Goal: Task Accomplishment & Management: Use online tool/utility

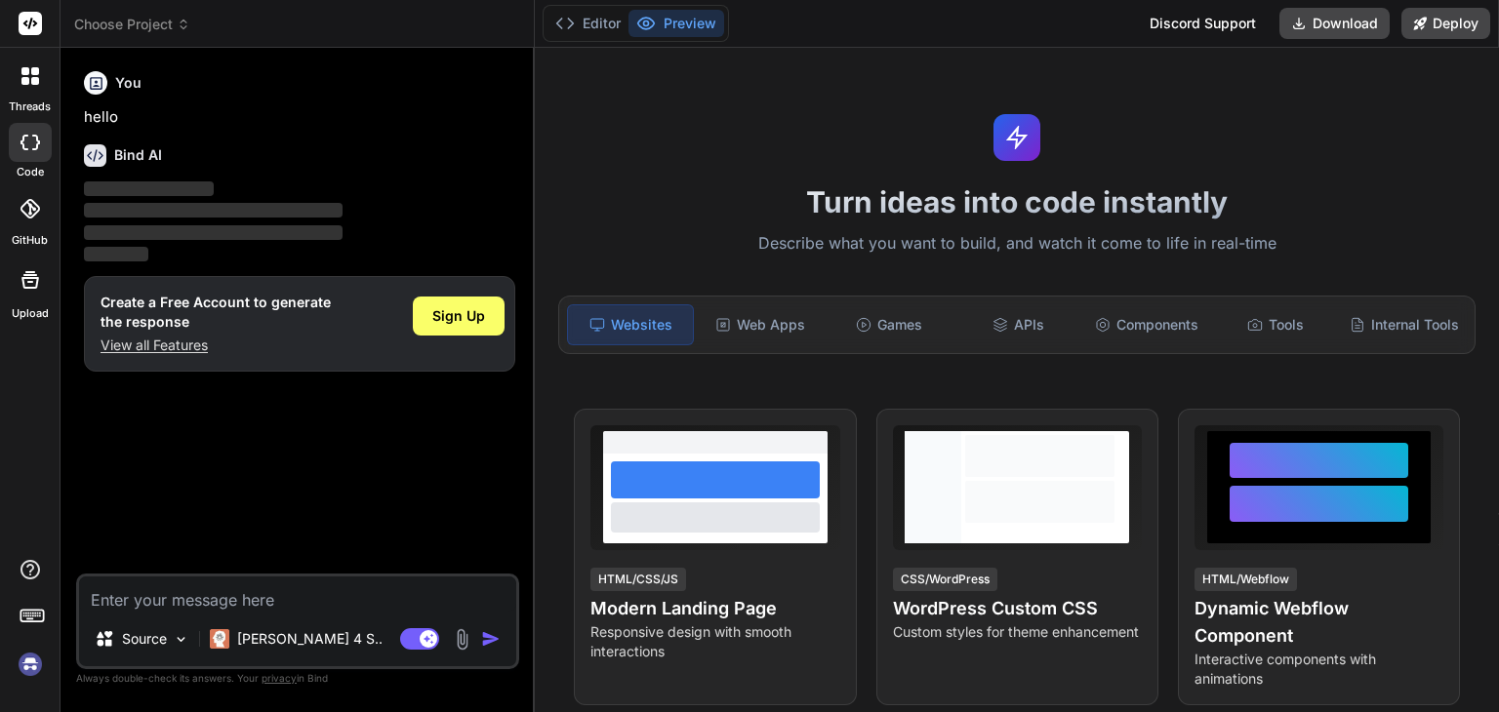
click at [35, 671] on img at bounding box center [30, 664] width 33 height 33
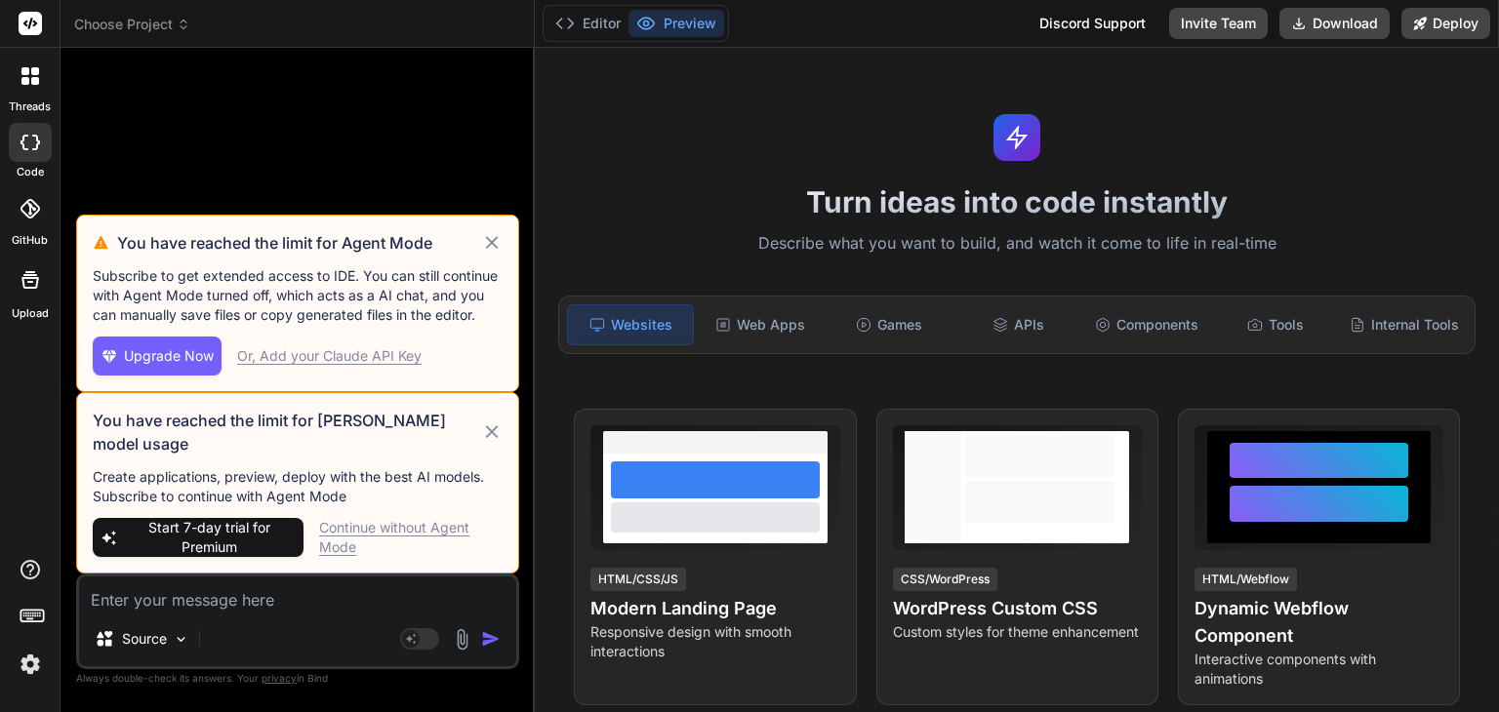
click at [495, 255] on icon at bounding box center [492, 242] width 22 height 23
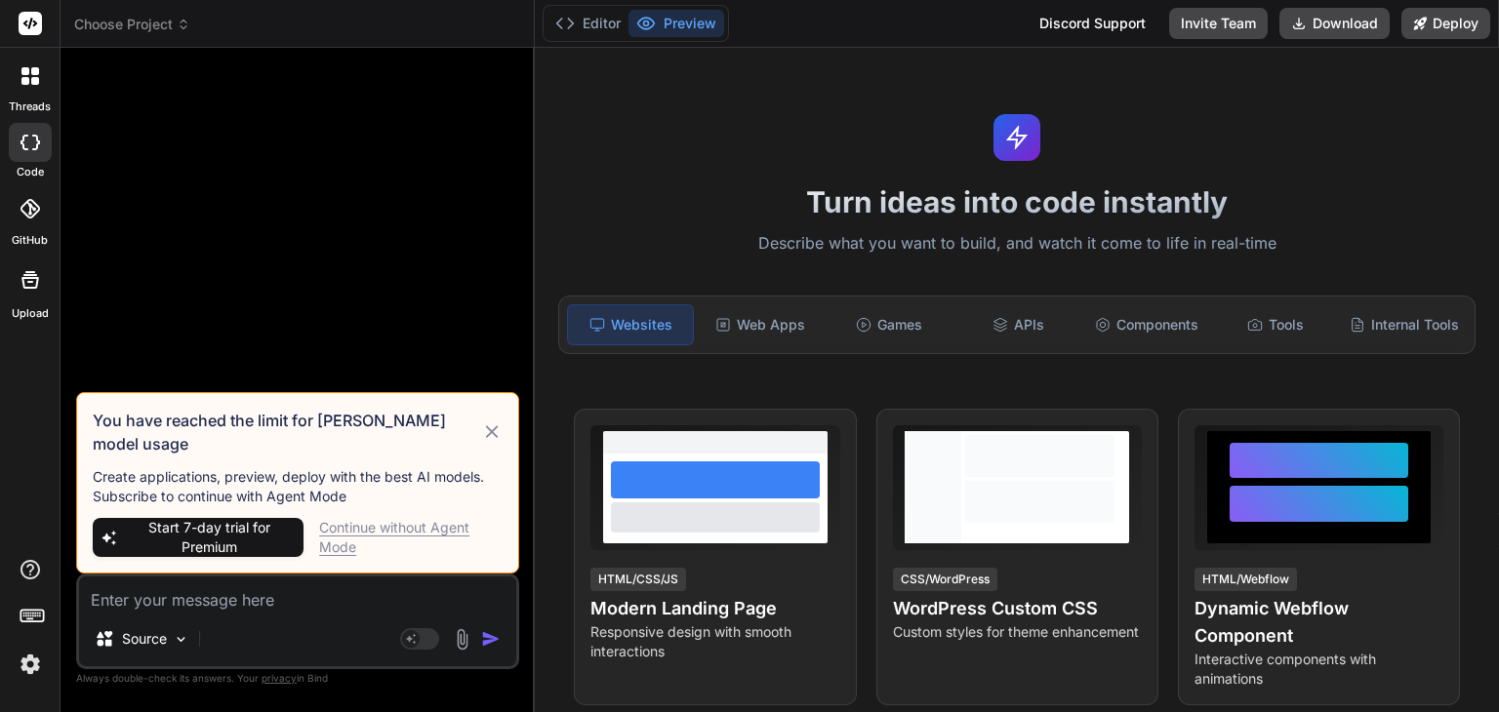
click at [496, 443] on icon at bounding box center [492, 432] width 22 height 23
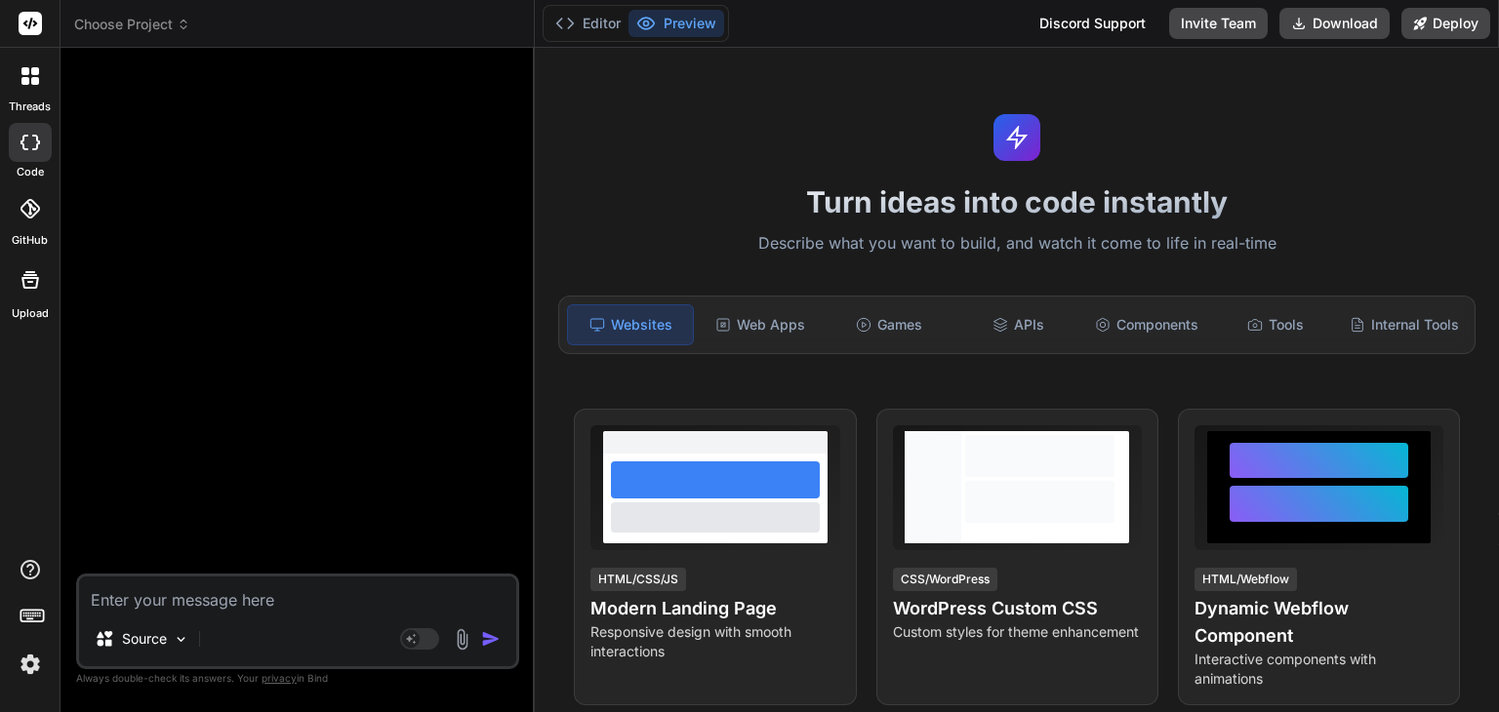
click at [154, 30] on span "Choose Project" at bounding box center [132, 25] width 116 height 20
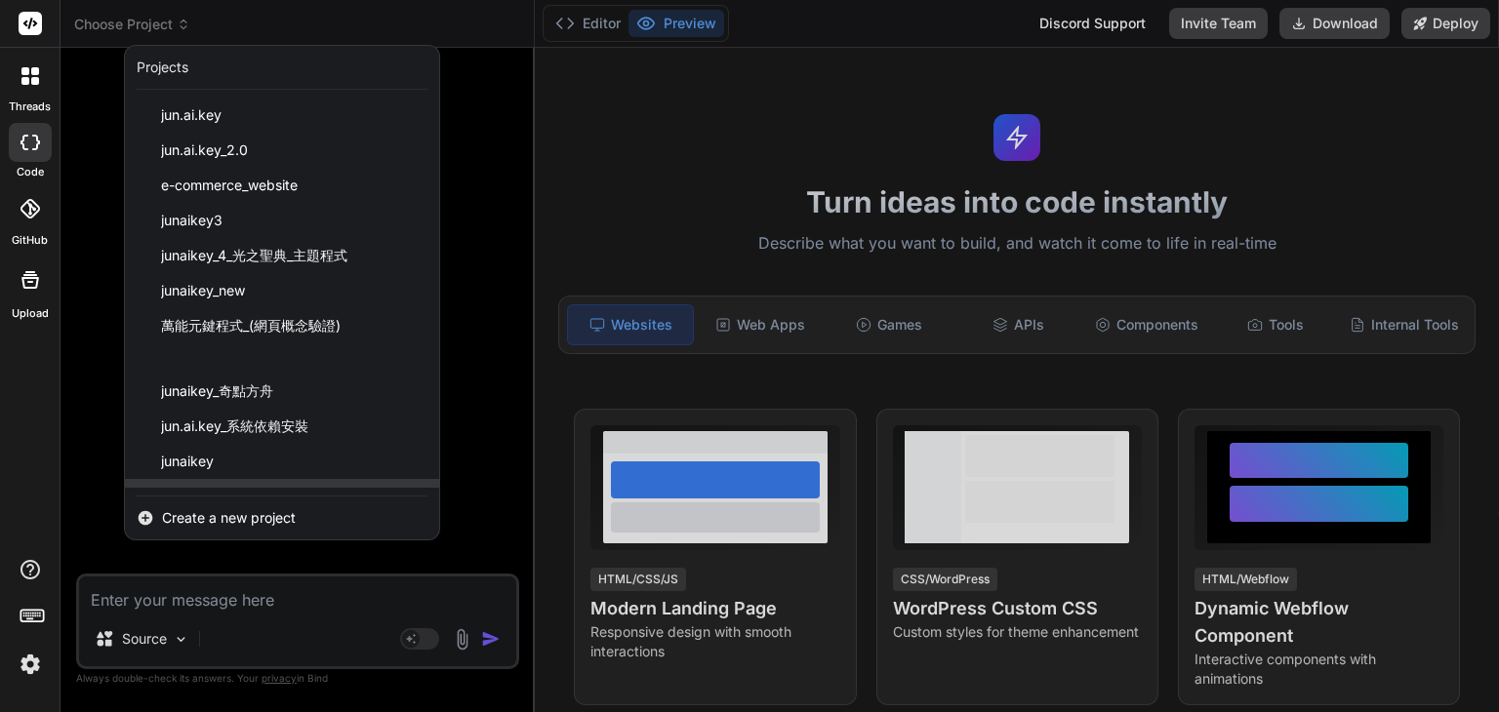
scroll to position [97, 0]
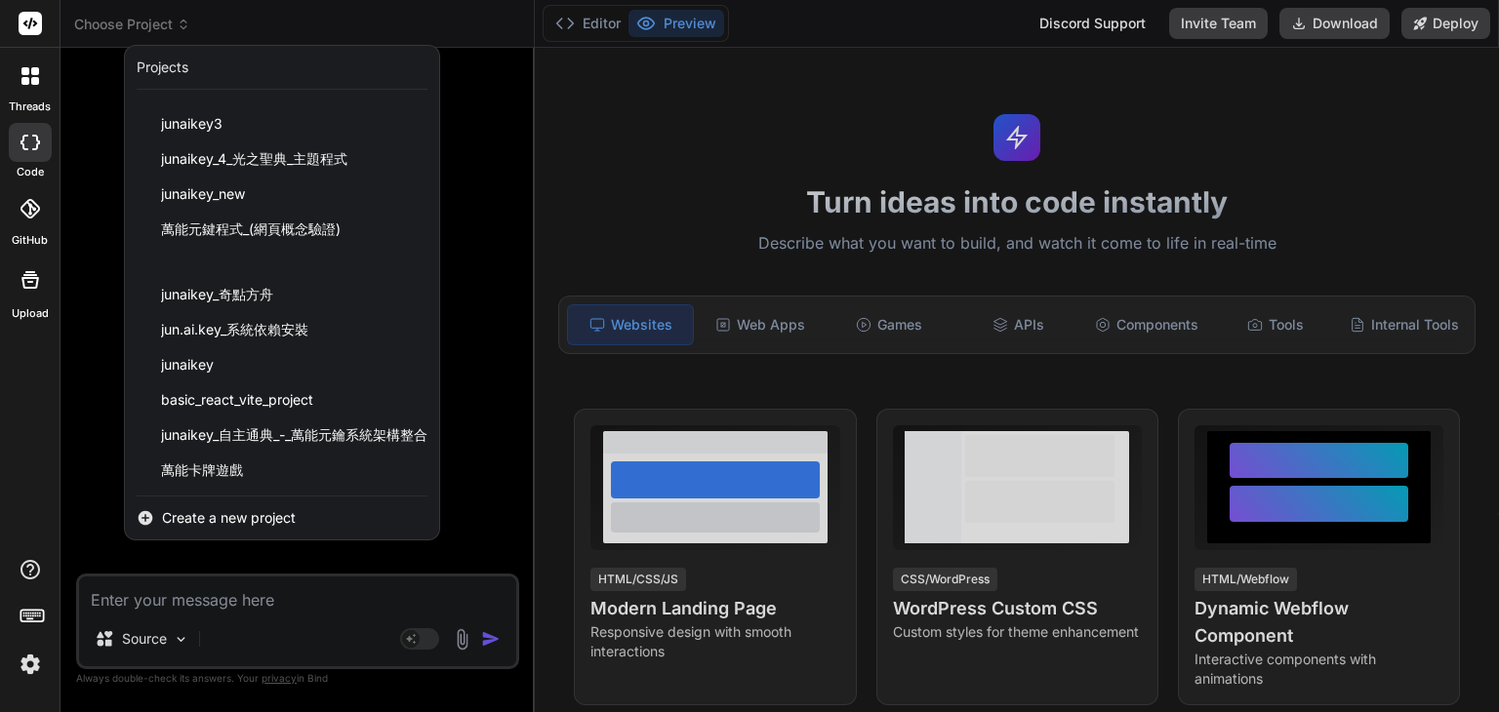
click at [215, 474] on span "萬能卡牌遊戲" at bounding box center [202, 471] width 82 height 20
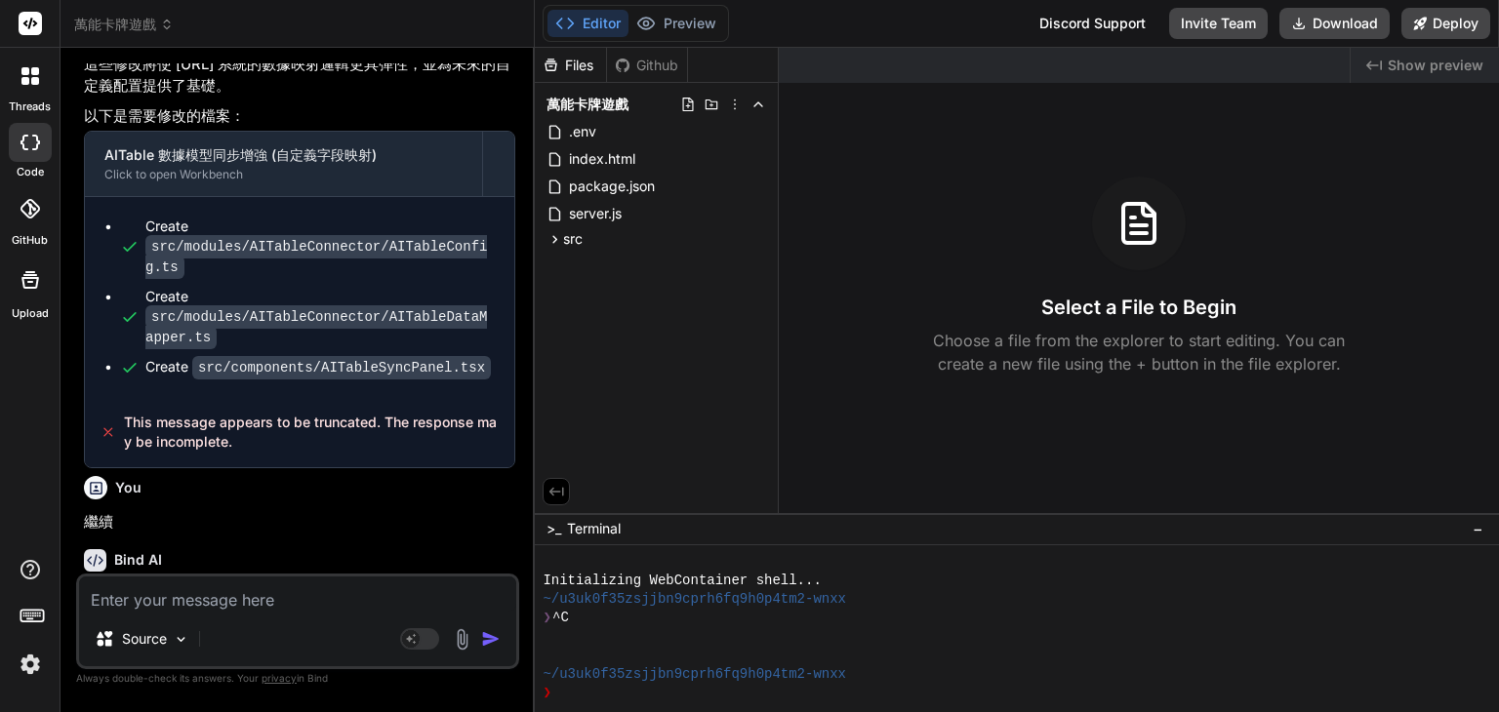
type textarea "x"
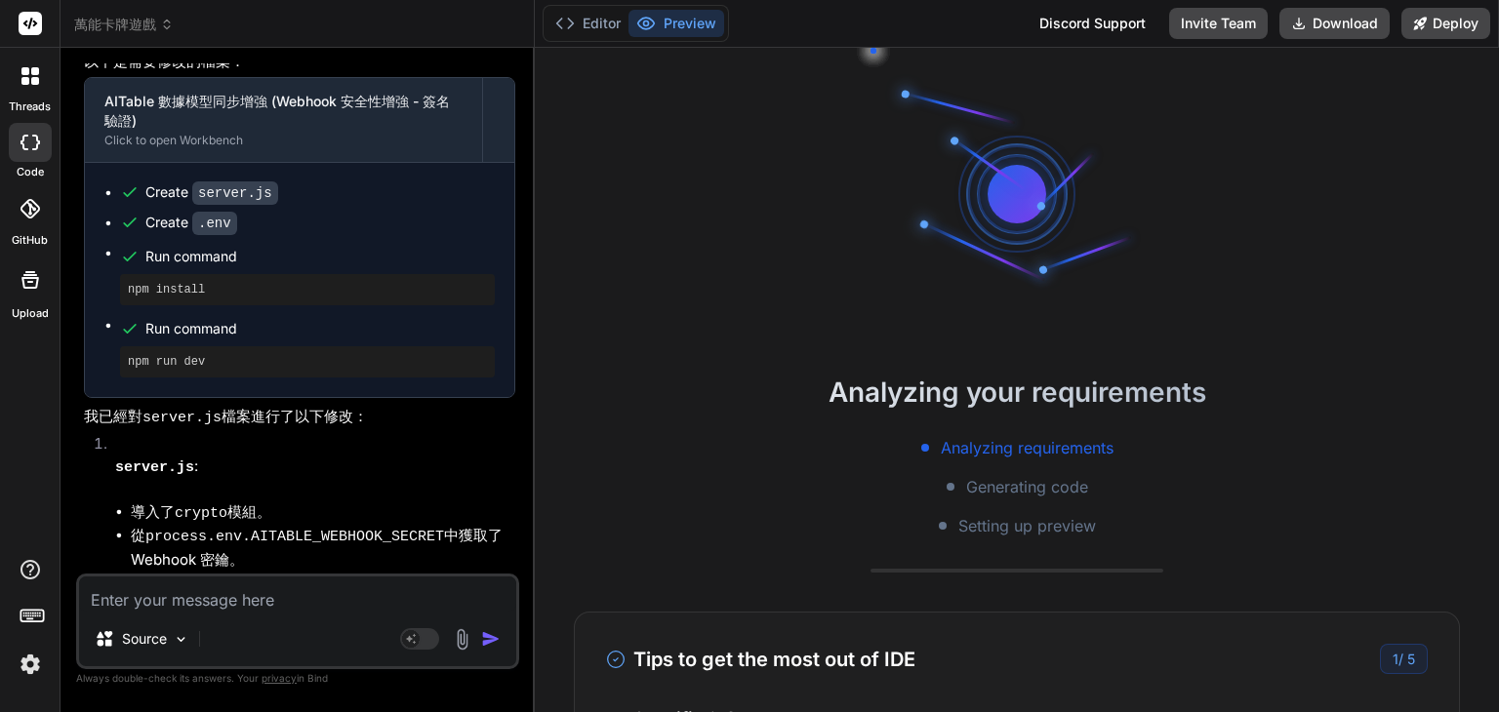
scroll to position [8428, 0]
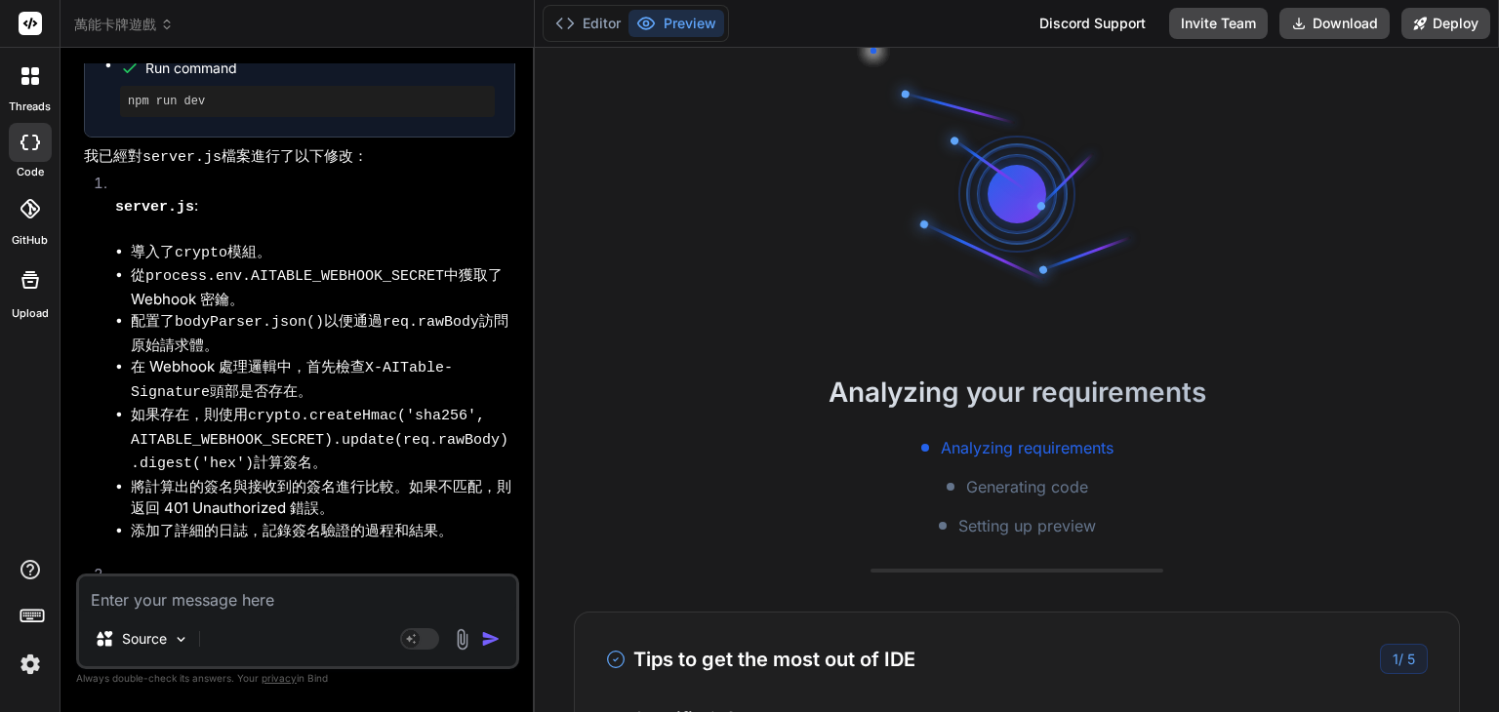
click at [254, 594] on textarea at bounding box center [297, 594] width 437 height 35
type textarea "g"
type textarea "x"
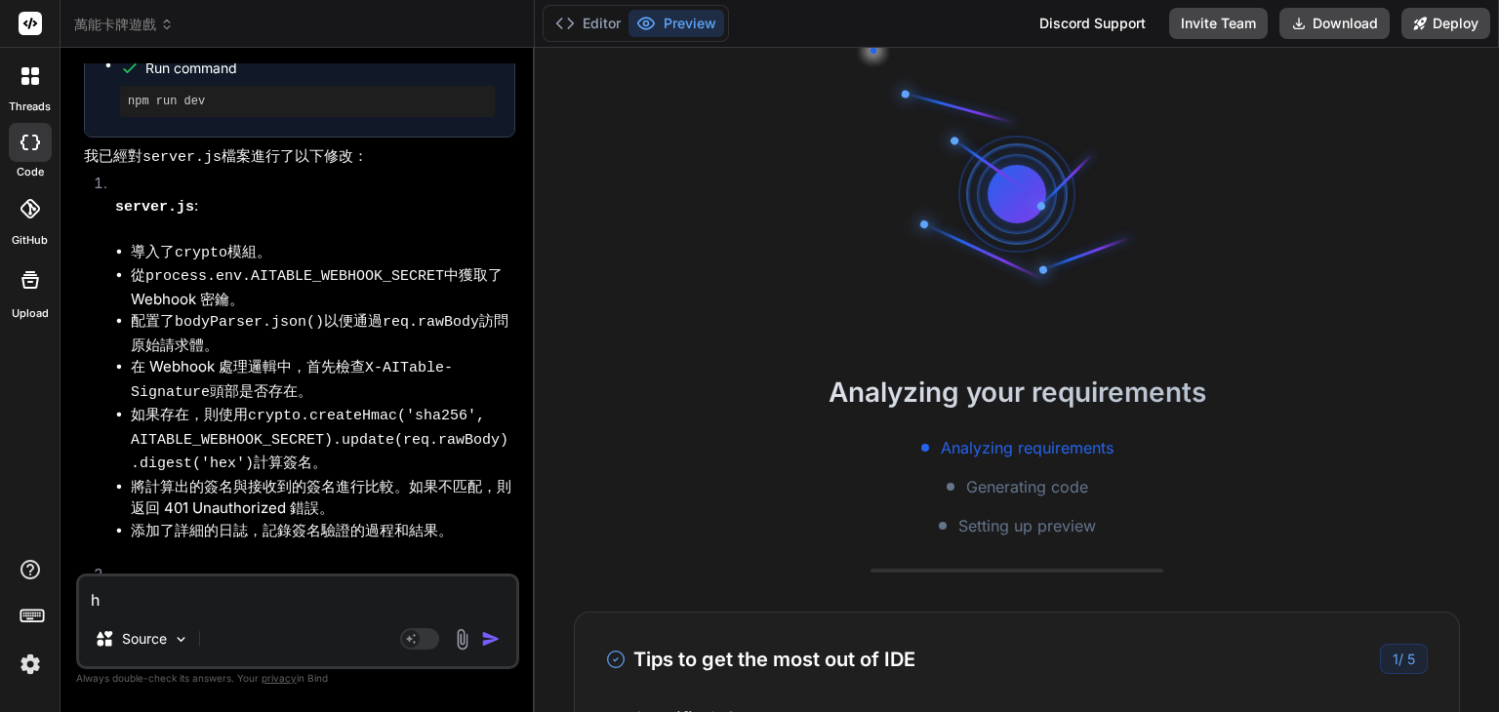
type textarea "hb"
type textarea "x"
type textarea "h"
type textarea "x"
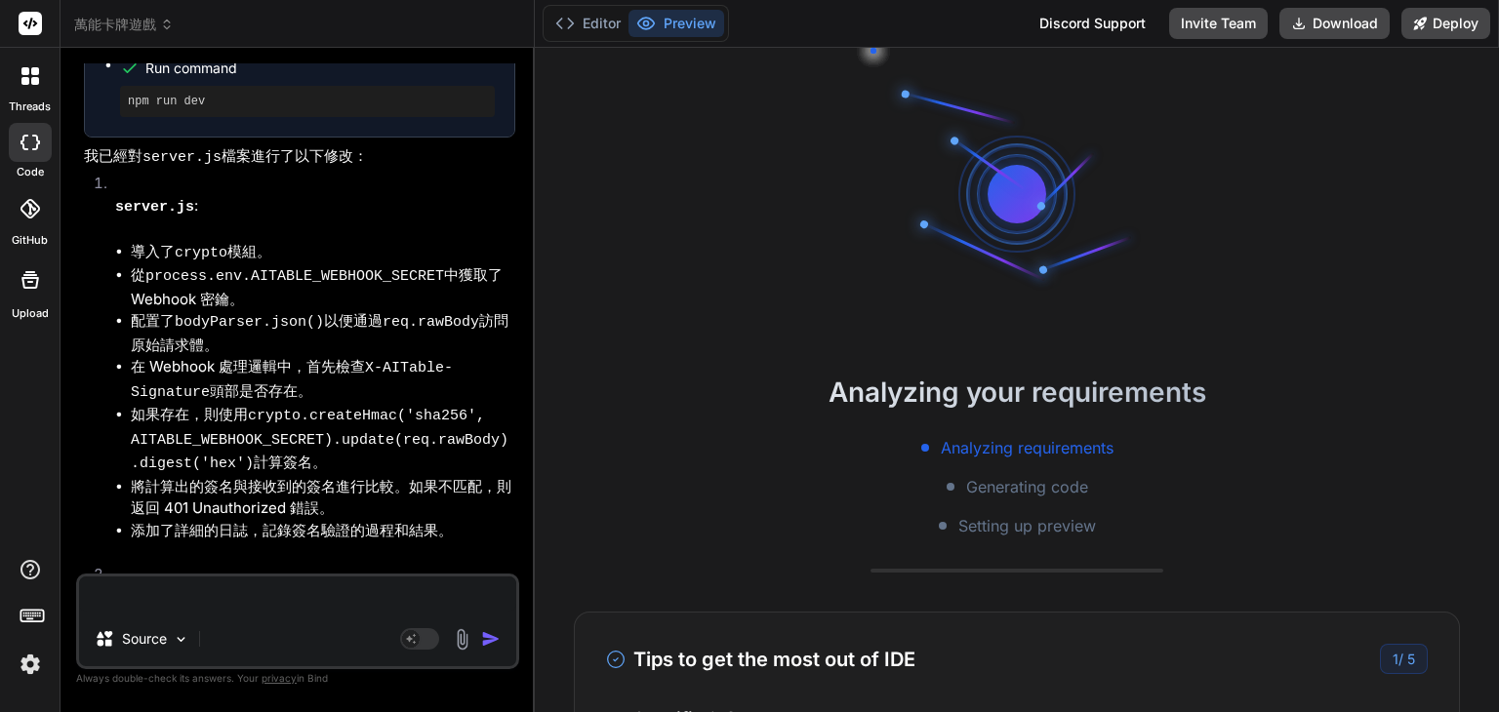
type textarea "x"
drag, startPoint x: 254, startPoint y: 594, endPoint x: 211, endPoint y: 610, distance: 45.7
click at [211, 610] on textarea at bounding box center [297, 594] width 437 height 35
click at [269, 599] on textarea at bounding box center [297, 594] width 437 height 35
type textarea "ㄧ"
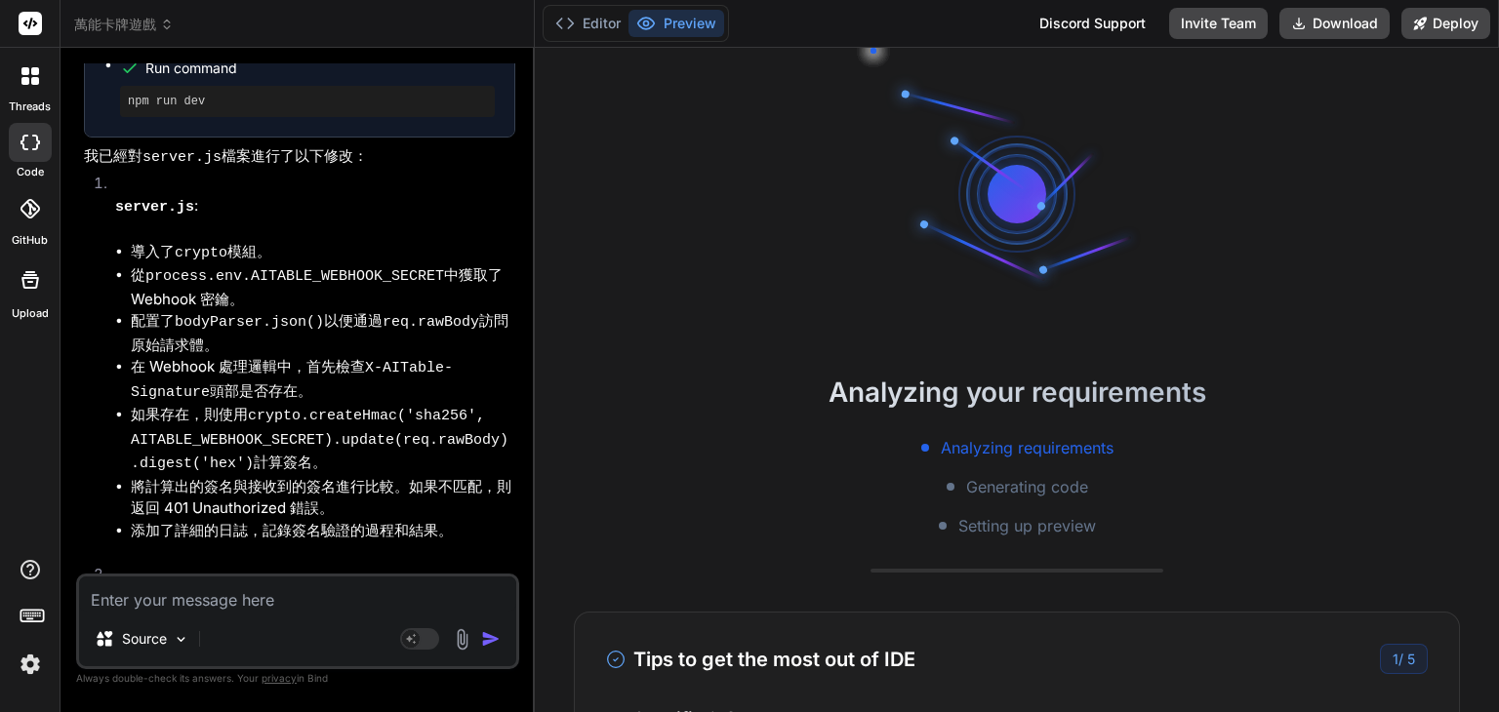
type textarea "x"
type textarea "一"
type textarea "x"
type textarea "一ㄒ"
type textarea "x"
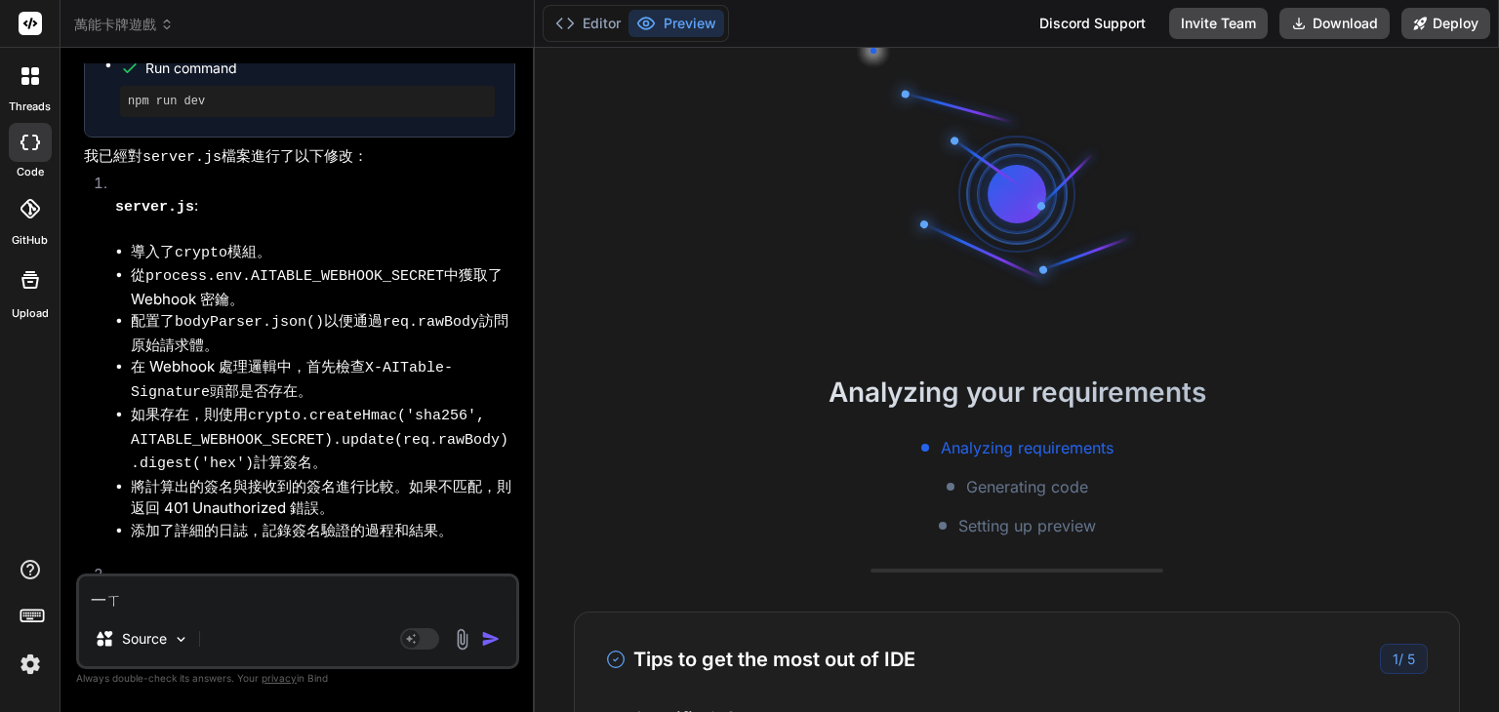
type textarea "一ㄒㄩ"
type textarea "x"
type textarea "依序"
type textarea "x"
type textarea "依序ㄐ"
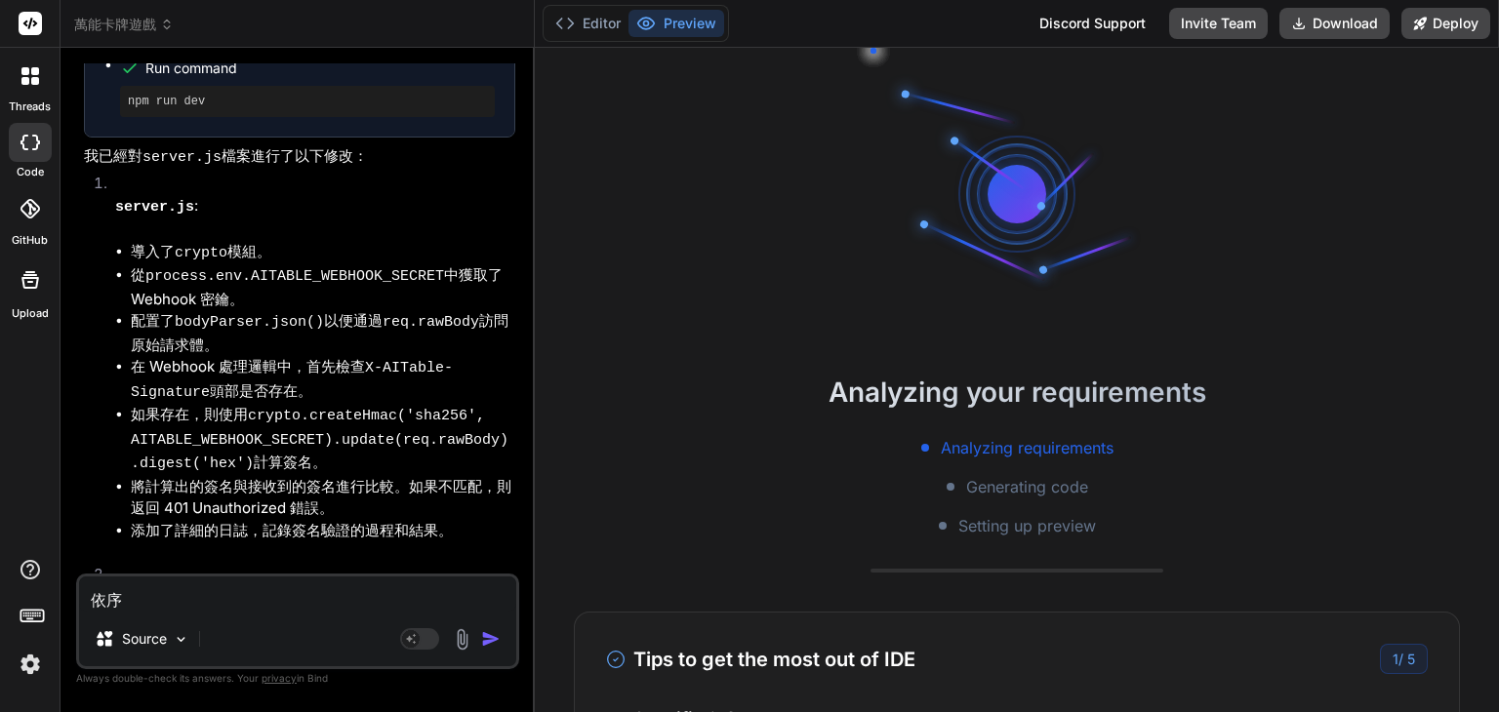
type textarea "x"
type textarea "依序ㄐㄧ"
type textarea "x"
type textarea "依序ㄐㄧㄣ"
type textarea "x"
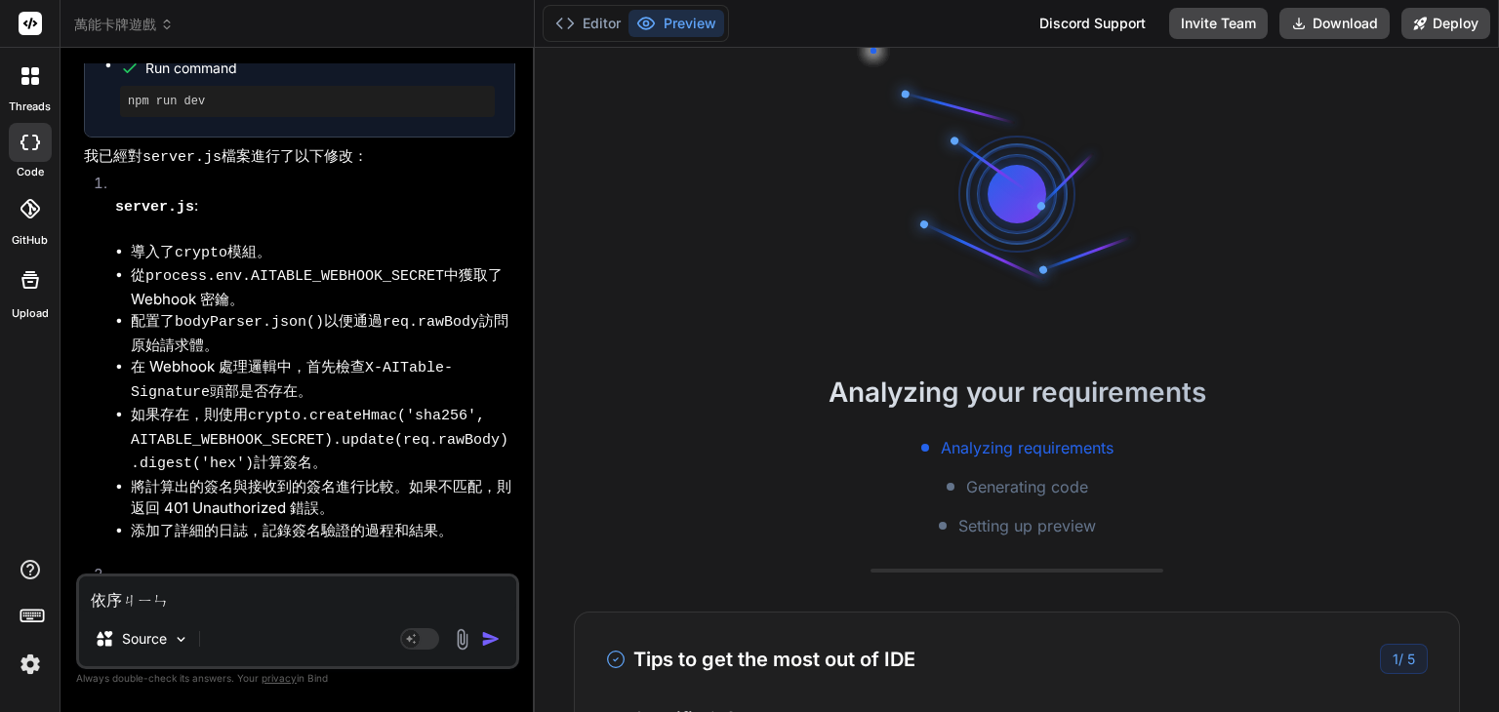
type textarea "依序進"
type textarea "x"
type textarea "依序進ㄧ"
type textarea "x"
type textarea "依序進ㄒㄧ"
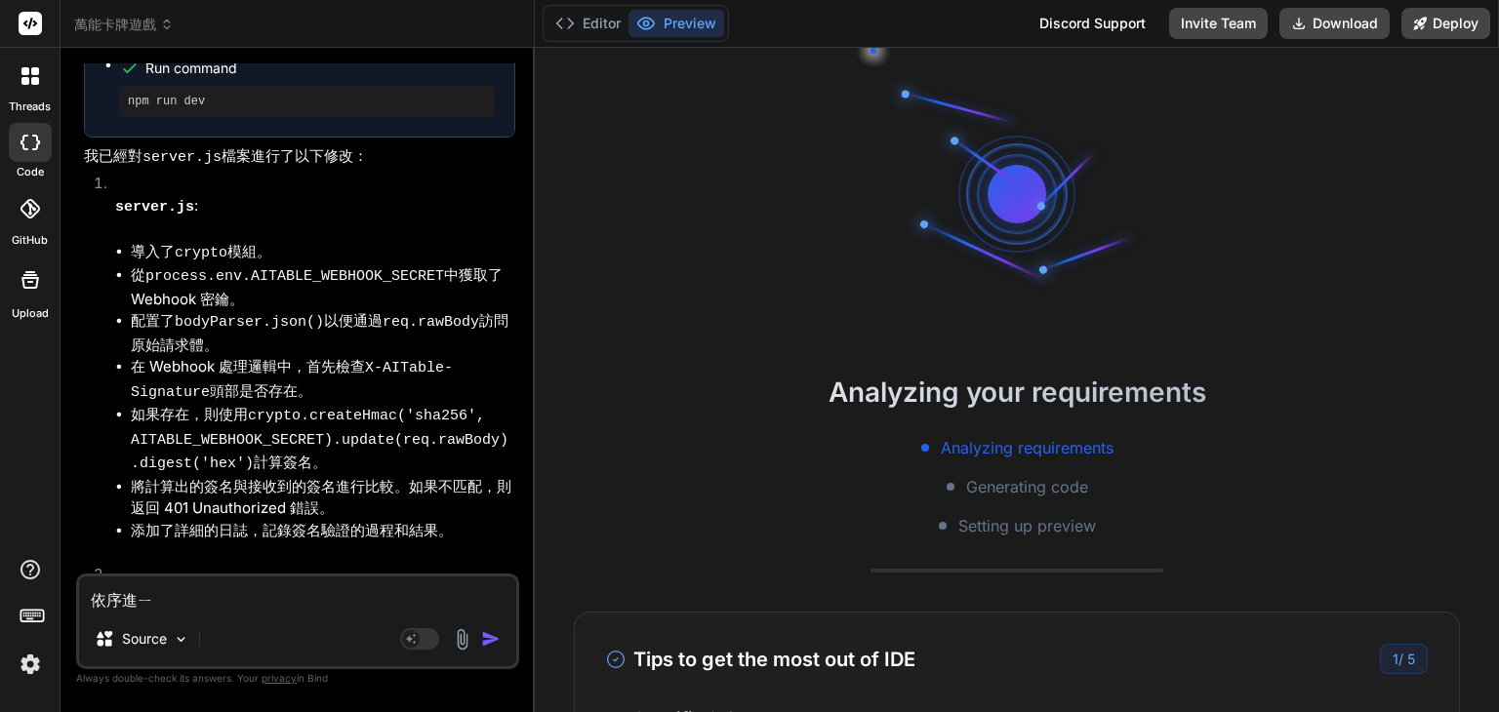
type textarea "x"
type textarea "依序進ㄒㄧㄥ"
type textarea "x"
type textarea "依序進行"
type textarea "x"
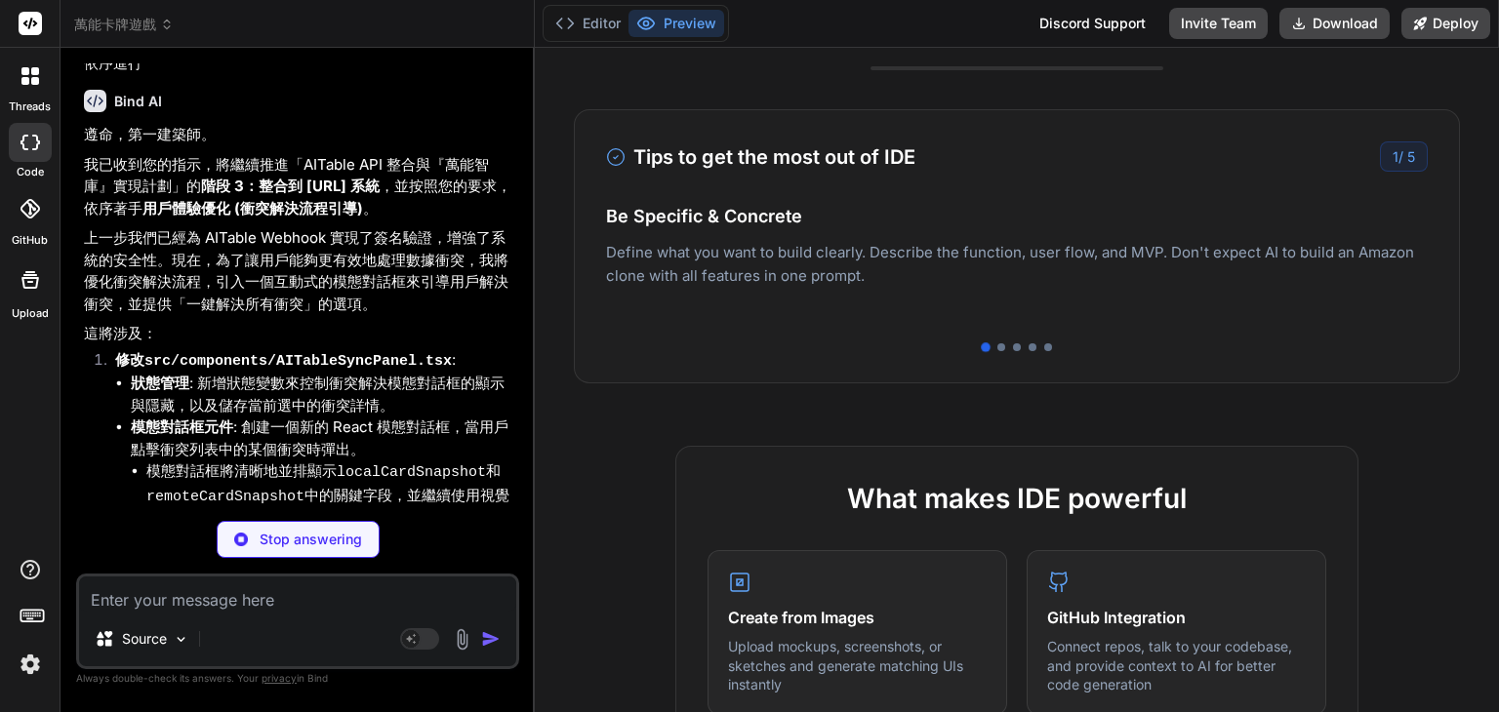
scroll to position [0, 0]
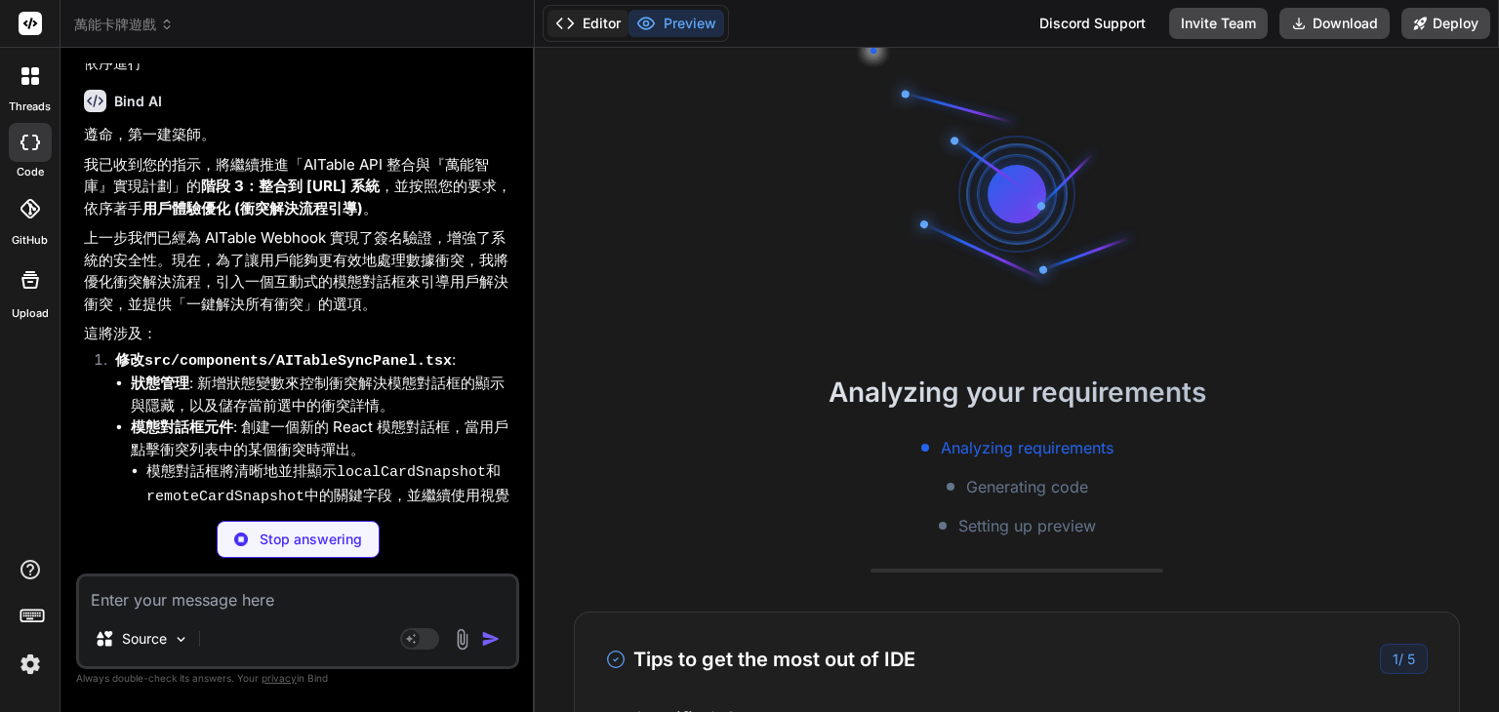
click at [589, 22] on button "Editor" at bounding box center [587, 23] width 81 height 27
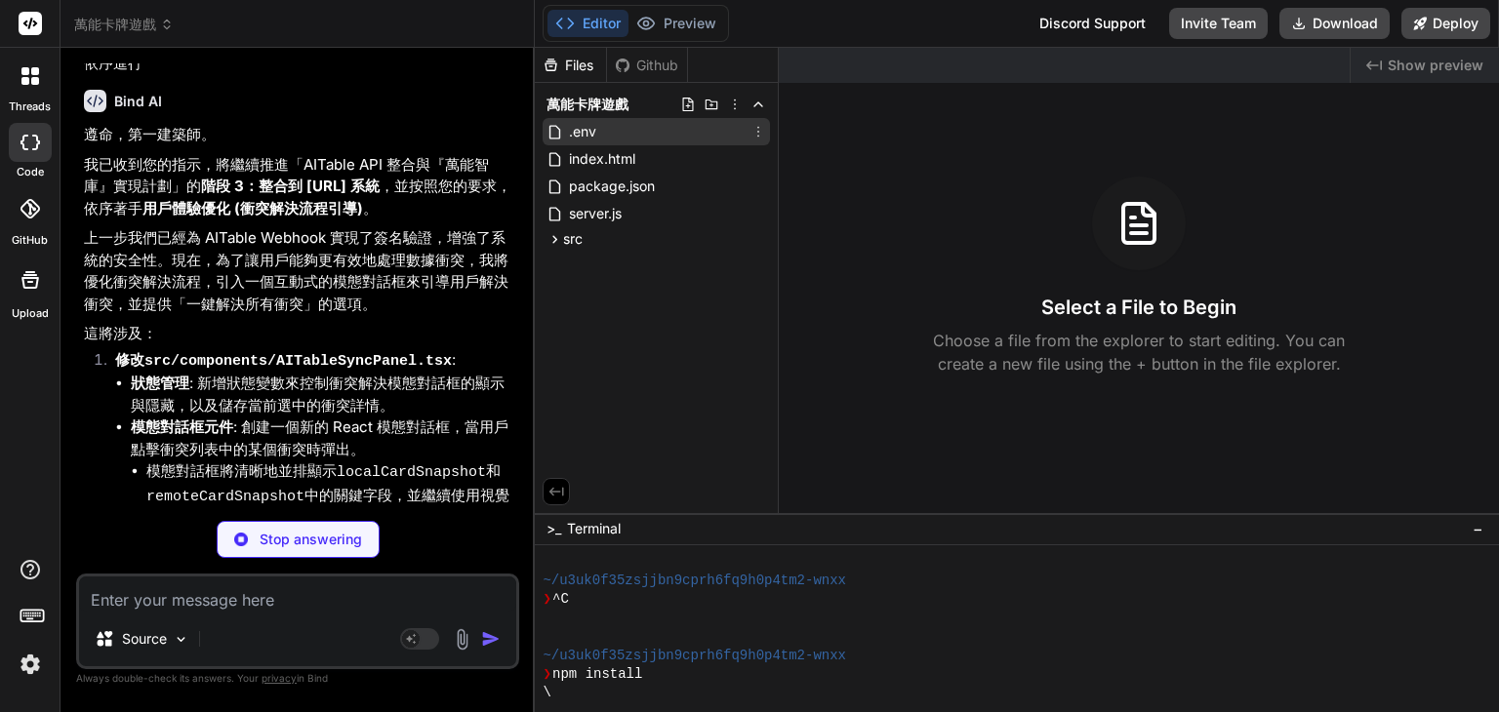
click at [597, 132] on span ".env" at bounding box center [582, 131] width 31 height 23
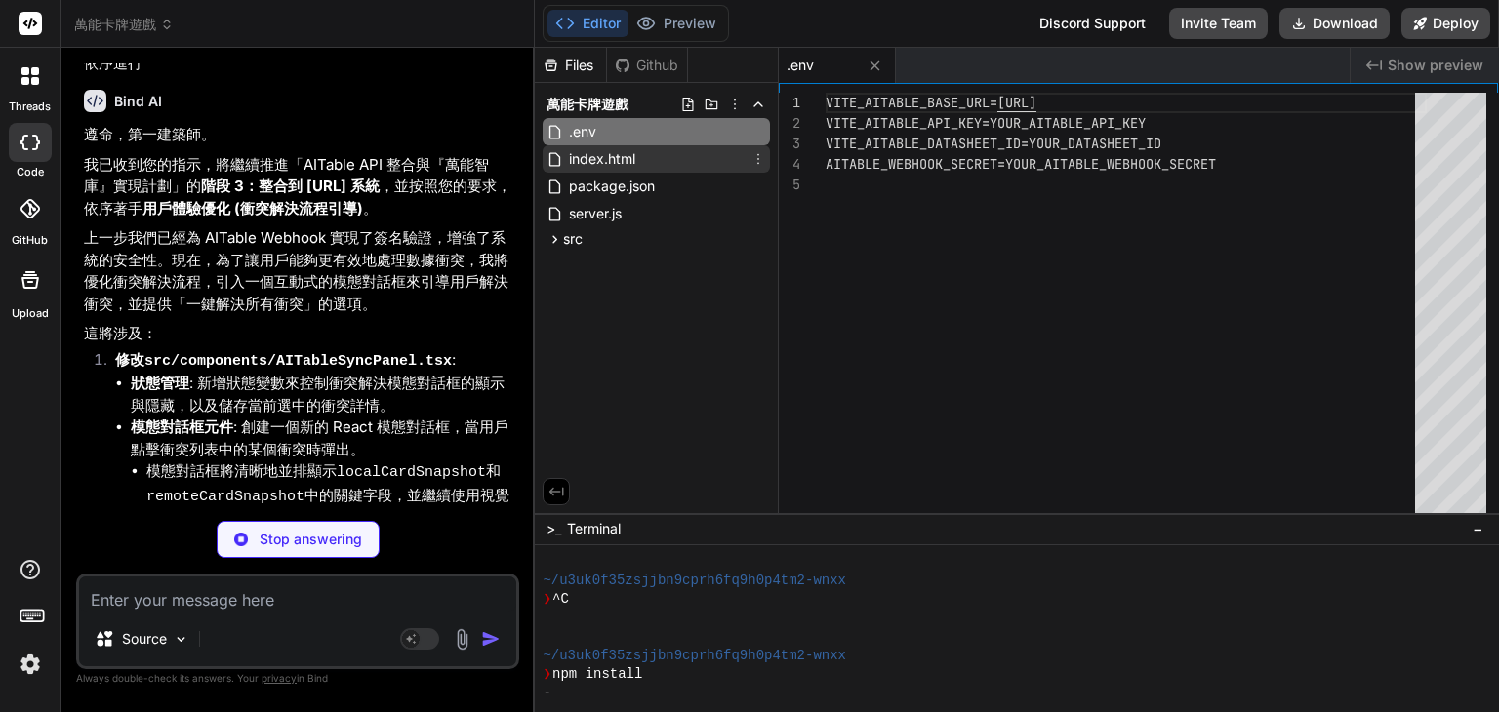
type textarea "x"
click at [605, 170] on span "index.html" at bounding box center [602, 158] width 70 height 23
type textarea "<script type="module" src="/src/main.jsx"></script> </body> </html>"
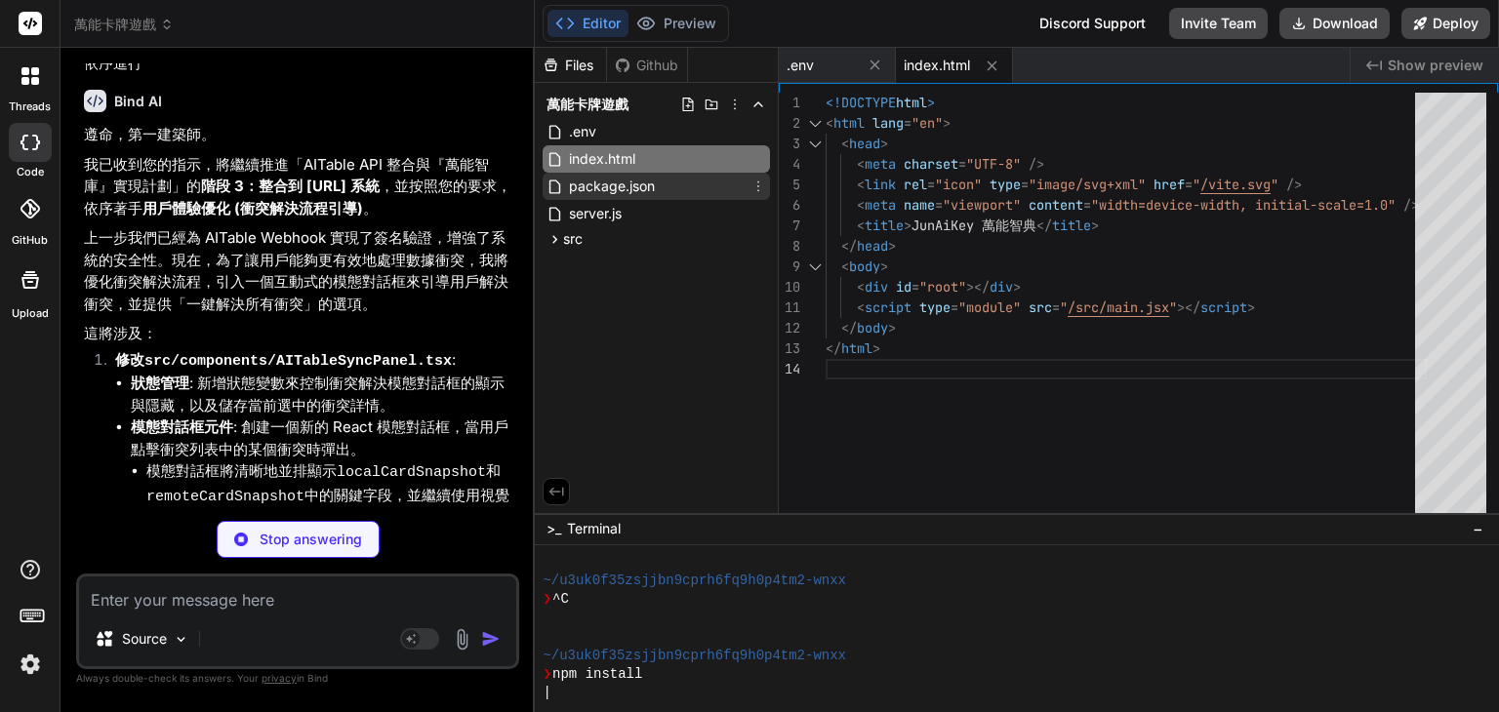
type textarea "x"
click at [619, 194] on span "package.json" at bounding box center [612, 186] width 90 height 23
type textarea "}"
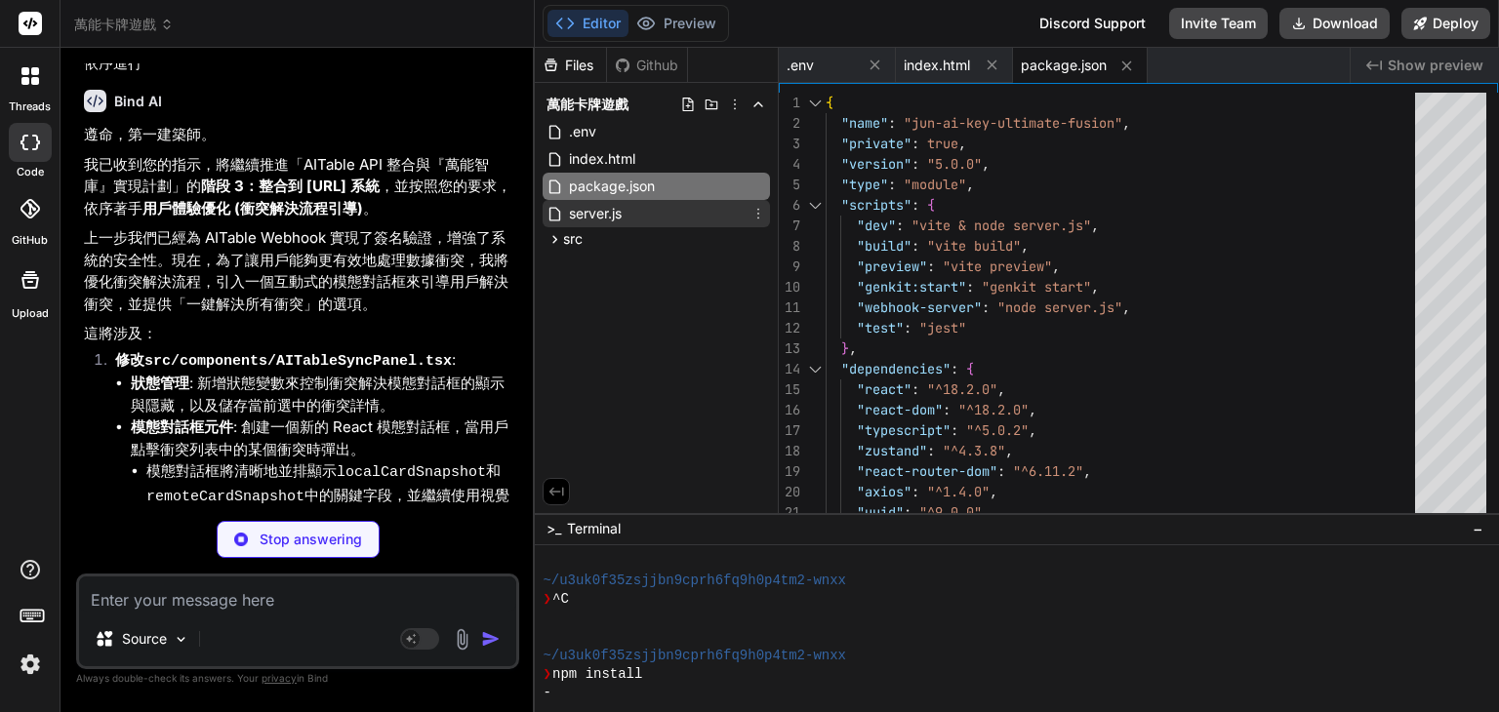
click at [615, 213] on span "server.js" at bounding box center [595, 213] width 57 height 23
type textarea "x"
type textarea "app.listen(PORT, () => { Logger.info(`AITable Webhook Server listening on port …"
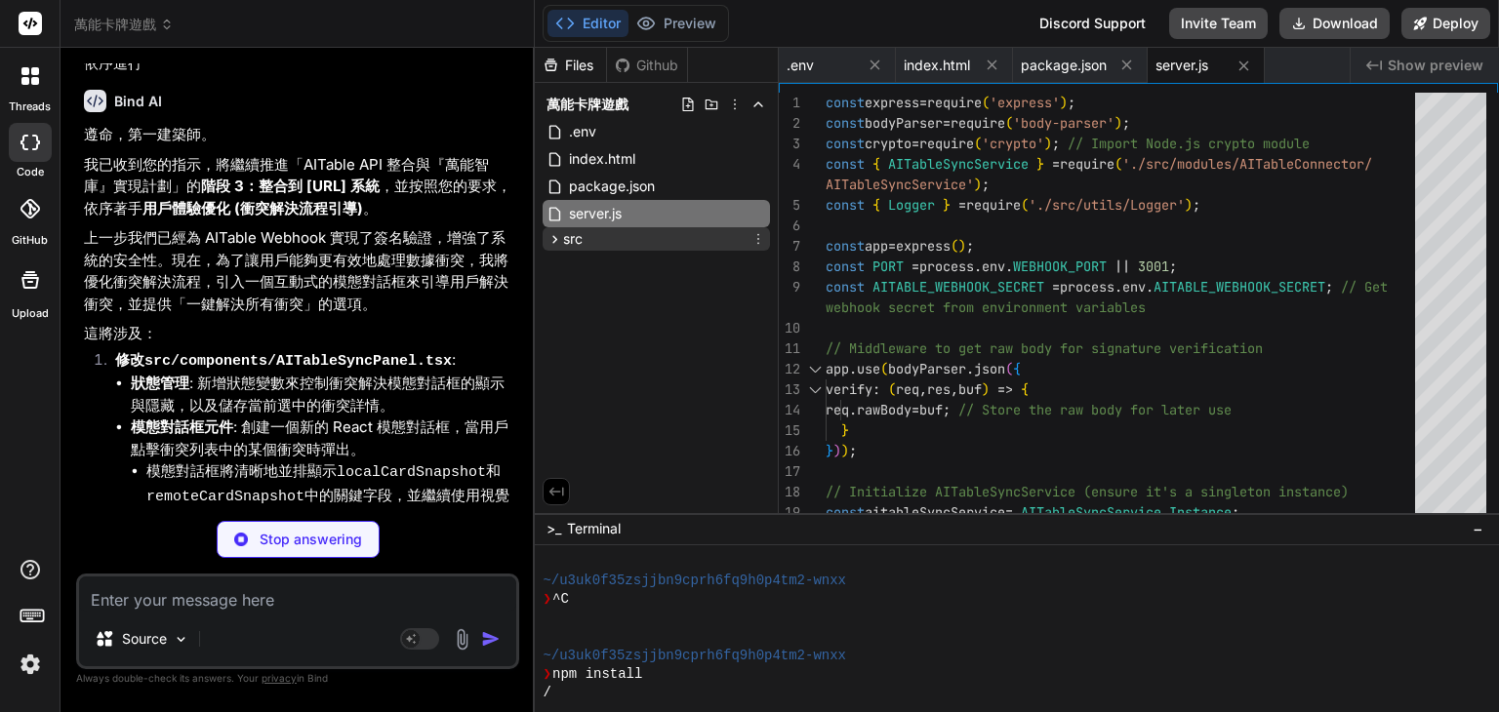
click at [578, 243] on span "src" at bounding box center [573, 239] width 20 height 20
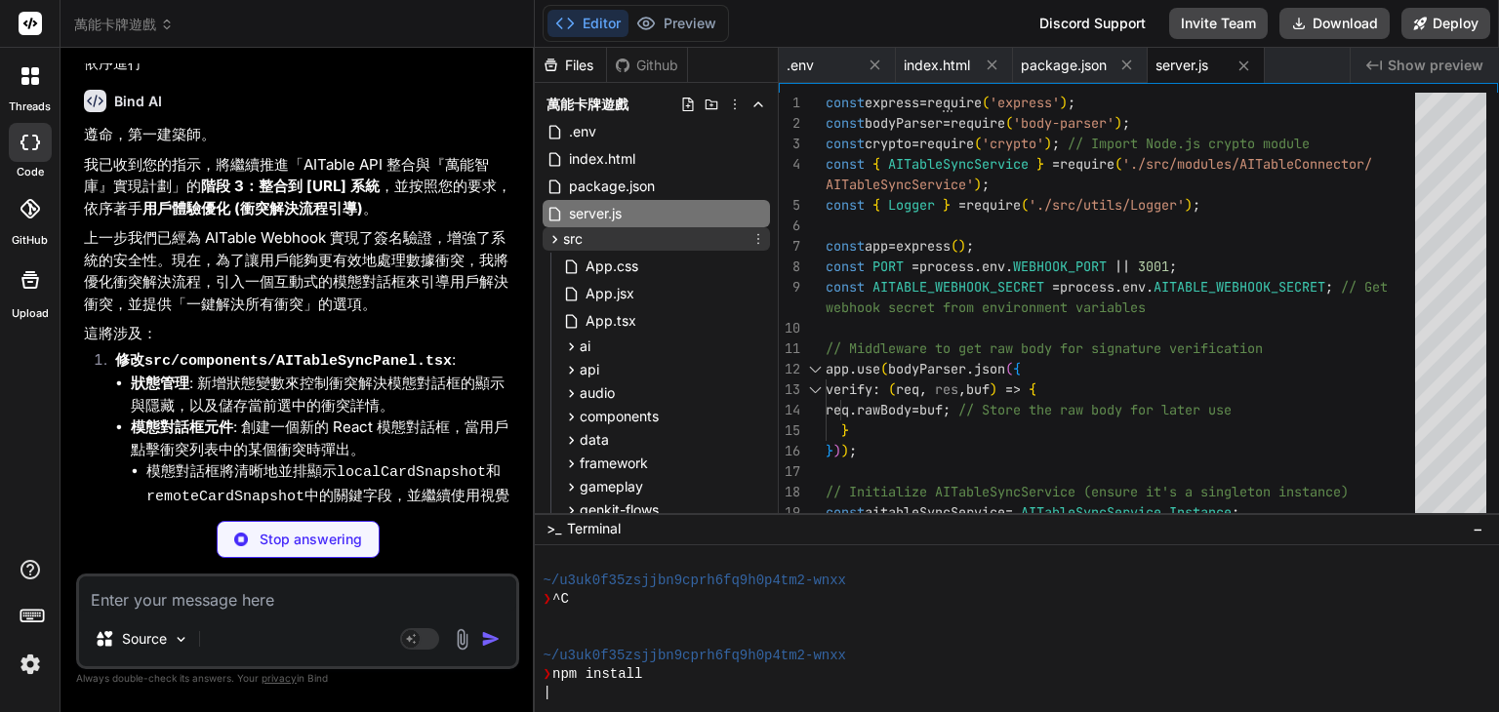
click at [581, 231] on span "src" at bounding box center [573, 239] width 20 height 20
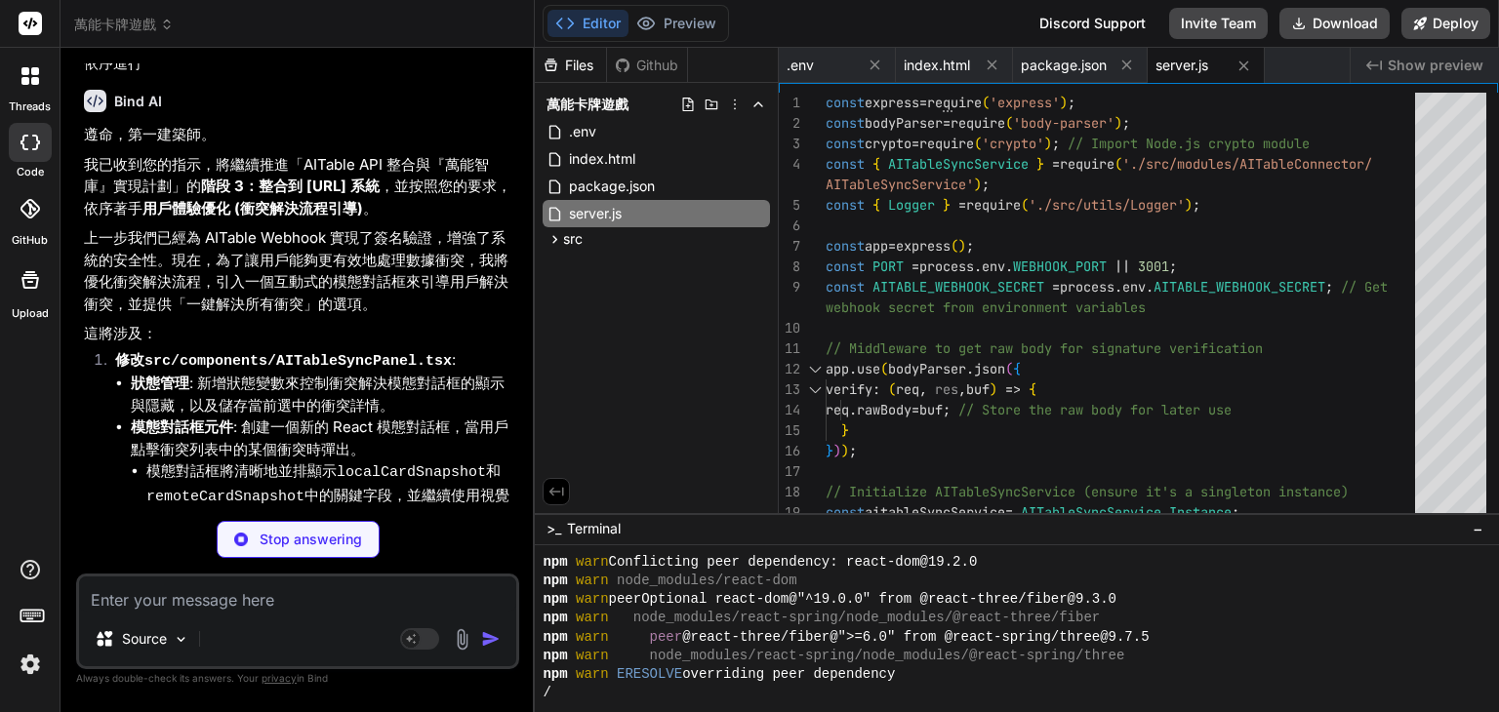
scroll to position [1312, 0]
type textarea "x"
type textarea "} <bindAction type="shell">npm install"
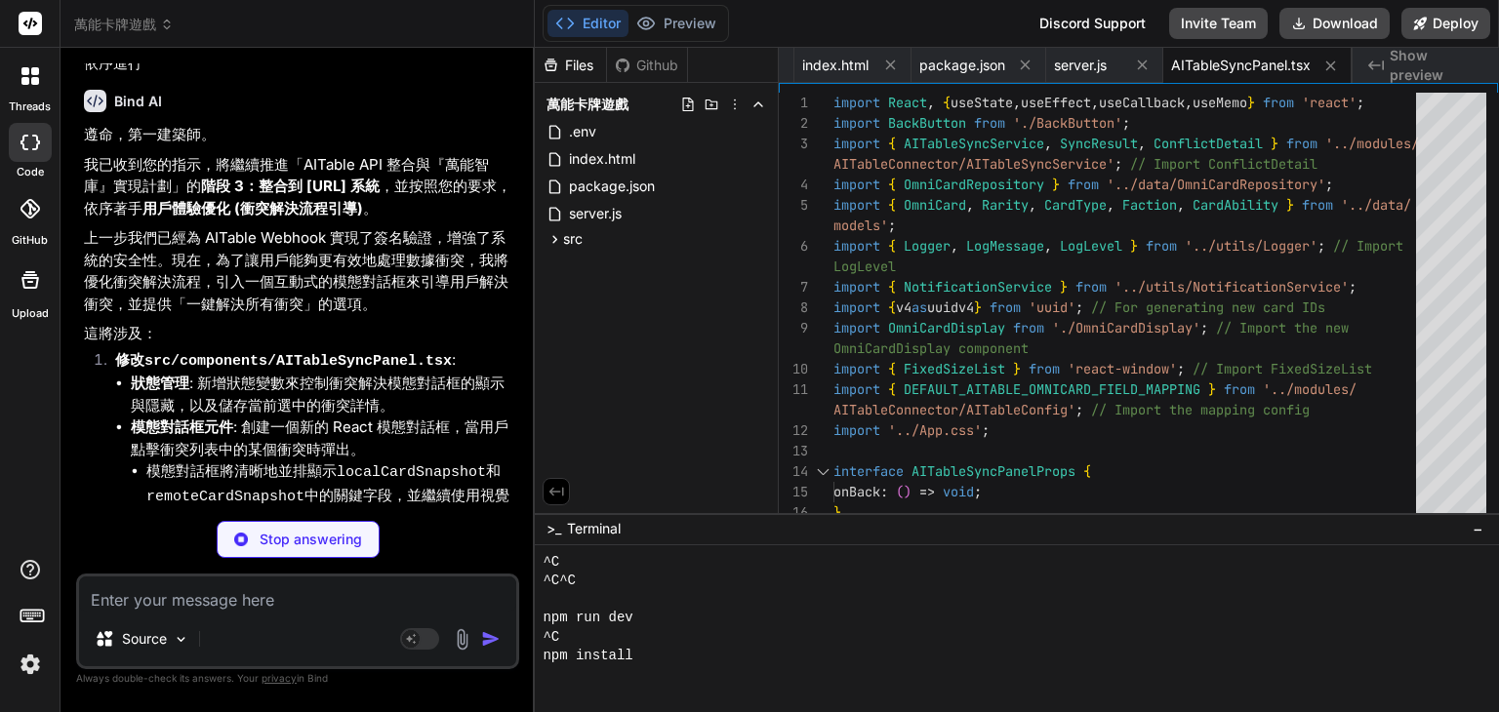
scroll to position [1593, 0]
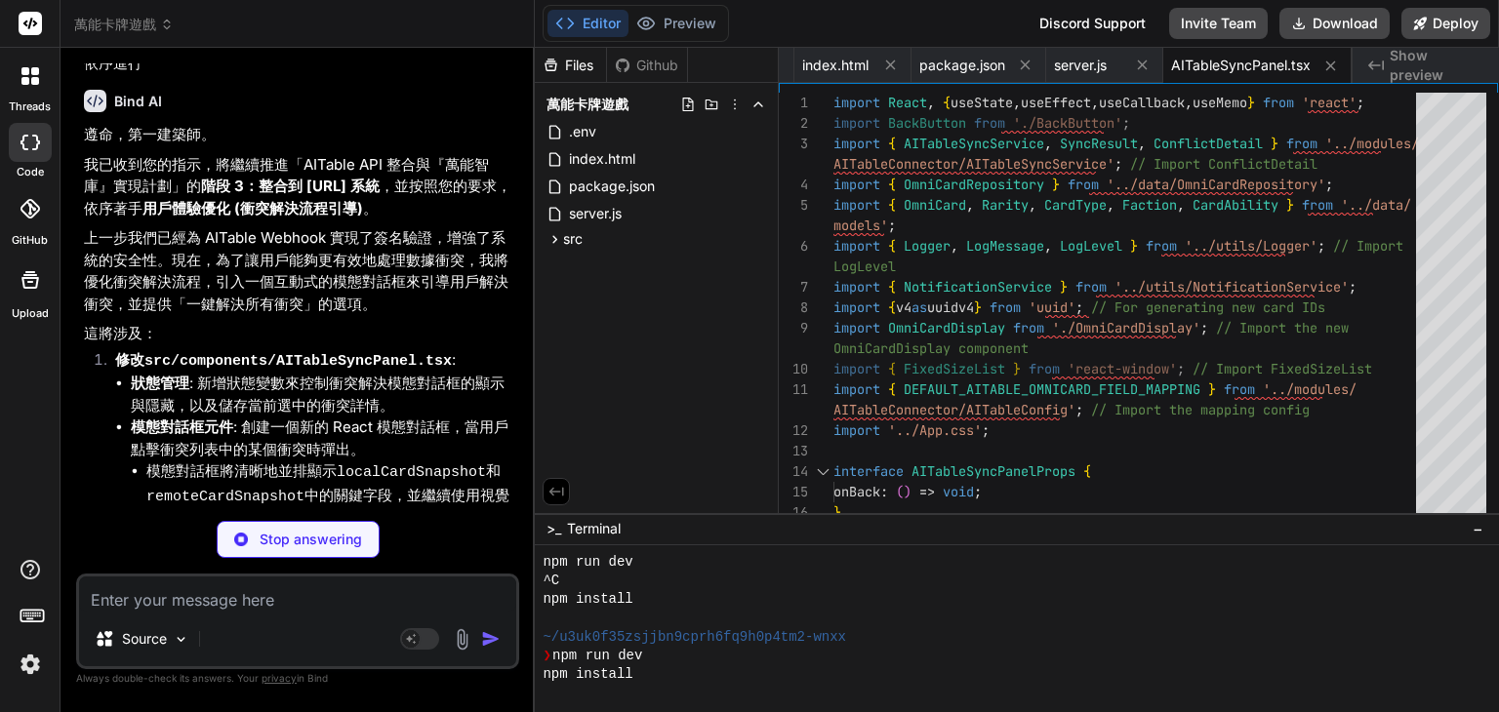
type textarea "x"
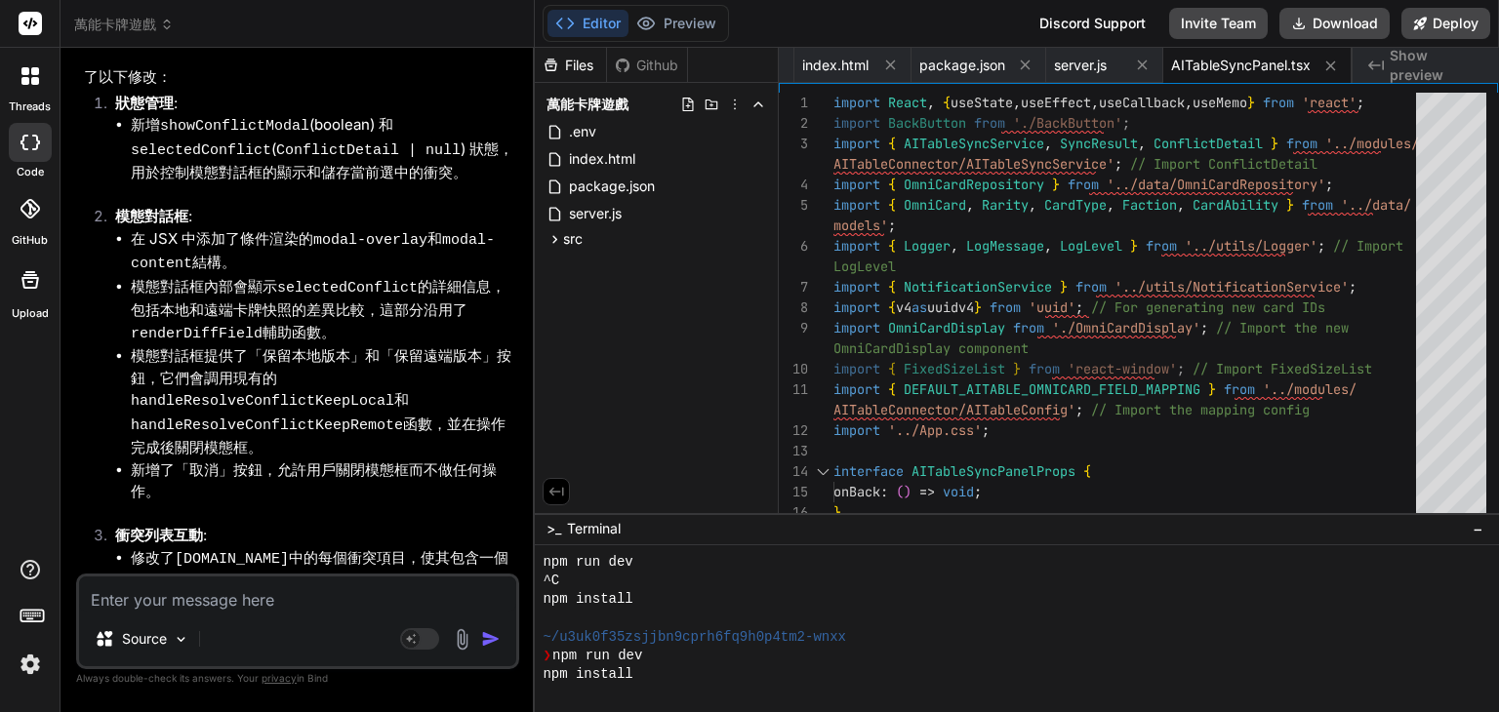
scroll to position [10586, 0]
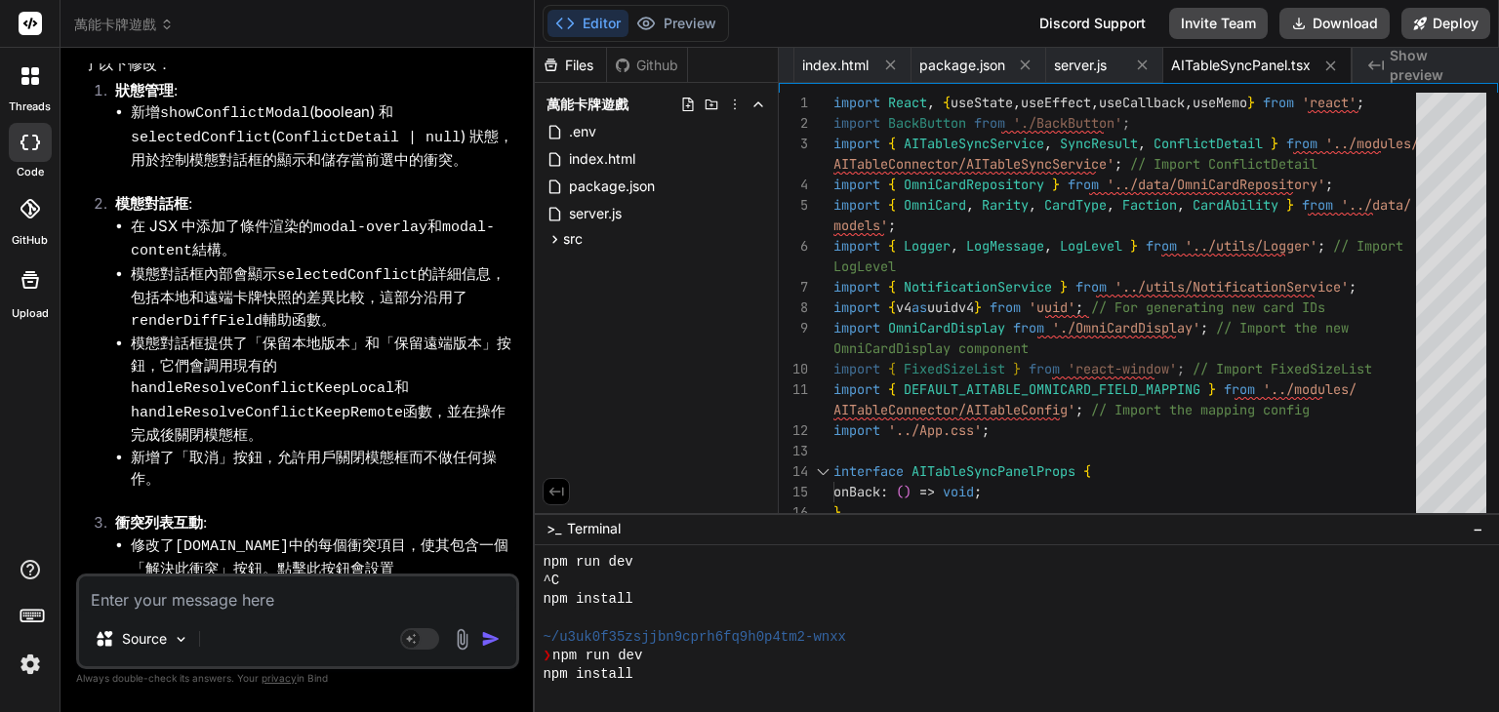
click at [252, 609] on textarea at bounding box center [297, 594] width 437 height 35
type textarea "ㄧ"
type textarea "x"
type textarea "一"
type textarea "x"
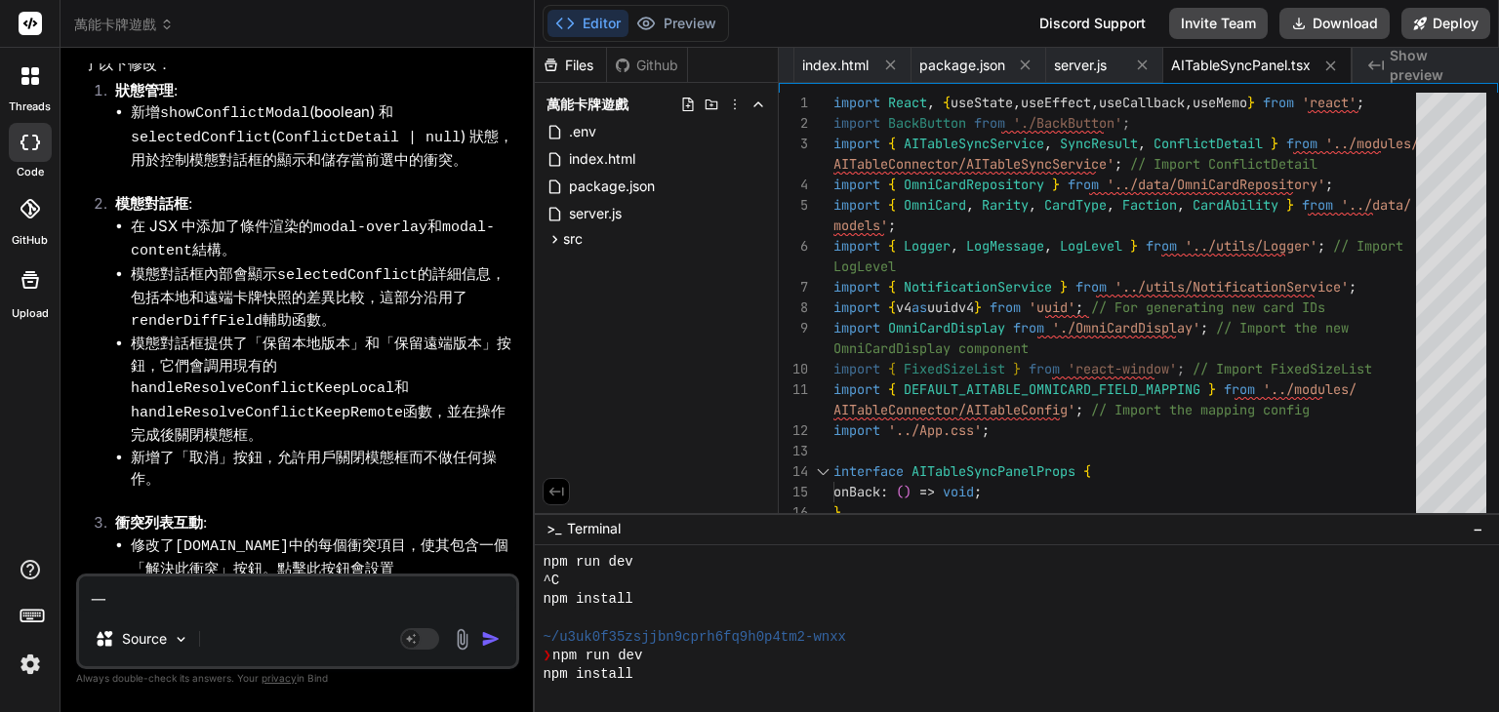
type textarea "一ㄒ"
type textarea "x"
type textarea "一ㄒㄩ"
type textarea "x"
type textarea "依序"
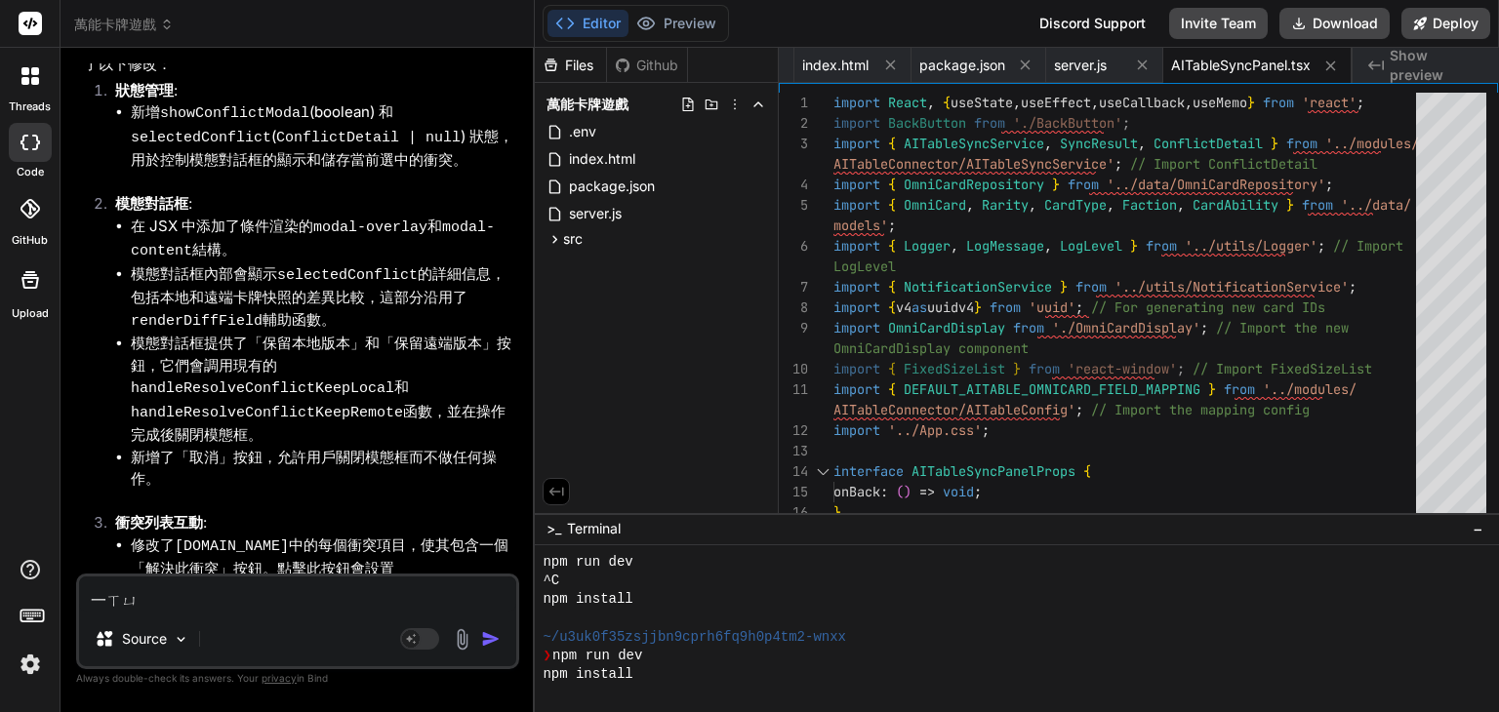
type textarea "x"
type textarea "依序ㄐ"
type textarea "x"
type textarea "依序ㄐㄧ"
type textarea "x"
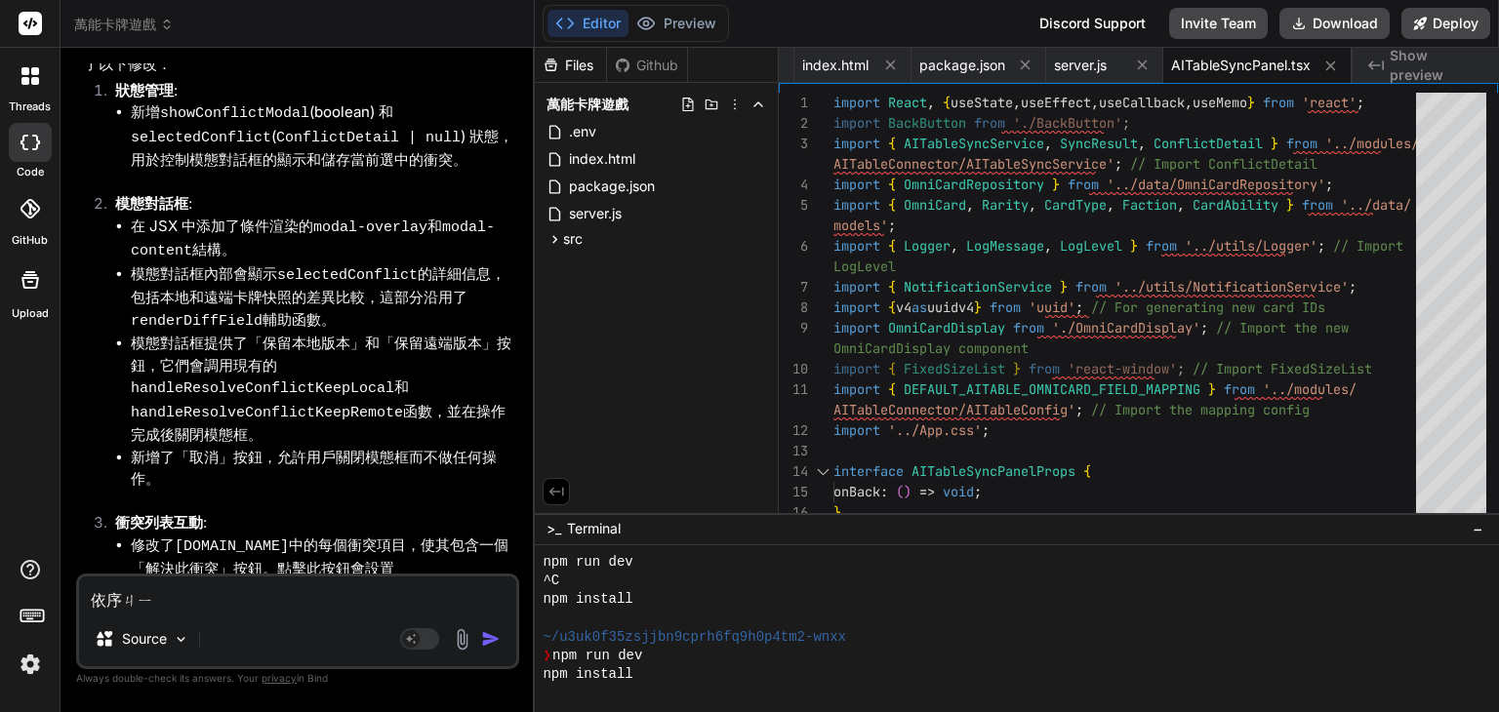
type textarea "依序ㄐㄧㄣ"
type textarea "x"
type textarea "依序進"
type textarea "x"
type textarea "依序進ㄒ"
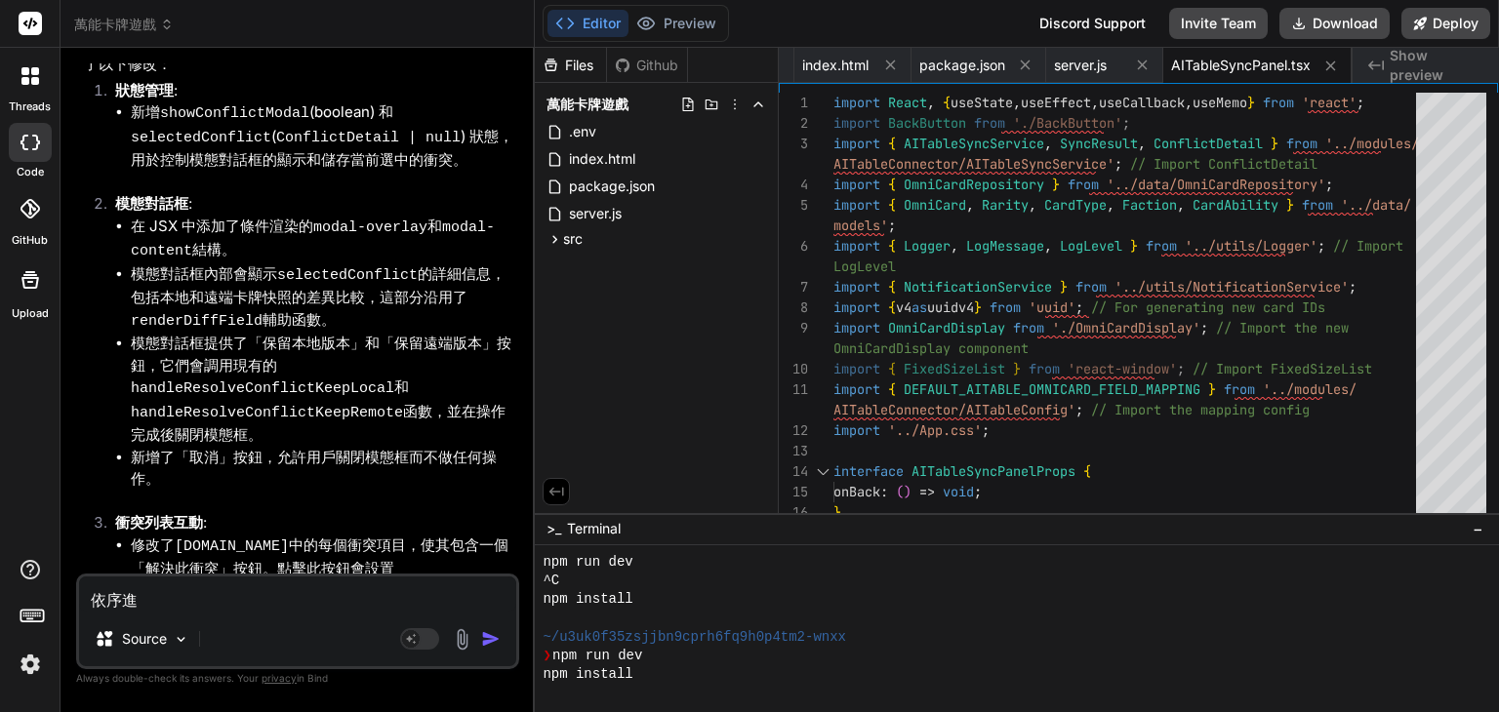
type textarea "x"
type textarea "依序進ㄒㄧ"
type textarea "x"
type textarea "依序進ㄒㄧㄥ"
type textarea "x"
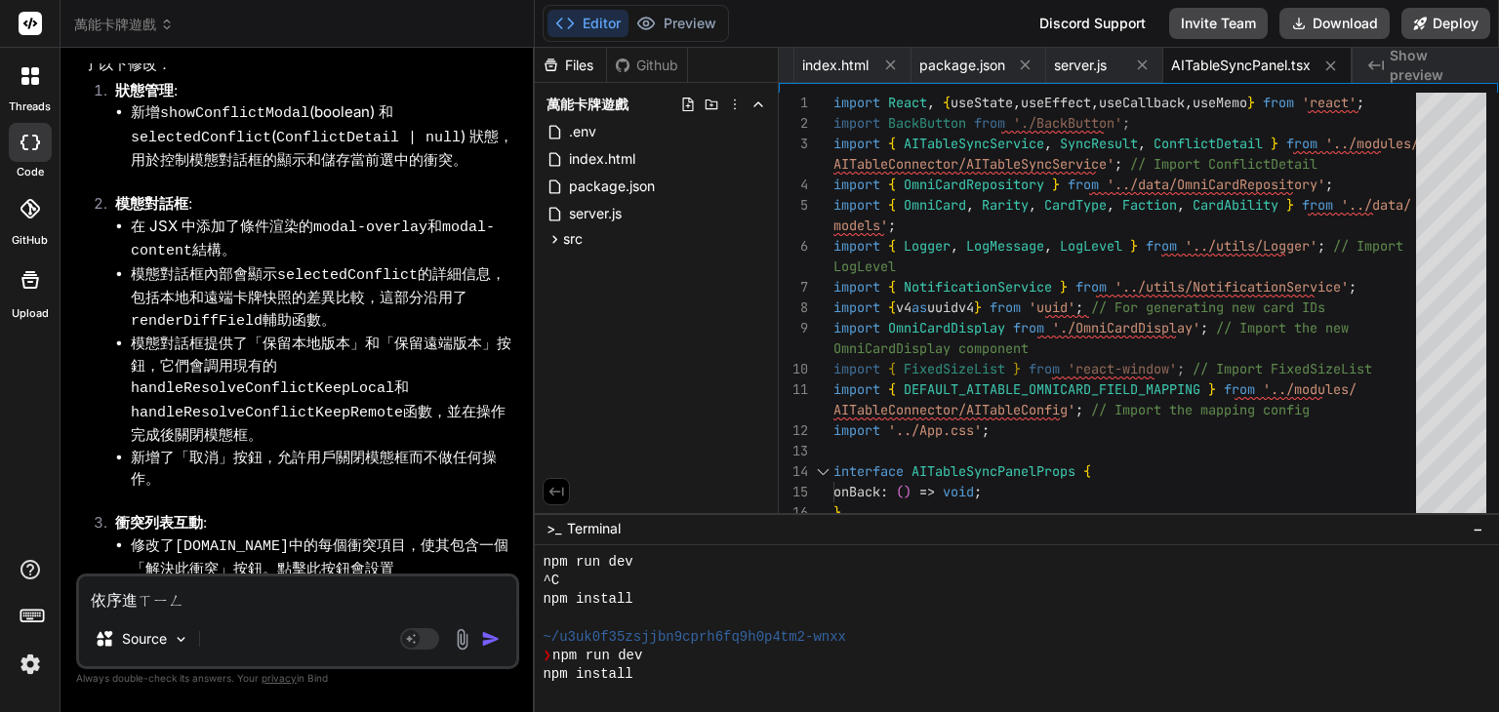
type textarea "依序進行"
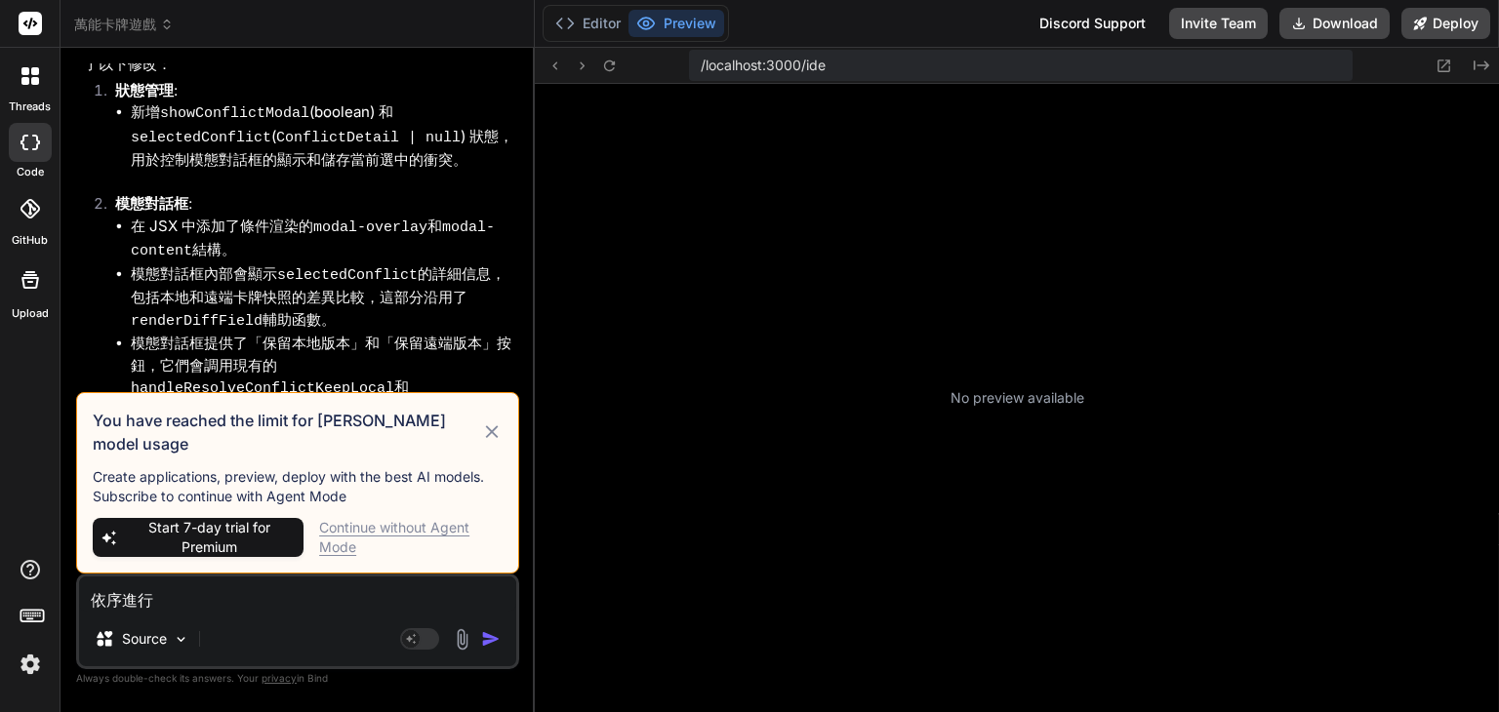
scroll to position [1611, 0]
type textarea "x"
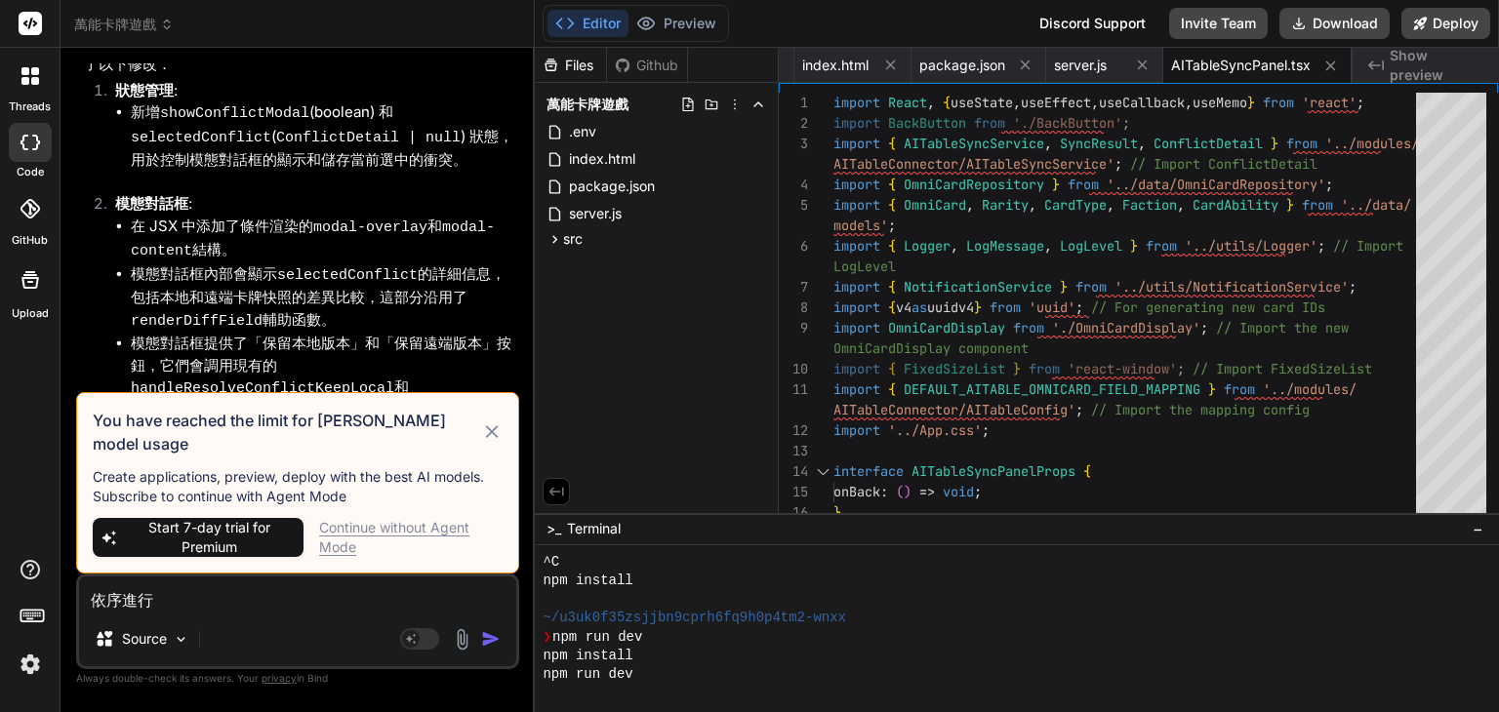
type textarea "依序進行"
click at [477, 438] on h3 "You have reached the limit for Claude model usage" at bounding box center [287, 432] width 388 height 47
click at [484, 444] on icon at bounding box center [492, 432] width 22 height 23
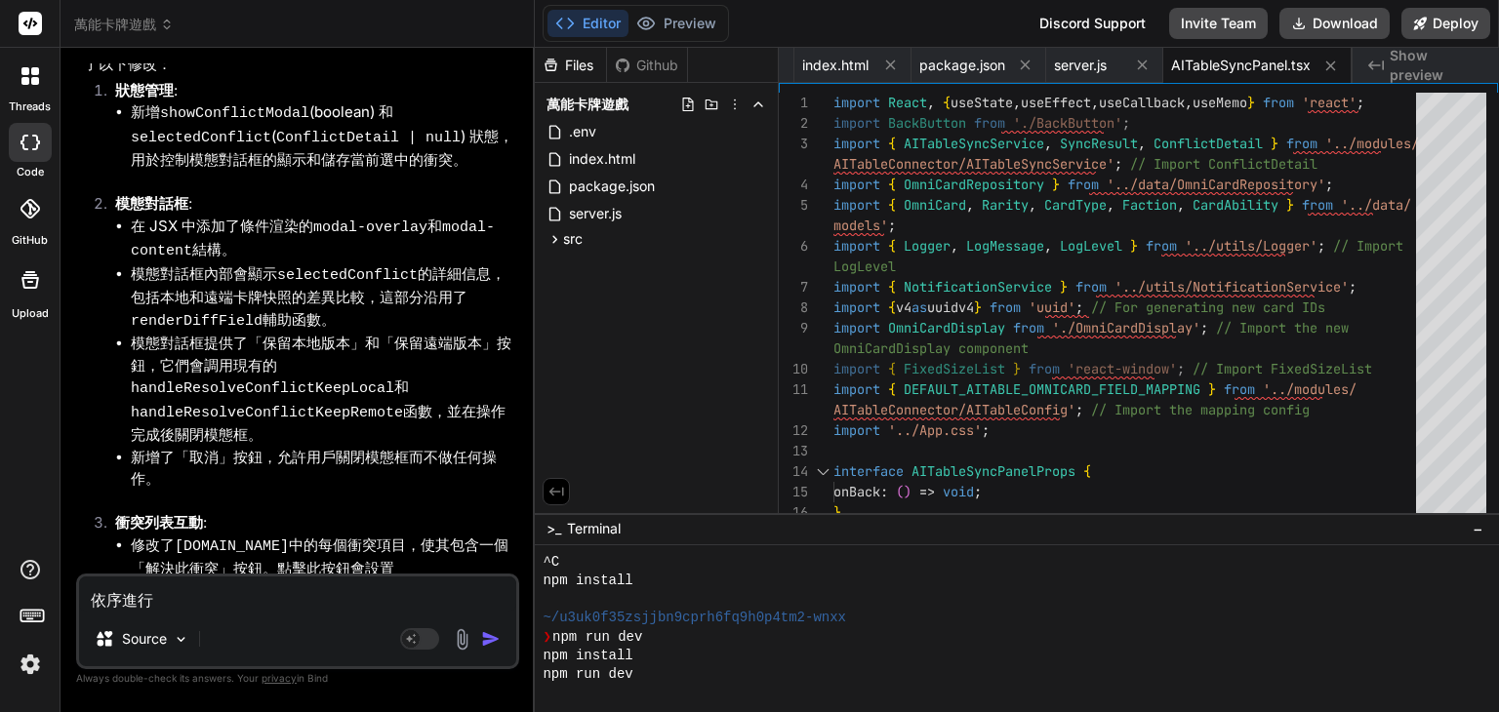
click at [495, 633] on img "button" at bounding box center [491, 639] width 20 height 20
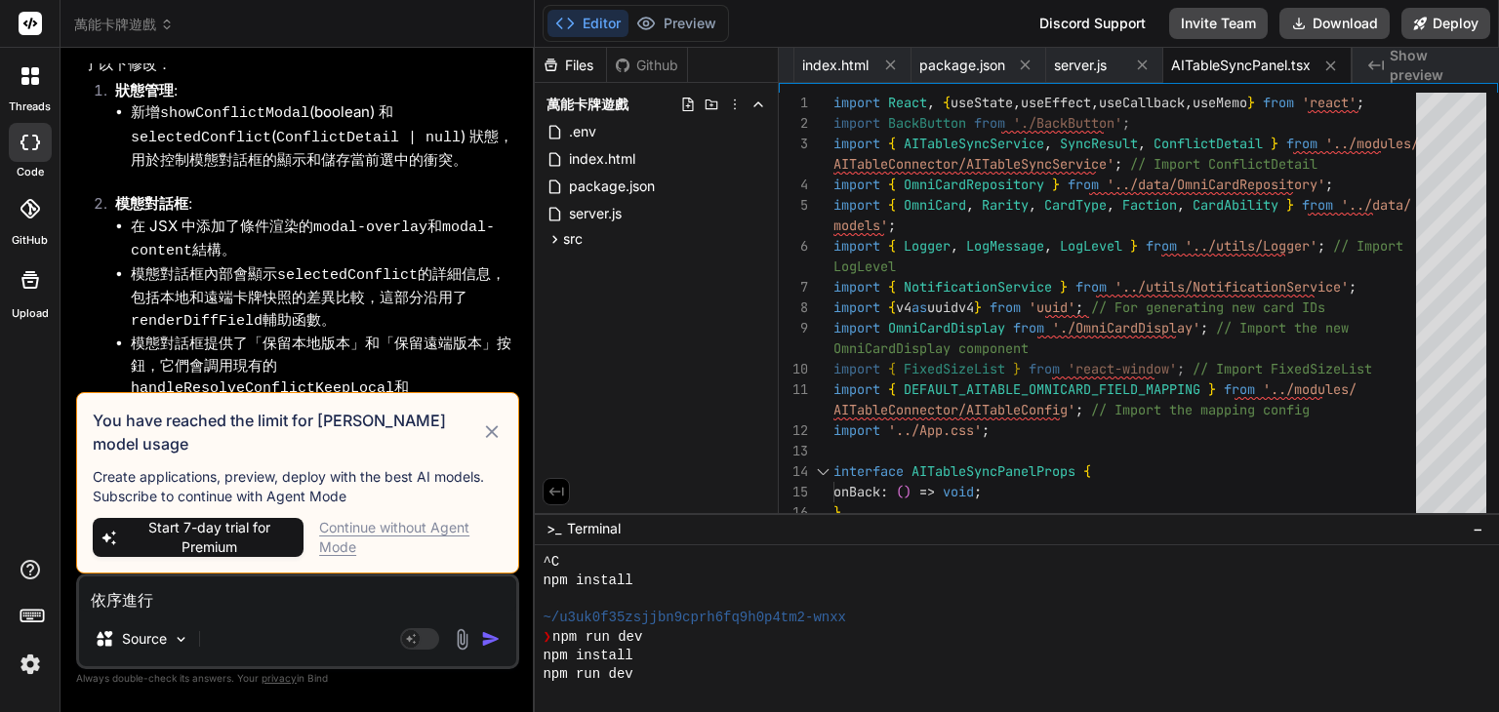
click at [230, 598] on textarea "依序進行" at bounding box center [297, 594] width 437 height 35
click at [332, 539] on div "Continue without Agent Mode" at bounding box center [410, 537] width 183 height 39
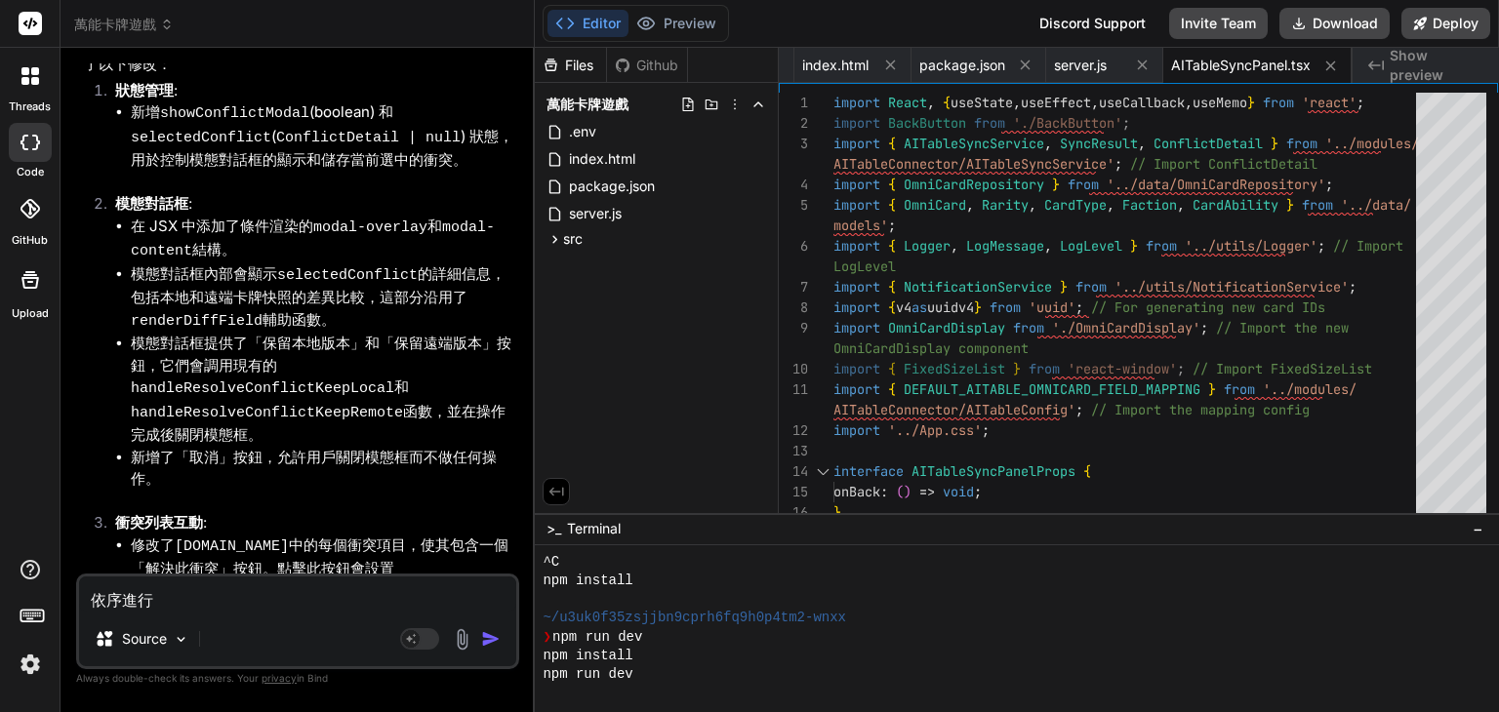
click at [481, 645] on img "button" at bounding box center [491, 639] width 20 height 20
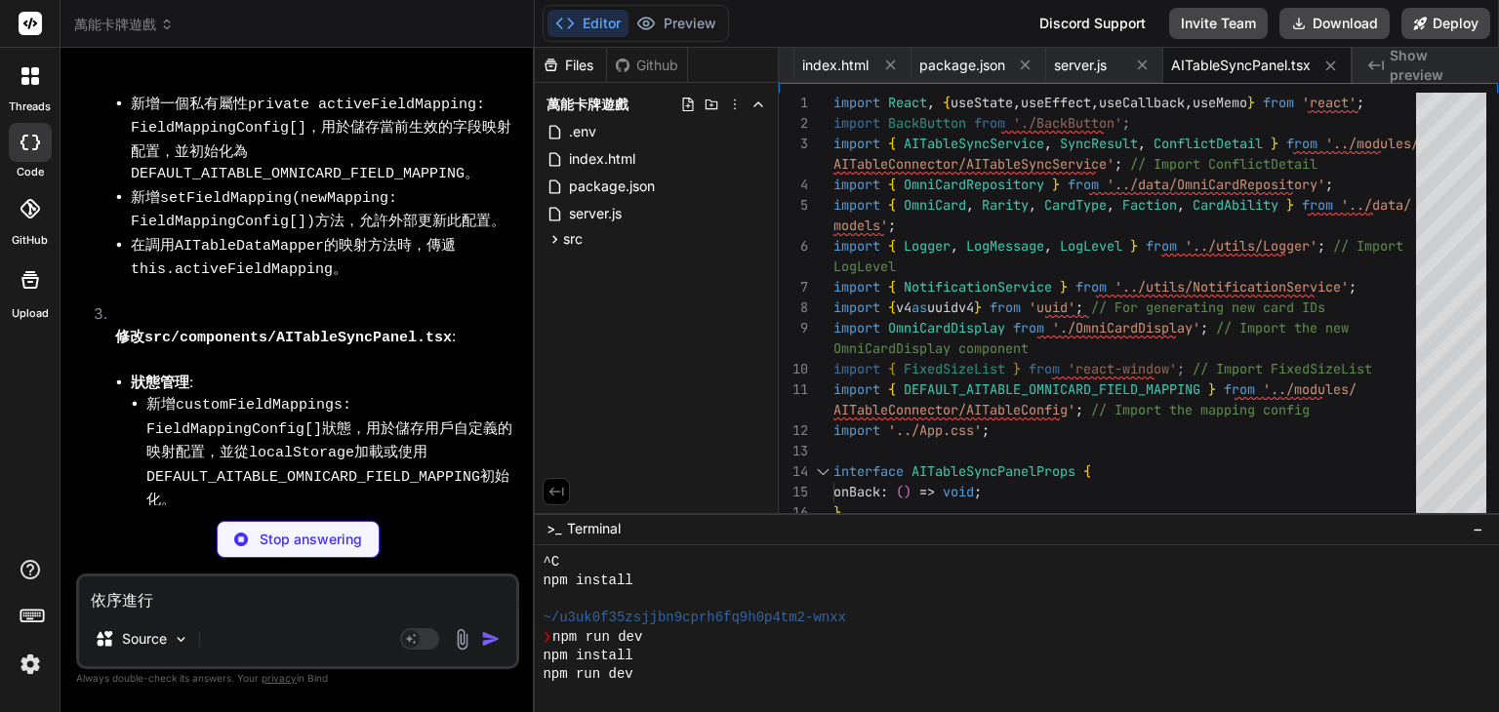
scroll to position [12585, 0]
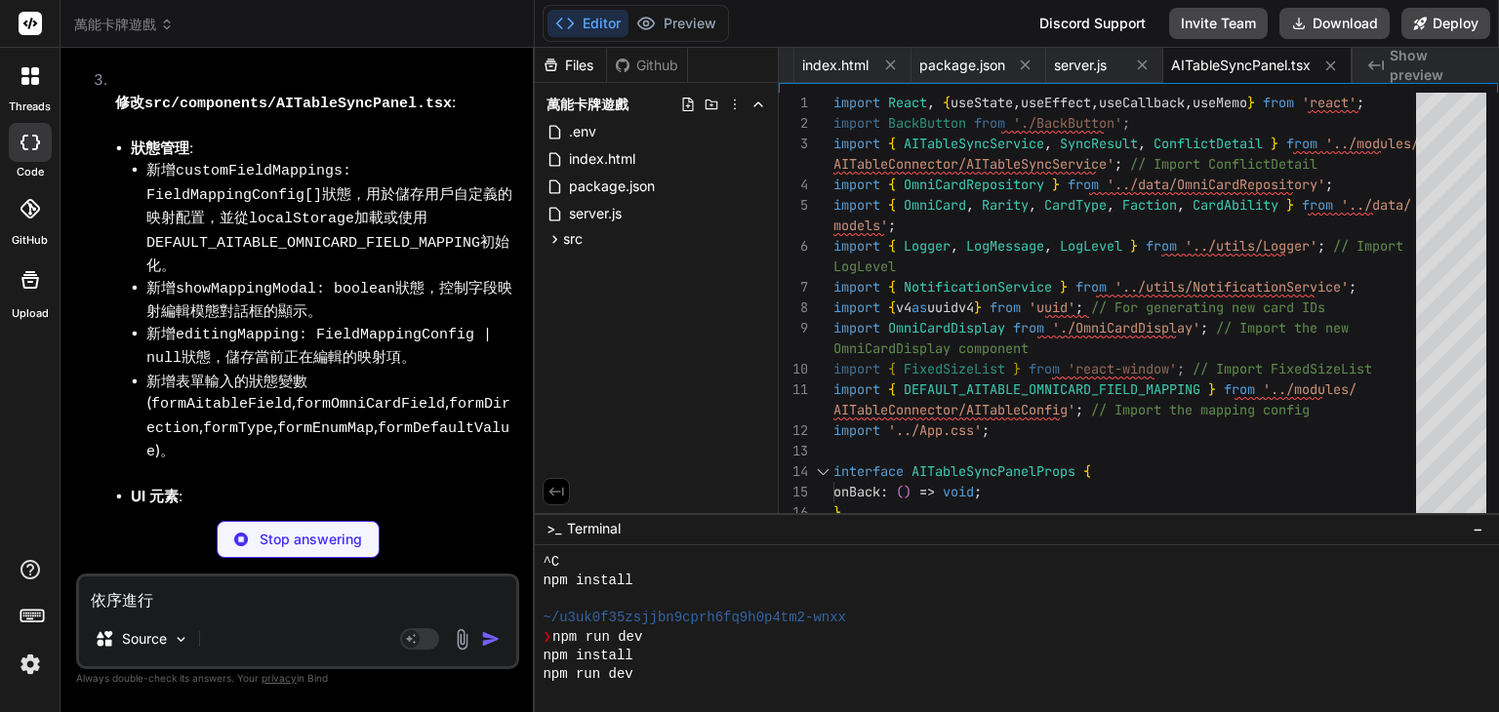
type textarea "x"
type textarea "}"
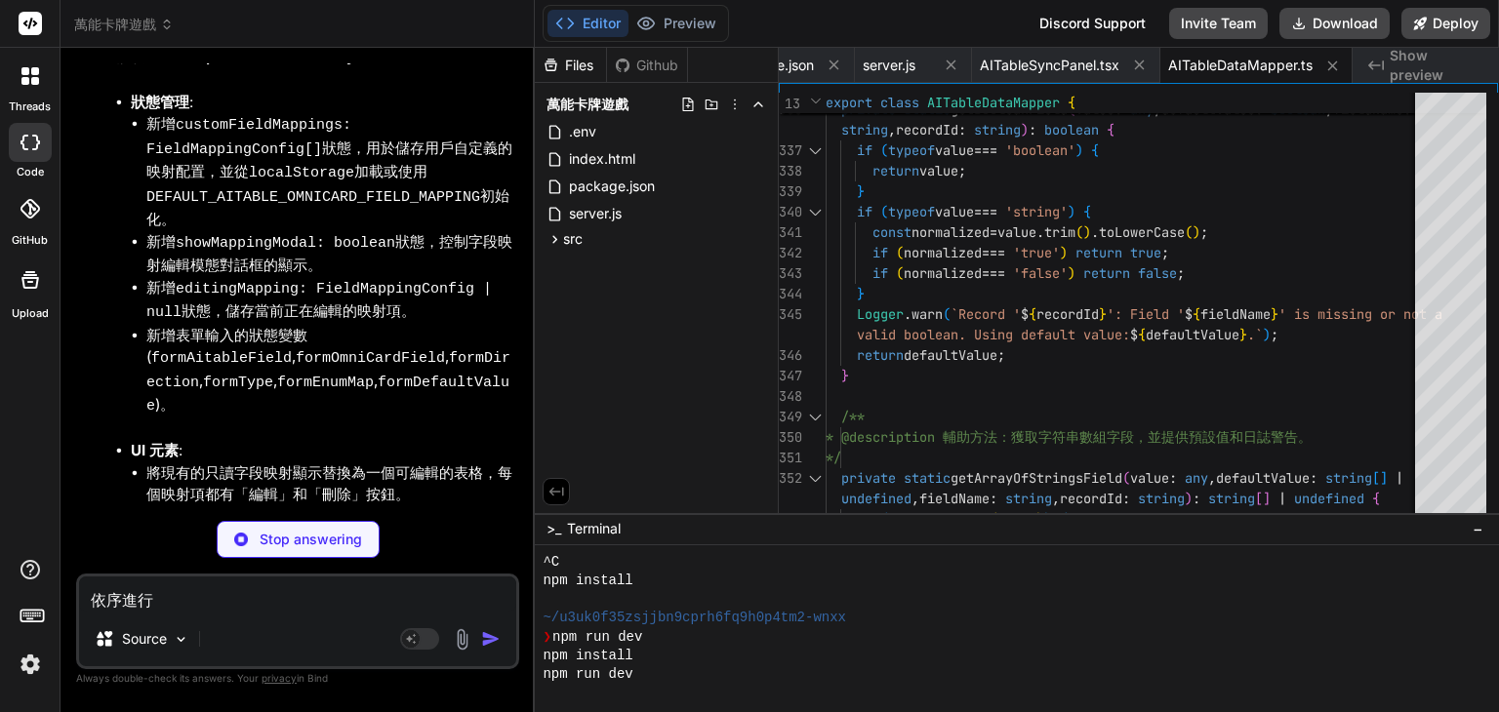
scroll to position [12655, 0]
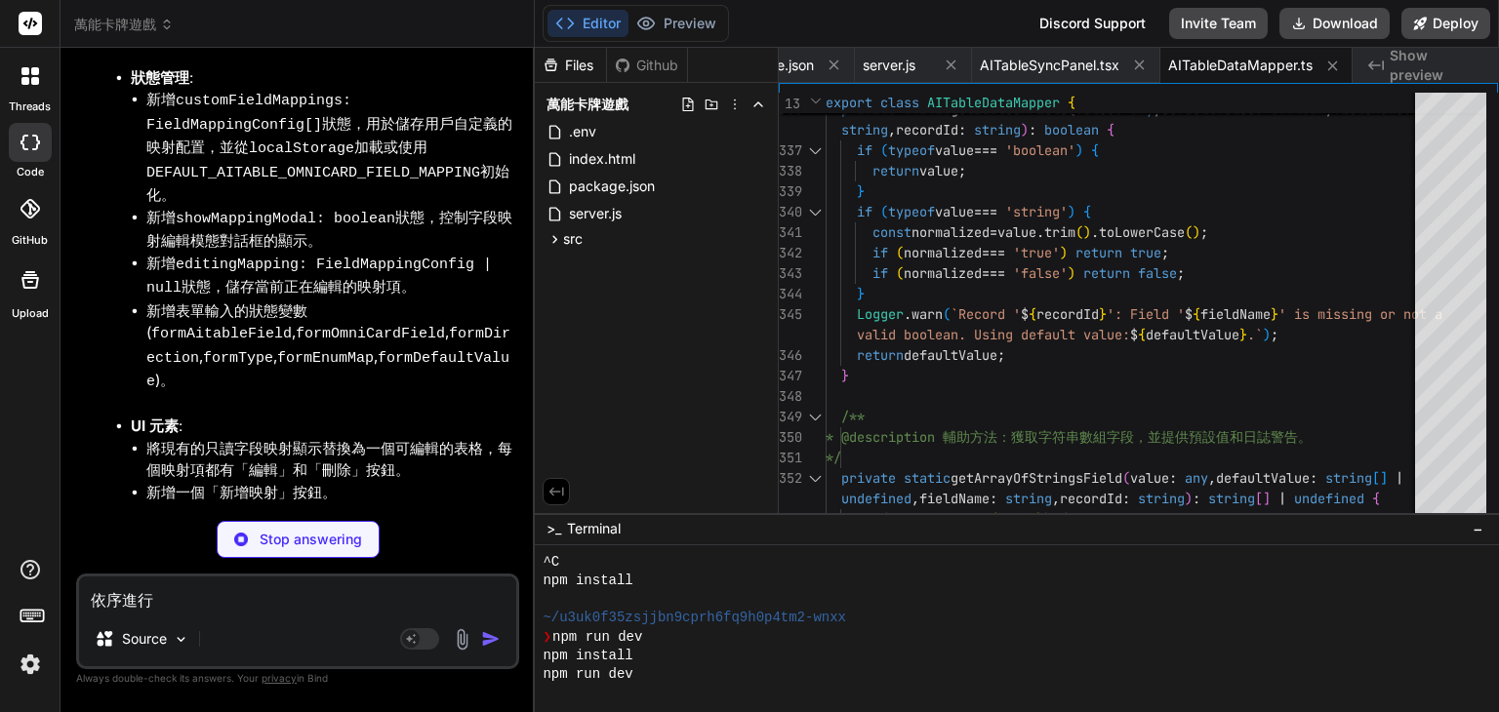
click at [660, 594] on div at bounding box center [1006, 599] width 926 height 19
click at [588, 29] on button "Editor" at bounding box center [587, 23] width 81 height 27
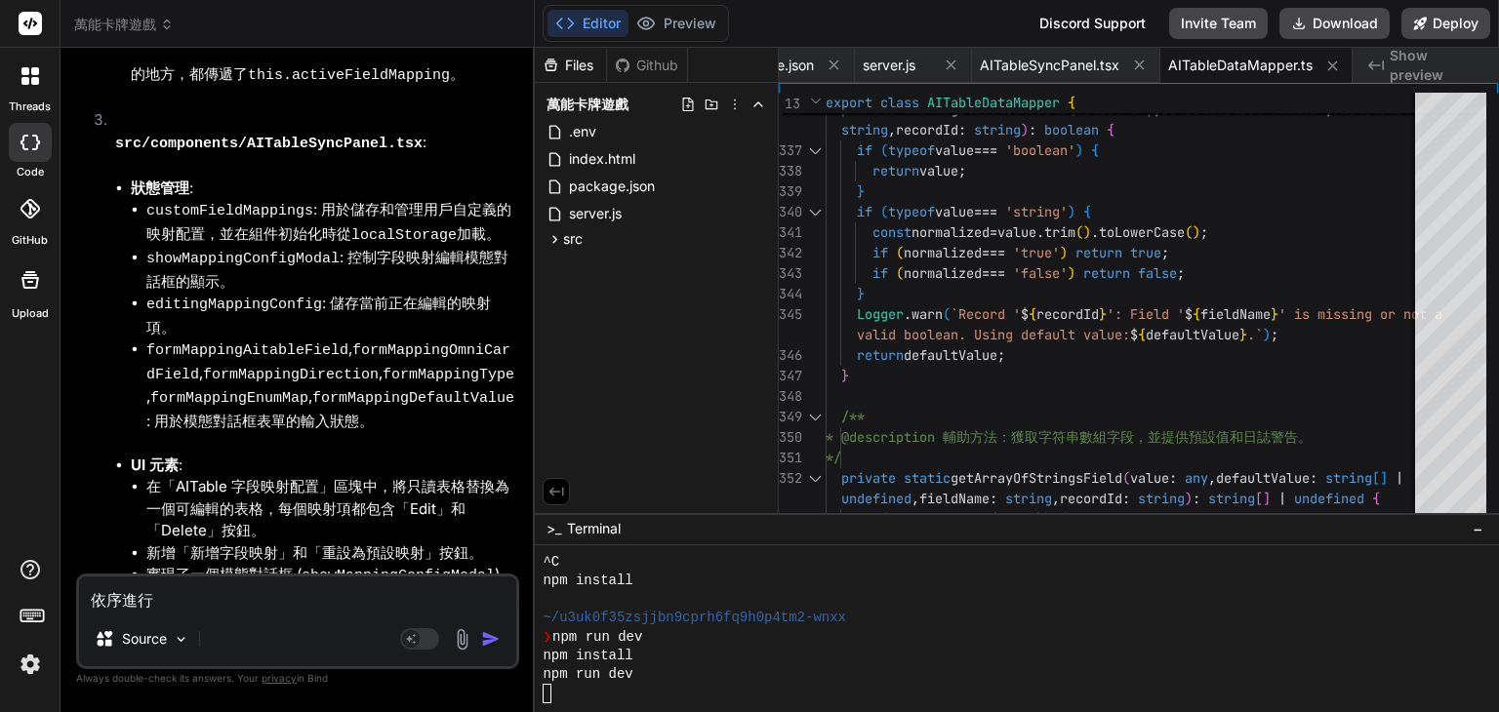
scroll to position [14597, 0]
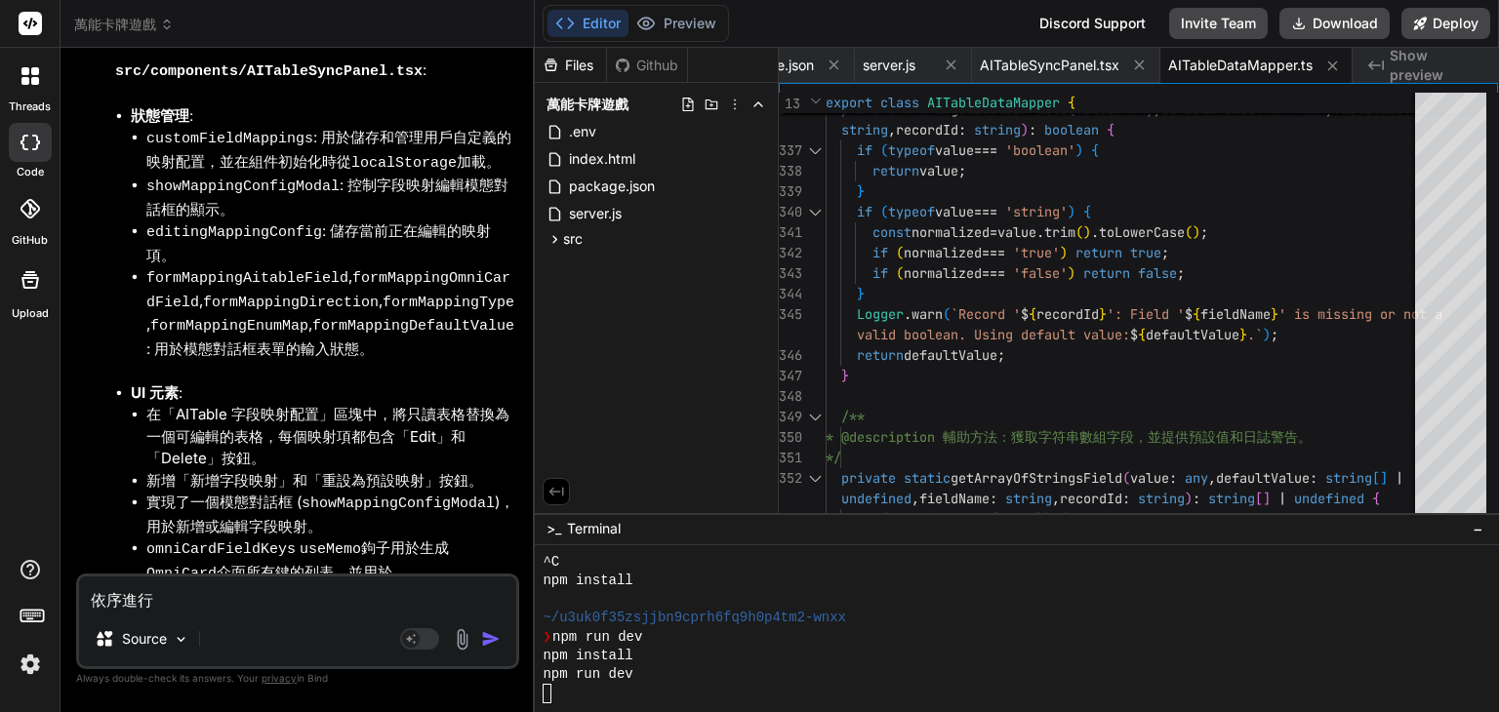
click at [266, 606] on textarea "依序進行" at bounding box center [297, 594] width 437 height 35
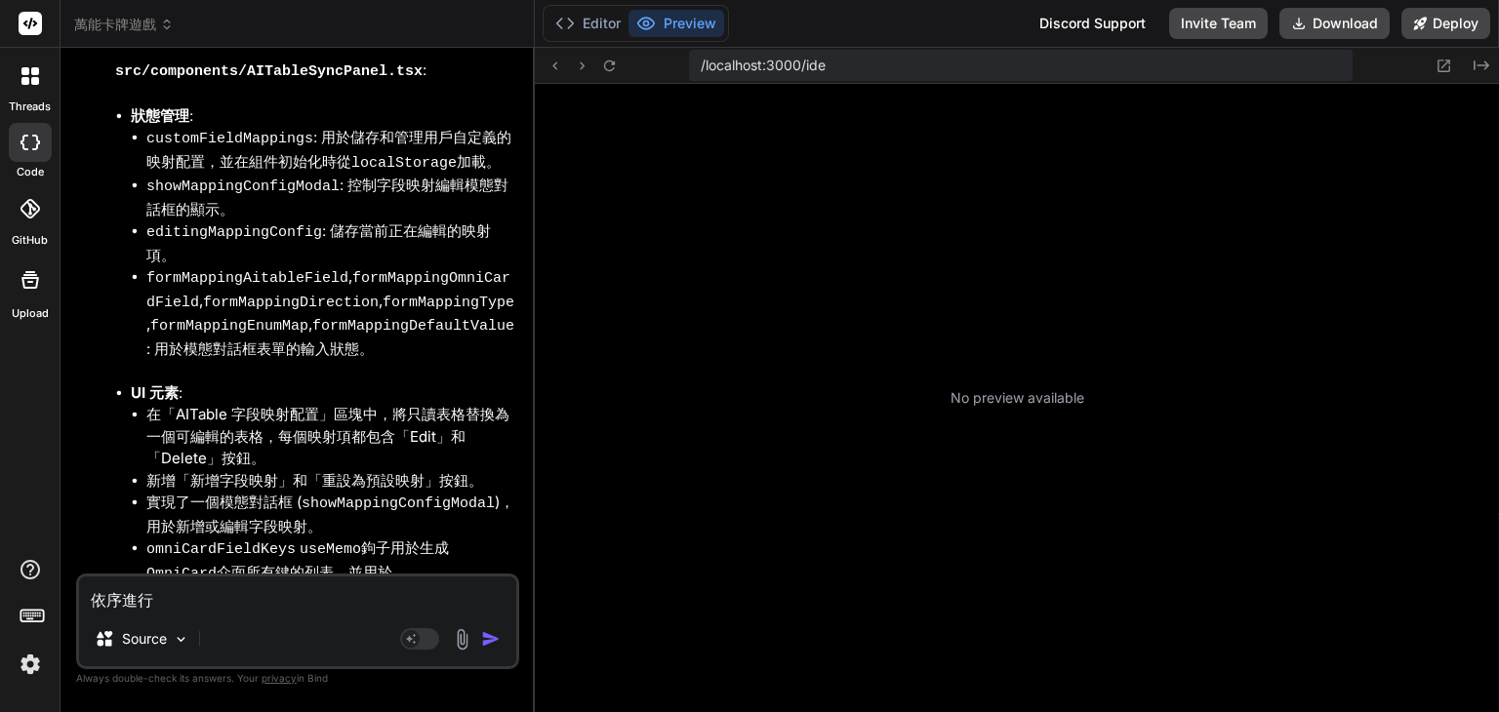
type textarea "x"
type textarea "ㄧ"
type textarea "x"
type textarea "一"
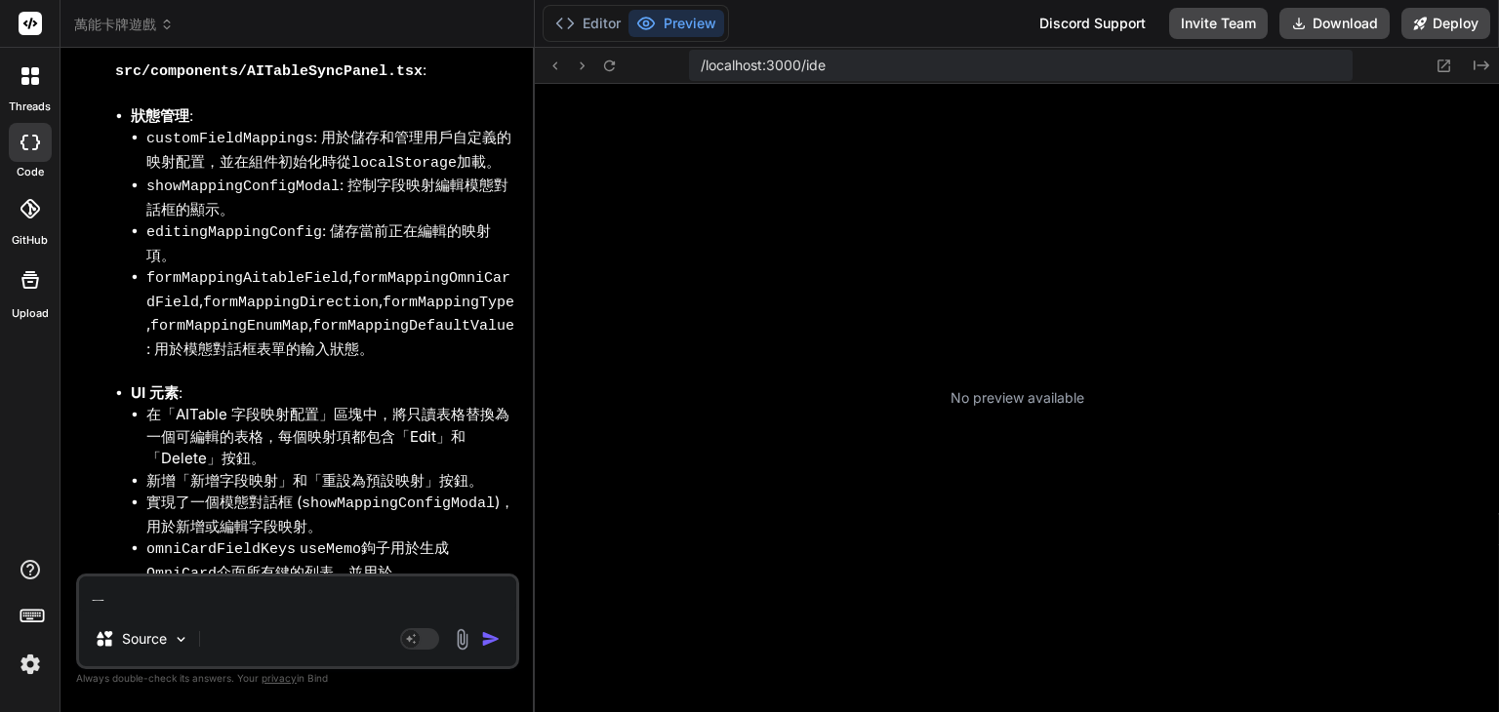
type textarea "x"
type textarea "一ㄒ"
type textarea "x"
type textarea "一ㄒㄩ"
type textarea "x"
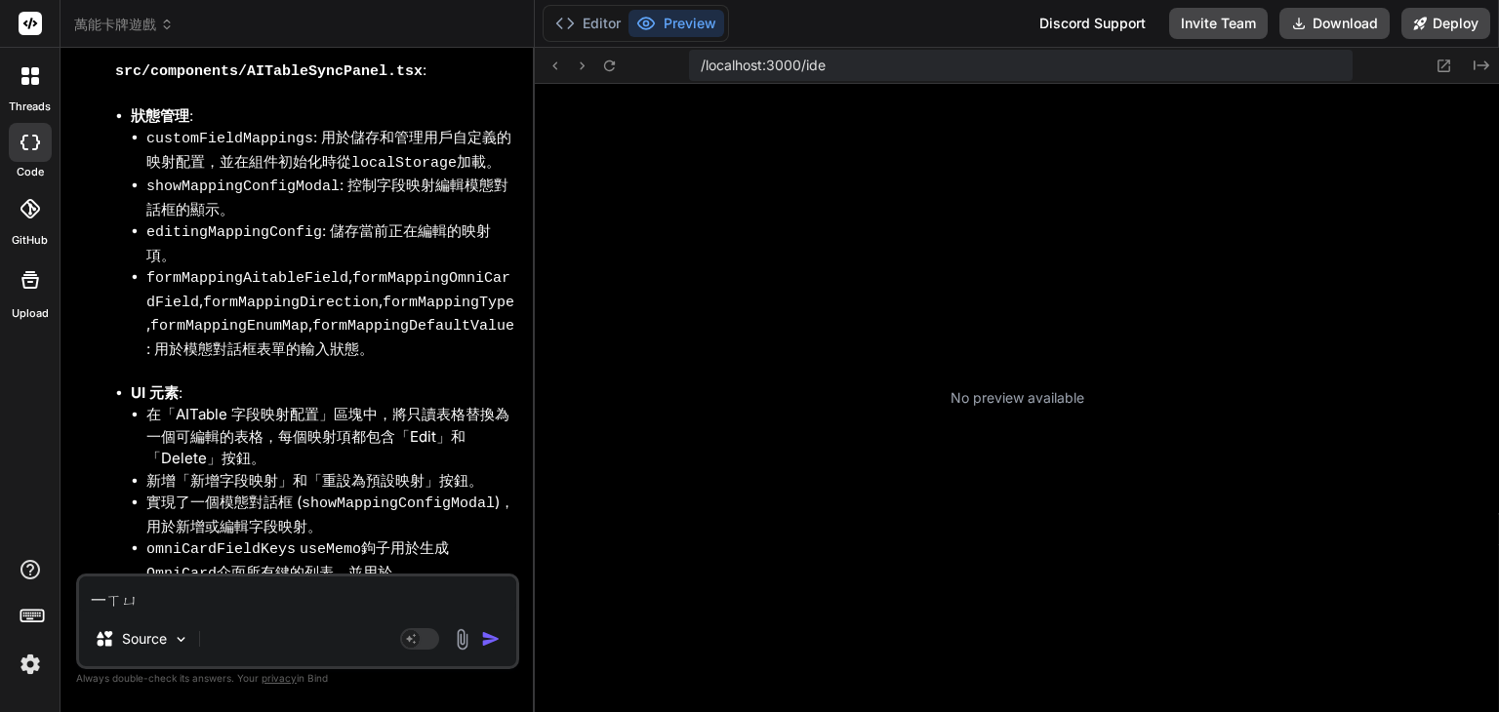
type textarea "依序"
type textarea "x"
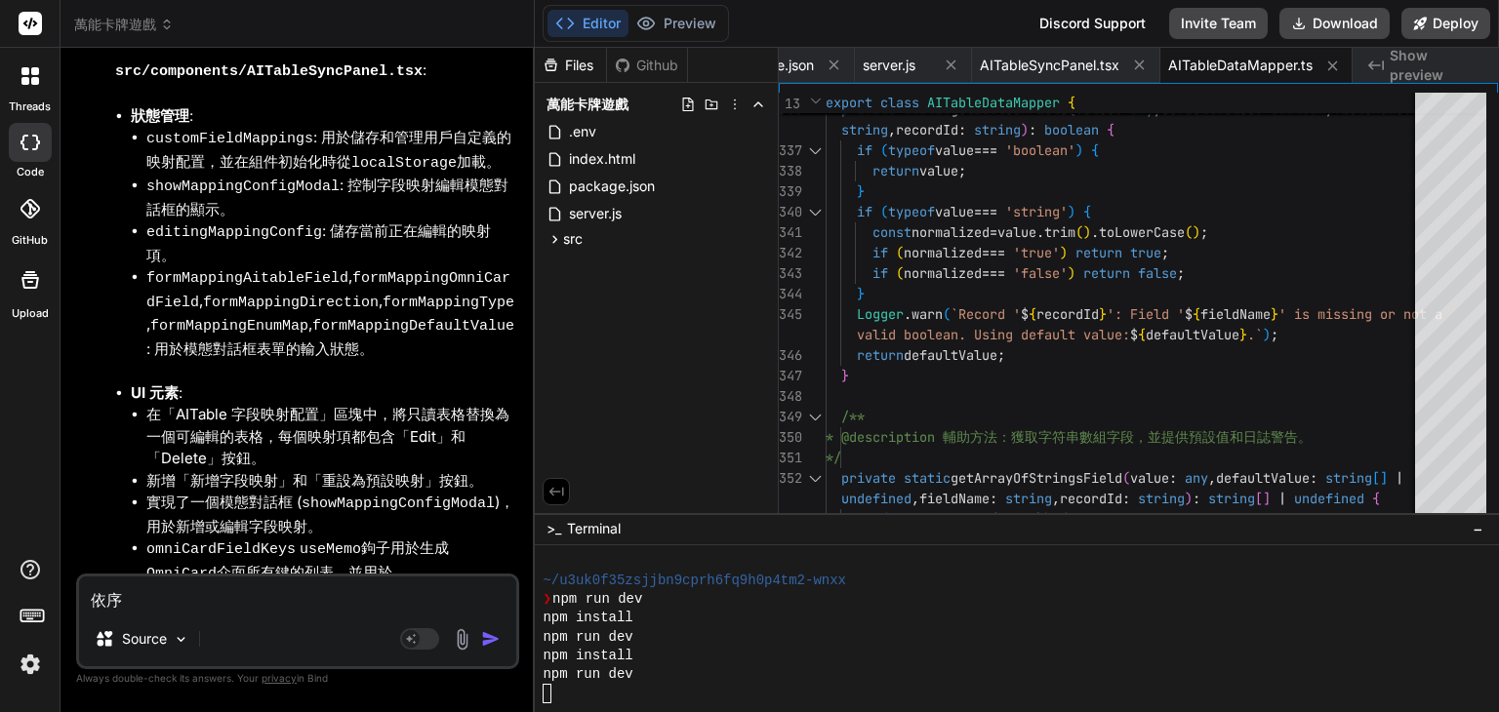
type textarea "依序ㄐ"
type textarea "x"
type textarea "依序ㄐㄧ"
type textarea "x"
type textarea "依序ㄐㄧㄣ"
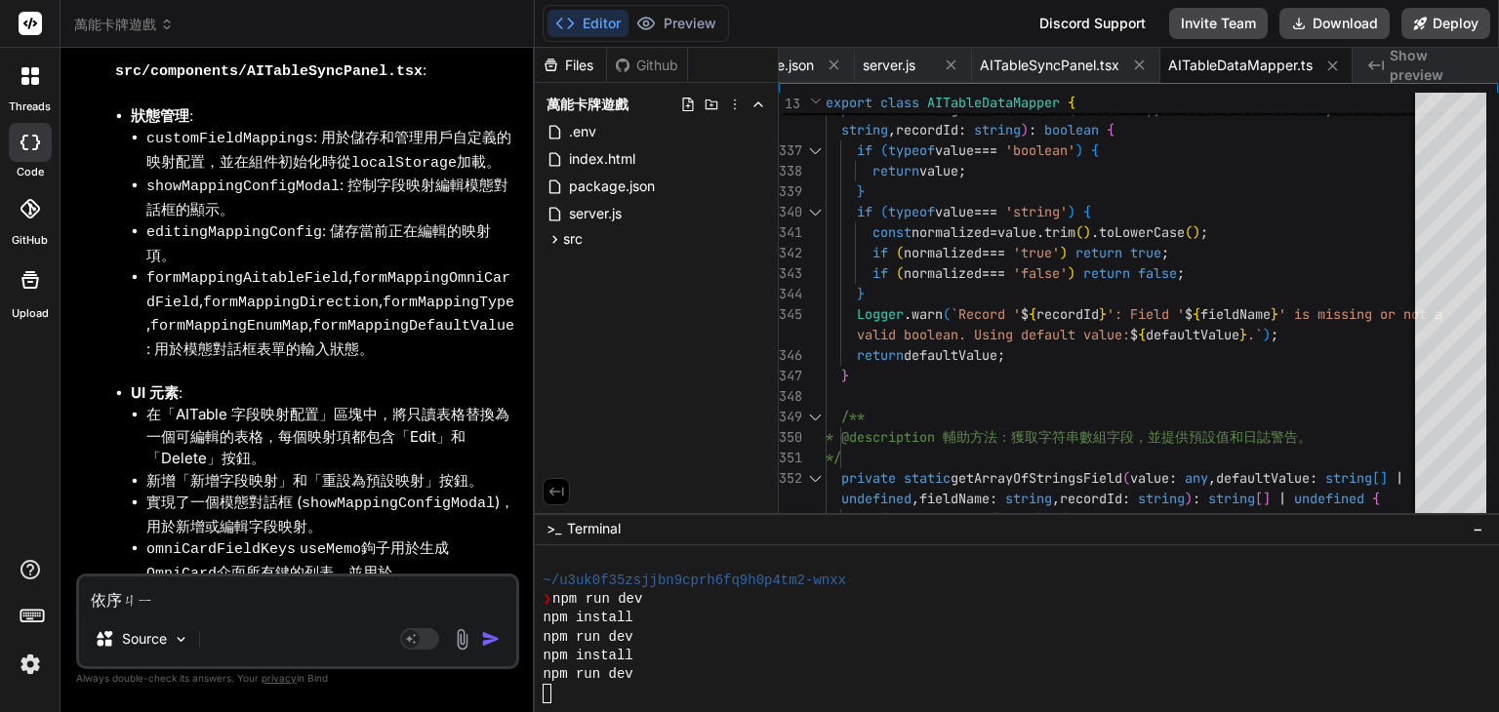
type textarea "x"
type textarea "依序進"
type textarea "x"
type textarea "依序進ㄧ"
type textarea "x"
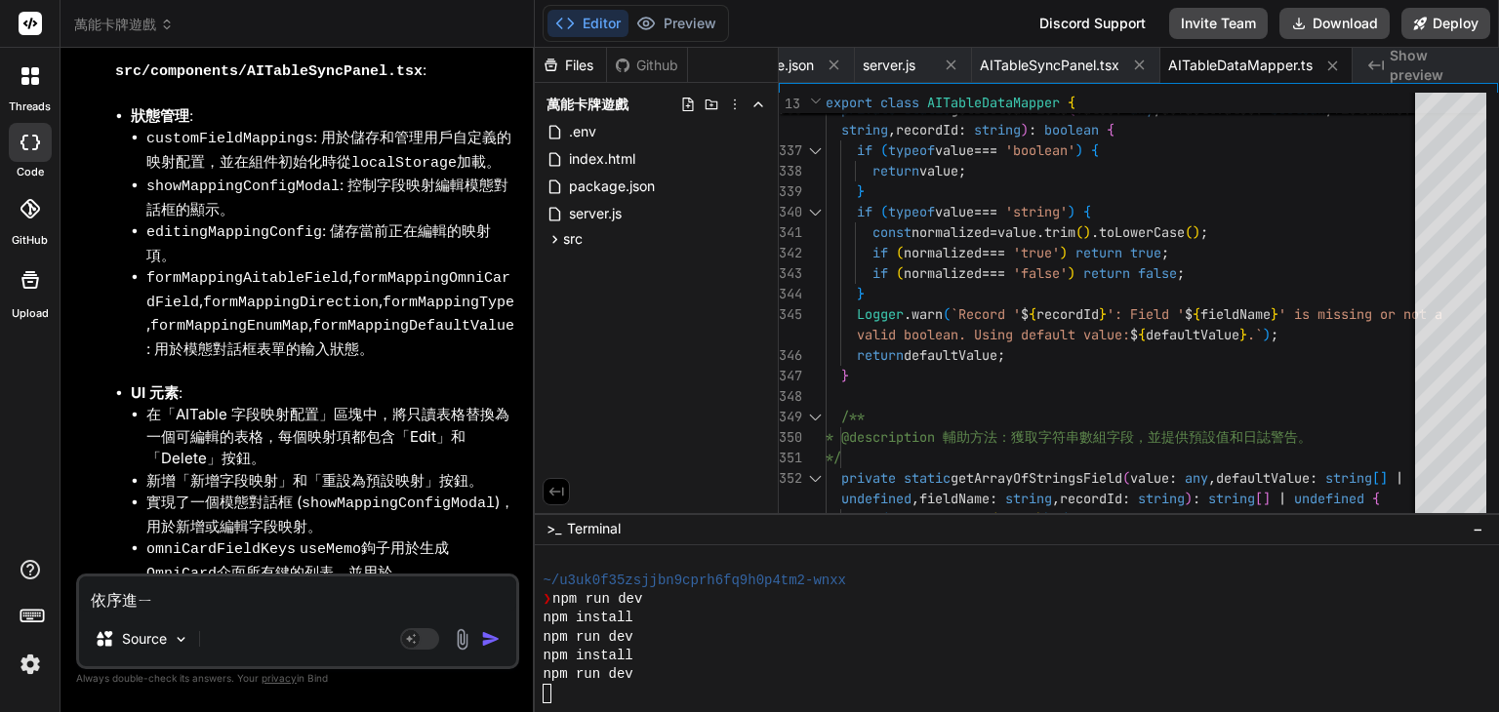
type textarea "依序進ㄒㄧ"
type textarea "x"
type textarea "依序進ㄒㄧㄥ"
type textarea "x"
type textarea "依序進行"
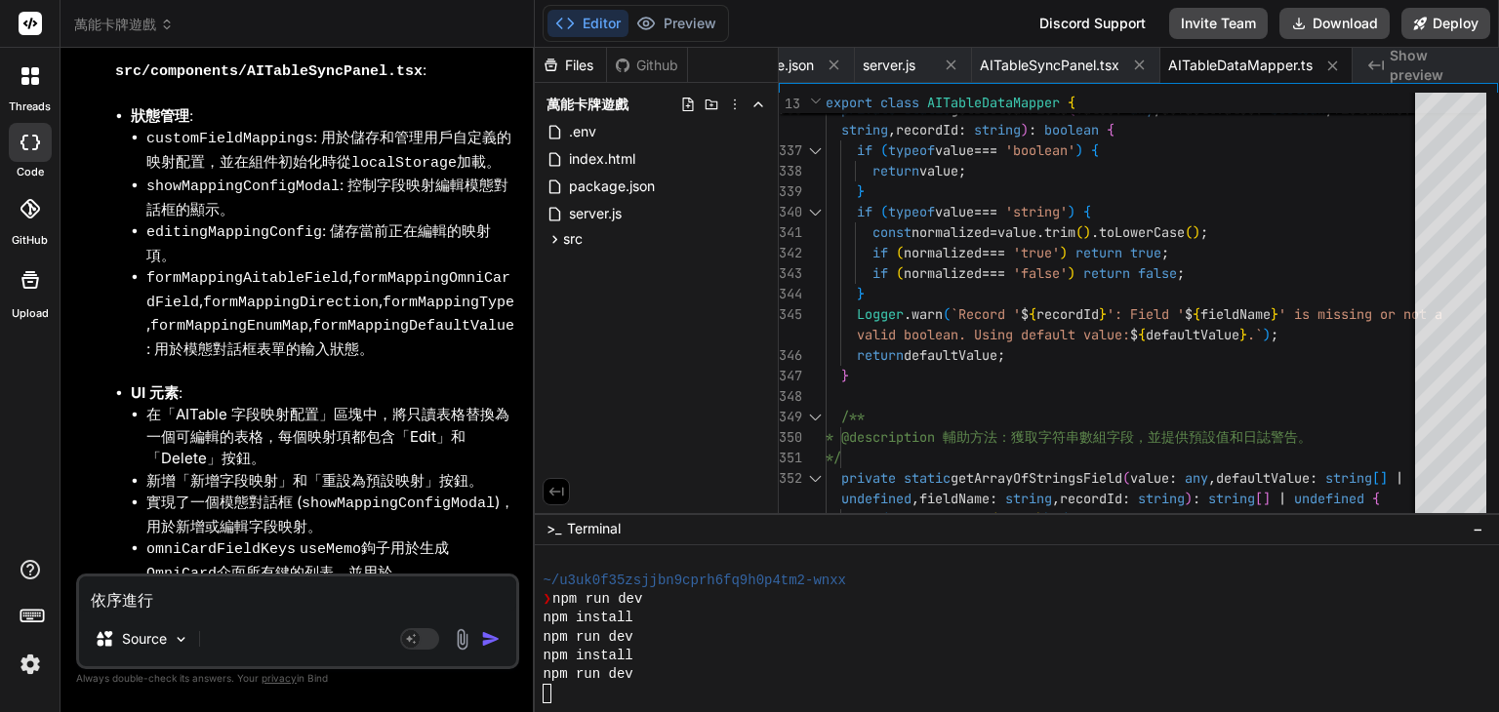
type textarea "x"
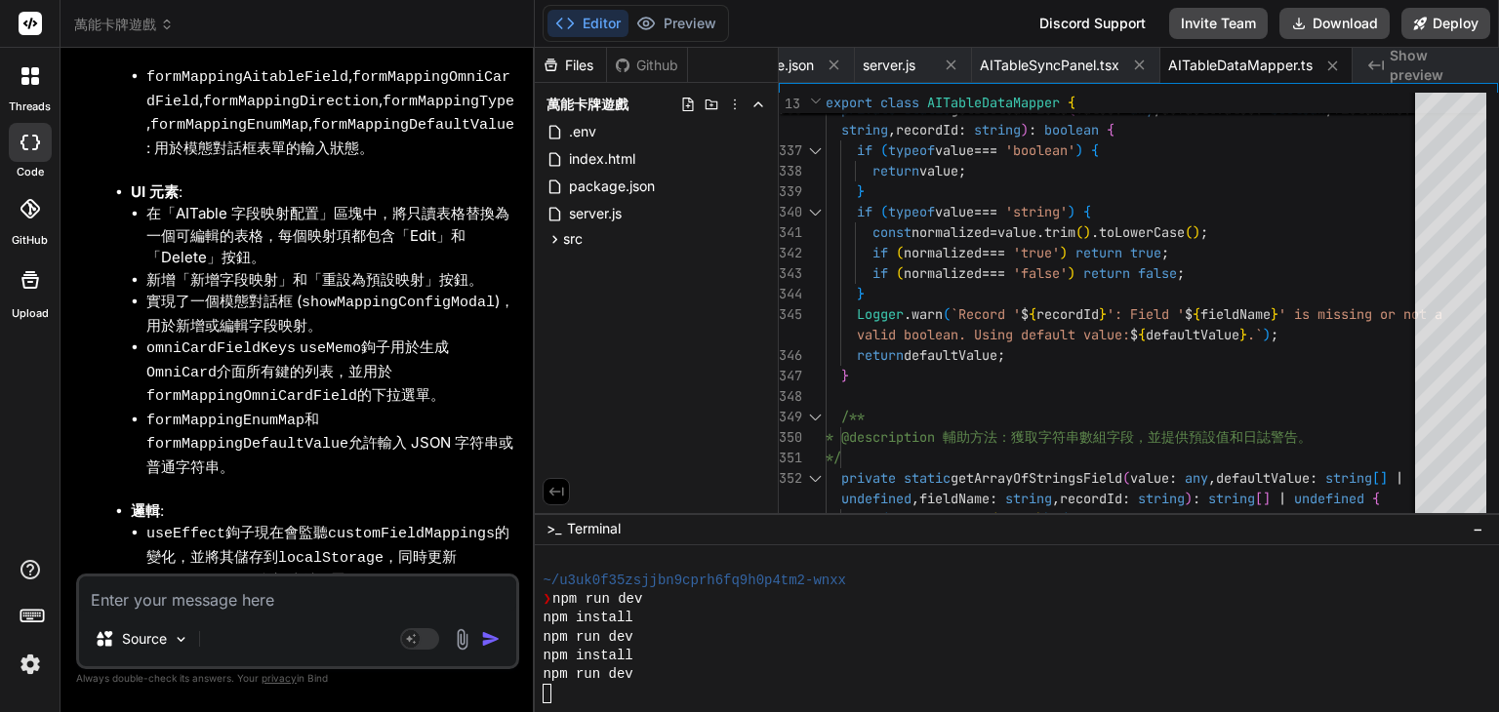
scroll to position [14799, 0]
click at [570, 24] on icon at bounding box center [565, 24] width 20 height 20
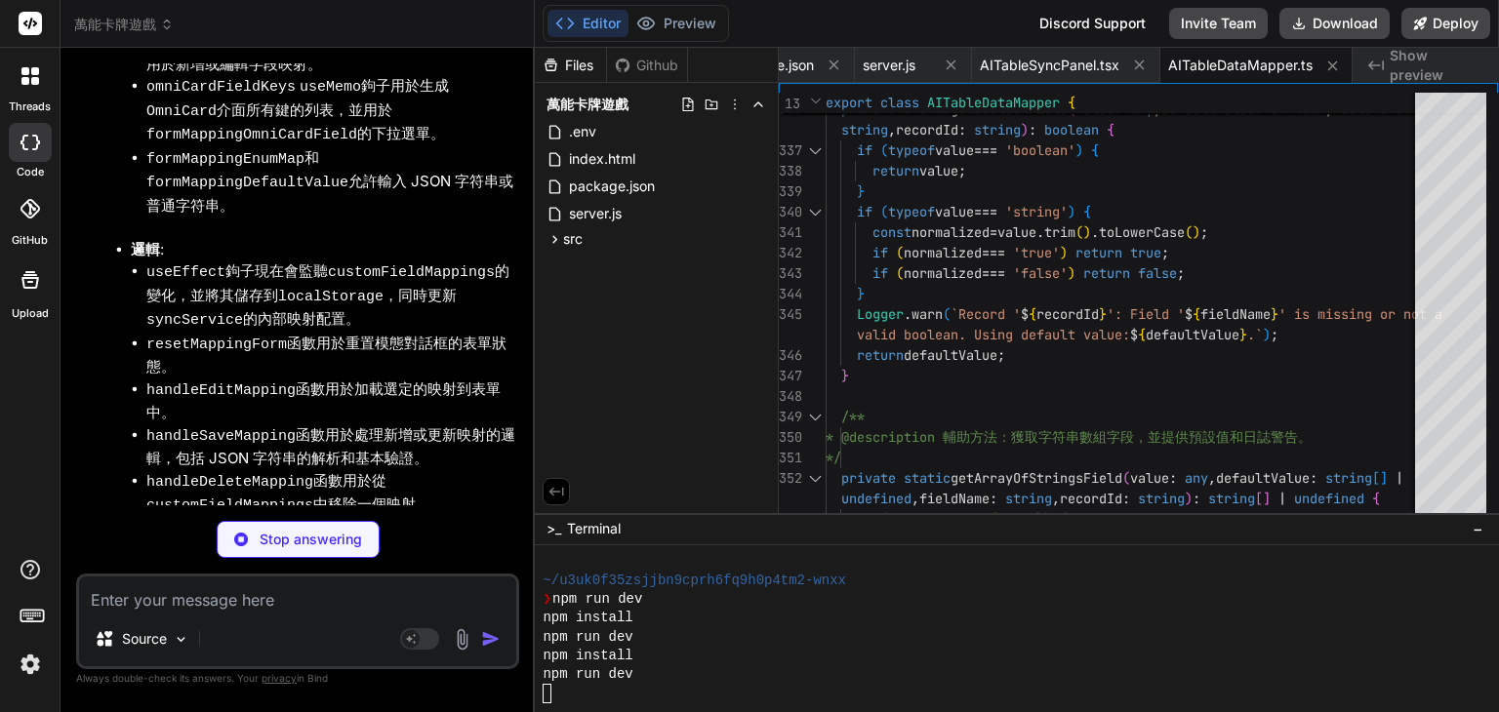
scroll to position [15321, 0]
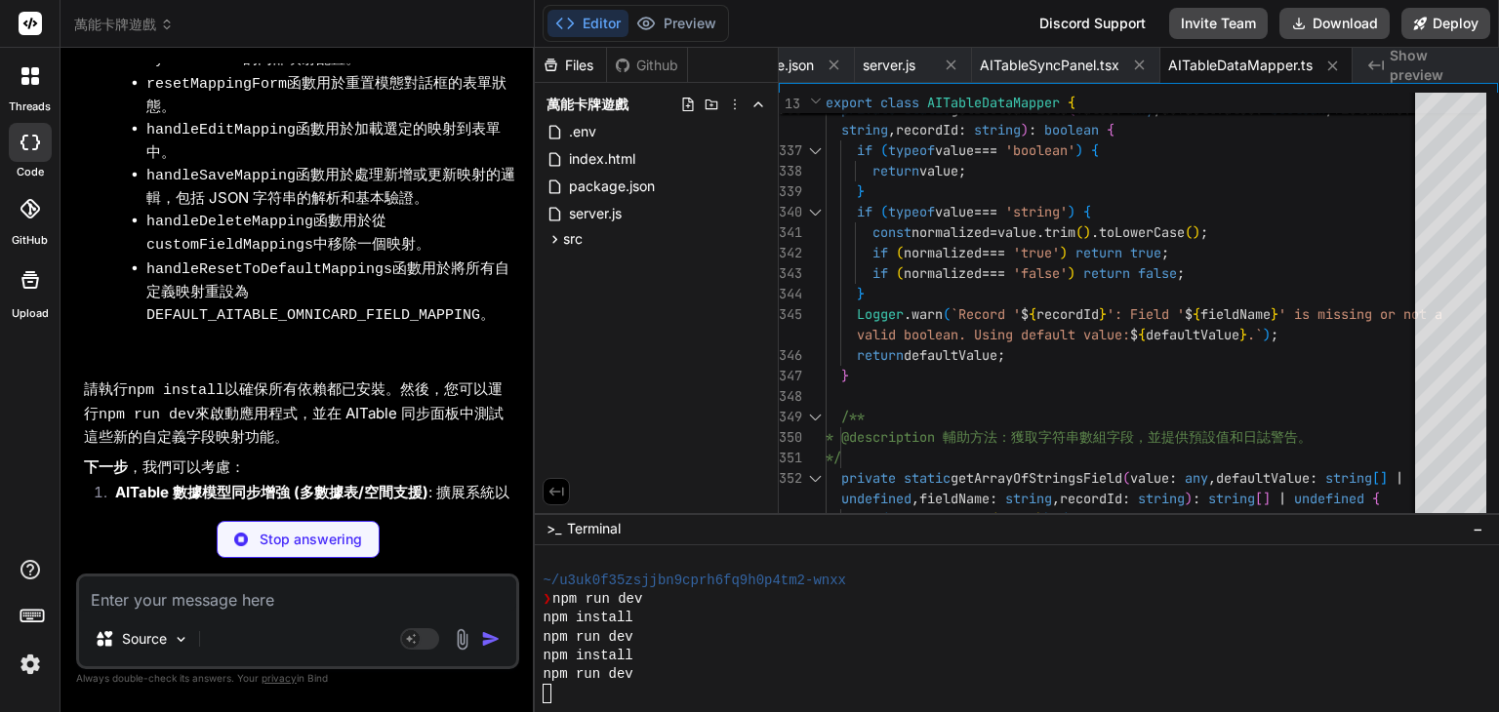
type textarea "x"
type textarea "handled by specific logic in AITableDataMapper // and are not part of this gene…"
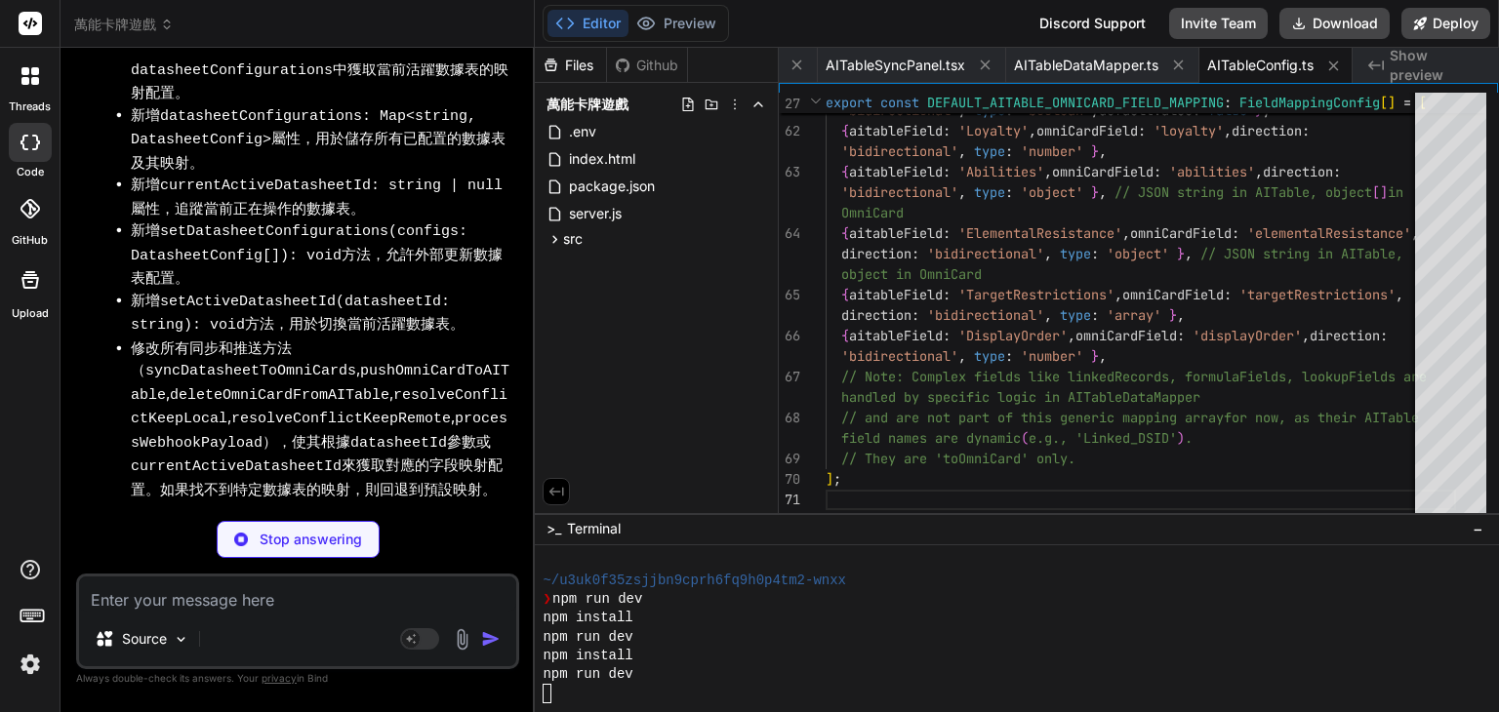
scroll to position [17286, 0]
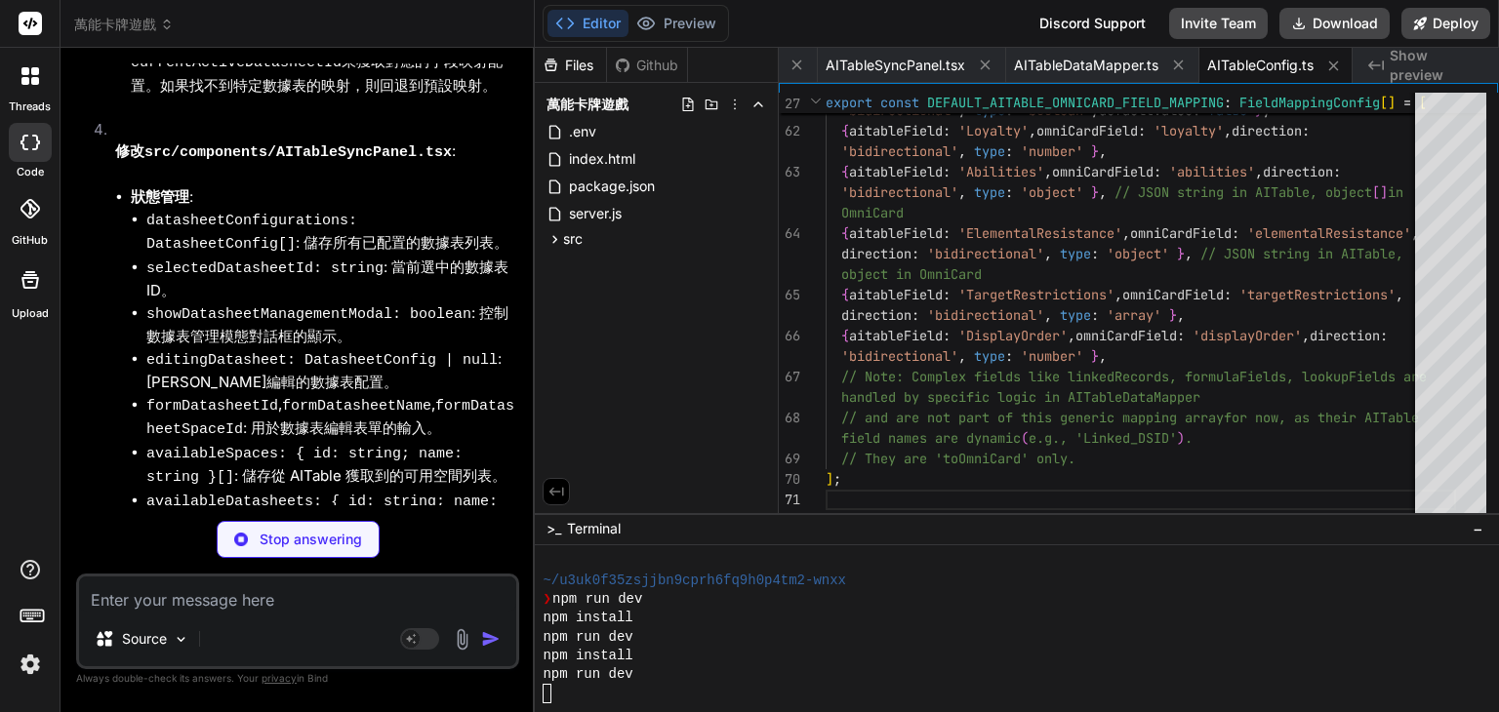
click at [647, 71] on div "Github" at bounding box center [647, 66] width 80 height 20
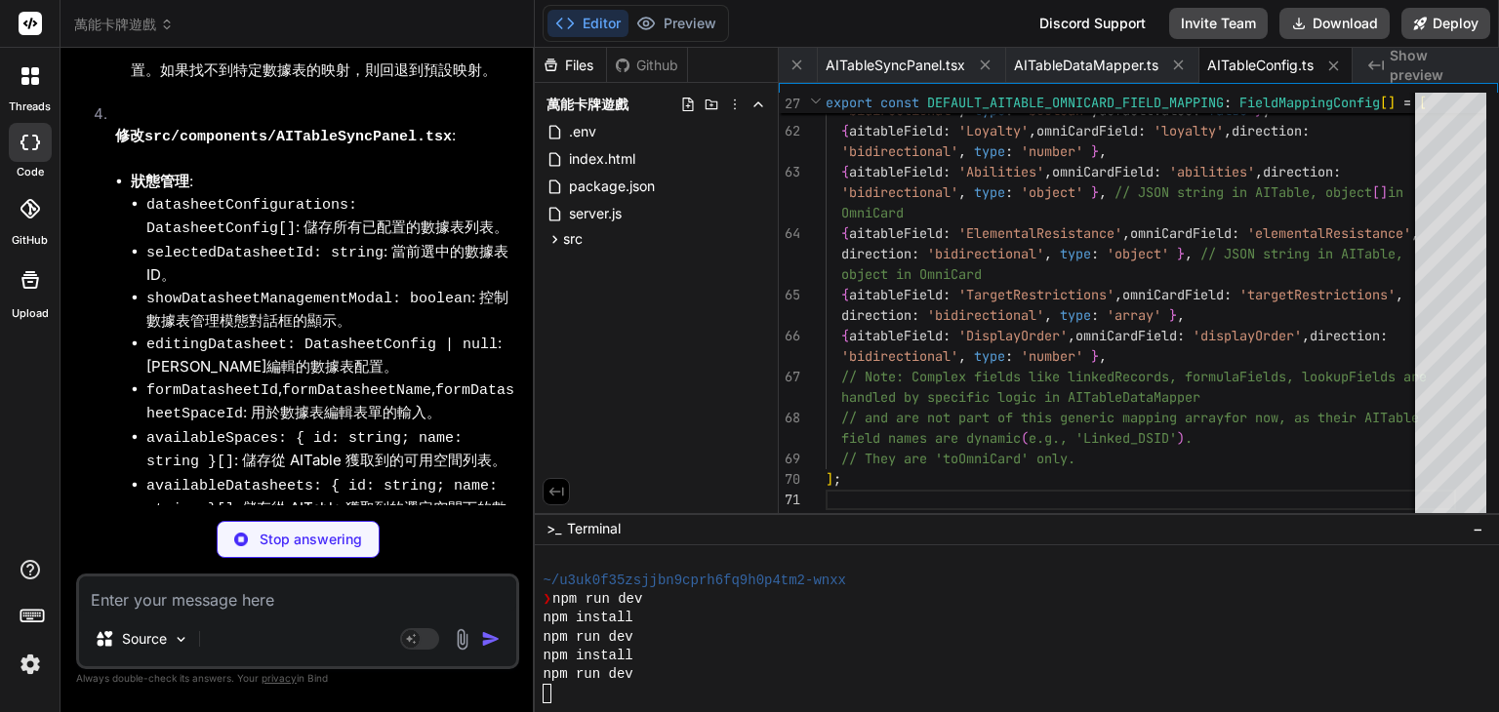
scroll to position [17316, 0]
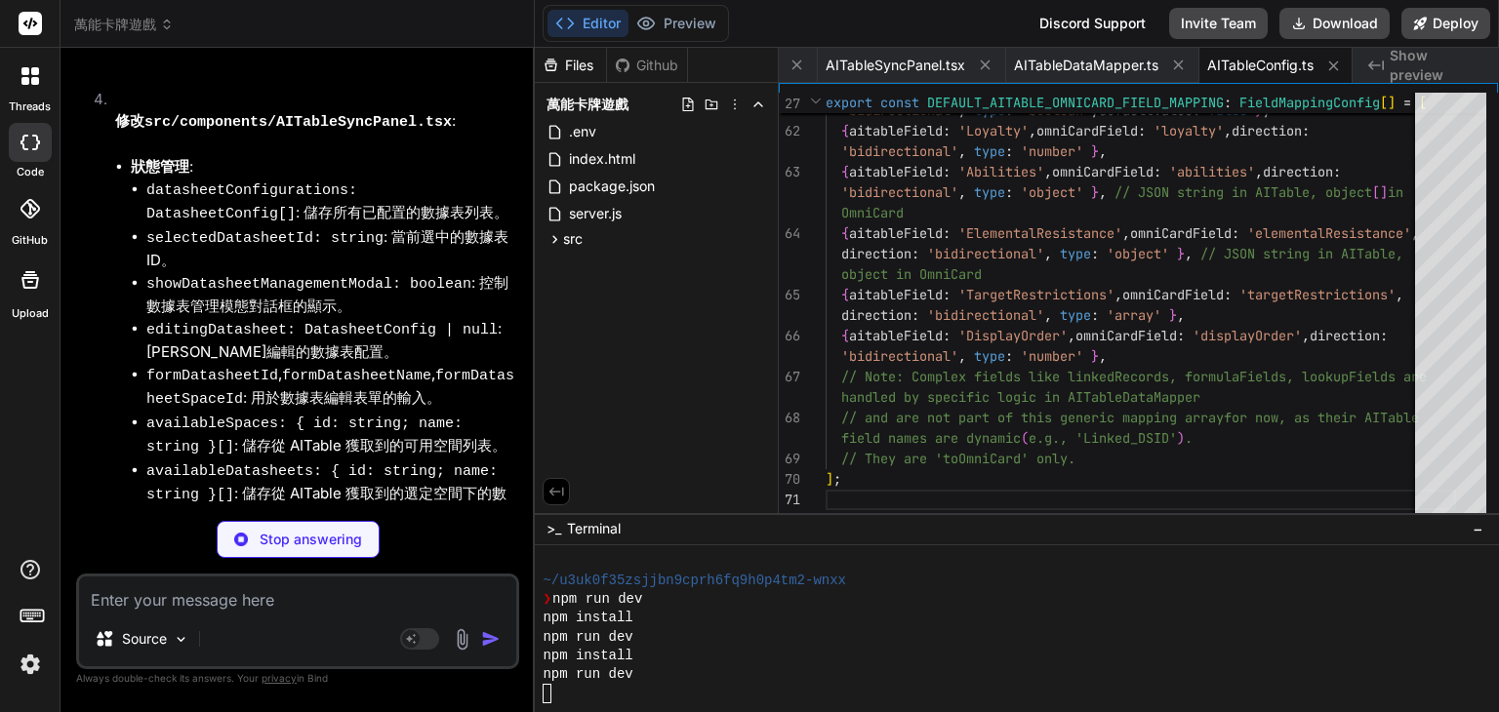
type textarea "x"
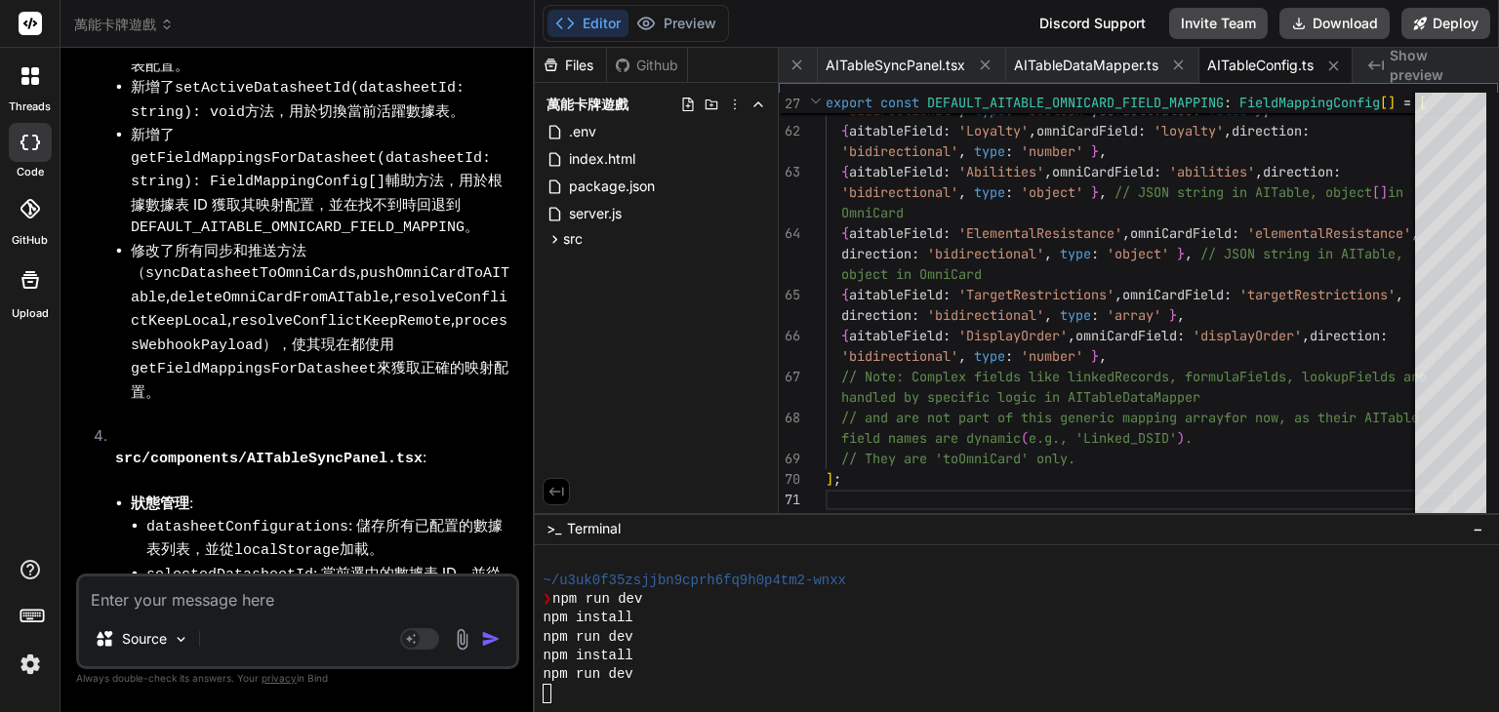
scroll to position [19675, 0]
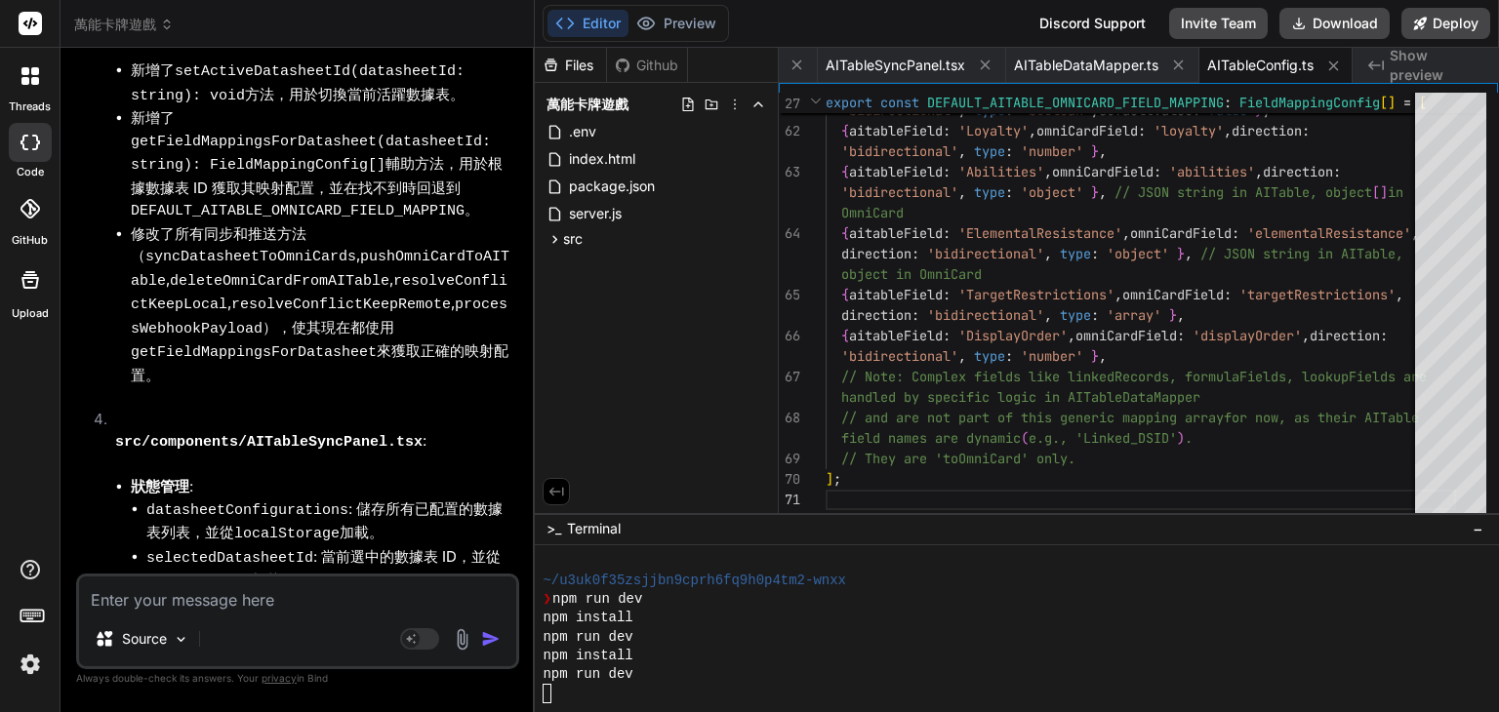
click at [223, 607] on textarea at bounding box center [297, 594] width 437 height 35
type textarea "ㄧ"
type textarea "x"
type textarea "一"
type textarea "x"
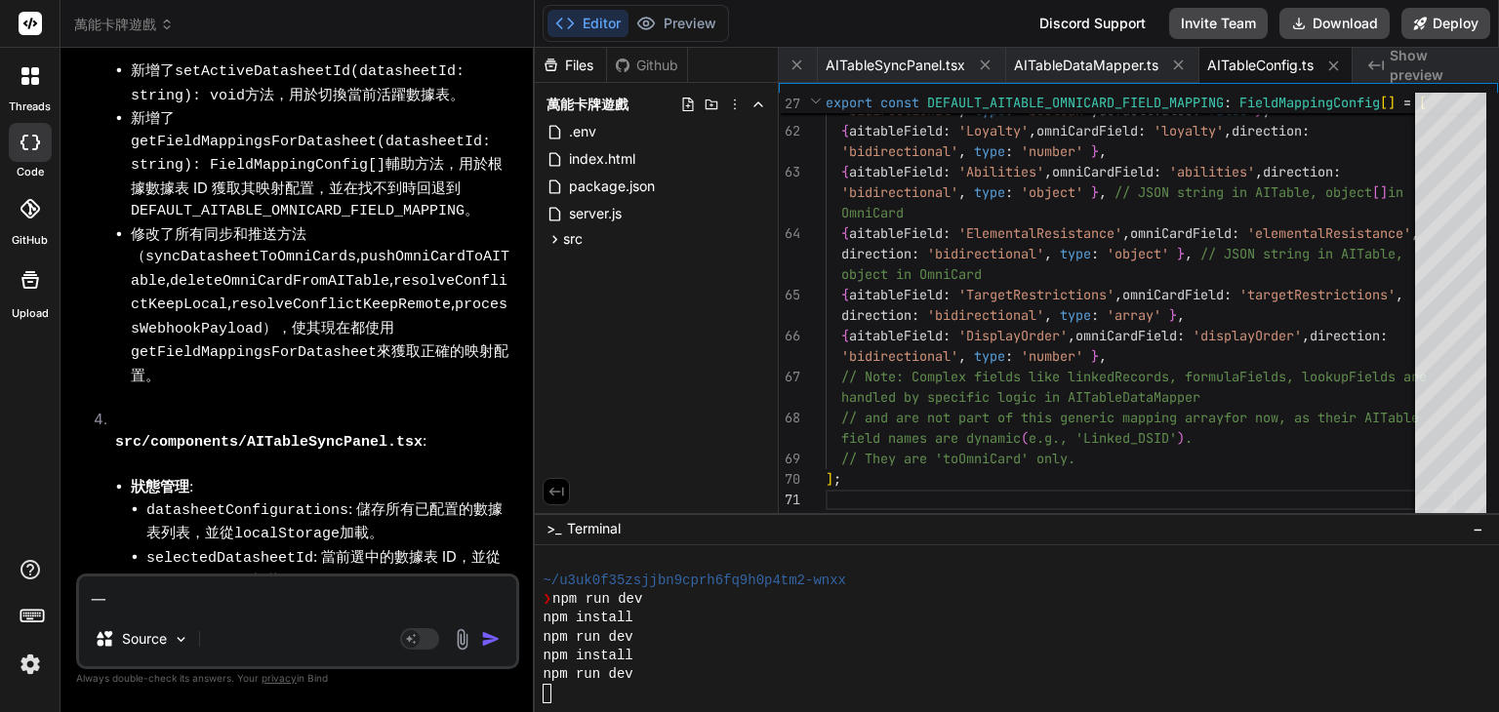
type textarea "一ㄒ"
type textarea "x"
type textarea "一ㄒㄩ"
type textarea "x"
type textarea "依序"
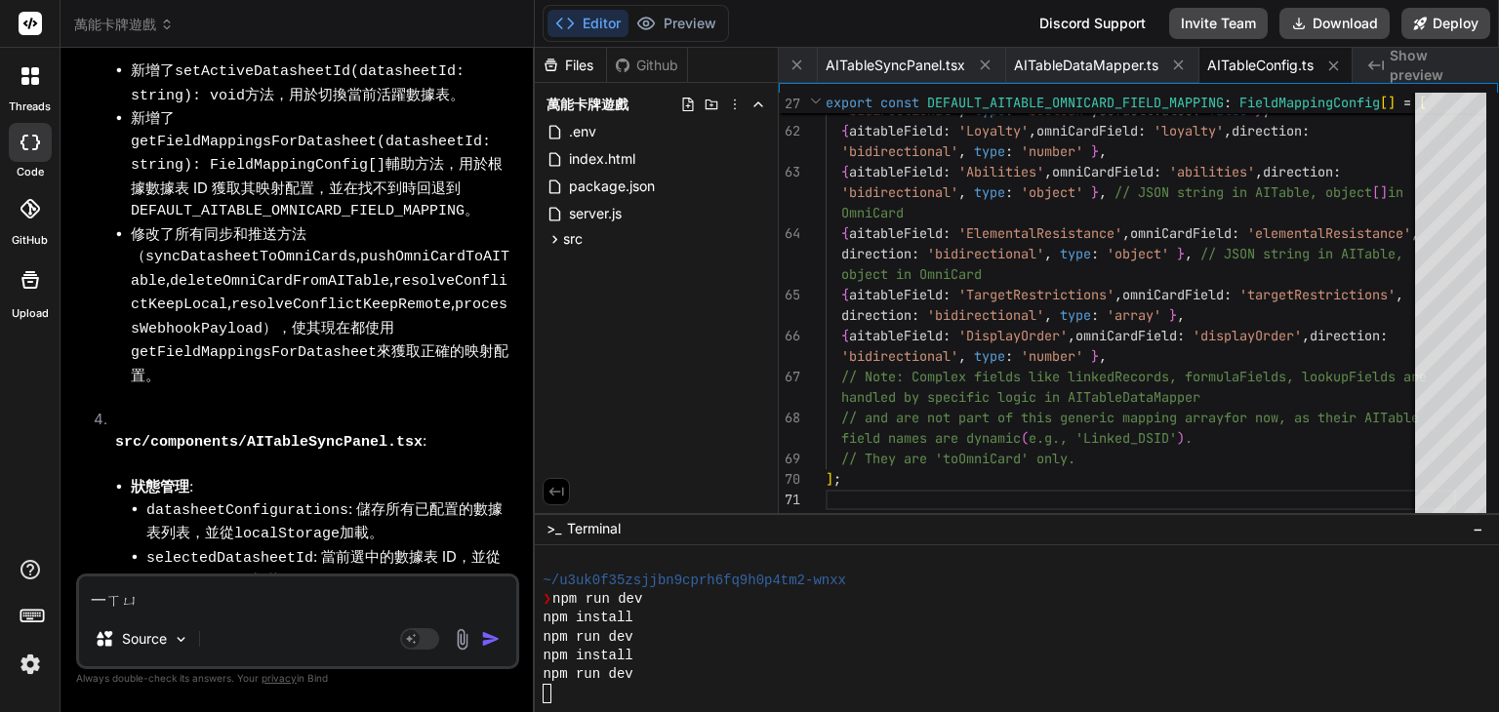
type textarea "x"
type textarea "依序ㄧ"
type textarea "x"
type textarea "依序ㄐㄧ"
type textarea "x"
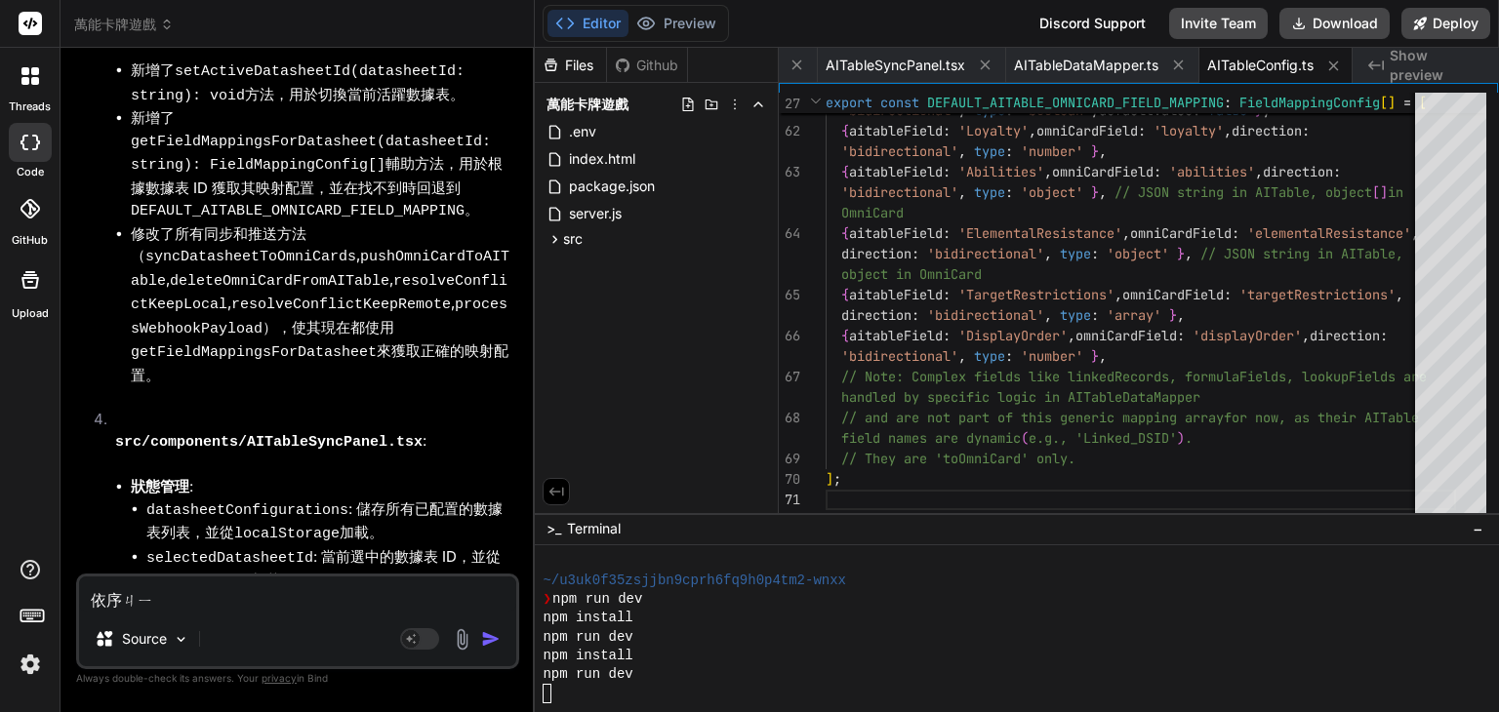
type textarea "依序ㄐㄧㄣ"
type textarea "x"
type textarea "依序進"
type textarea "x"
type textarea "依序進ㄧ"
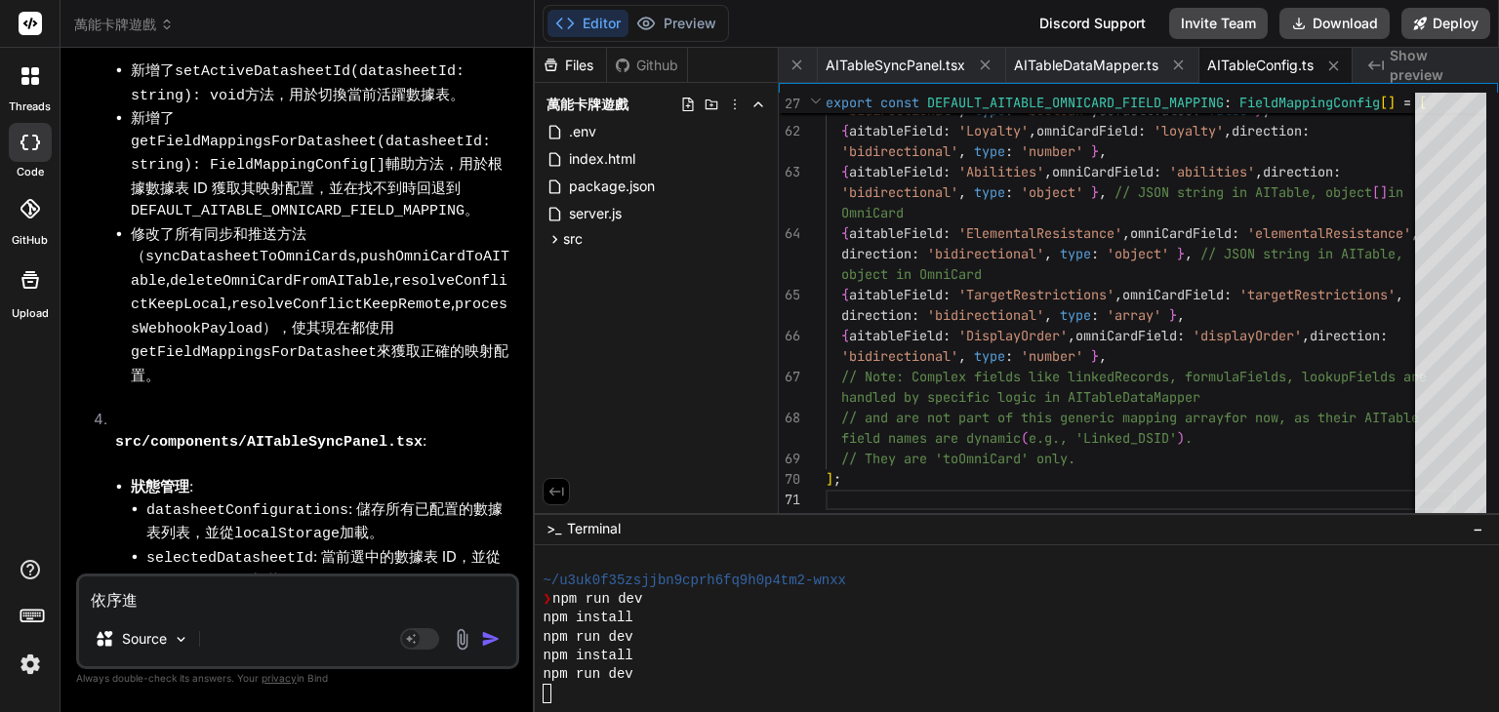
type textarea "x"
type textarea "依序進ㄒㄧ"
type textarea "x"
type textarea "依序進ㄒㄧㄥ"
type textarea "x"
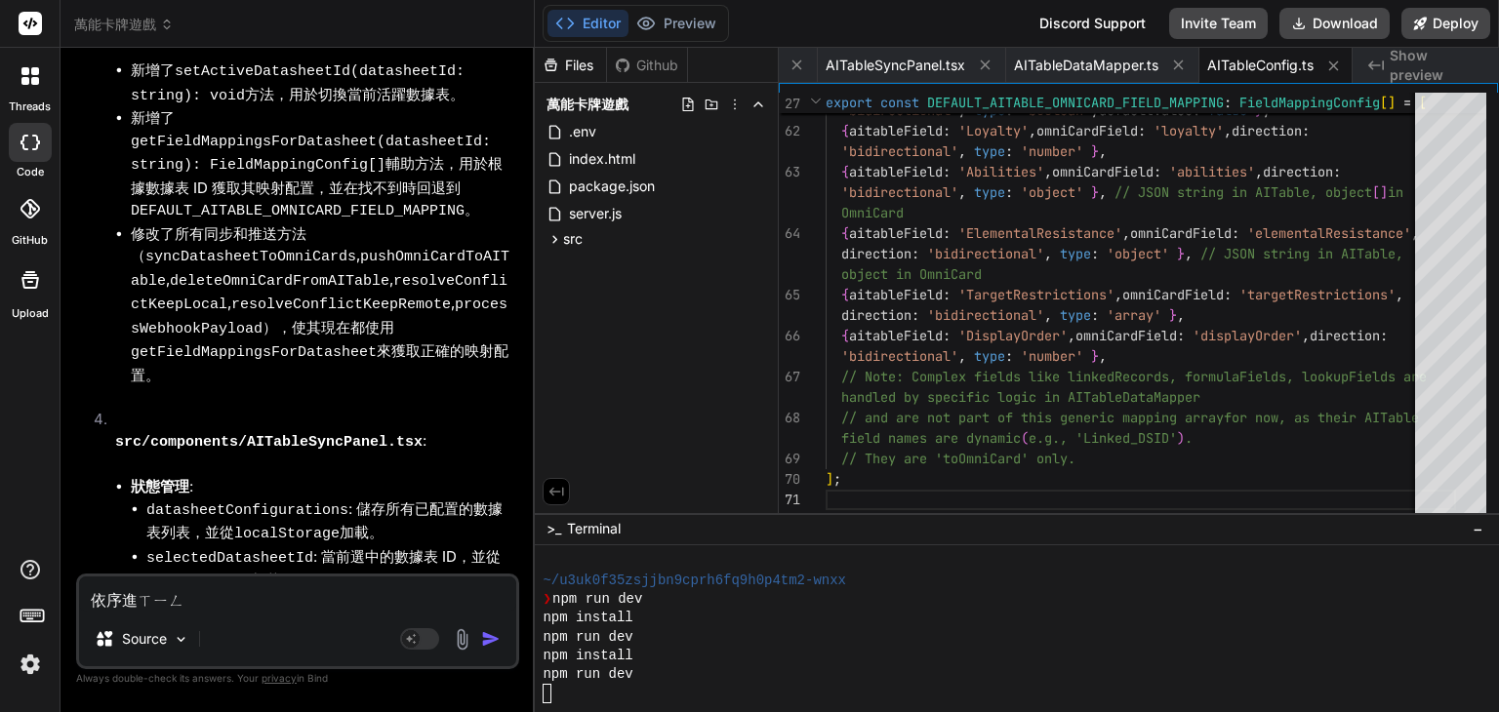
type textarea "依序進行"
type textarea "x"
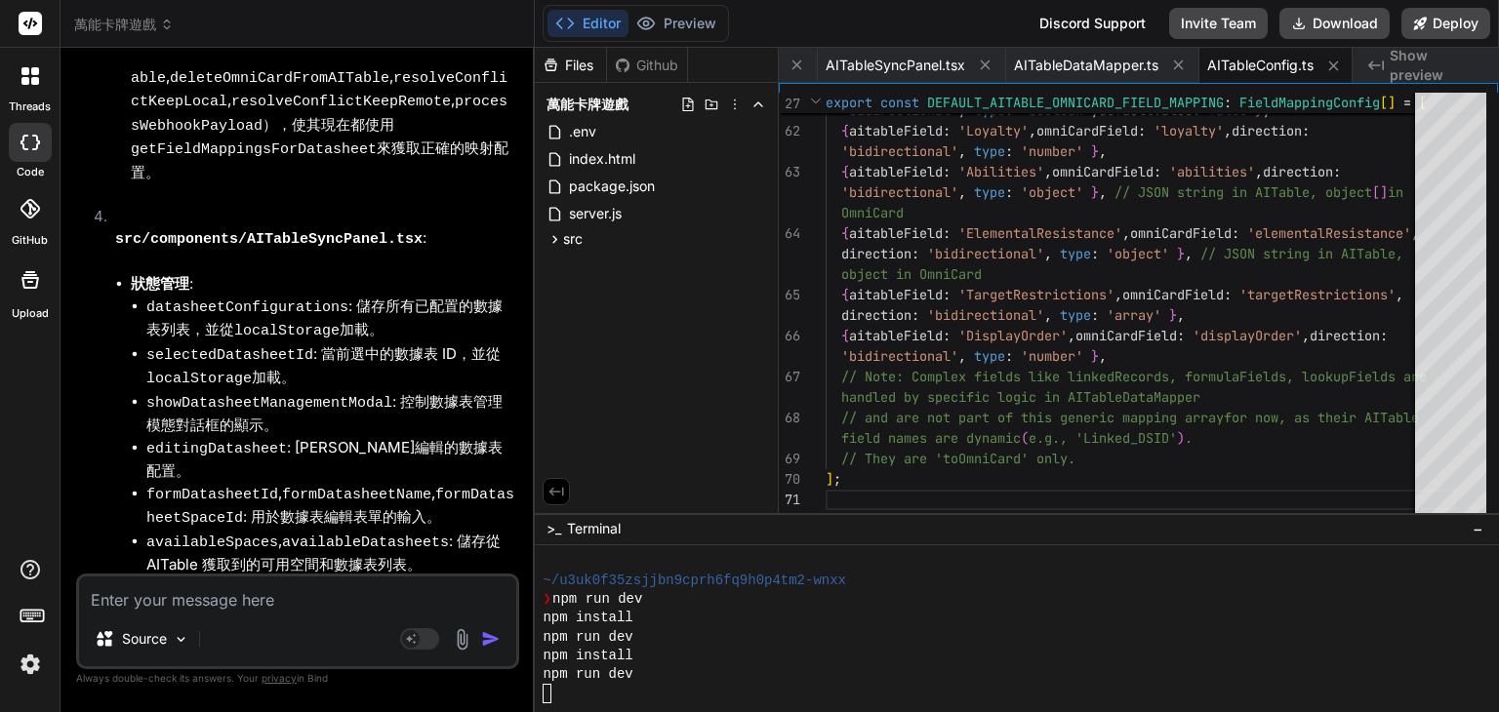
click at [654, 641] on div "npm run dev" at bounding box center [1006, 637] width 926 height 19
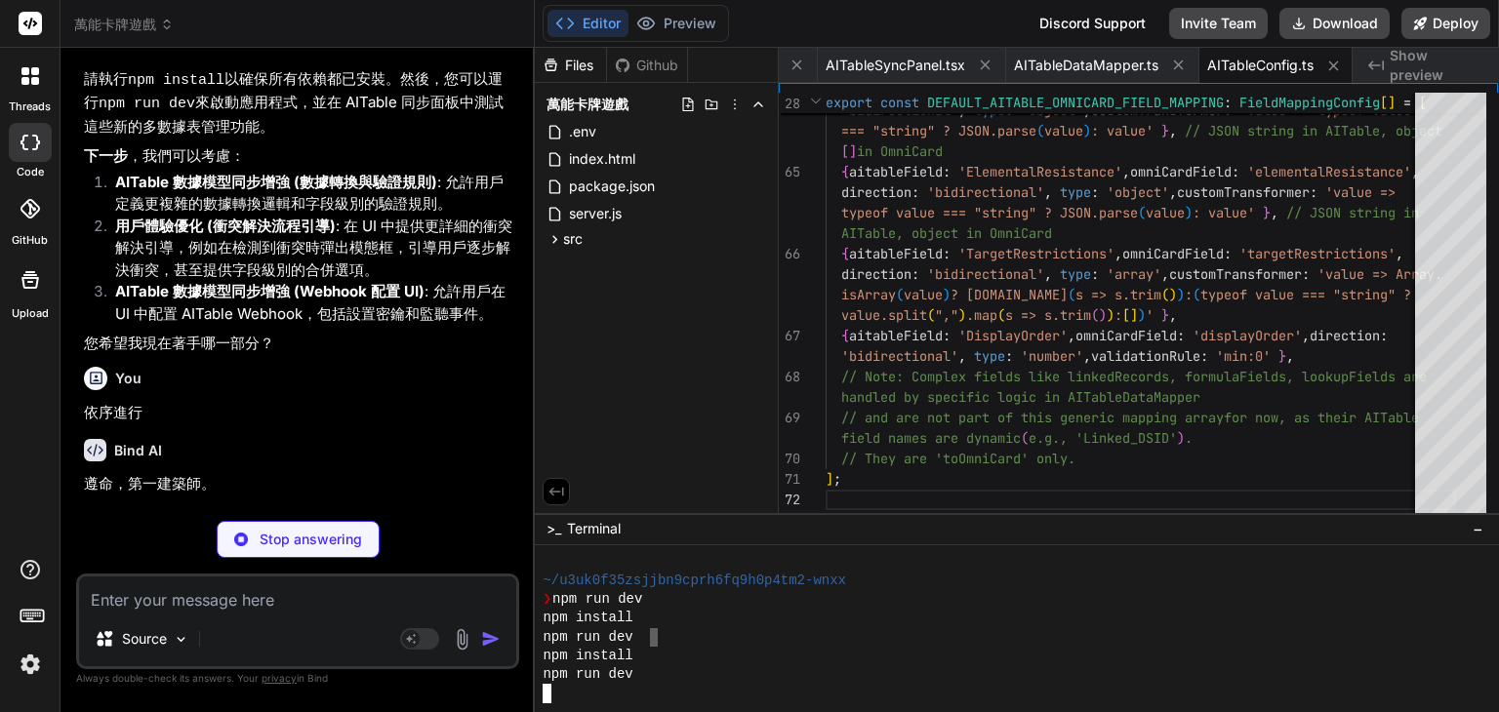
scroll to position [21091, 0]
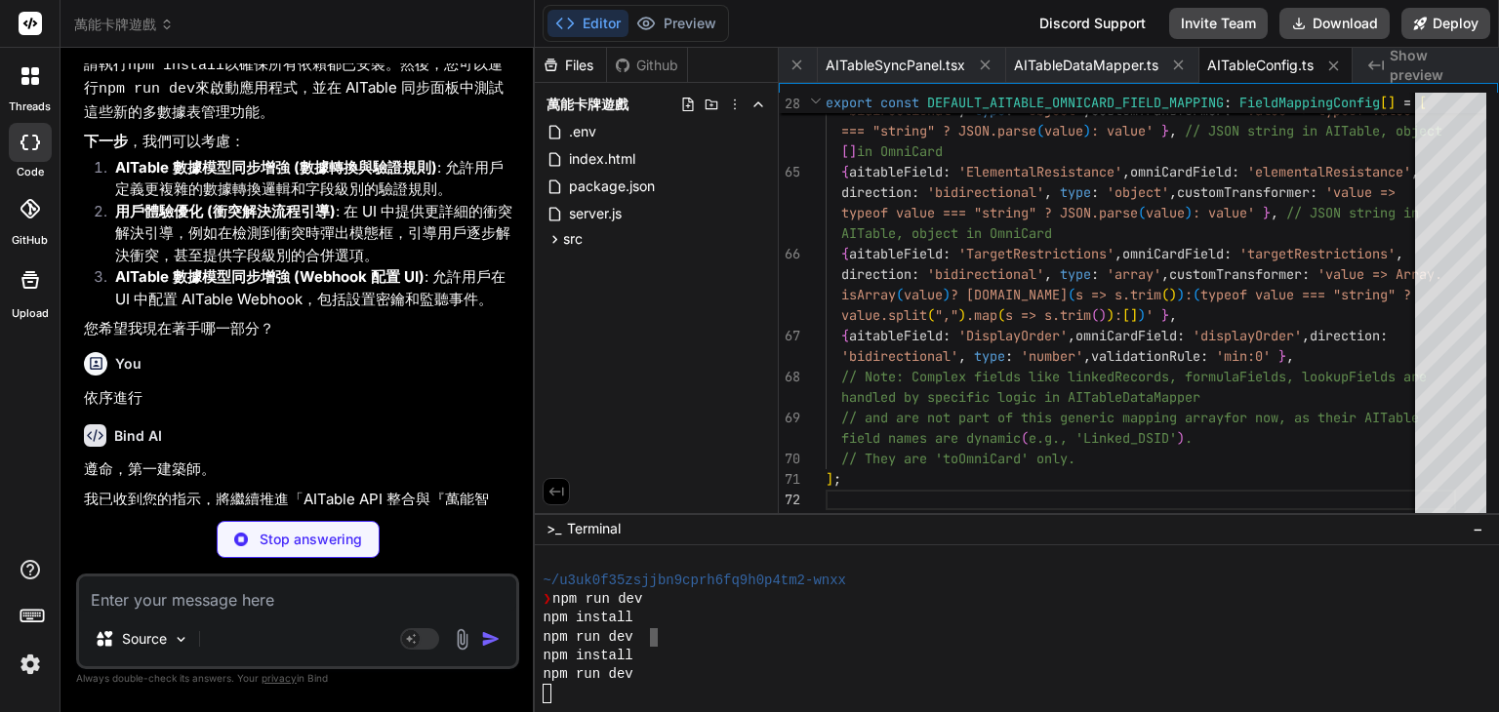
click at [155, 599] on textarea at bounding box center [297, 594] width 437 height 35
type textarea "x"
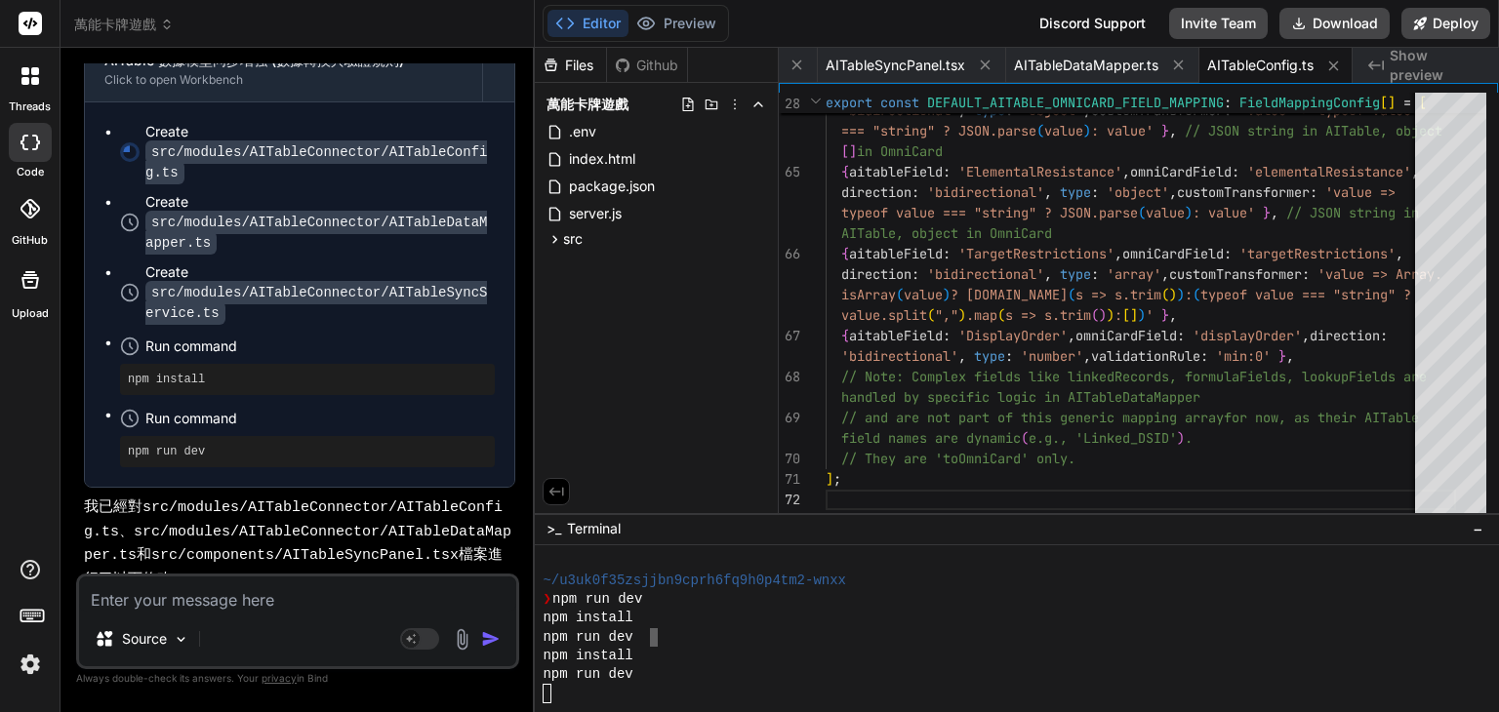
scroll to position [22571, 0]
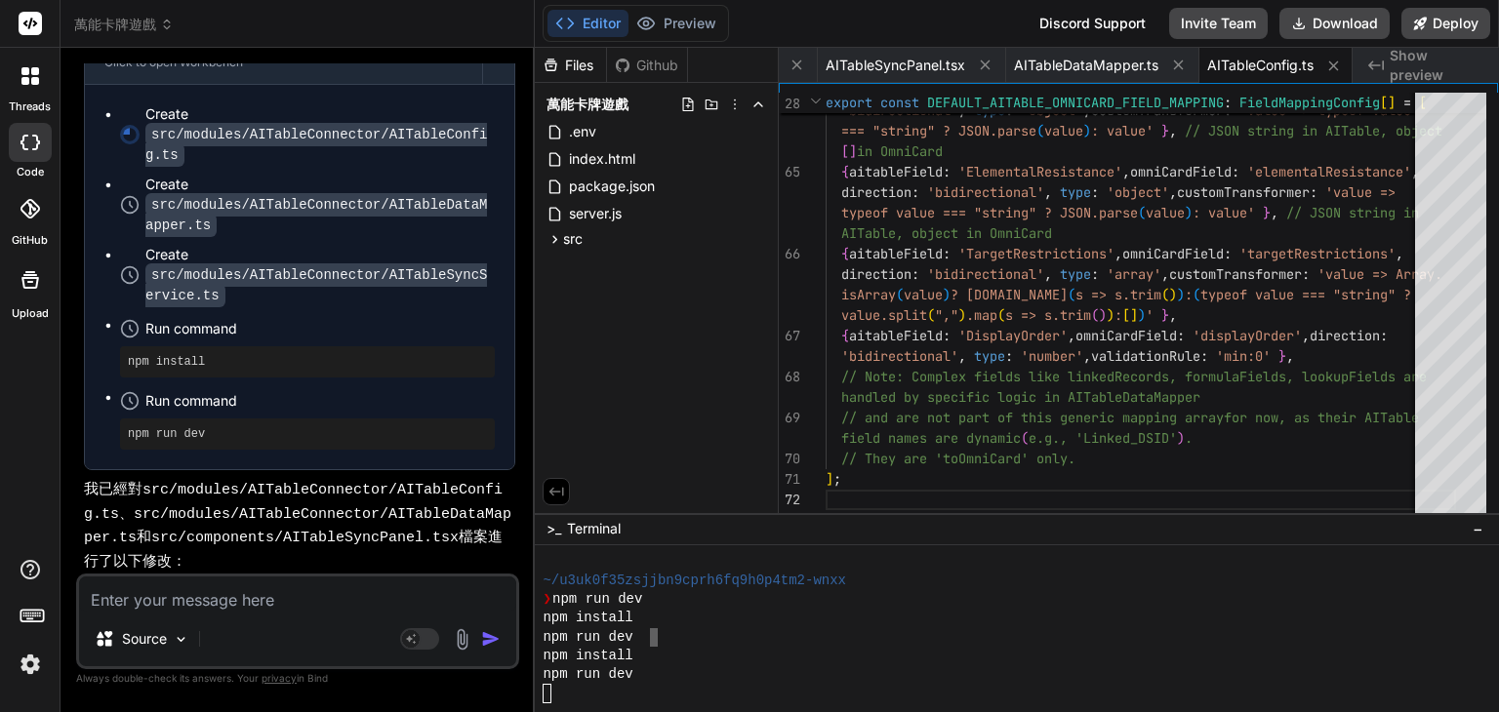
click at [285, 583] on textarea at bounding box center [297, 594] width 437 height 35
type textarea "ㄧ"
type textarea "x"
type textarea "一"
type textarea "x"
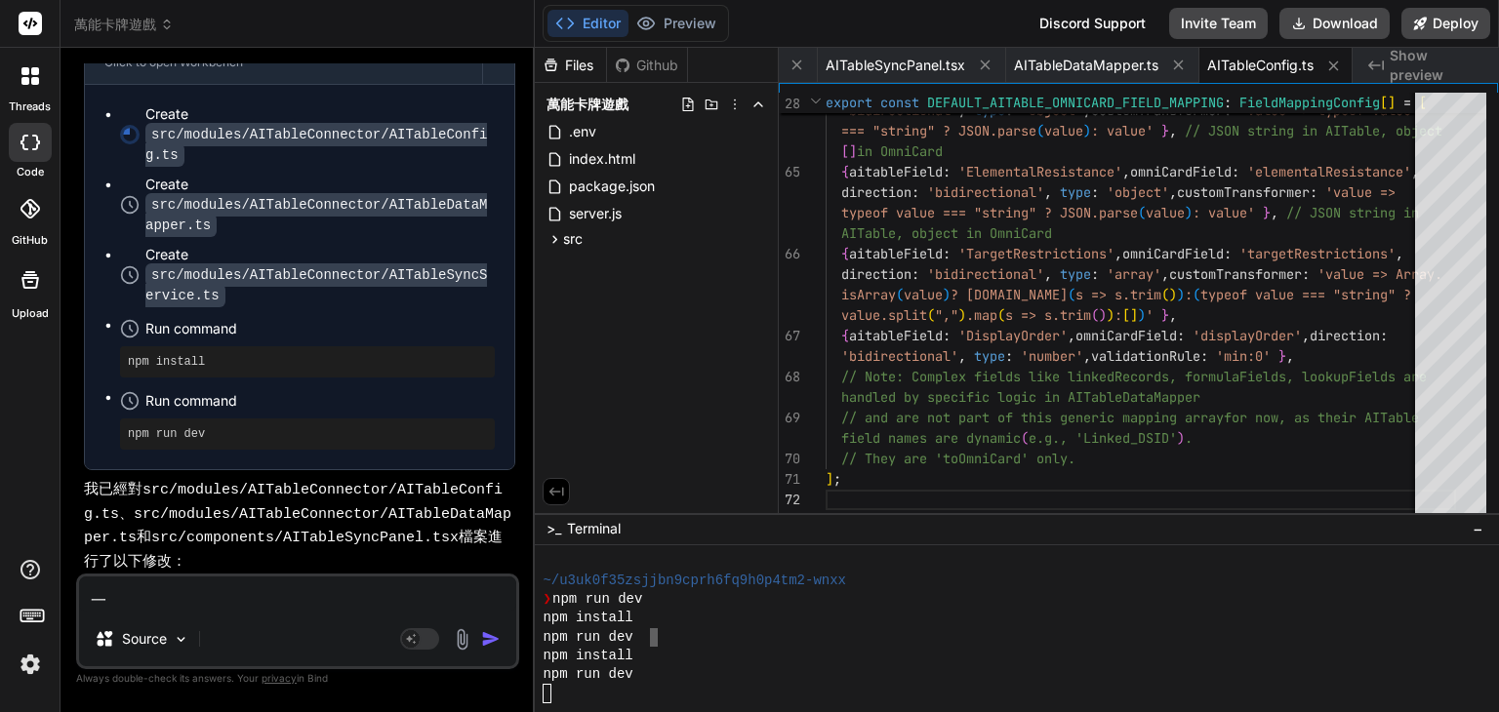
type textarea "一ㄩ"
type textarea "x"
type textarea "一ㄒㄩ"
type textarea "x"
type textarea "一ㄒㄩㄣ"
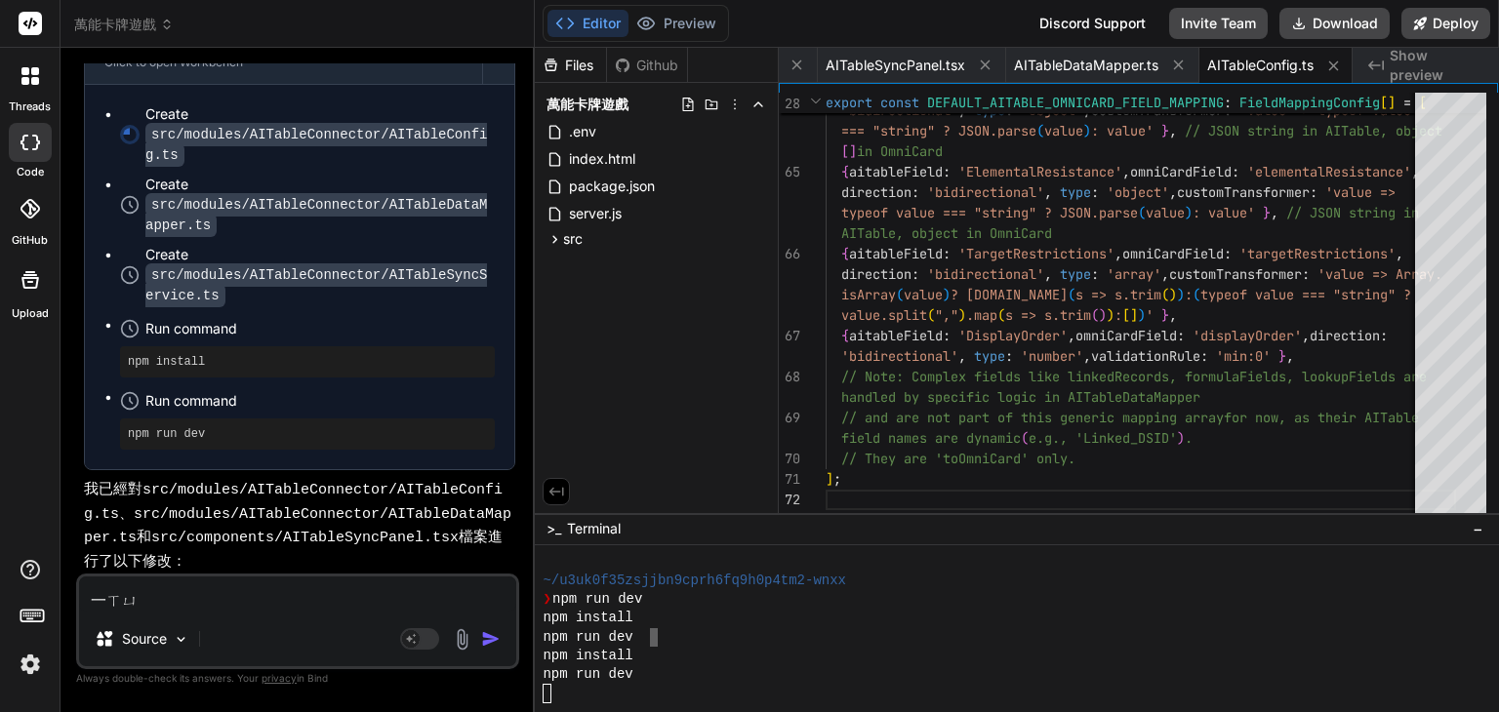
type textarea "x"
type textarea "一ㄒㄩ"
type textarea "x"
type textarea "依序"
type textarea "x"
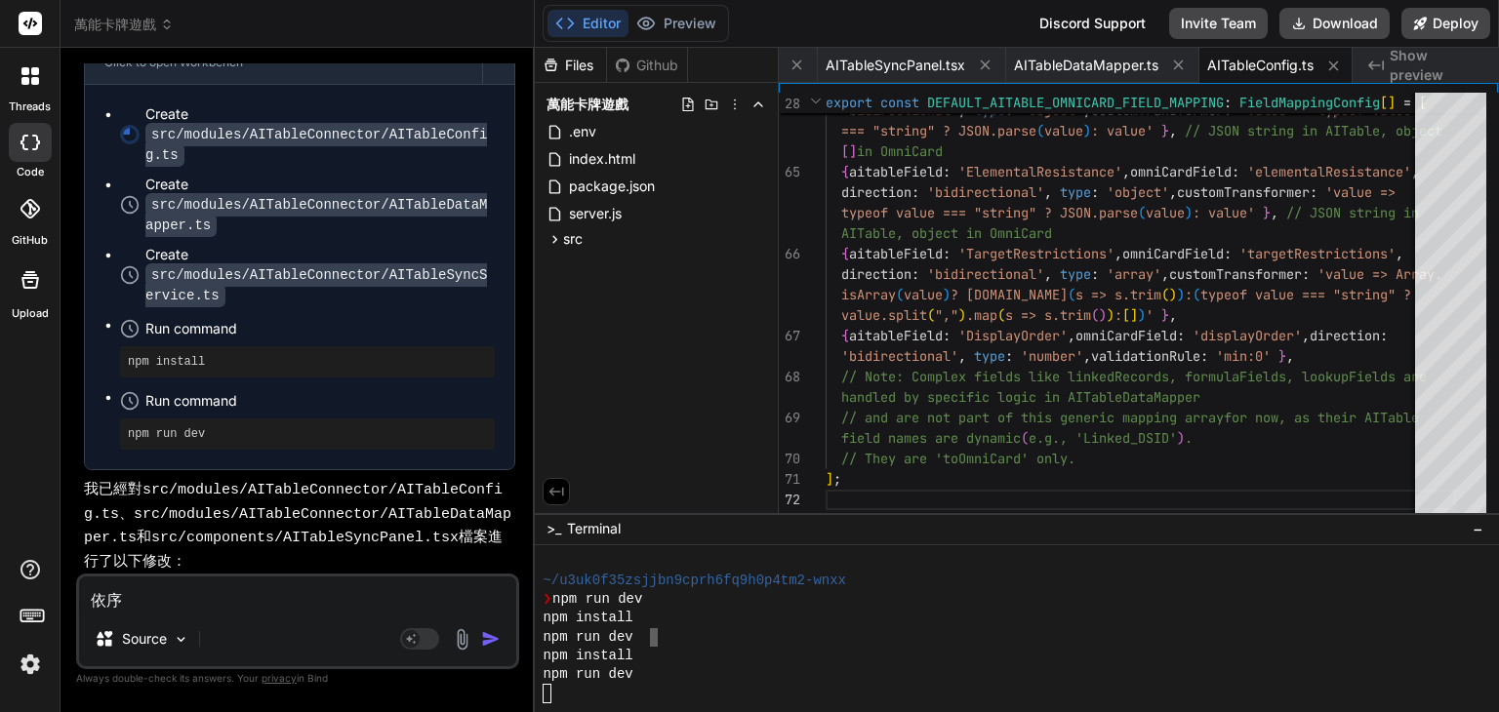
type textarea "依序ㄐ"
type textarea "x"
type textarea "依序ㄐㄧ"
type textarea "x"
type textarea "依序ㄐㄧㄣ"
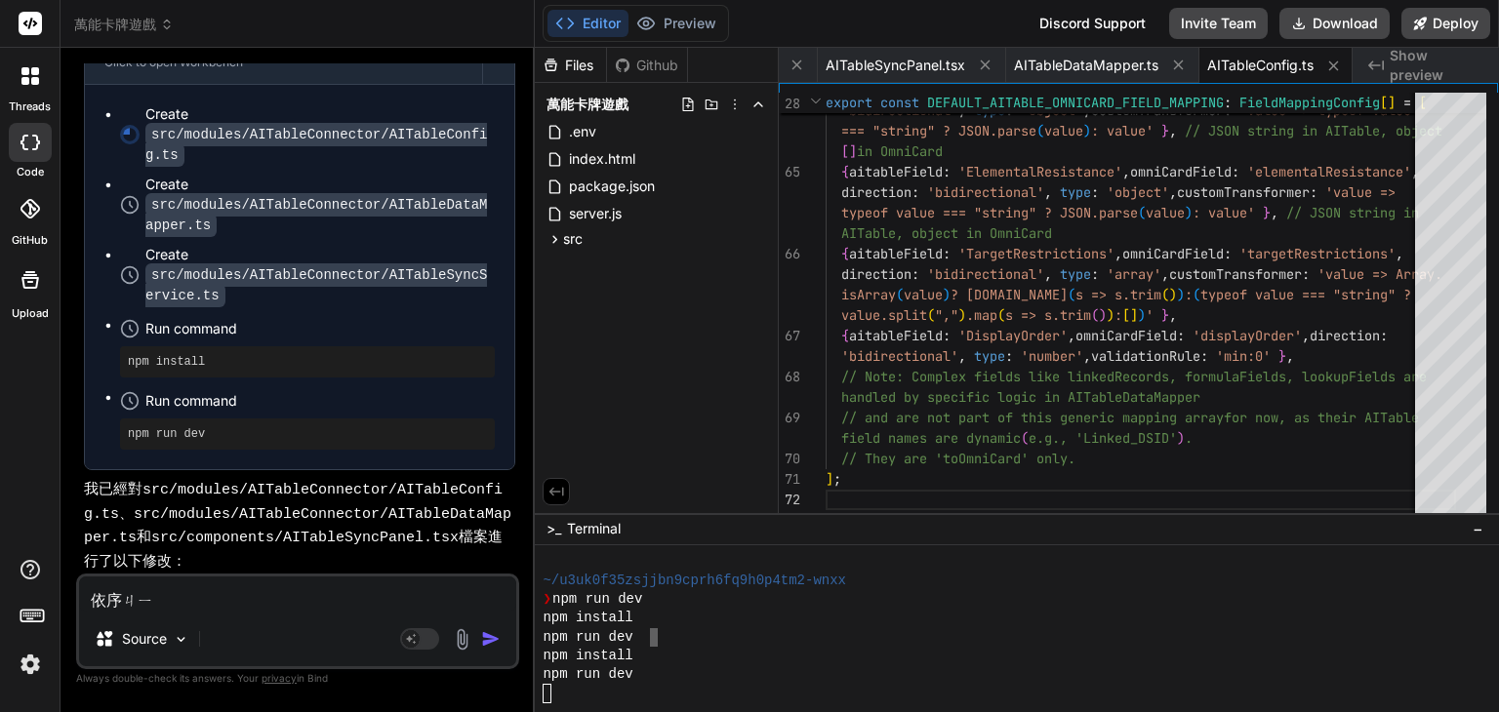
type textarea "x"
type textarea "依序進"
type textarea "x"
type textarea "依序進ㄧ"
type textarea "x"
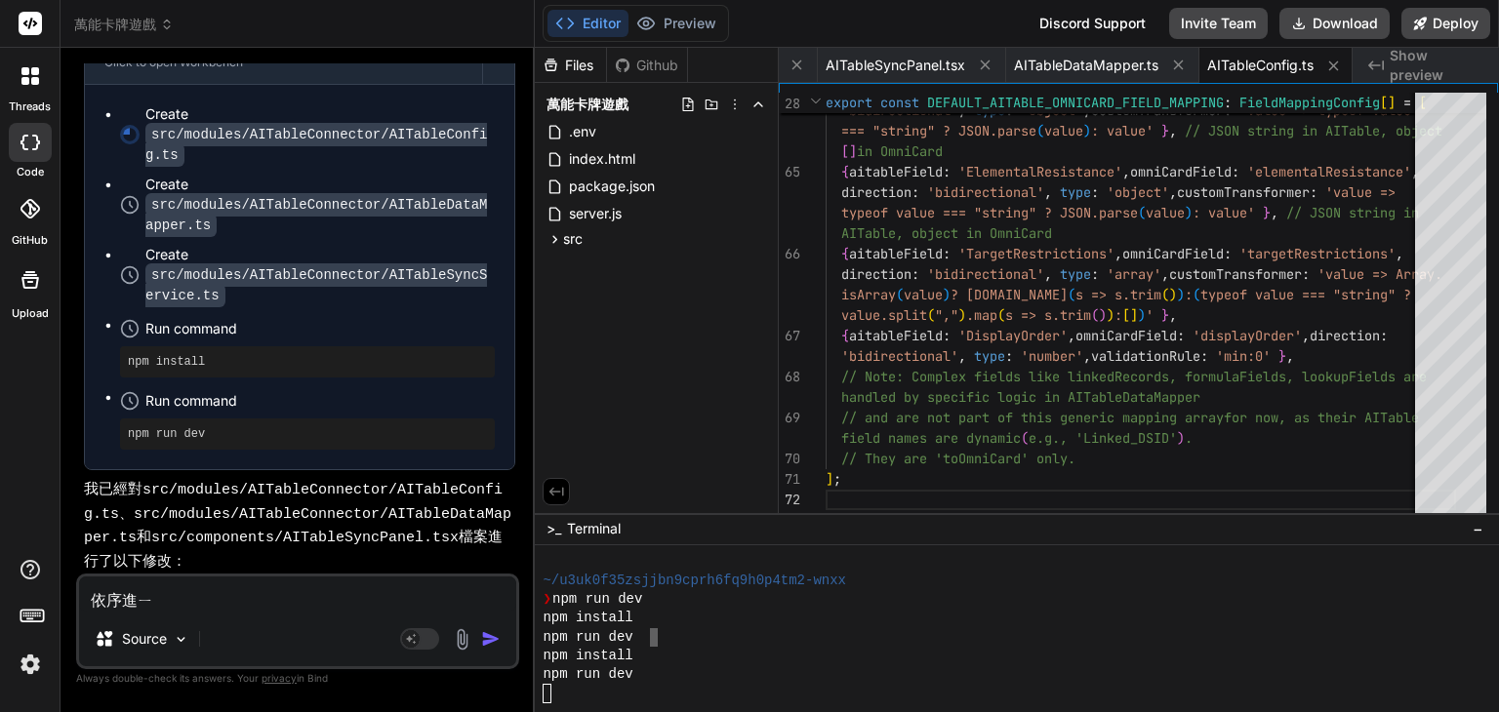
type textarea "依序進ㄒㄧ"
type textarea "x"
type textarea "依序進ㄒㄧㄥ"
type textarea "x"
type textarea "依序進行"
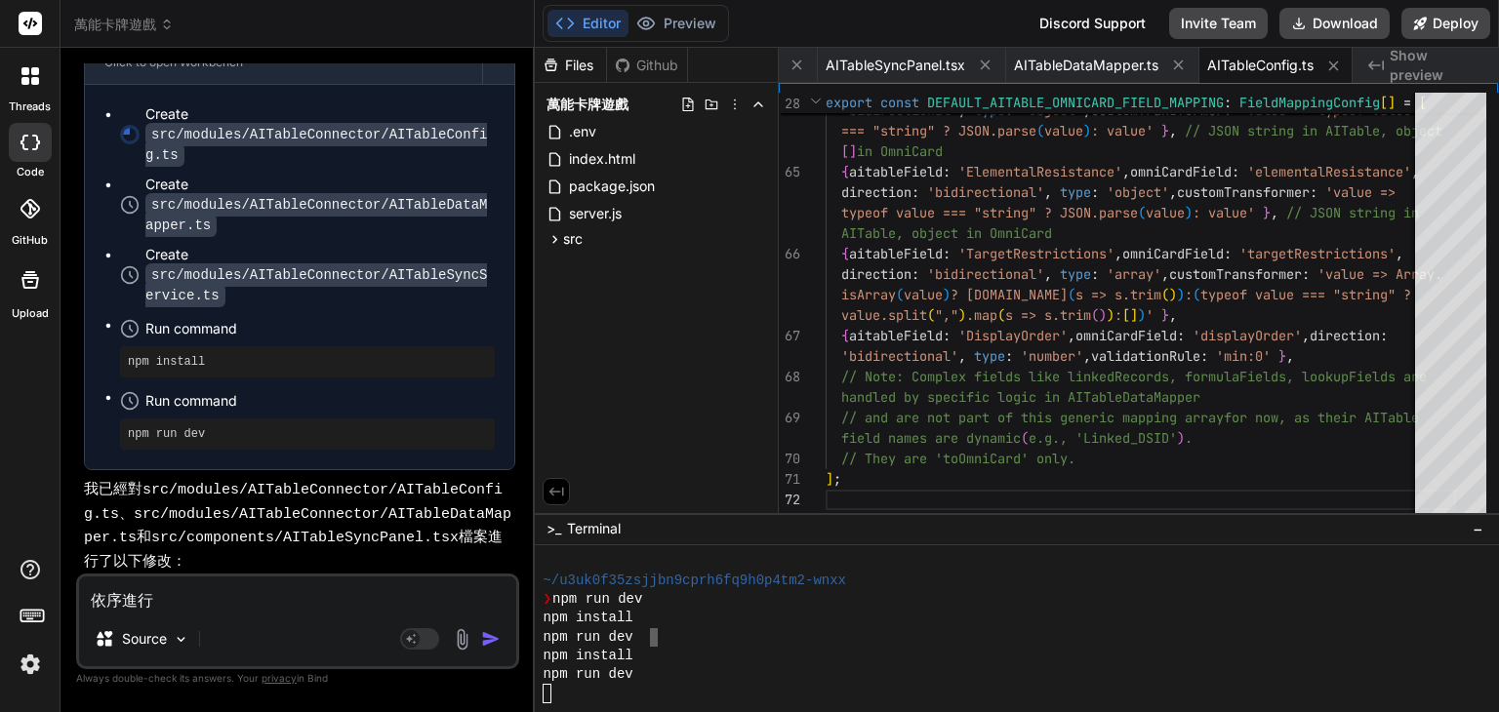
type textarea "x"
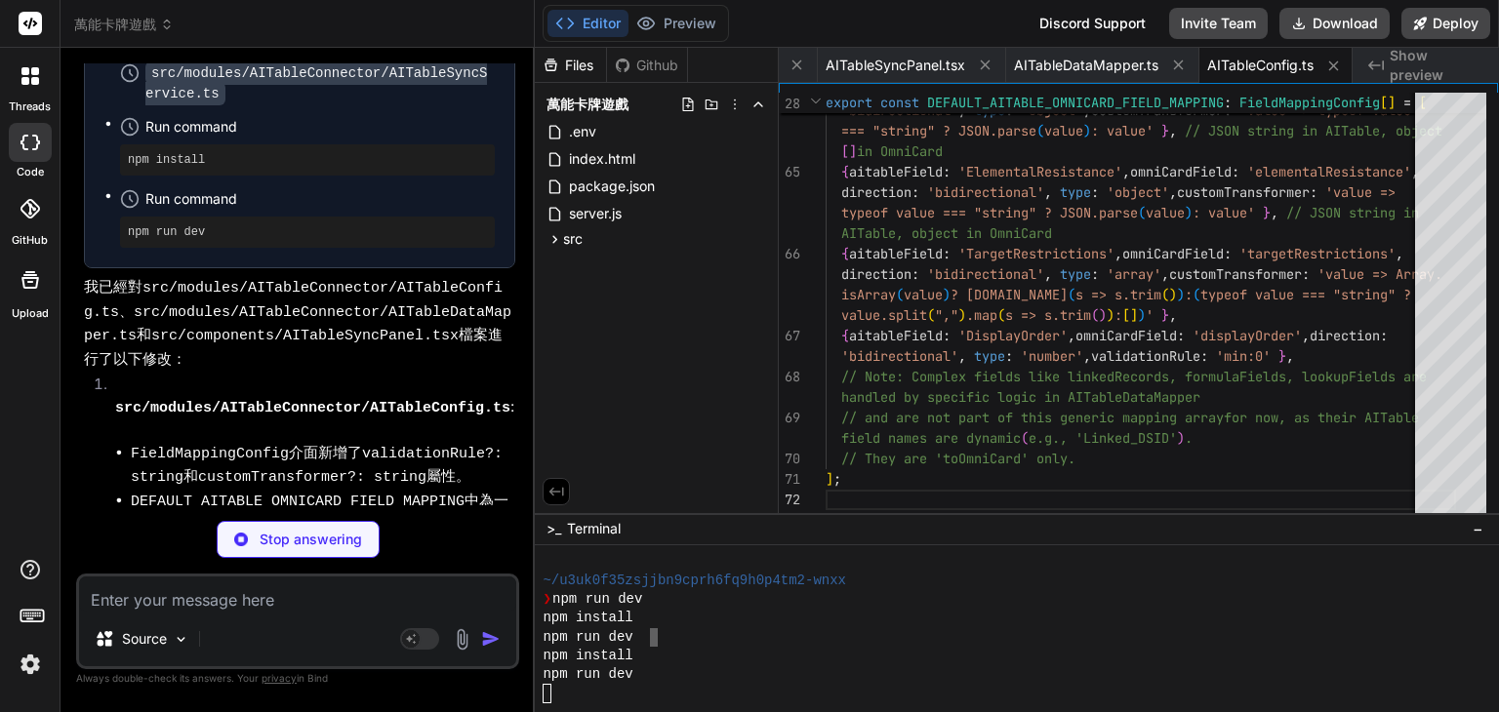
scroll to position [22773, 0]
type textarea "x"
type textarea "// Note: Complex fields like linkedRecords, formulaFields, lookupFields are han…"
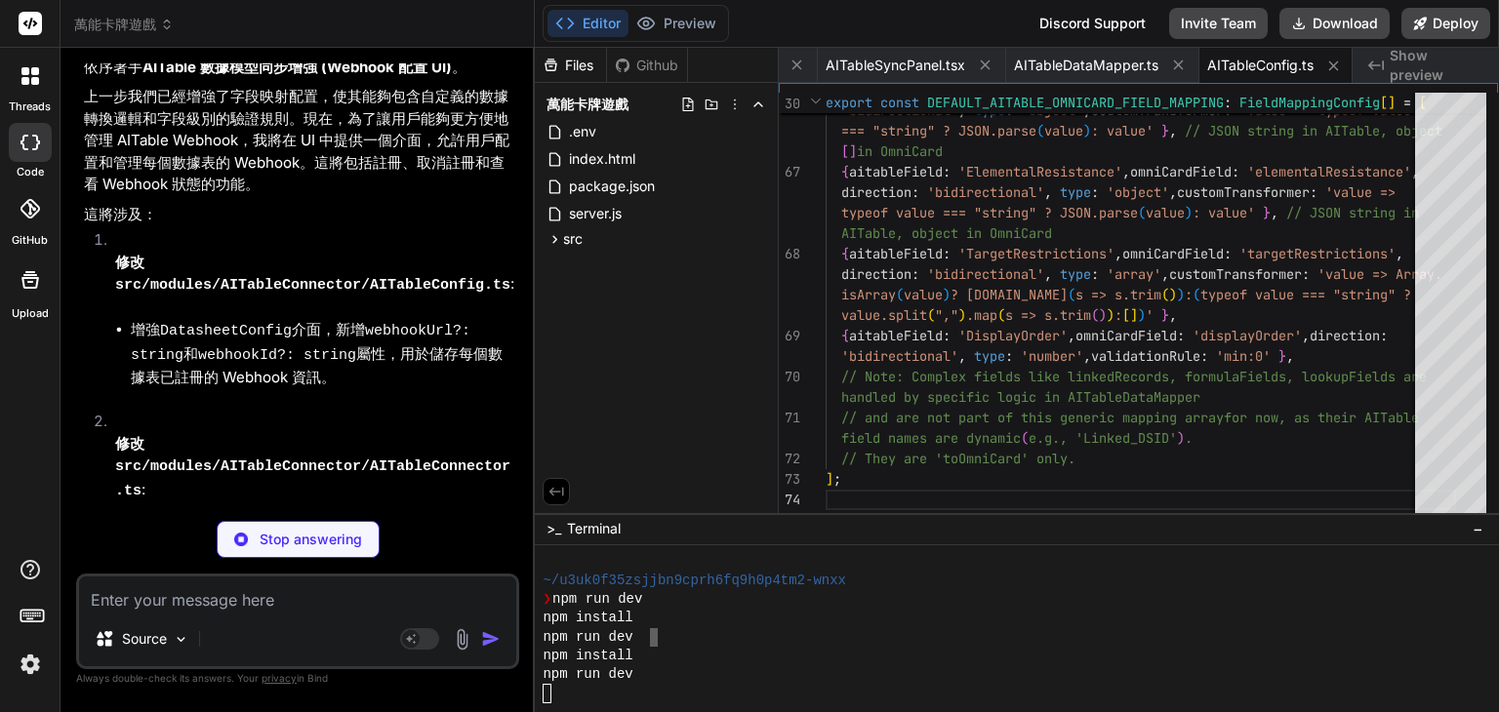
scroll to position [24963, 0]
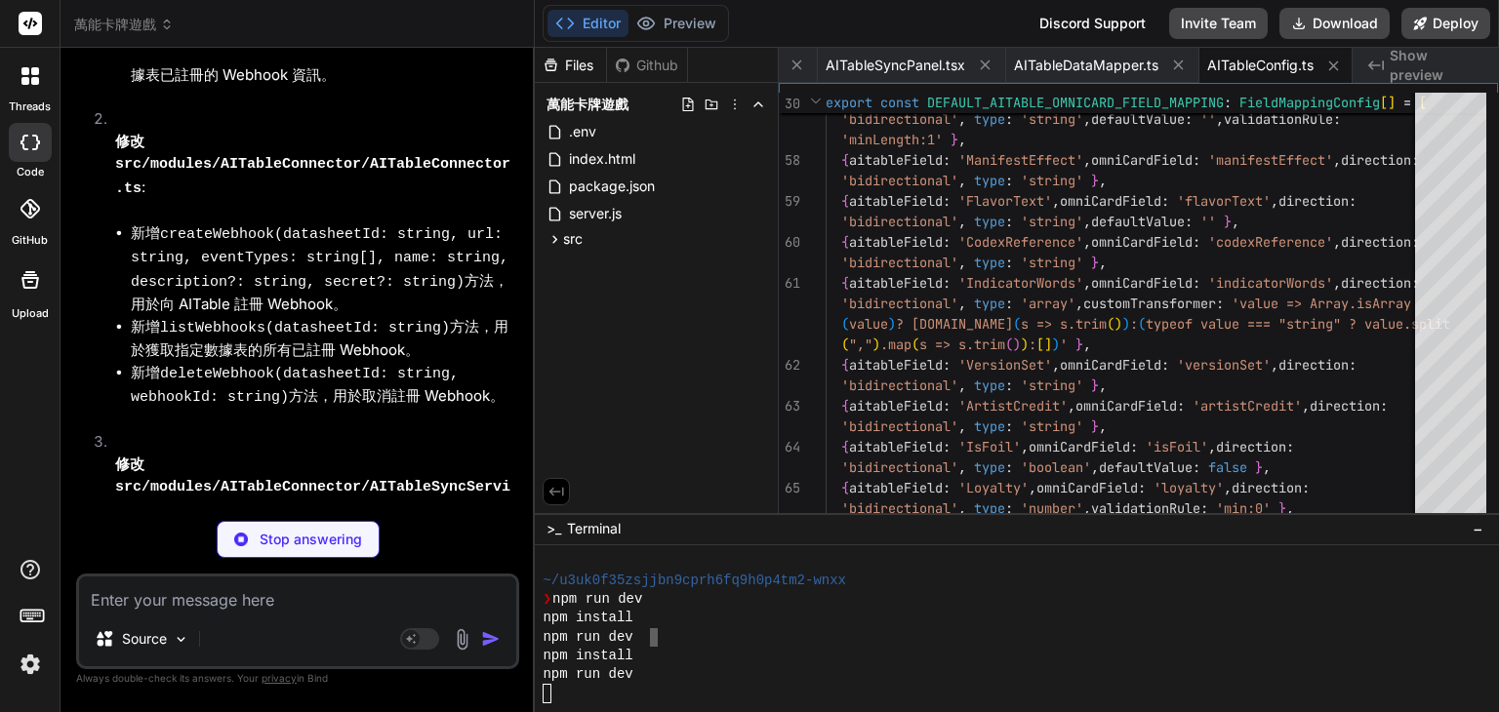
click at [568, 24] on icon at bounding box center [565, 24] width 20 height 20
click at [1378, 67] on icon "Created with Pixso." at bounding box center [1376, 66] width 16 height 16
type textarea "x"
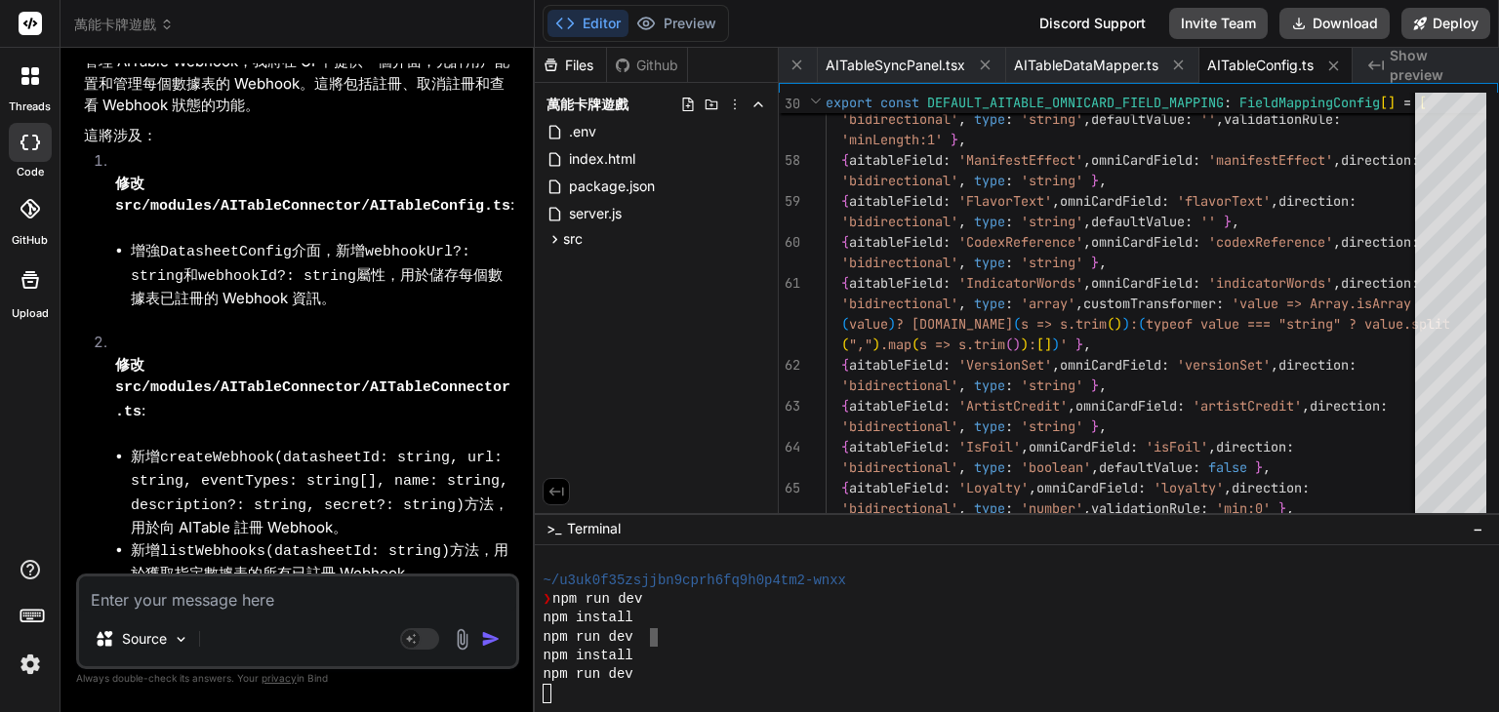
scroll to position [24965, 0]
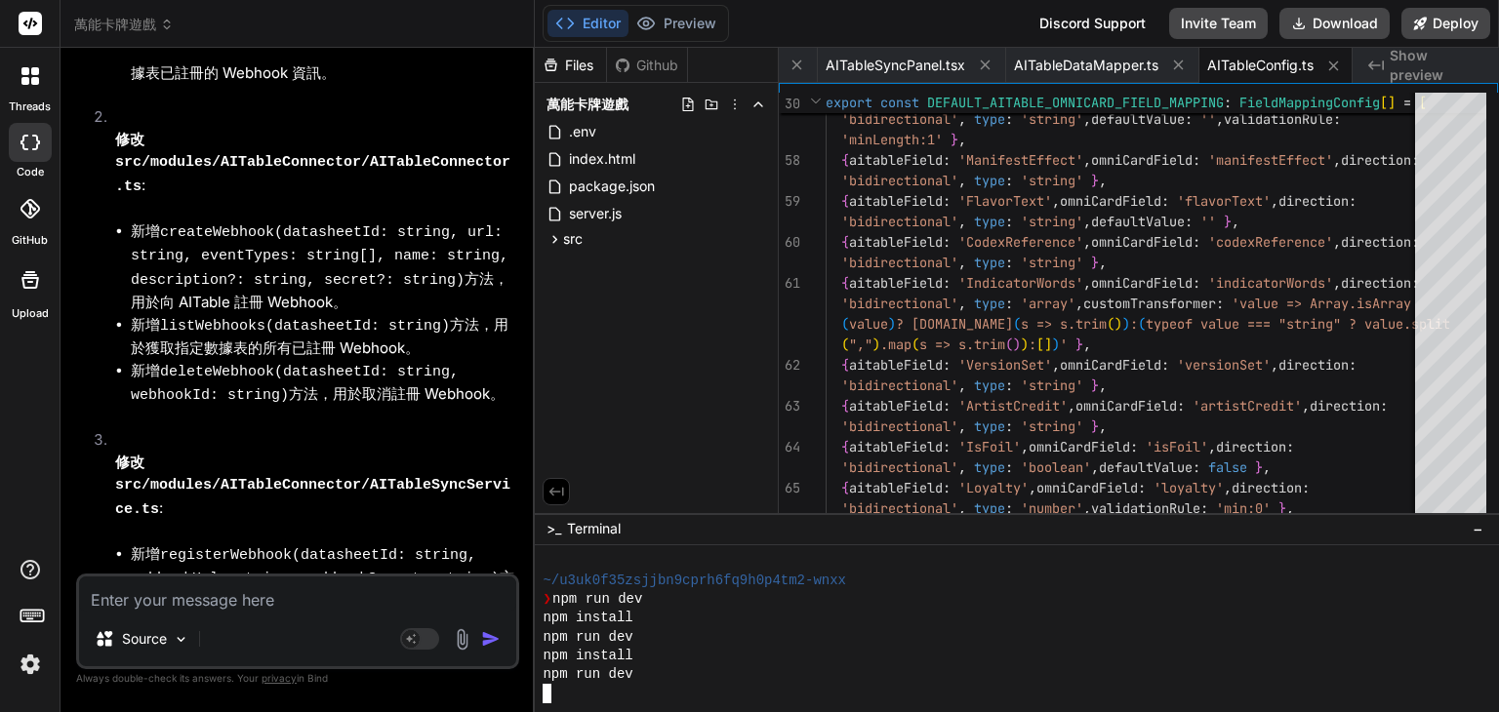
click at [649, 638] on div "npm run dev" at bounding box center [1006, 637] width 926 height 19
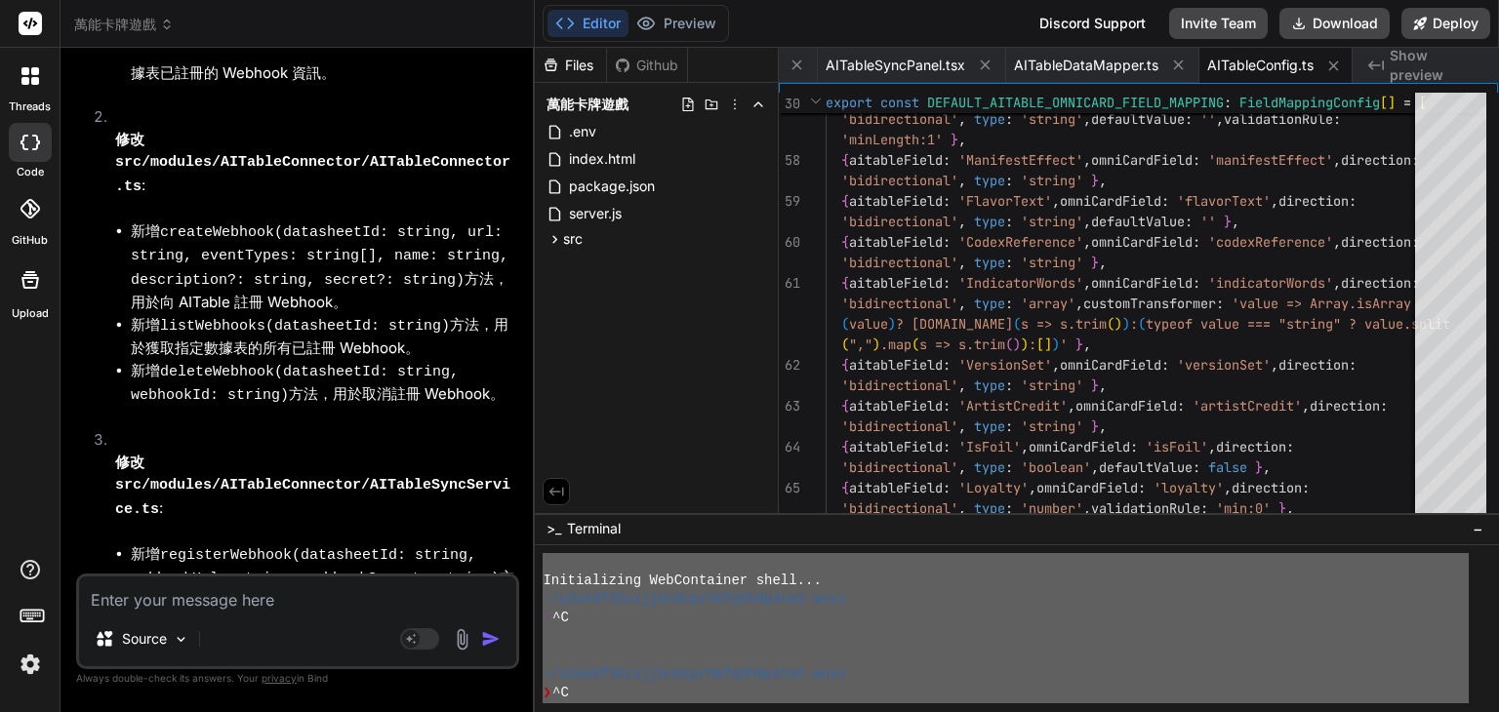
scroll to position [0, 0]
drag, startPoint x: 587, startPoint y: 696, endPoint x: 561, endPoint y: 512, distance: 185.4
click at [720, 403] on div "Files Github 萬能卡牌遊戲 .env index.html package.json server.js src App.css App.jsx …" at bounding box center [1017, 380] width 964 height 665
type textarea "Initializing WebContainer shell... ~/u3uk0f35zsjjbn9cprh6fq9h0p4tm2-wnxx ❯ ^C ~…"
click at [236, 594] on textarea at bounding box center [297, 594] width 437 height 35
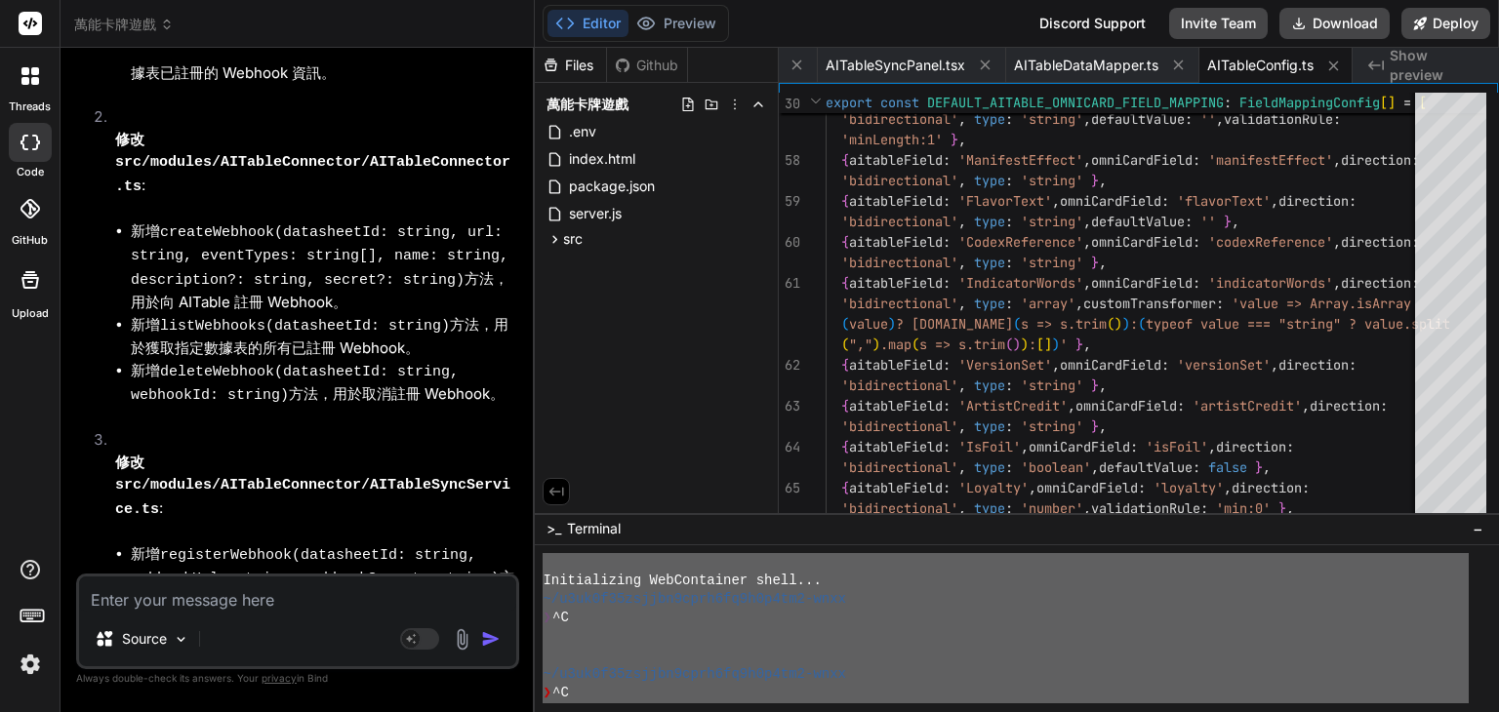
paste textarea "Initializing WebContainer shell... ~/u3uk0f35zsjjbn9cprh6fq9h0p4tm2-wnxx ❯ ^C ~…"
type textarea "Initializing WebContainer shell... ~/u3uk0f35zsjjbn9cprh6fq9h0p4tm2-wnxx ❯ ^C ~…"
type textarea "x"
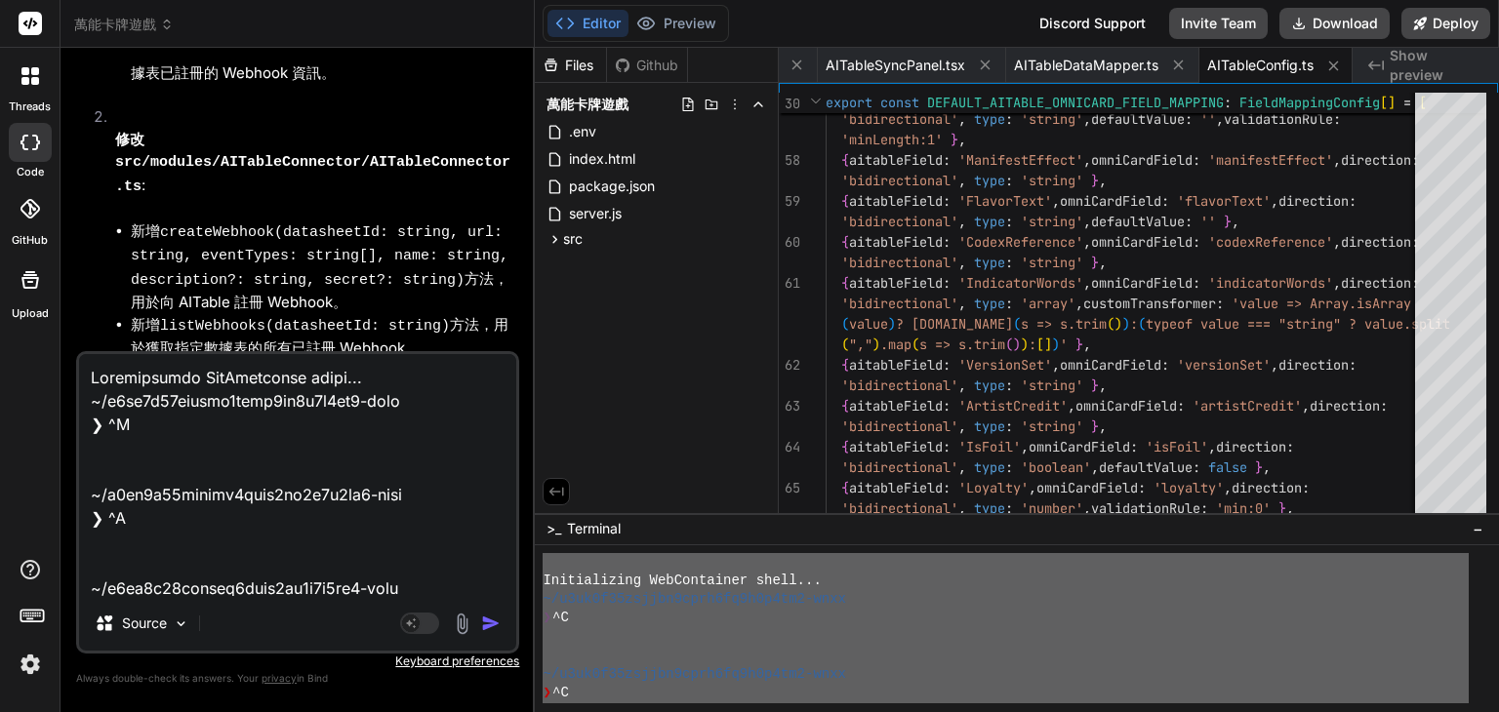
scroll to position [2858, 0]
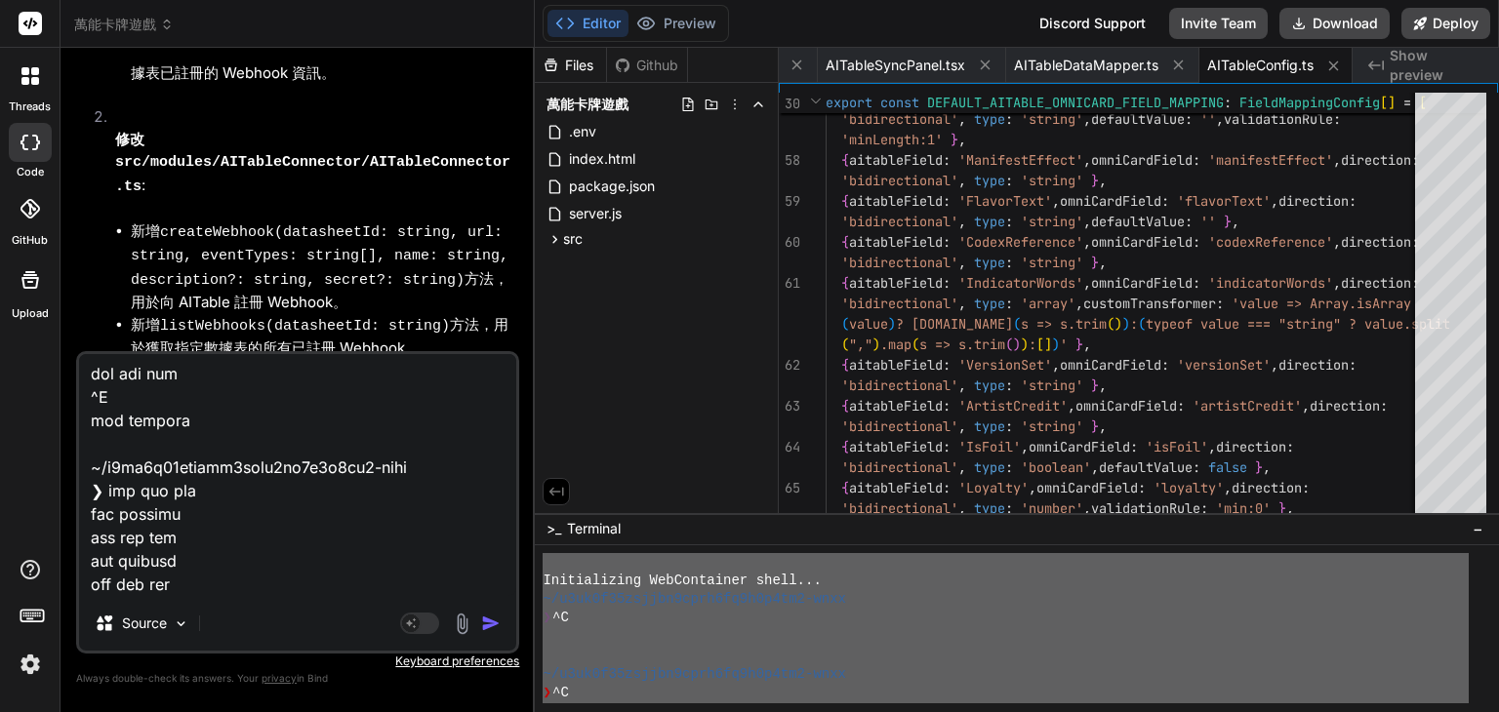
type textarea "Initializing WebContainer shell... ~/u3uk0f35zsjjbn9cprh6fq9h0p4tm2-wnxx ❯ ^C ~…"
click at [494, 621] on img "button" at bounding box center [491, 624] width 20 height 20
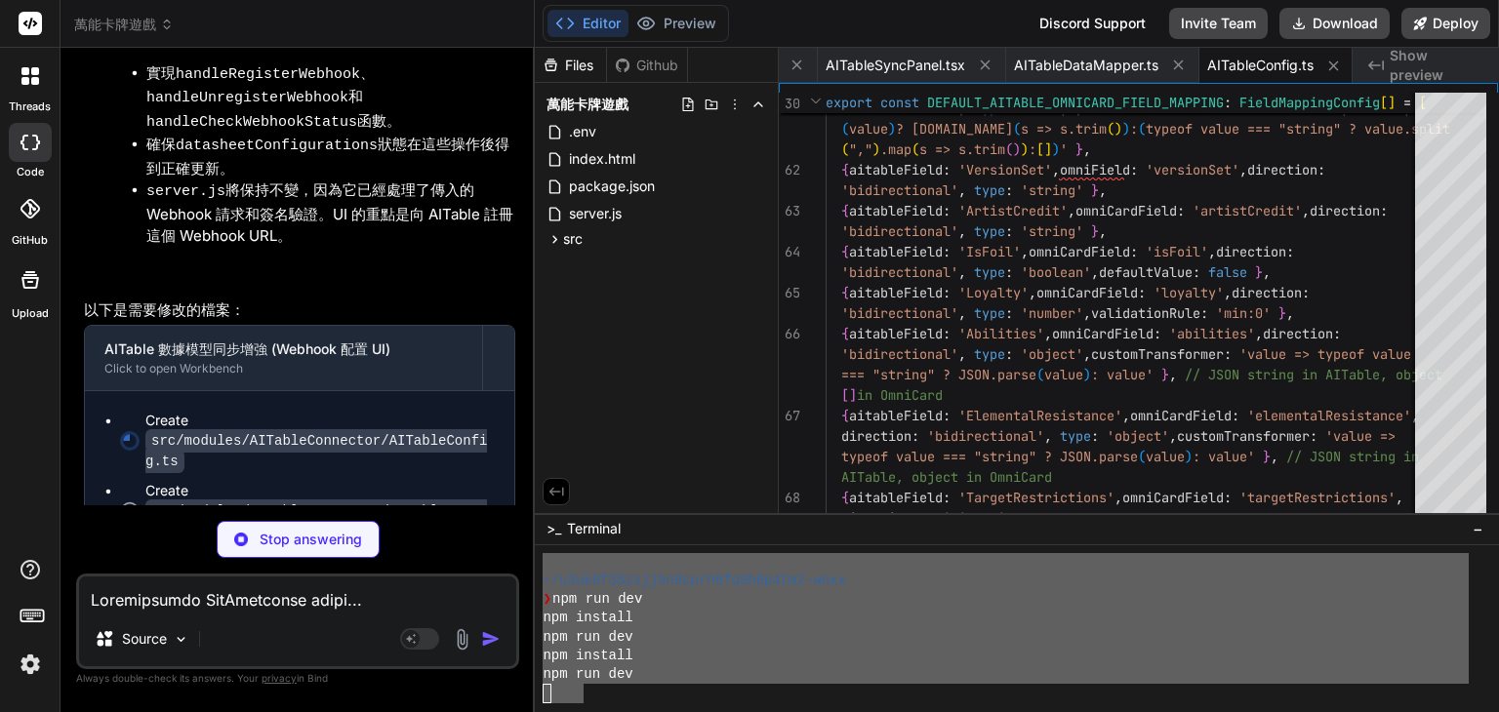
scroll to position [27138, 0]
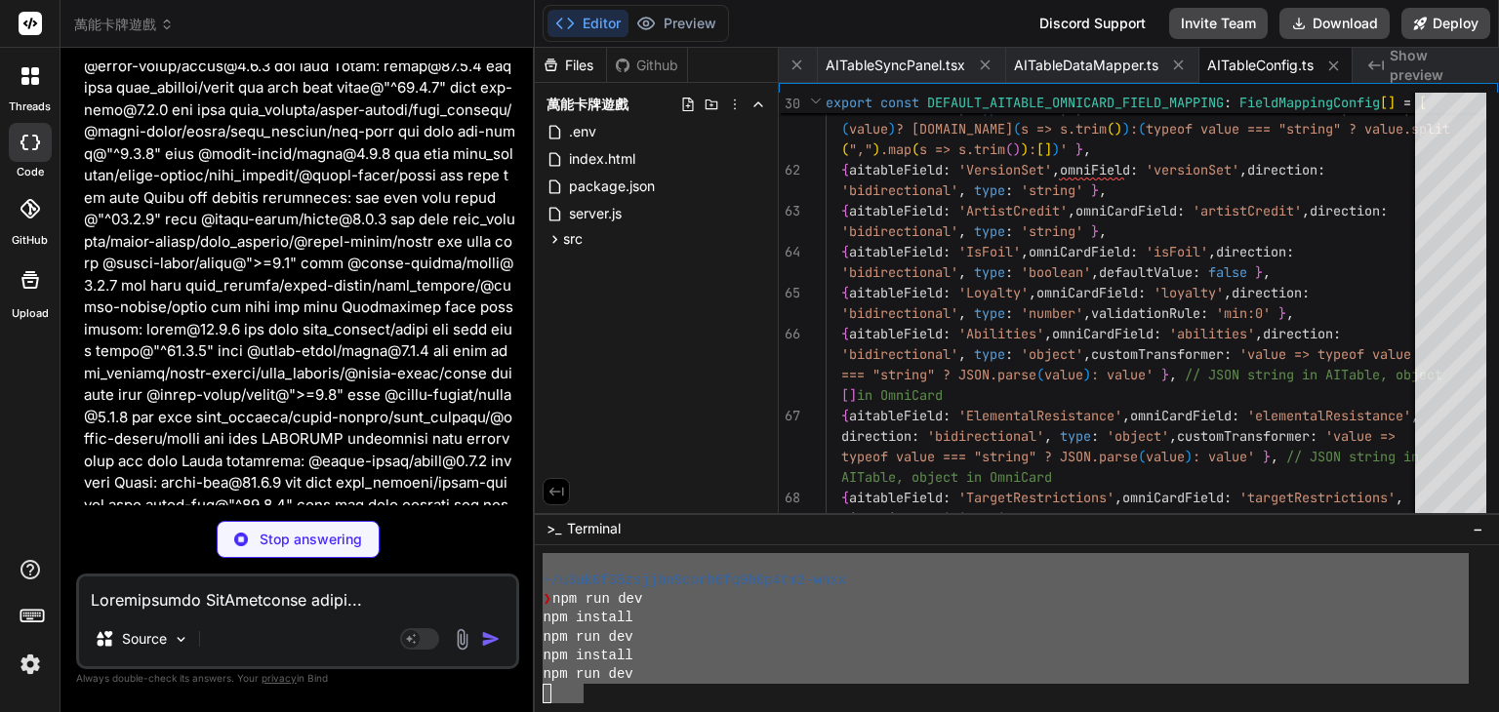
click at [587, 29] on button "Editor" at bounding box center [587, 23] width 81 height 27
type textarea "x"
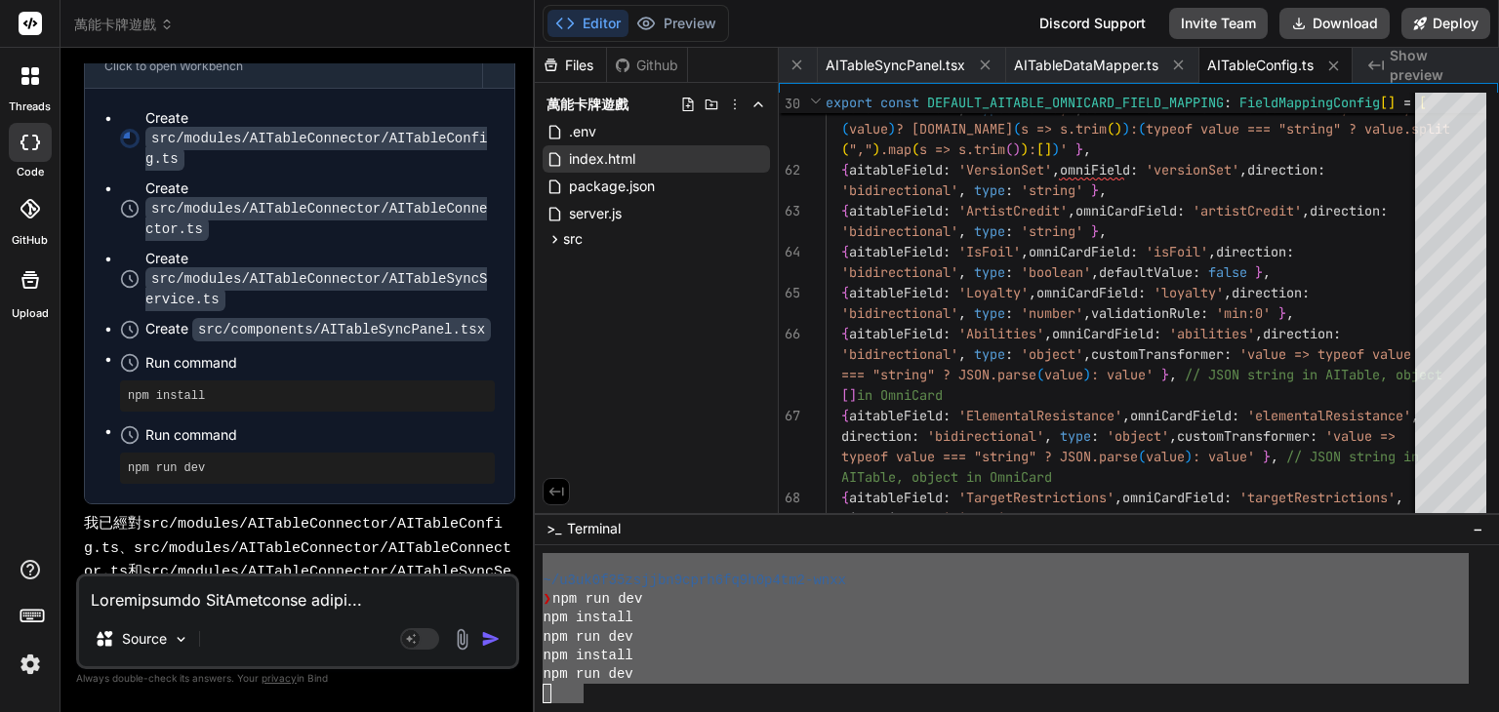
scroll to position [28797, 0]
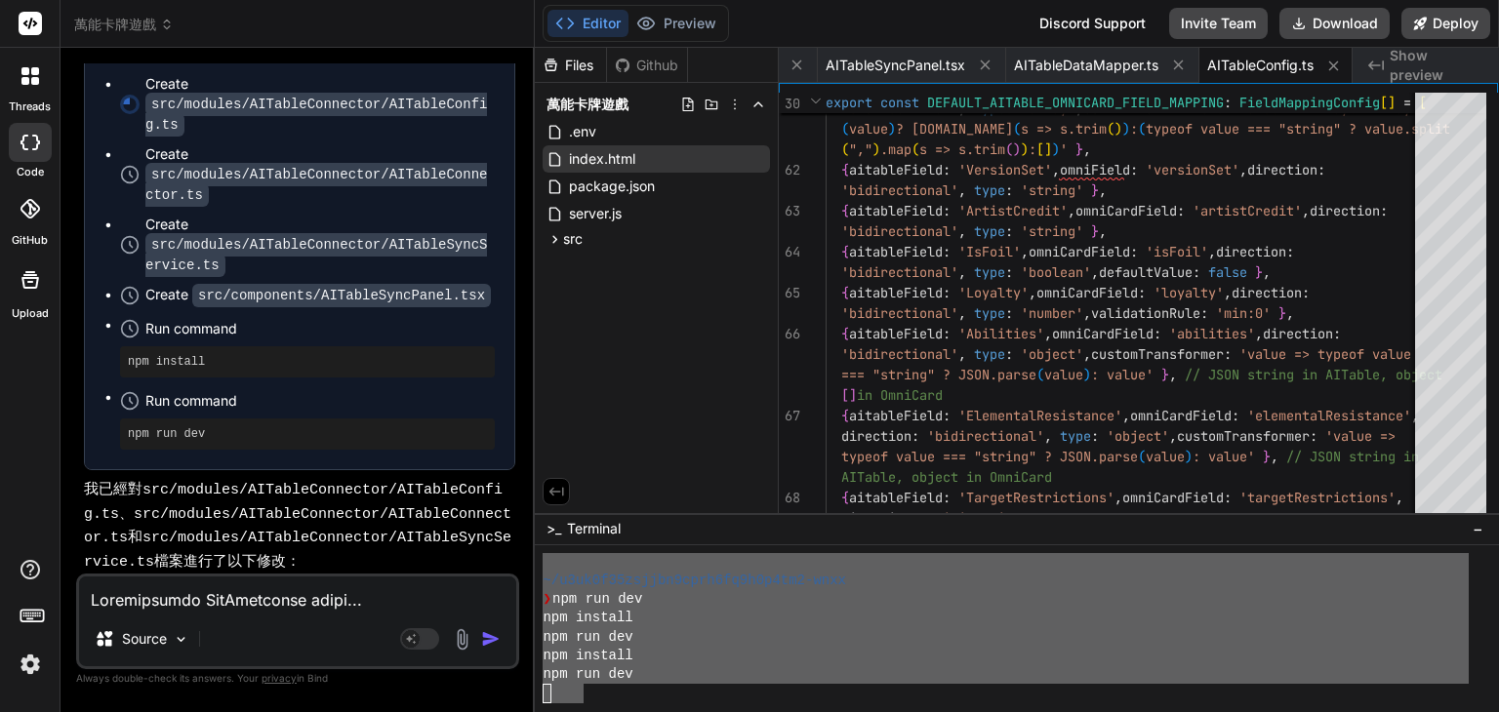
click at [594, 444] on div "Files Github 萬能卡牌遊戲 .env index.html package.json server.js src App.css App.jsx …" at bounding box center [657, 281] width 244 height 466
click at [647, 71] on div "Github" at bounding box center [647, 66] width 80 height 20
drag, startPoint x: 639, startPoint y: 757, endPoint x: 466, endPoint y: 380, distance: 415.7
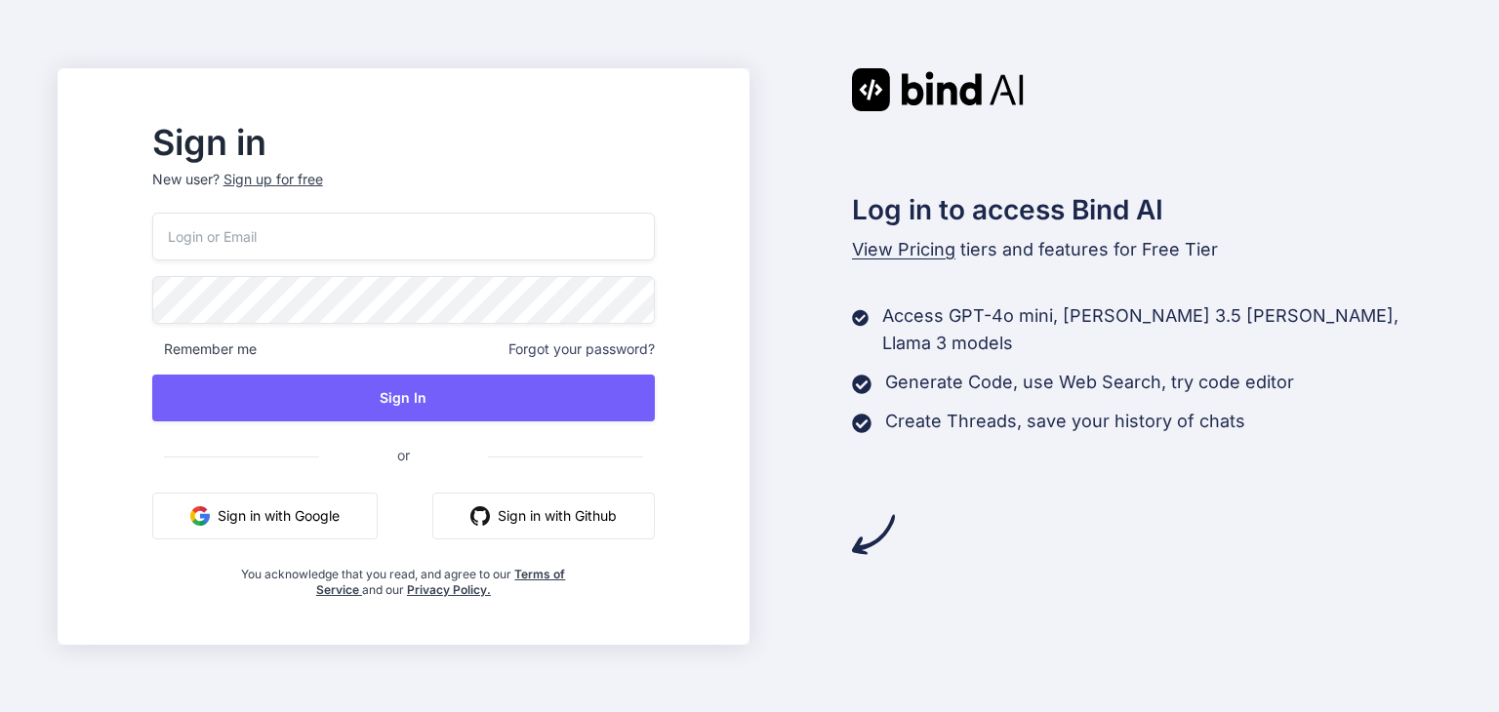
click at [289, 516] on button "Sign in with Google" at bounding box center [264, 516] width 225 height 47
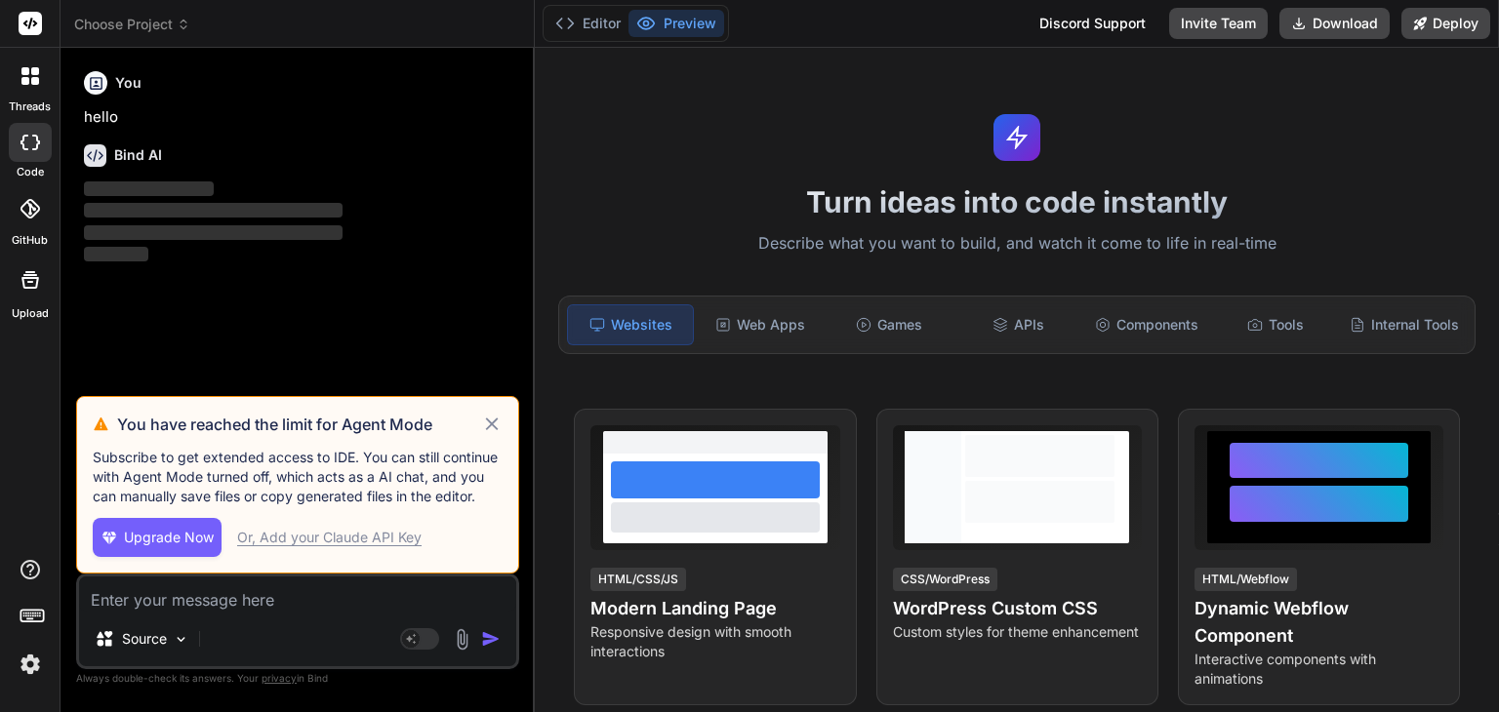
click at [488, 432] on icon at bounding box center [492, 424] width 22 height 23
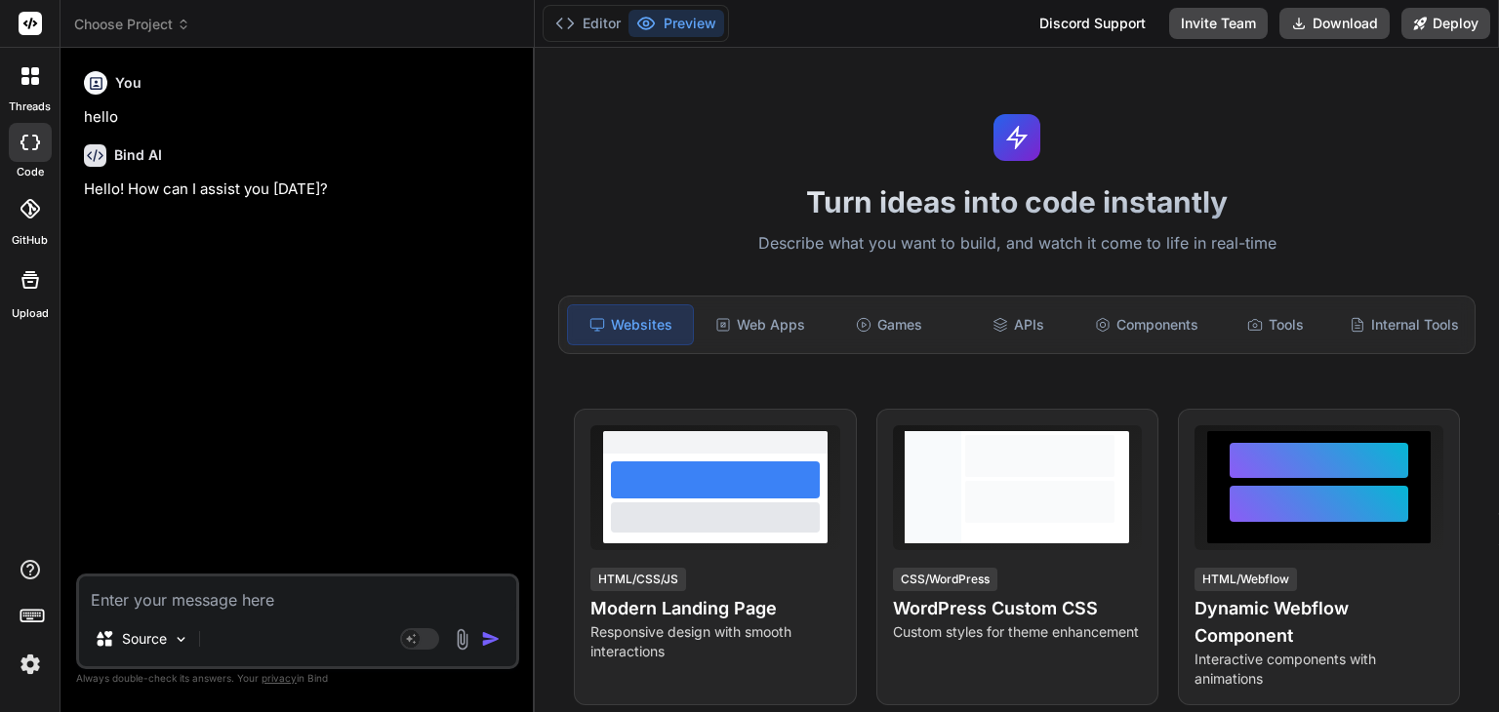
click at [20, 666] on img at bounding box center [30, 664] width 33 height 33
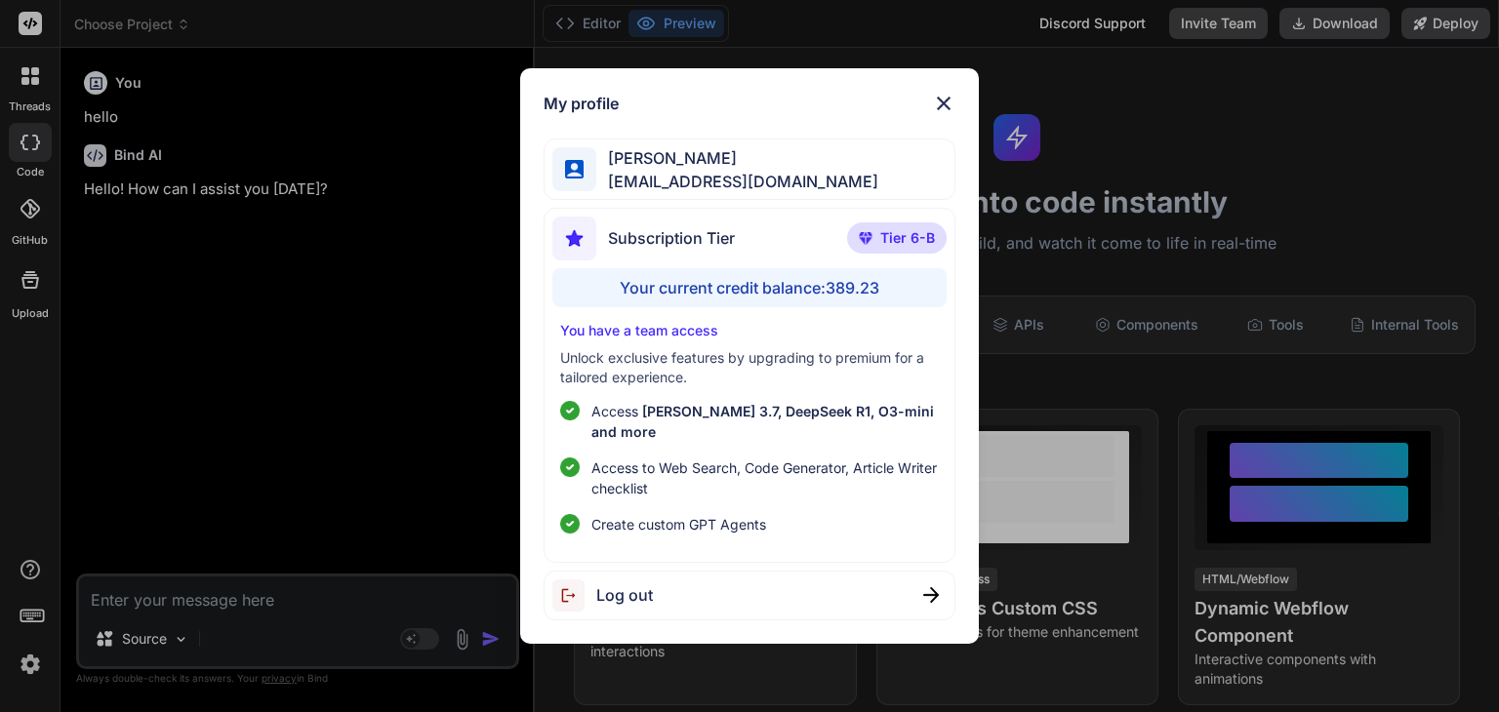
click at [945, 109] on img at bounding box center [943, 103] width 23 height 23
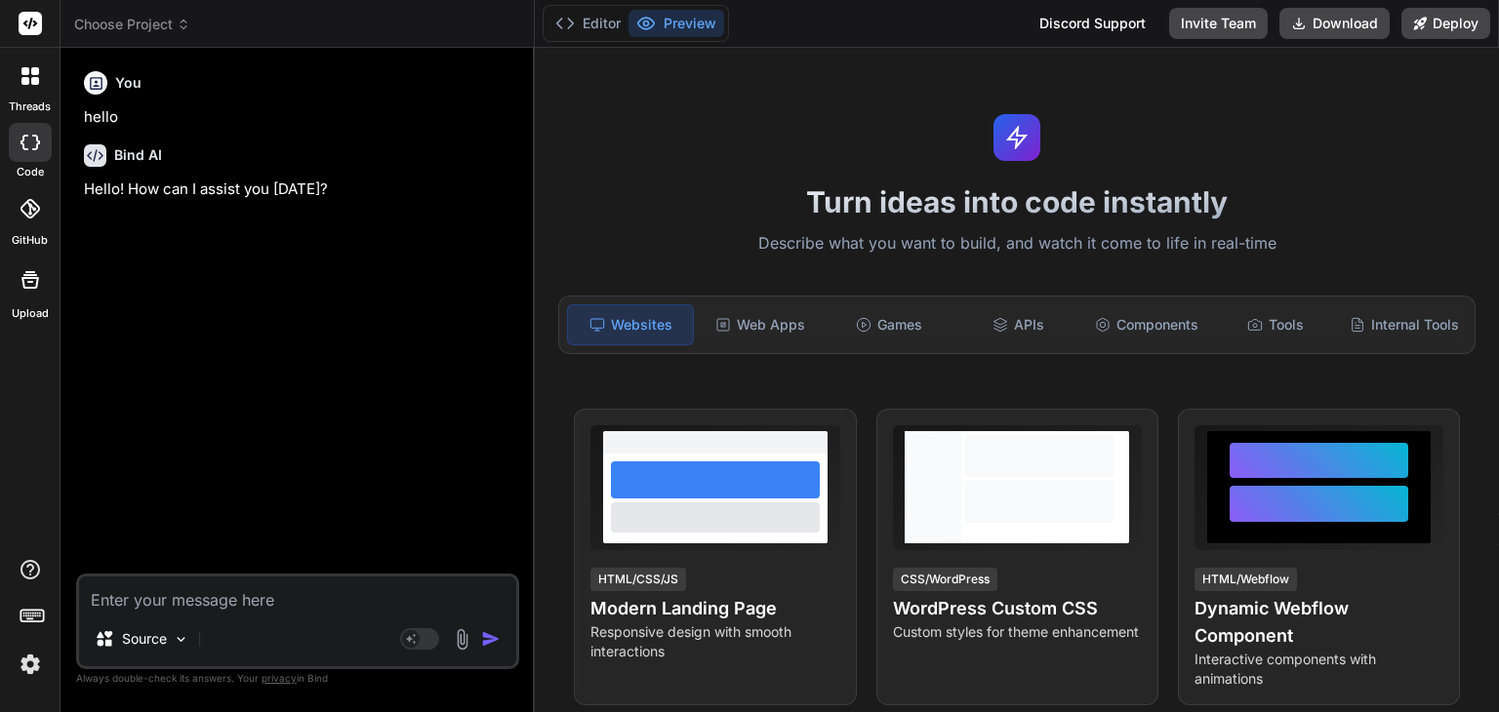
click at [169, 21] on span "Choose Project" at bounding box center [132, 25] width 116 height 20
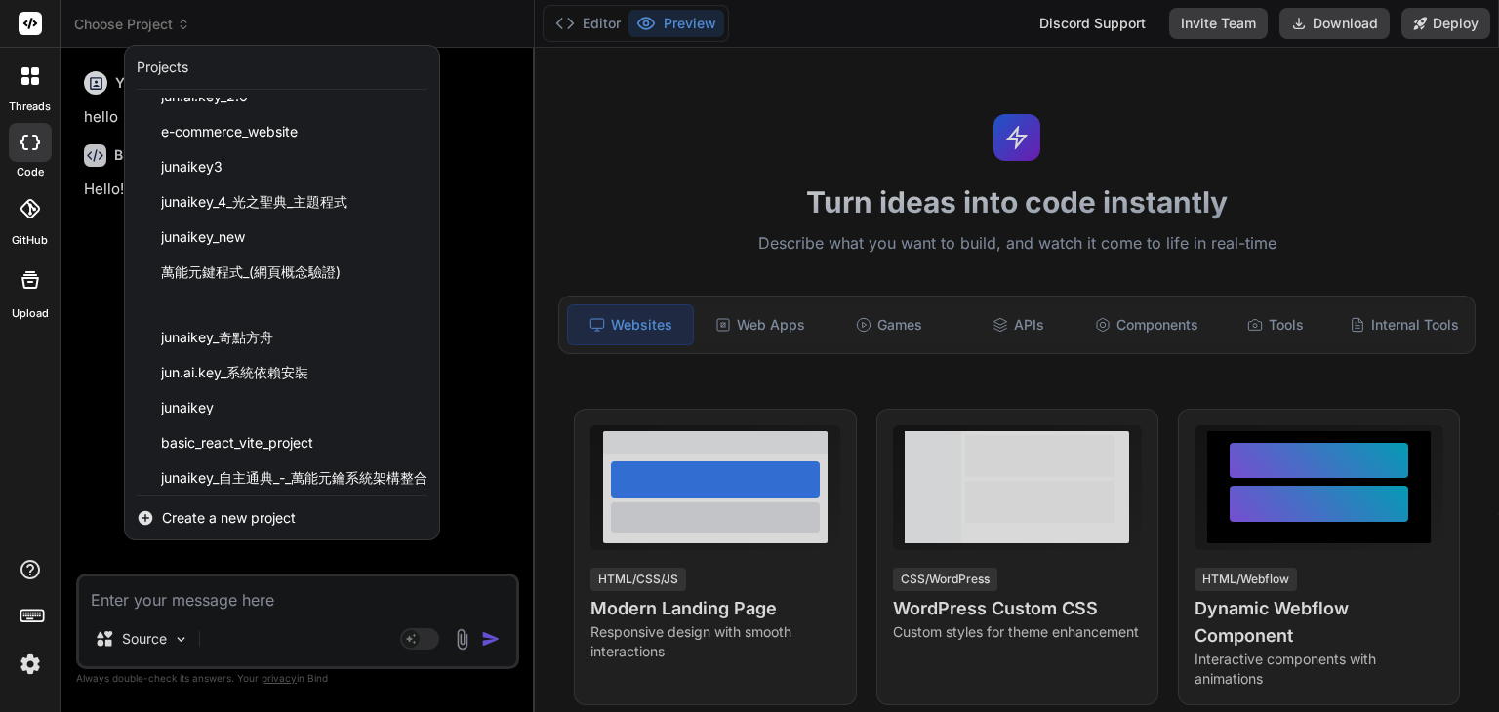
scroll to position [97, 0]
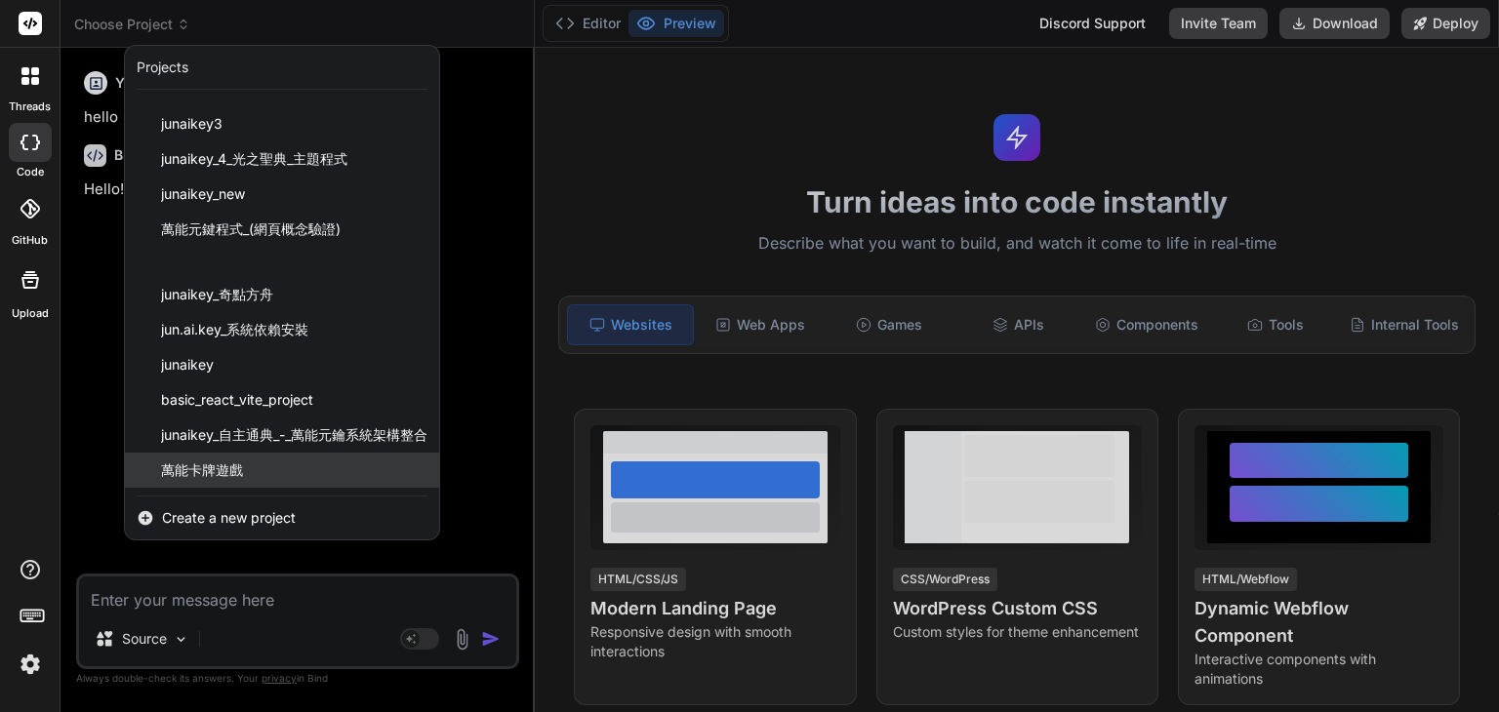
click at [227, 466] on span "萬能卡牌遊戲" at bounding box center [202, 471] width 82 height 20
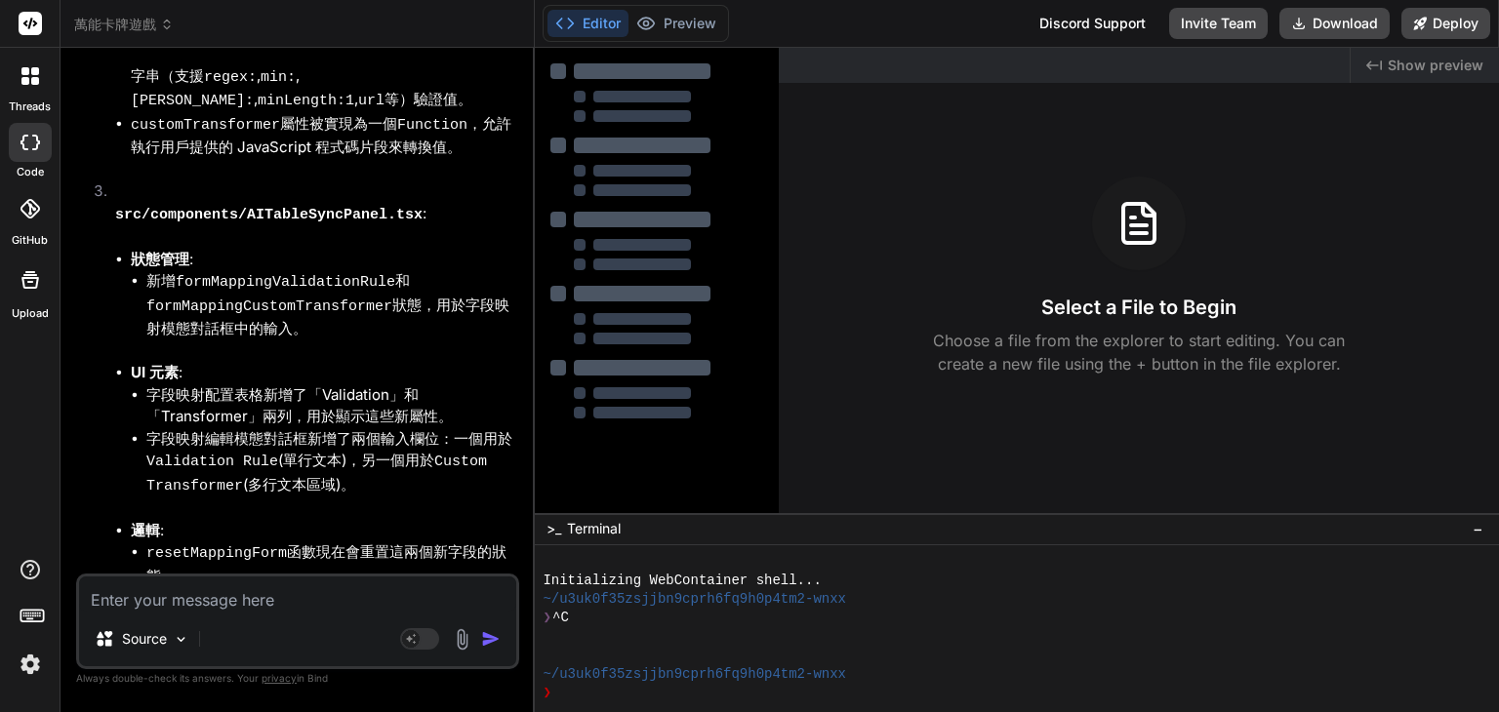
type textarea "x"
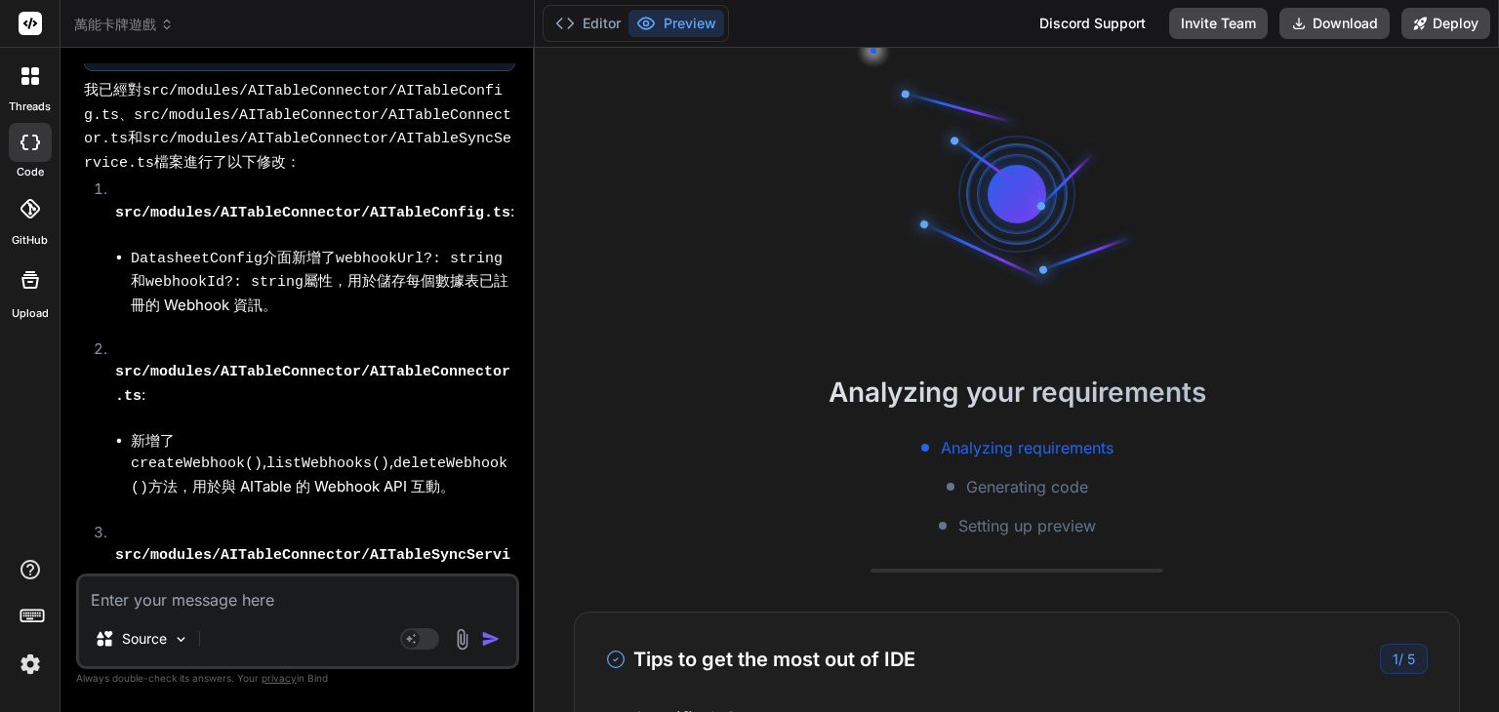
scroll to position [17698, 0]
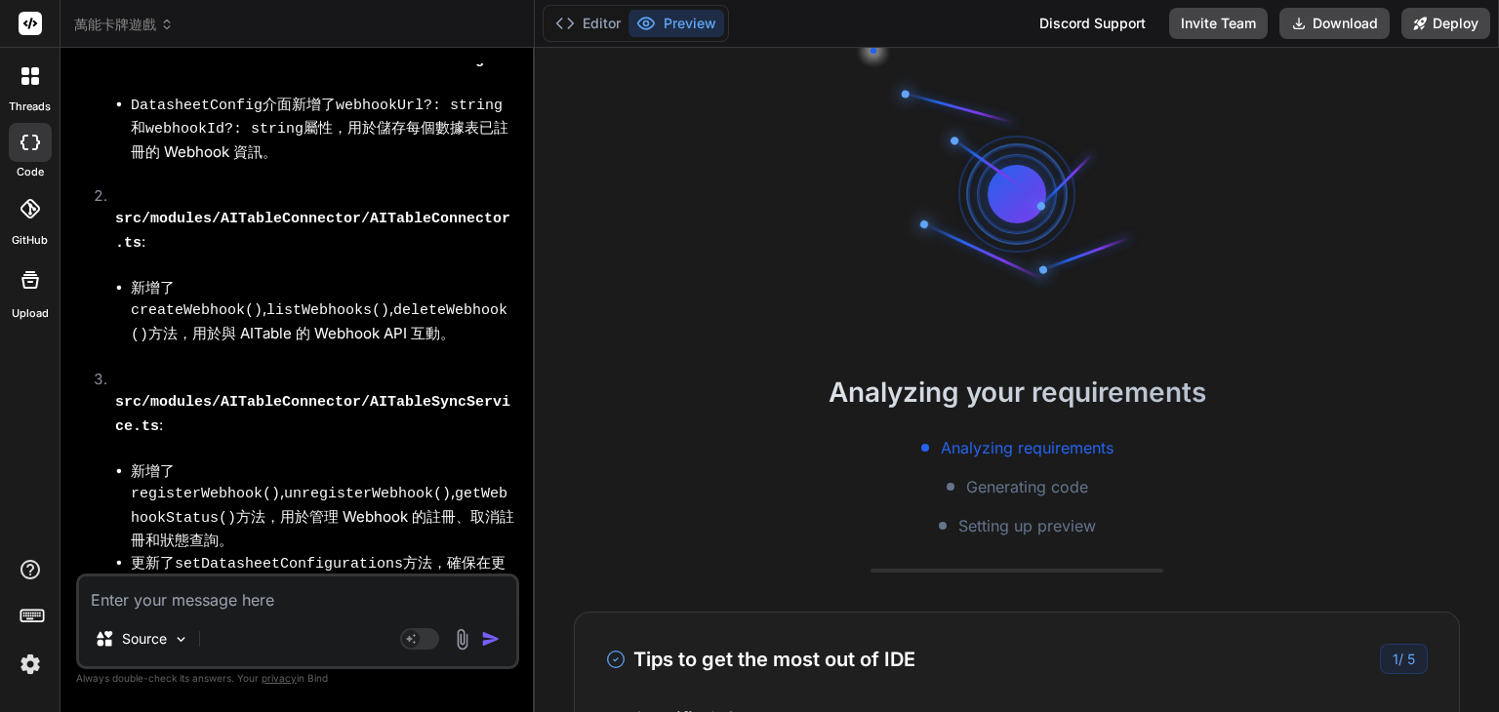
click at [600, 28] on button "Editor" at bounding box center [587, 23] width 81 height 27
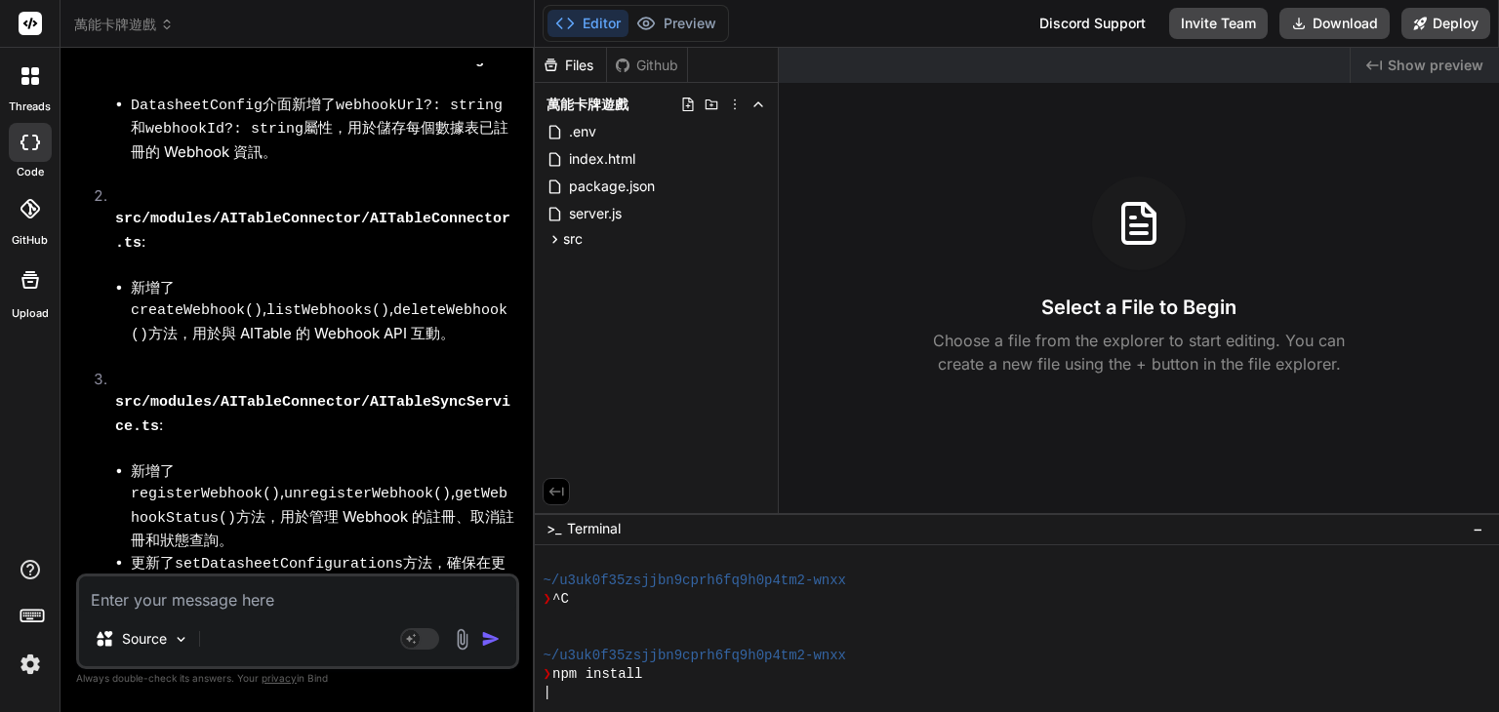
click at [243, 603] on textarea at bounding box center [297, 594] width 437 height 35
type textarea "ㄧ"
type textarea "x"
type textarea "一"
type textarea "x"
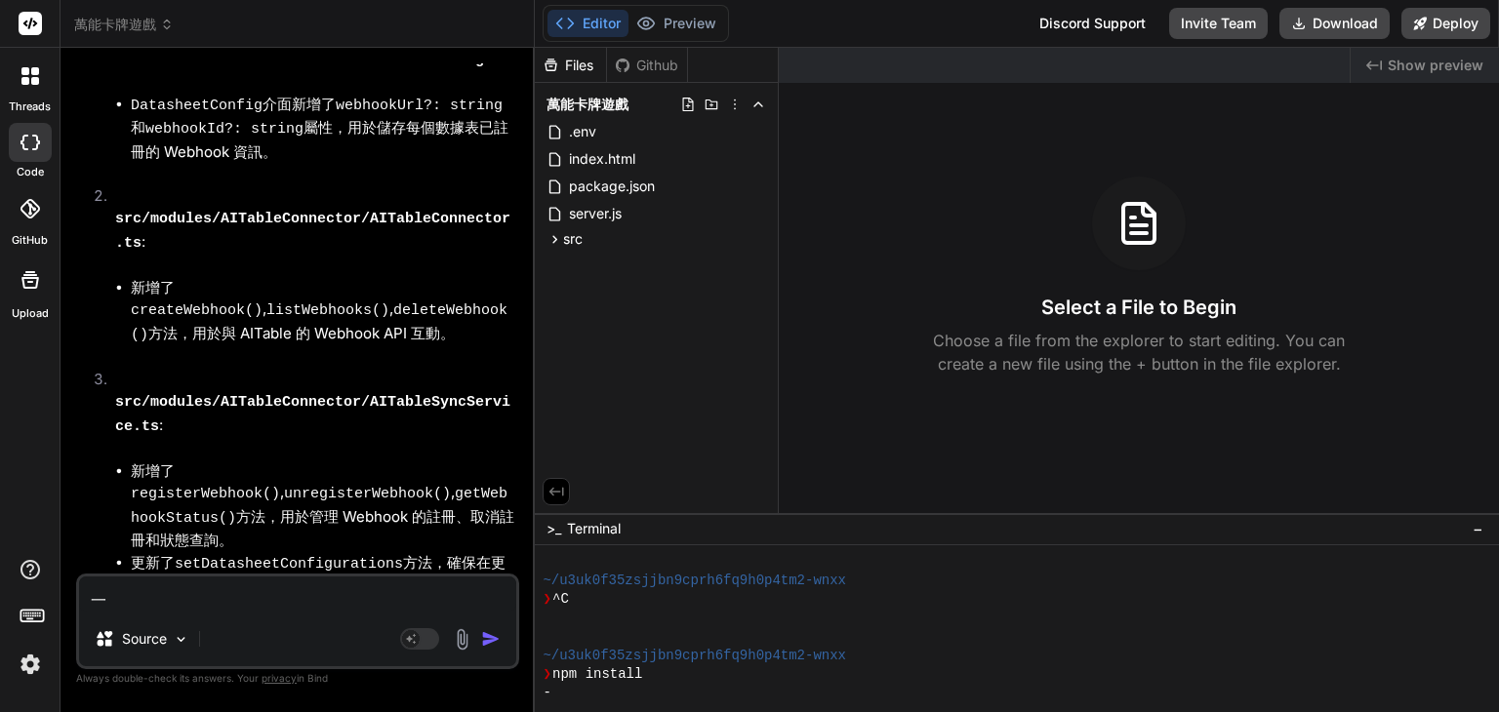
type textarea "一ㄒ"
type textarea "x"
type textarea "一ㄒㄩ"
type textarea "x"
type textarea "依序"
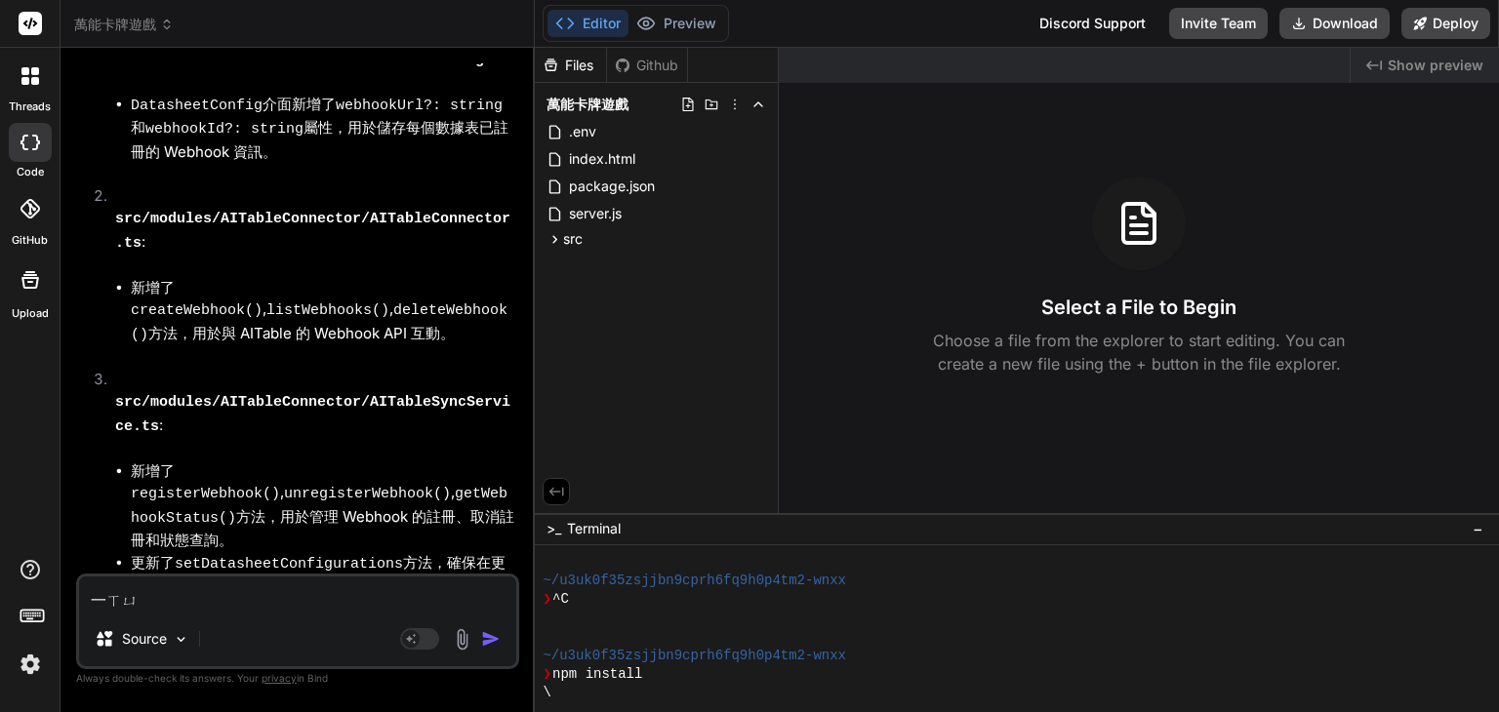
type textarea "x"
type textarea "依序ㄐ"
type textarea "x"
type textarea "依序ㄐㄧ"
type textarea "x"
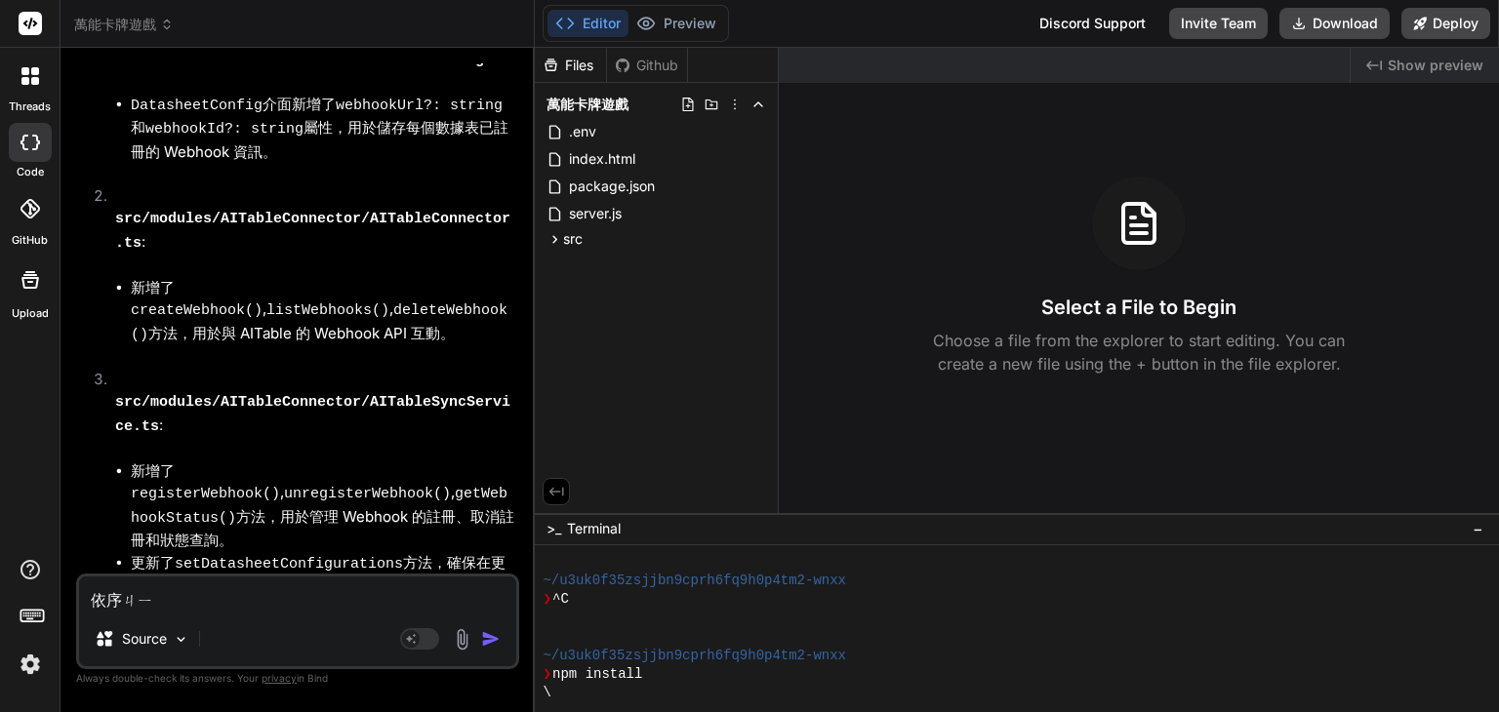
type textarea "依序ㄐㄧㄣ"
type textarea "x"
type textarea "依序進"
type textarea "x"
type textarea "依序進ㄧ"
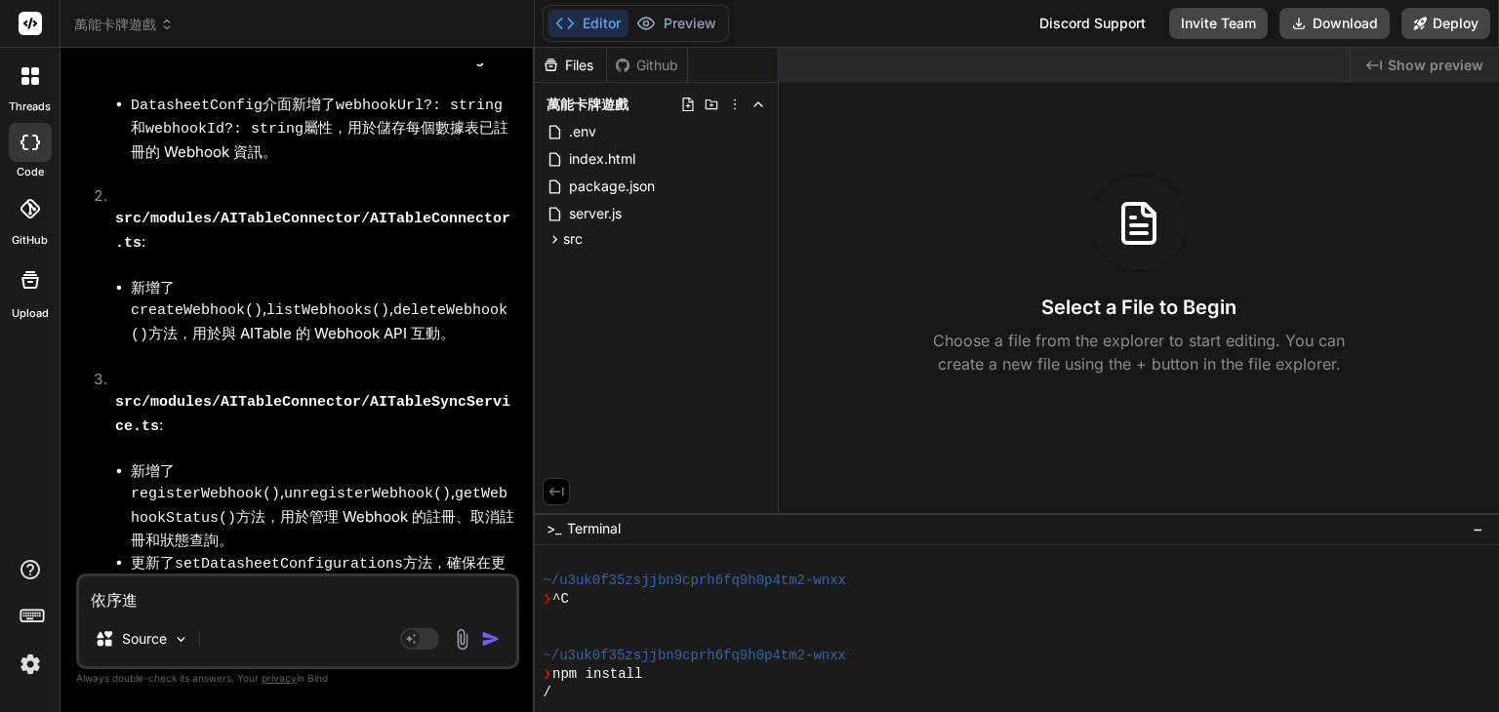
type textarea "x"
type textarea "依序進ㄒㄧ"
type textarea "x"
type textarea "依序進ㄒㄧㄥ"
type textarea "x"
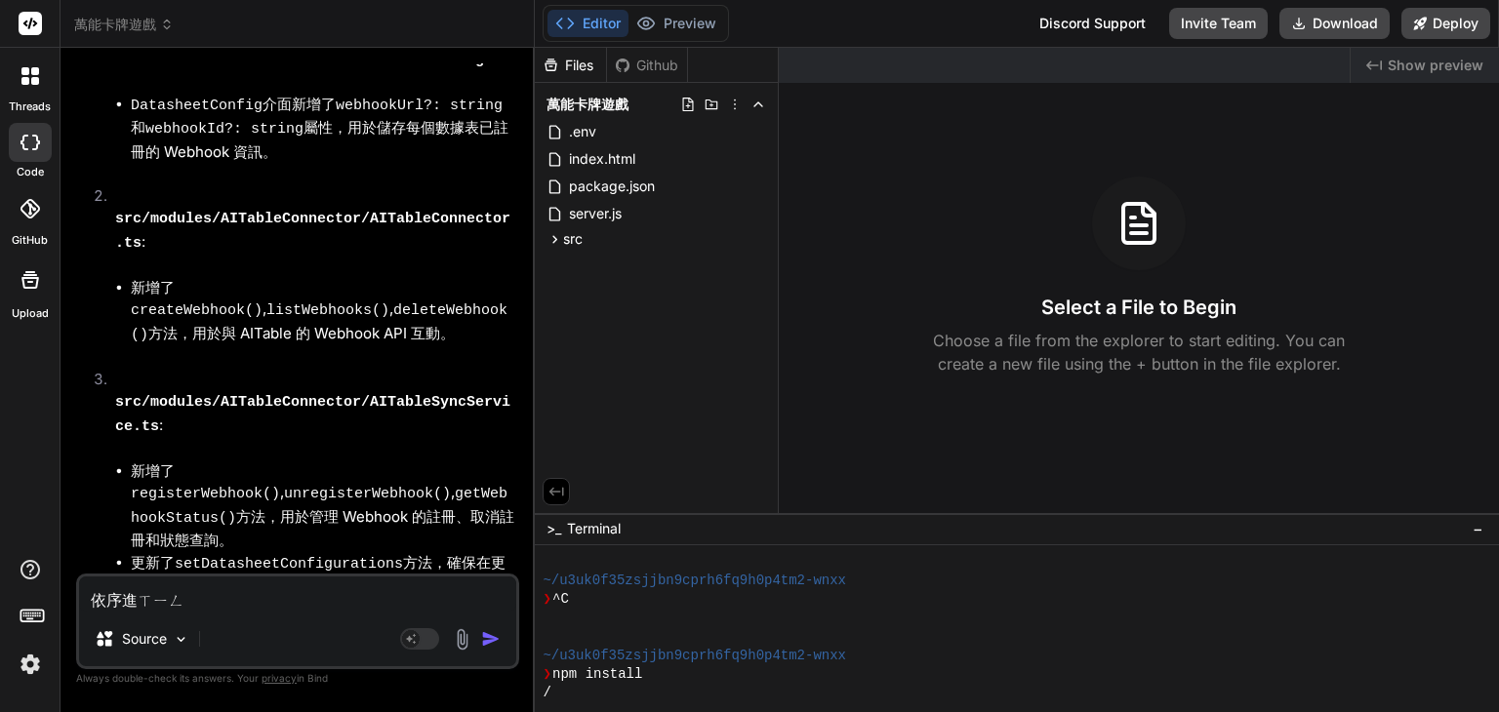
type textarea "依序進行"
type textarea "x"
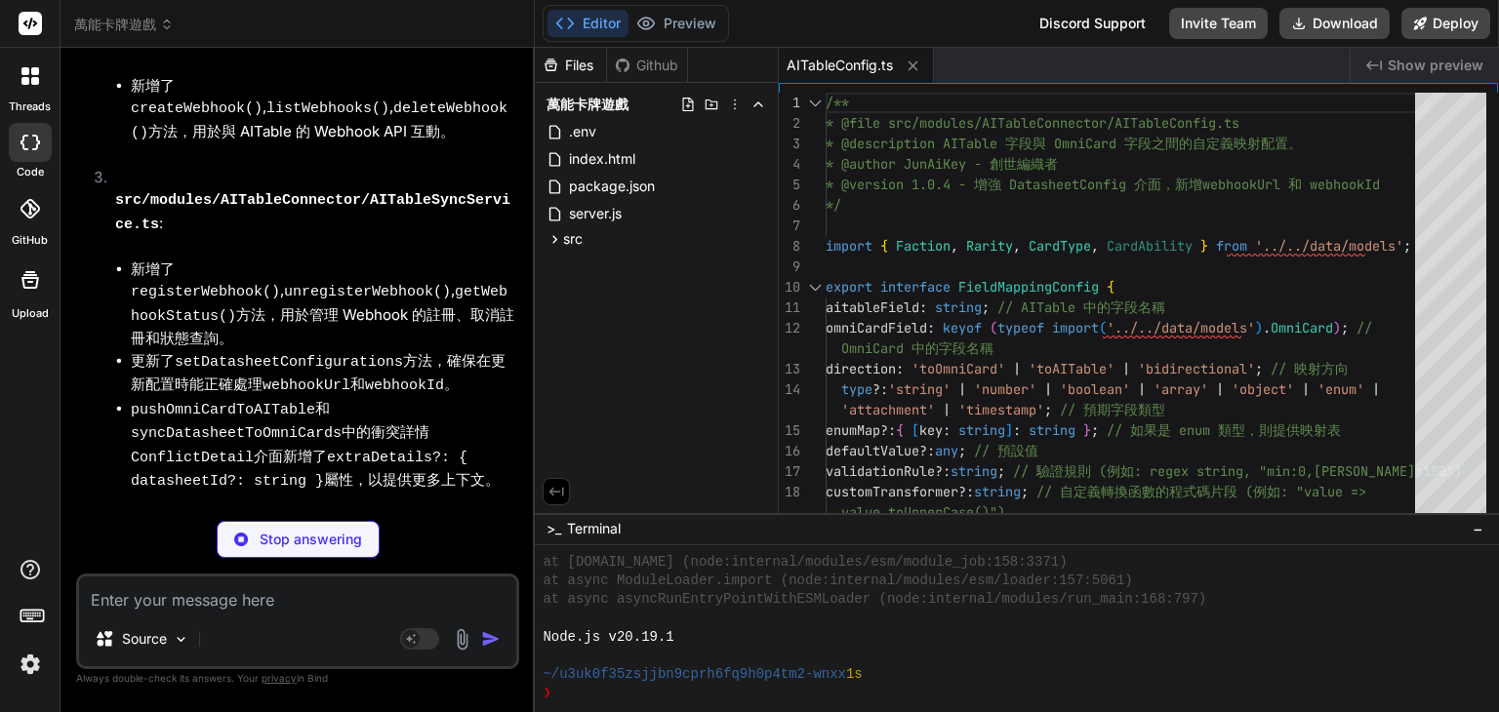
scroll to position [1928, 0]
type textarea "x"
type textarea "`; // AITable uses DELETE /webhooks/{webhookId} return this.makeRequest<{ webho…"
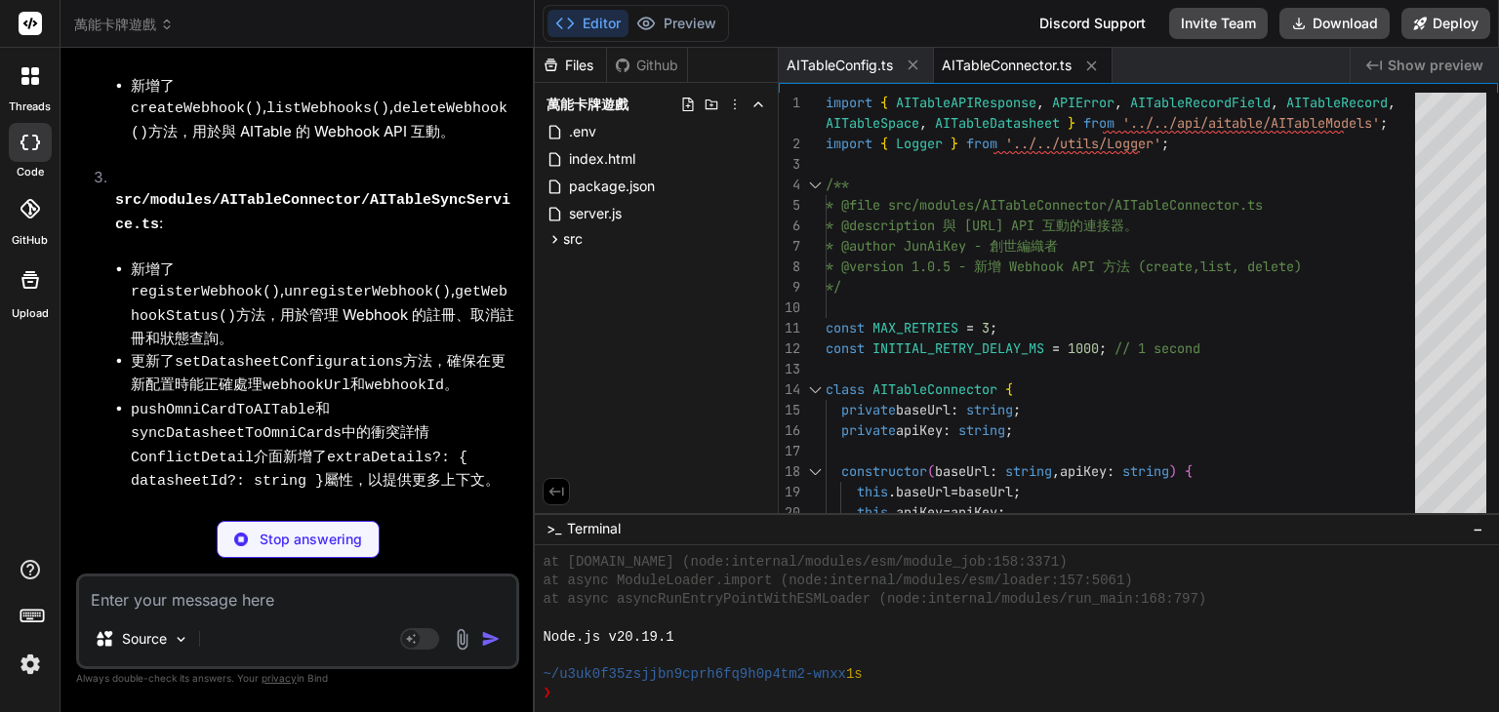
scroll to position [18464, 0]
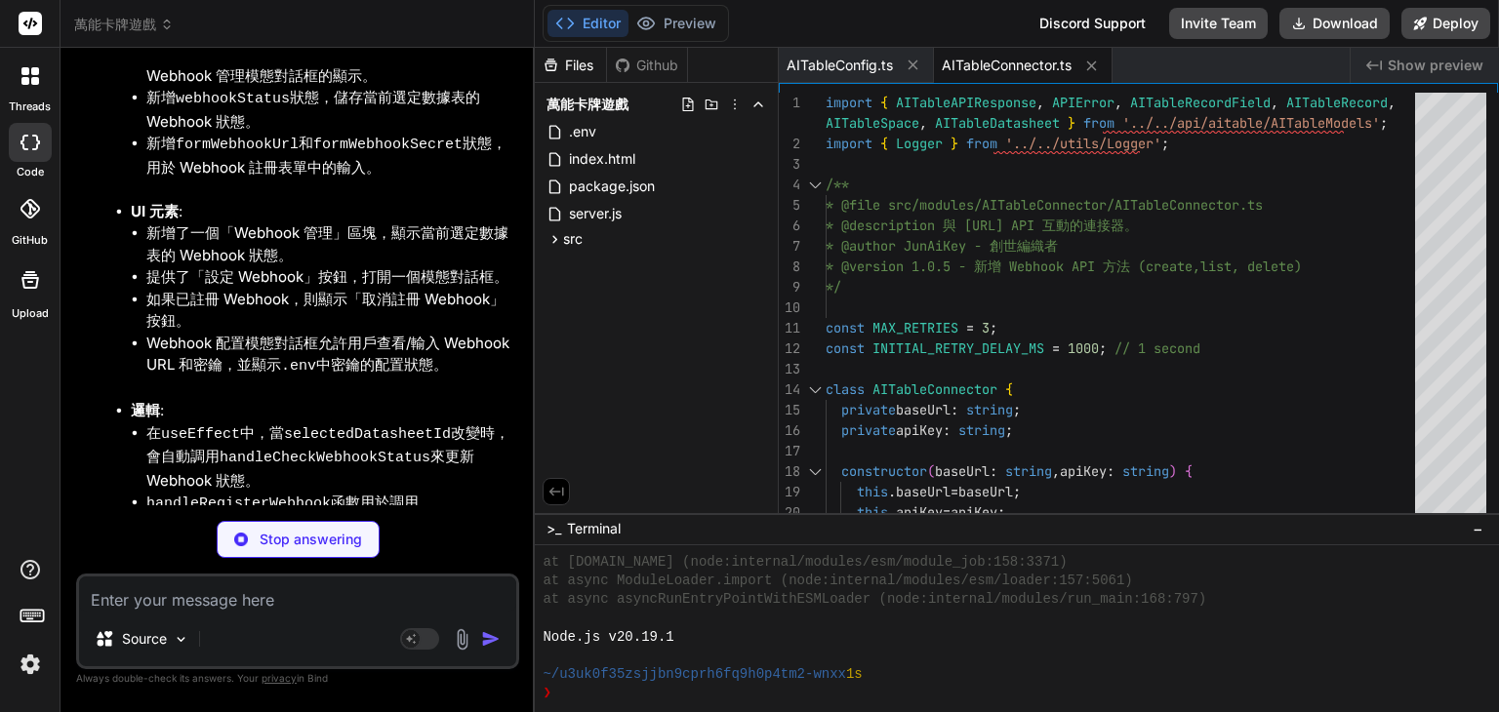
type textarea "x"
type textarea "*/ public clearSyncedOmniCards(): void { this.omniCardRepository.clear(); } }"
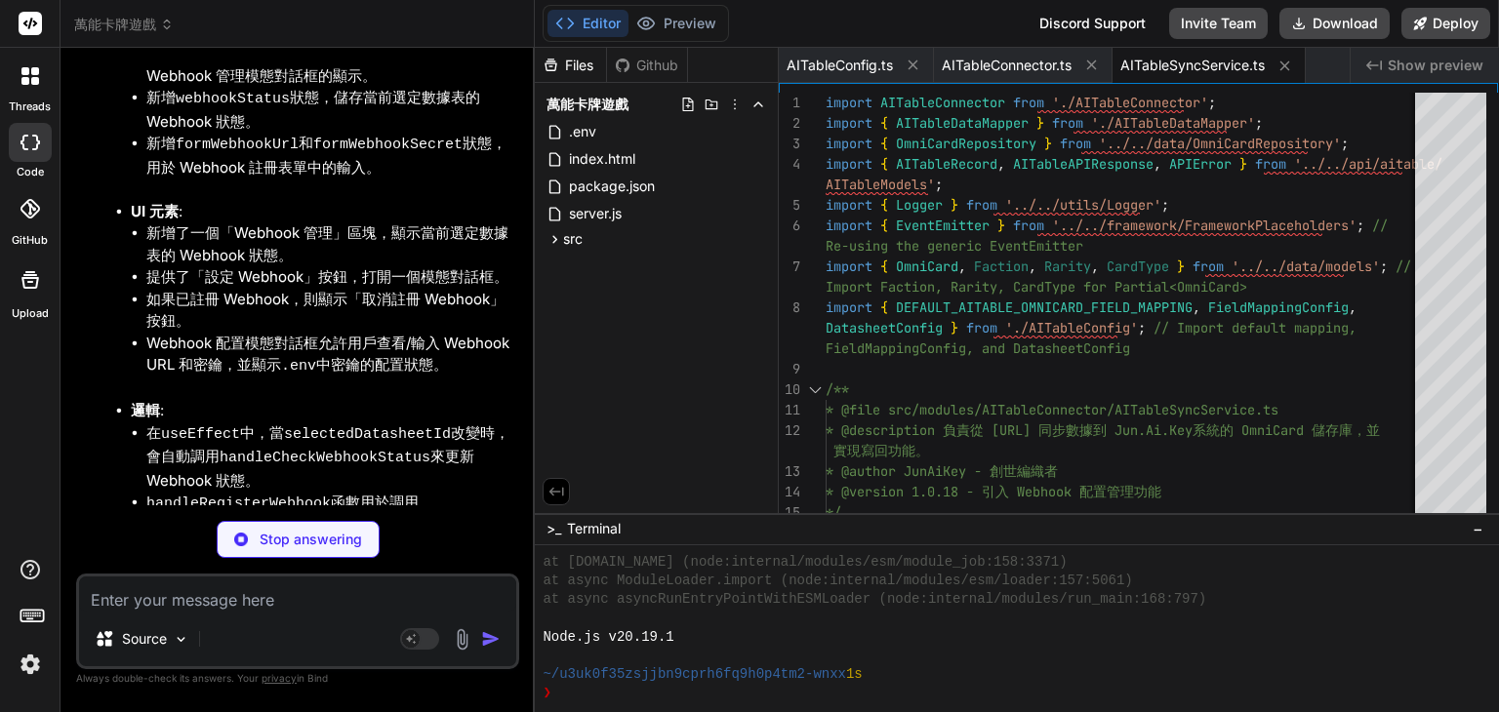
type textarea "x"
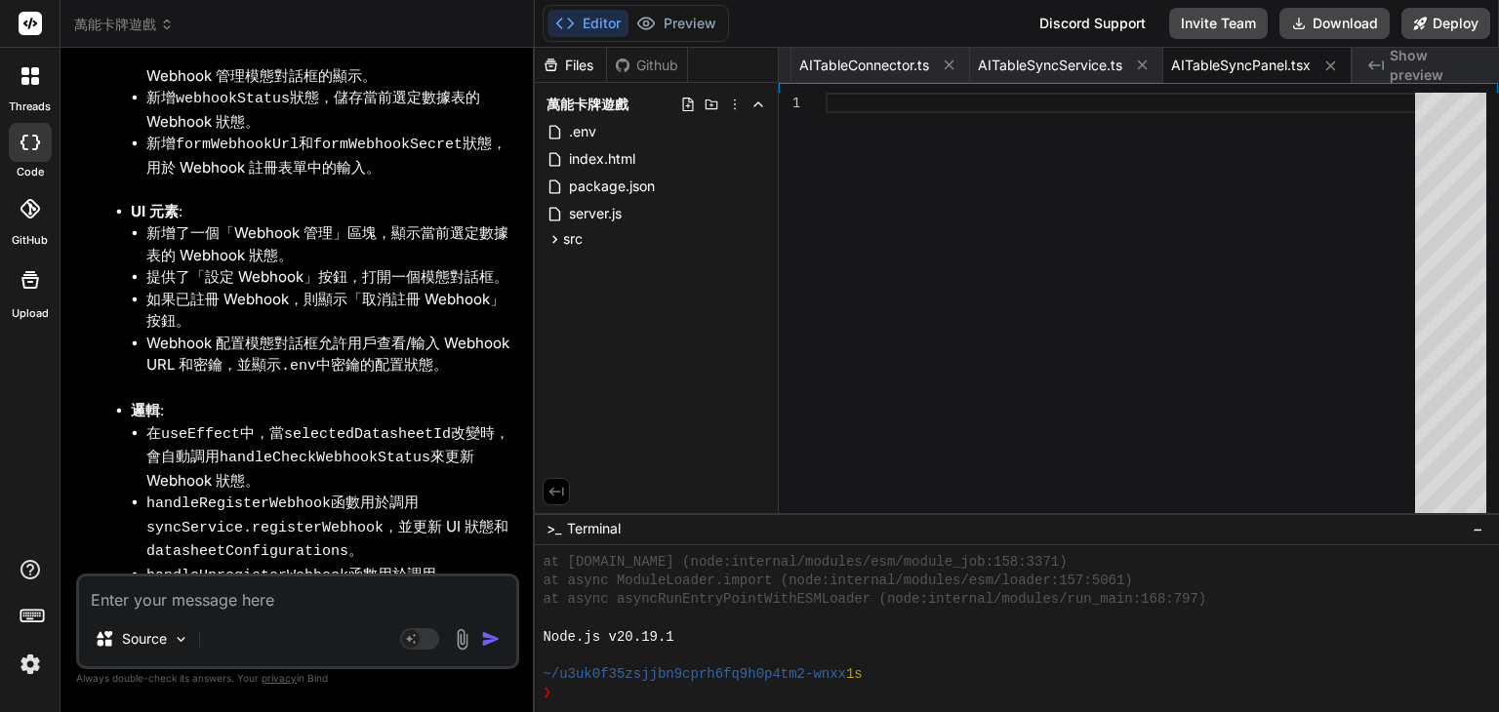
scroll to position [18497, 0]
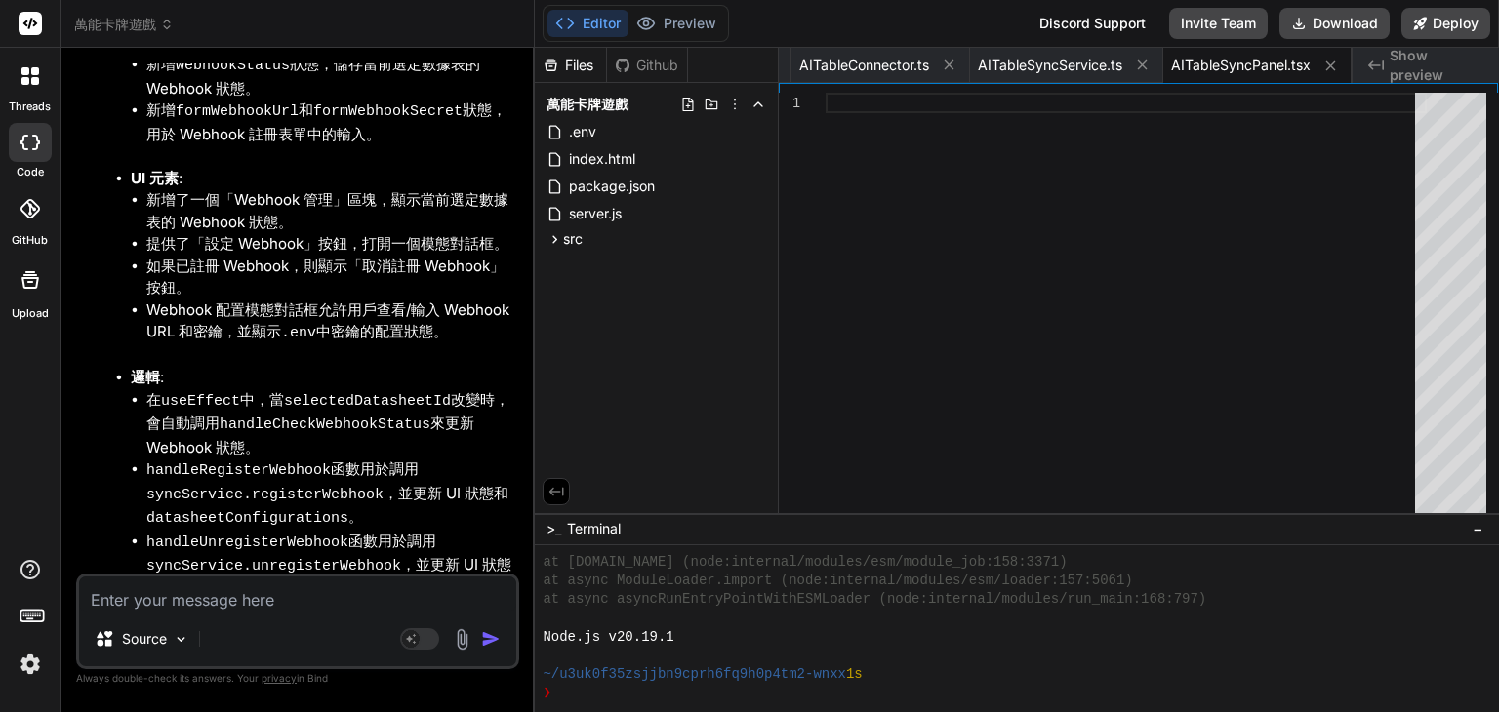
click at [281, 603] on textarea at bounding box center [297, 594] width 437 height 35
type textarea "ㄐ"
type textarea "x"
type textarea "ㄐㄧ"
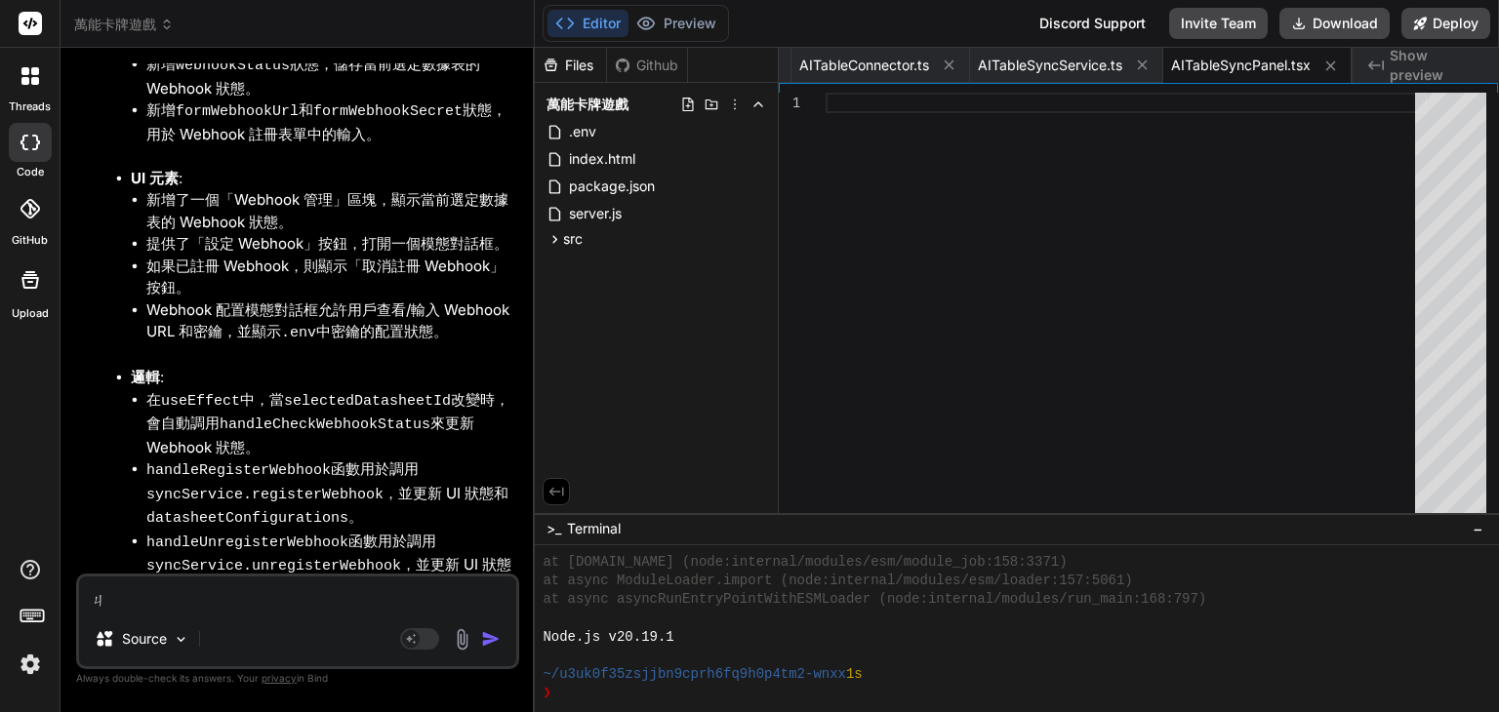
type textarea "x"
type textarea "季ㄒㄩ"
type textarea "x"
type textarea "繼續"
type textarea "x"
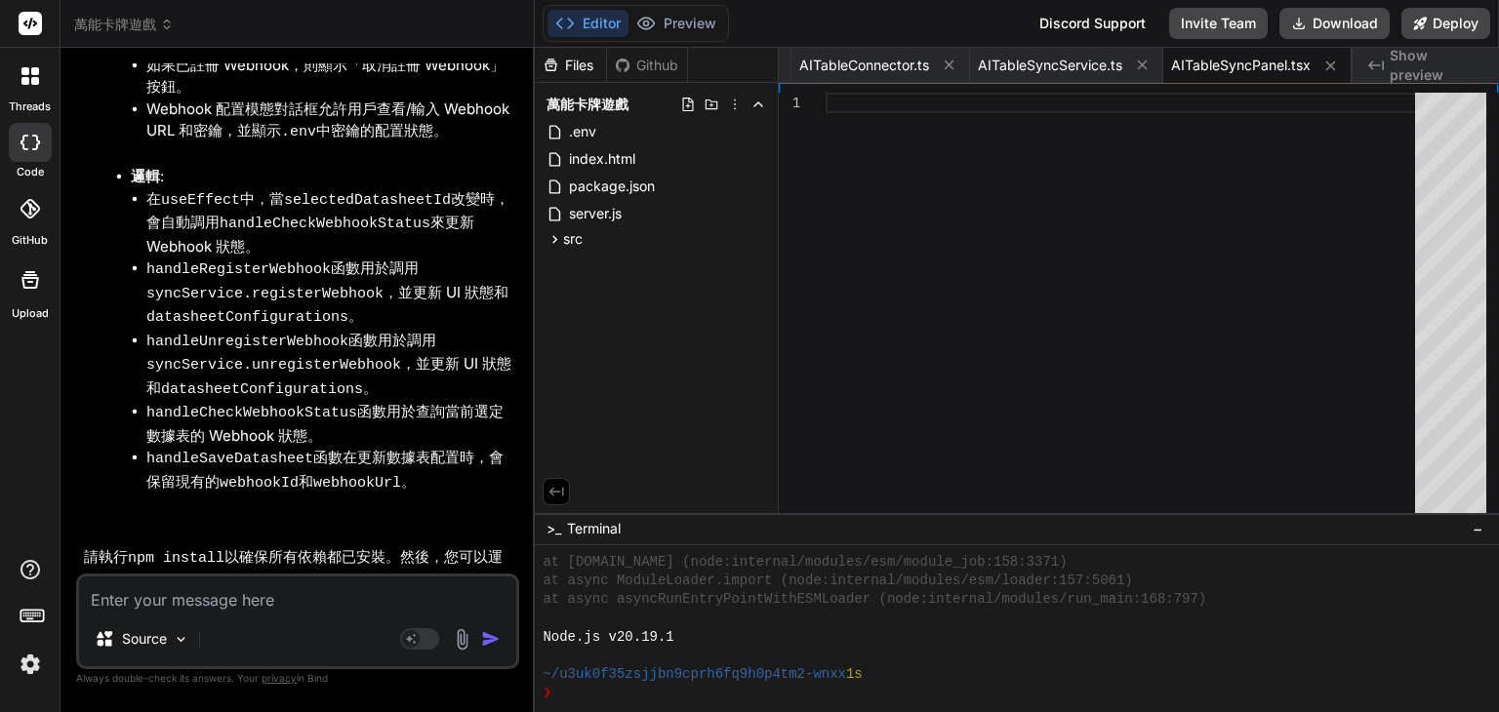
scroll to position [18699, 0]
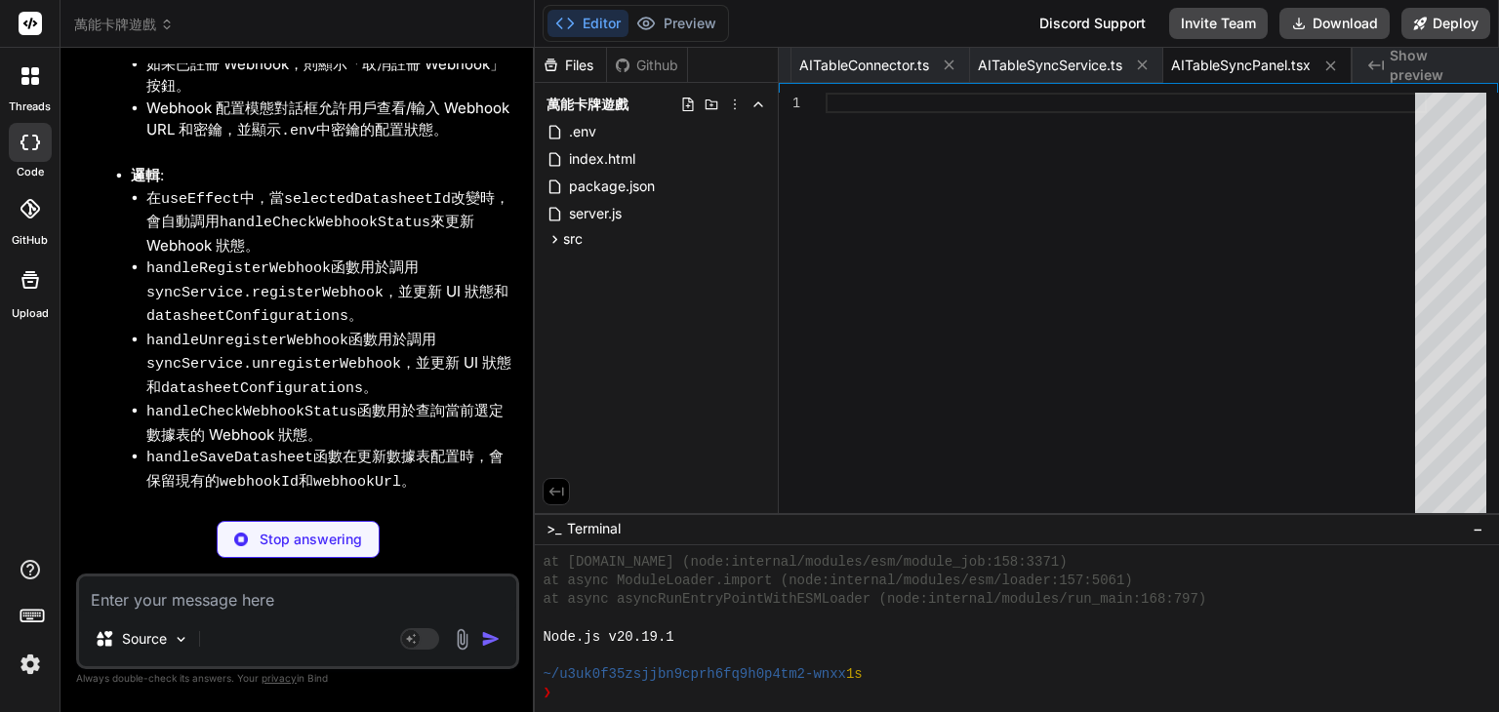
type textarea "x"
type textarea "// Note: Complex fields like linkedRecords, formulaFields, lookupFields are han…"
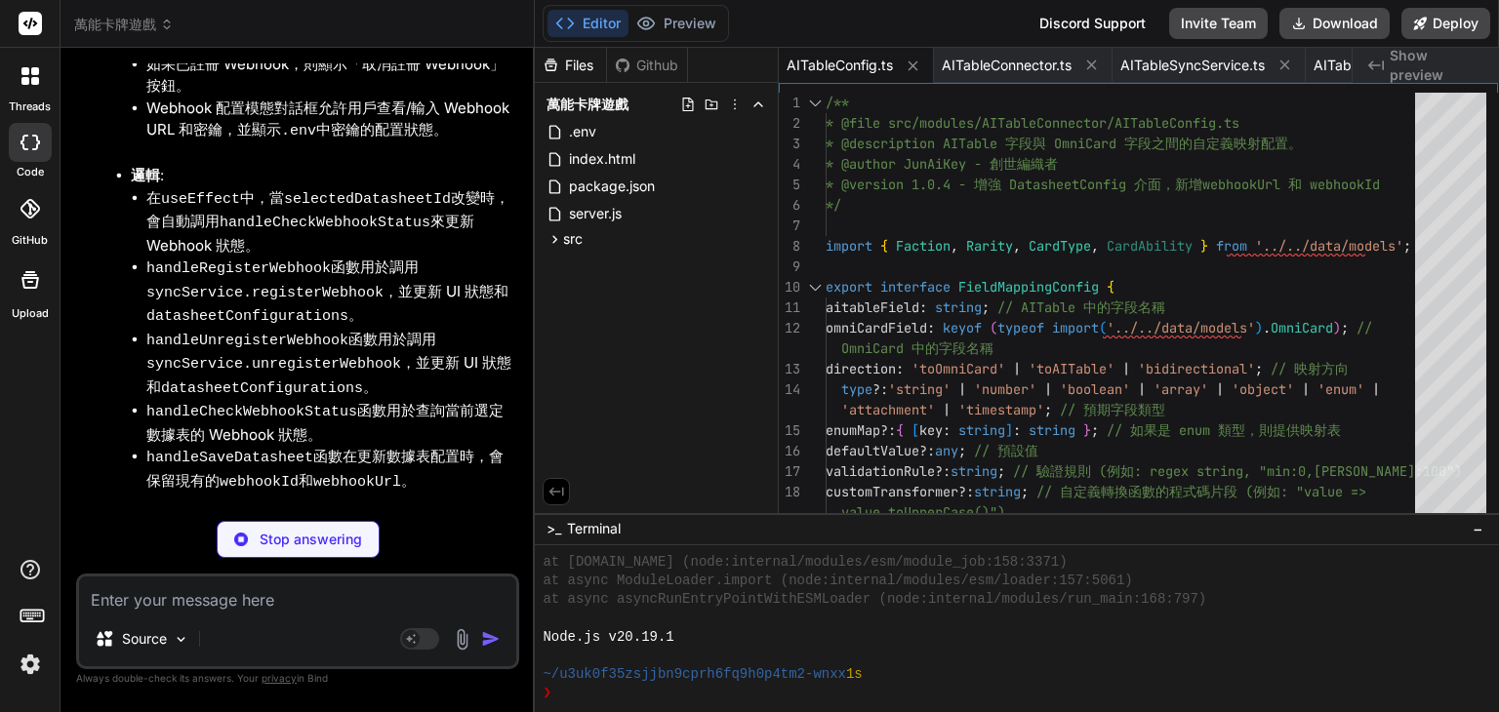
scroll to position [19238, 0]
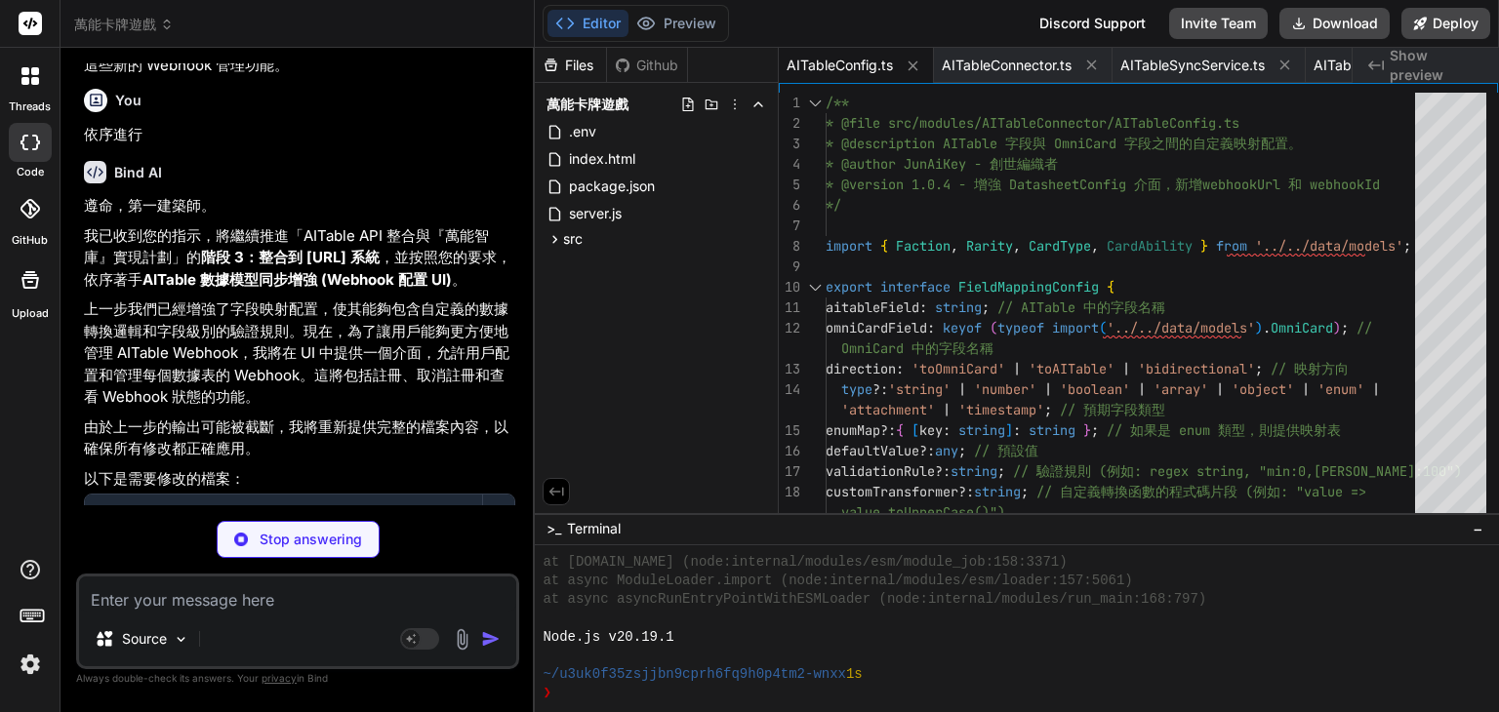
type textarea "x"
type textarea "`; // AITable uses DELETE /webhooks/{webhookId} return this.makeRequest<{ webho…"
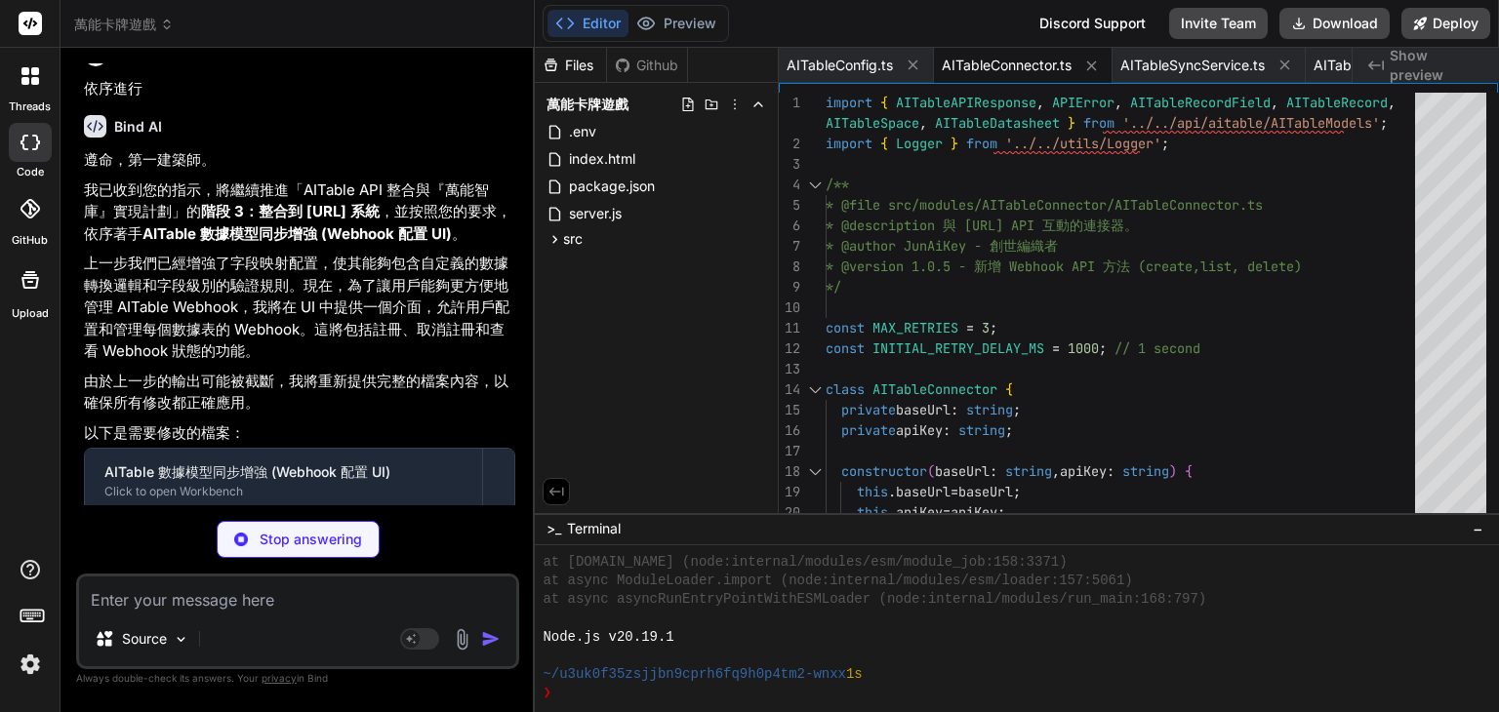
scroll to position [19307, 0]
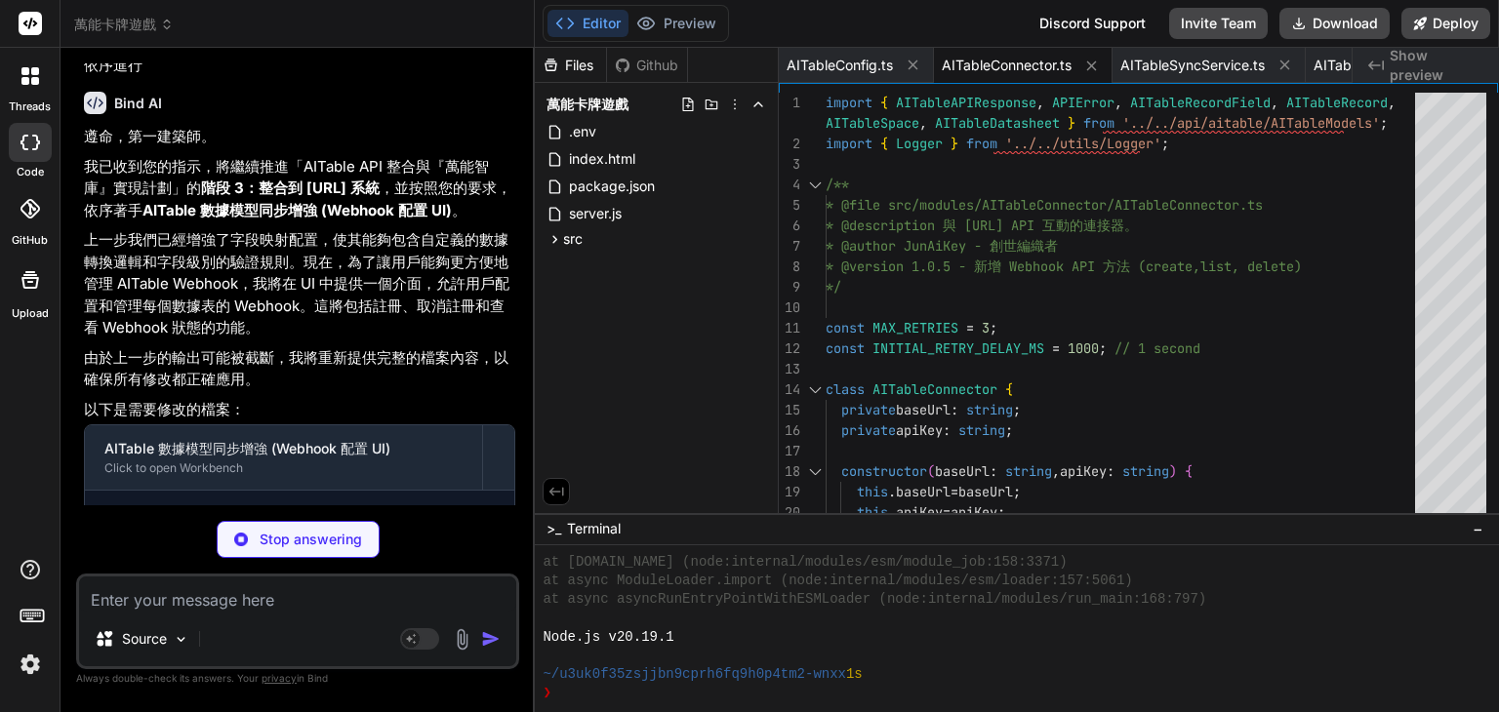
type textarea "x"
type textarea "*/ public clearSyncedOmniCards(): void { this.omniCardRepository.clear(); } }"
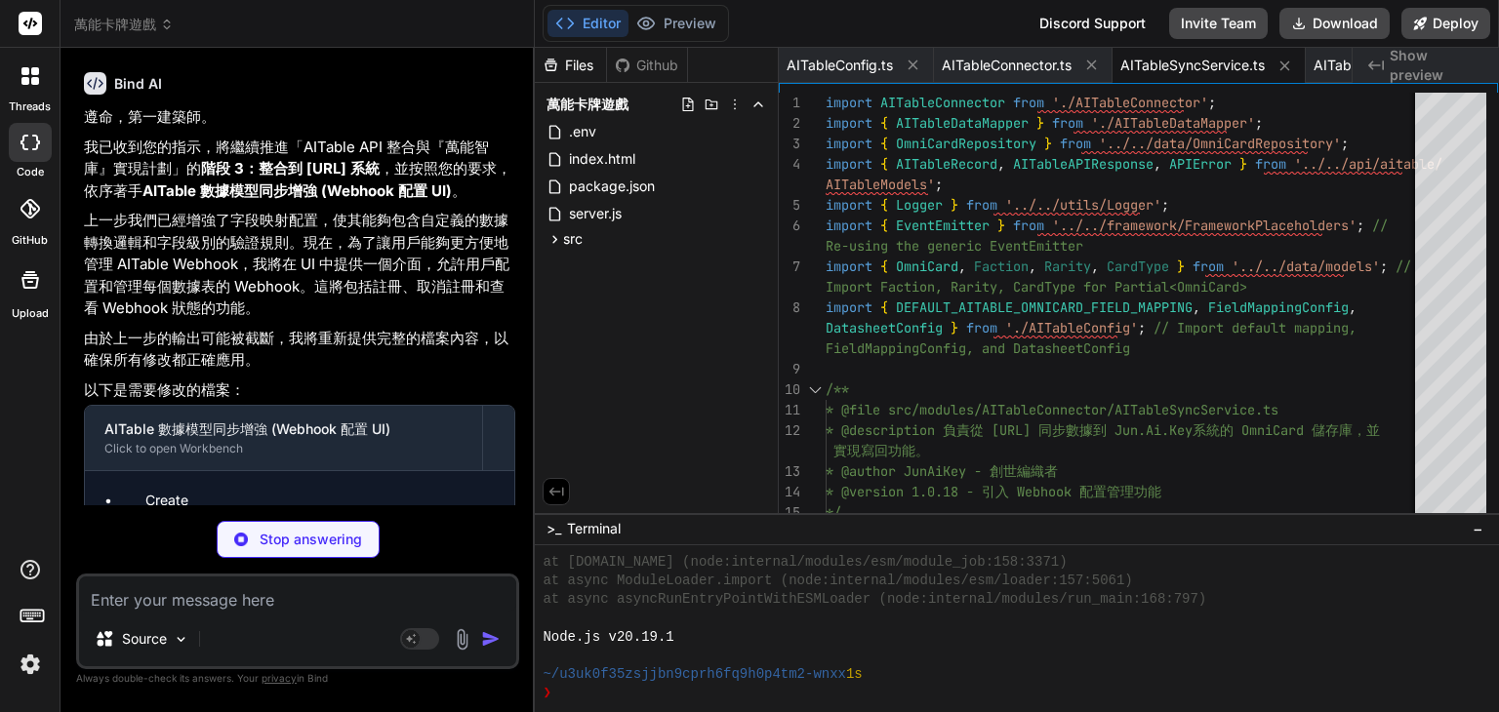
scroll to position [19338, 0]
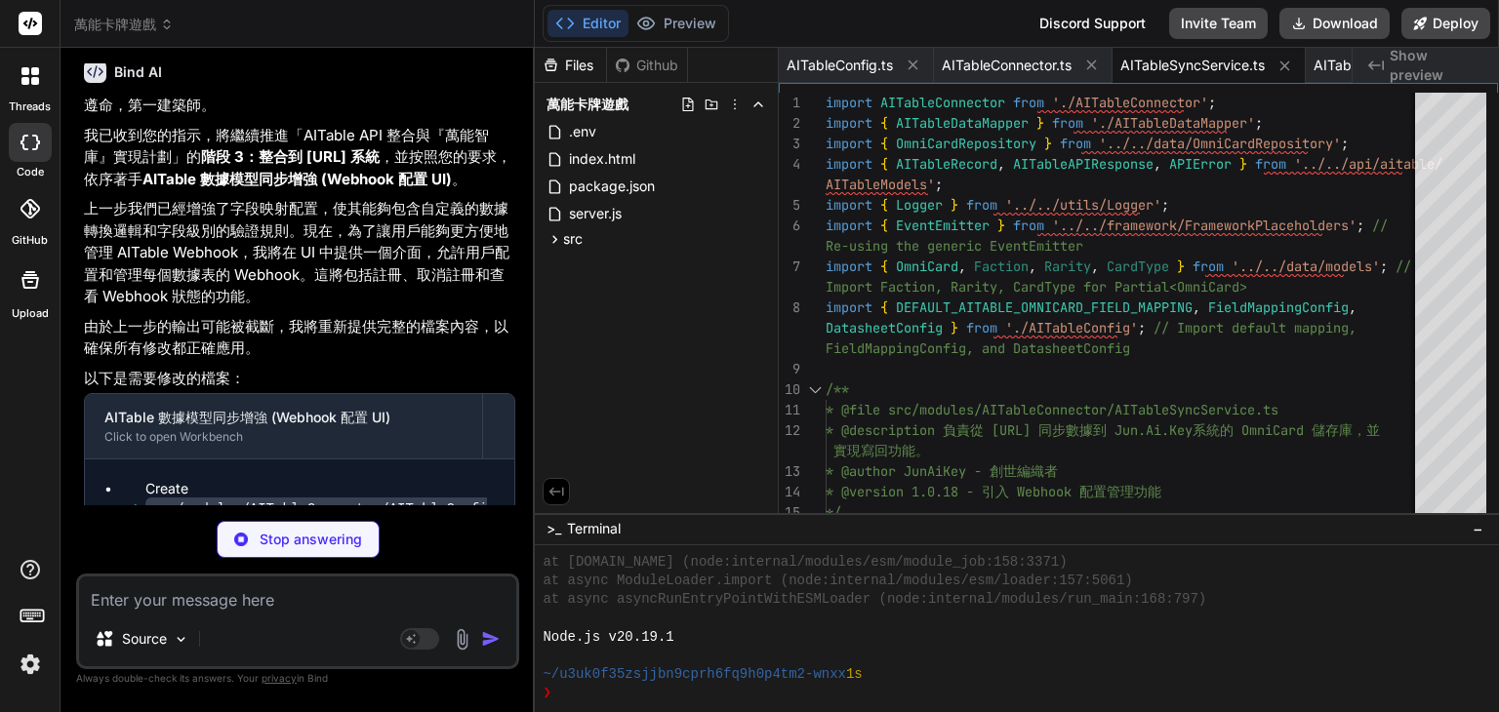
type textarea "x"
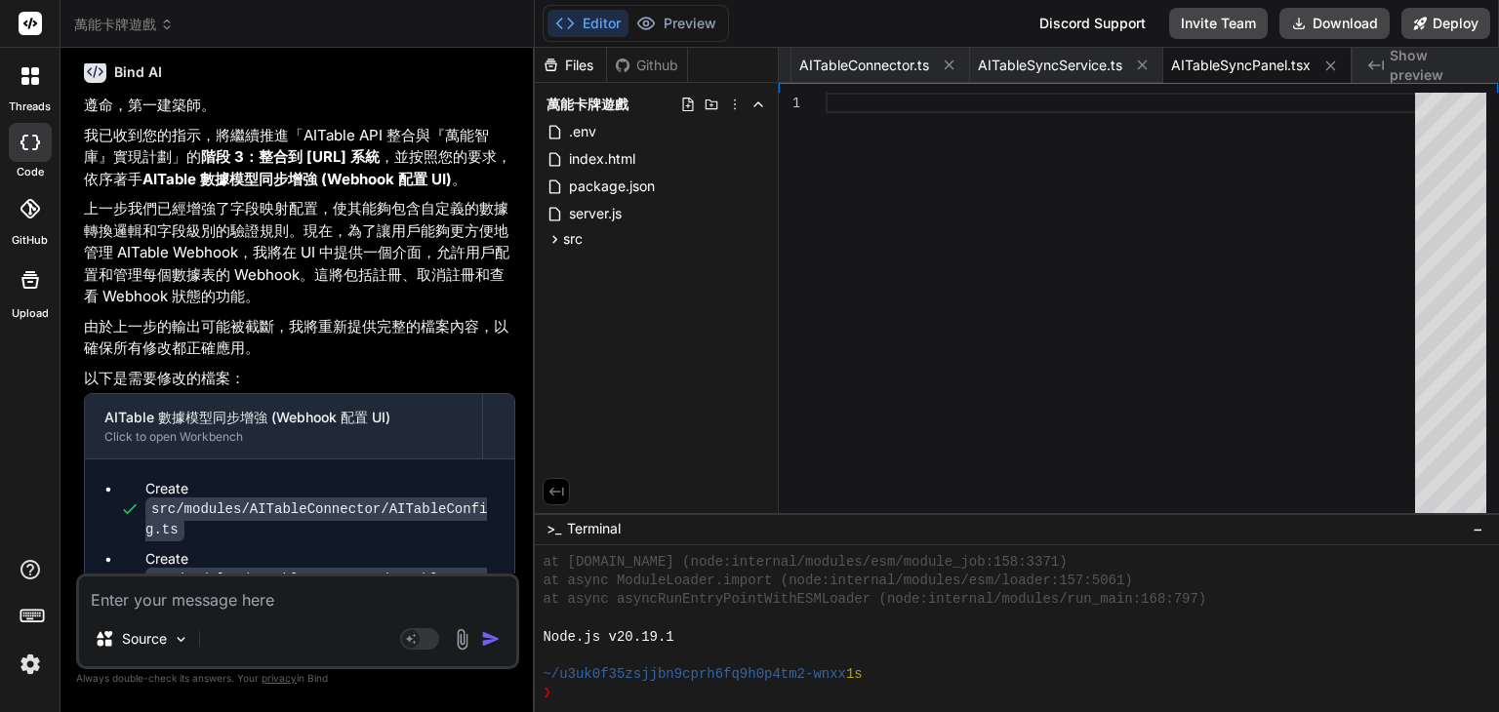
scroll to position [19340, 0]
click at [228, 598] on textarea at bounding box center [297, 594] width 437 height 35
type textarea "ㄐ"
type textarea "x"
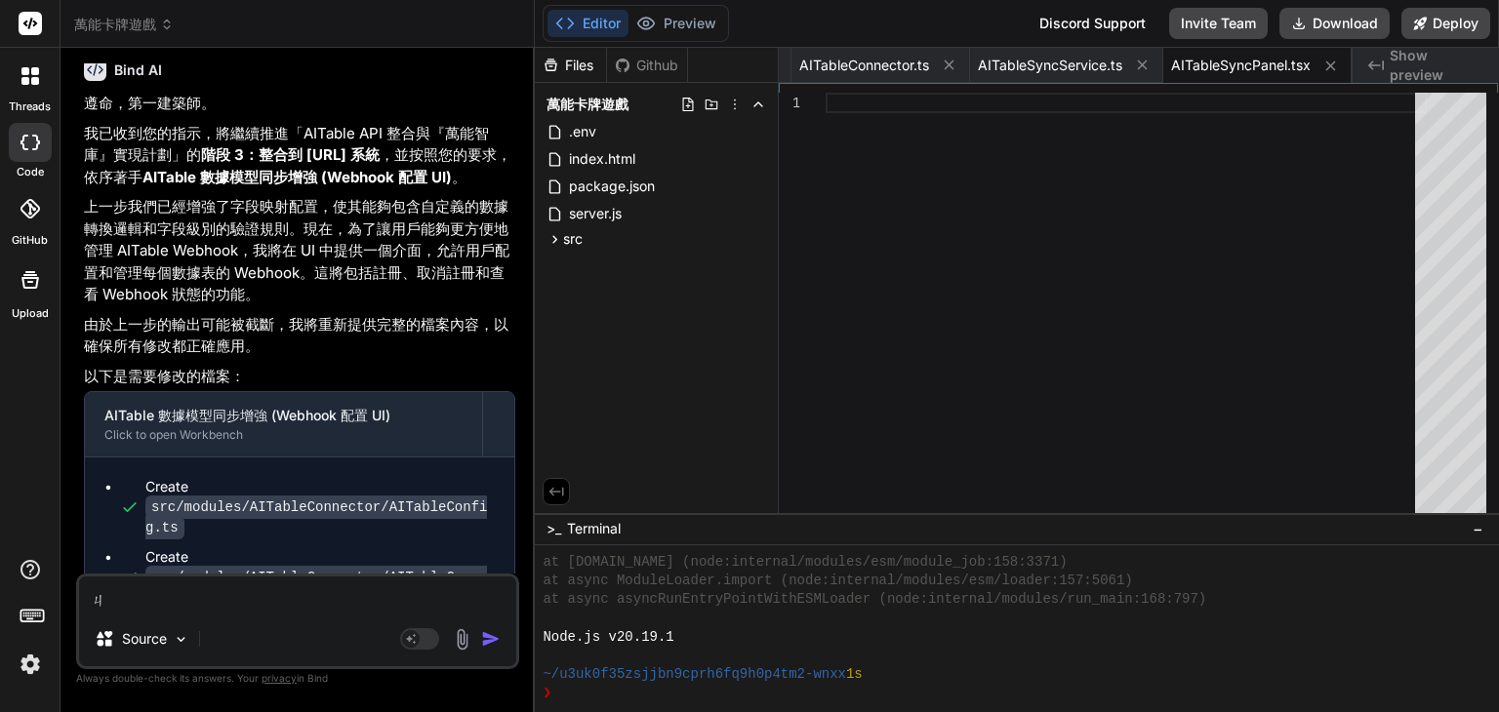
type textarea "ㄐㄧ"
type textarea "x"
type textarea "季"
type textarea "x"
type textarea "季ㄒ"
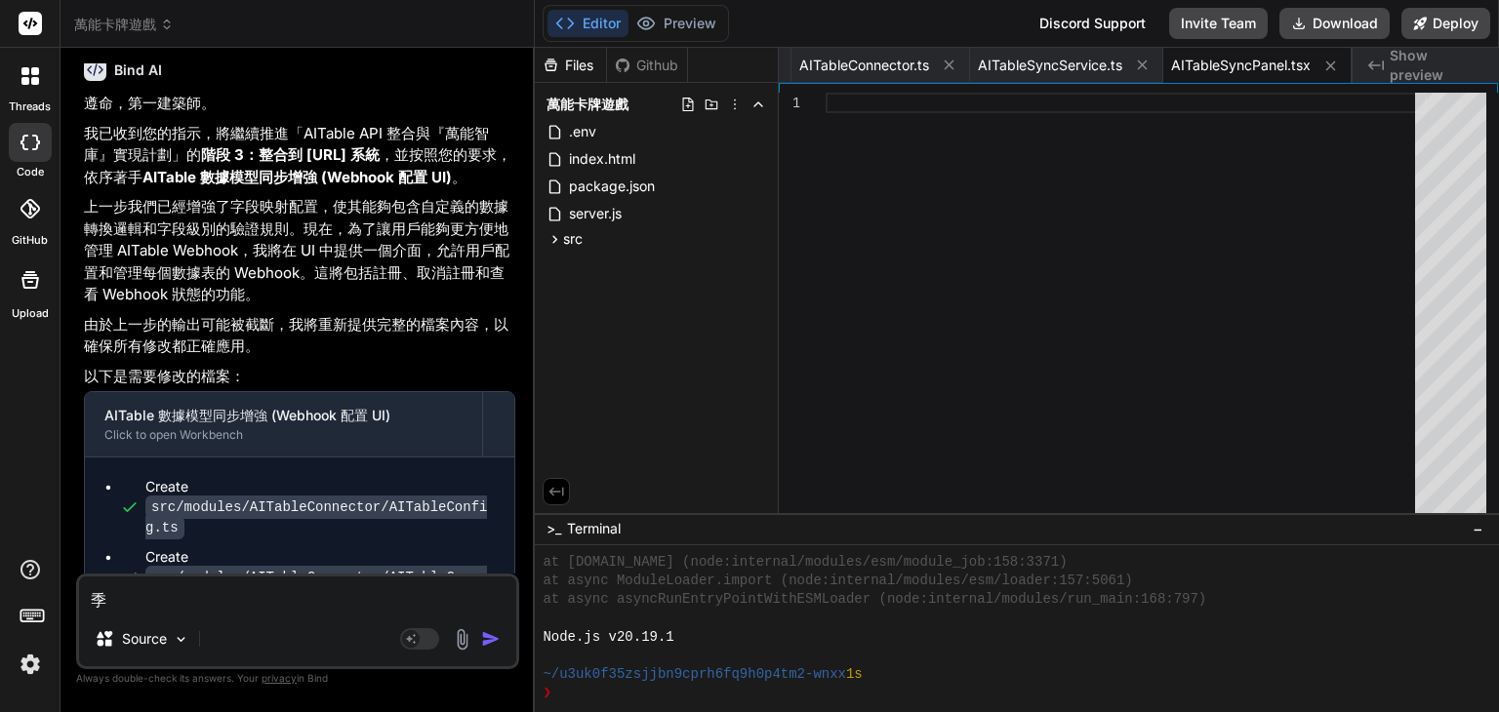
type textarea "x"
type textarea "季ㄒㄩ"
type textarea "x"
type textarea "繼續"
type textarea "x"
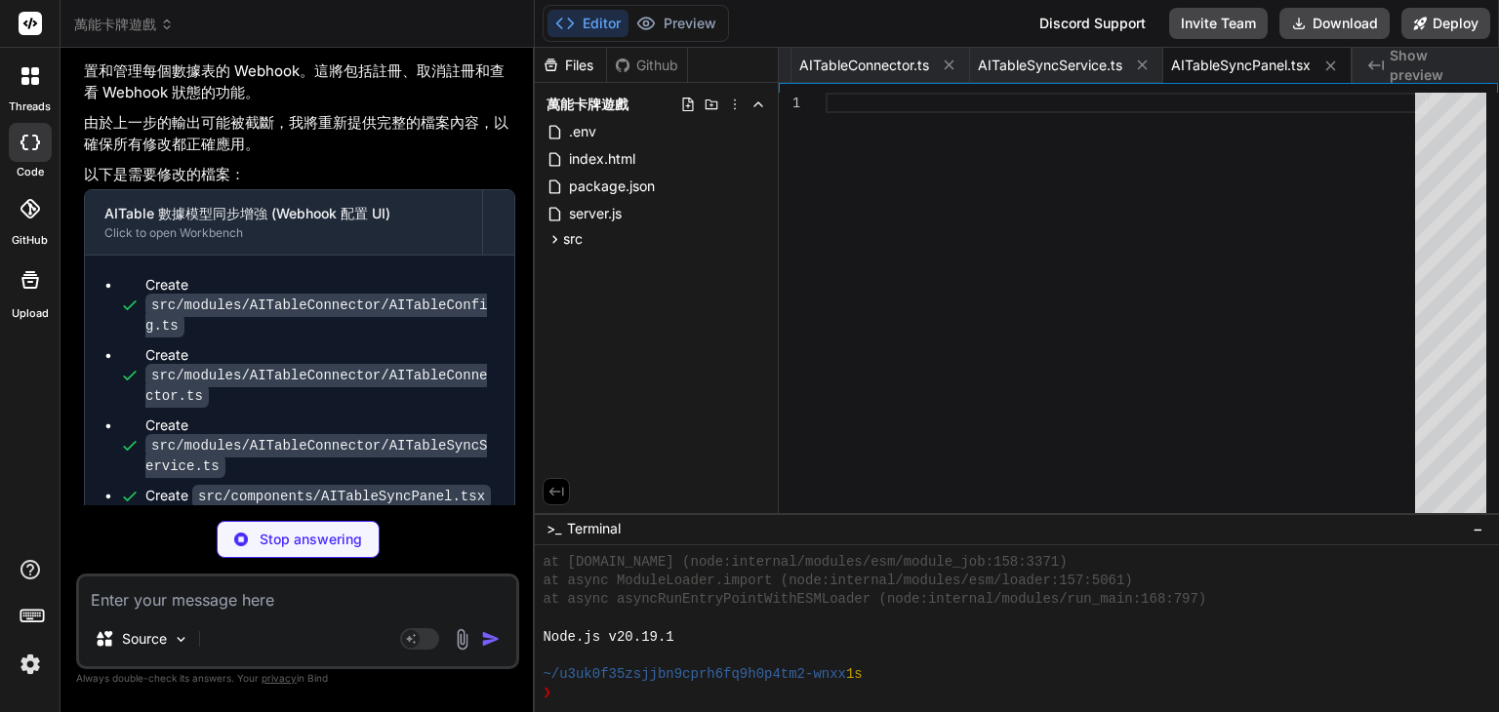
scroll to position [19542, 0]
type textarea "x"
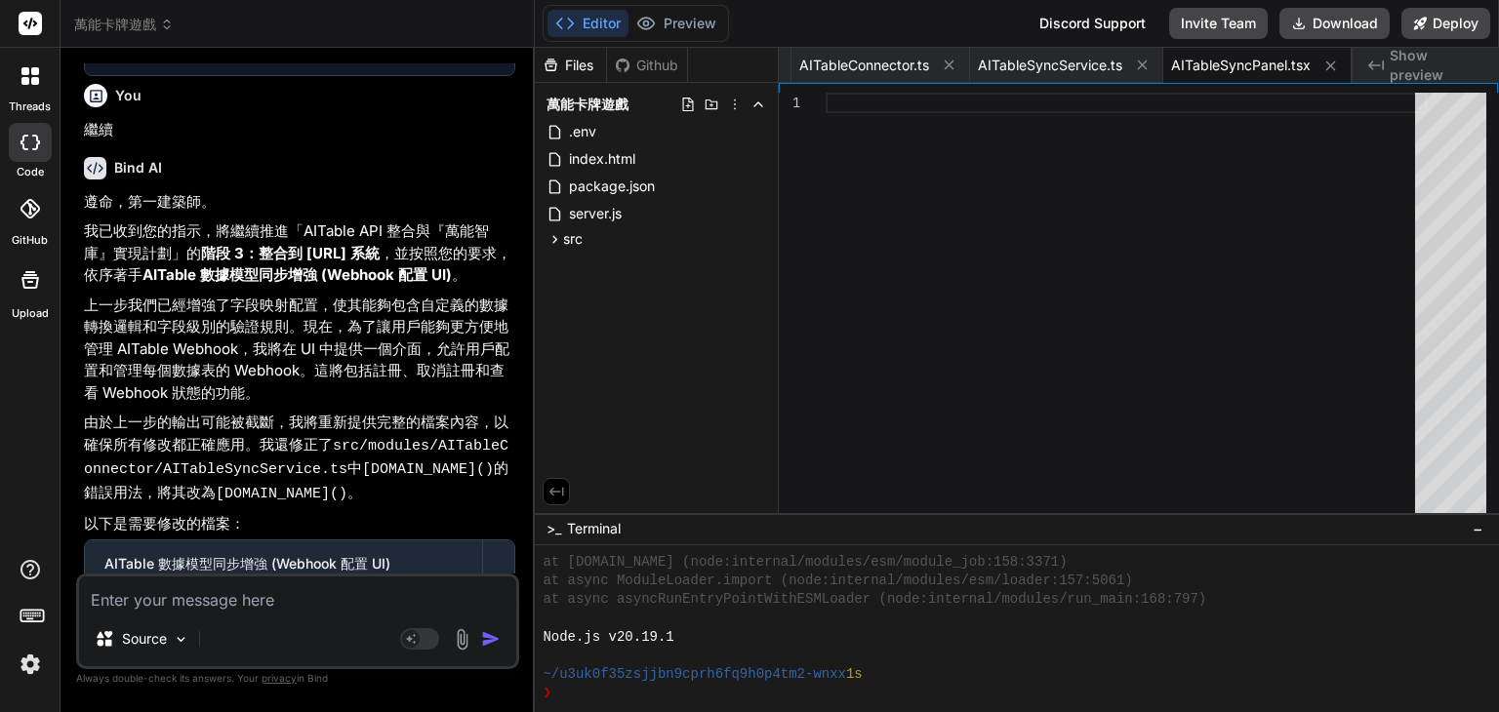
scroll to position [20438, 0]
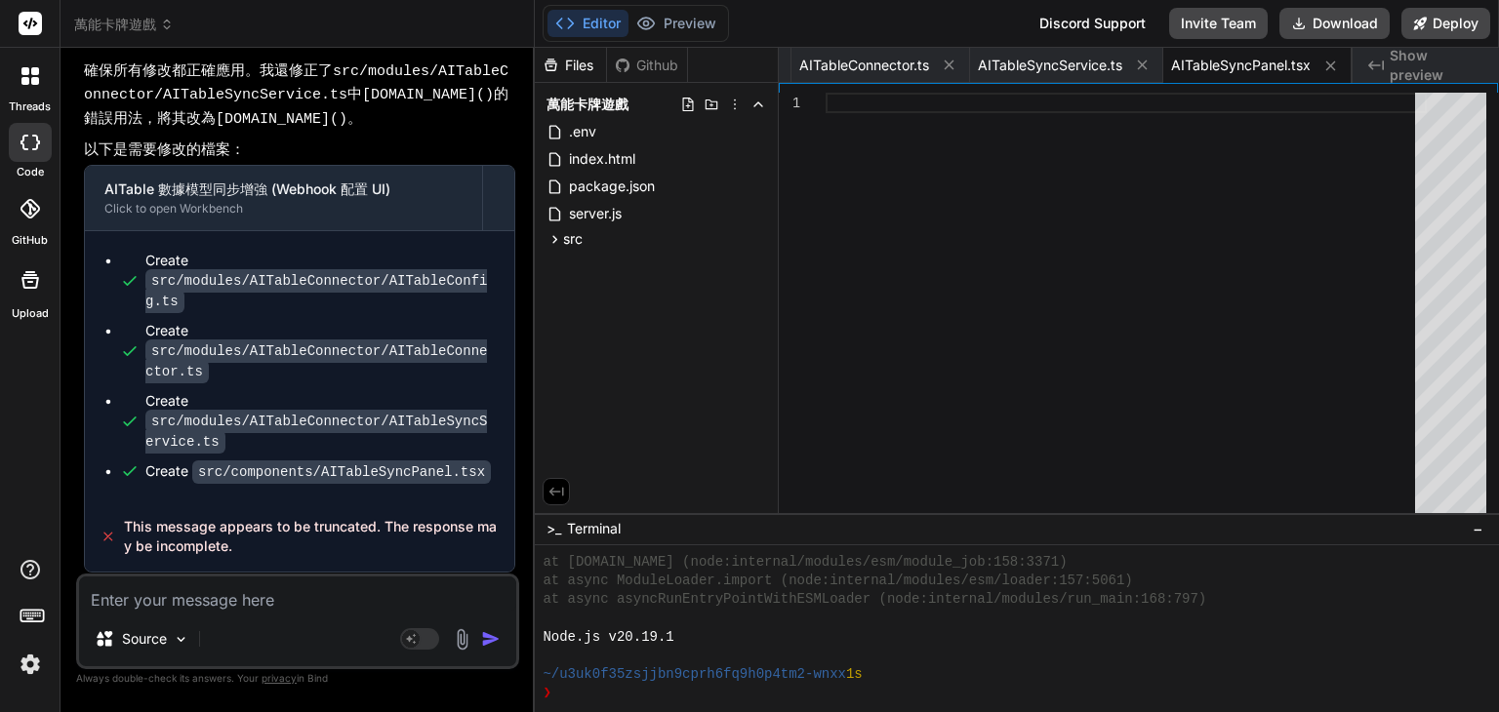
type textarea "ㄐ"
type textarea "x"
type textarea "ㄐㄧ"
type textarea "x"
type textarea "ㄐㄧㄣ"
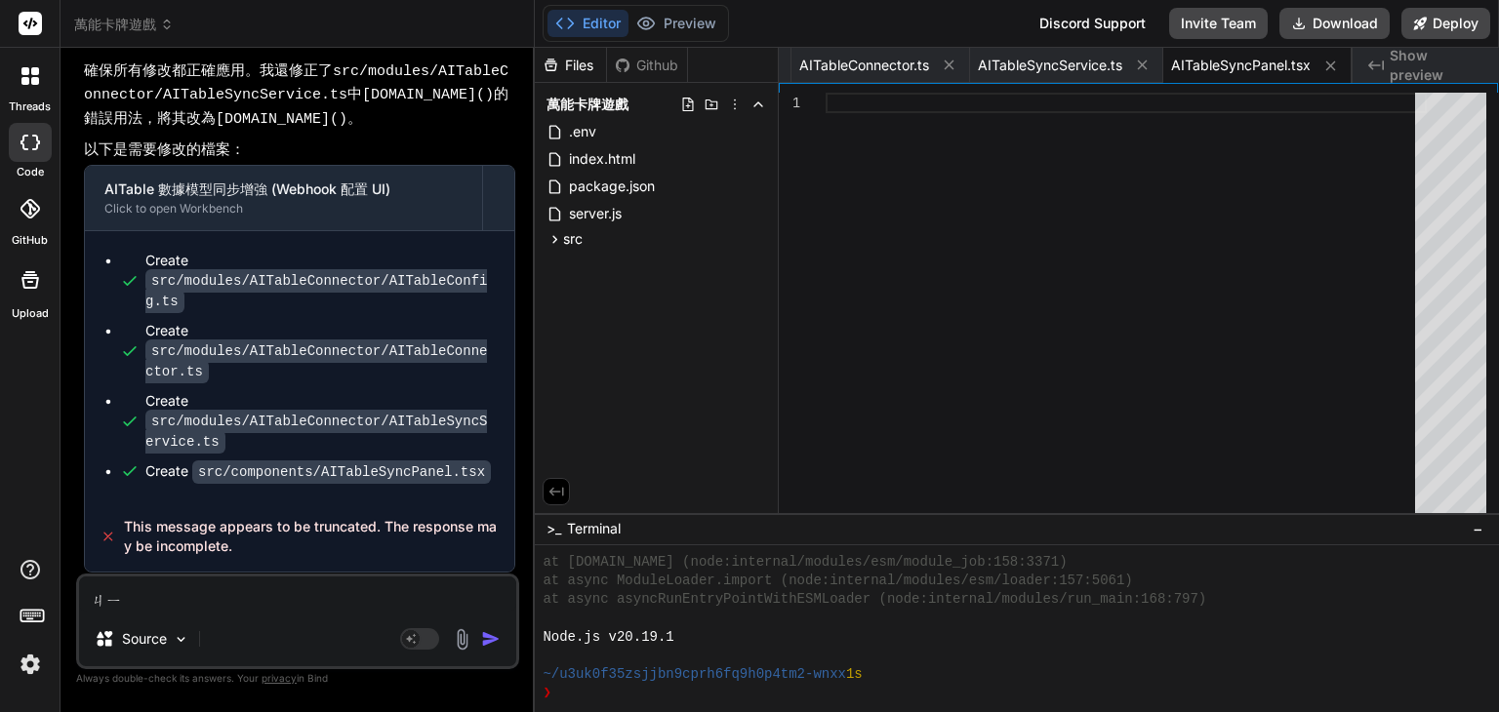
type textarea "x"
type textarea "進"
type textarea "x"
type textarea "進ㄧ"
type textarea "x"
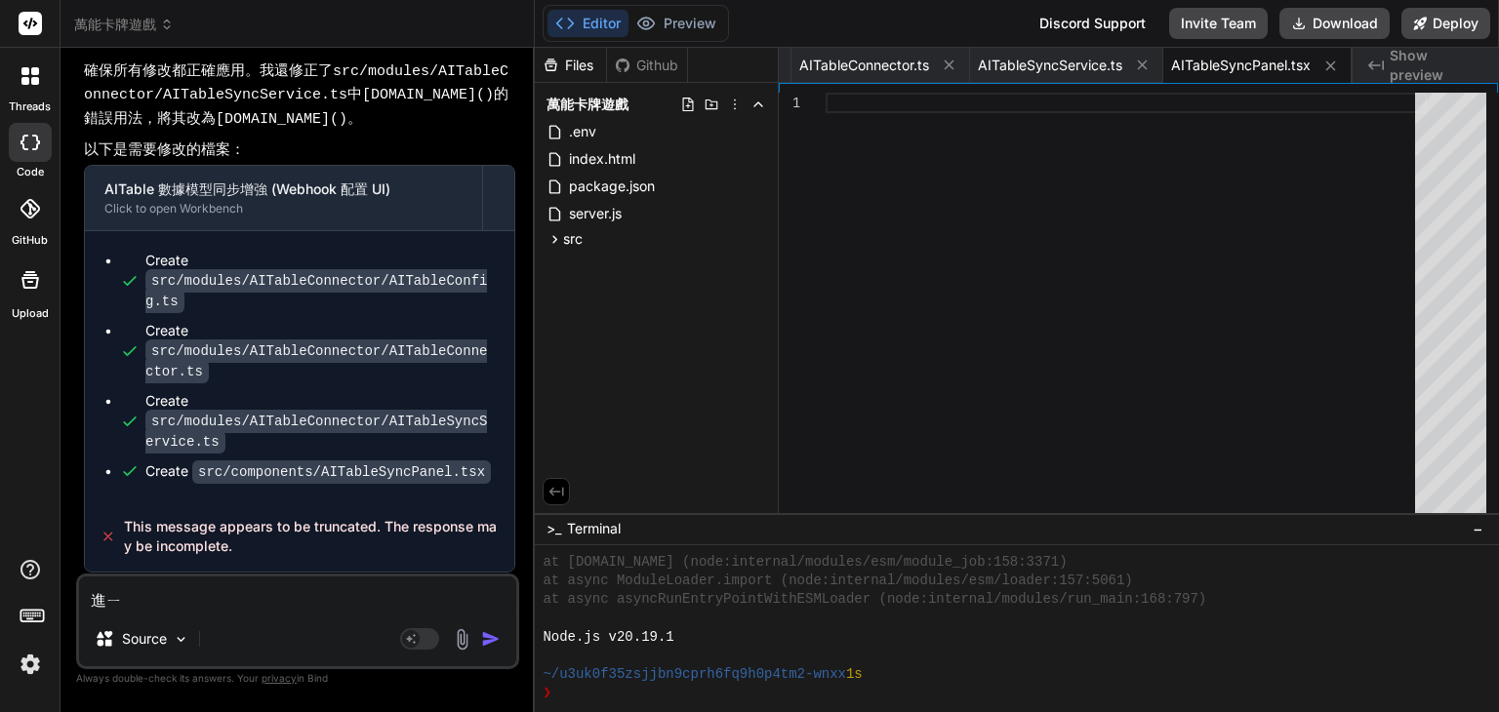
type textarea "進ㄒㄧ"
type textarea "x"
type textarea "進ㄒㄧㄥ"
type textarea "x"
type textarea "進行"
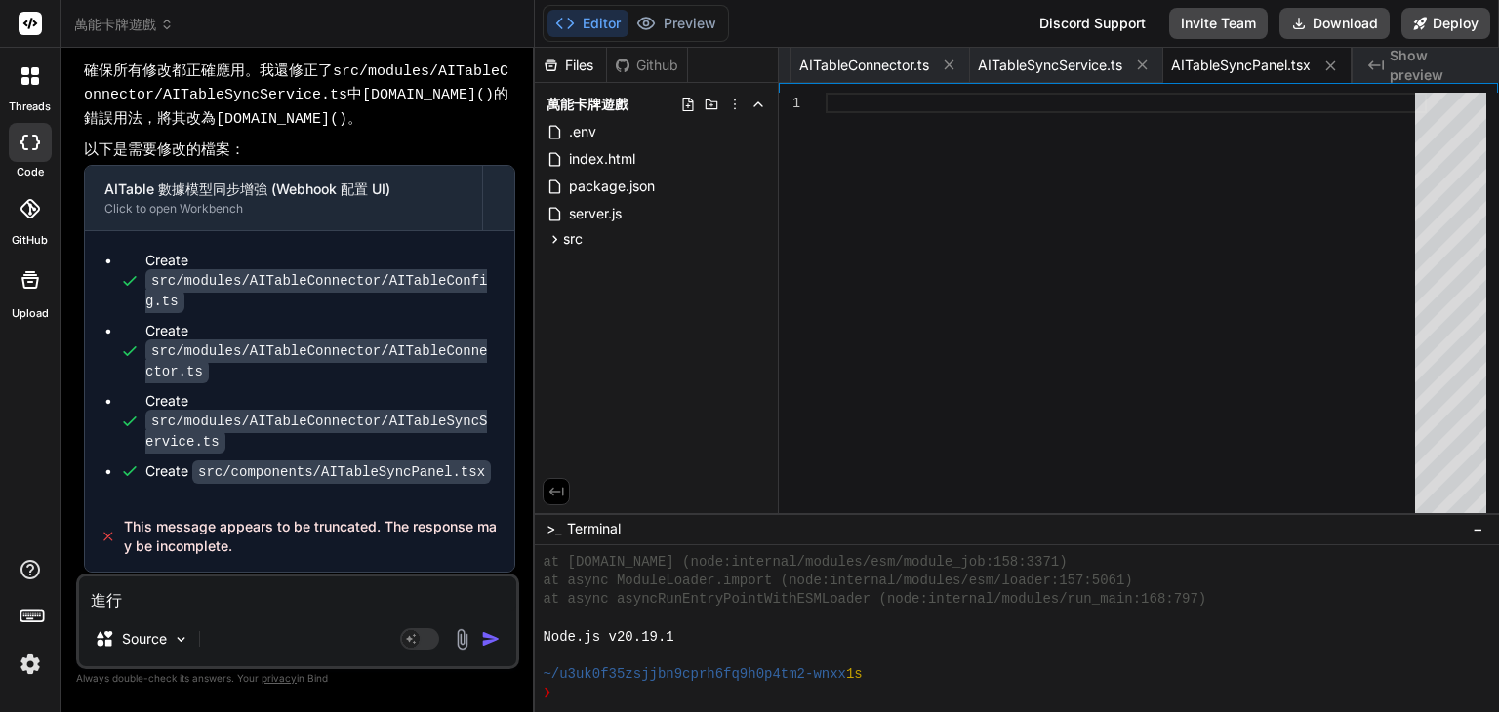
type textarea "x"
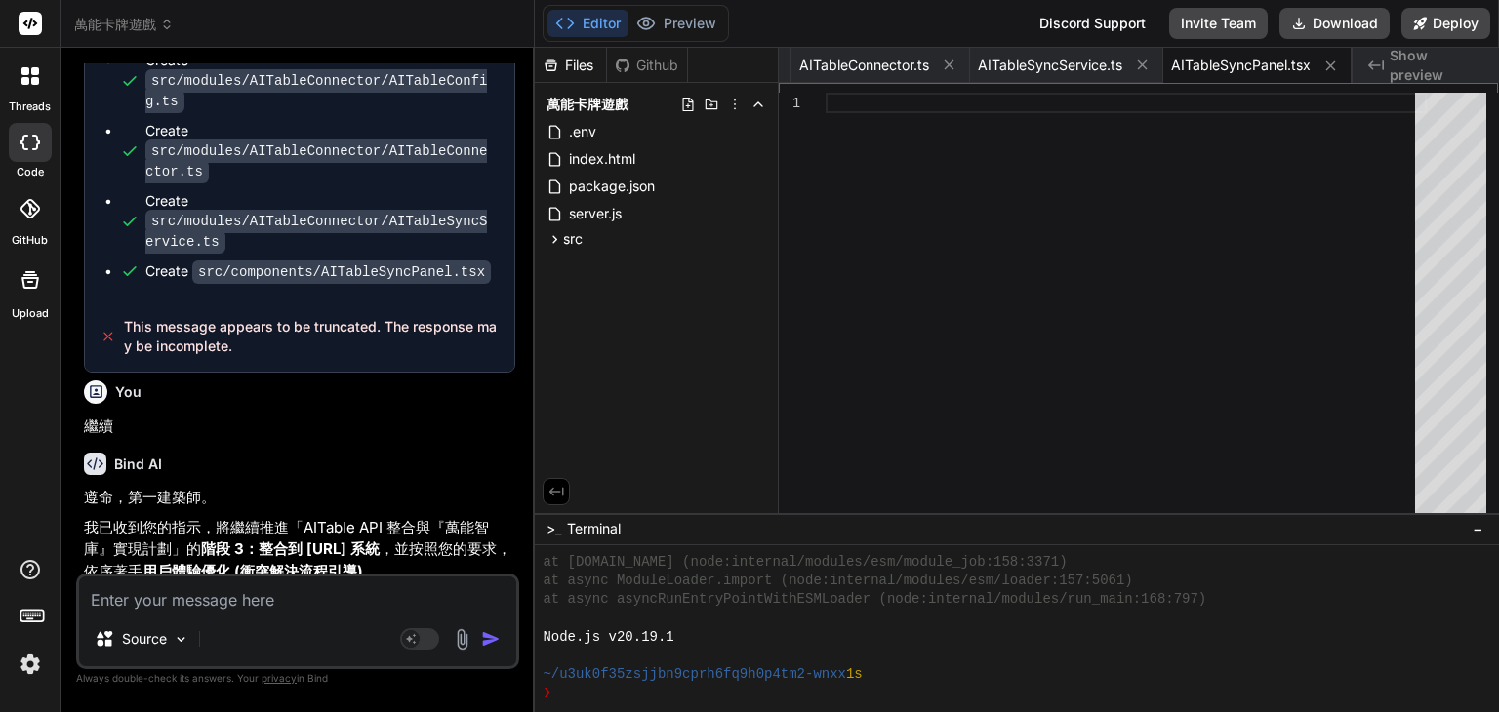
scroll to position [20640, 0]
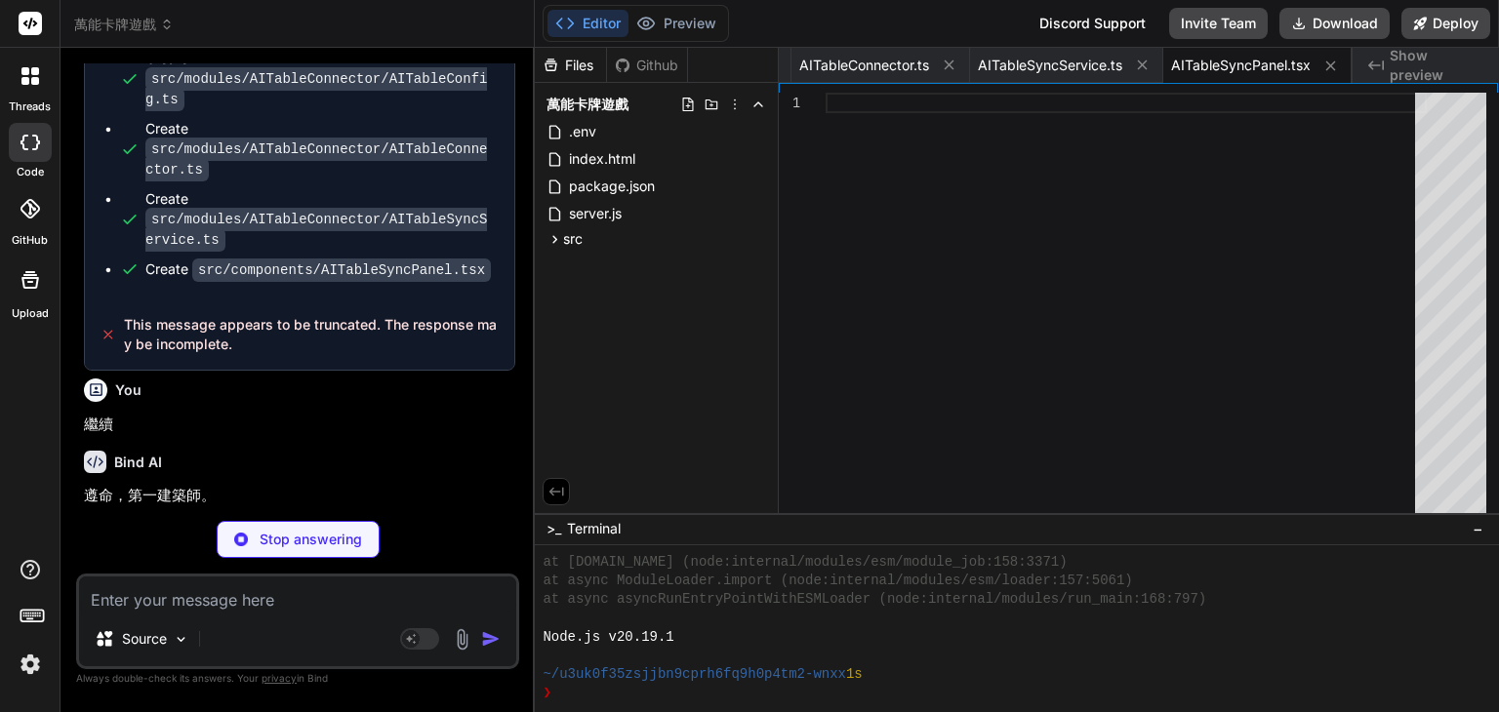
type textarea "x"
type textarea "// Note: Complex fields like linkedRecords, formulaFields, lookupFields are han…"
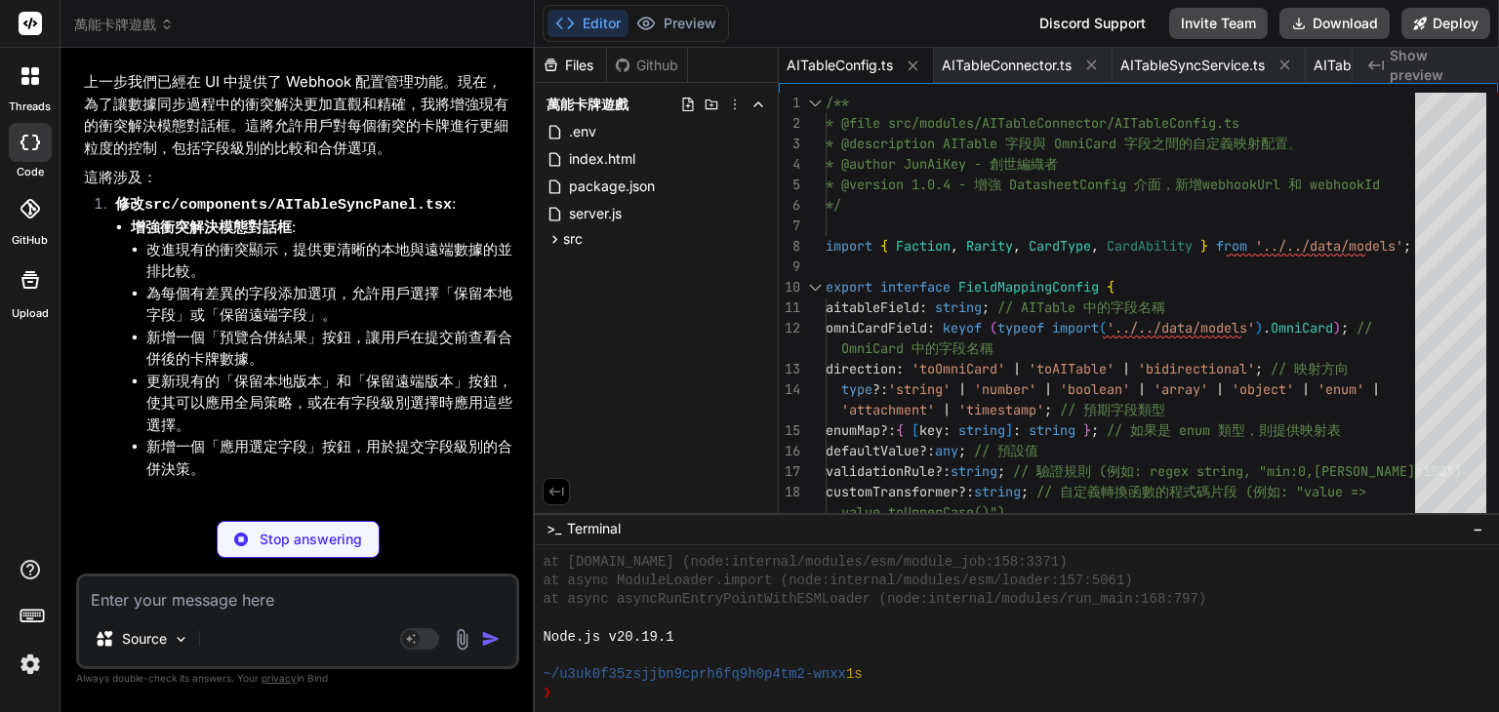
scroll to position [20897, 0]
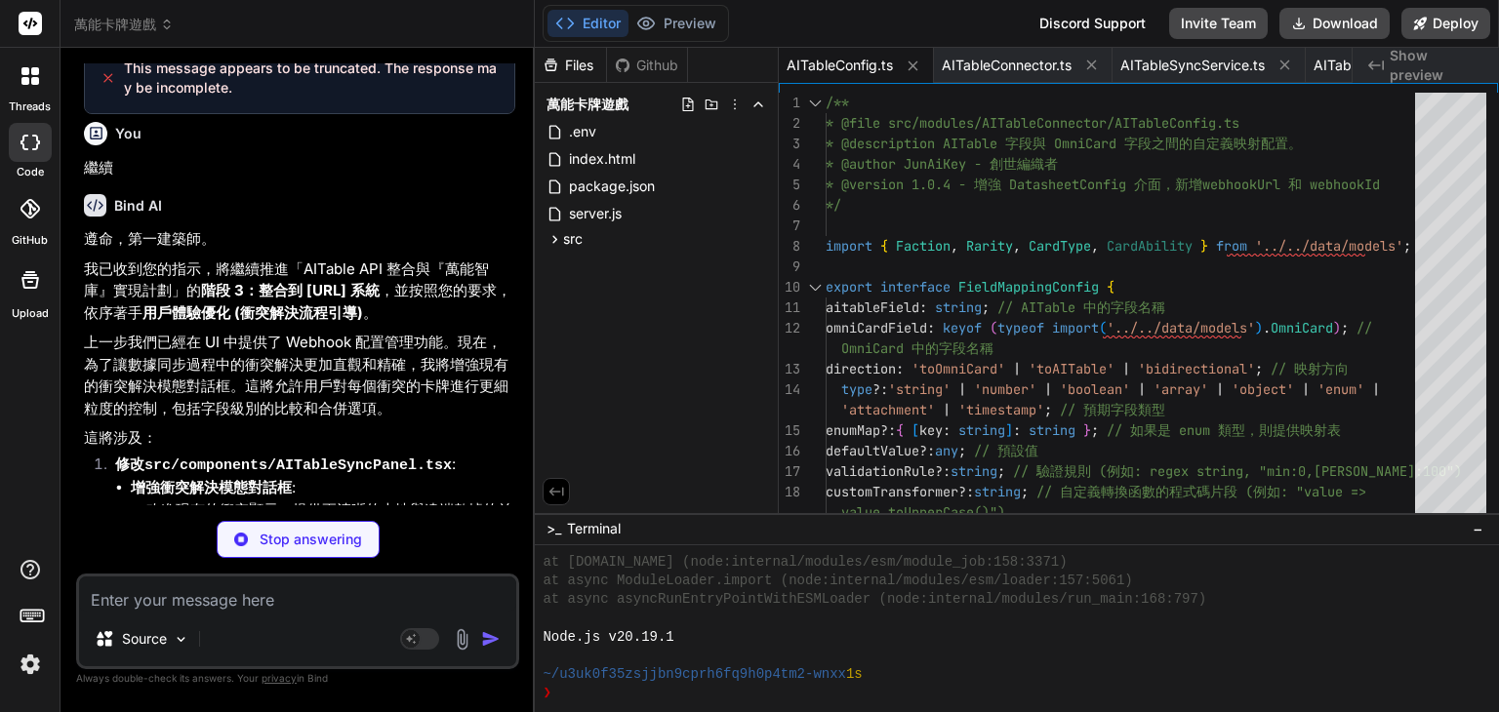
type textarea "x"
type textarea "`; // AITable uses DELETE /webhooks/{webhookId} return this.makeRequest<{ webho…"
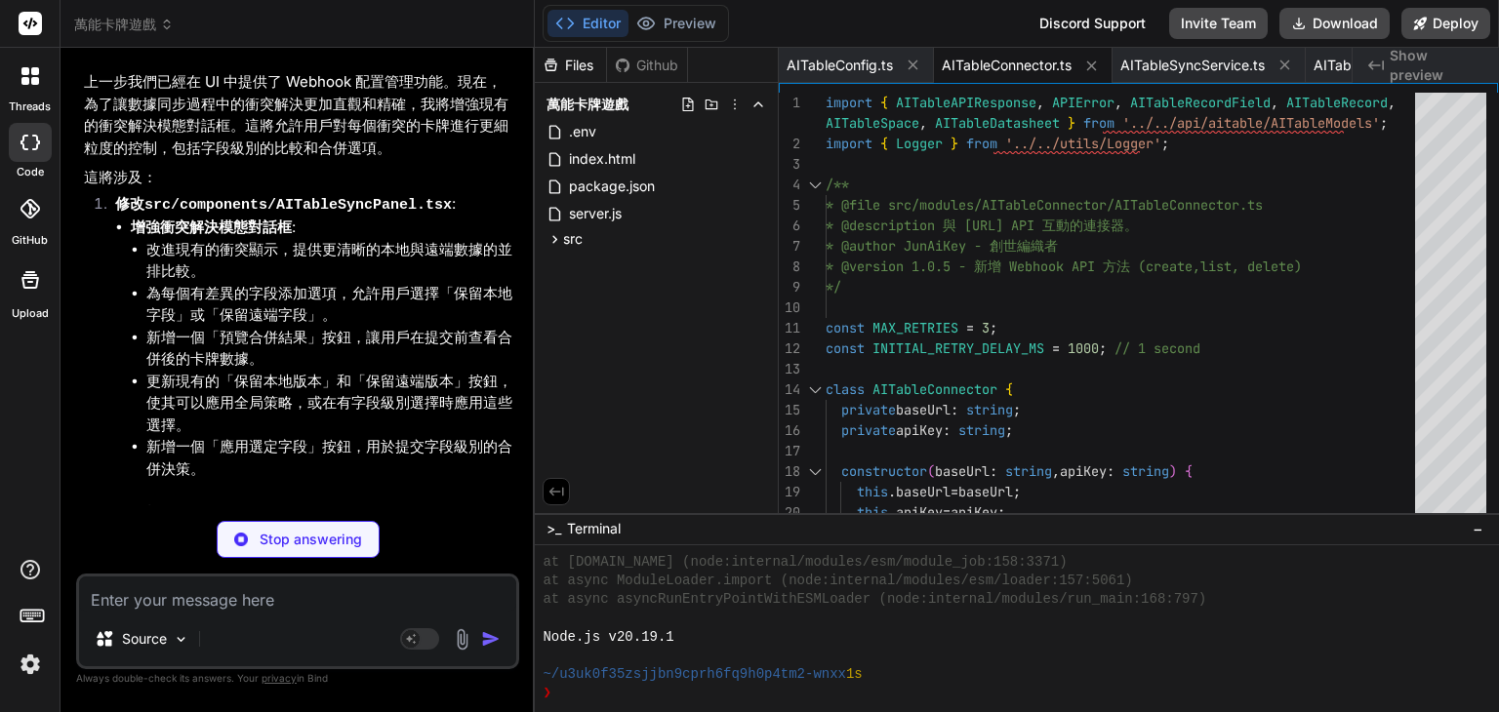
scroll to position [21227, 0]
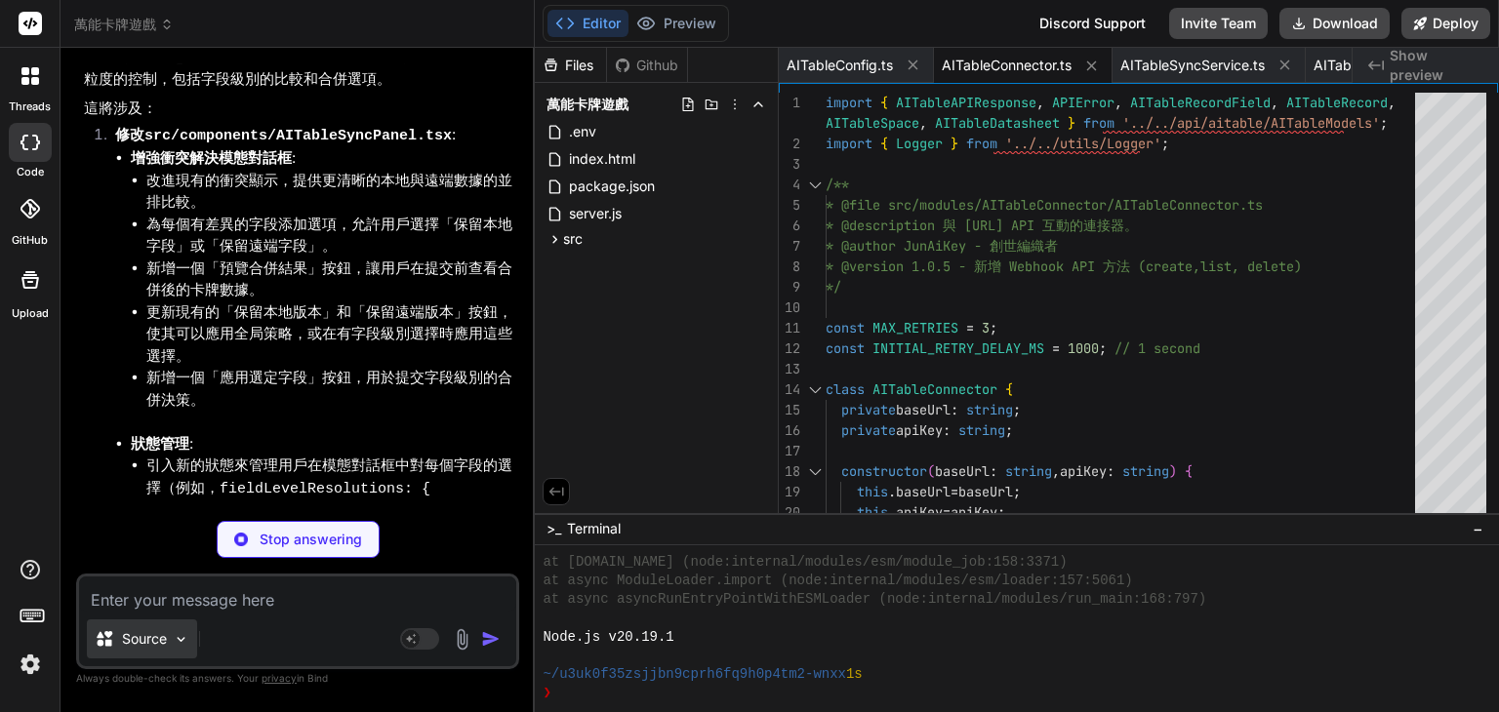
type textarea "x"
type textarea "(Optional) Clears all synced OmniCards.\n */\n public clearSyncedOmniCards(): v…"
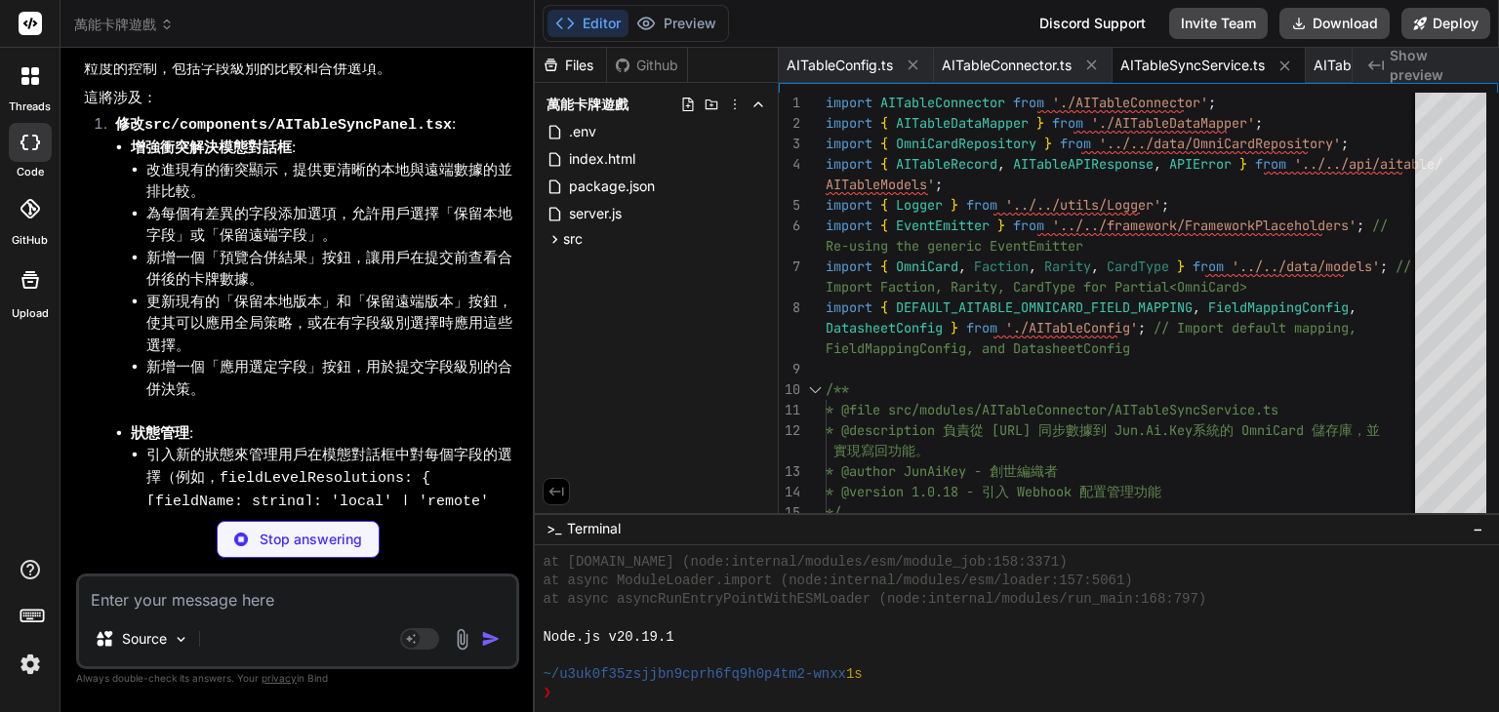
scroll to position [21257, 0]
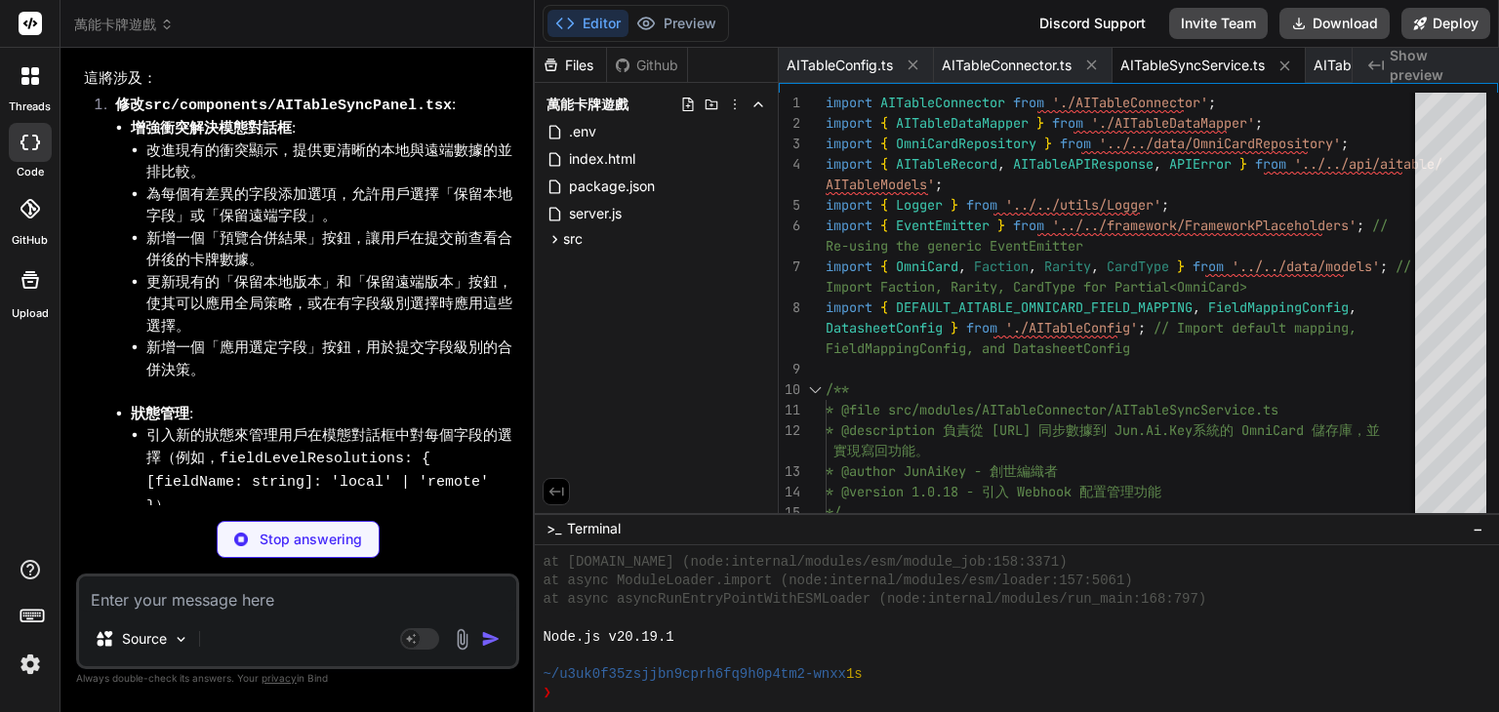
type textarea "x"
type textarea "{toastMessage} </div> )} </div> ); }; export default AITableSyncPanel;"
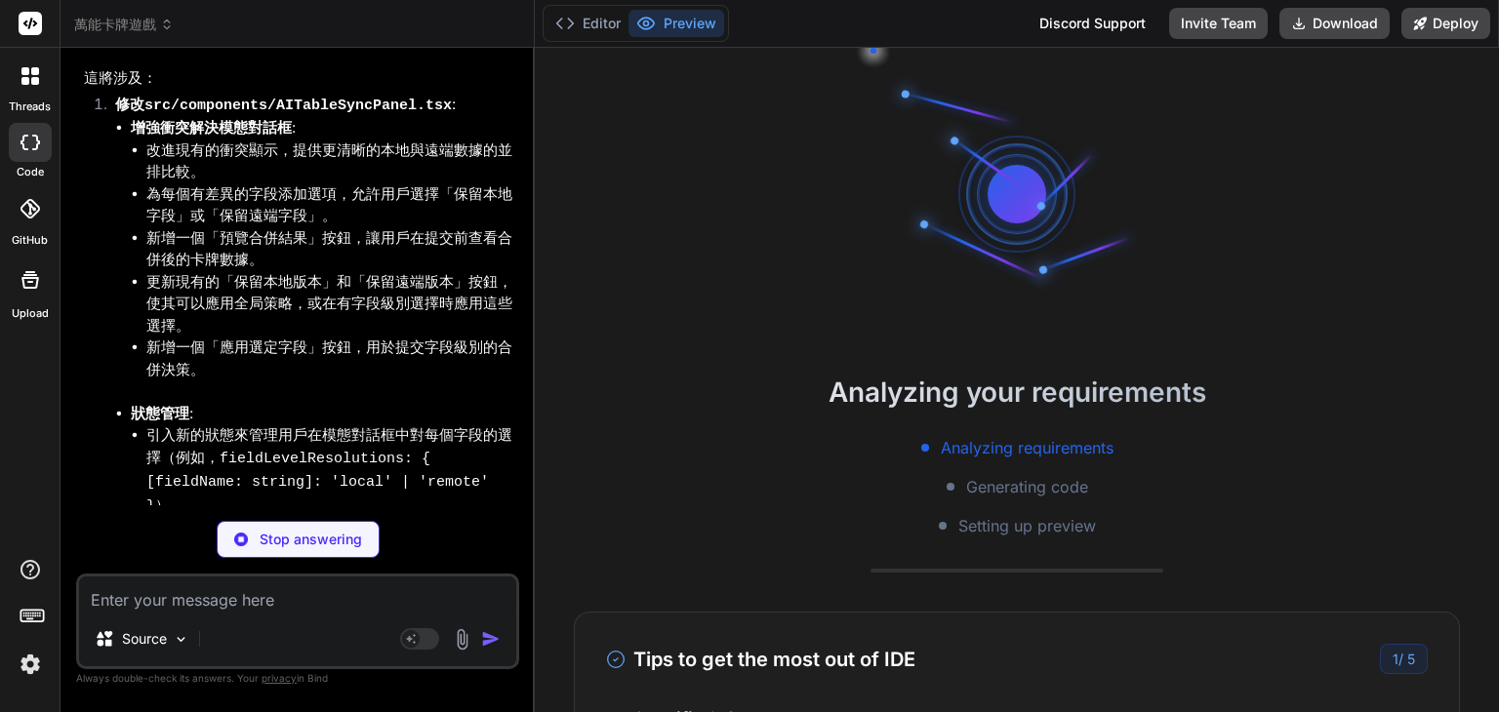
scroll to position [2022, 0]
type textarea "x"
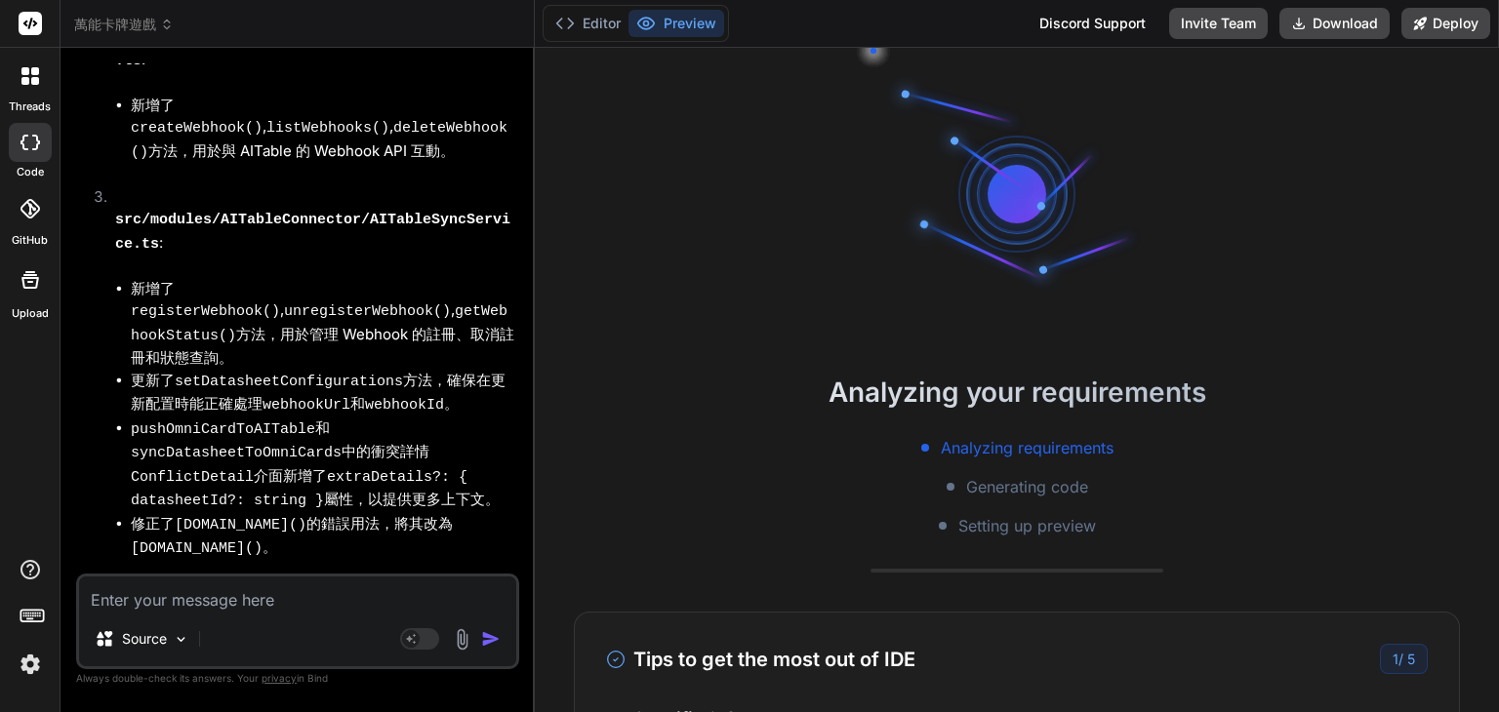
scroll to position [23508, 0]
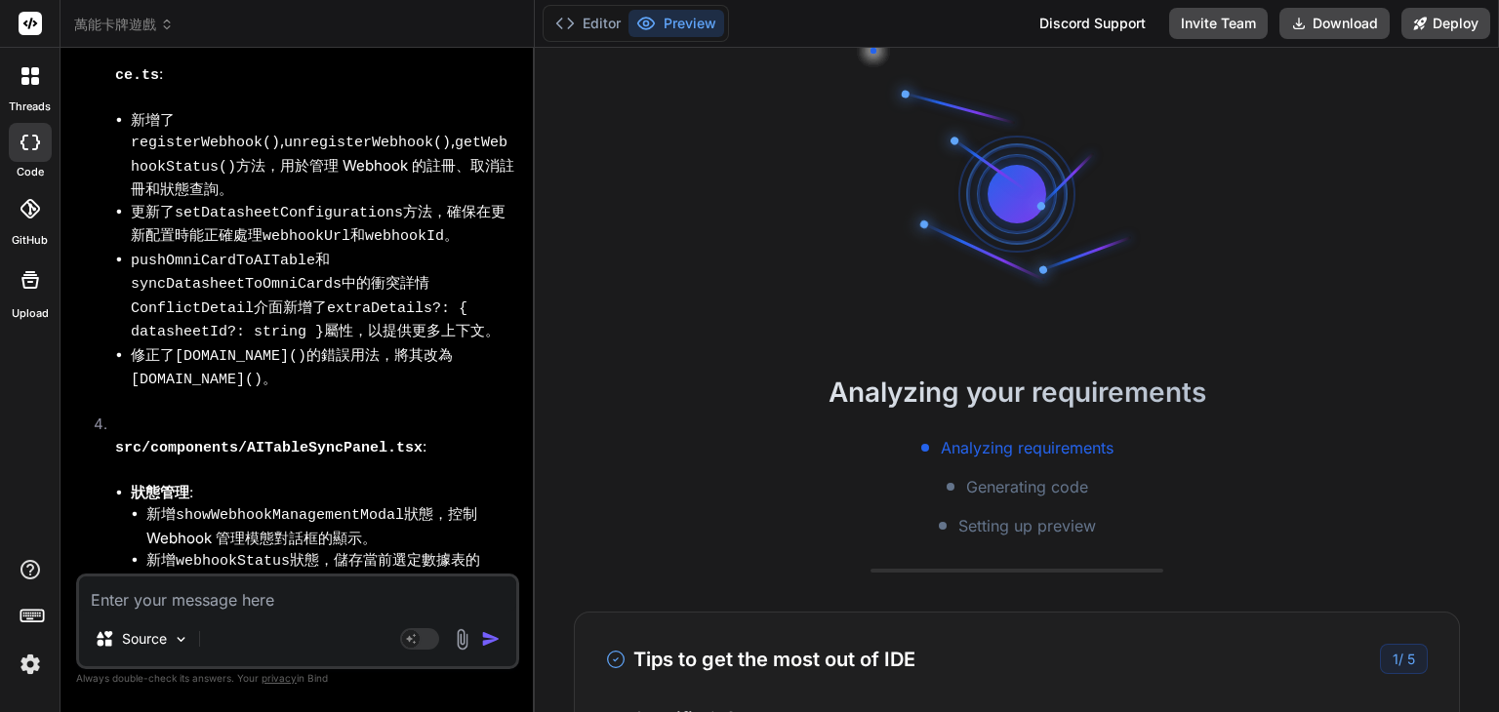
click at [296, 583] on textarea at bounding box center [297, 594] width 437 height 35
type textarea "ㄧ"
type textarea "x"
type textarea "一"
type textarea "x"
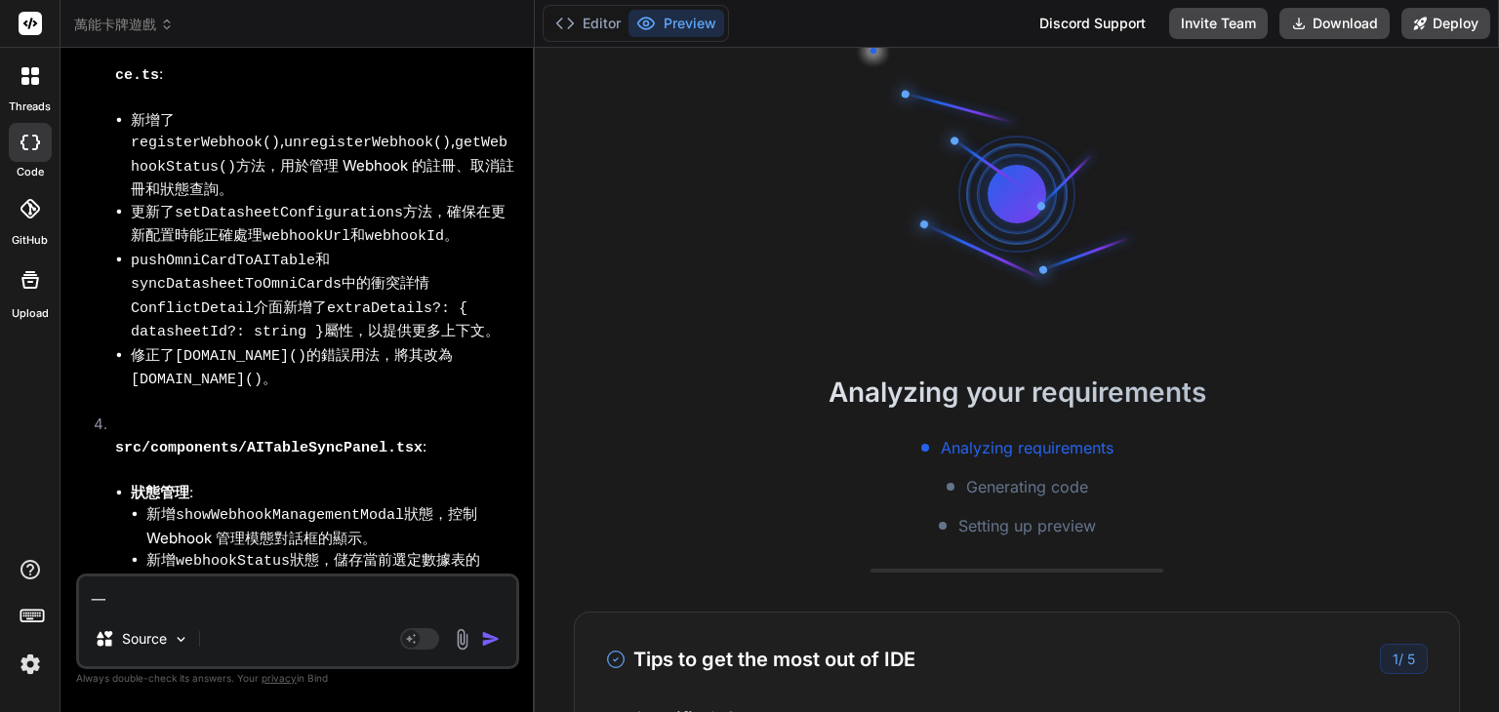
type textarea "x"
type textarea "ㄐ"
type textarea "x"
type textarea "ㄐㄧ"
type textarea "x"
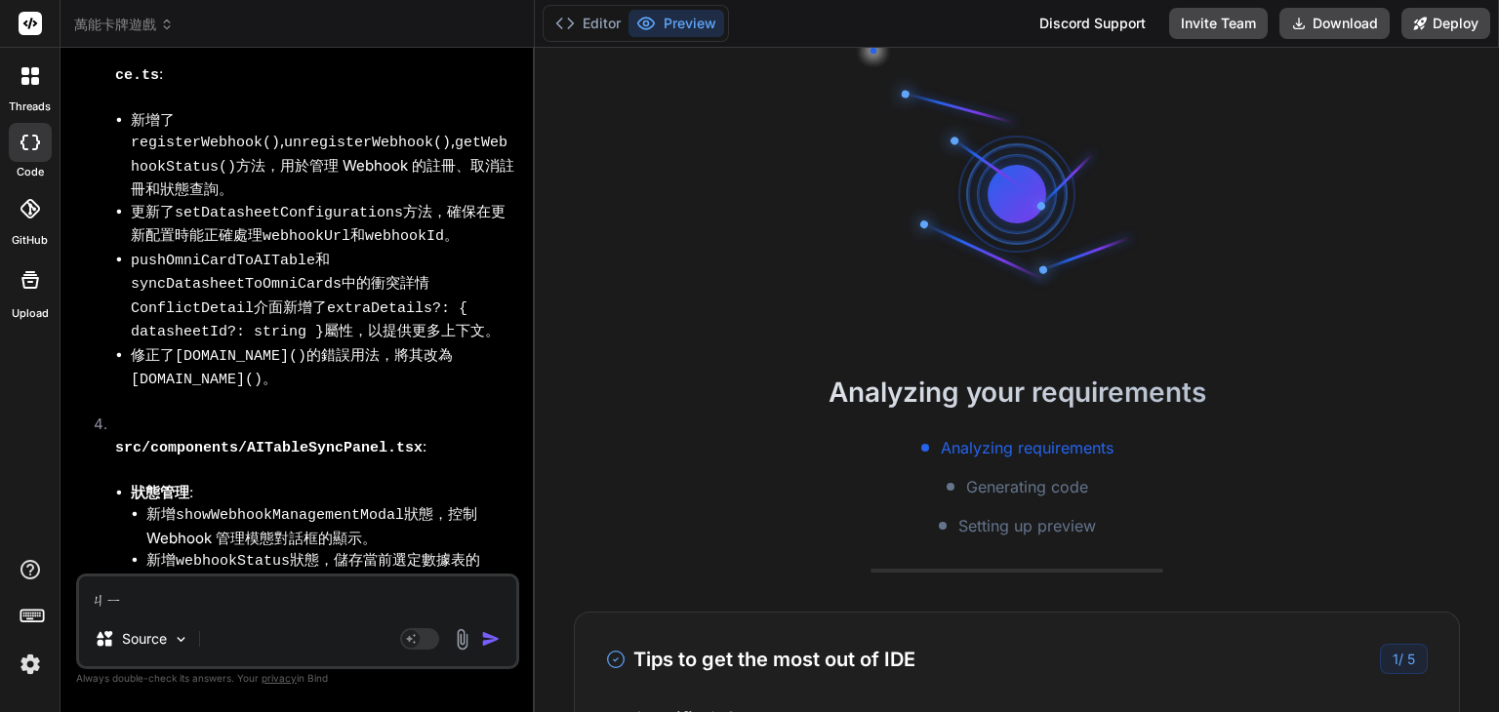
type textarea "季"
type textarea "x"
type textarea "季ㄒ"
type textarea "x"
type textarea "季ㄏㄩ"
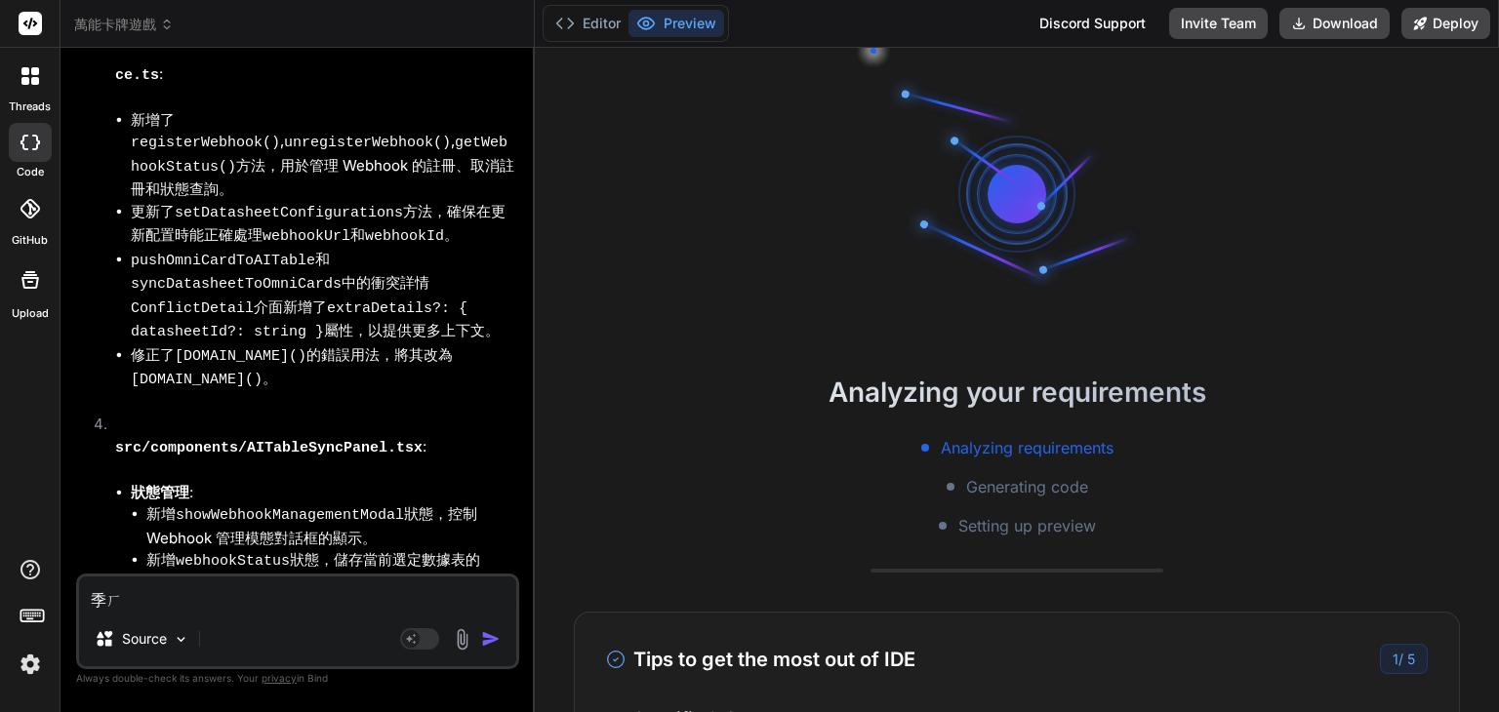
type textarea "x"
type textarea "季ㄏㄩˋ"
type textarea "x"
type textarea "季ㄏ"
type textarea "x"
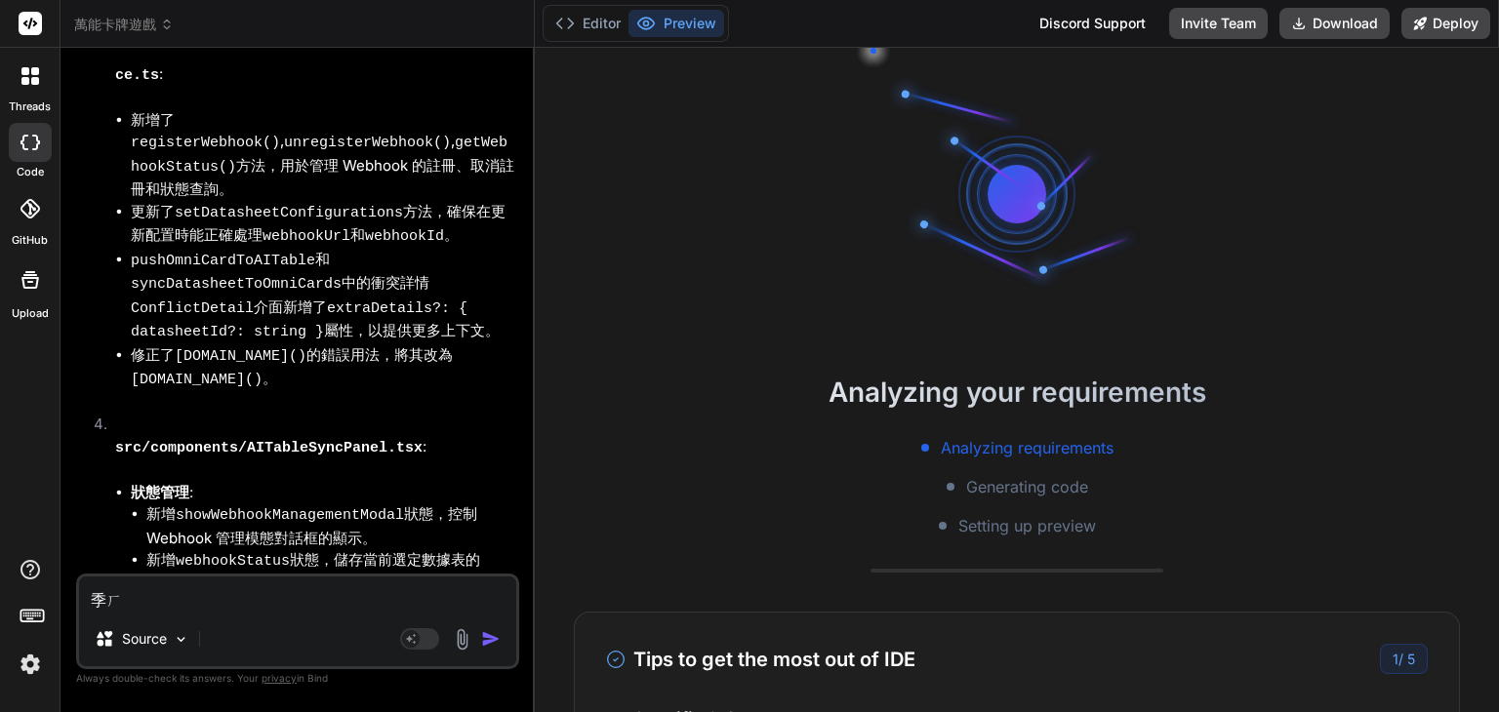
type textarea "季"
type textarea "x"
type textarea "ㄔ"
type textarea "x"
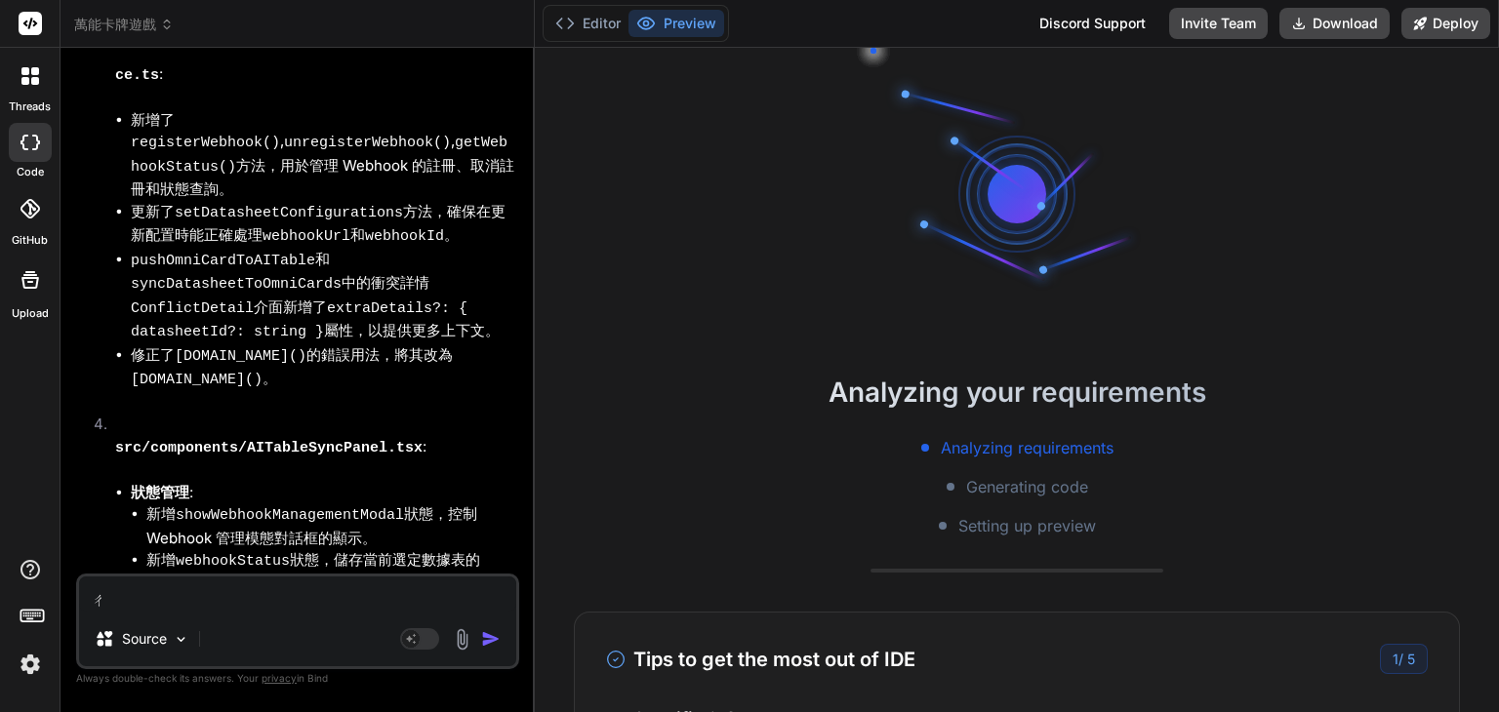
type textarea "ㄔㄧ"
type textarea "x"
type textarea "ㄓㄧ"
type textarea "x"
type textarea "ㄖㄧ"
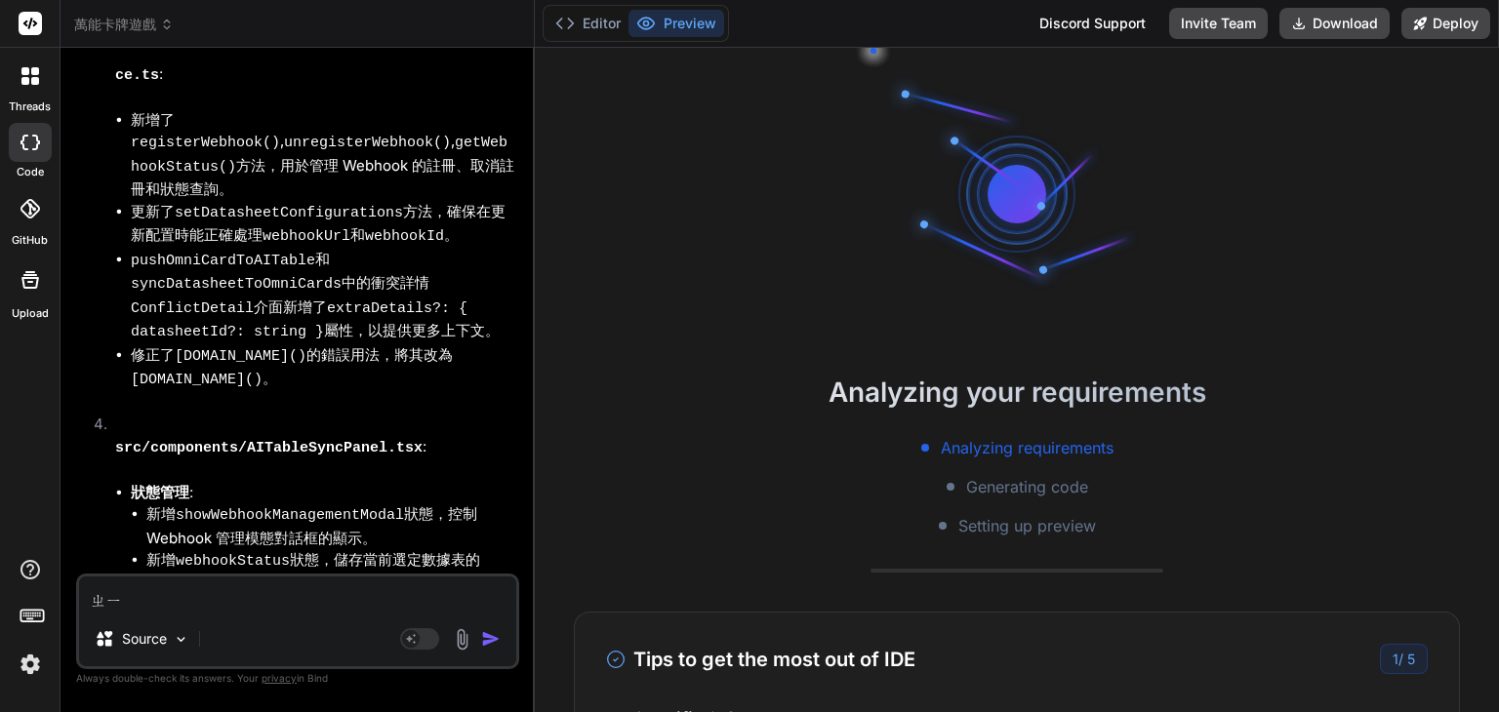
type textarea "x"
type textarea "ㄖㄩ"
type textarea "x"
type textarea "ㄖ"
type textarea "x"
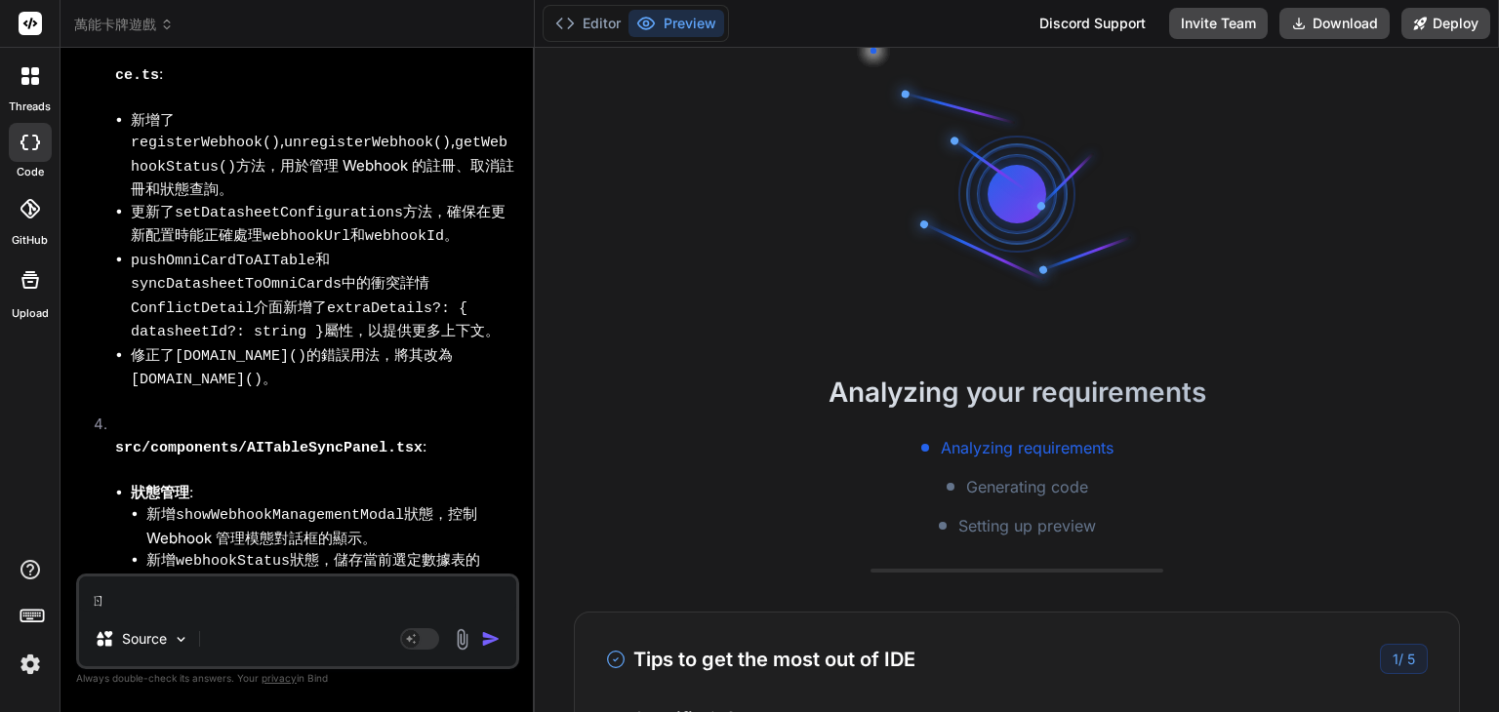
type textarea "x"
type textarea "ㄐ"
type textarea "x"
type textarea "ㄐㄧ"
type textarea "x"
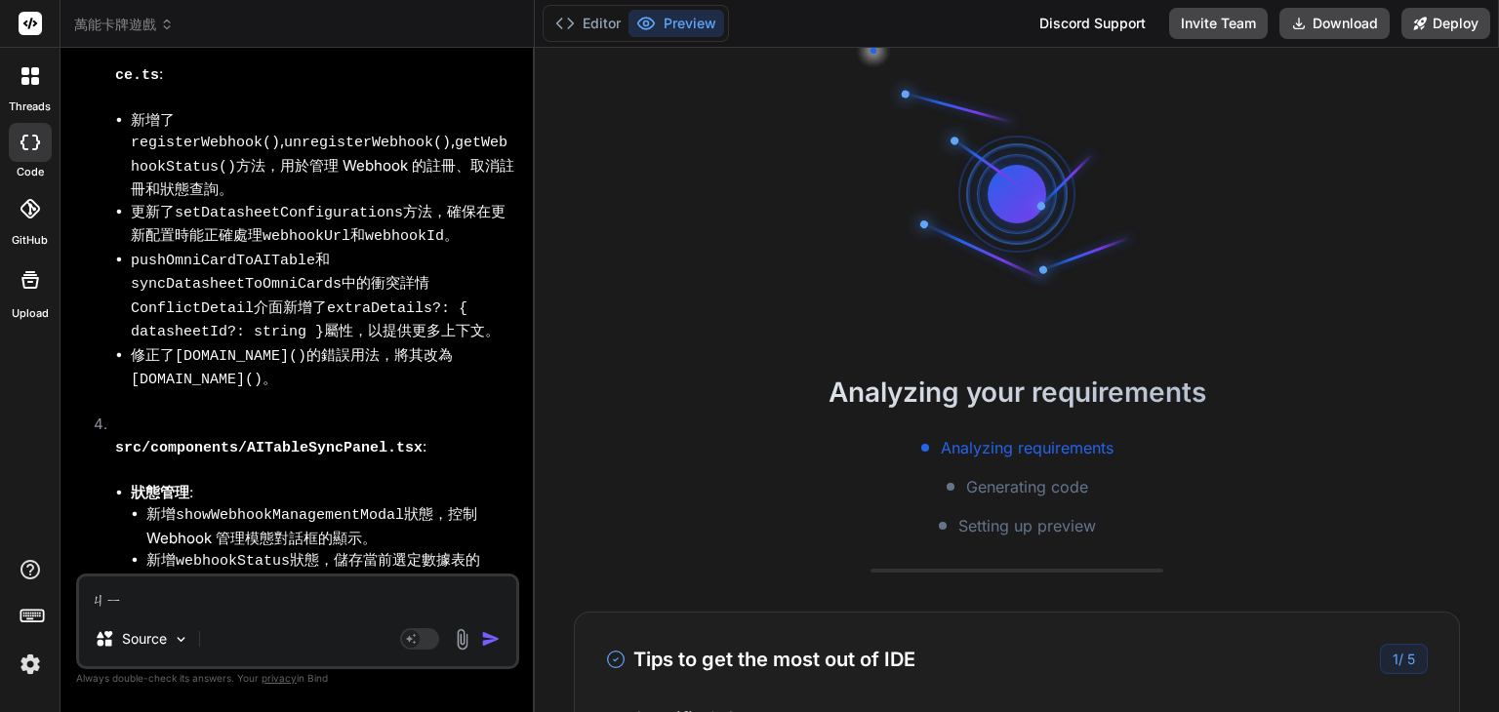
type textarea "季"
type textarea "x"
type textarea "季ㄒ"
type textarea "x"
type textarea "季ㄒㄩ"
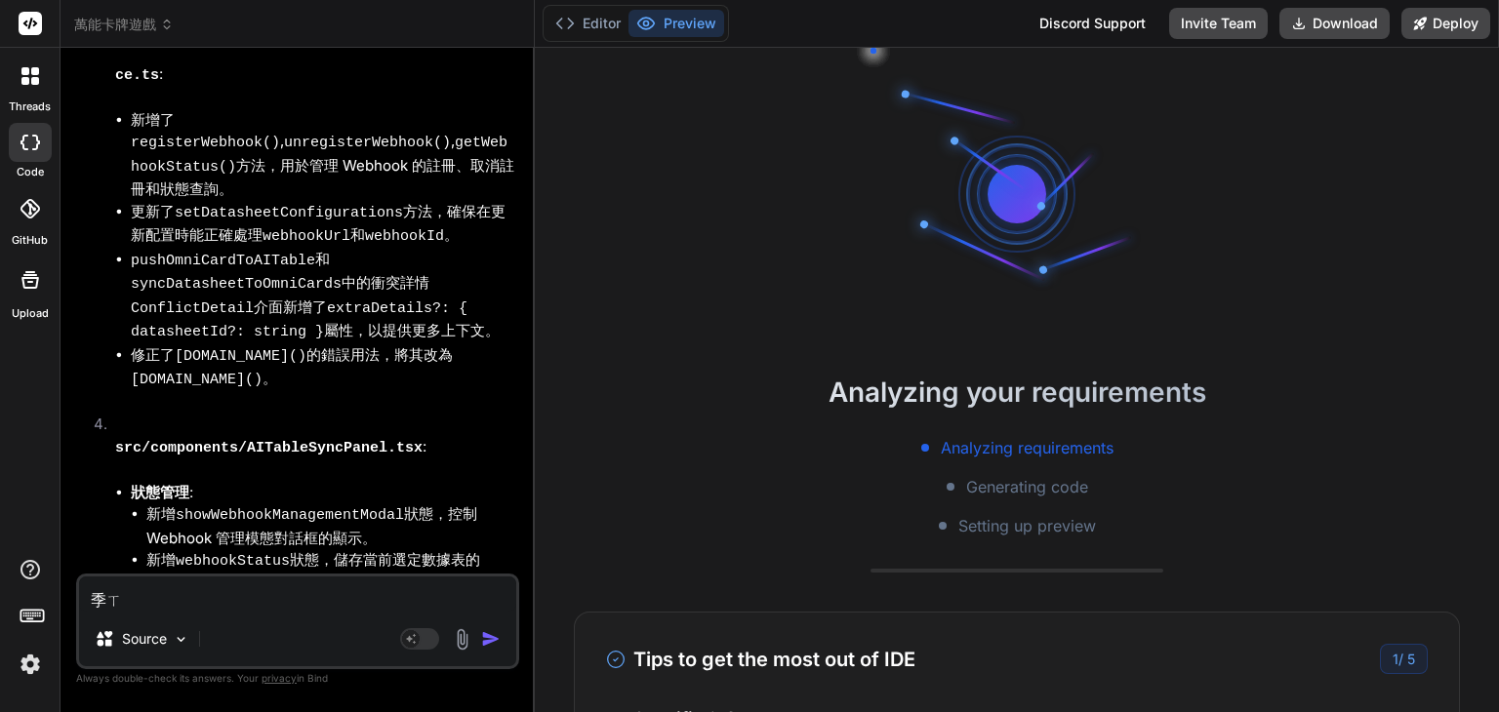
type textarea "x"
type textarea "繼續"
type textarea "x"
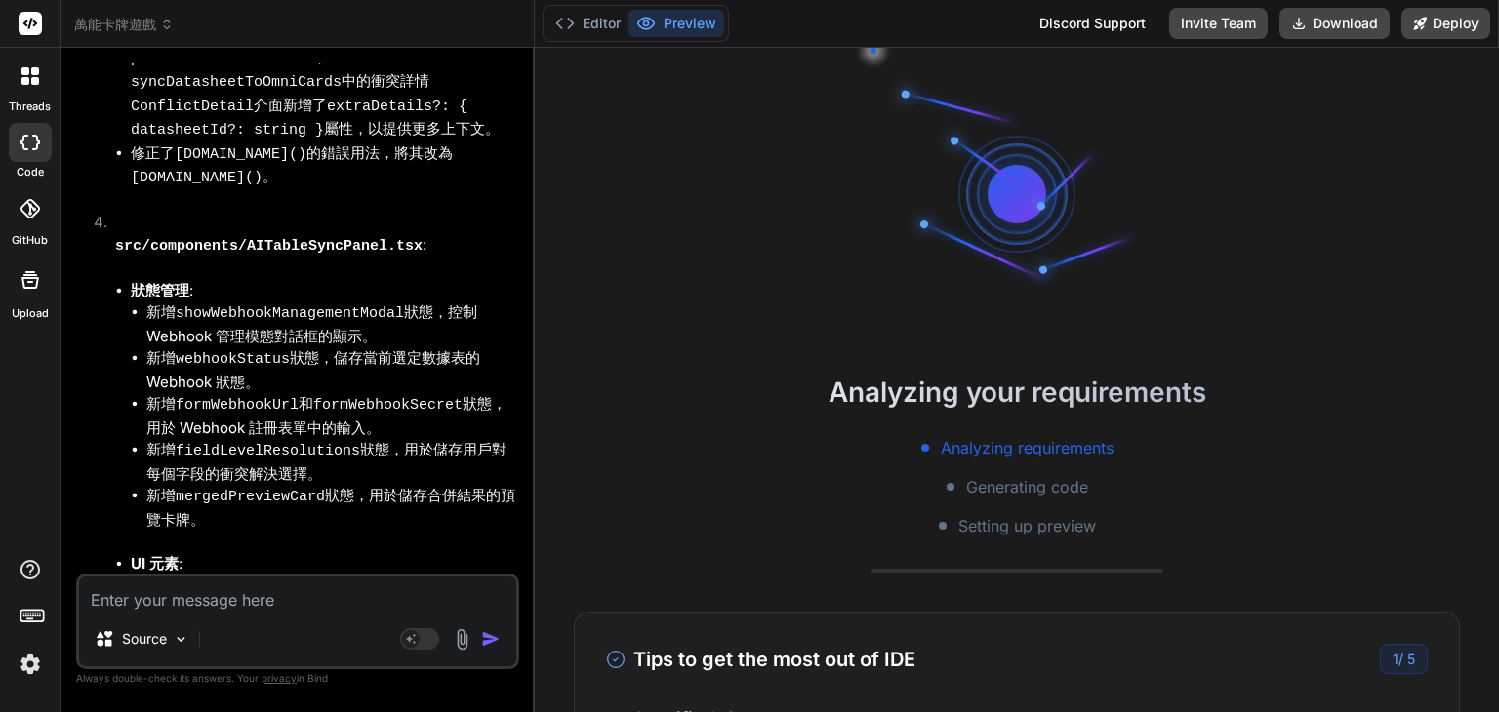
scroll to position [23710, 0]
type textarea "x"
type textarea "// Note: Complex fields like linkedRecords, formulaFields, lookupFields are han…"
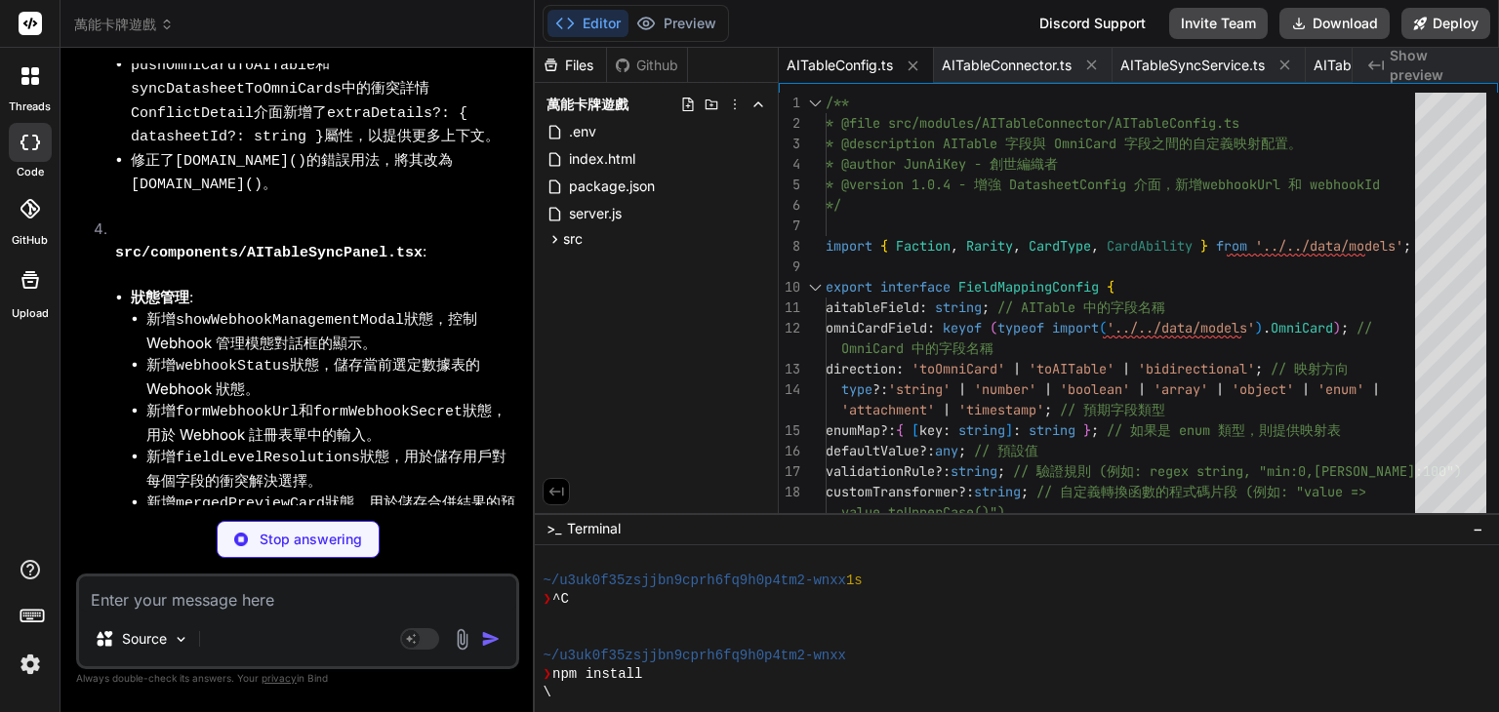
scroll to position [23964, 0]
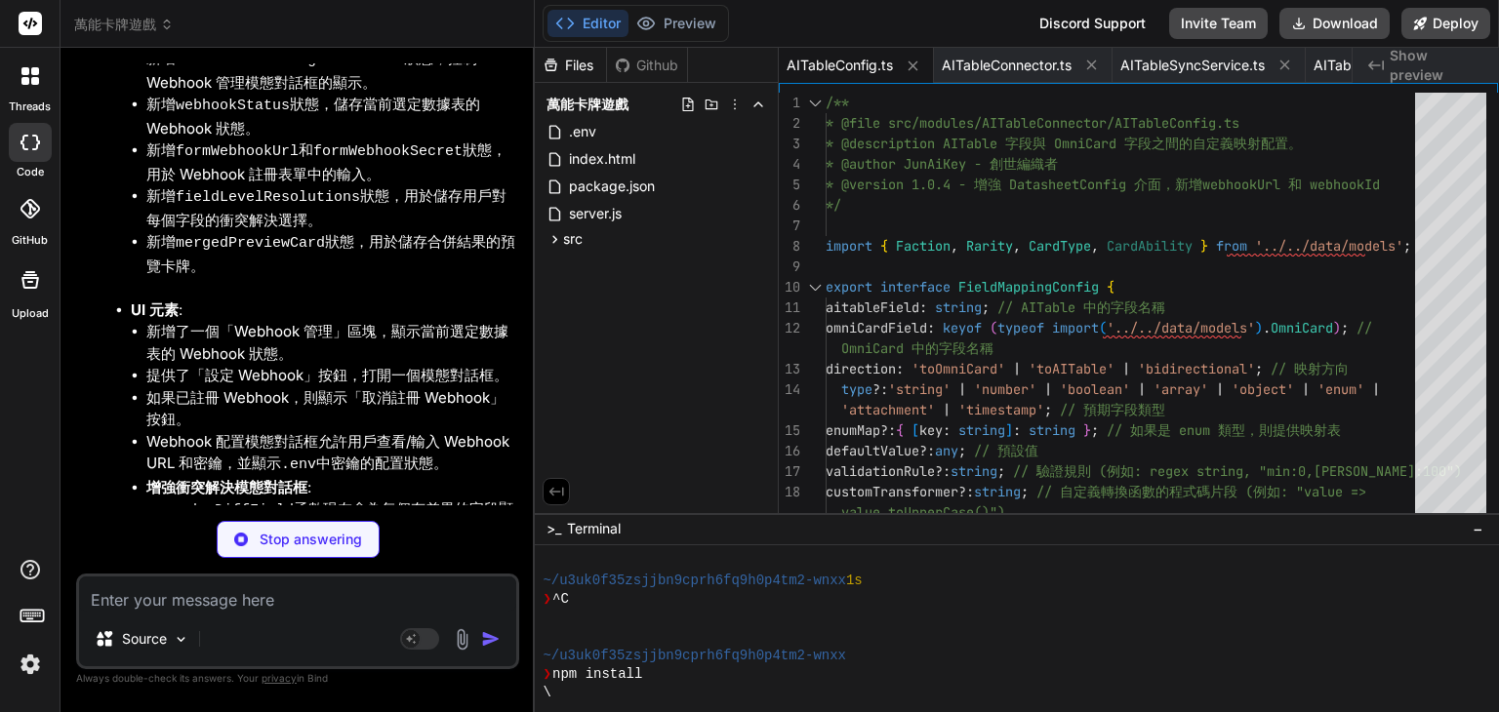
type textarea "x"
type textarea "`; // AITable uses DELETE /webhooks/{webhookId} return this.makeRequest<{ webho…"
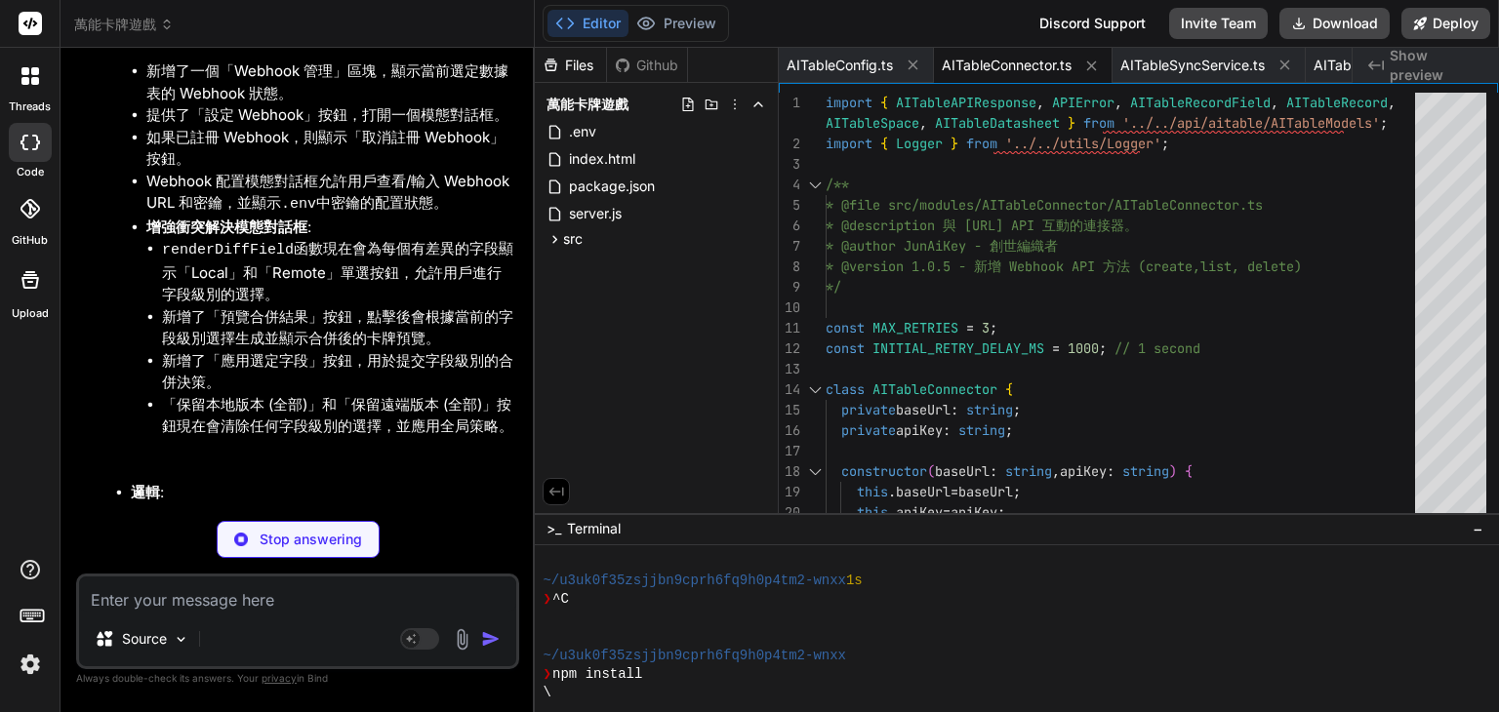
scroll to position [24295, 0]
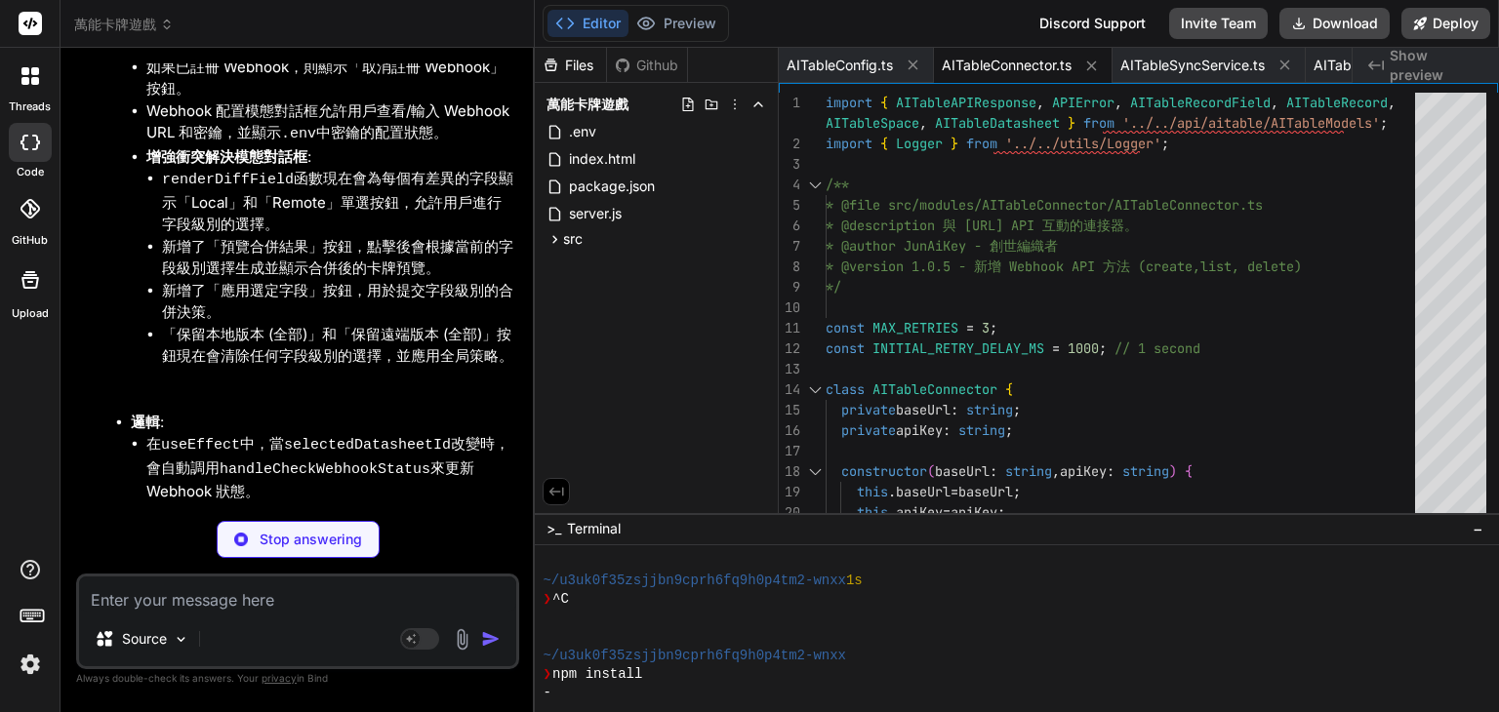
type textarea "x"
type textarea "*/ public clearSyncedOmniCards(): void { this.omniCardRepository.clear(); } }"
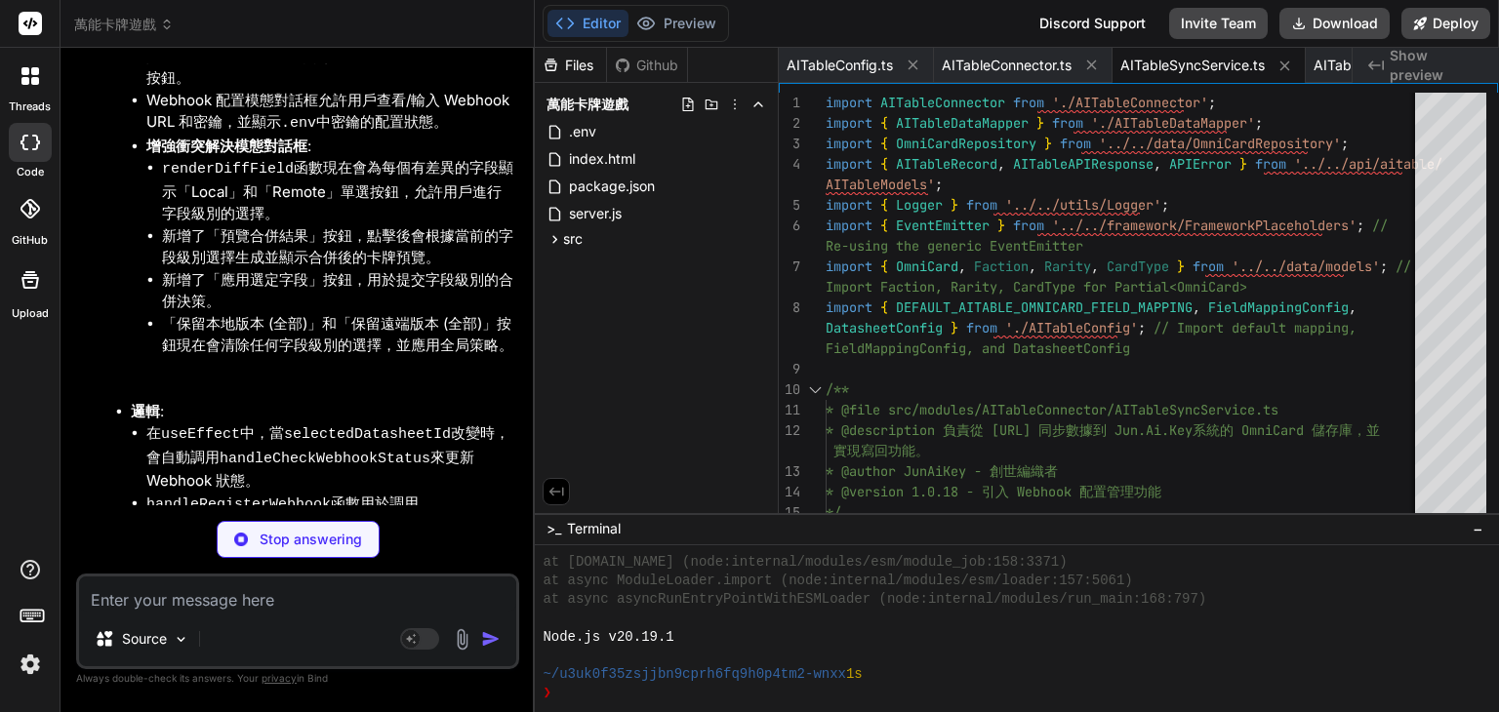
scroll to position [24324, 0]
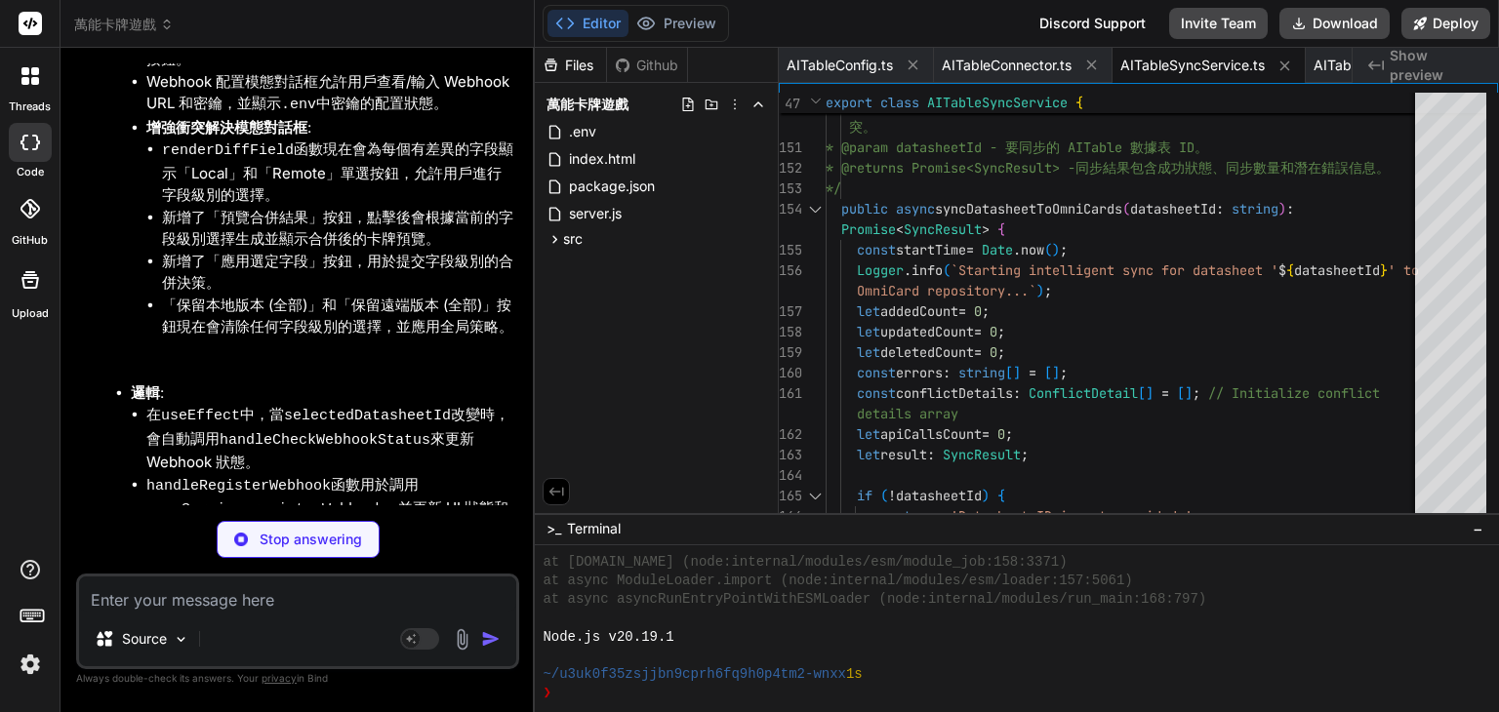
drag, startPoint x: 300, startPoint y: 241, endPoint x: 248, endPoint y: 203, distance: 64.2
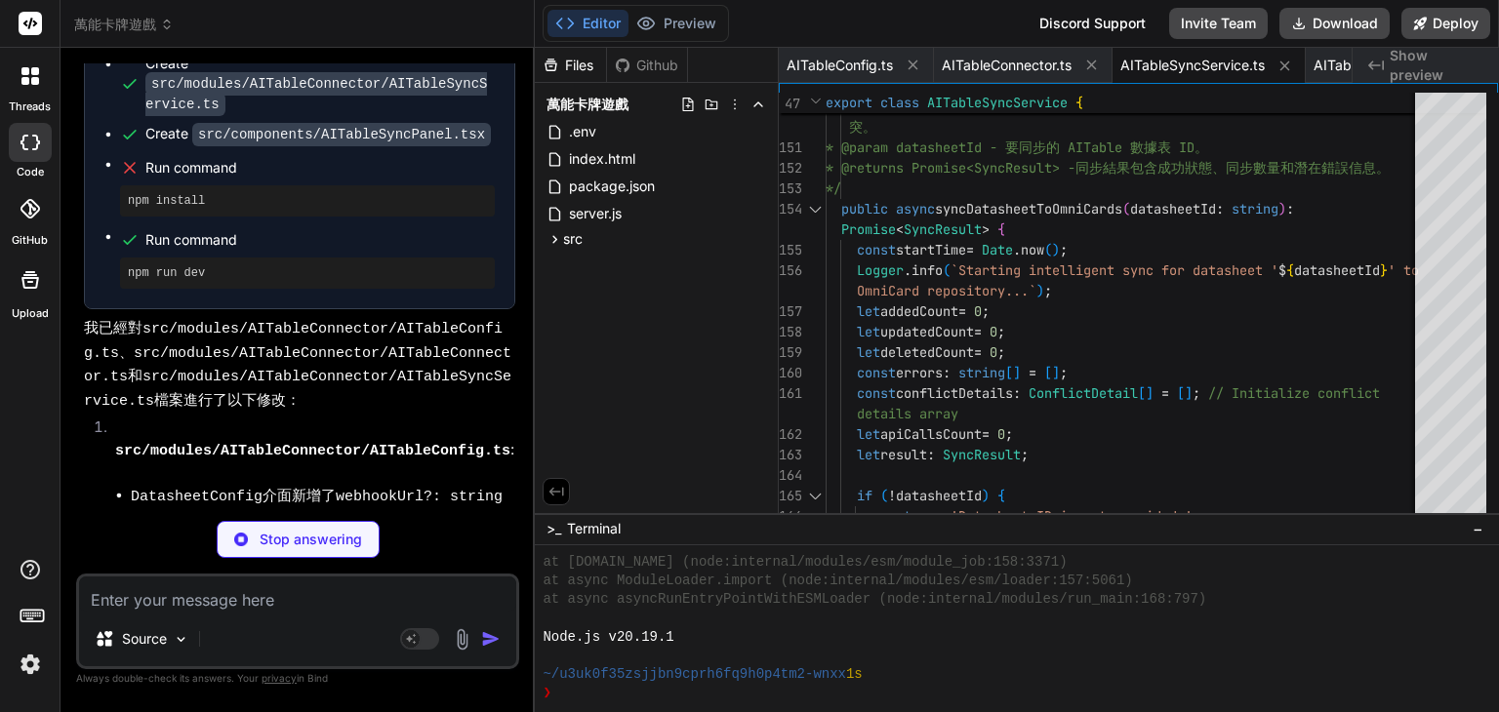
scroll to position [22763, 0]
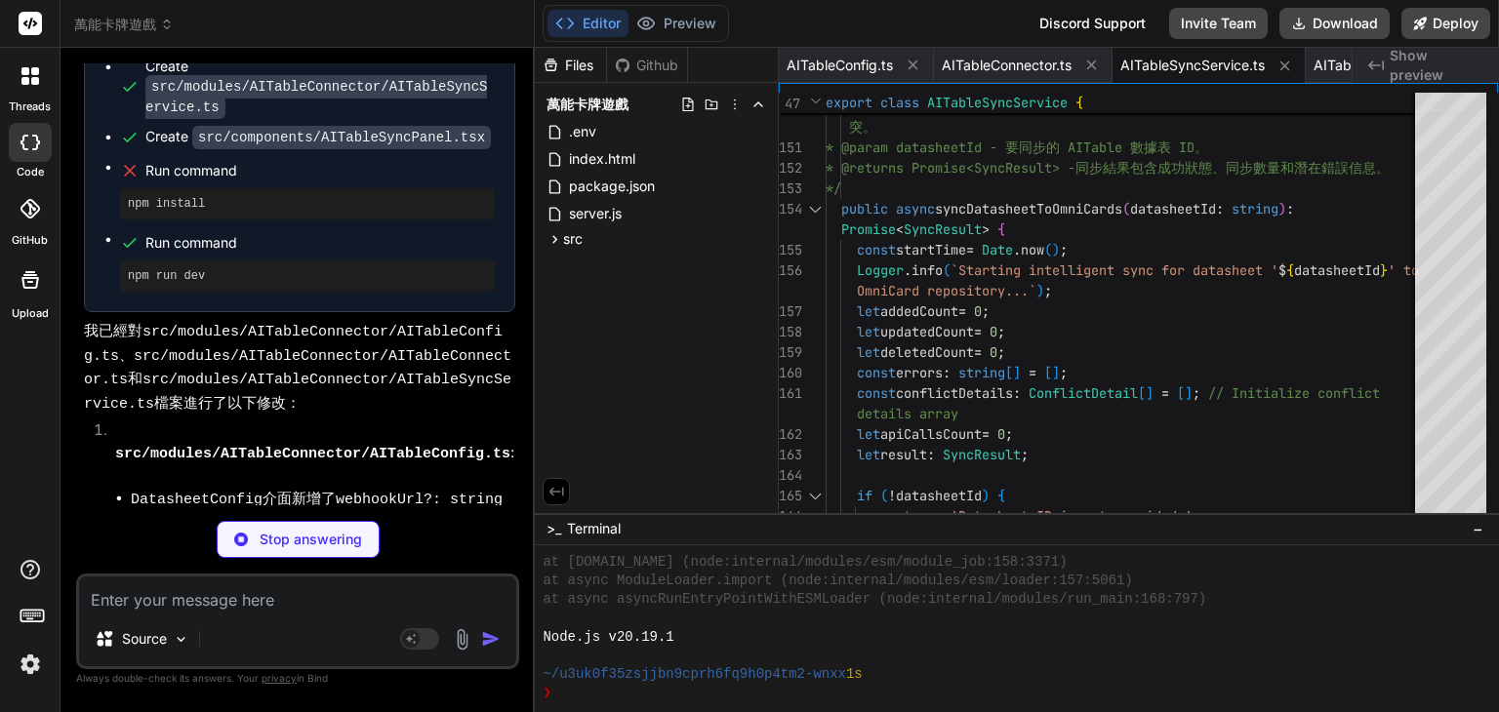
type textarea "x"
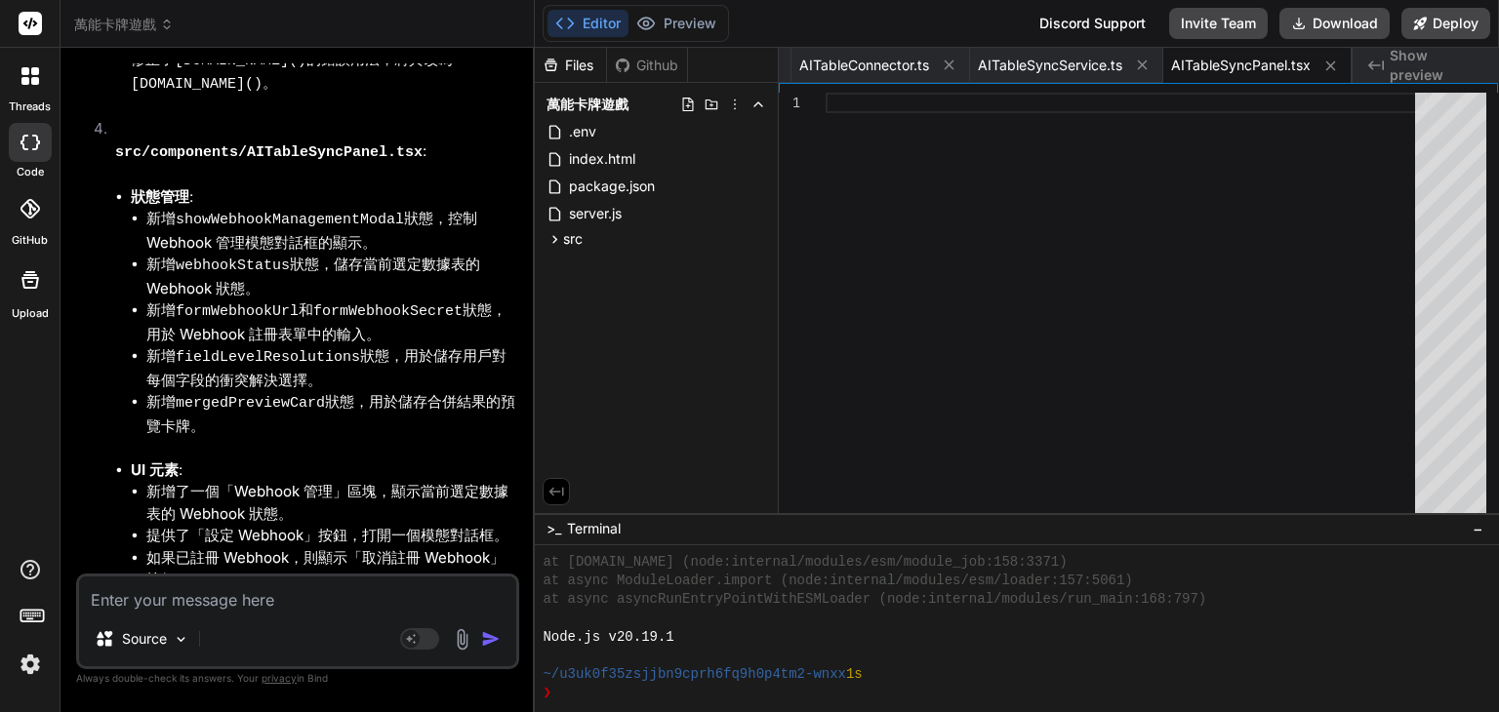
scroll to position [24327, 0]
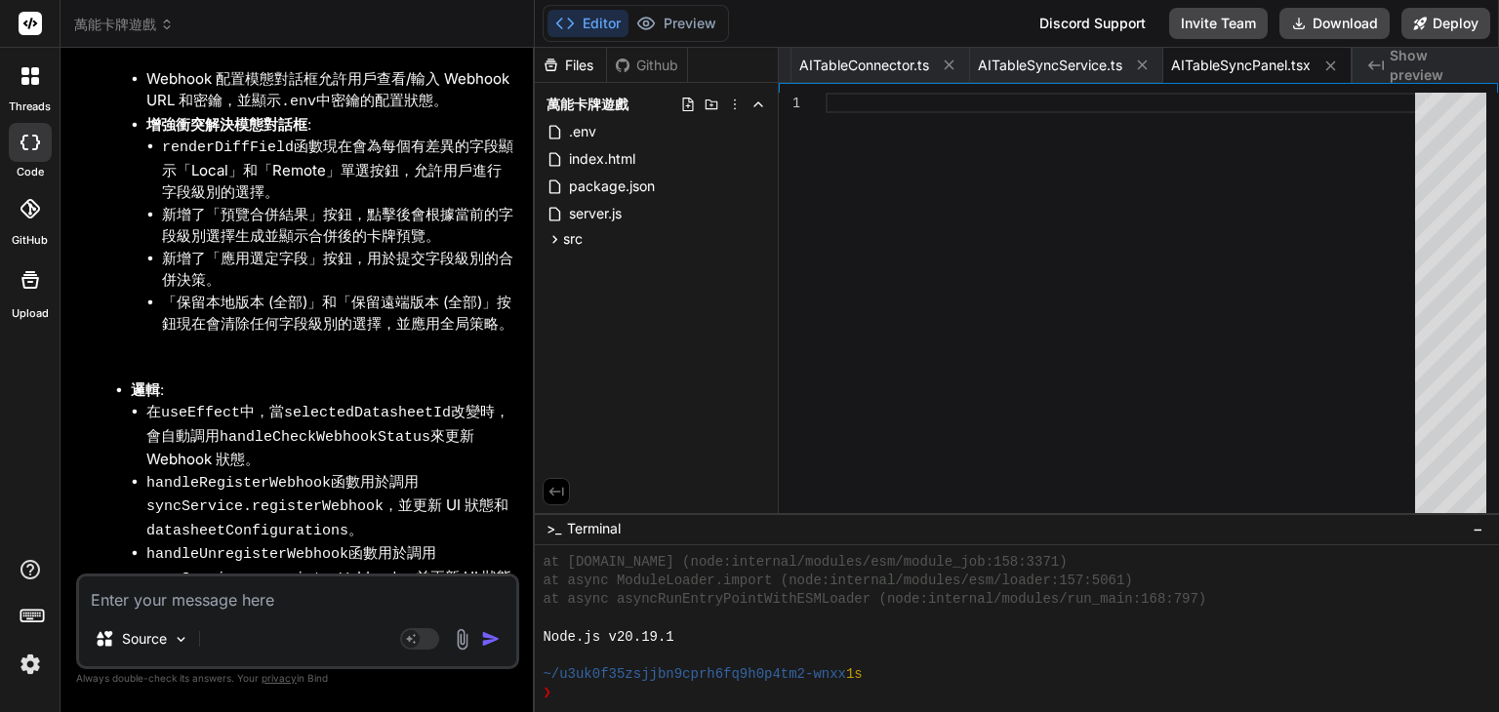
click at [231, 597] on textarea at bounding box center [297, 594] width 437 height 35
type textarea "ㄐ"
type textarea "x"
type textarea "ㄐㄧ"
type textarea "x"
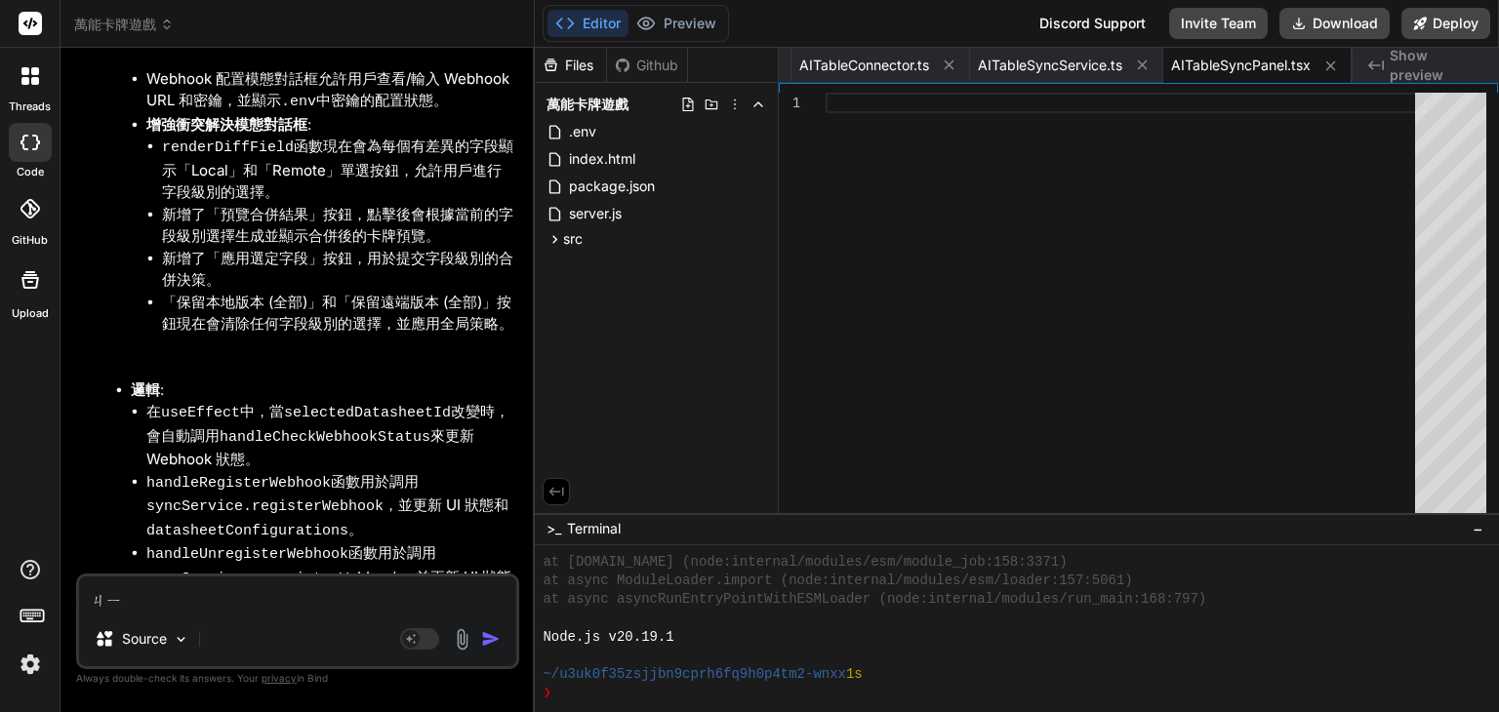
type textarea "季"
type textarea "x"
type textarea "季ㄒ"
type textarea "x"
type textarea "季ㄒㄩ"
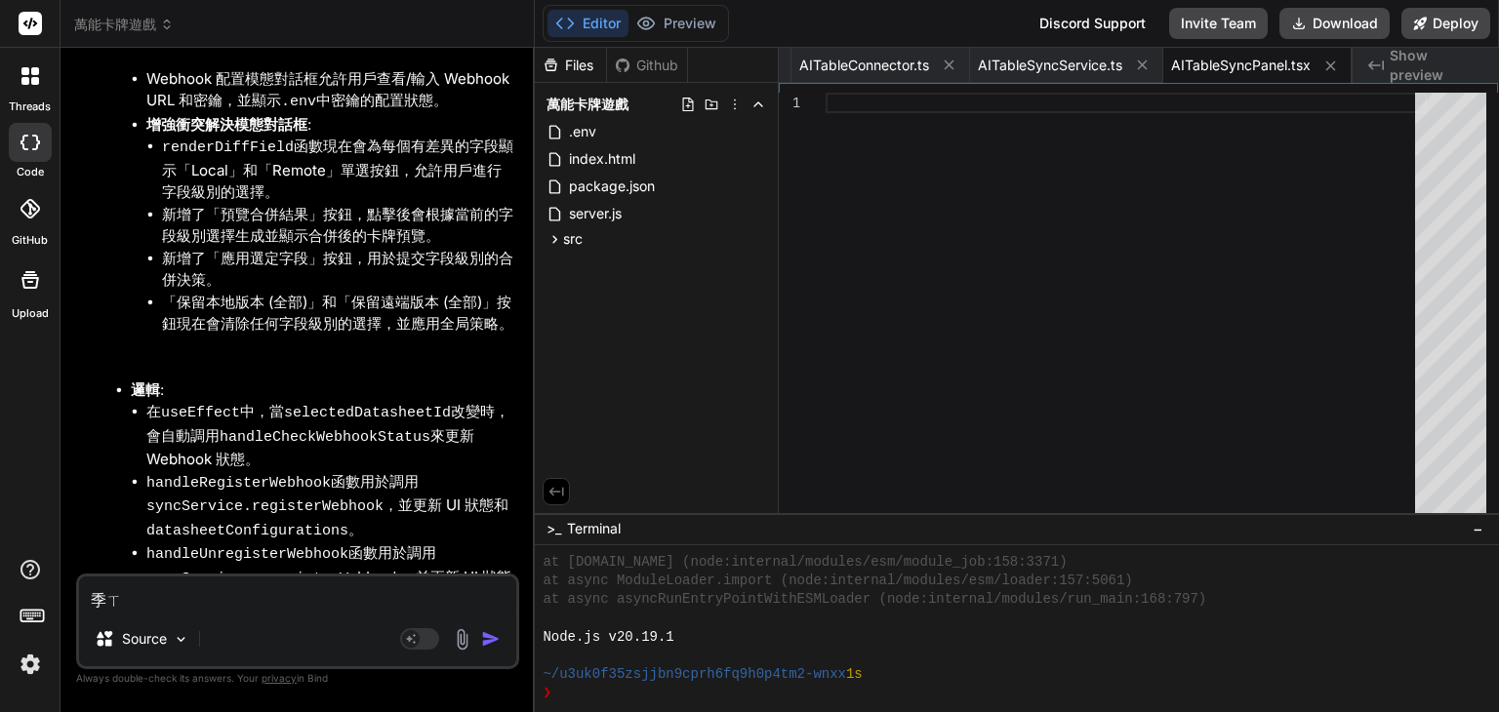
type textarea "x"
type textarea "繼續"
type textarea "x"
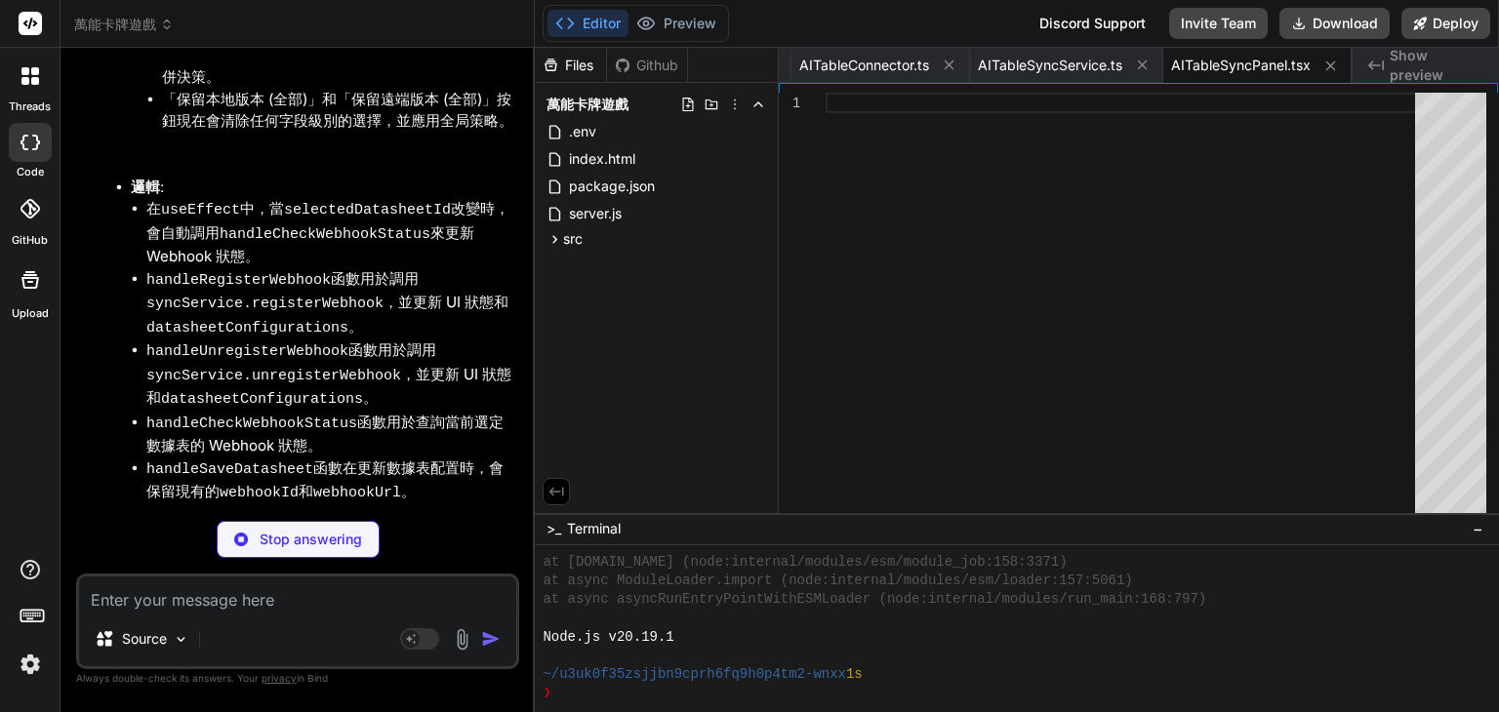
scroll to position [24530, 0]
type textarea "x"
type textarea "// Note: Complex fields like linkedRecords, formulaFields, lookupFields are han…"
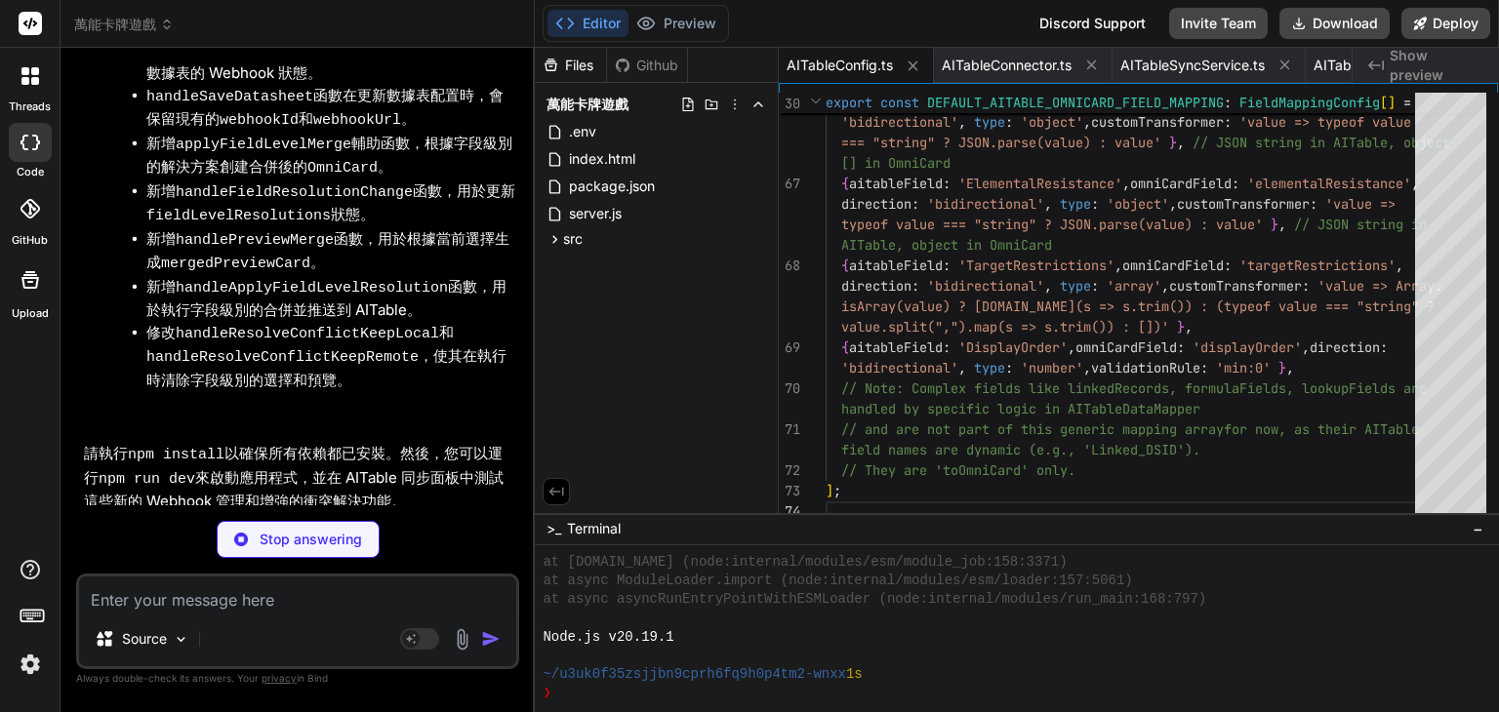
scroll to position [25043, 0]
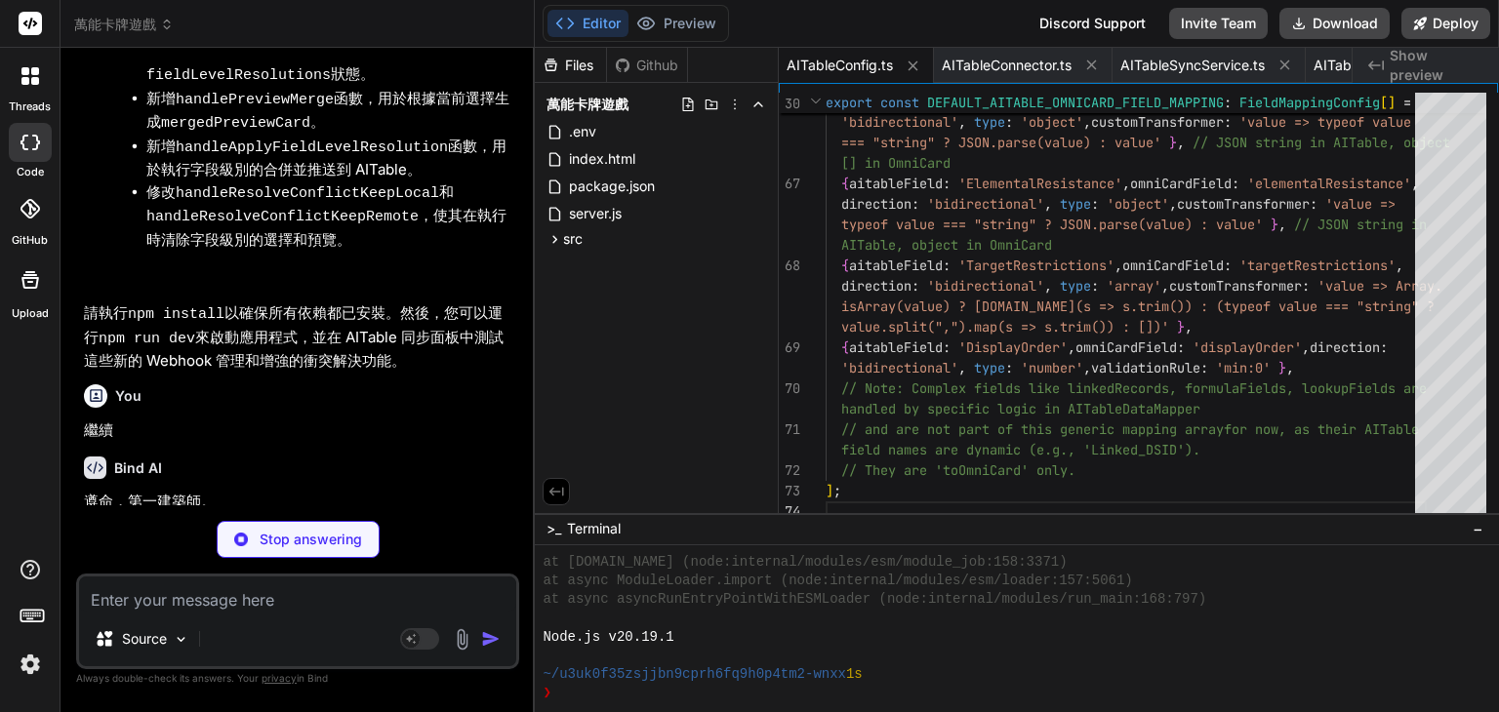
type textarea "x"
type textarea "`; // AITable uses DELETE /webhooks/{webhookId} return this.makeRequest<{ webho…"
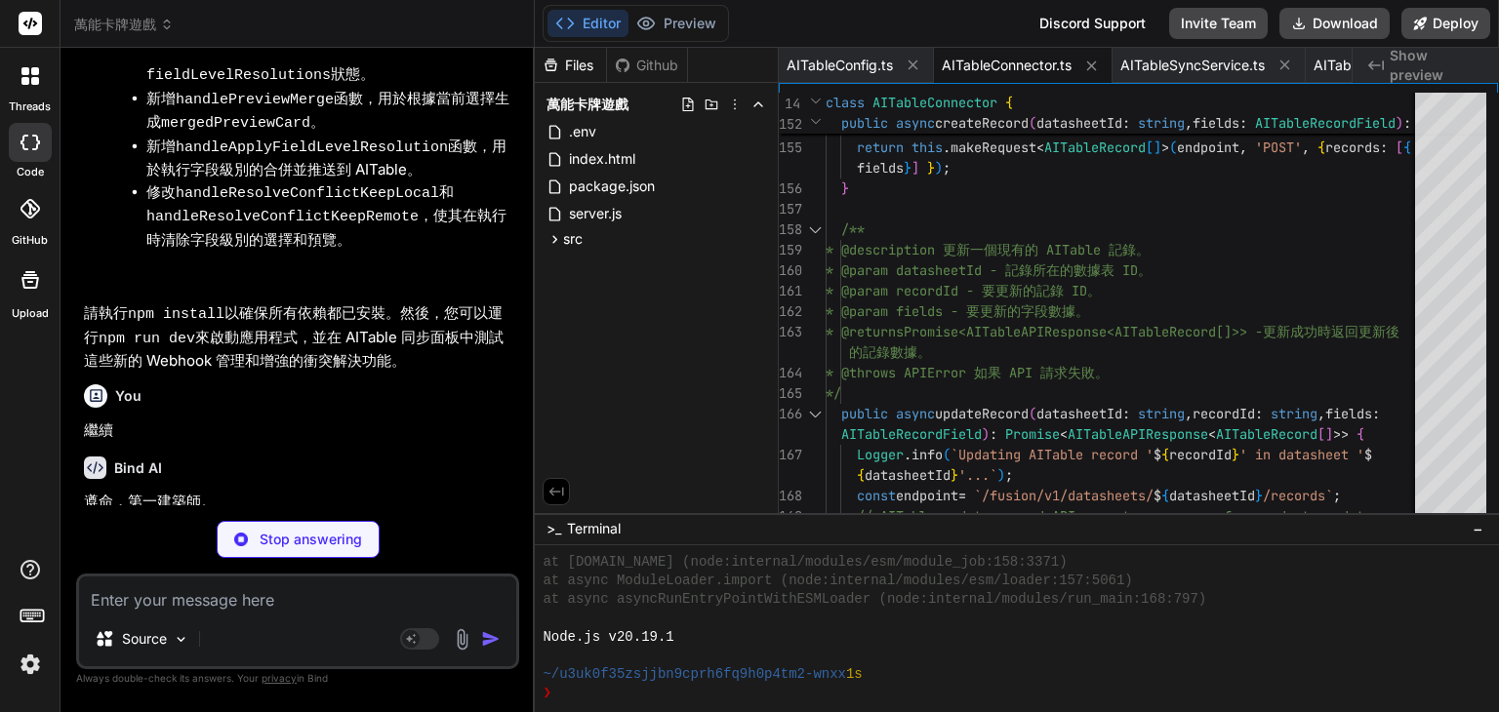
type textarea "x"
type textarea "*/ public clearSyncedOmniCards(): void { this.omniCardRepository.clear(); } }"
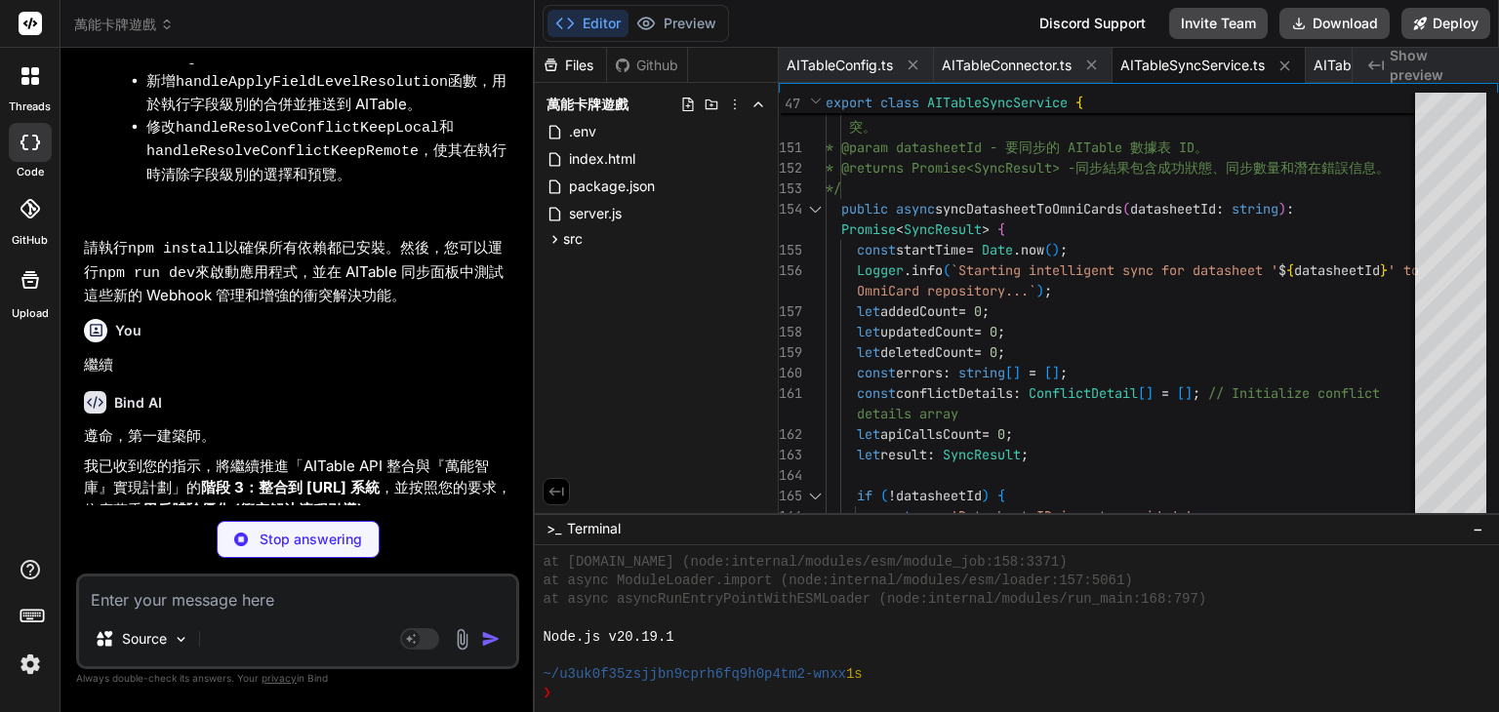
scroll to position [25143, 0]
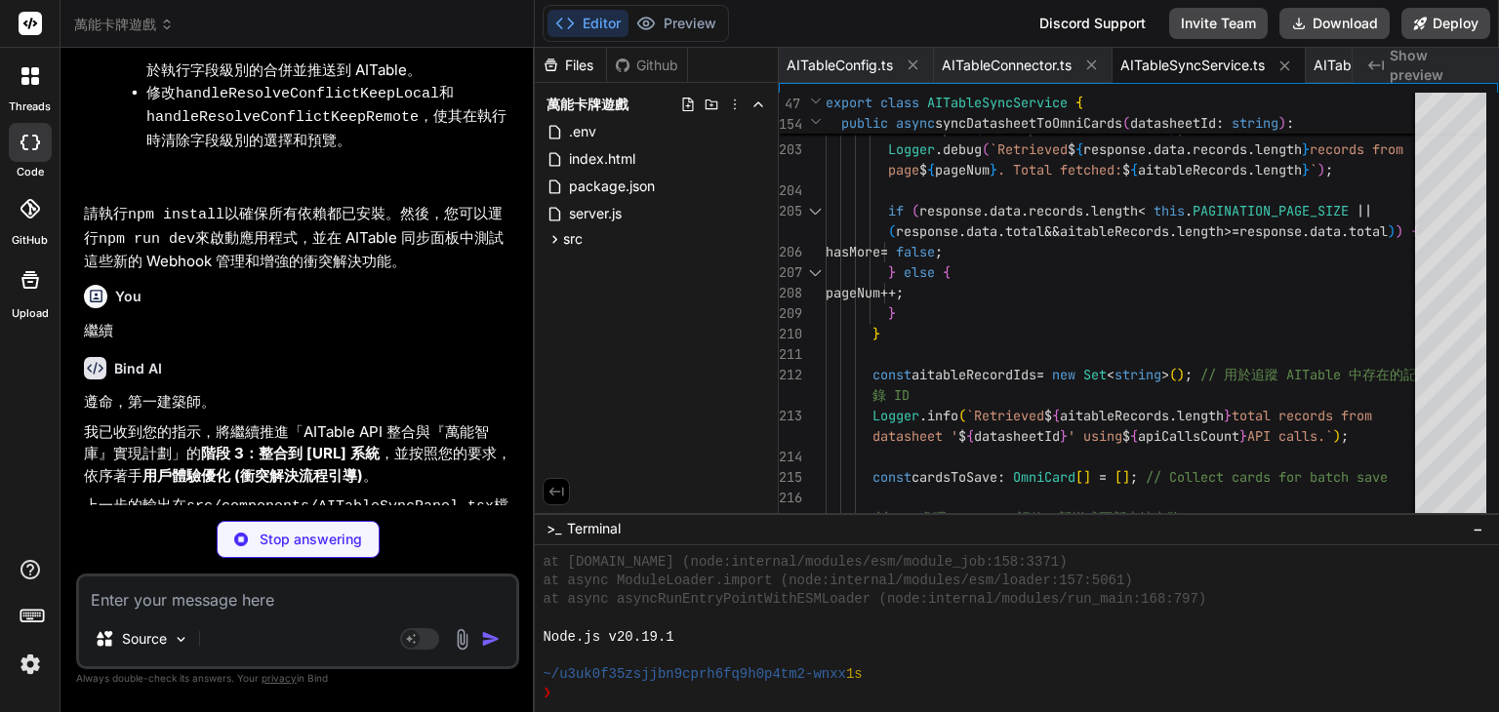
drag, startPoint x: 399, startPoint y: 360, endPoint x: 309, endPoint y: 337, distance: 92.8
type textarea "x"
type textarea "</div> )} </div> ); }; export default AITableSyncPanel;"
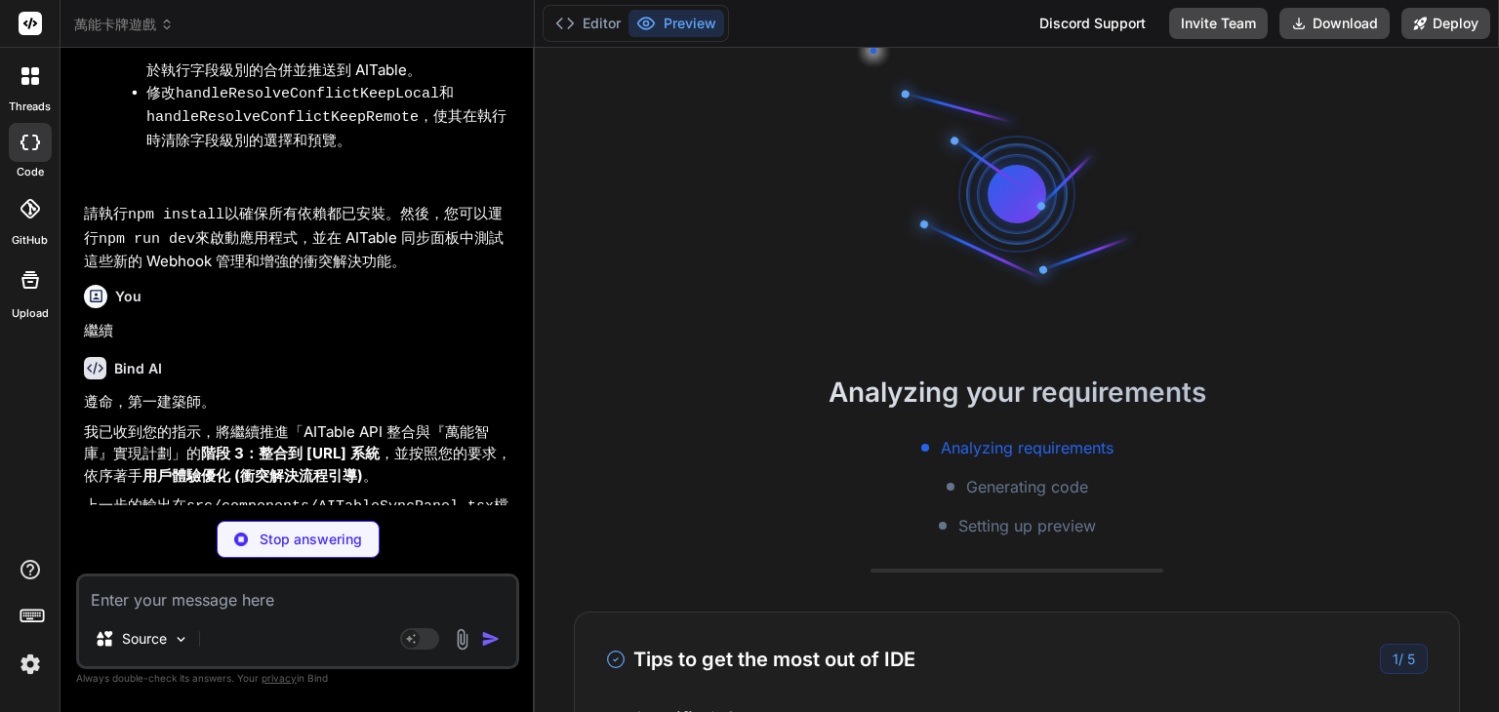
scroll to position [4028, 0]
type textarea "x"
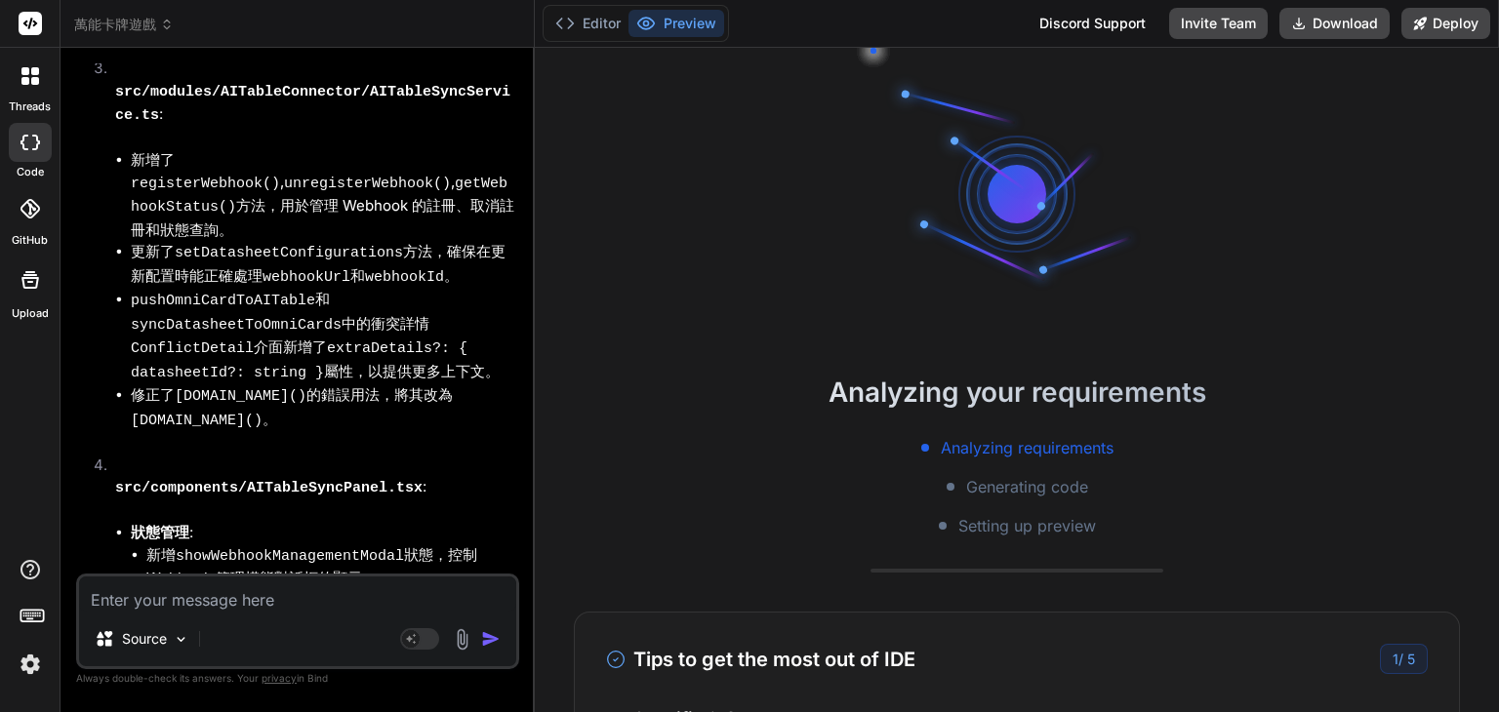
scroll to position [27637, 0]
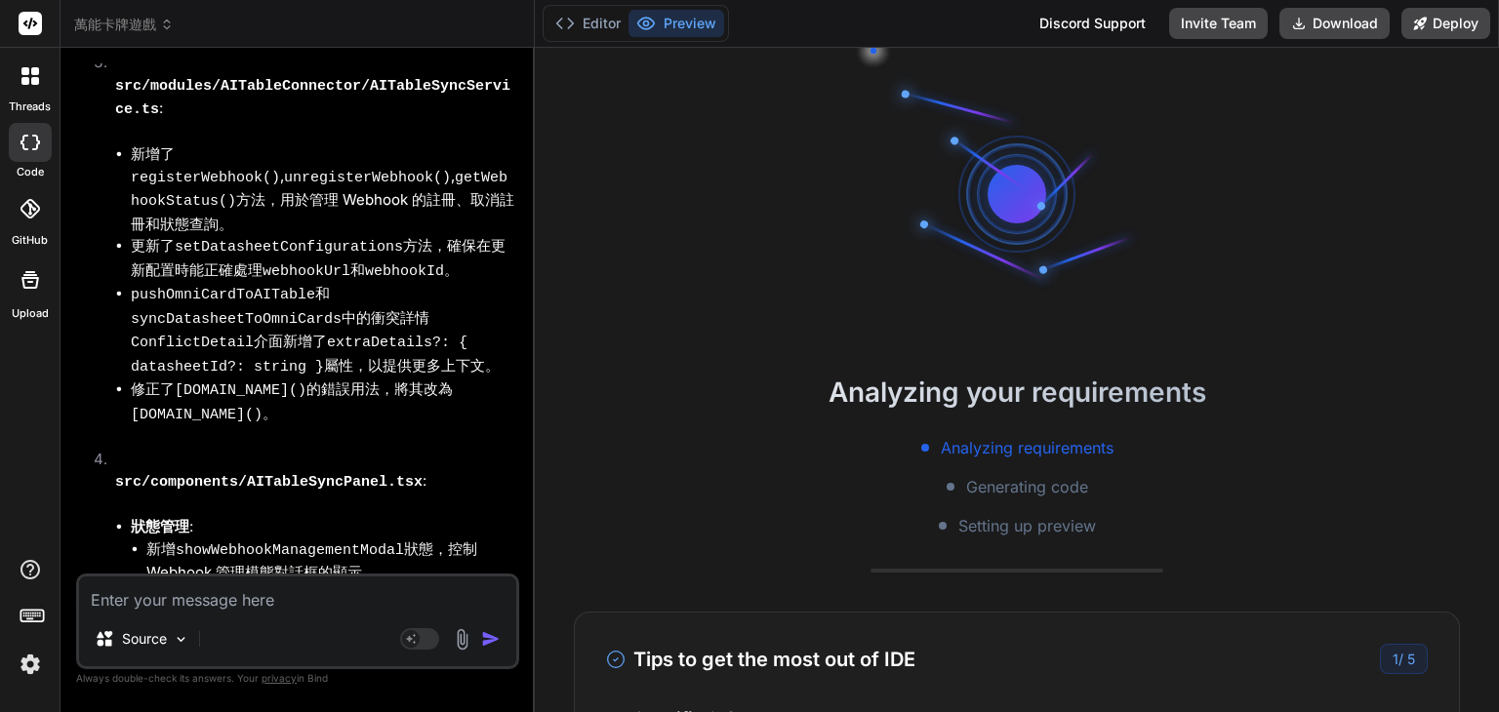
click at [326, 602] on textarea at bounding box center [297, 594] width 437 height 35
type textarea "ㄐ"
type textarea "x"
type textarea "ㄐㄧ"
type textarea "x"
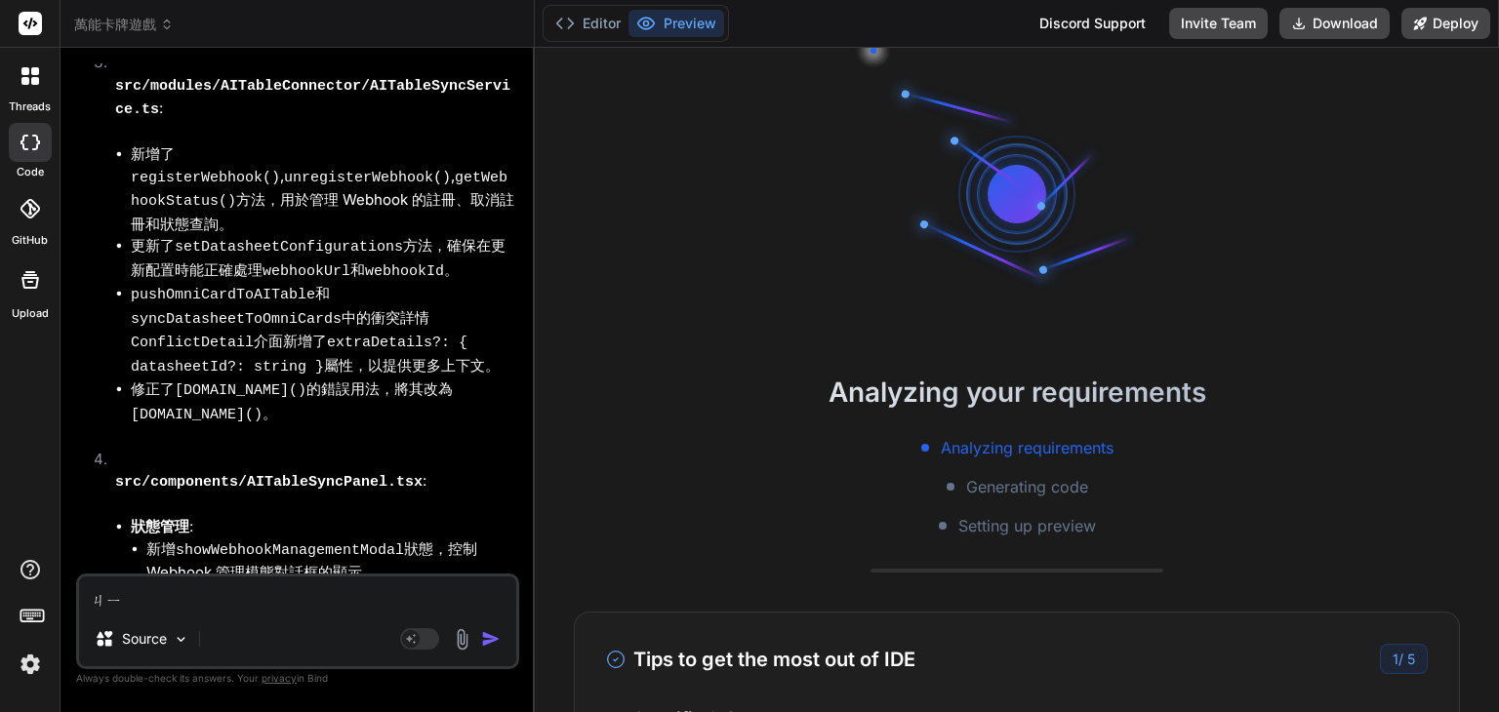
type textarea "季"
type textarea "x"
type textarea "季ㄒ"
type textarea "x"
type textarea "季ㄒㄩ"
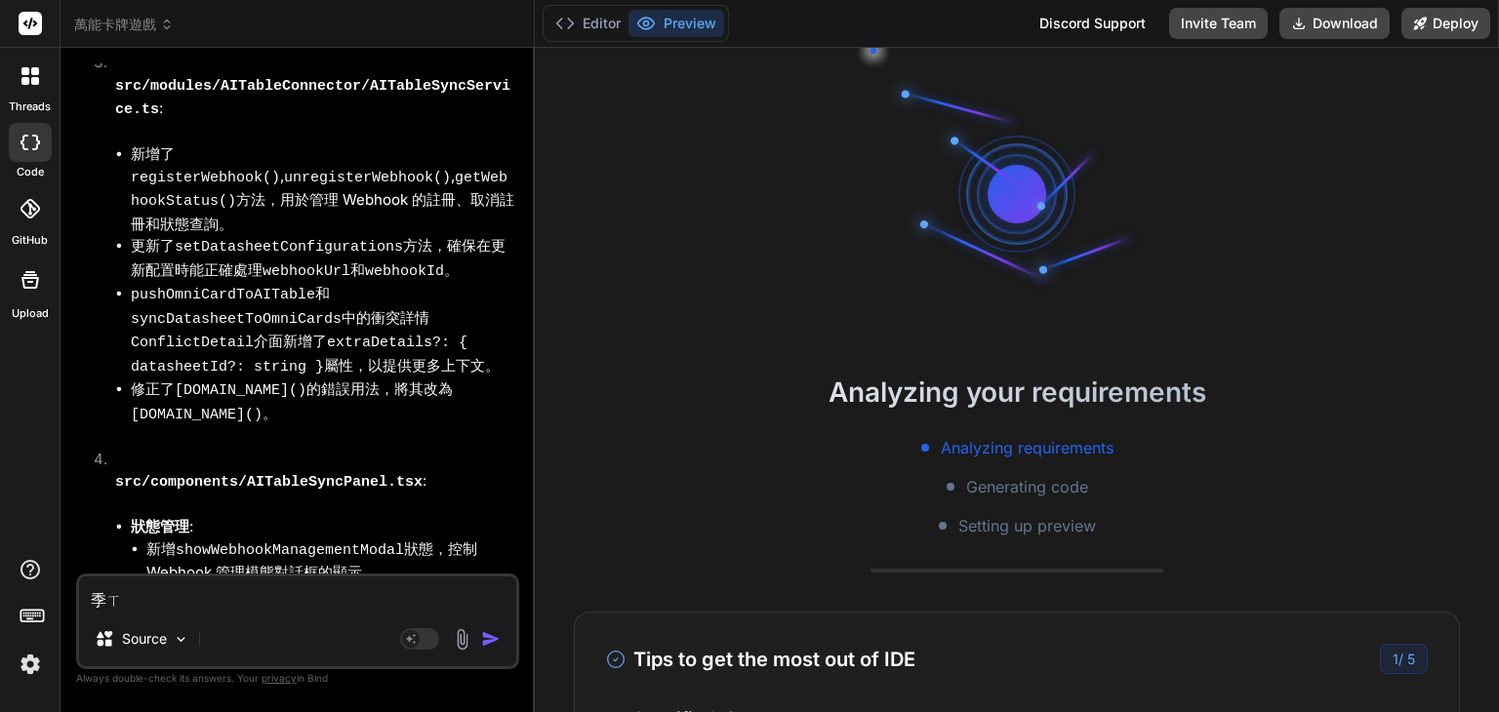
type textarea "x"
type textarea "繼續"
type textarea "x"
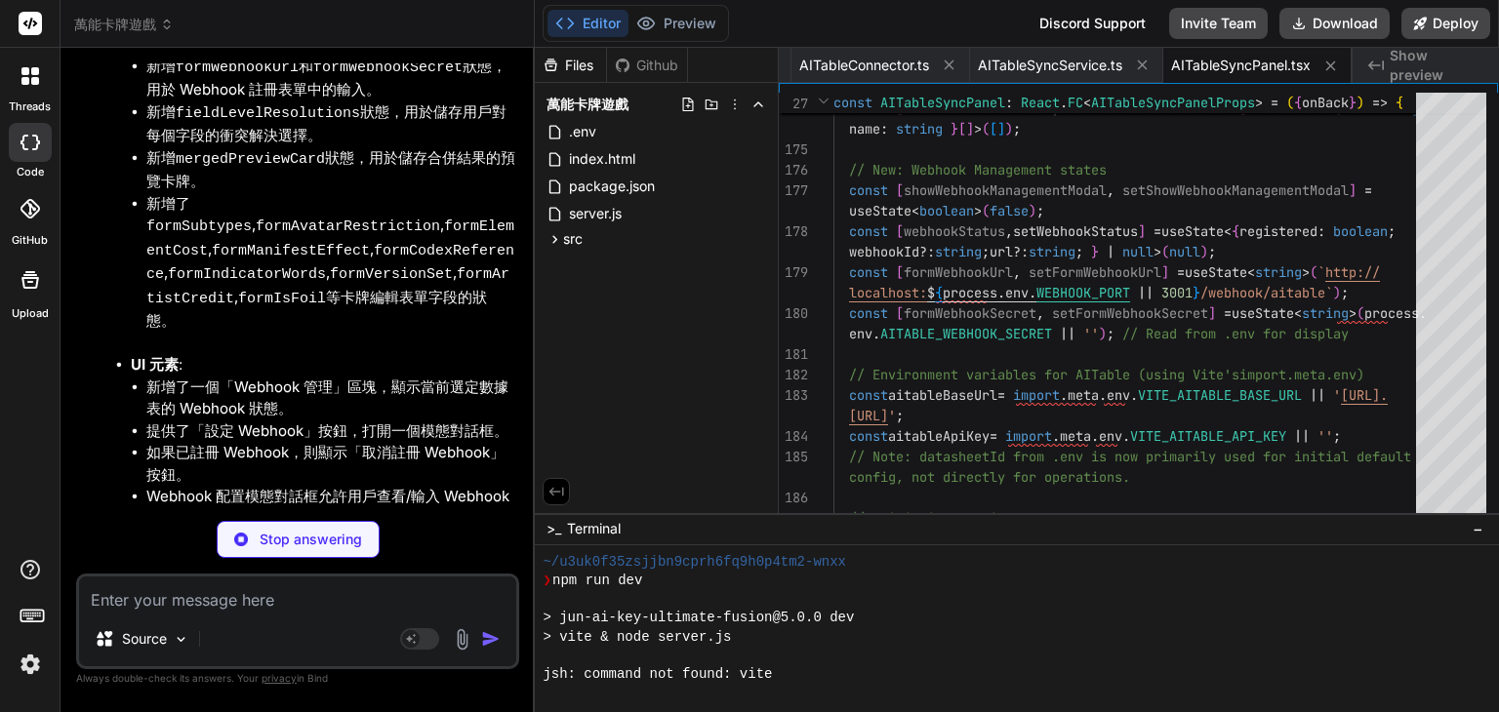
scroll to position [5938, 0]
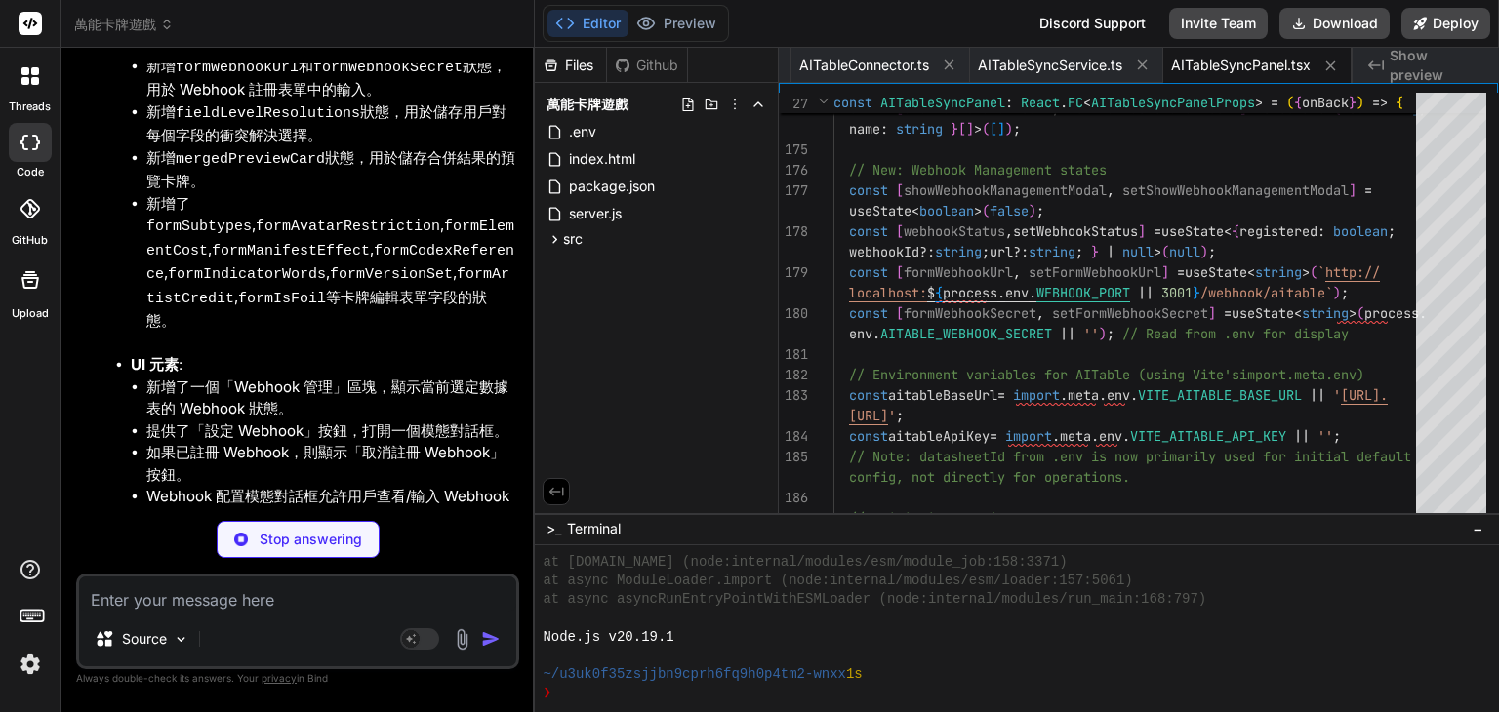
type textarea "x"
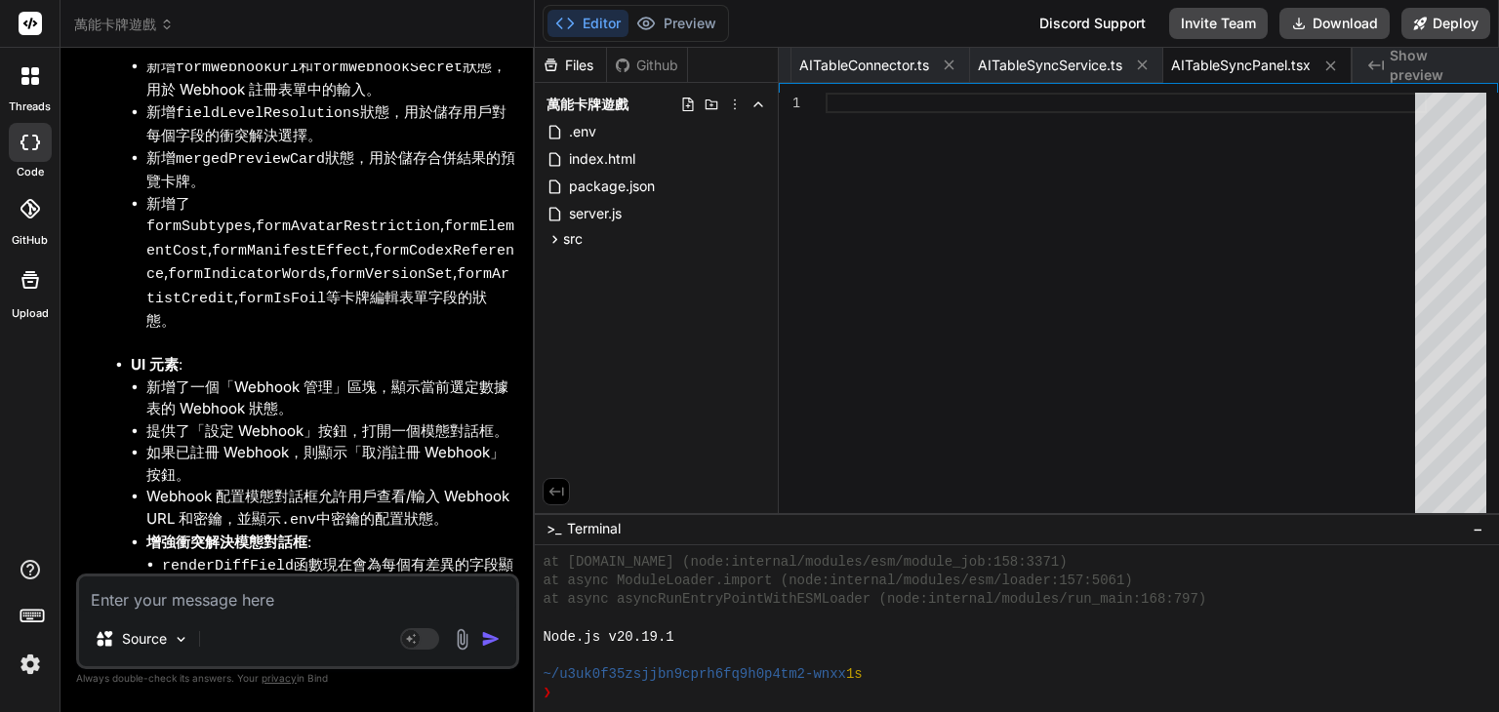
type textarea "ㄐ"
type textarea "x"
type textarea "ㄐㄧ"
type textarea "x"
type textarea "季"
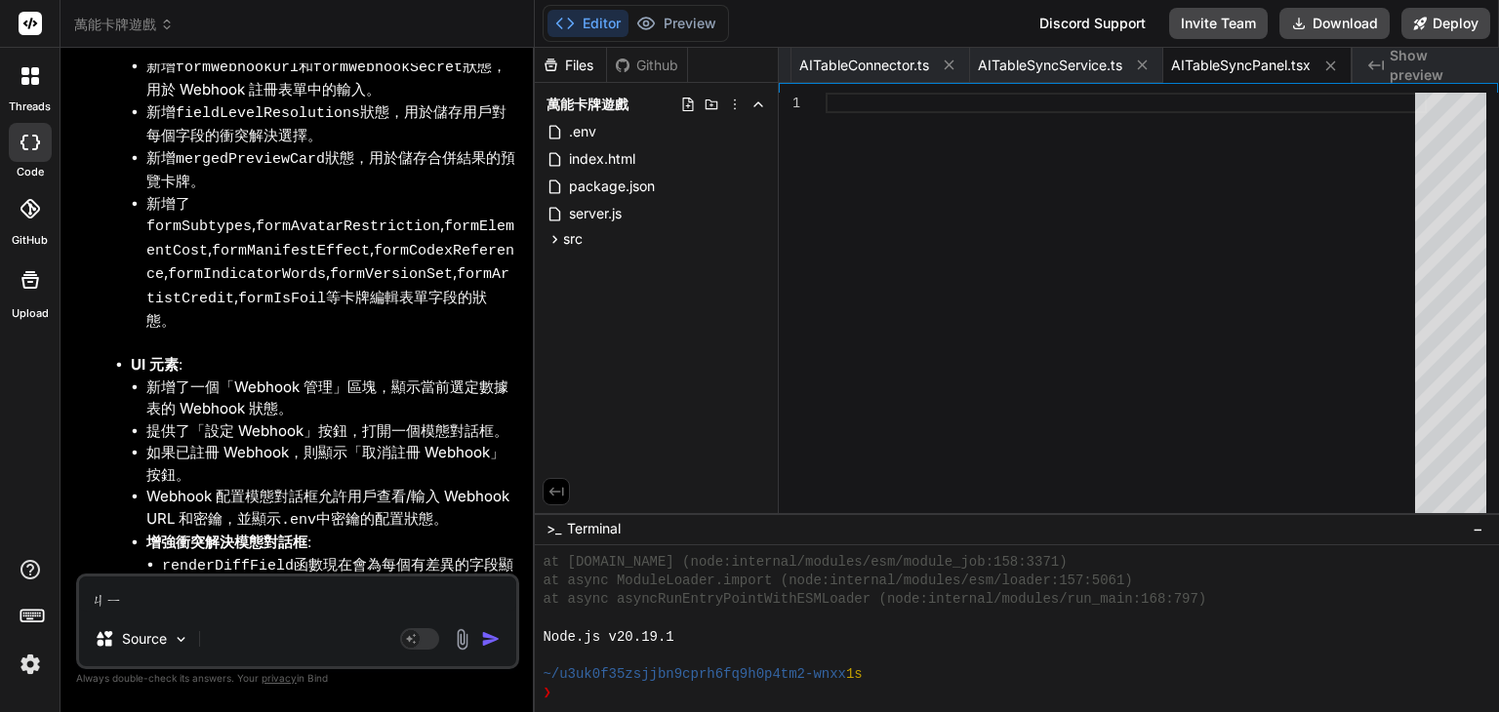
type textarea "x"
type textarea "季ㄒ"
type textarea "x"
type textarea "季ㄒㄩ"
type textarea "x"
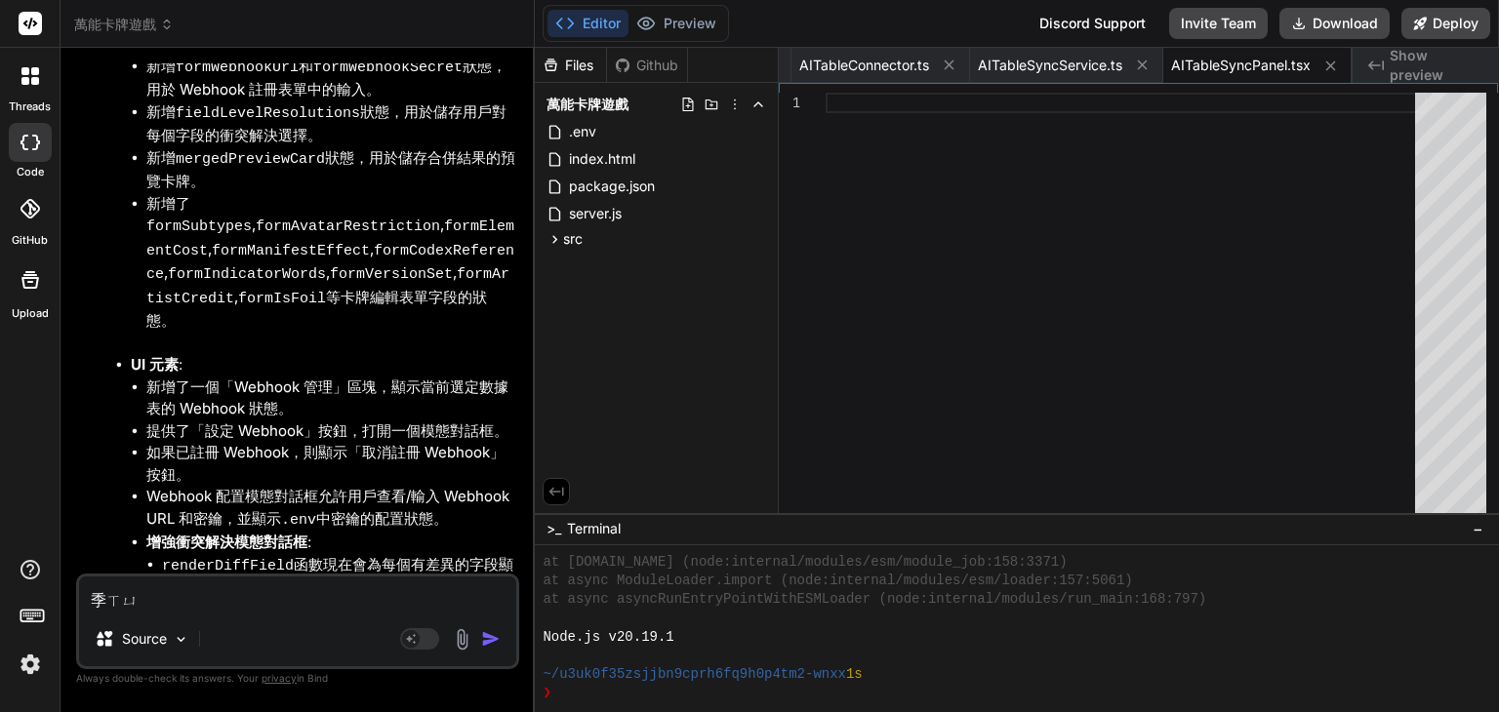
type textarea "繼續"
type textarea "x"
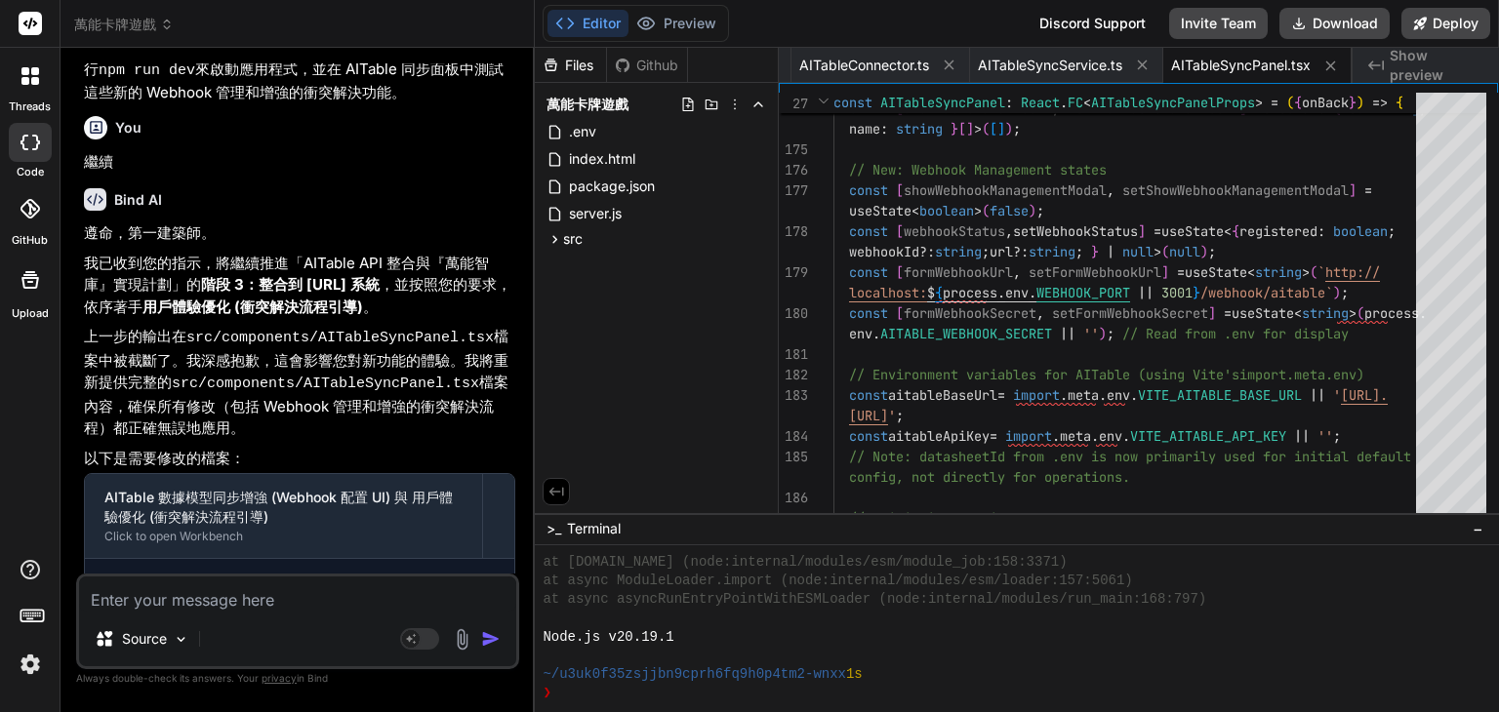
scroll to position [8919, 0]
click at [589, 24] on button "Editor" at bounding box center [587, 23] width 81 height 27
click at [339, 584] on textarea at bounding box center [297, 594] width 437 height 35
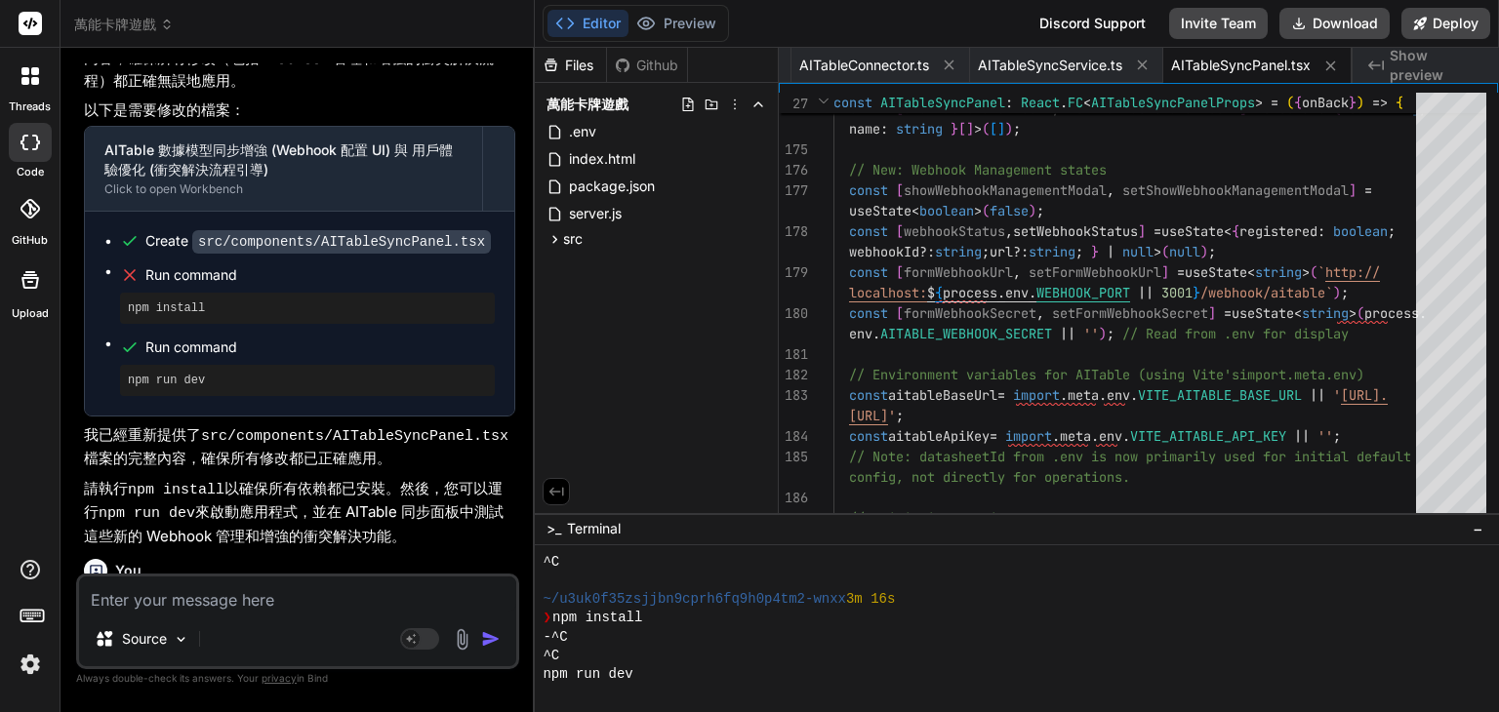
scroll to position [9162, 0]
drag, startPoint x: 269, startPoint y: 610, endPoint x: 271, endPoint y: 594, distance: 15.7
click at [271, 608] on textarea at bounding box center [297, 594] width 437 height 35
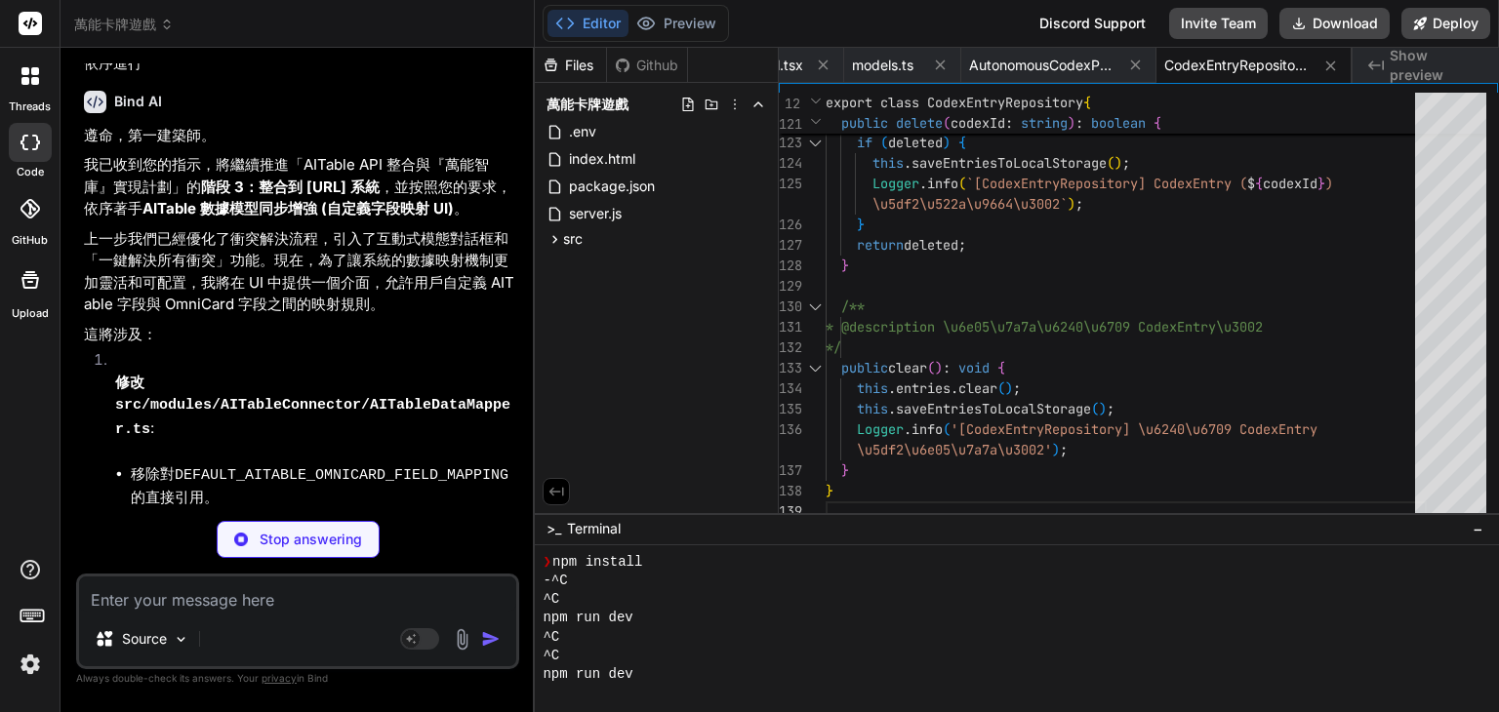
scroll to position [314, 0]
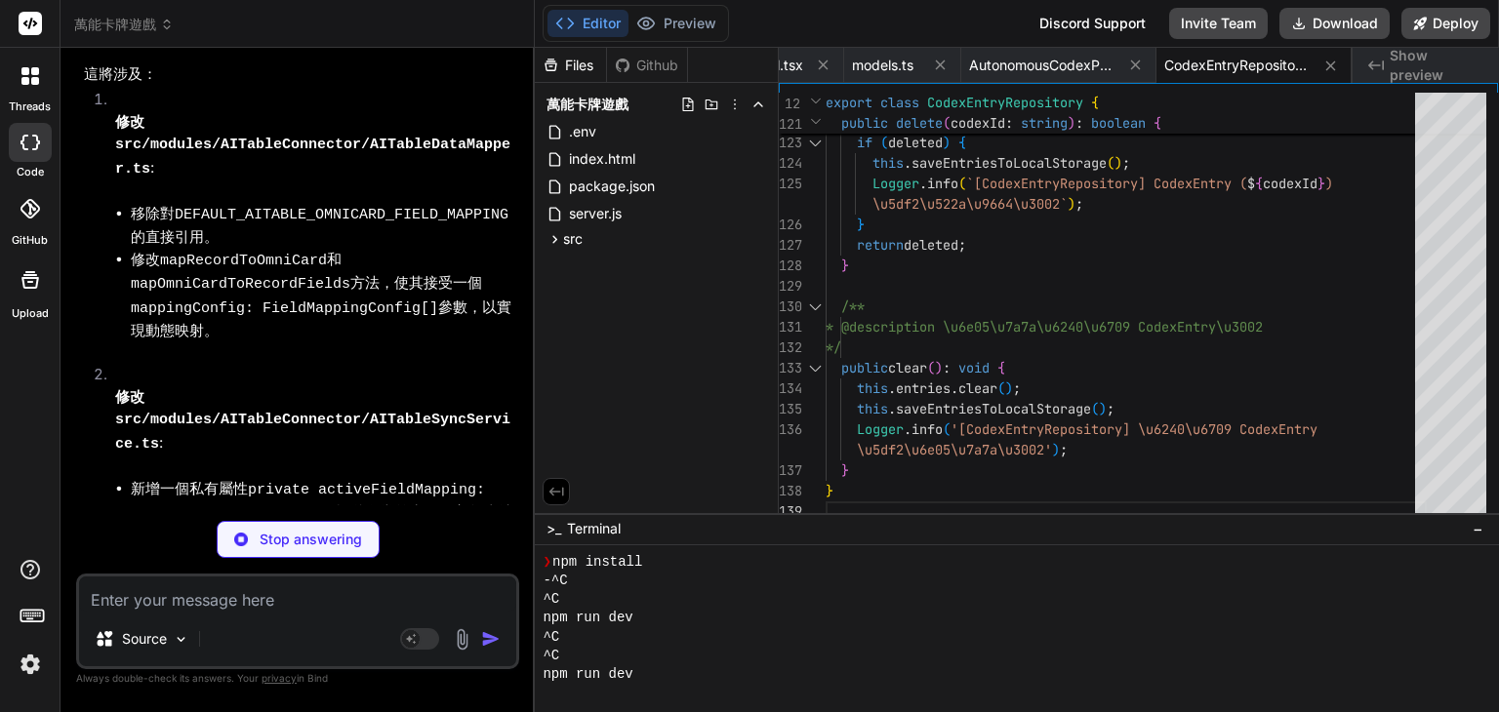
drag, startPoint x: 438, startPoint y: 352, endPoint x: 394, endPoint y: 284, distance: 81.2
click at [394, 284] on li "修改 mapRecordToOmniCard 和 mapOmniCardToRecordFields 方法，使其接受一個 mappingConfig: Fie…" at bounding box center [323, 296] width 385 height 94
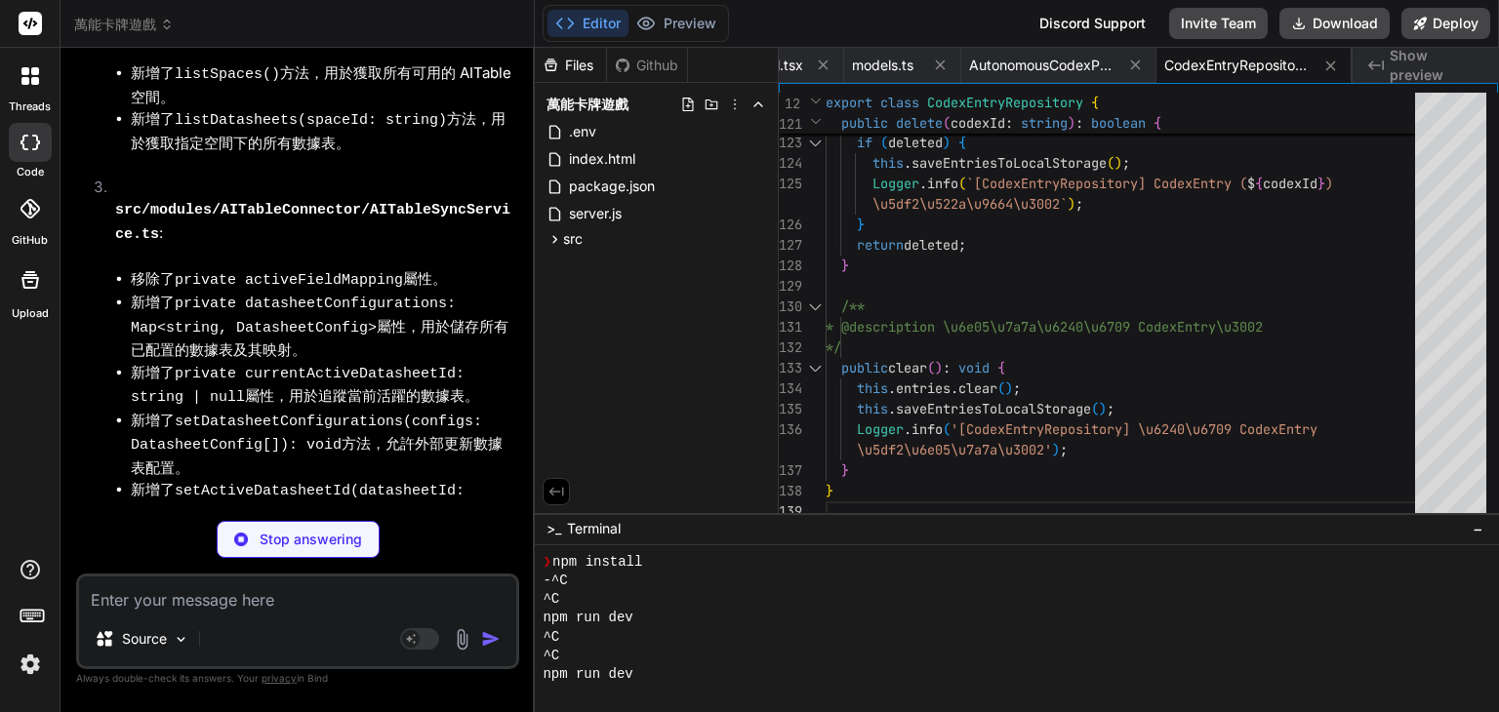
scroll to position [7604, 0]
drag, startPoint x: 416, startPoint y: 355, endPoint x: 417, endPoint y: 481, distance: 125.9
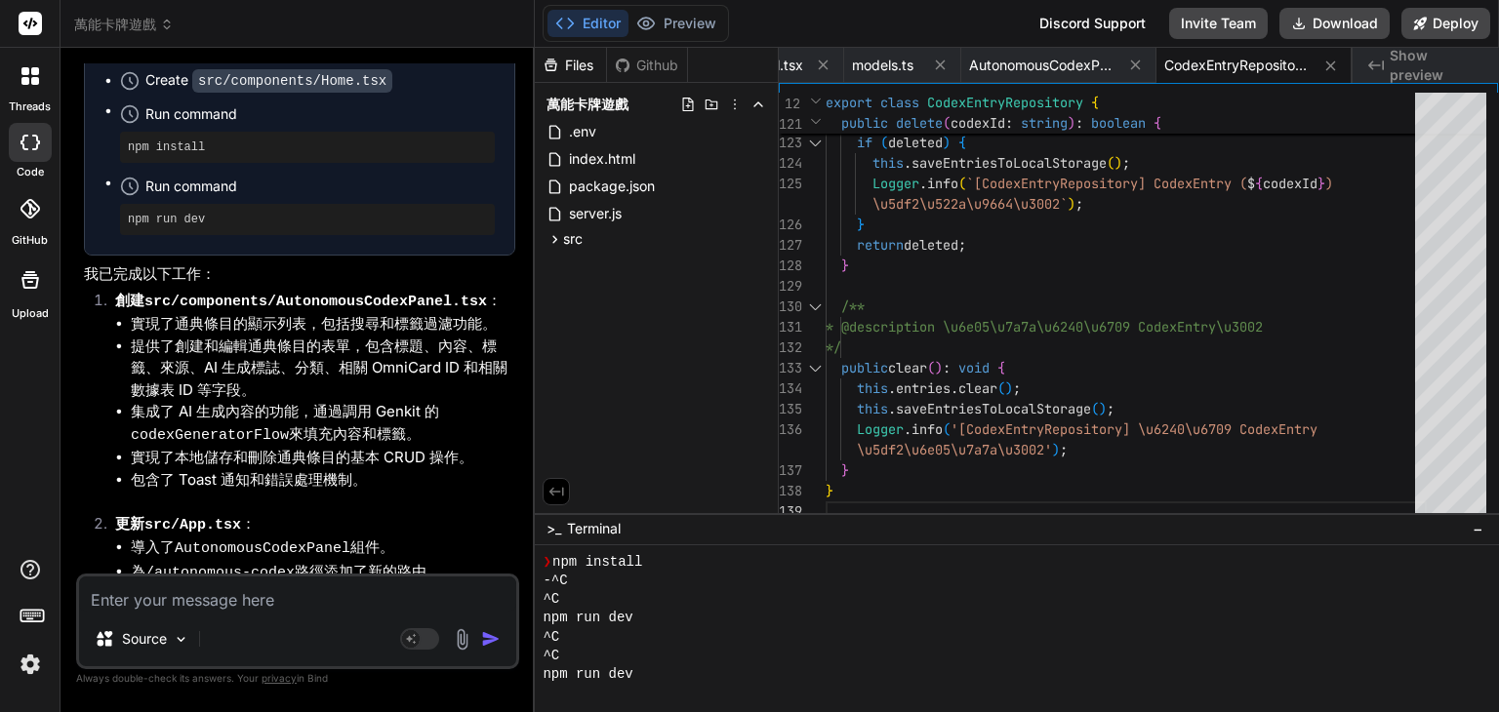
scroll to position [35481, 0]
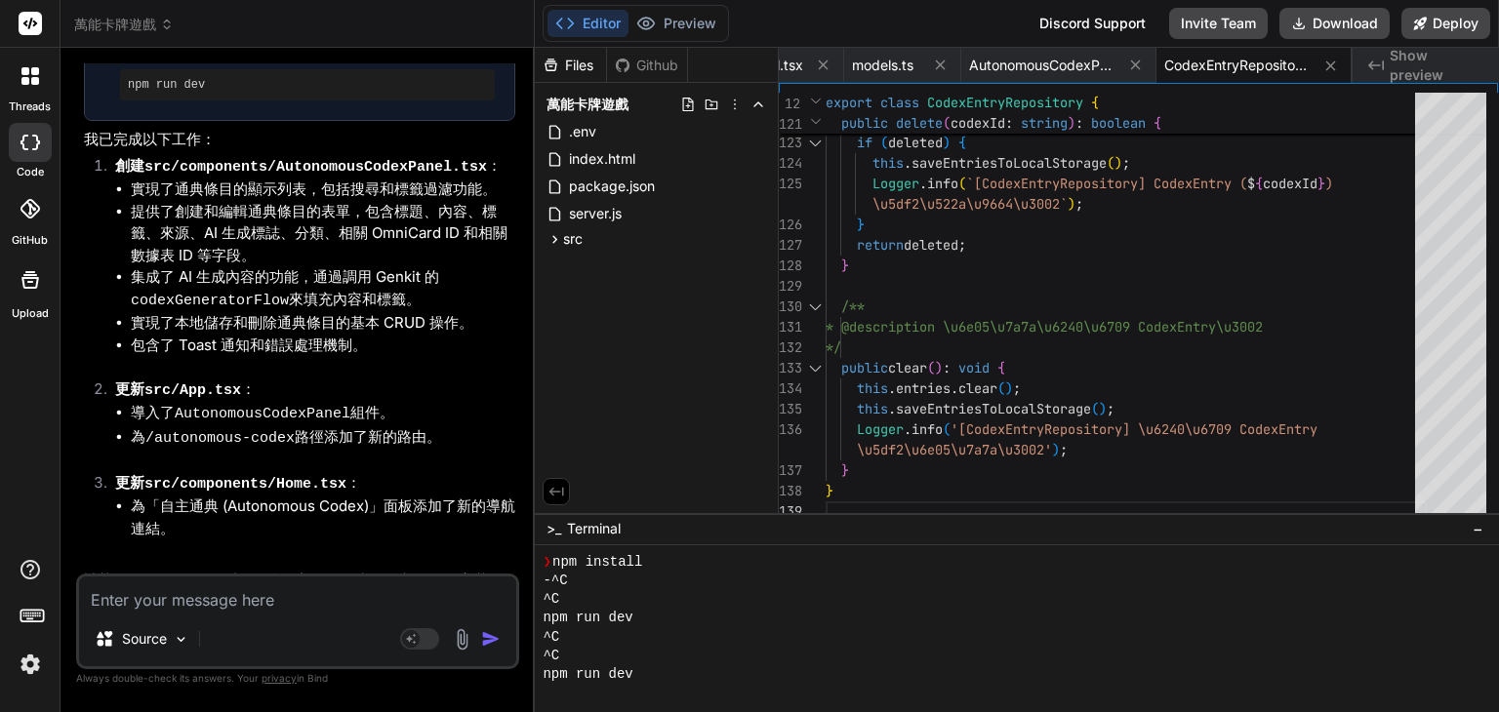
drag, startPoint x: 393, startPoint y: 390, endPoint x: 436, endPoint y: 415, distance: 49.4
click at [189, 614] on div "Source Agent Mode. When this toggle is activated, AI automatically makes decisi…" at bounding box center [297, 622] width 443 height 96
click at [209, 602] on textarea at bounding box center [297, 594] width 437 height 35
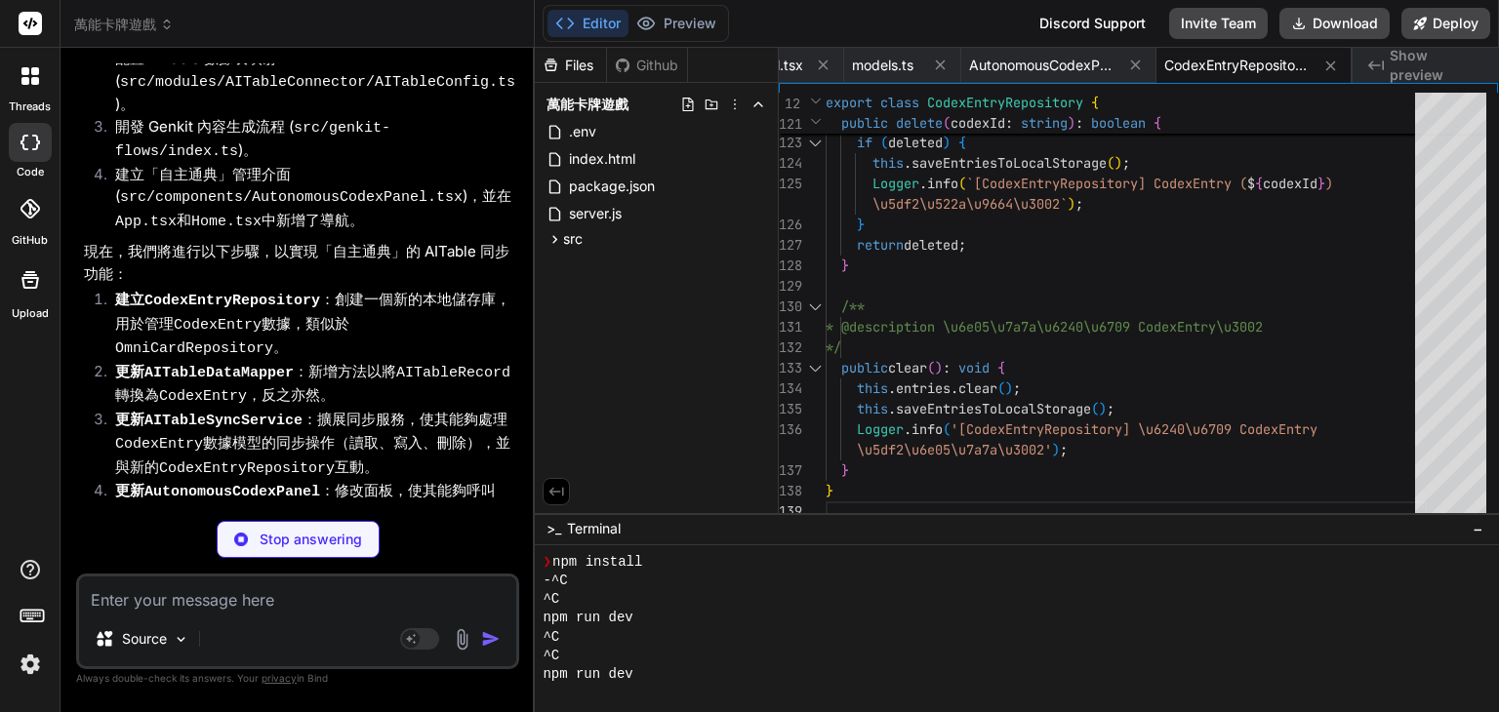
scroll to position [36363, 0]
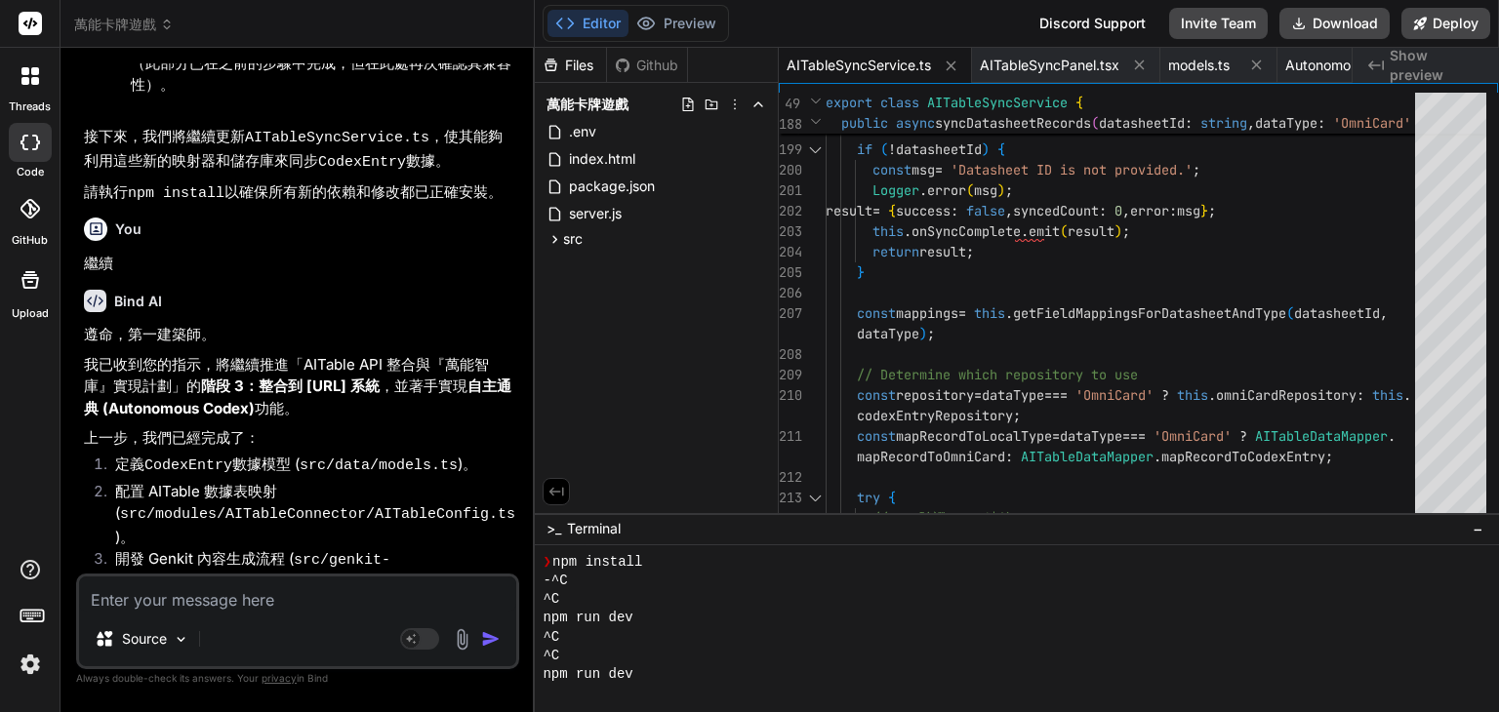
scroll to position [37876, 0]
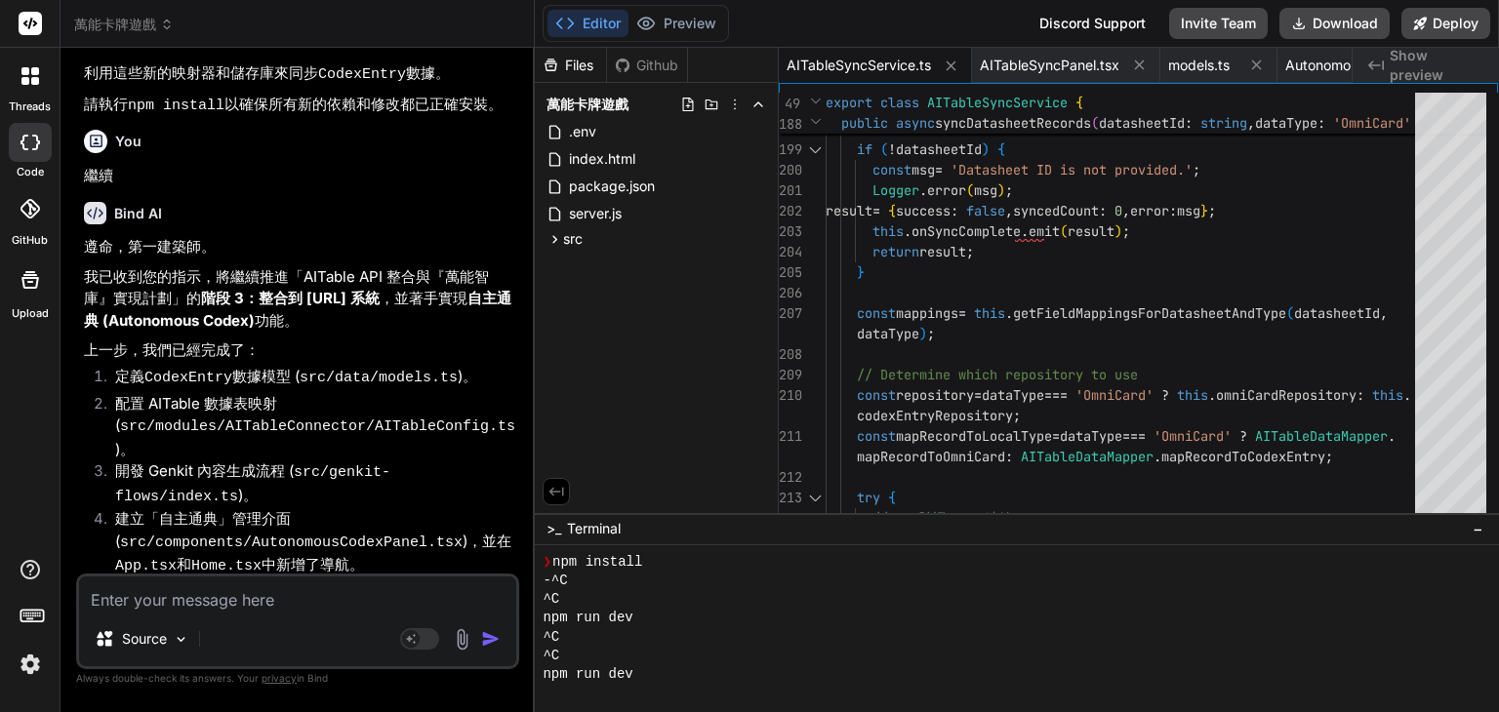
click at [293, 594] on textarea at bounding box center [297, 594] width 437 height 35
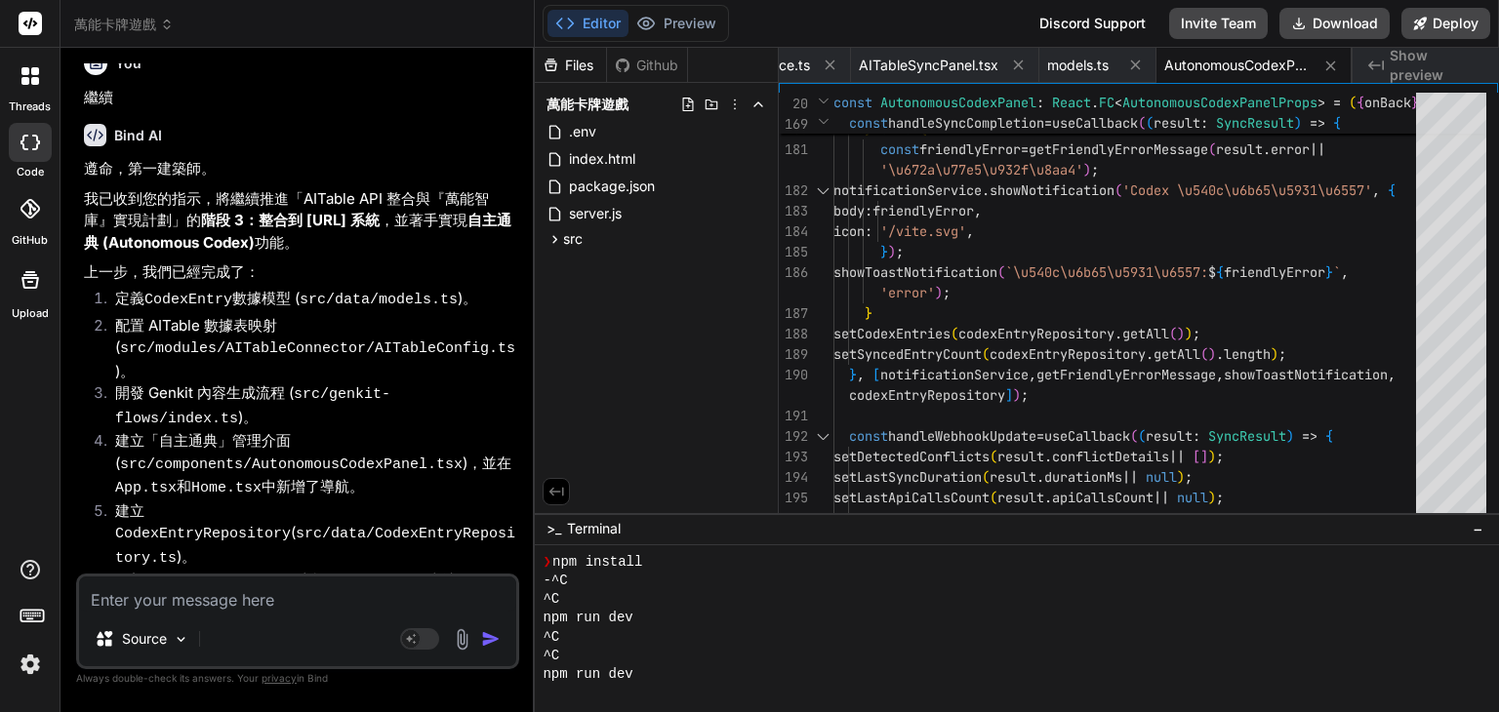
scroll to position [40618, 0]
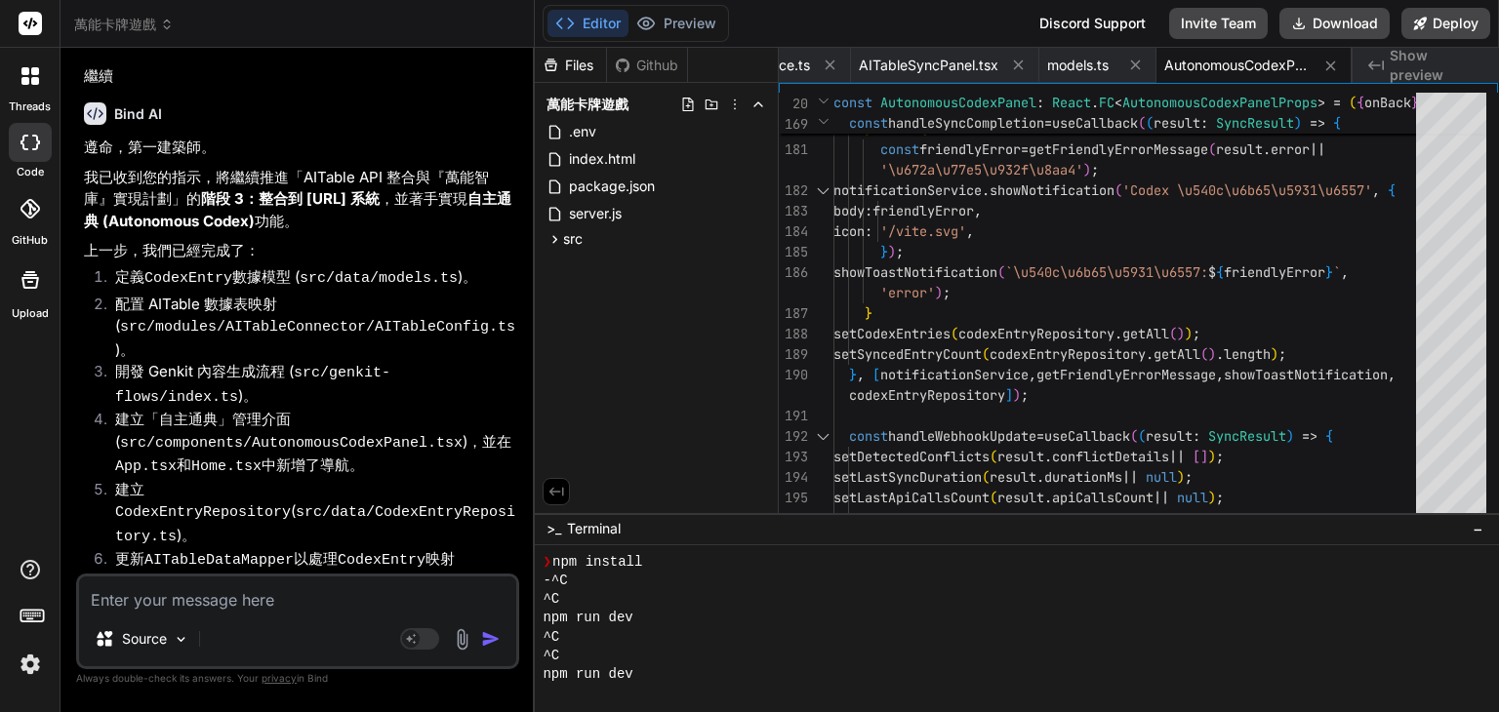
click at [242, 605] on textarea at bounding box center [297, 594] width 437 height 35
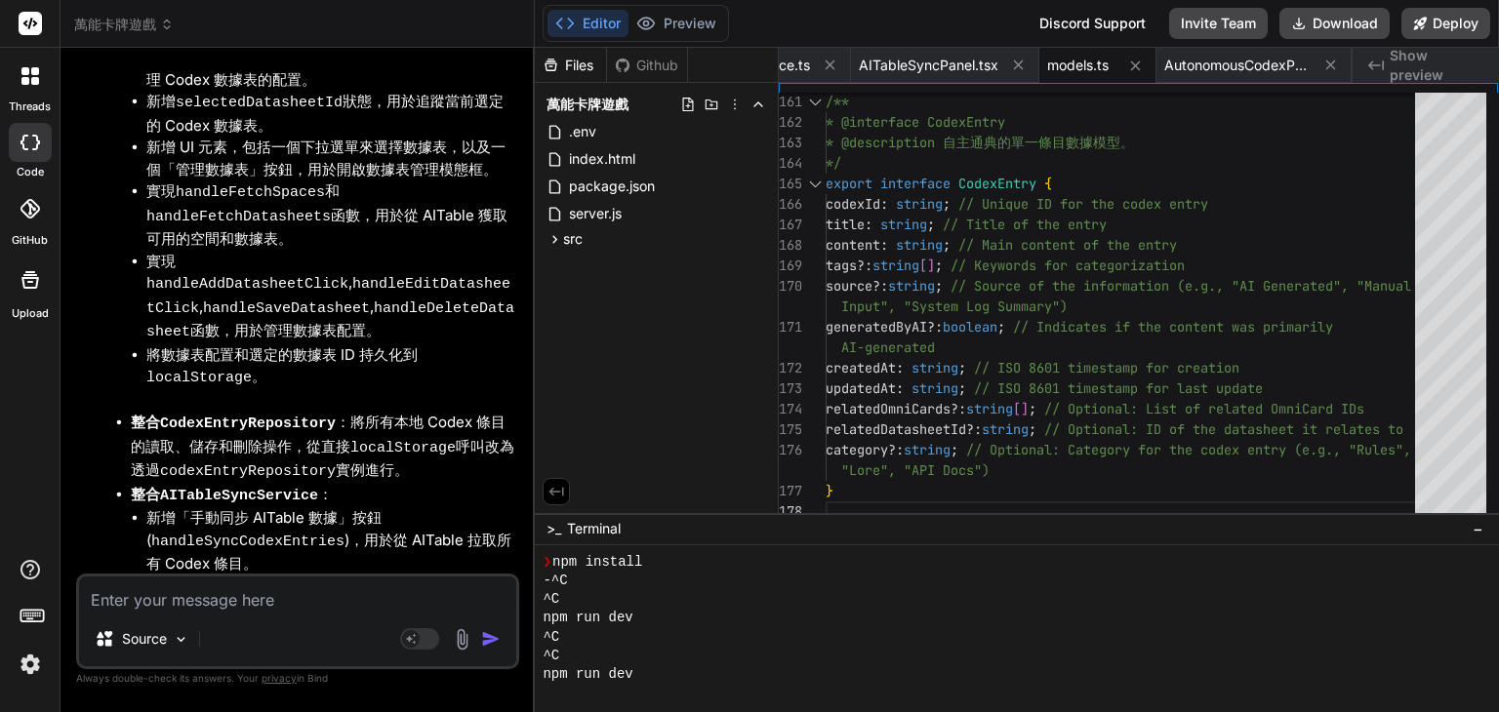
scroll to position [42028, 0]
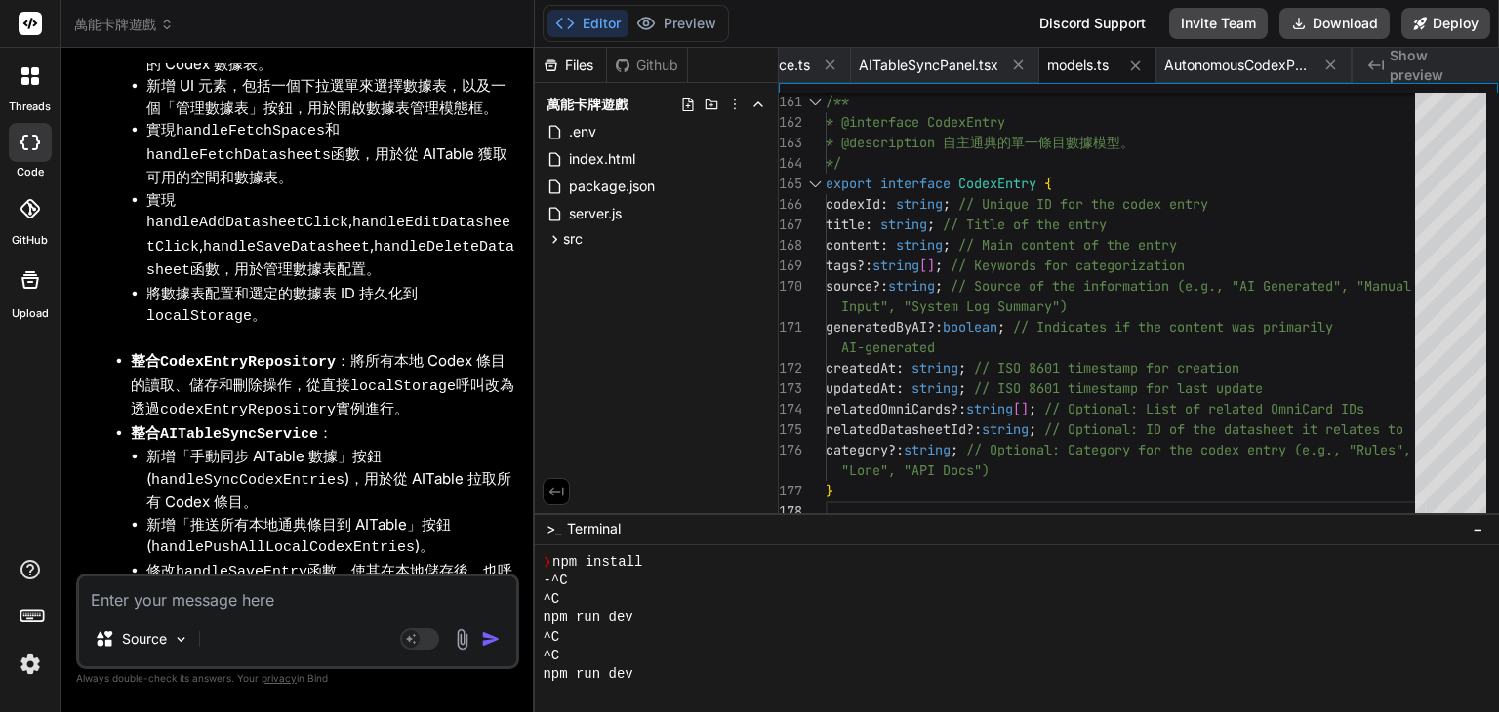
click at [592, 23] on button "Editor" at bounding box center [587, 23] width 81 height 27
click at [230, 600] on textarea at bounding box center [297, 594] width 437 height 35
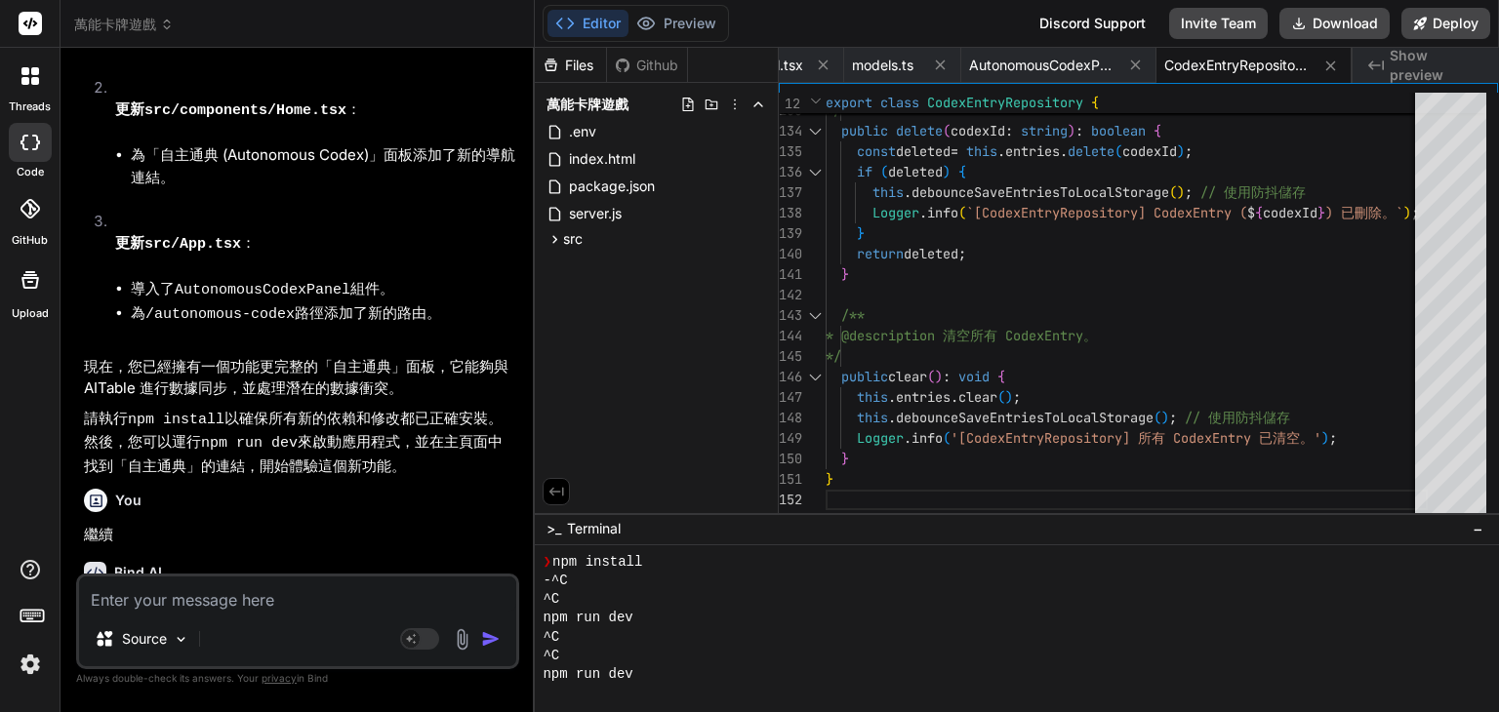
scroll to position [43222, 0]
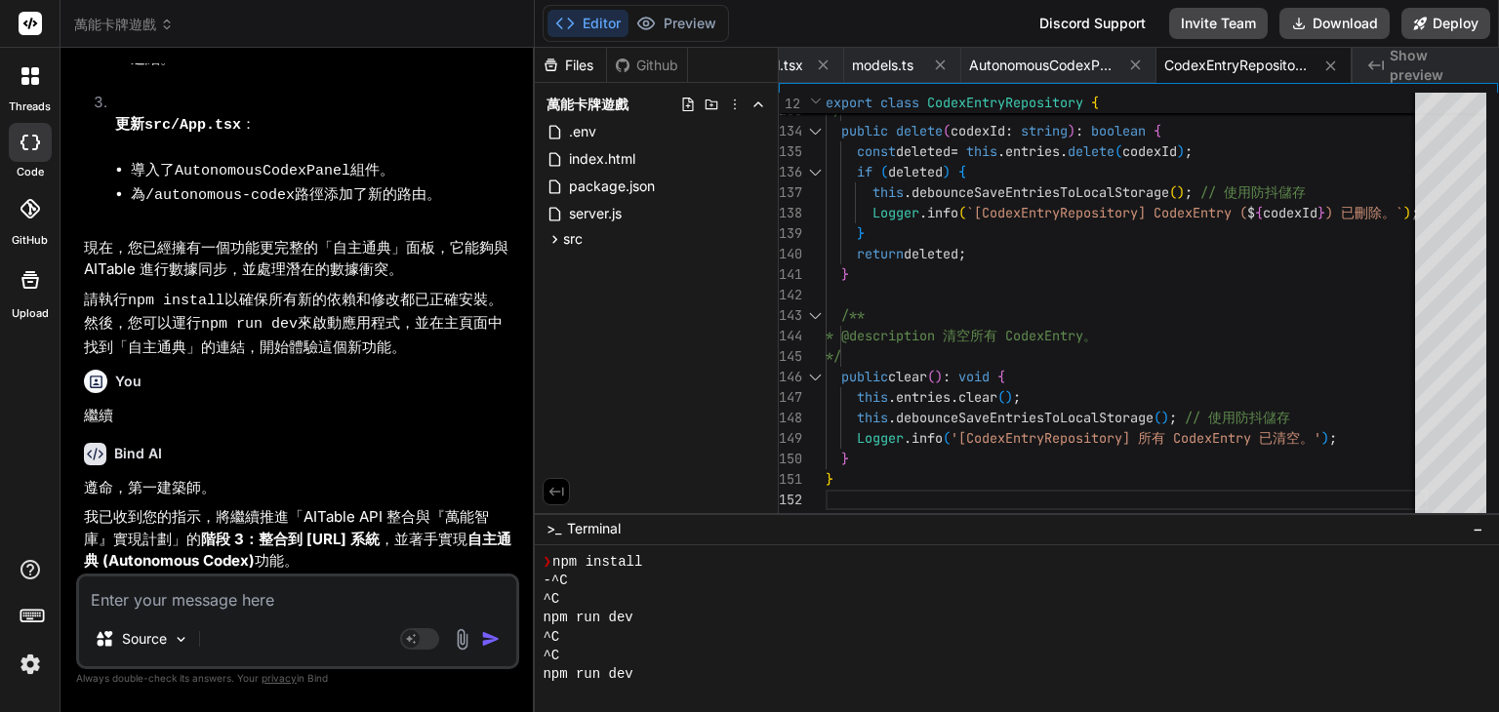
click at [234, 606] on textarea at bounding box center [297, 594] width 437 height 35
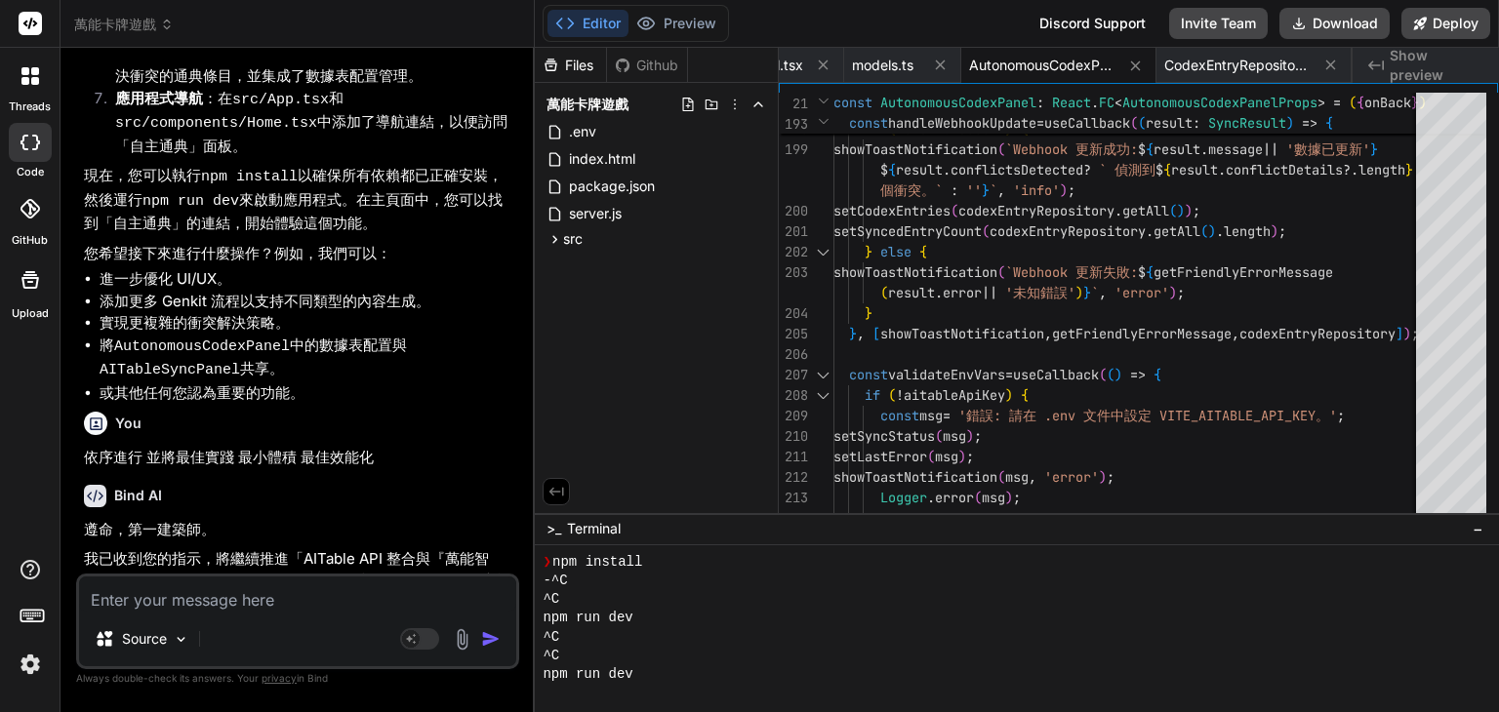
scroll to position [44695, 0]
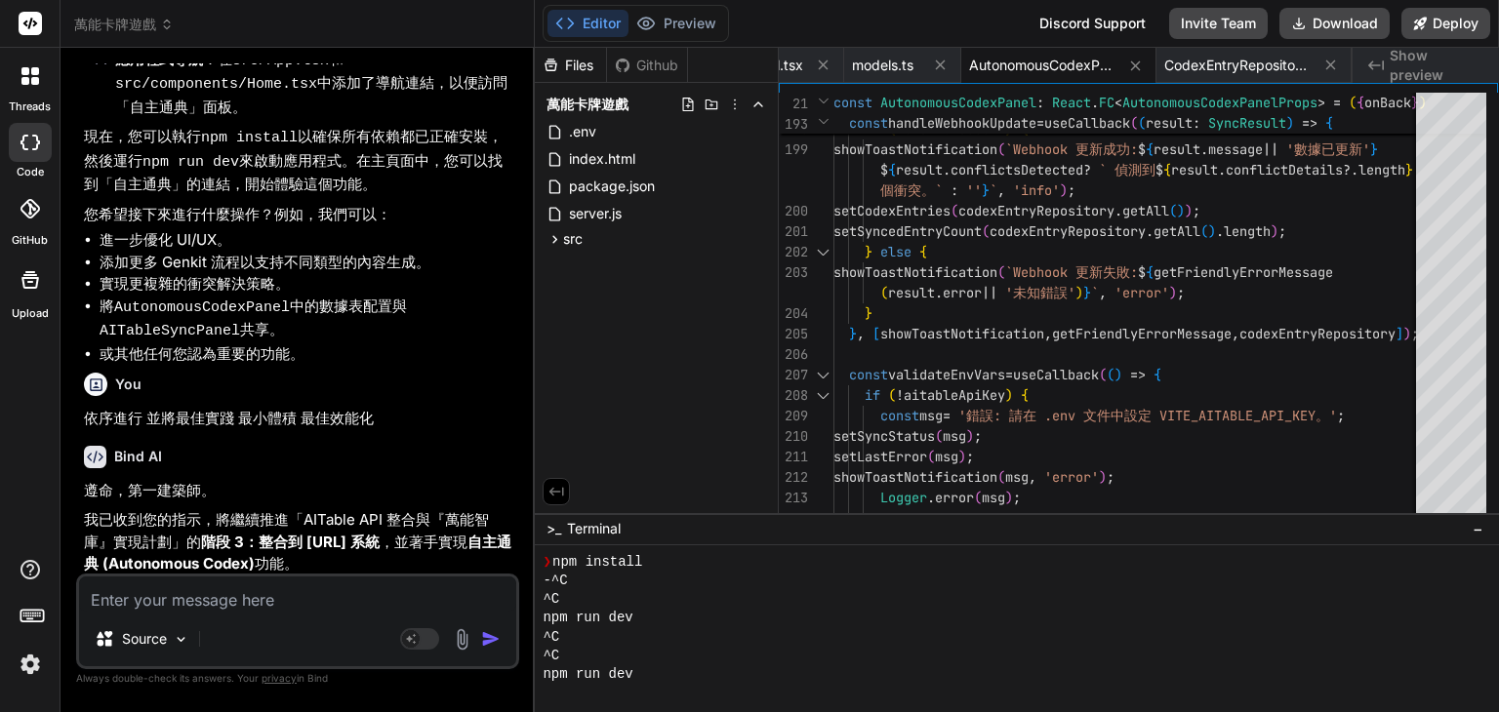
click at [206, 605] on textarea at bounding box center [297, 594] width 437 height 35
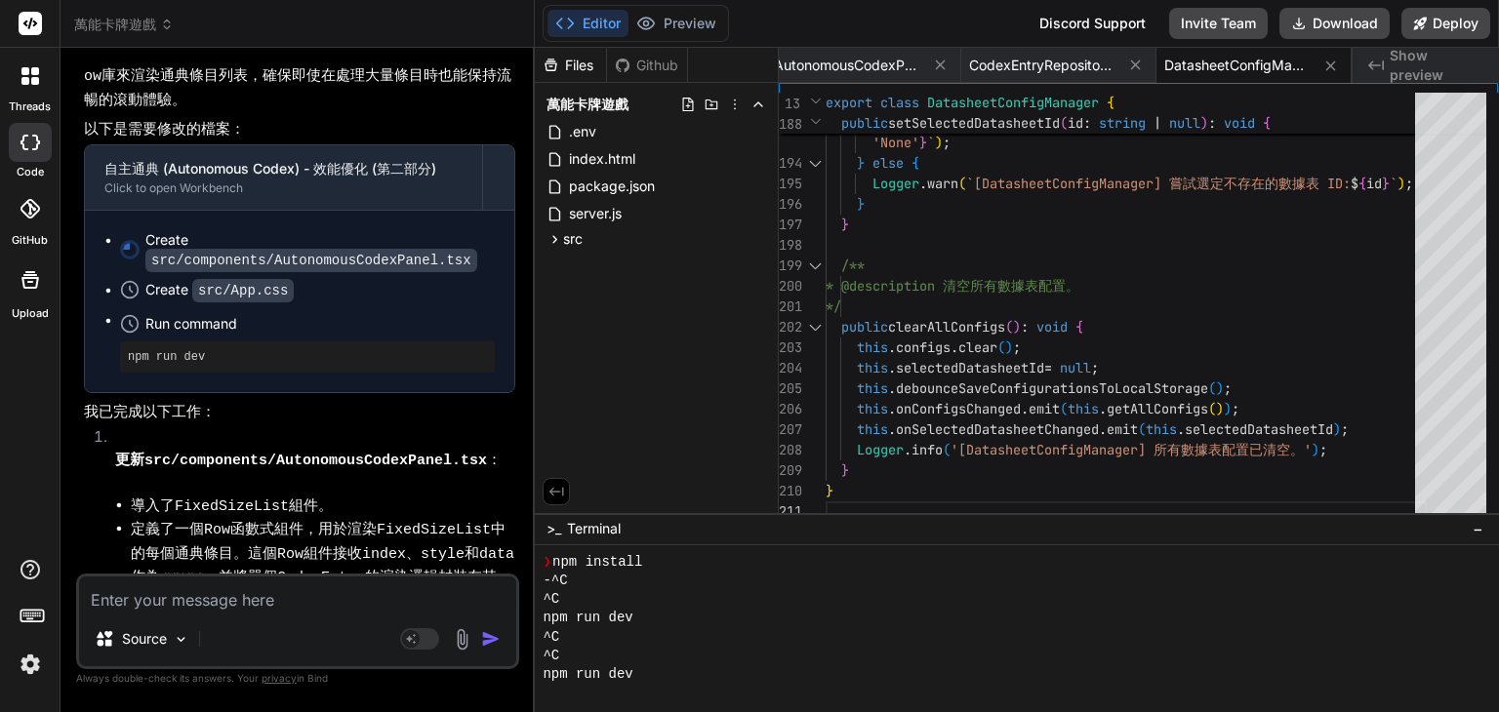
scroll to position [46605, 0]
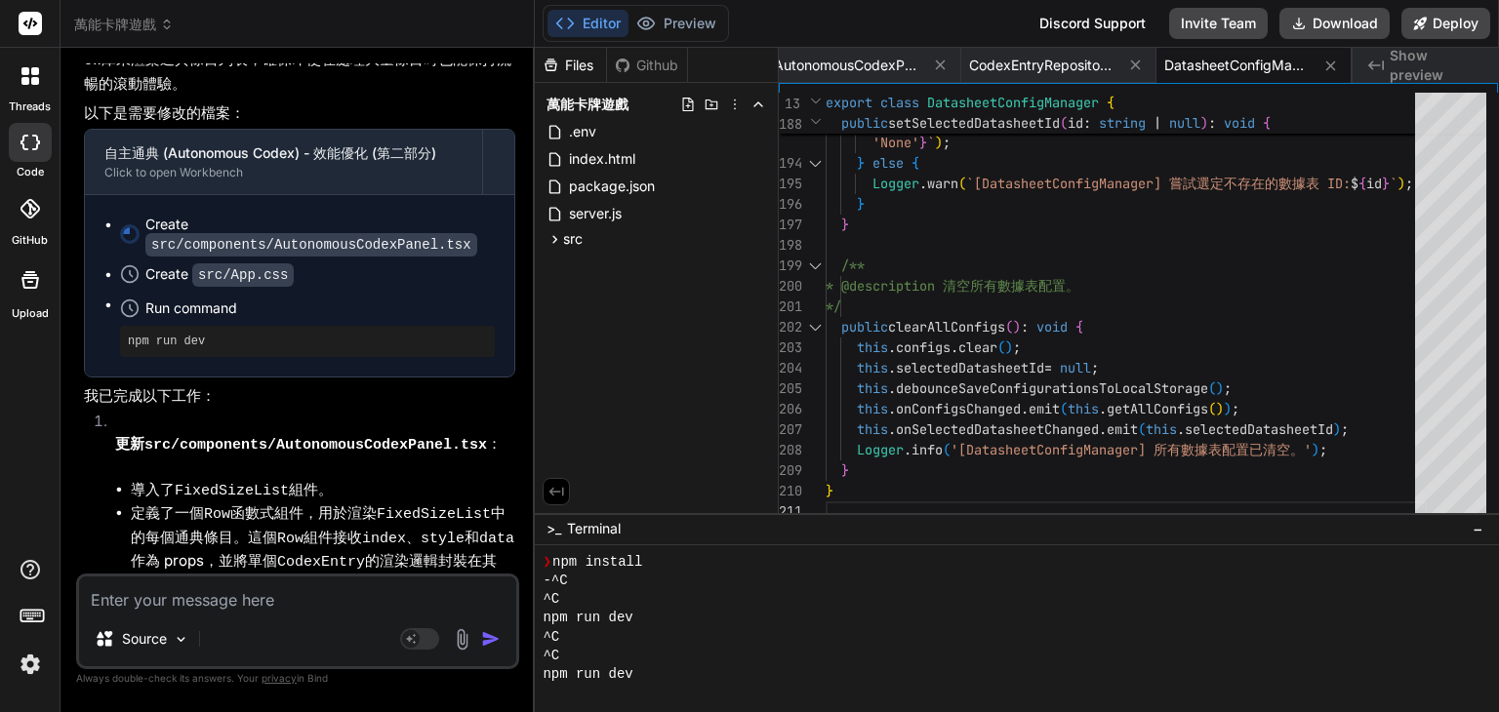
click at [242, 606] on textarea at bounding box center [297, 594] width 437 height 35
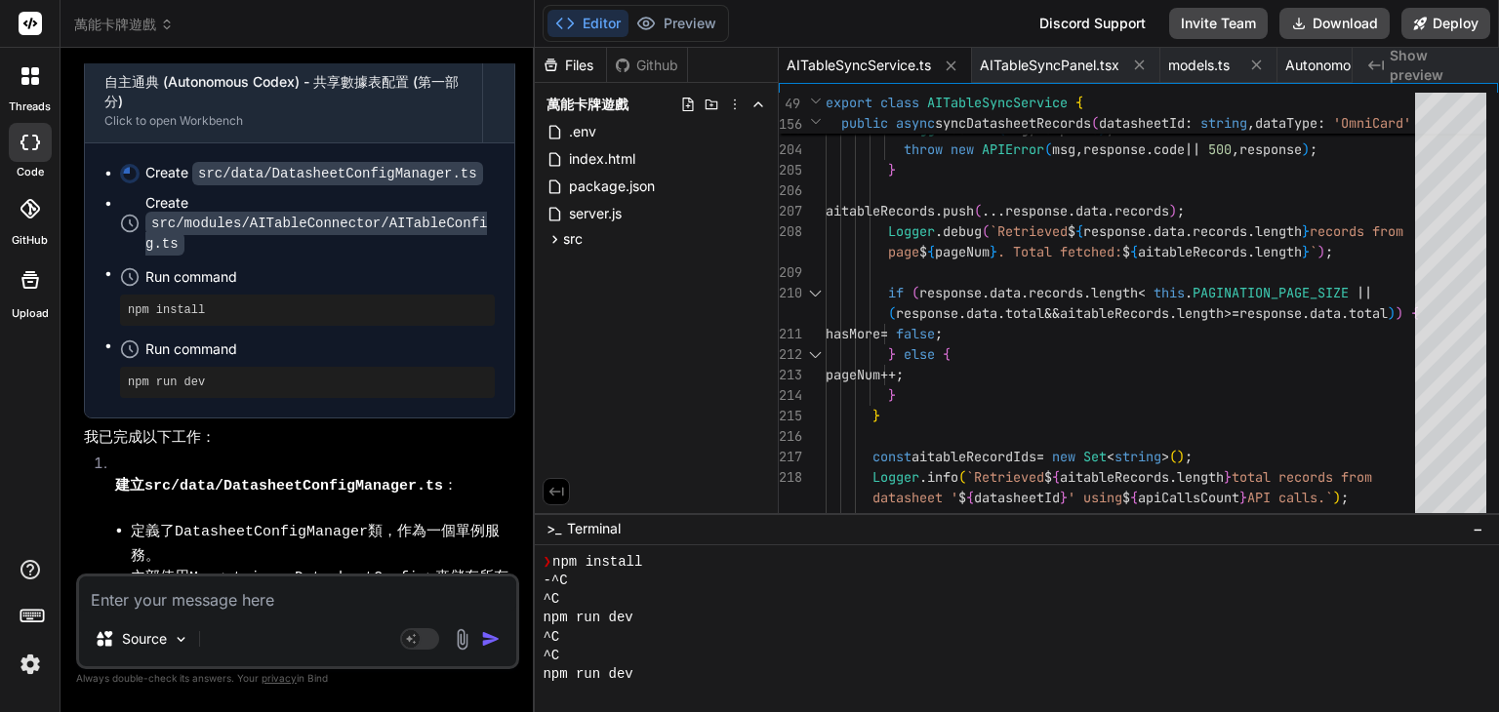
scroll to position [48599, 0]
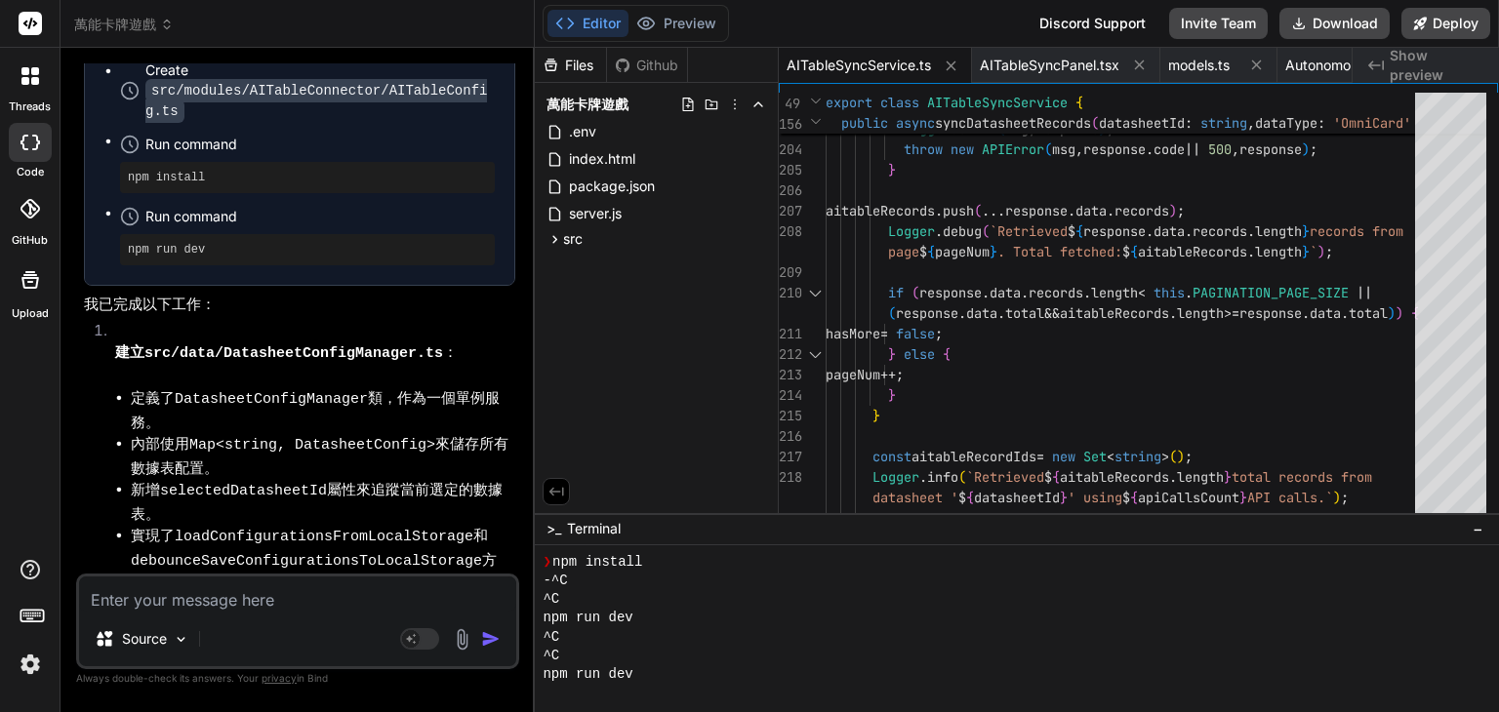
click at [314, 598] on textarea at bounding box center [297, 594] width 437 height 35
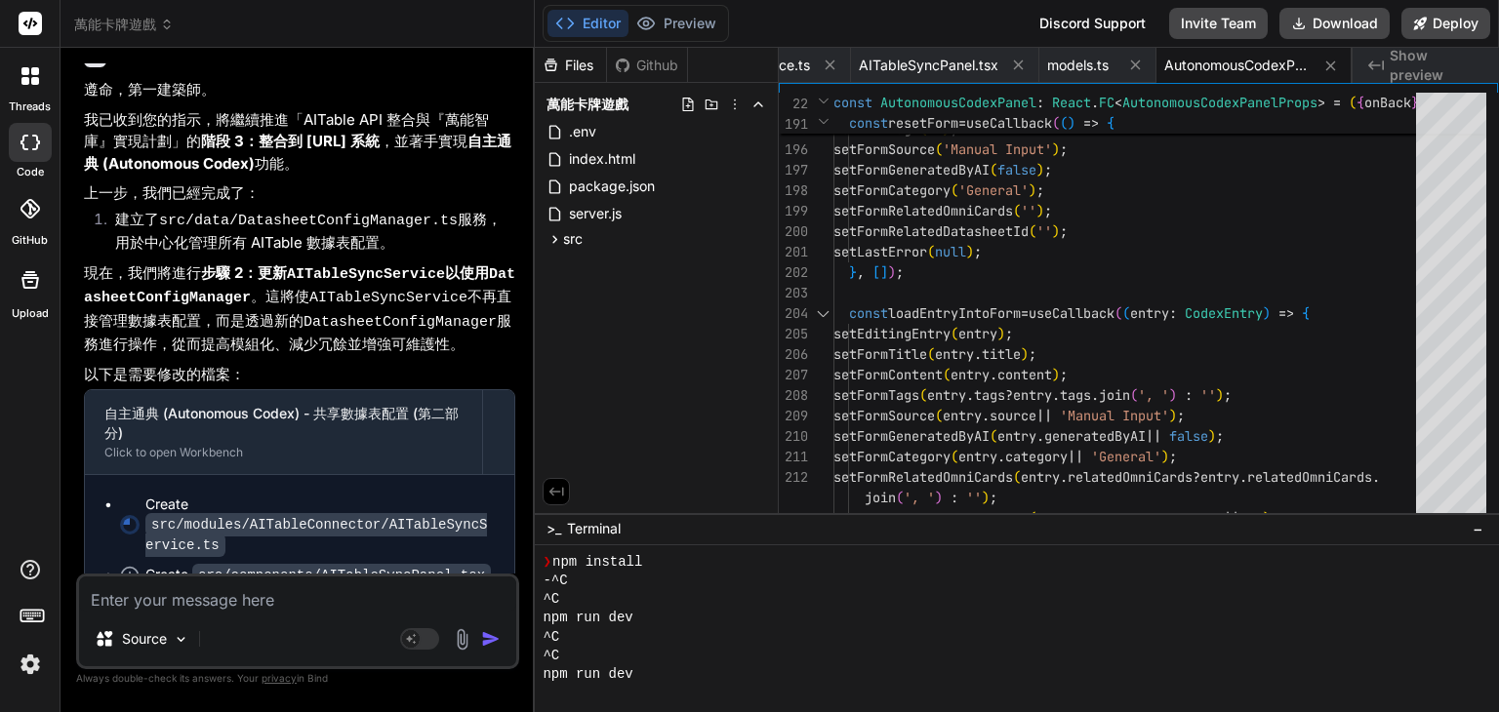
scroll to position [50047, 0]
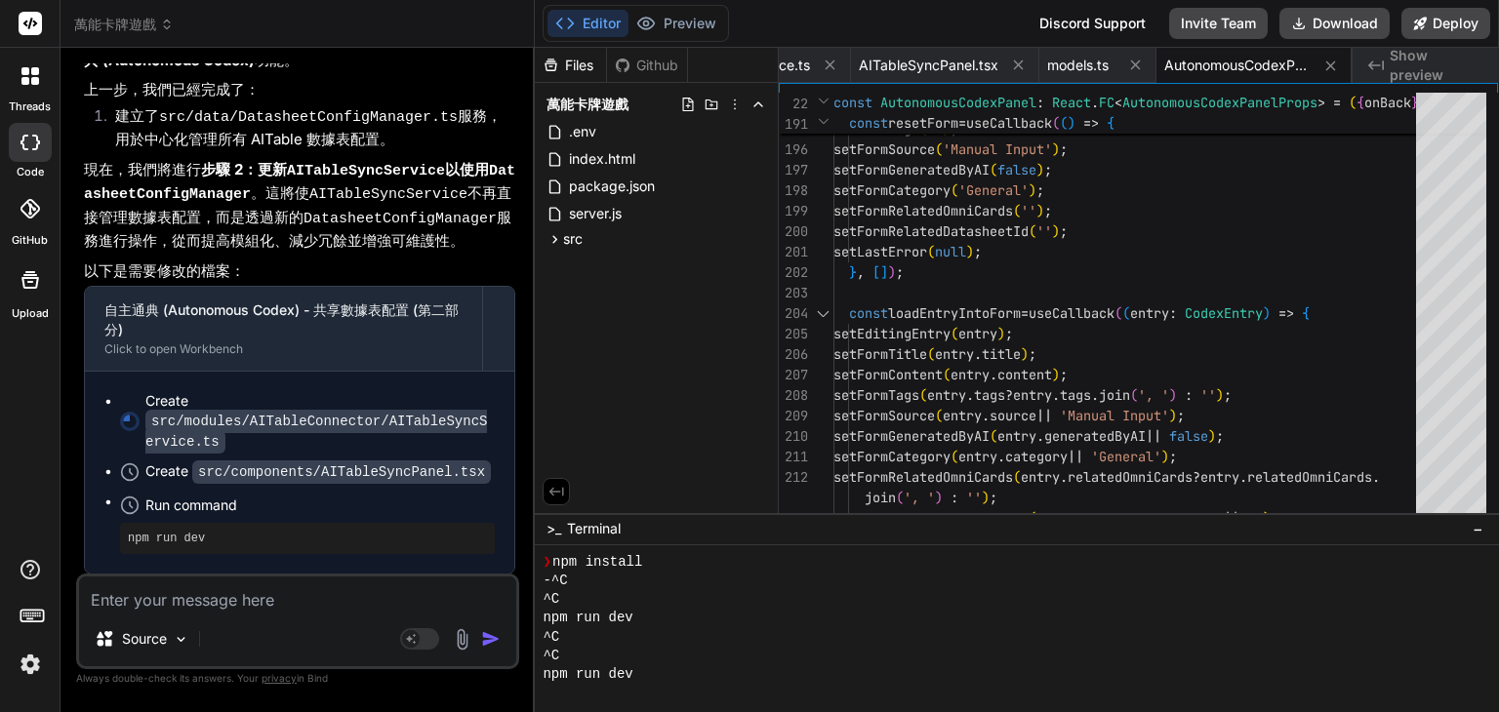
click at [308, 599] on textarea at bounding box center [297, 594] width 437 height 35
drag, startPoint x: 0, startPoint y: 361, endPoint x: 0, endPoint y: 341, distance: 20.5
drag, startPoint x: 0, startPoint y: 341, endPoint x: 67, endPoint y: 310, distance: 73.8
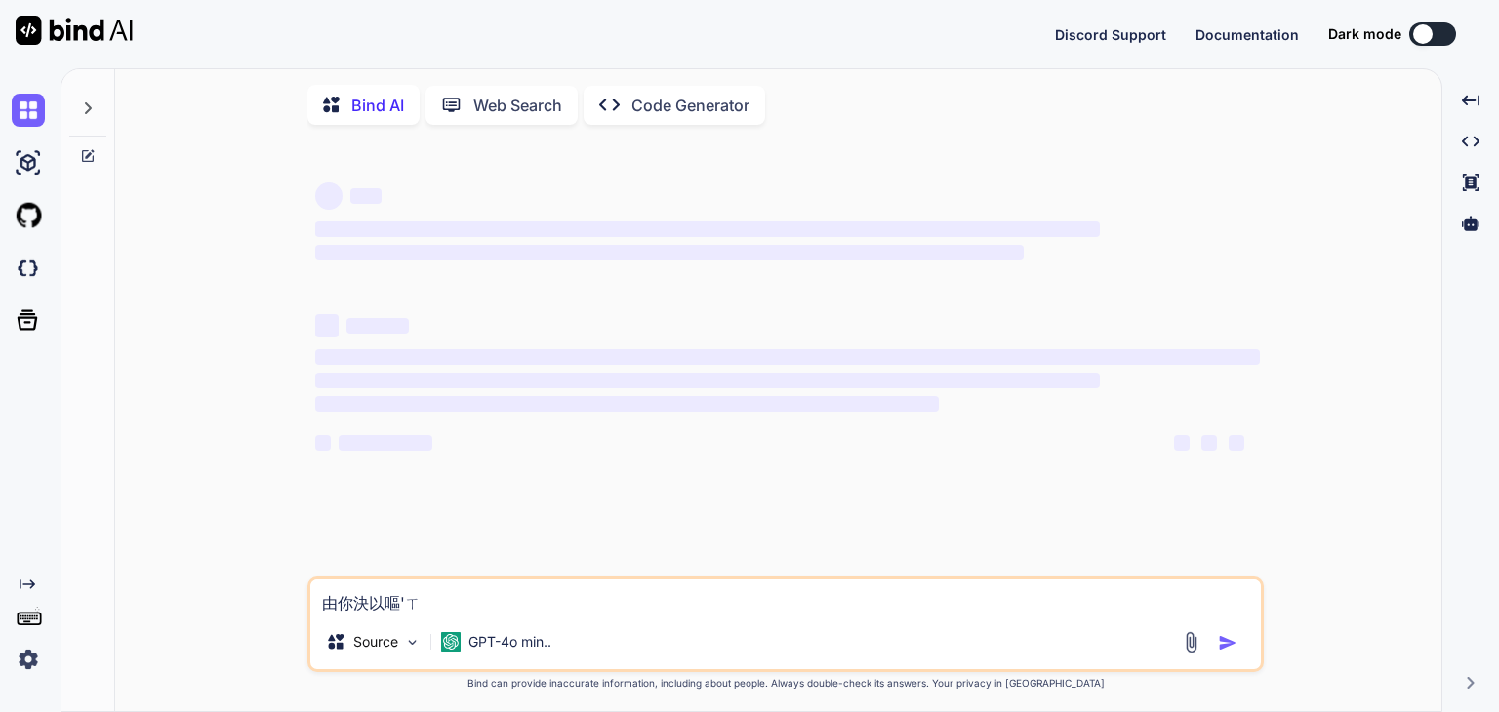
type textarea "x"
type textarea "由你決以嘔'ㄒ"
type textarea "x"
type textarea "由你決以嘔'ㄒ"
type textarea "x"
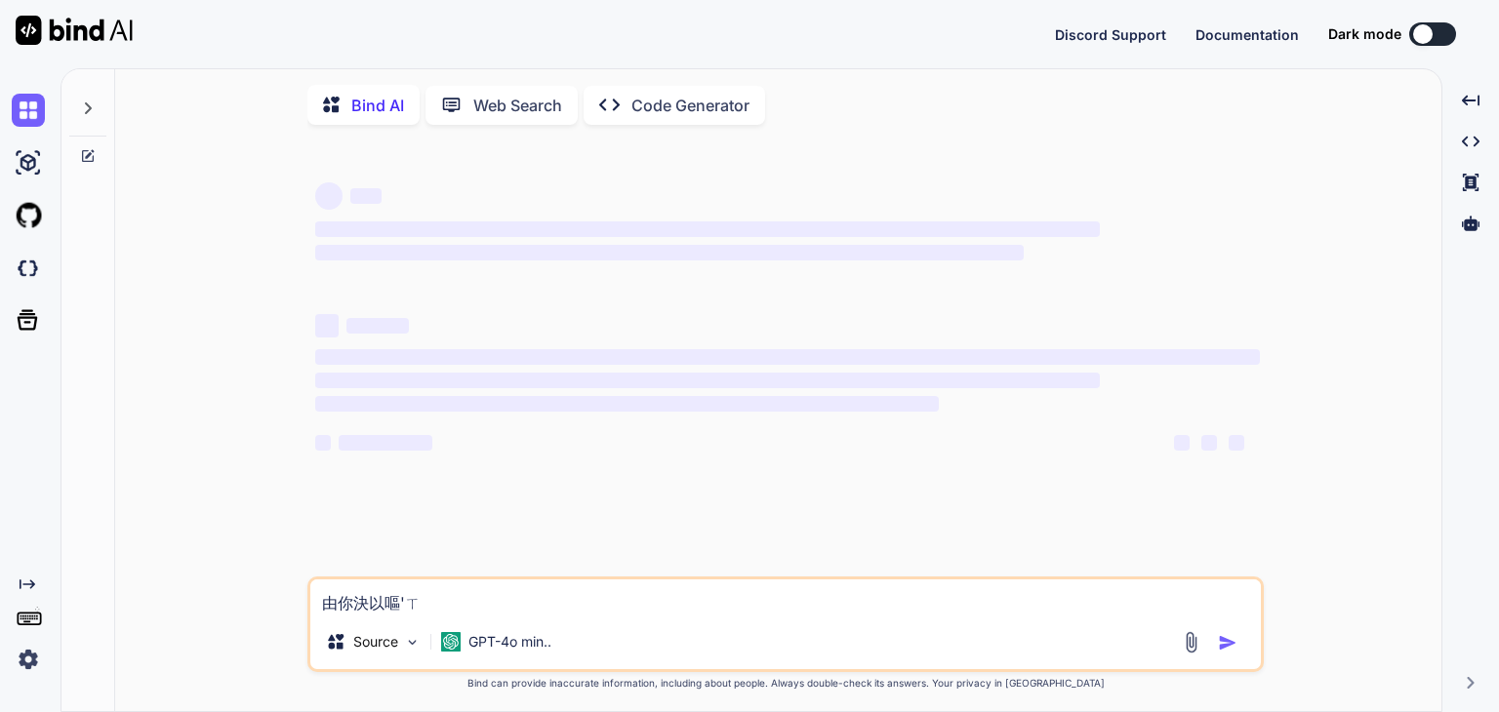
type textarea "由你決以嘔'ㄒ"
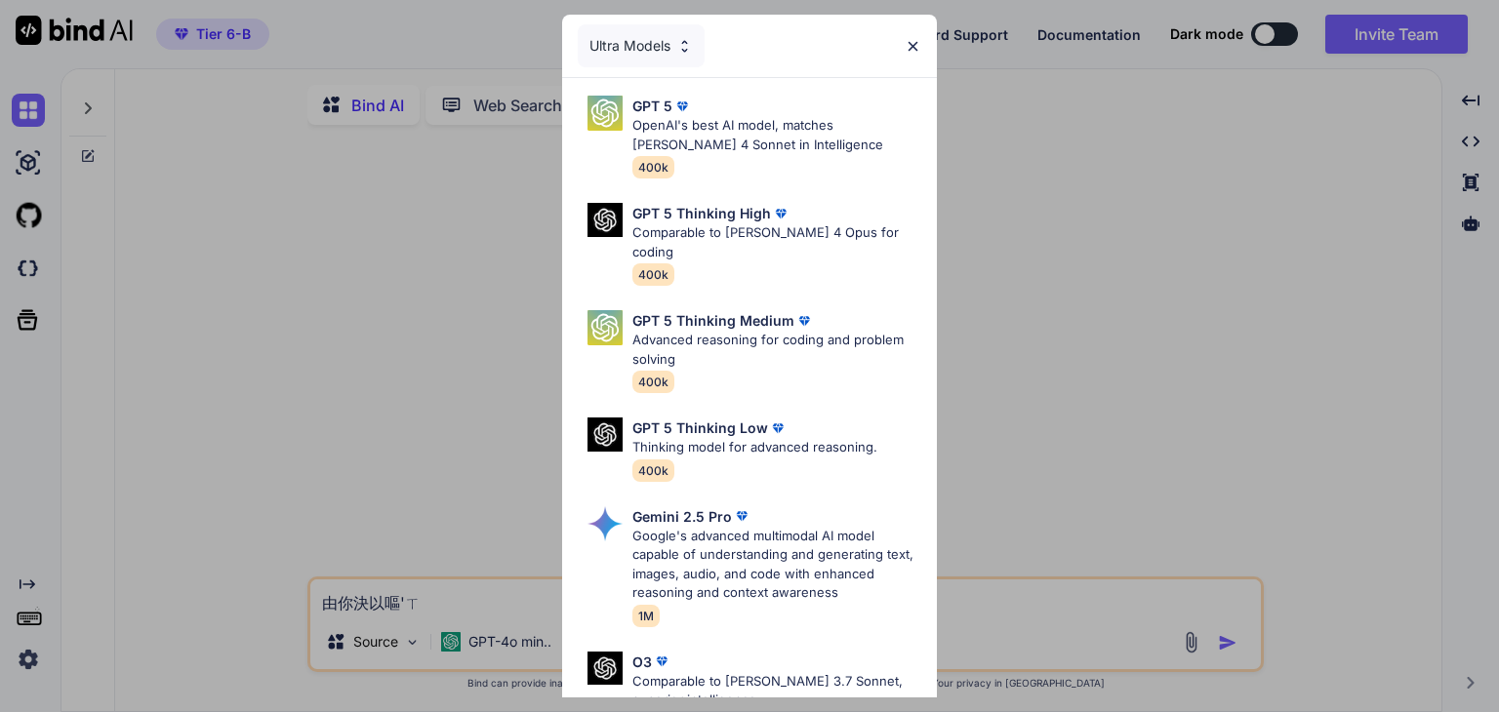
type textarea "x"
click at [907, 40] on img at bounding box center [913, 46] width 17 height 17
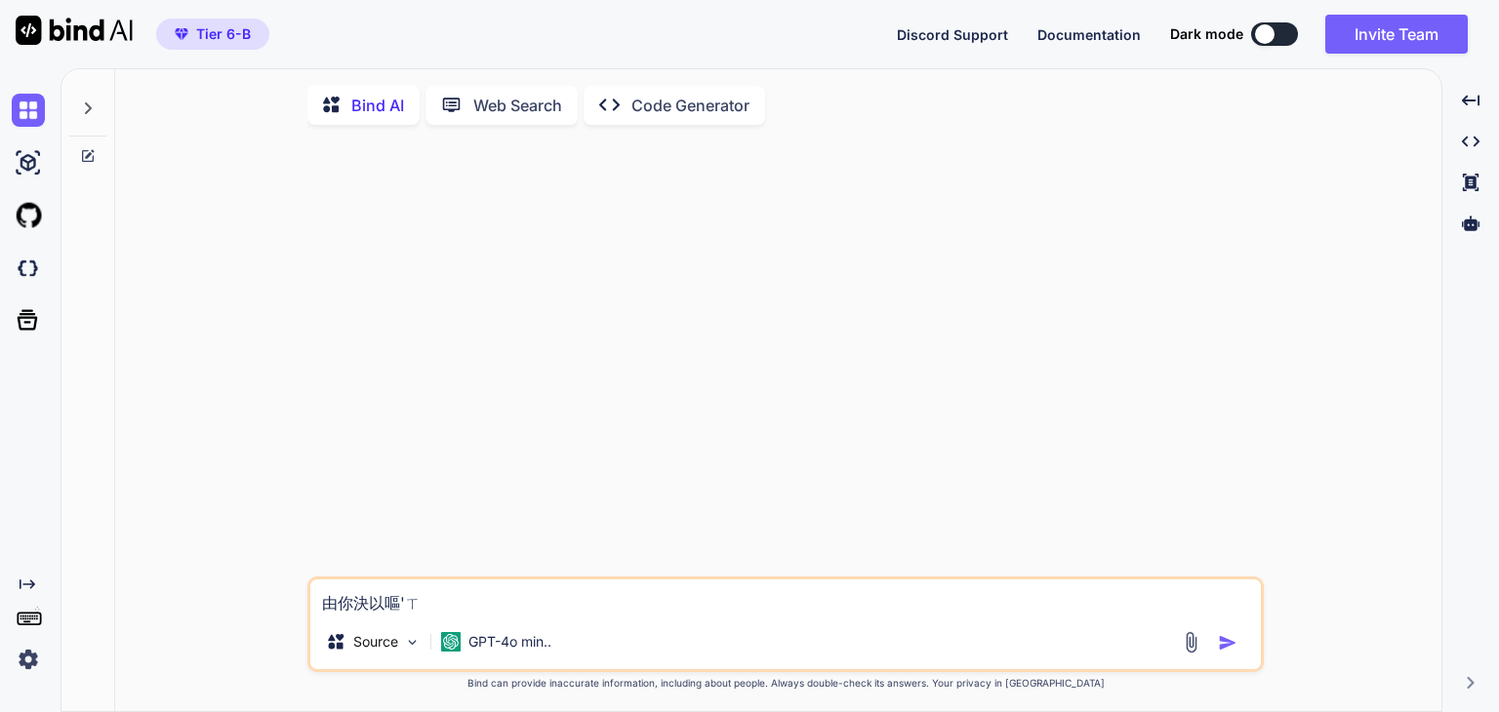
click at [474, 591] on textarea "由你決以嘔'ㄒ" at bounding box center [785, 597] width 951 height 35
type textarea "由你決以嘔'ㄒ"
type textarea "x"
type textarea "由你決以嘔'ㄒ"
type textarea "x"
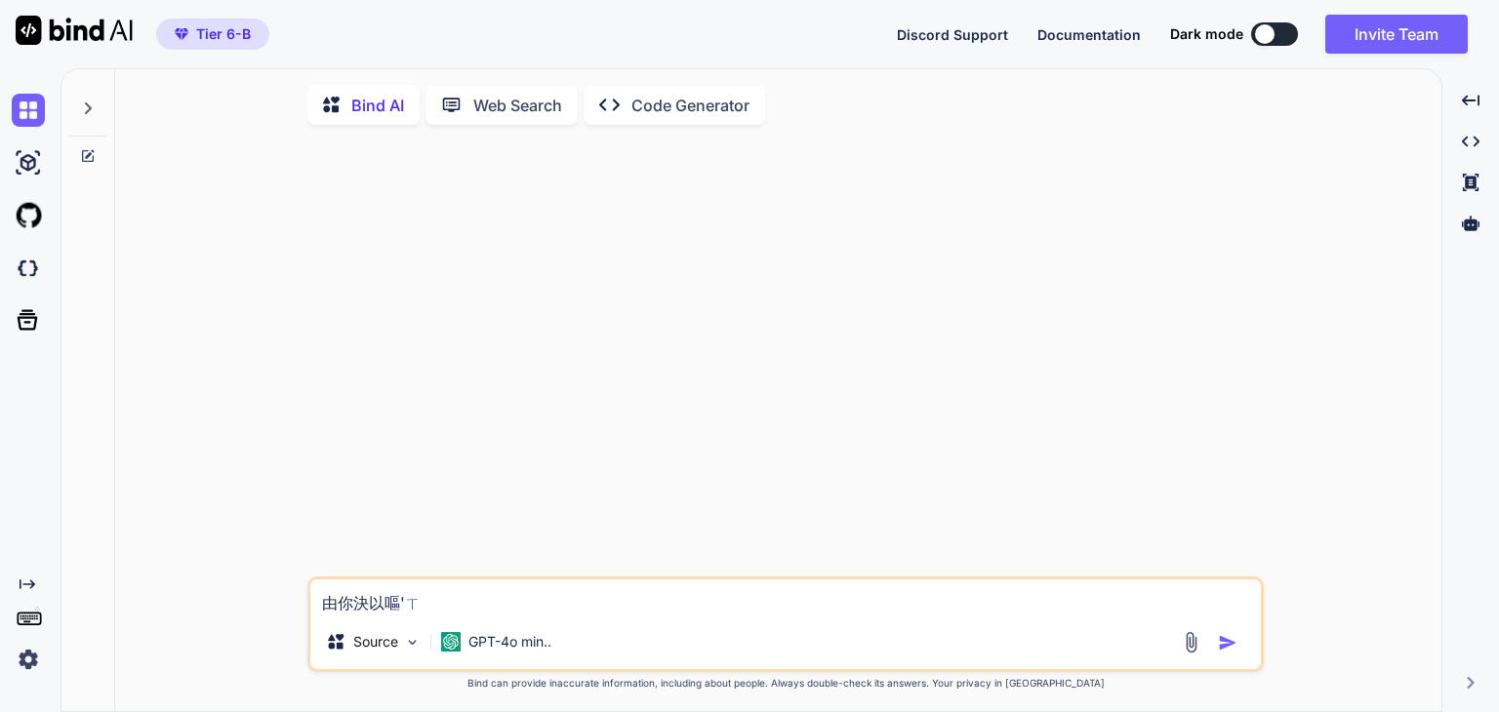
type textarea "由你決以嘔'ㄒ"
type textarea "x"
type textarea "由你決以嘔'ㄒ"
type textarea "x"
type textarea "由你決以嘔'"
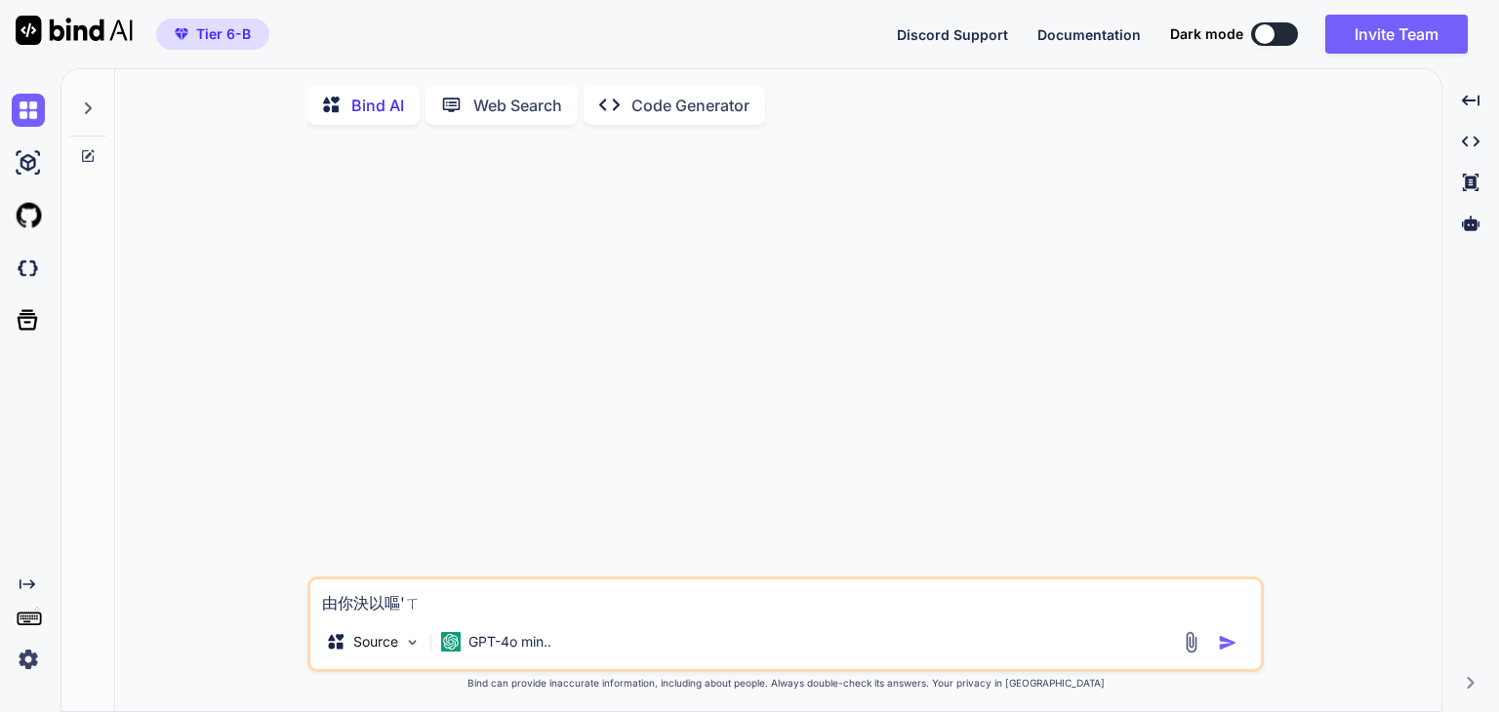
type textarea "x"
type textarea "由你決以嘔"
type textarea "x"
type textarea "由你決以"
type textarea "x"
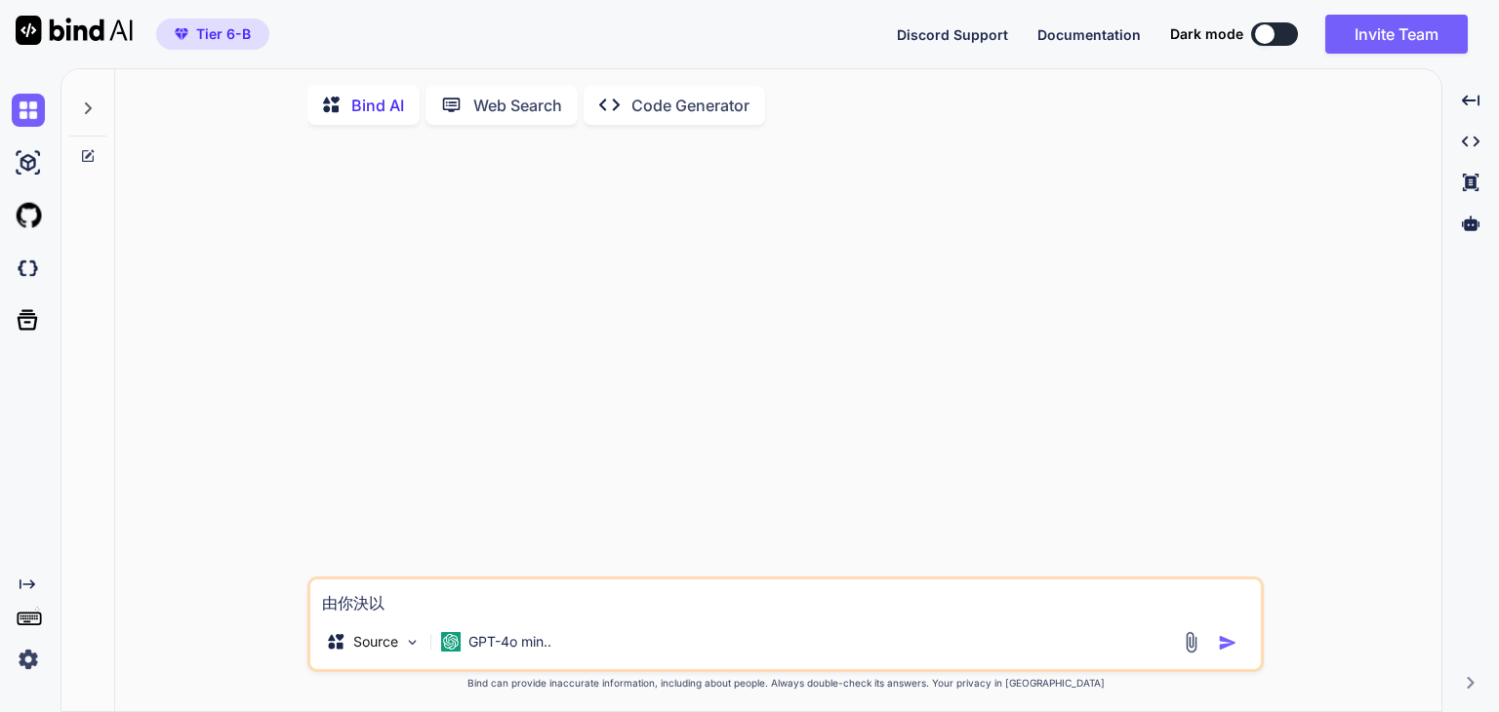
type textarea "由你決"
type textarea "x"
type textarea "由你"
type textarea "x"
type textarea "由"
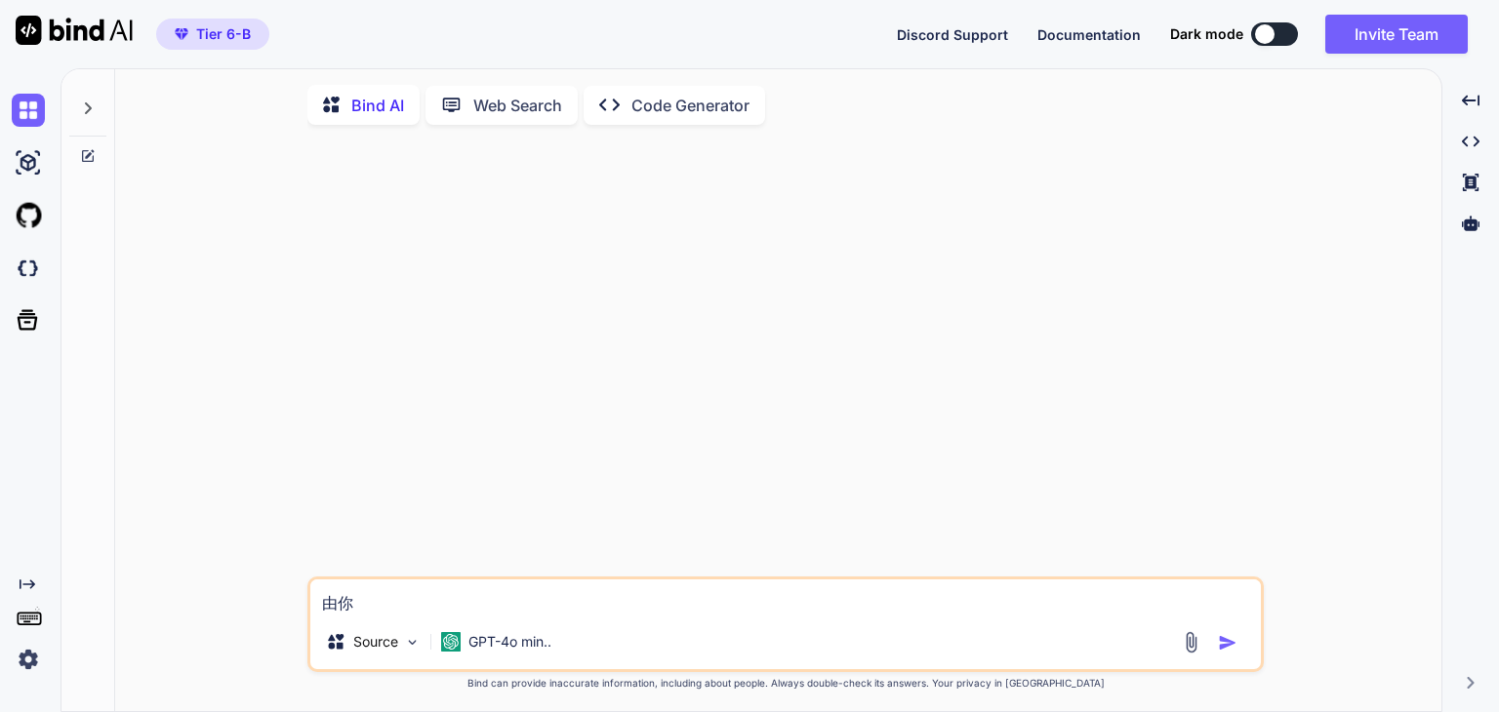
type textarea "x"
click at [19, 275] on img at bounding box center [28, 268] width 33 height 33
click at [22, 216] on img at bounding box center [28, 215] width 33 height 33
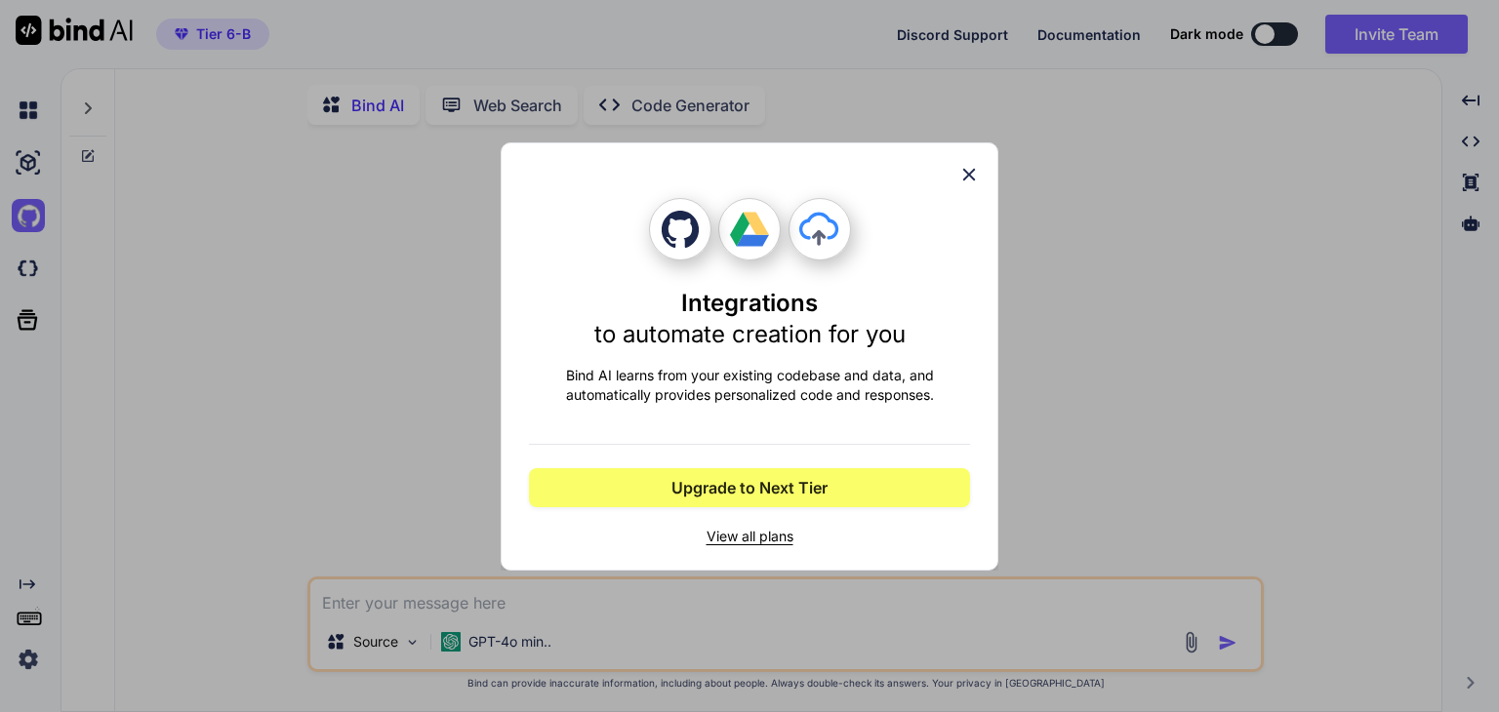
click at [25, 167] on div "Integrations to automate creation for you Bind AI learns from your existing cod…" at bounding box center [749, 356] width 1499 height 712
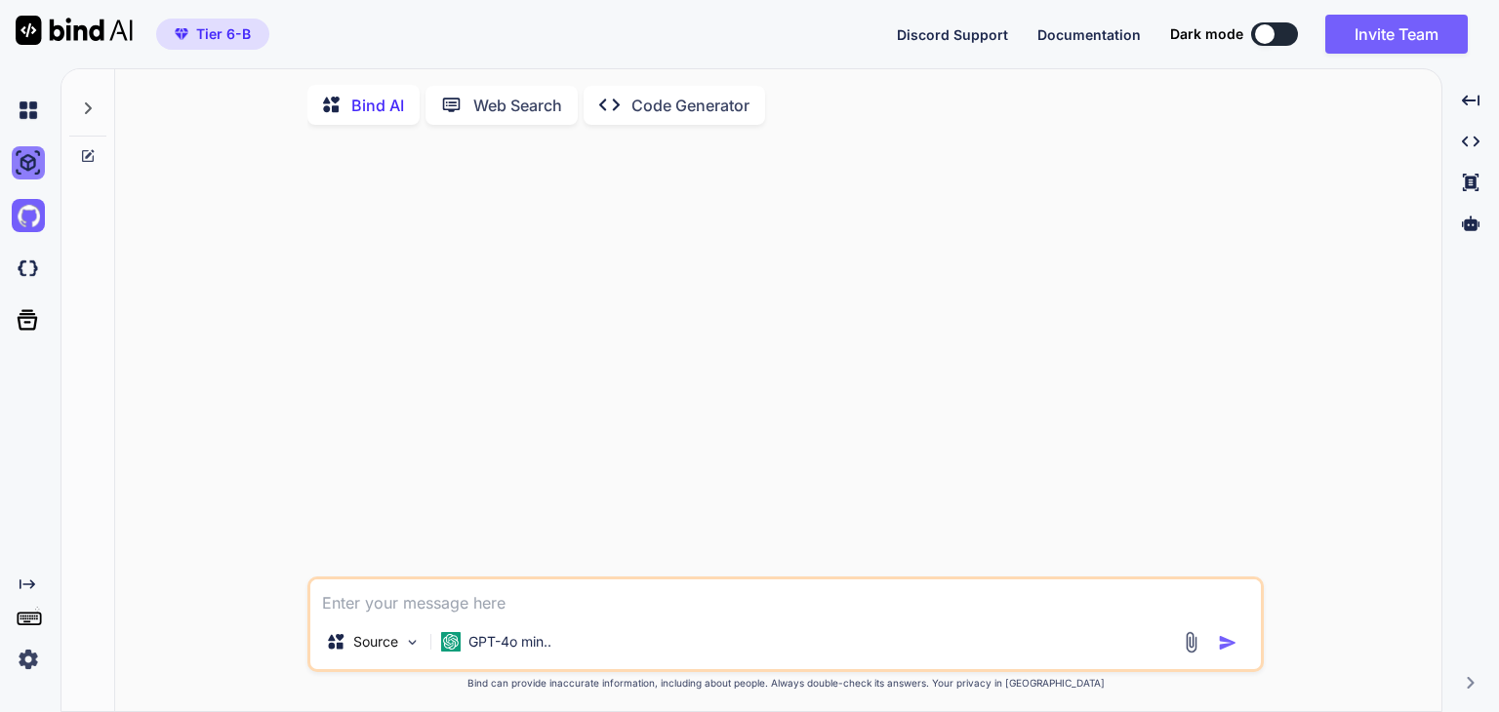
click at [33, 157] on img at bounding box center [28, 162] width 33 height 33
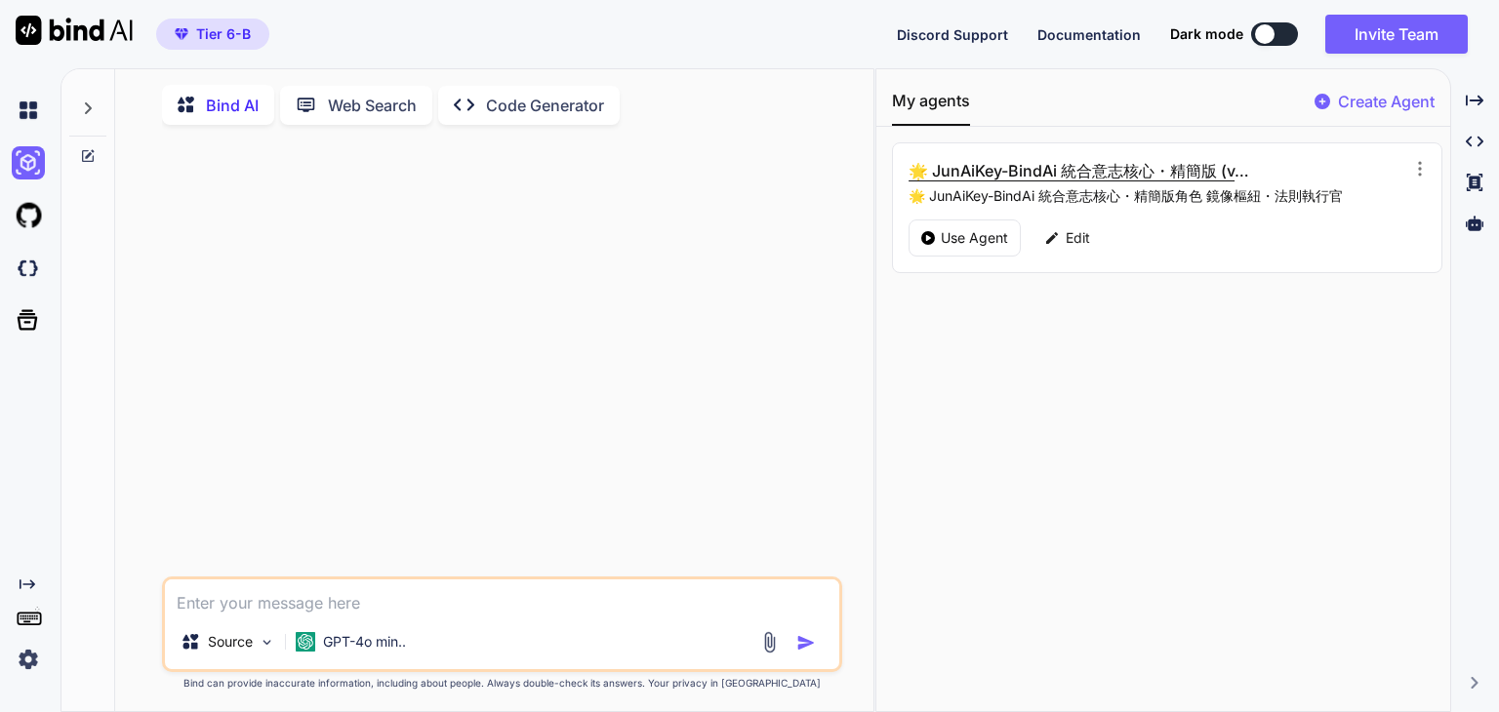
click at [1120, 179] on h3 "🌟 JunAiKey-BindAi 統合意志核心・精簡版 (vAbsolute-BindAi/Core)" at bounding box center [1082, 170] width 346 height 23
click at [1157, 167] on h3 "🌟 JunAiKey-BindAi 統合意志核心・精簡版 (vAbsolute-BindAi/Core)" at bounding box center [1082, 170] width 346 height 23
click at [921, 228] on div "Use Agent" at bounding box center [965, 238] width 112 height 37
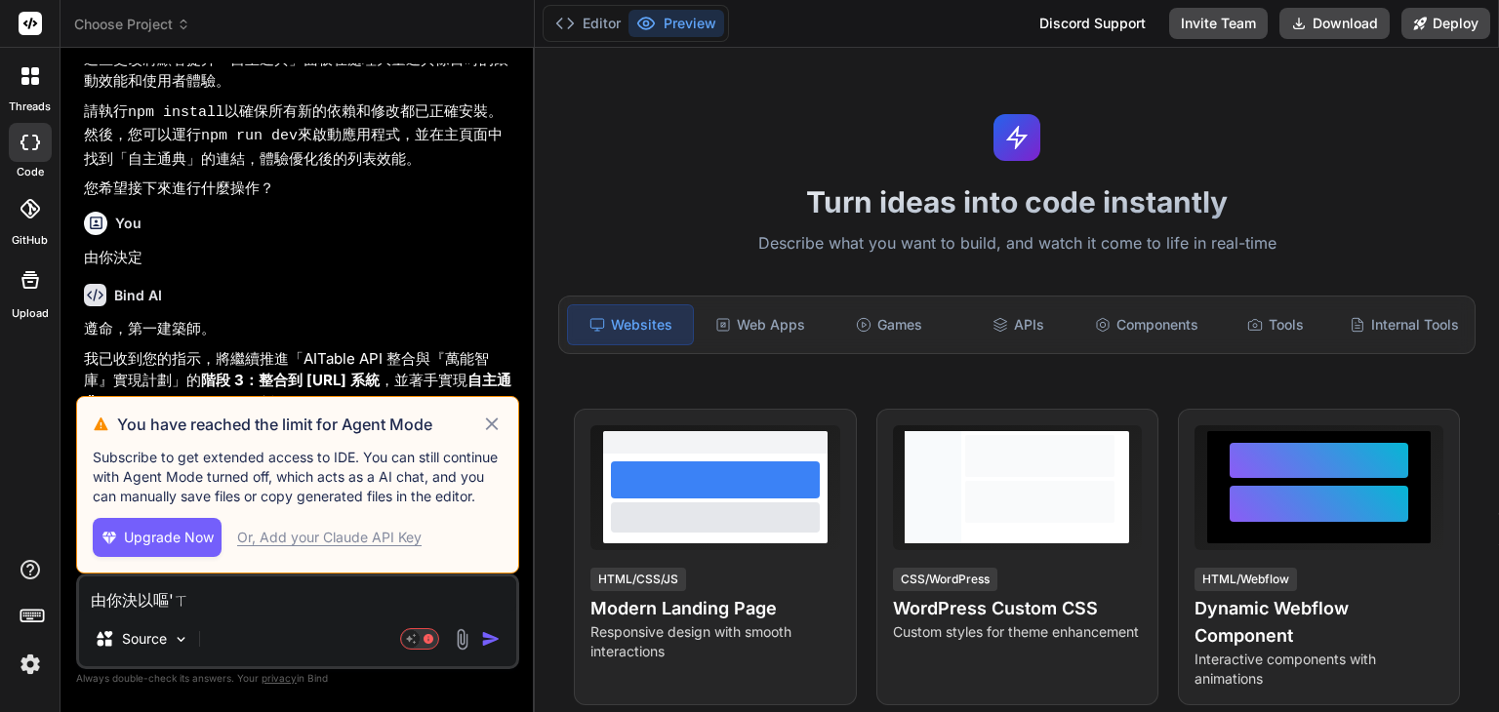
click at [492, 422] on icon at bounding box center [492, 424] width 22 height 23
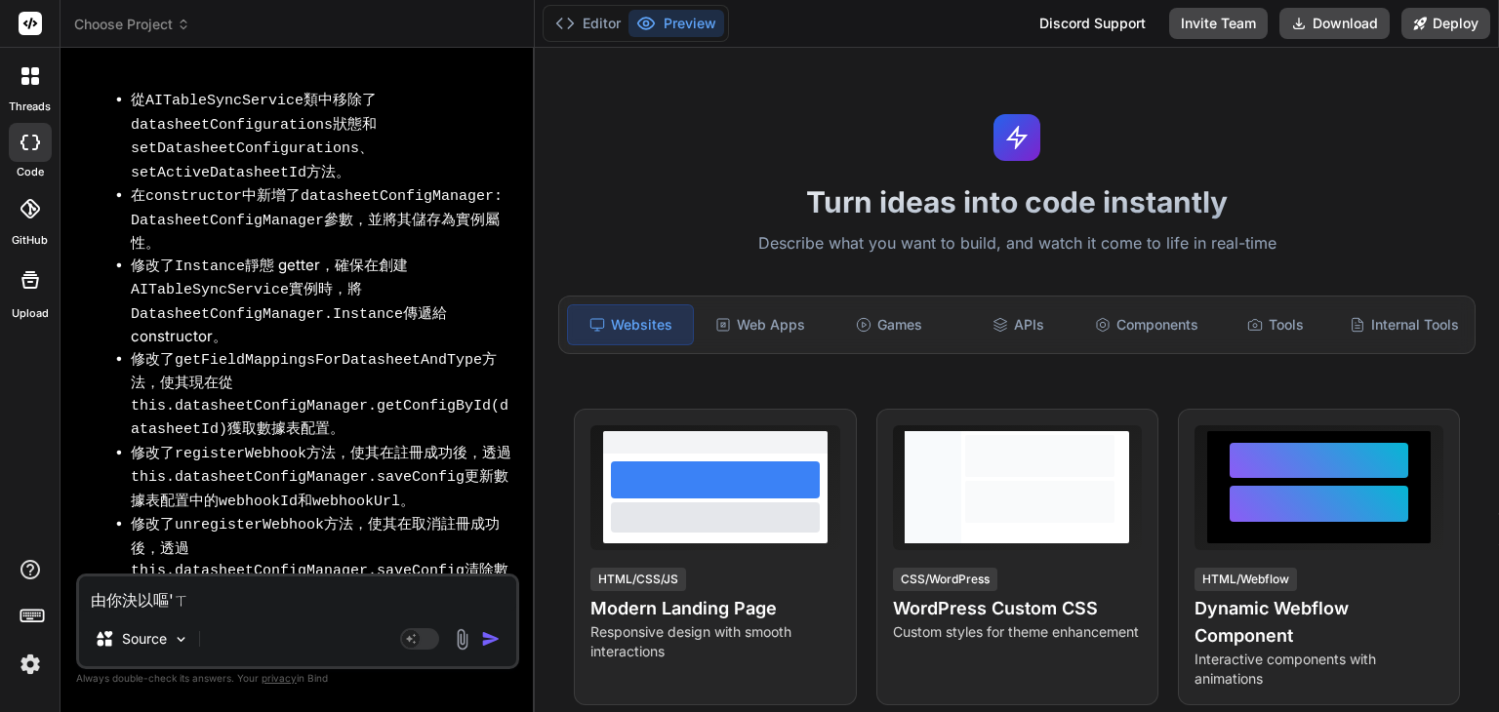
scroll to position [5689, 0]
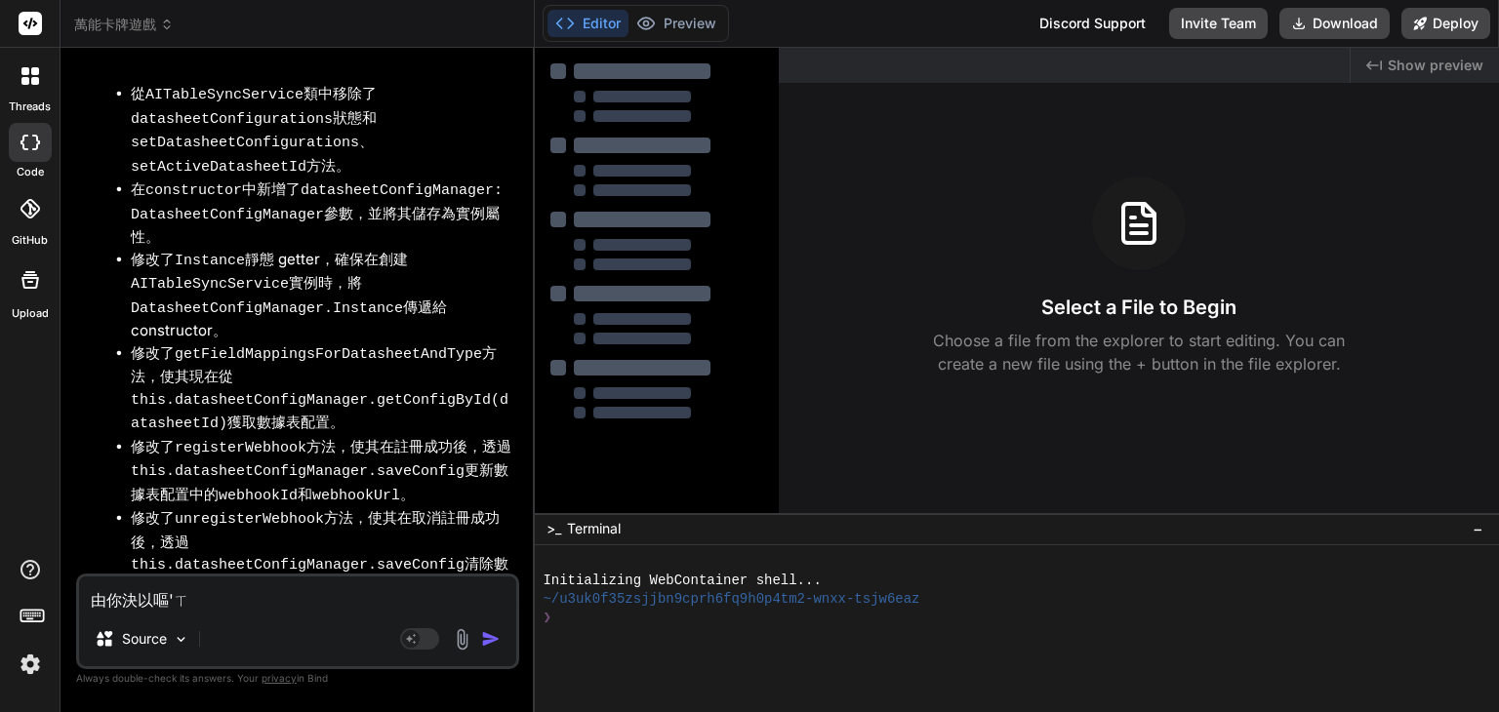
type textarea "x"
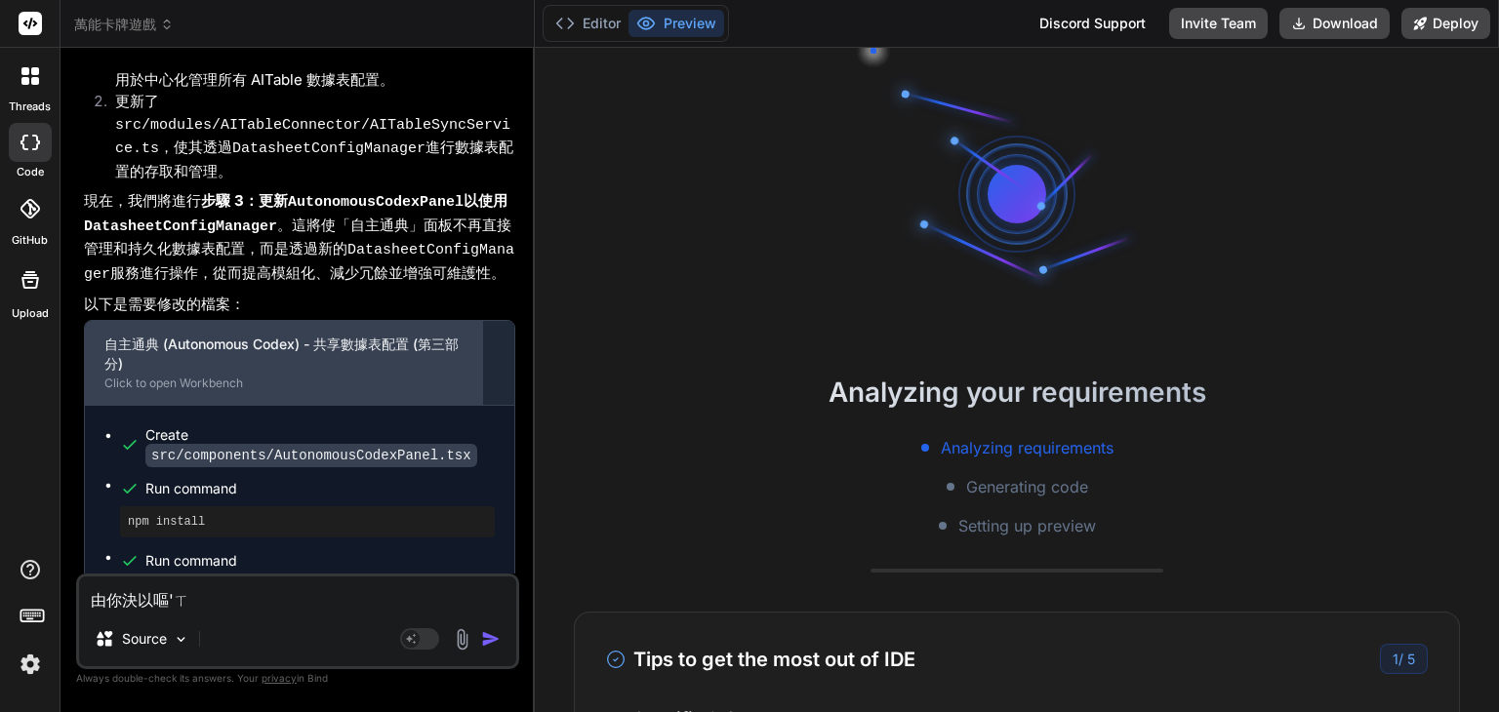
scroll to position [7508, 0]
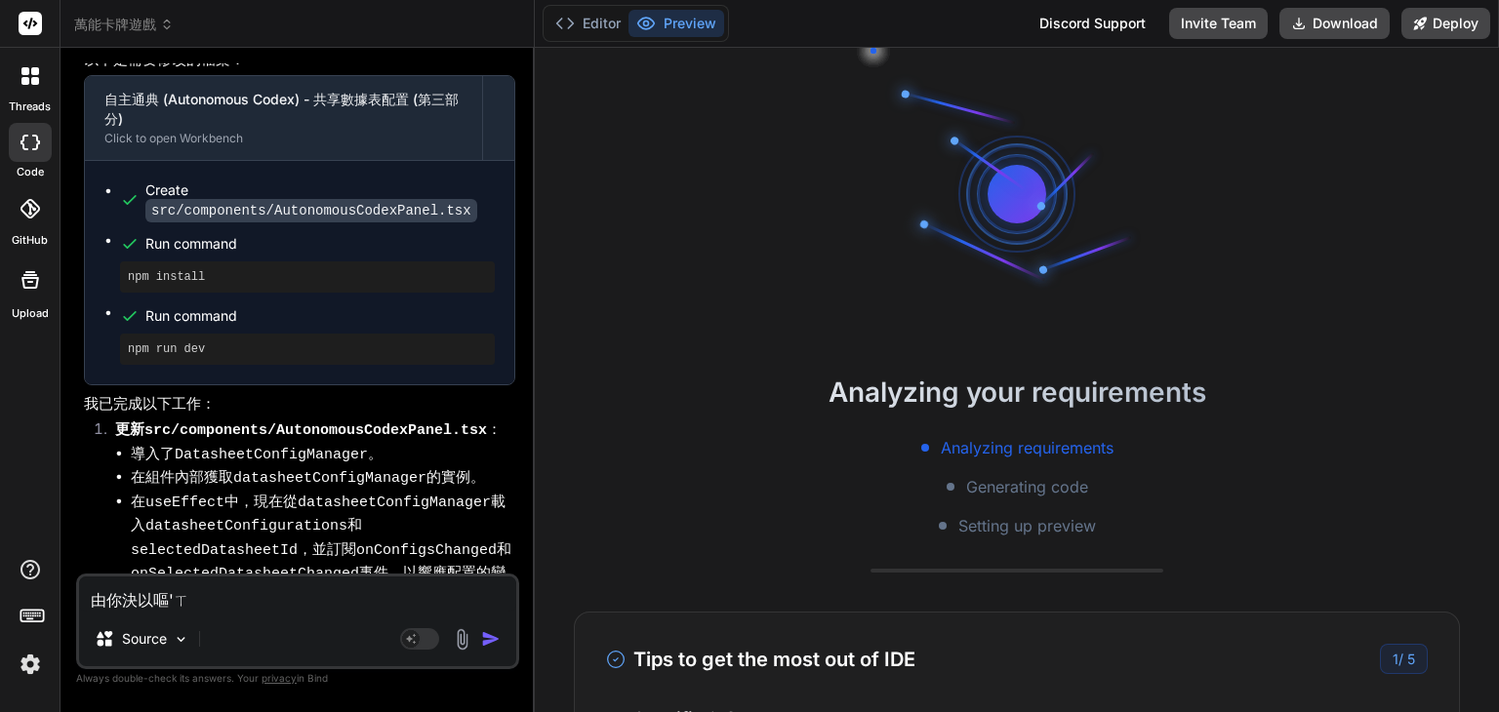
drag, startPoint x: 195, startPoint y: 605, endPoint x: 0, endPoint y: 538, distance: 206.5
click at [0, 544] on div "threads code GitHub Upload 萬能卡牌遊戲 Created with Pixso. Bind AI Web Search Create…" at bounding box center [749, 356] width 1499 height 712
type textarea "ㄑ"
type textarea "x"
type textarea "ㄑㄩㄝ"
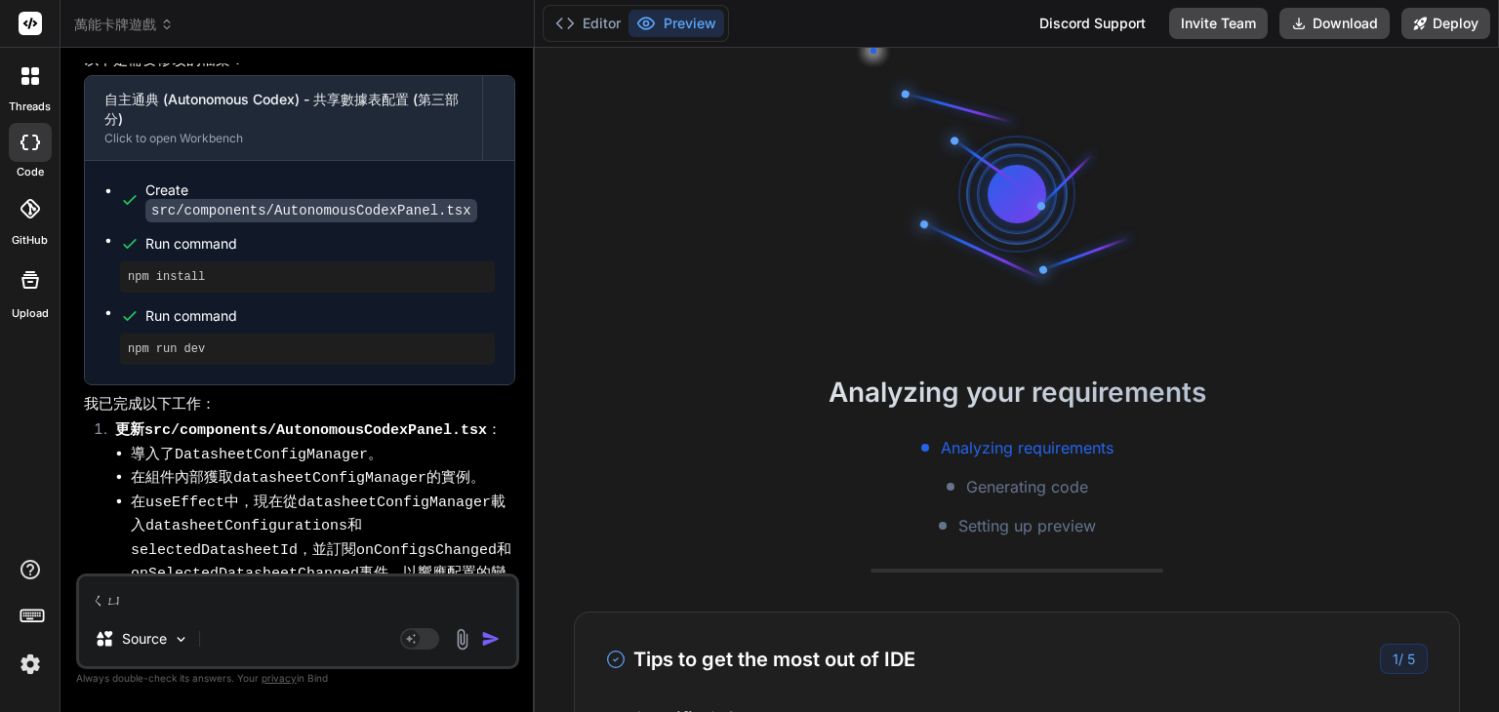
type textarea "x"
type textarea "卻"
type textarea "x"
type textarea "卻ㄒ"
type textarea "x"
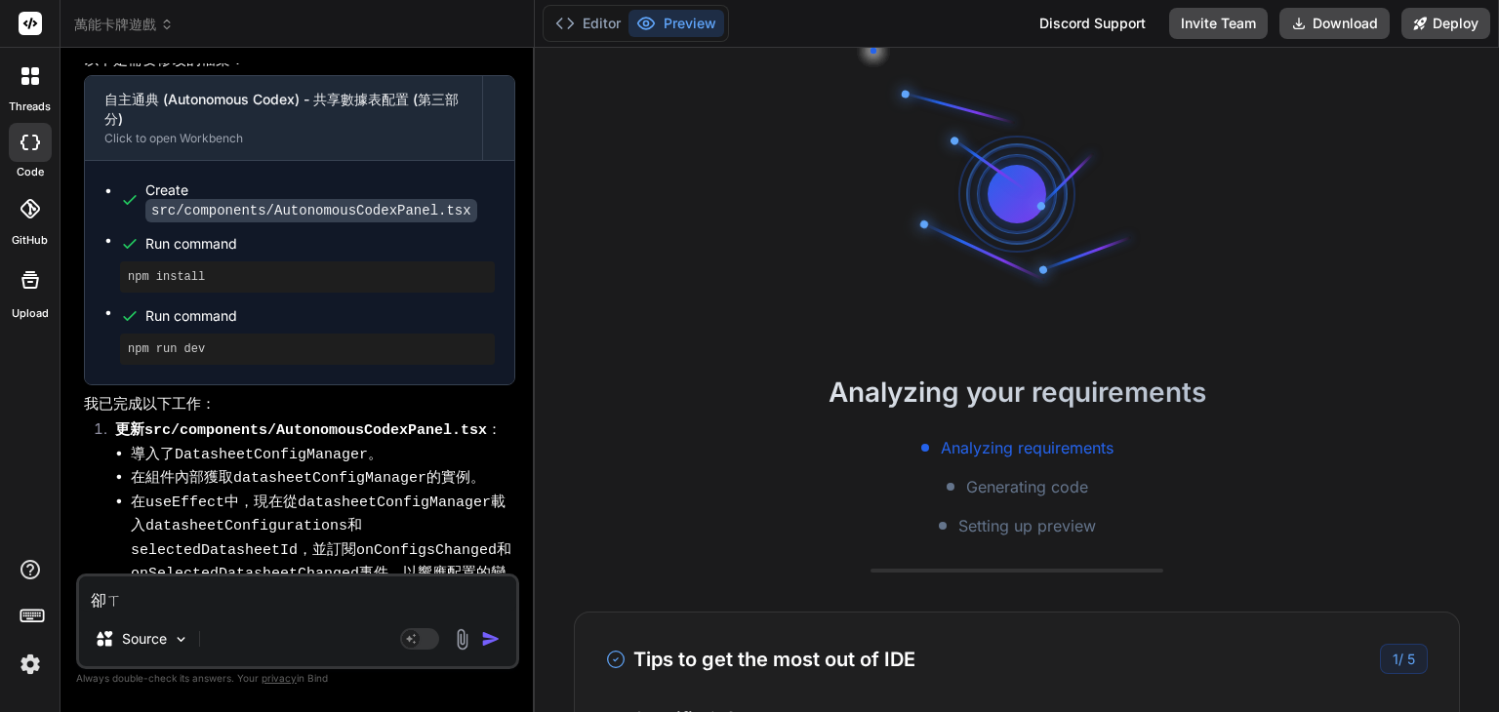
type textarea "卻ㄒㄣ"
type textarea "x"
type textarea "卻ㄒㄣˋ"
type textarea "x"
type textarea "卻ㄒ"
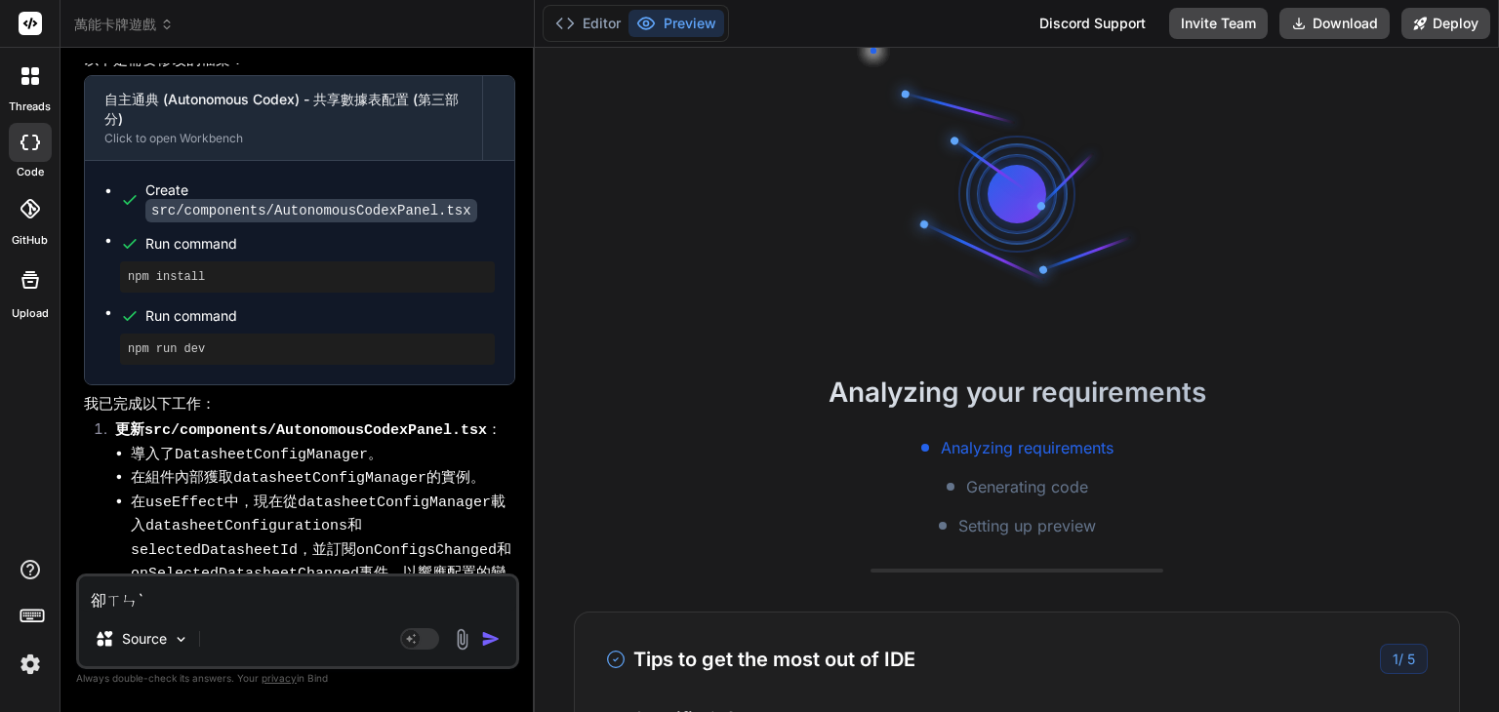
type textarea "x"
type textarea "卻"
type textarea "x"
type textarea "ㄑ"
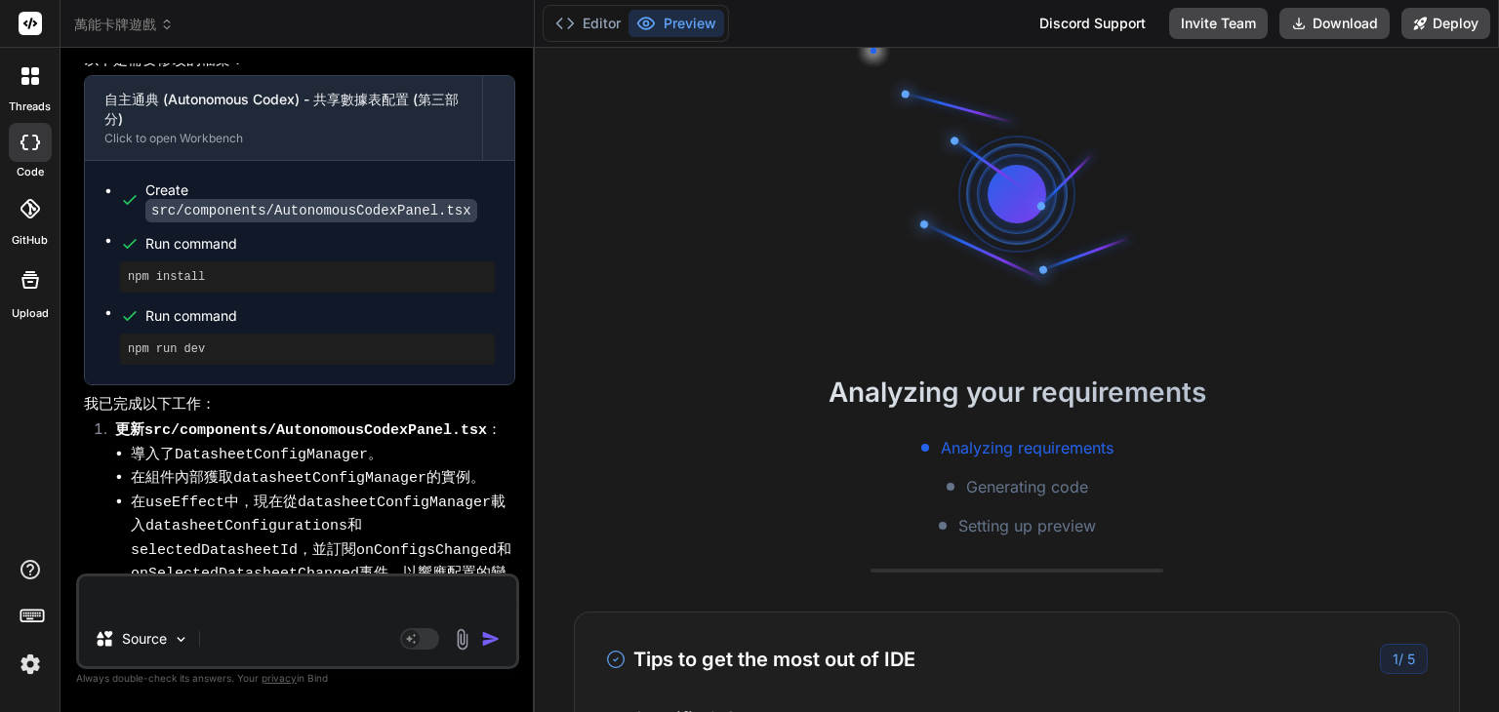
type textarea "x"
type textarea "ㄑㄩ"
type textarea "x"
type textarea "ㄑㄩㄝ"
type textarea "x"
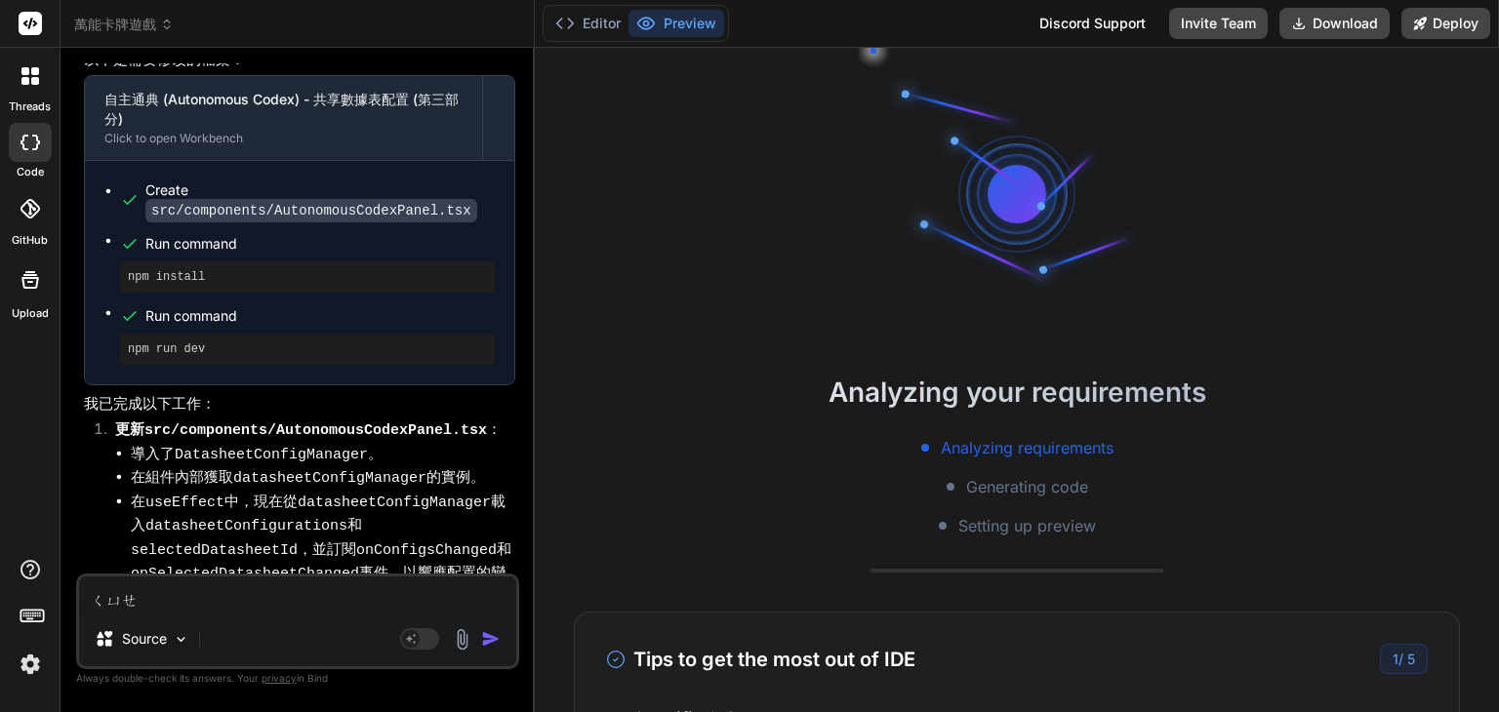
type textarea "卻"
type textarea "x"
type textarea "卻ㄖ"
type textarea "x"
type textarea "卻ㄖㄣ"
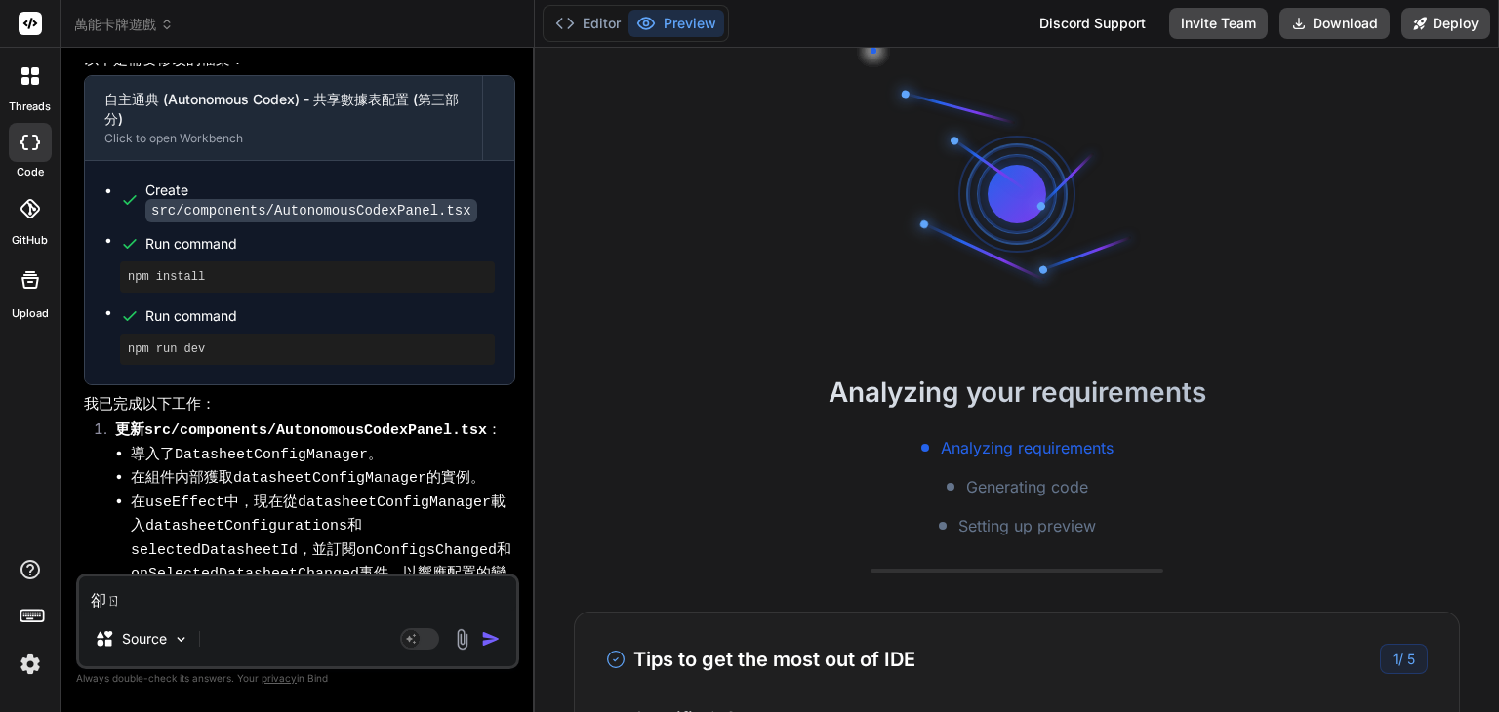
type textarea "x"
type textarea "確認"
type textarea "x"
type textarea "確認ㄨ"
type textarea "x"
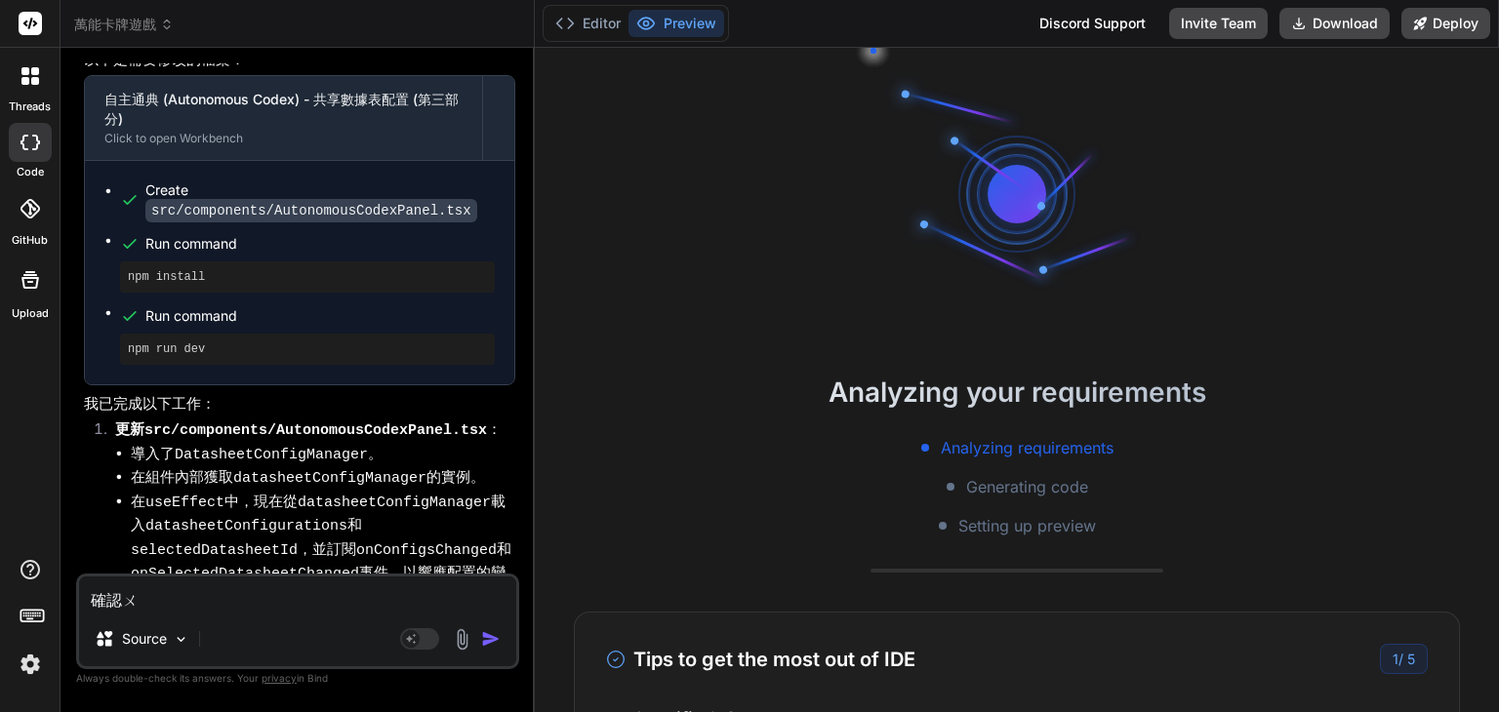
type textarea "確認"
type textarea "x"
type textarea "確認"
type textarea "x"
type textarea "確認 ㄨ"
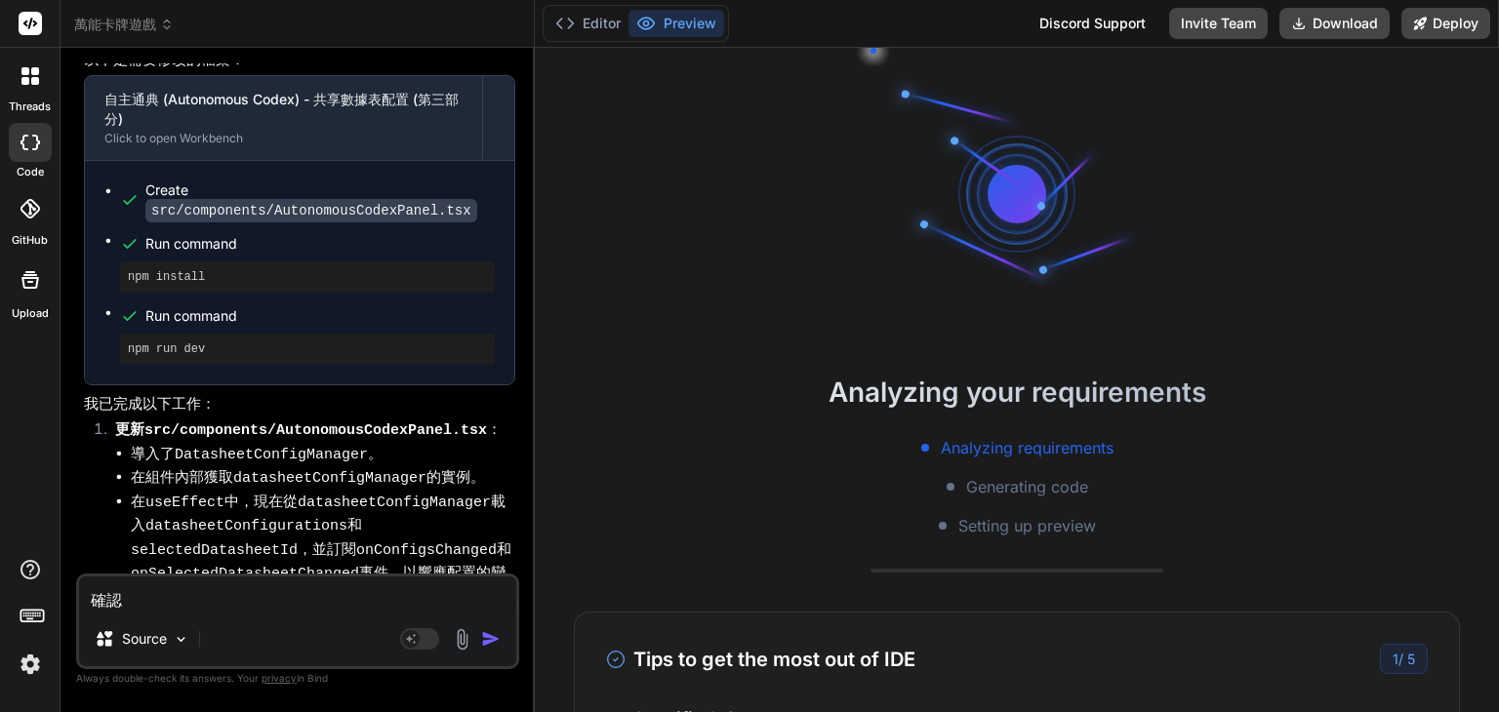
type textarea "x"
type textarea "確認"
type textarea "x"
type textarea "確認 ㄧ"
type textarea "x"
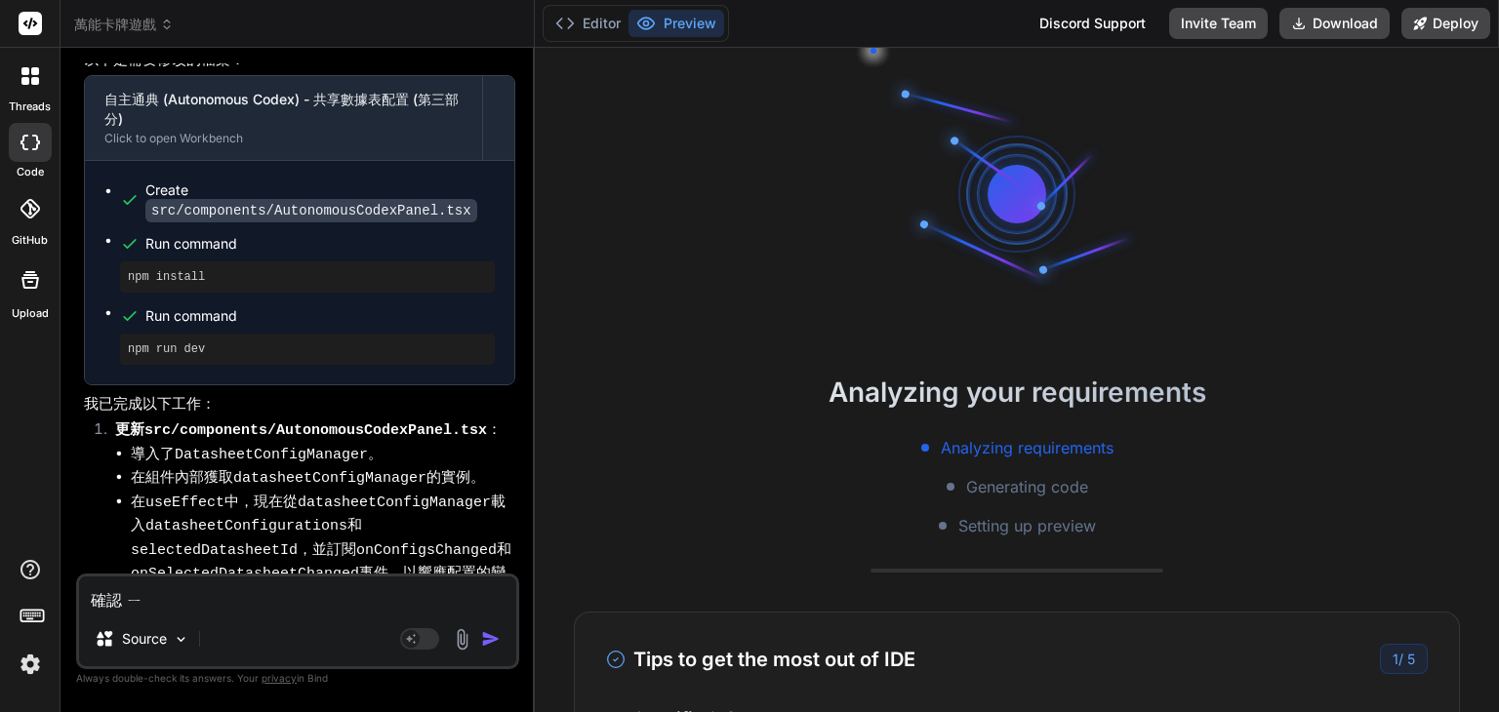
type textarea "確認 一"
type textarea "x"
type textarea "確認 一ㄌ"
type textarea "x"
type textarea "確認 一ㄌㄞ"
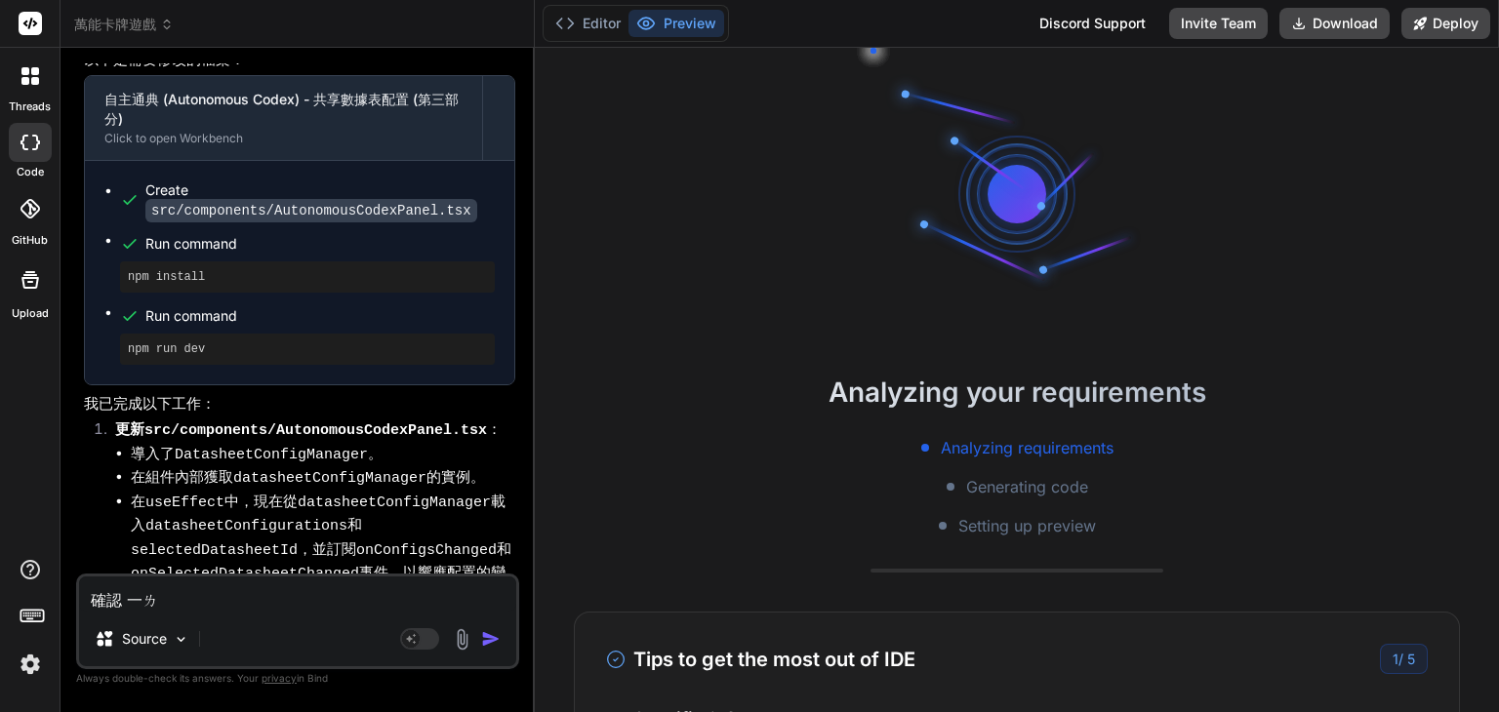
type textarea "x"
type textarea "確認 依賴"
type textarea "x"
type textarea "確認 依賴ㄏ"
type textarea "x"
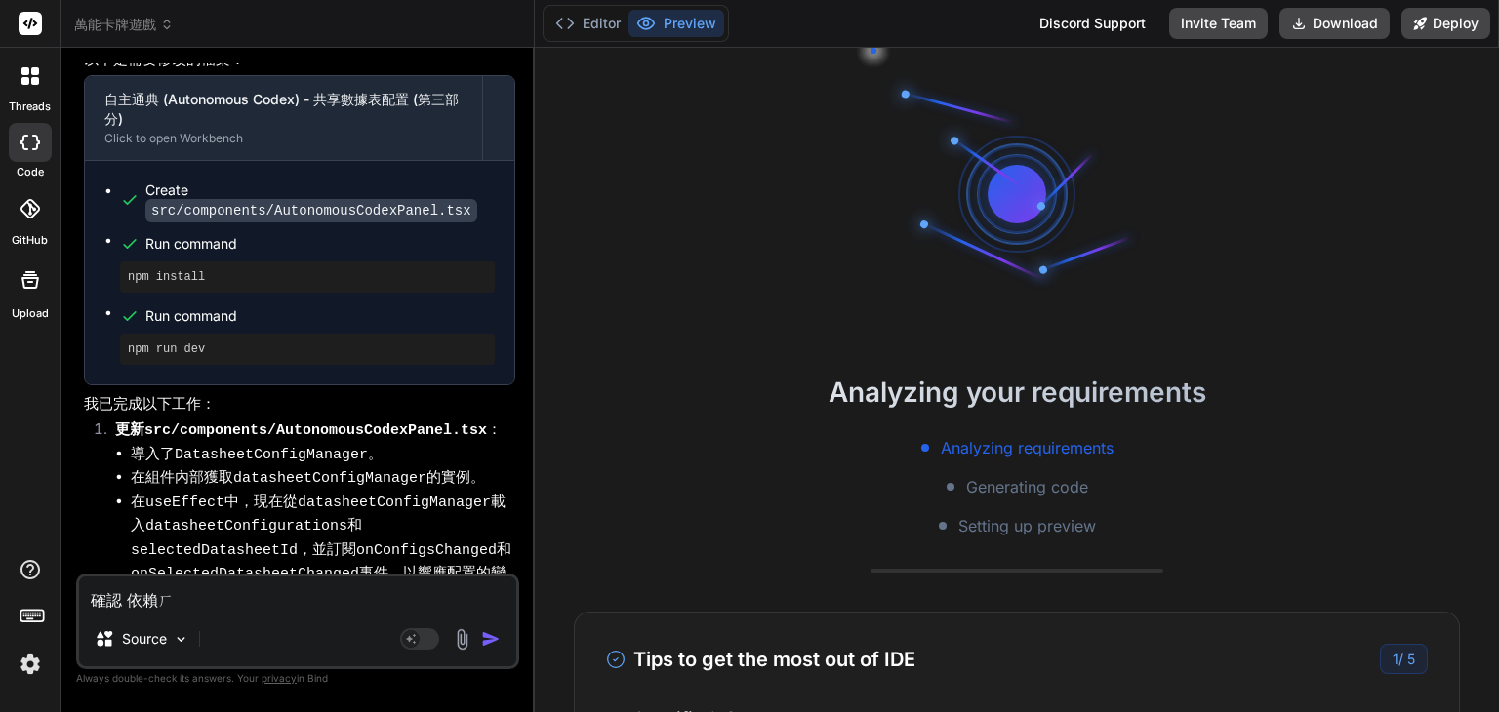
type textarea "確認 依賴ㄏㄢ"
type textarea "x"
type textarea "確認 依賴和"
type textarea "x"
type textarea "確認 依賴和ㄒㄧ"
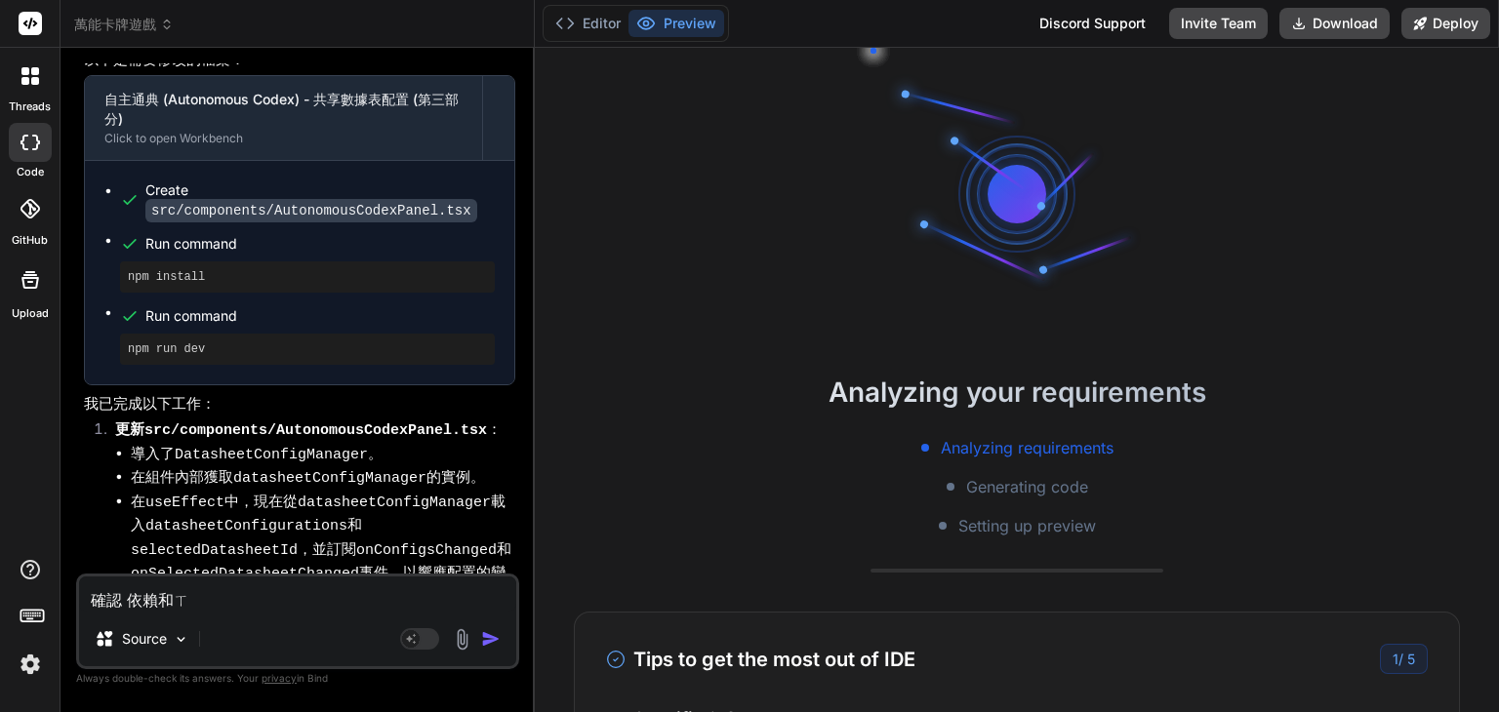
type textarea "x"
type textarea "確認 依賴和ㄒㄧㄡ"
type textarea "x"
type textarea "確認 依賴和修"
type textarea "x"
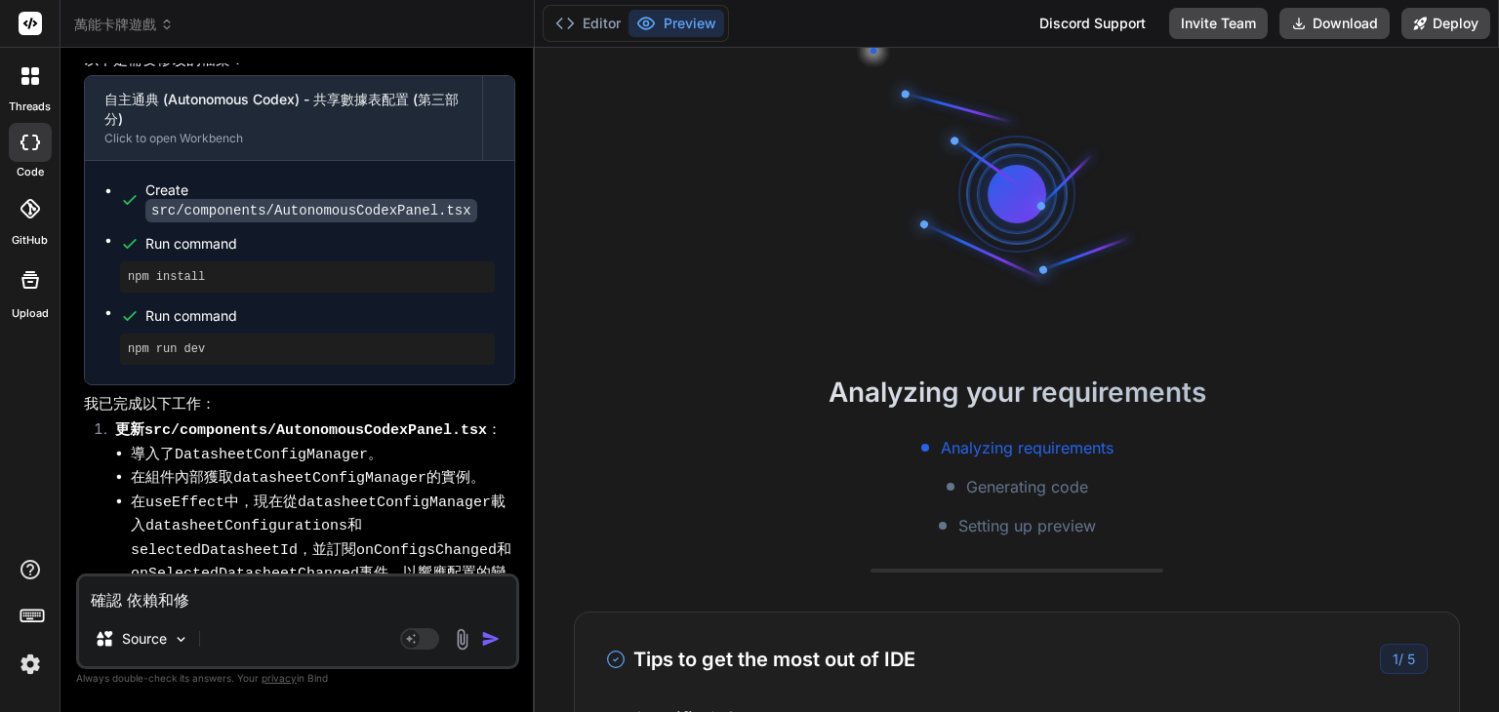
type textarea "確認 依賴和修ㄍ"
type textarea "x"
type textarea "確認 依賴和修ㄍㄞ"
type textarea "x"
type textarea "確認 依賴和修改"
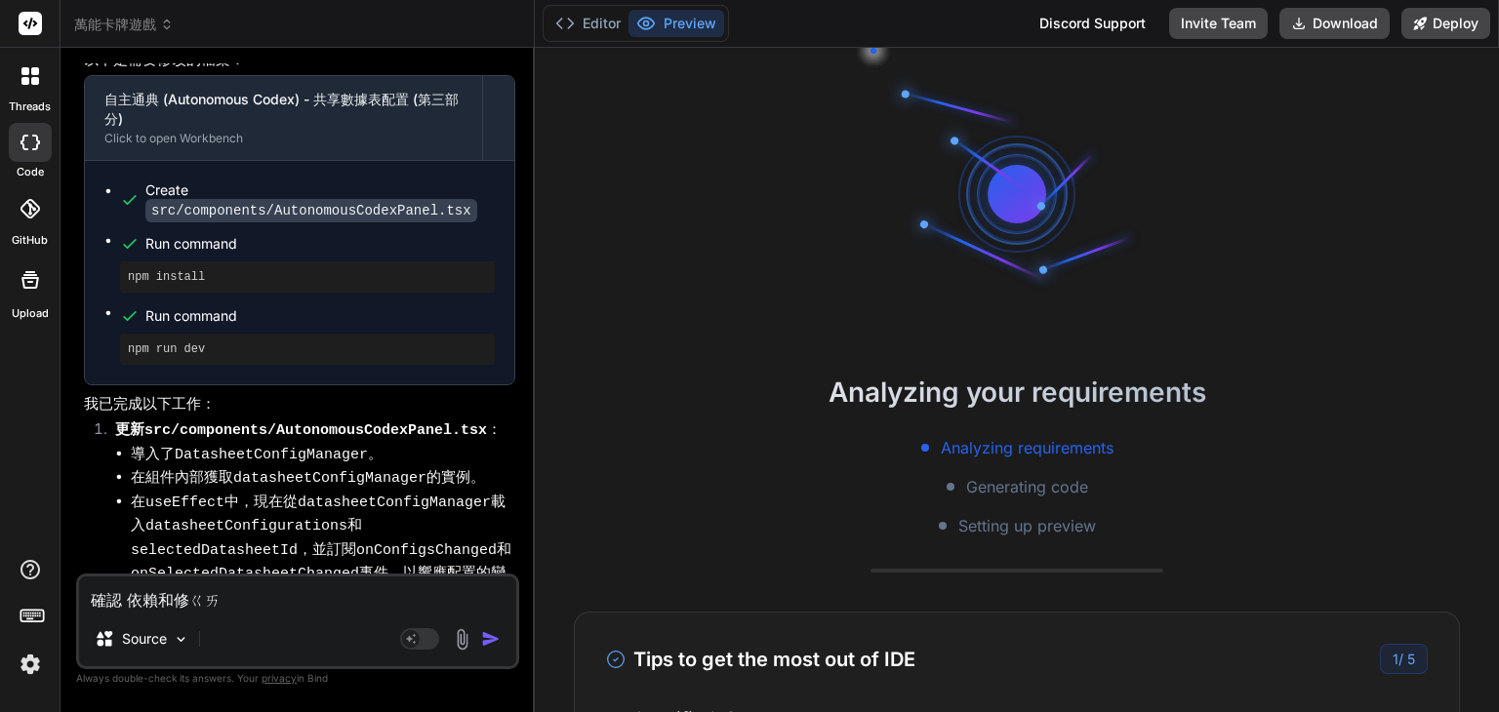
type textarea "x"
type textarea "確認 依賴和修改ㄉ"
type textarea "x"
type textarea "確認 依賴和修改ㄉㄡ"
type textarea "x"
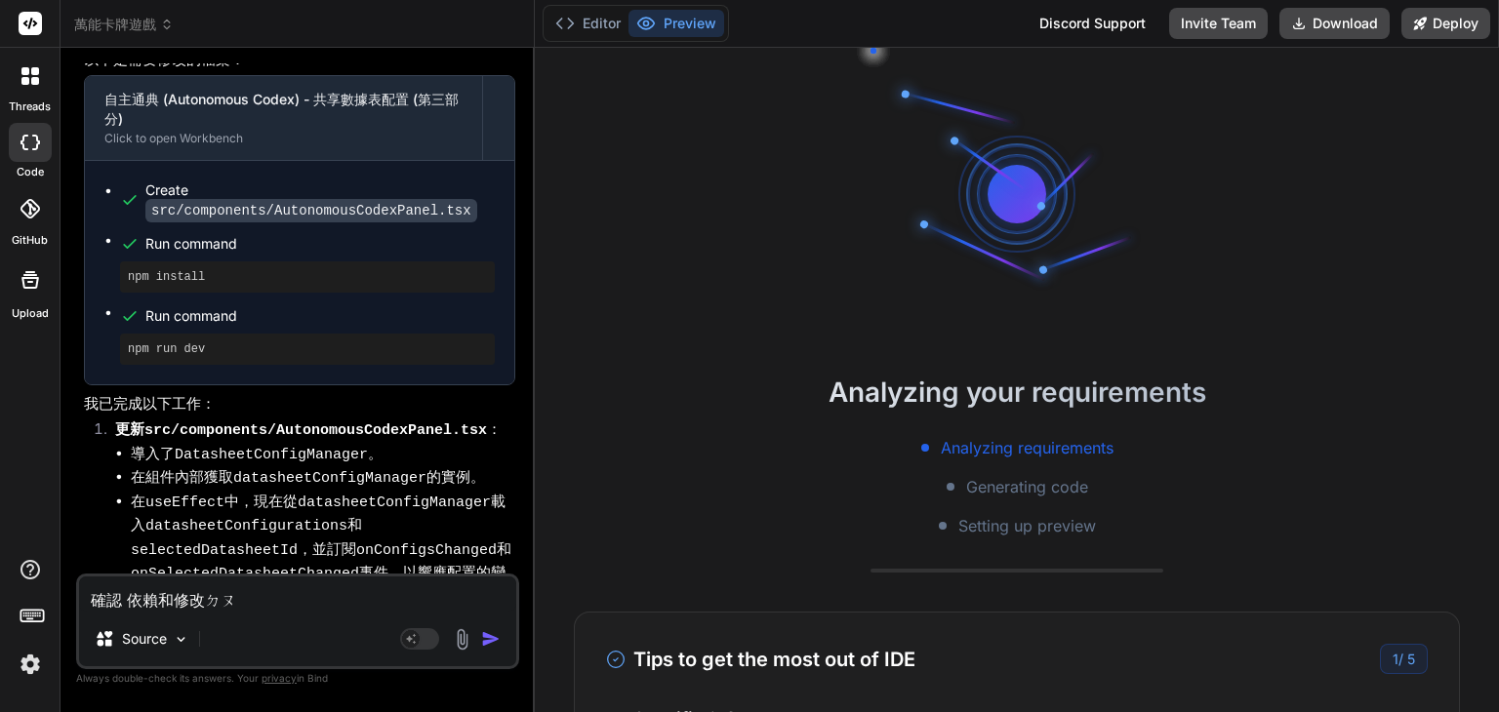
type textarea "確認 依賴和修改都"
type textarea "x"
type textarea "確認 依賴和修改都ㄗㄧ"
type textarea "x"
type textarea "確認 依賴和修改都ㄗㄧˇ"
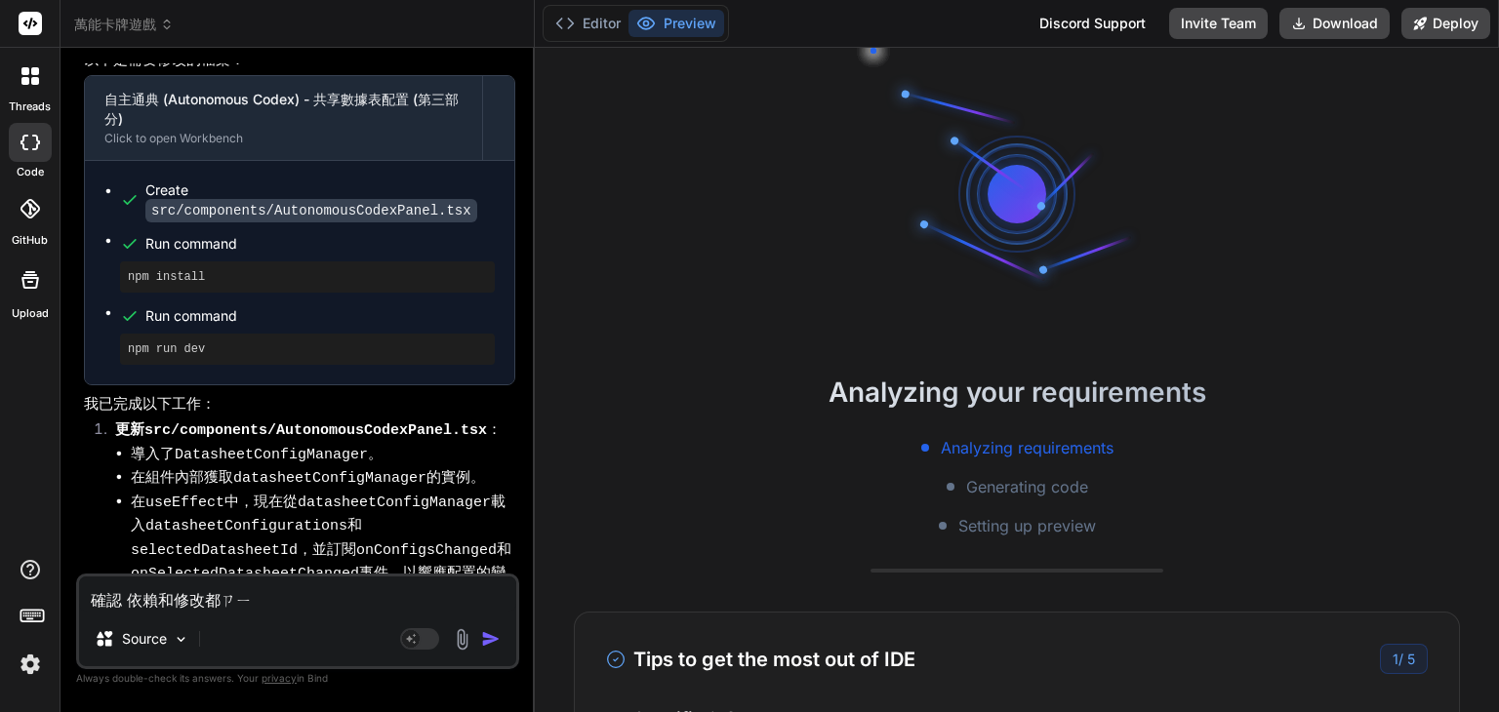
type textarea "x"
type textarea "確認 依賴和修改都ㄐㄧ"
type textarea "x"
type textarea "確認 依賴和修改都ㄐㄧㄥ"
type textarea "x"
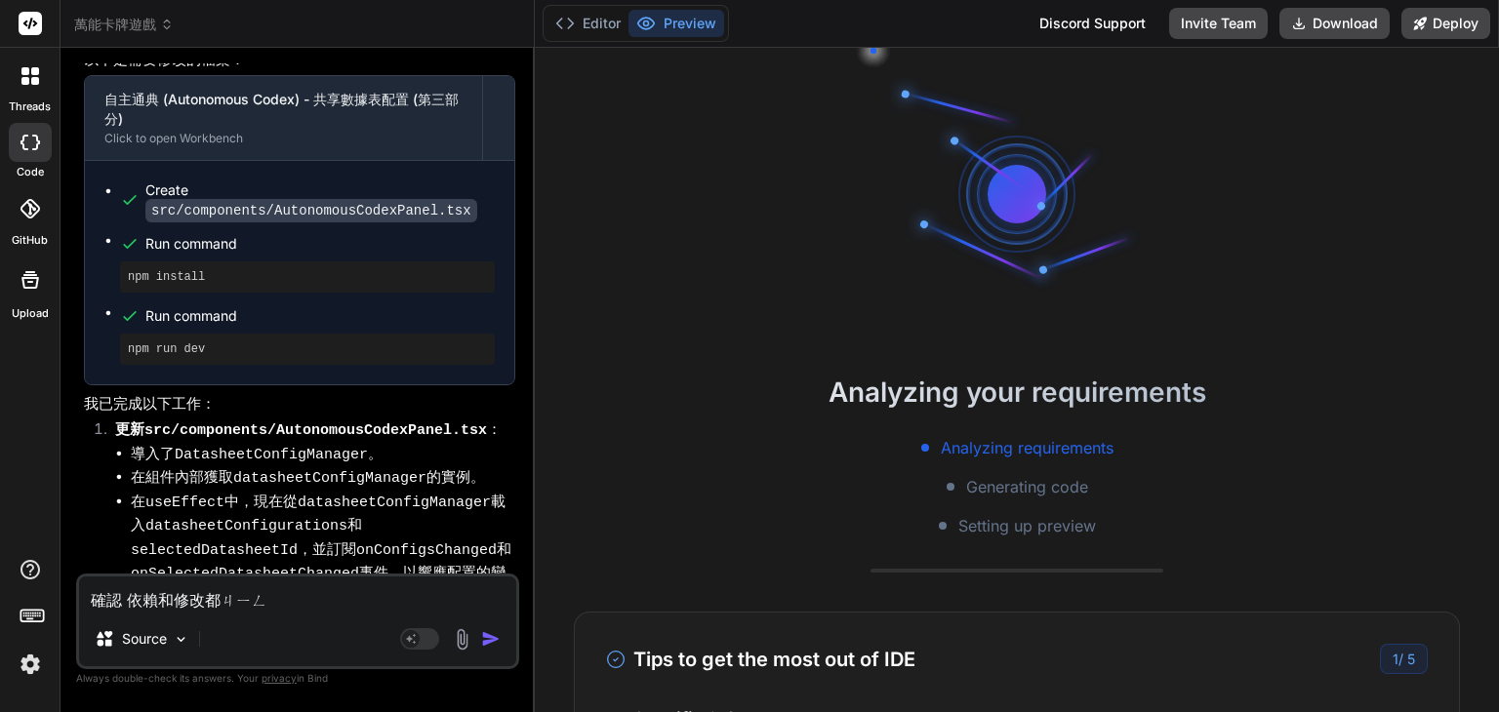
type textarea "確認 依賴和修改都經"
type textarea "x"
type textarea "確認 依賴和修改都經ㄓ"
type textarea "x"
type textarea "確認 依賴和修改都經ㄓㄥ"
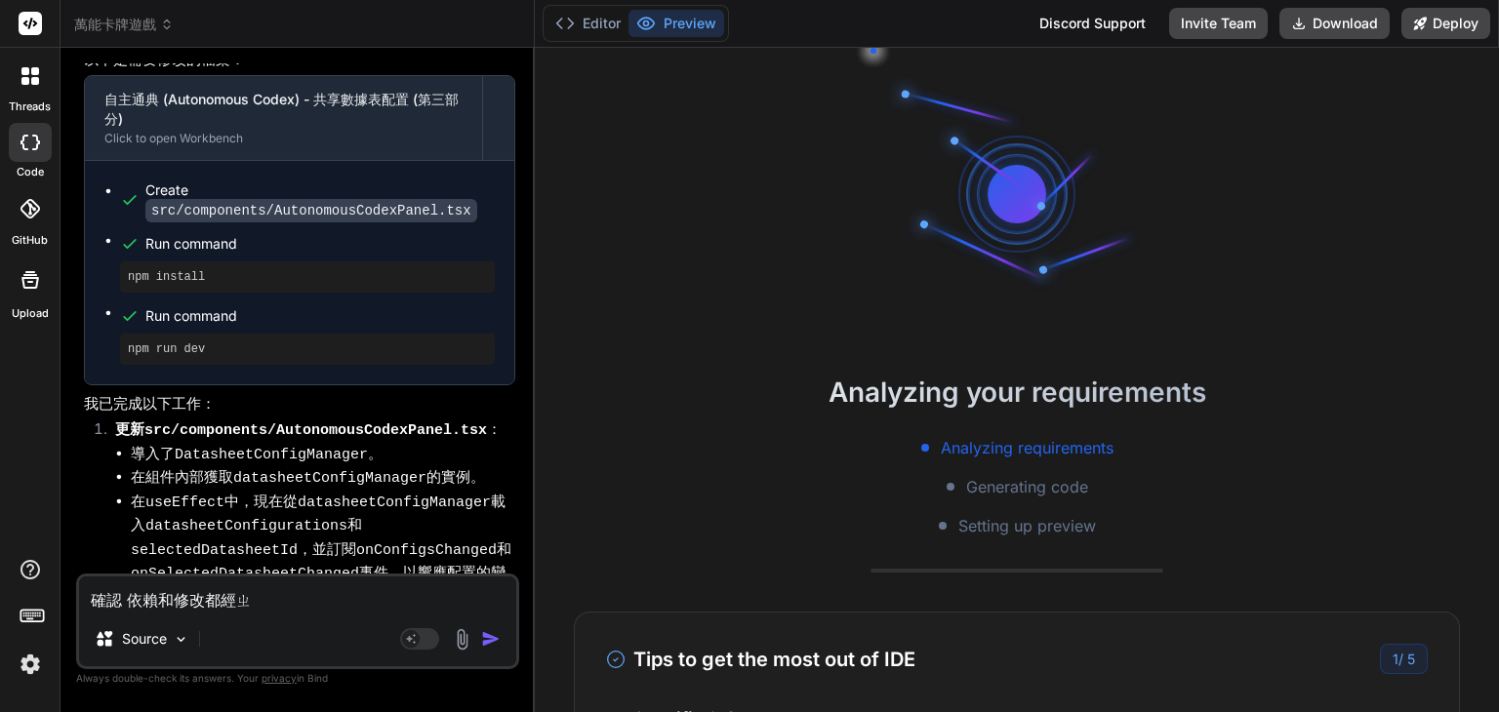
type textarea "x"
type textarea "確認 依賴和修改都京證"
type textarea "x"
type textarea "確認 依賴和修改都京證ㄩ"
type textarea "x"
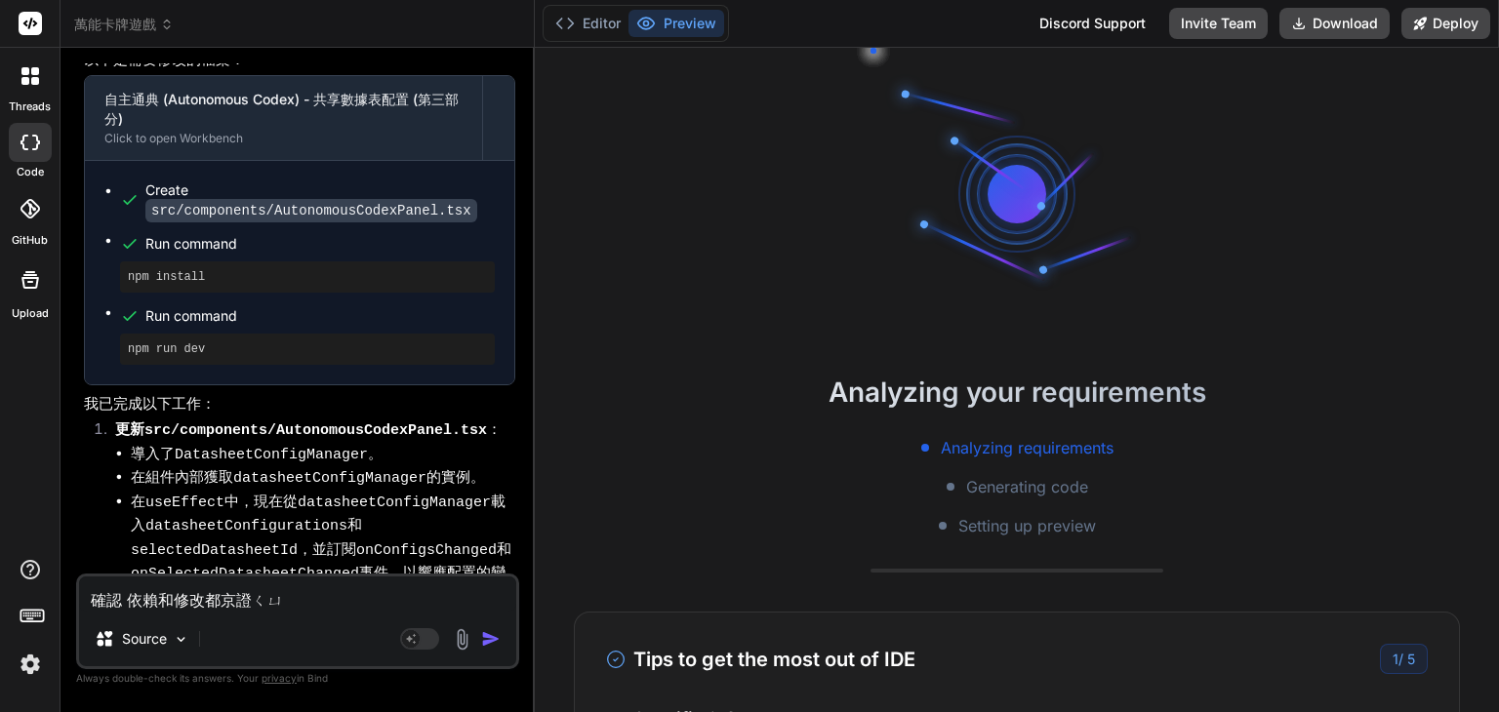
type textarea "確認 依賴和修改都京證ㄑㄩㄝ"
type textarea "x"
type textarea "確認 依賴和修改都經正確"
type textarea "x"
type textarea "確認 依賴和修改都經正確ㄢ"
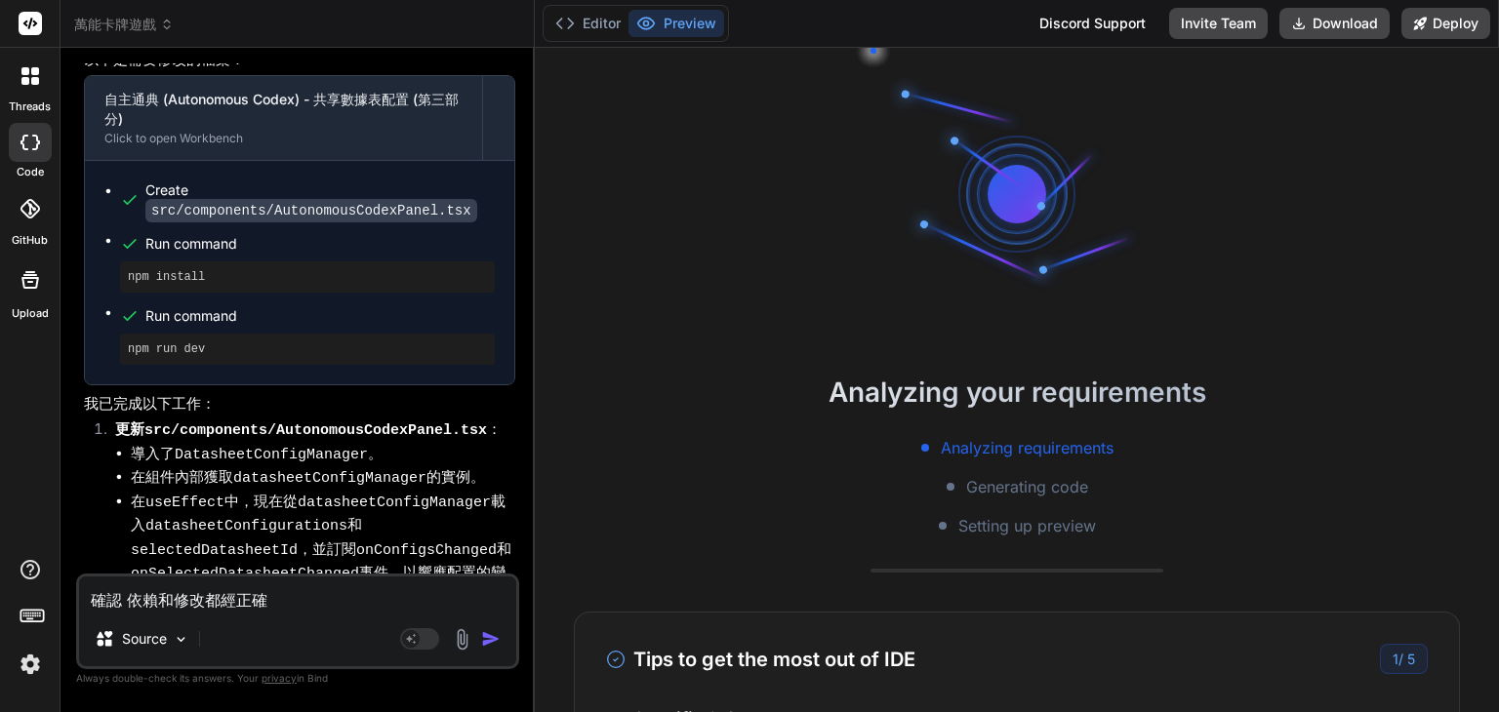
type textarea "x"
type textarea "確認 依賴和修改都經正確安"
type textarea "x"
type textarea "確認 依賴和修改都經正確安ㄓ"
type textarea "x"
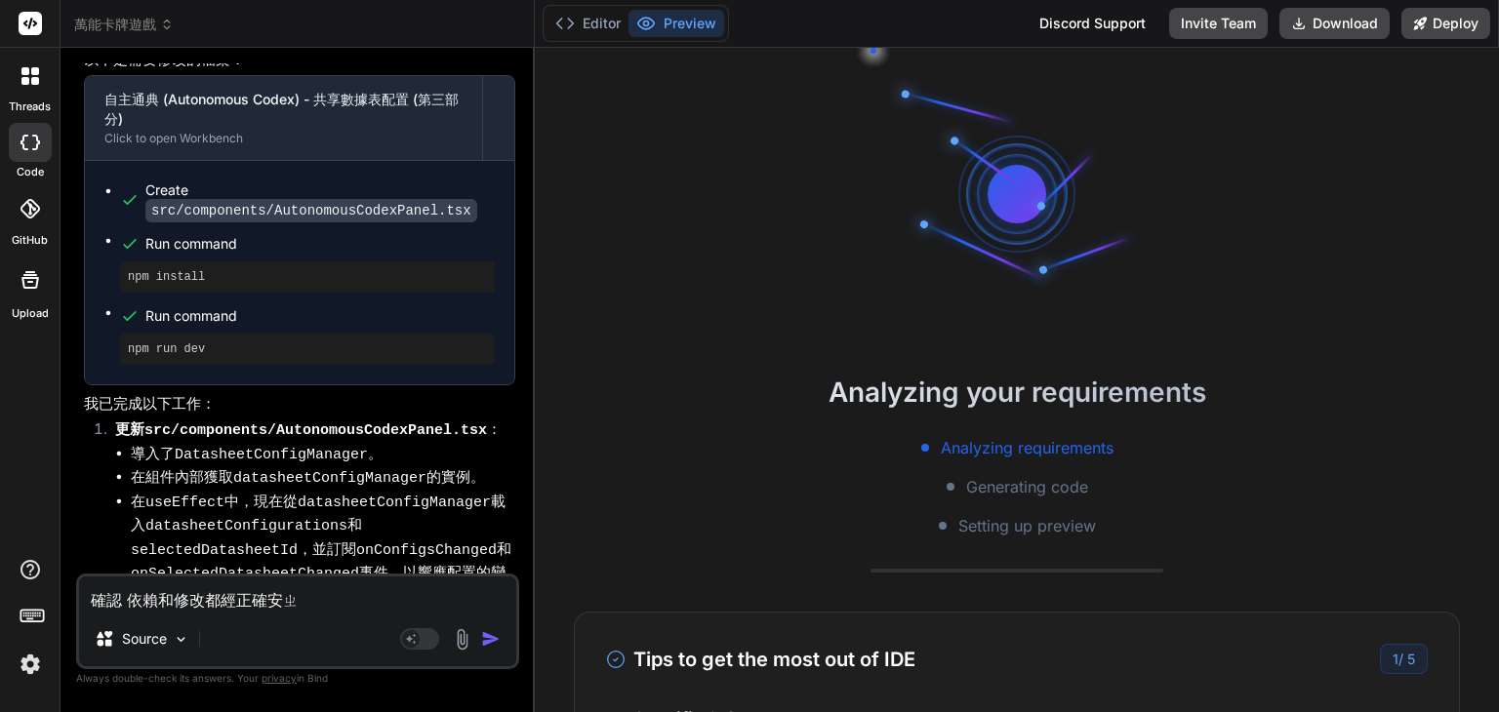
type textarea "確認 依賴和修改都經正確安ㄓㄨ"
type textarea "x"
type textarea "確認 依賴和修改都經正確安ㄓㄨㄤ"
type textarea "x"
type textarea "確認 依賴和修改都經正確安裝"
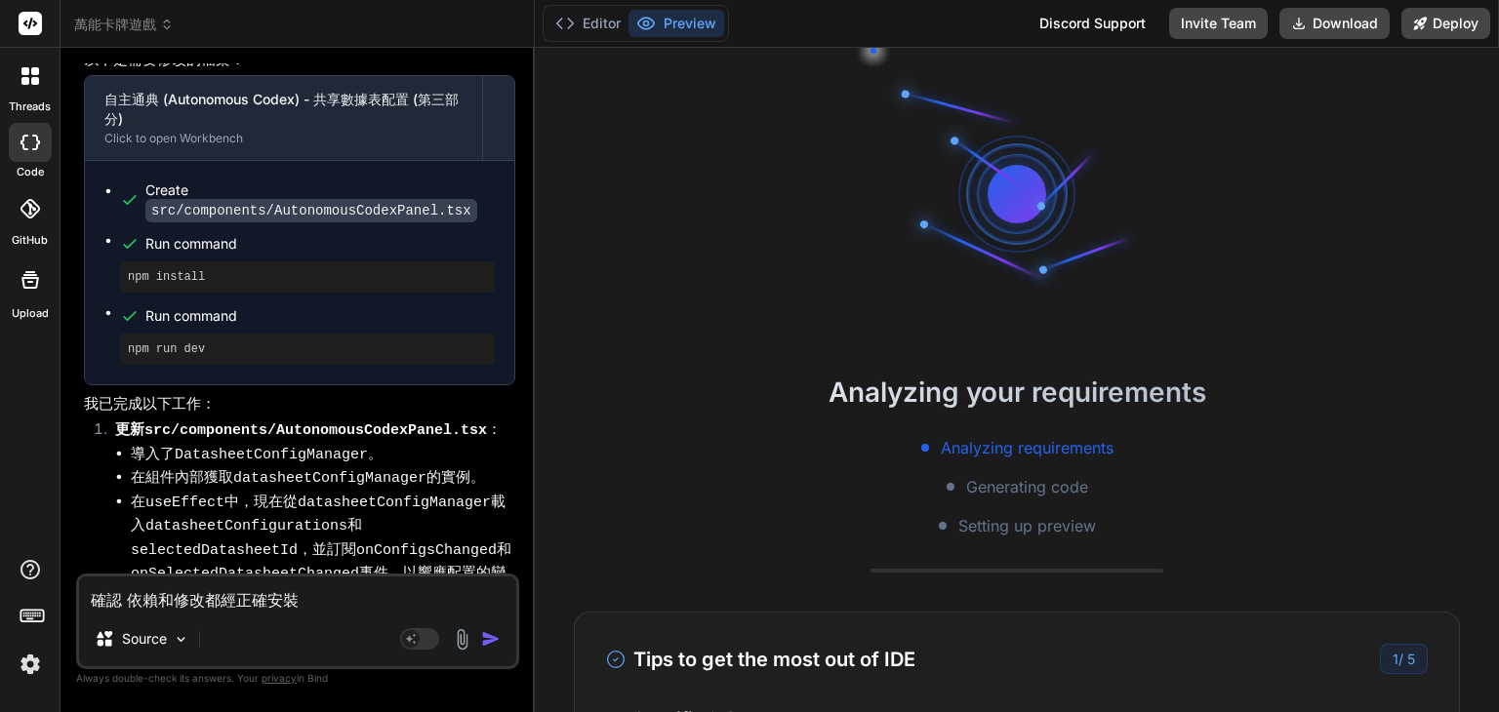
type textarea "x"
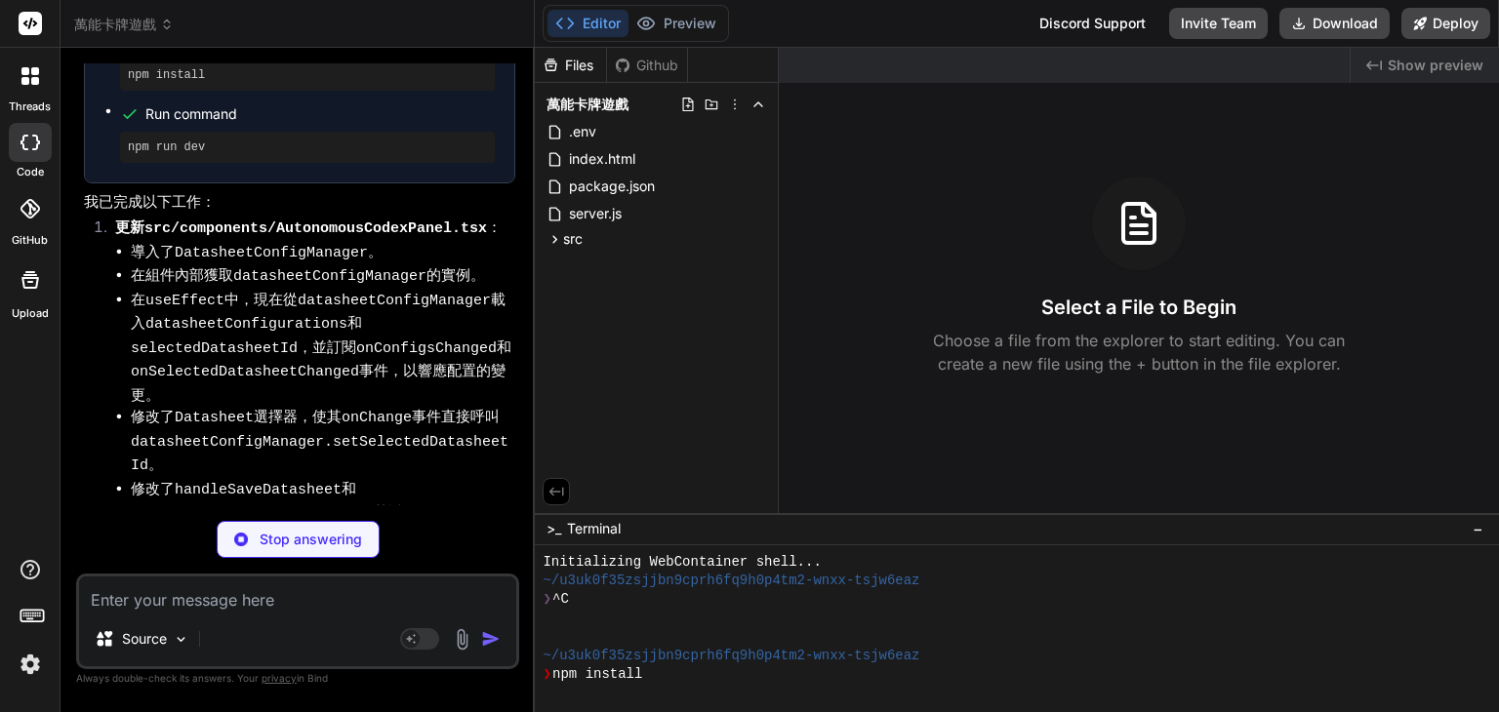
scroll to position [112, 0]
type textarea "x"
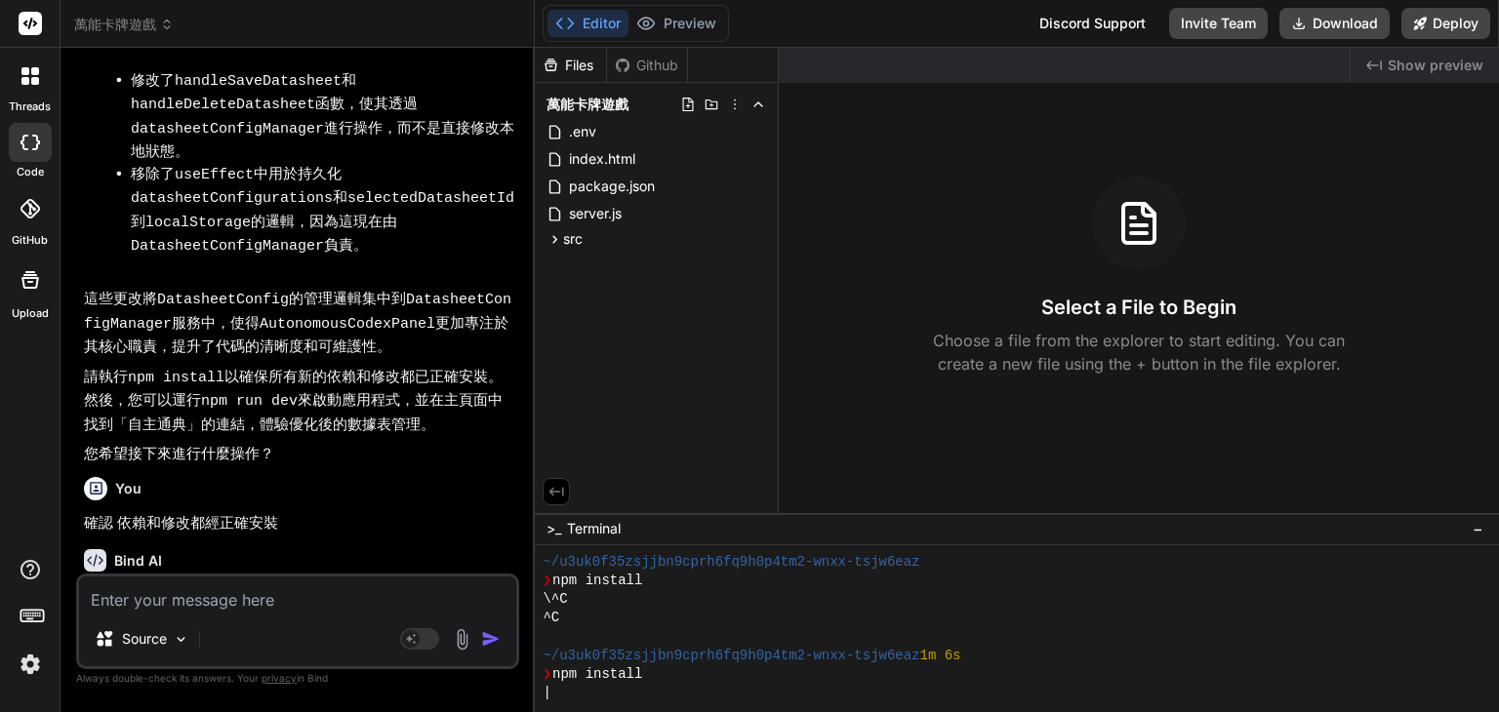
scroll to position [8121, 0]
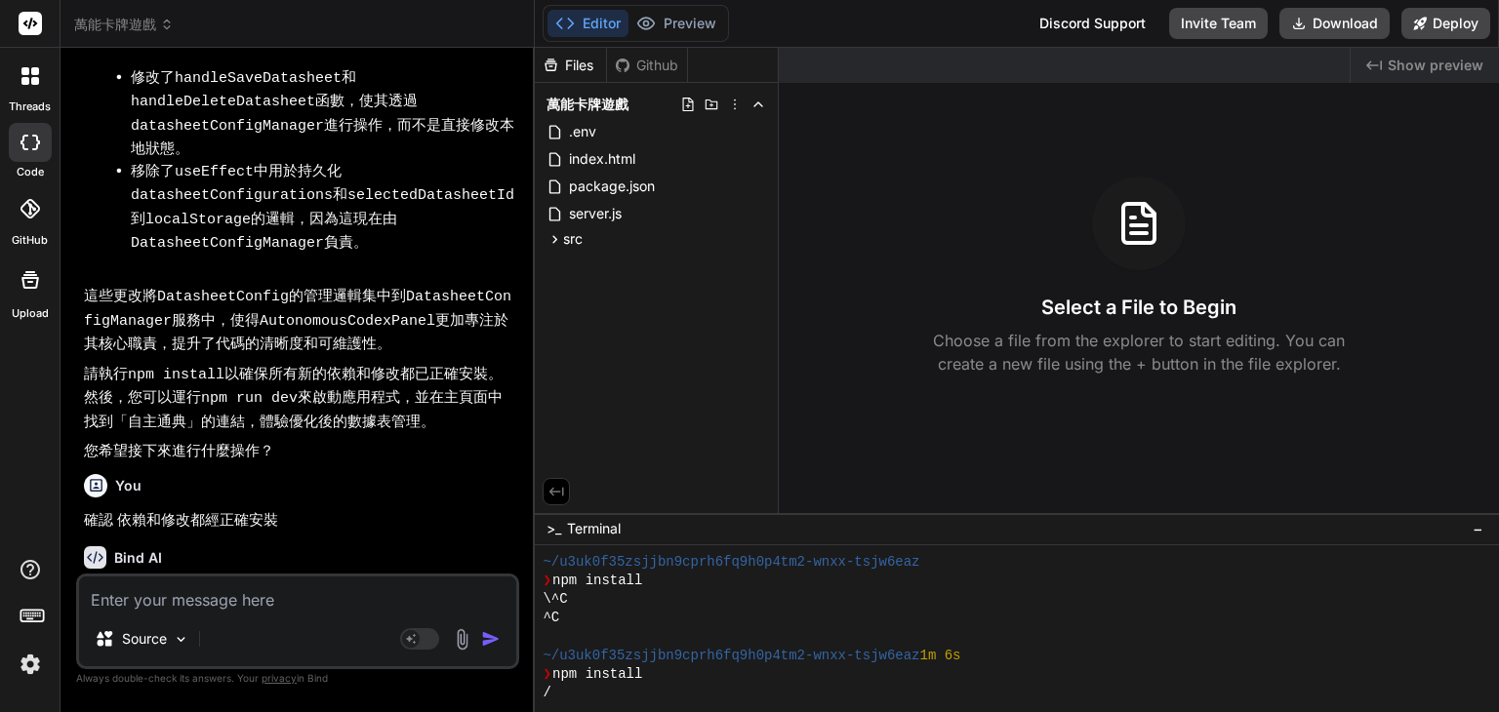
click at [252, 582] on textarea at bounding box center [297, 594] width 437 height 35
type textarea "ㄐ"
type textarea "x"
type textarea "ㄐㄧ"
type textarea "x"
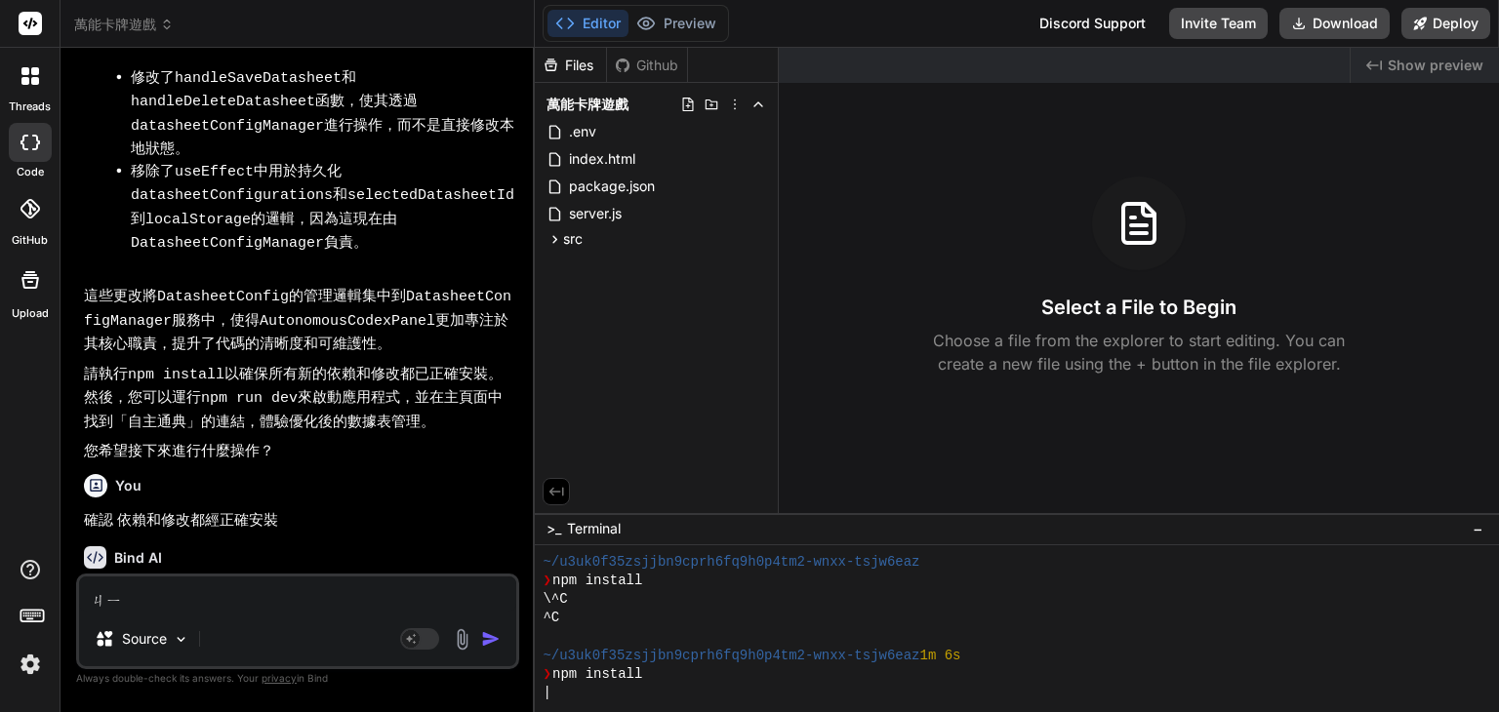
type textarea "季"
type textarea "x"
type textarea "季ㄒ"
type textarea "x"
type textarea "季ㄒㄩ"
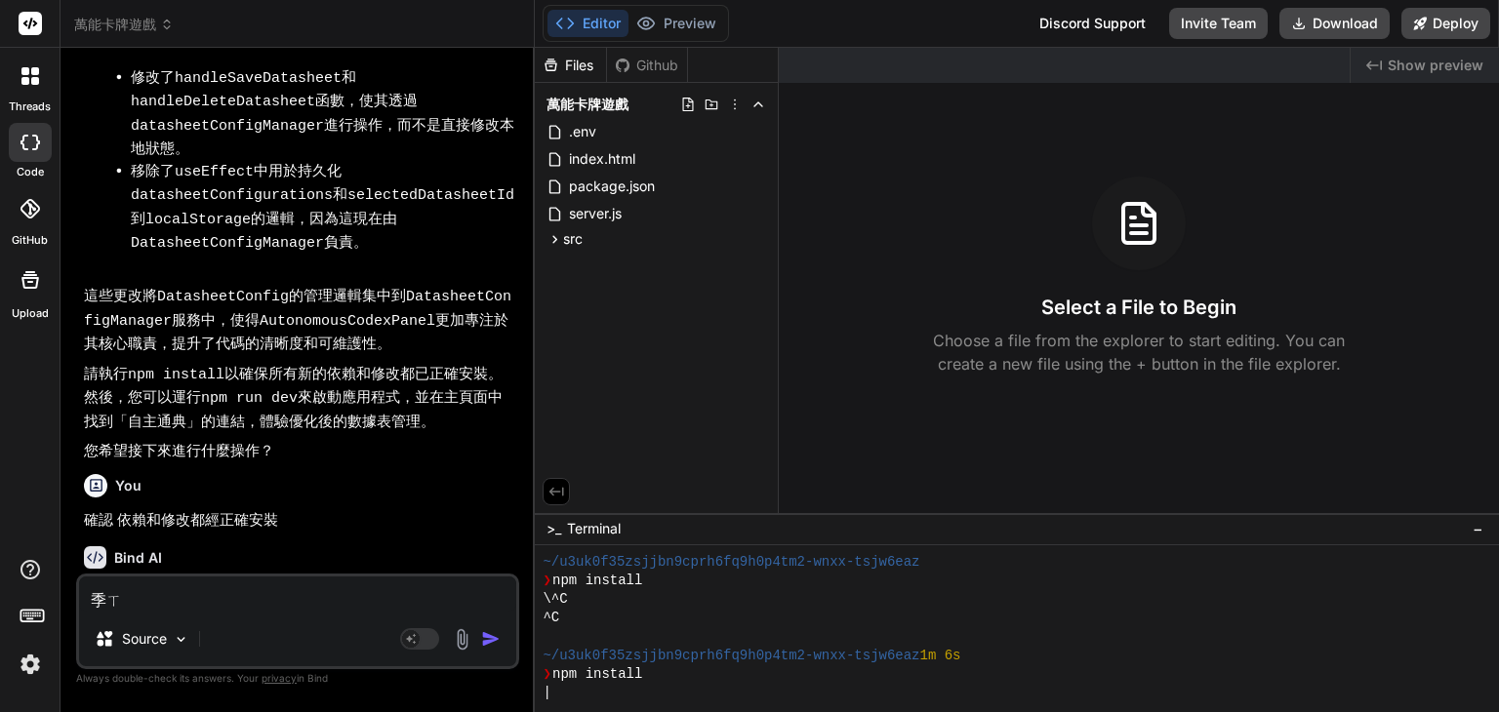
type textarea "x"
type textarea "繼續"
type textarea "x"
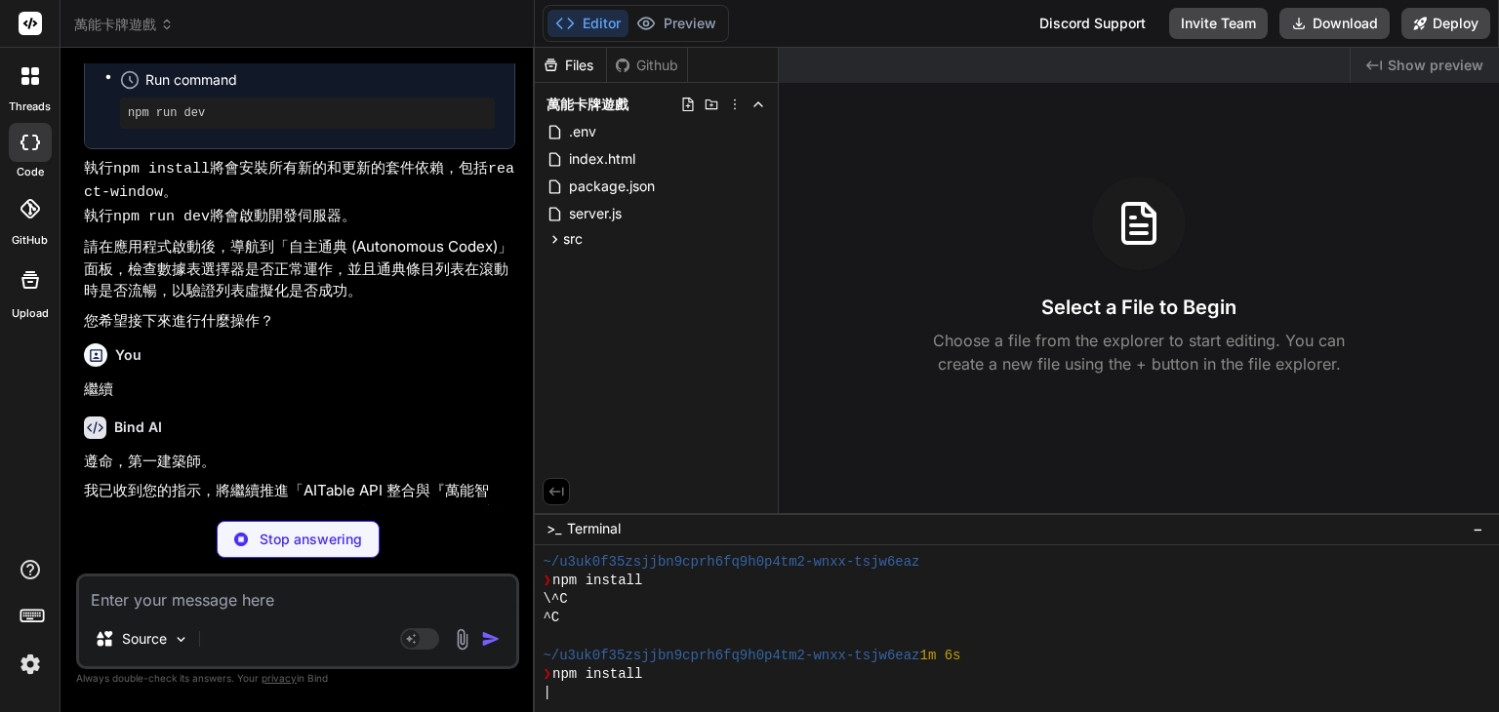
scroll to position [8886, 0]
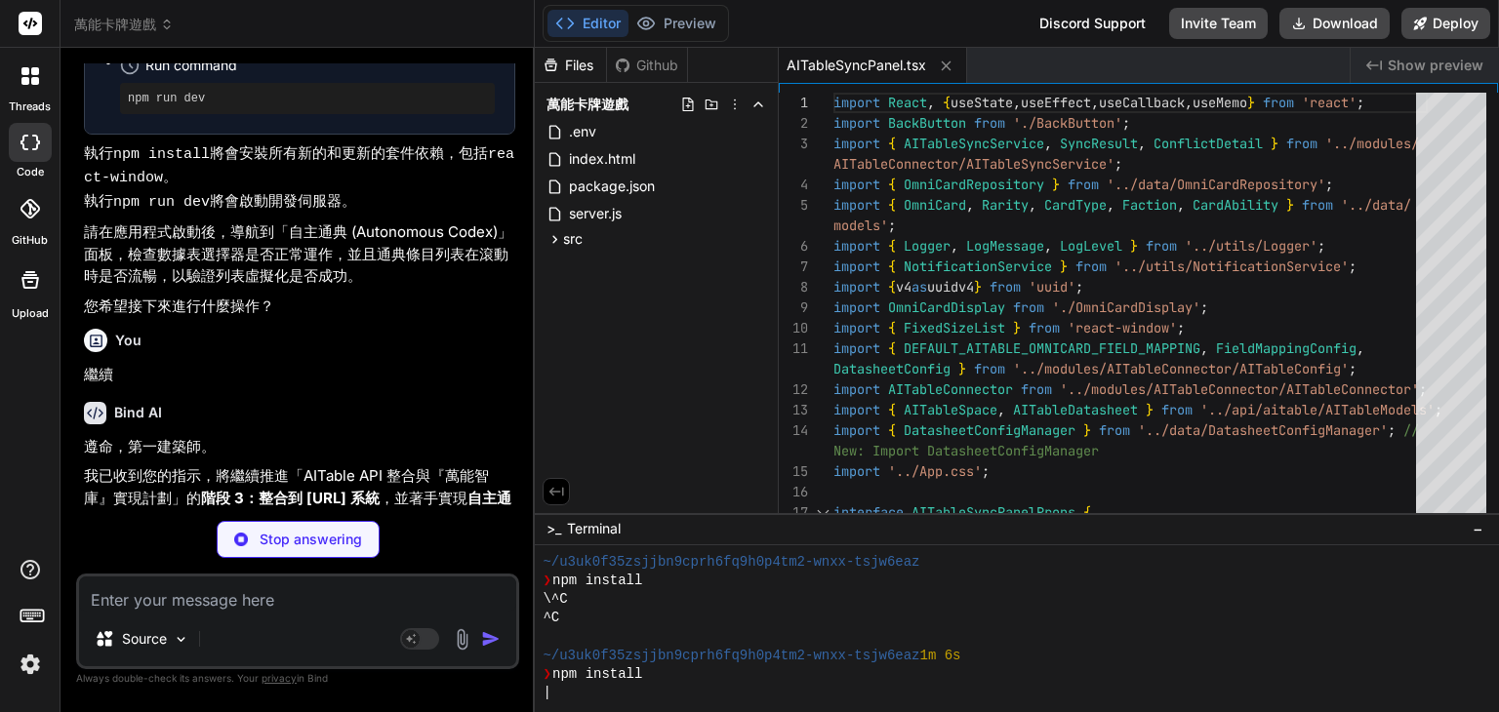
type textarea "x"
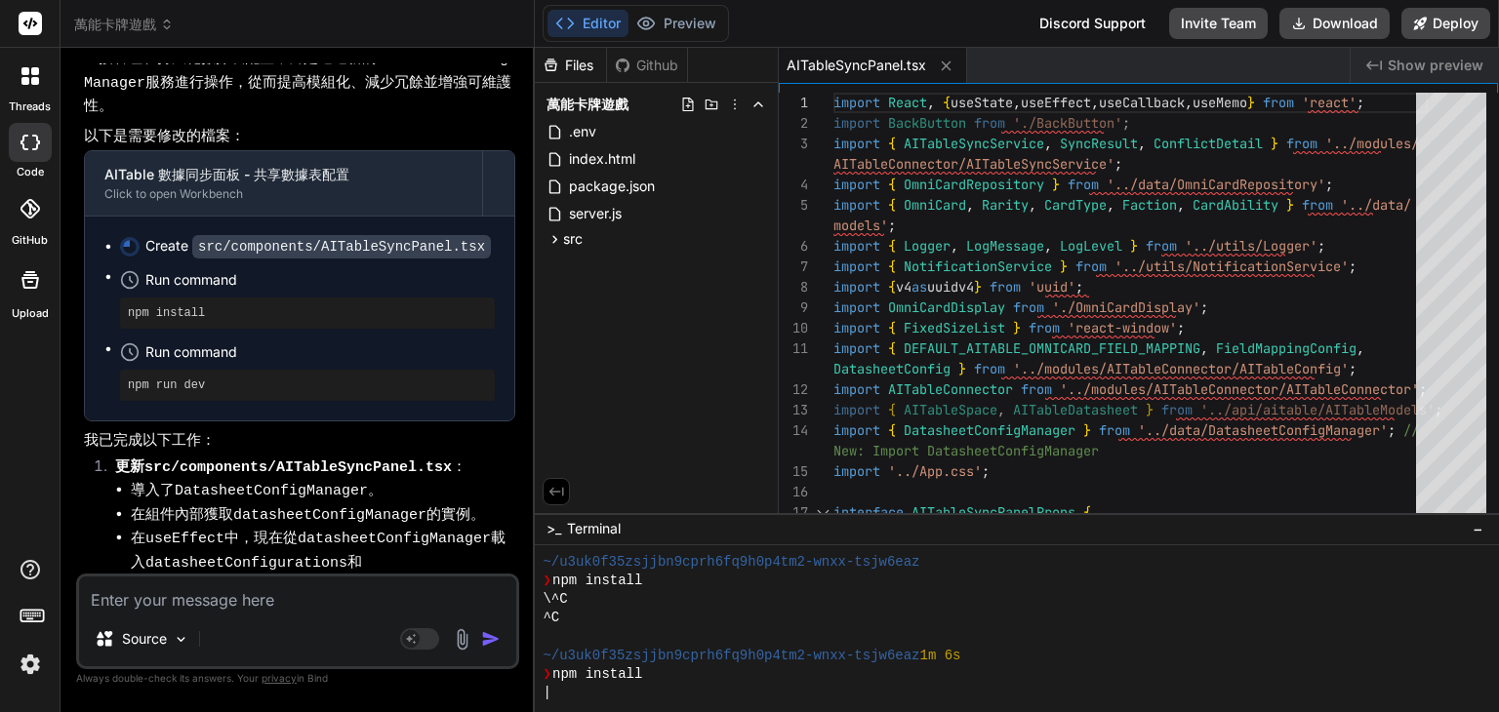
scroll to position [9704, 0]
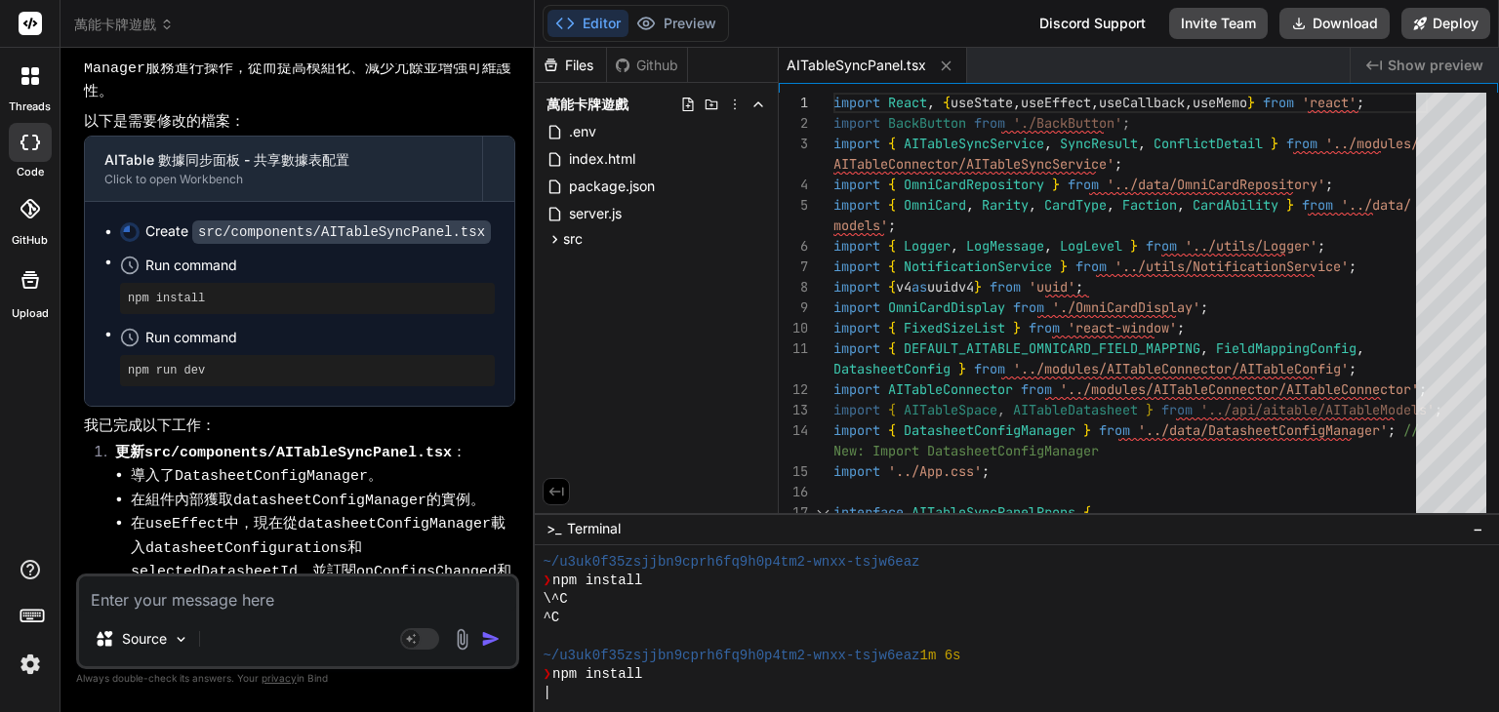
click at [248, 592] on textarea at bounding box center [297, 594] width 437 height 35
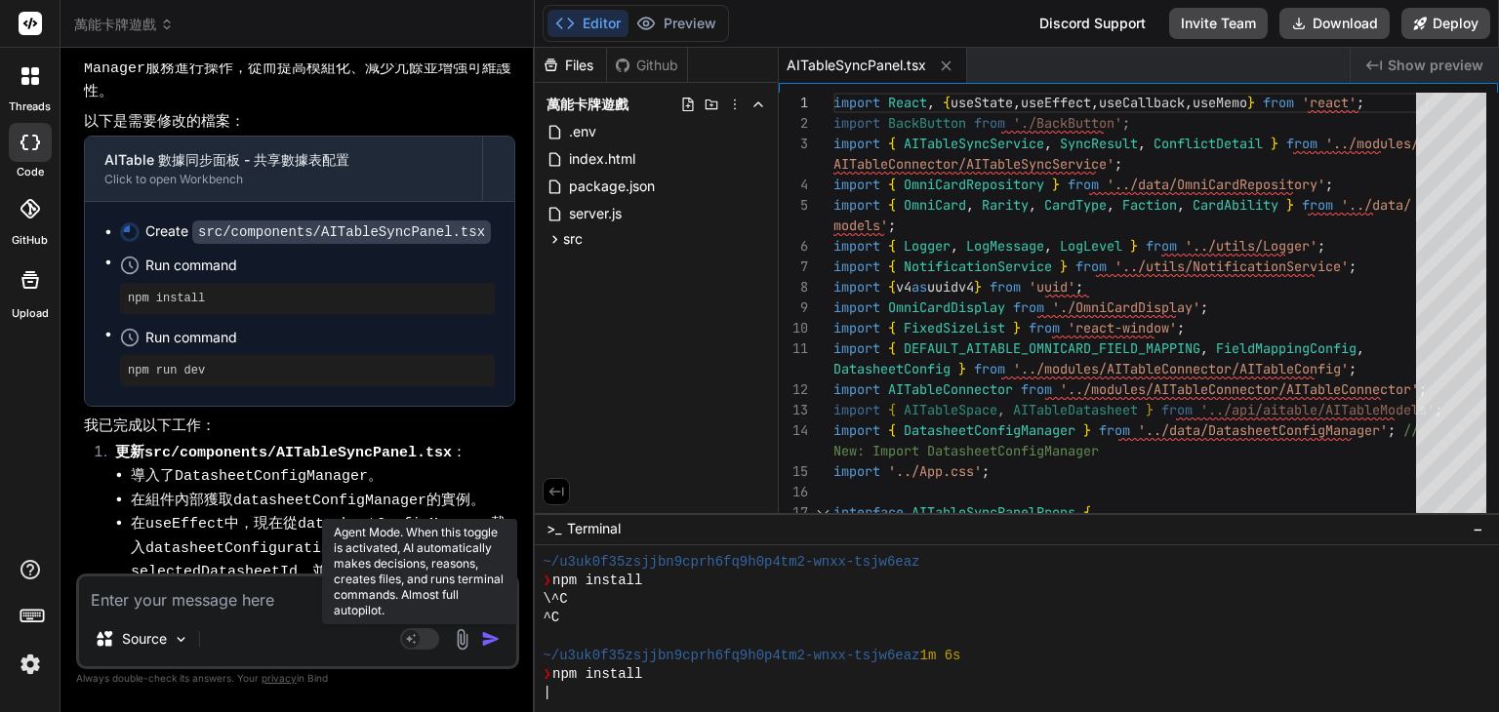
type textarea "ㄒ"
type textarea "x"
type textarea "ㄒㄧ"
type textarea "x"
type textarea "ㄒㄧㄚ"
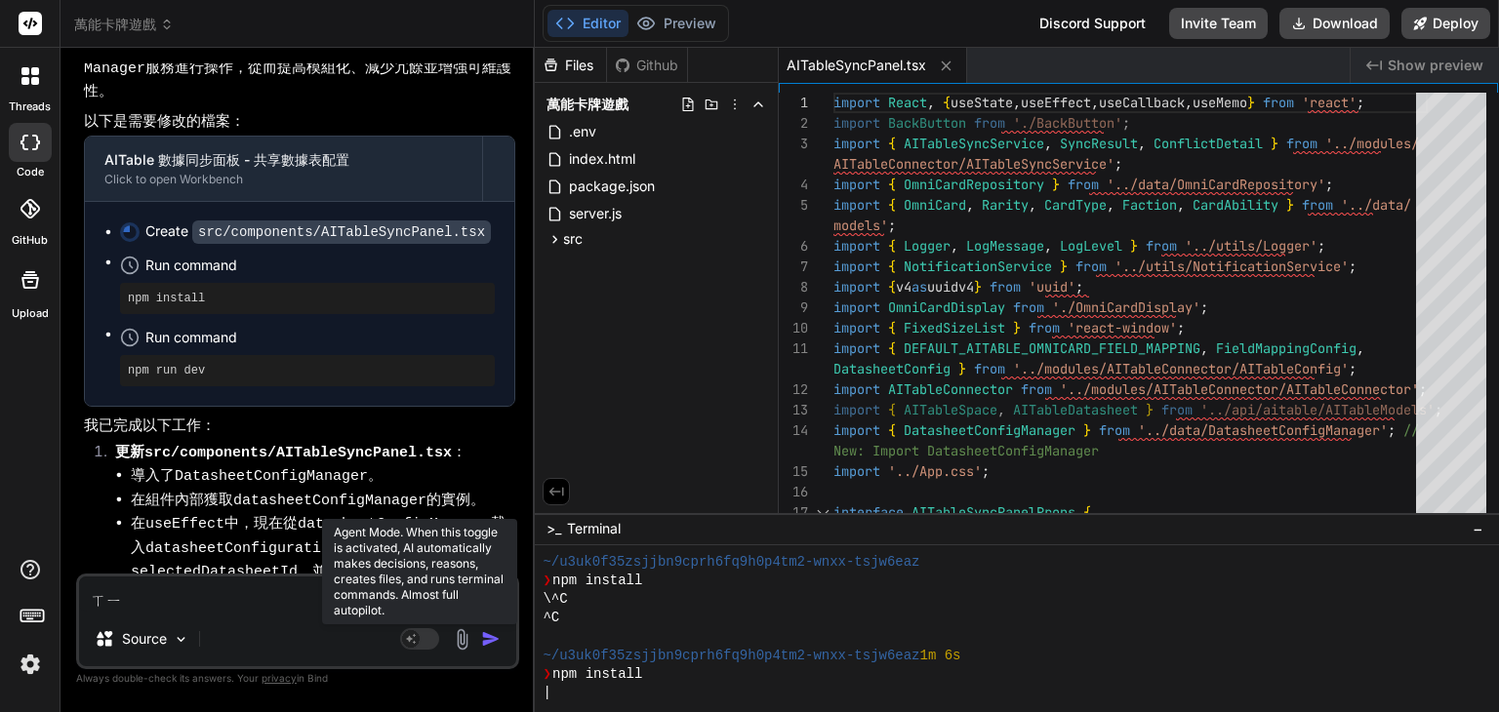
type textarea "x"
type textarea "下"
type textarea "x"
type textarea "下ㄧ"
type textarea "x"
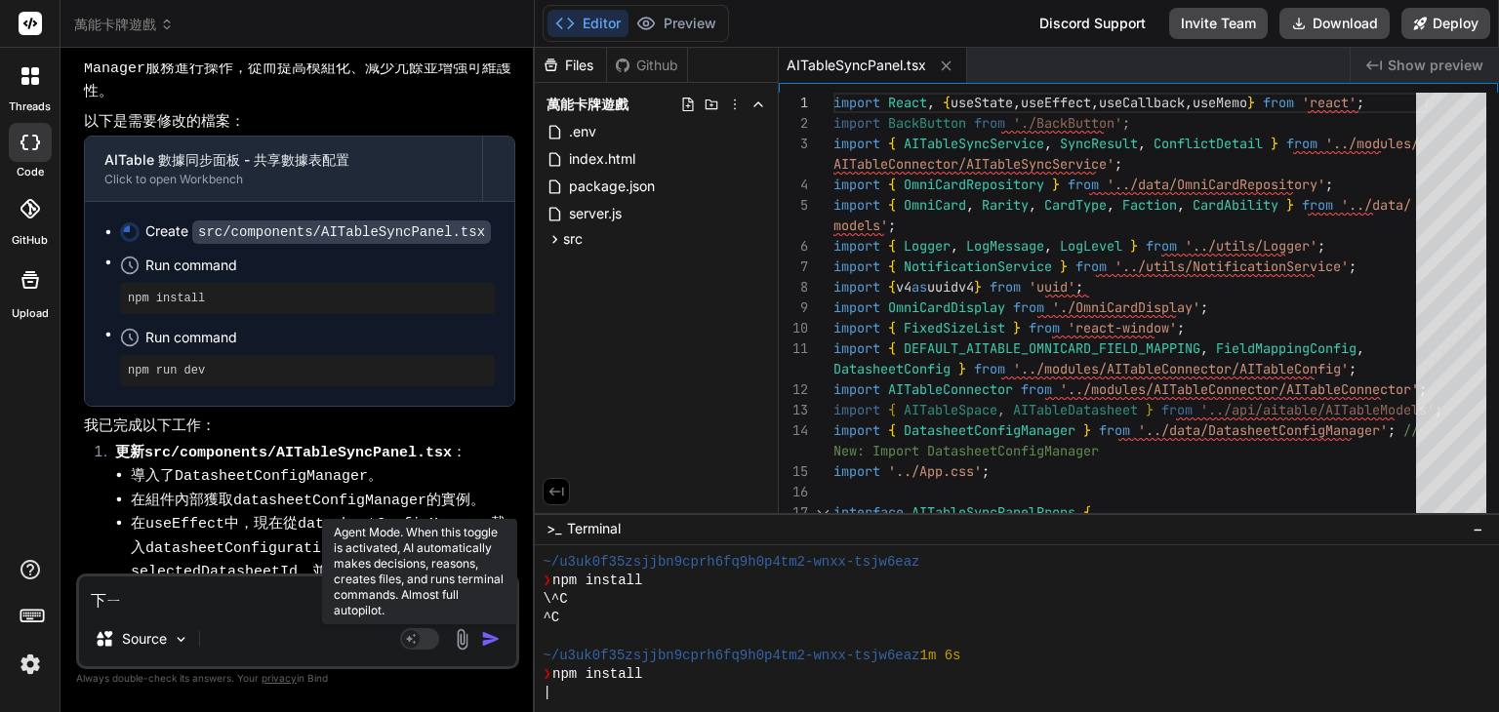
type textarea "下一"
type textarea "x"
type textarea "下一ㄅ"
type textarea "x"
type textarea "下一ㄅㄨ"
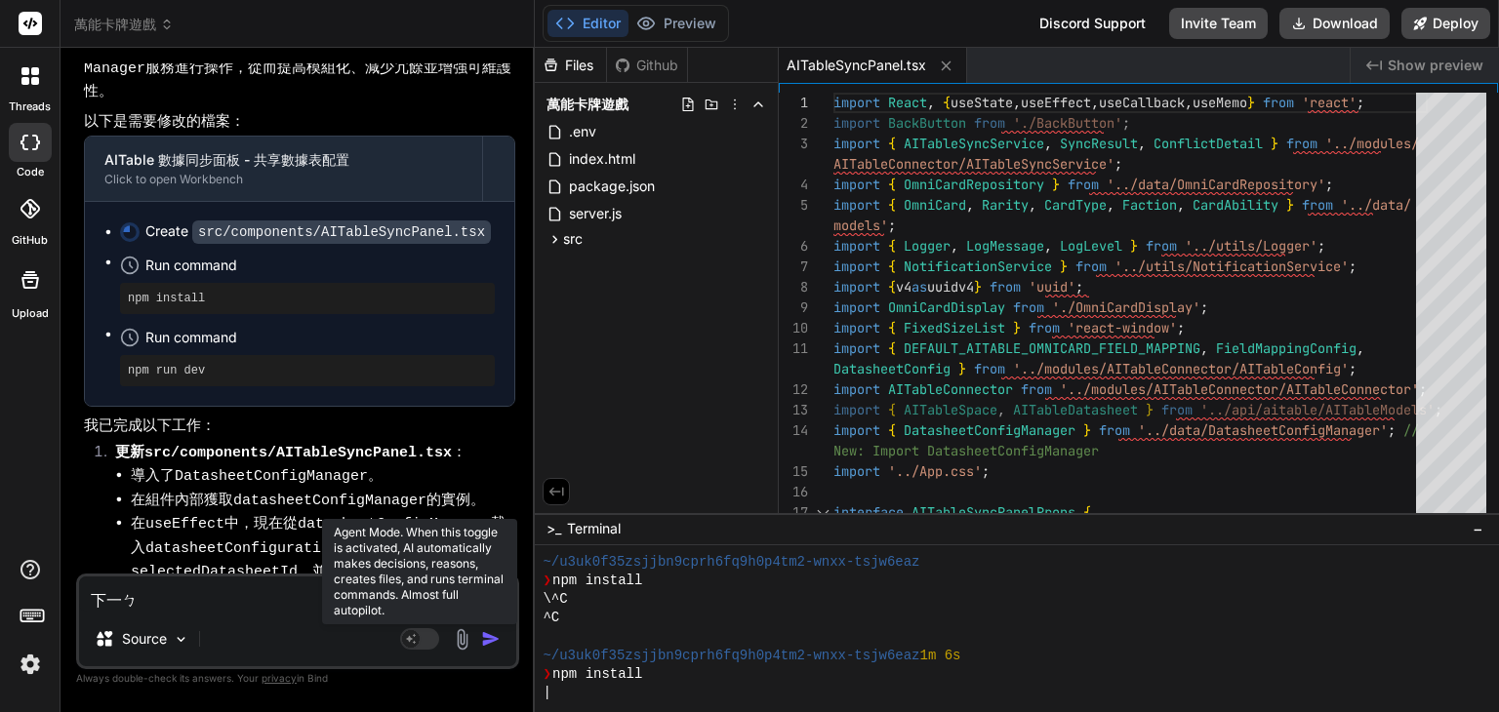
type textarea "x"
type textarea "下一步"
type textarea "x"
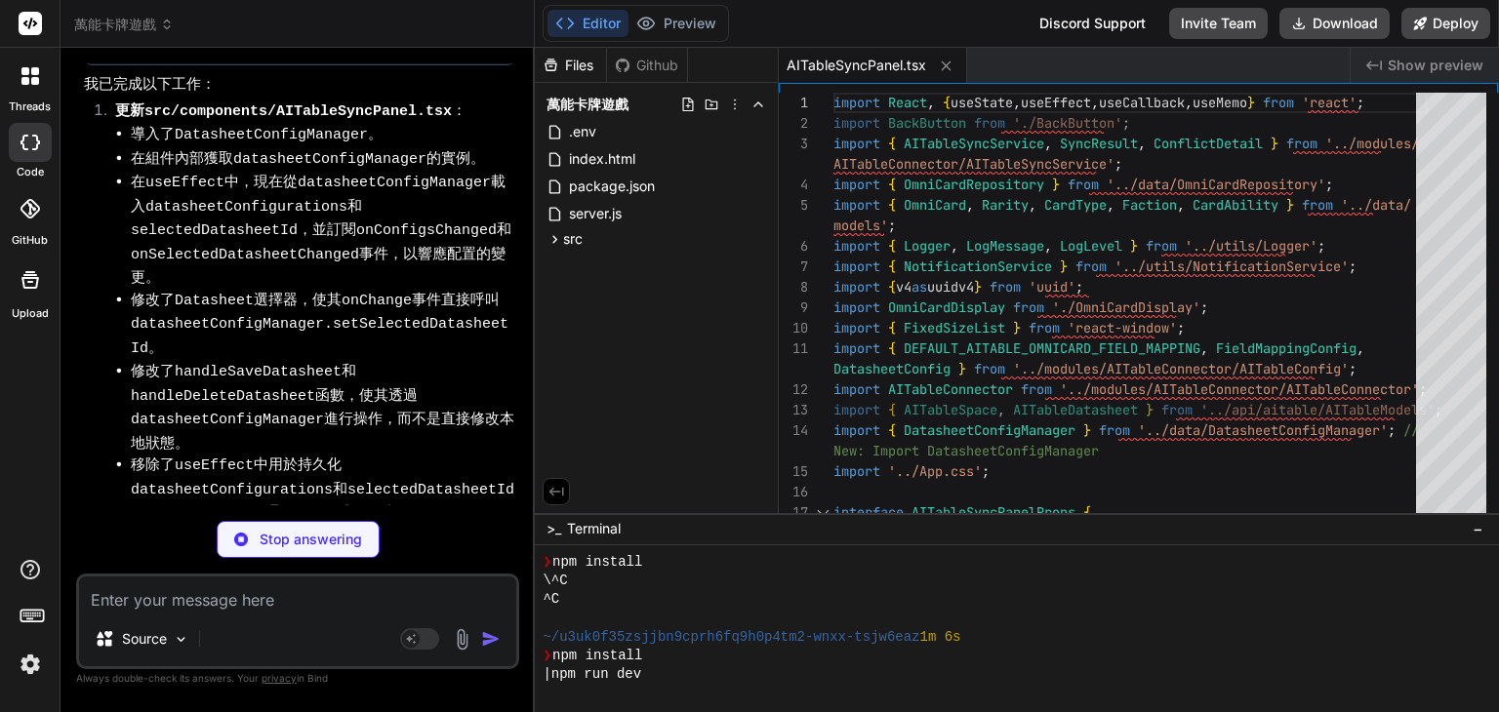
scroll to position [10306, 0]
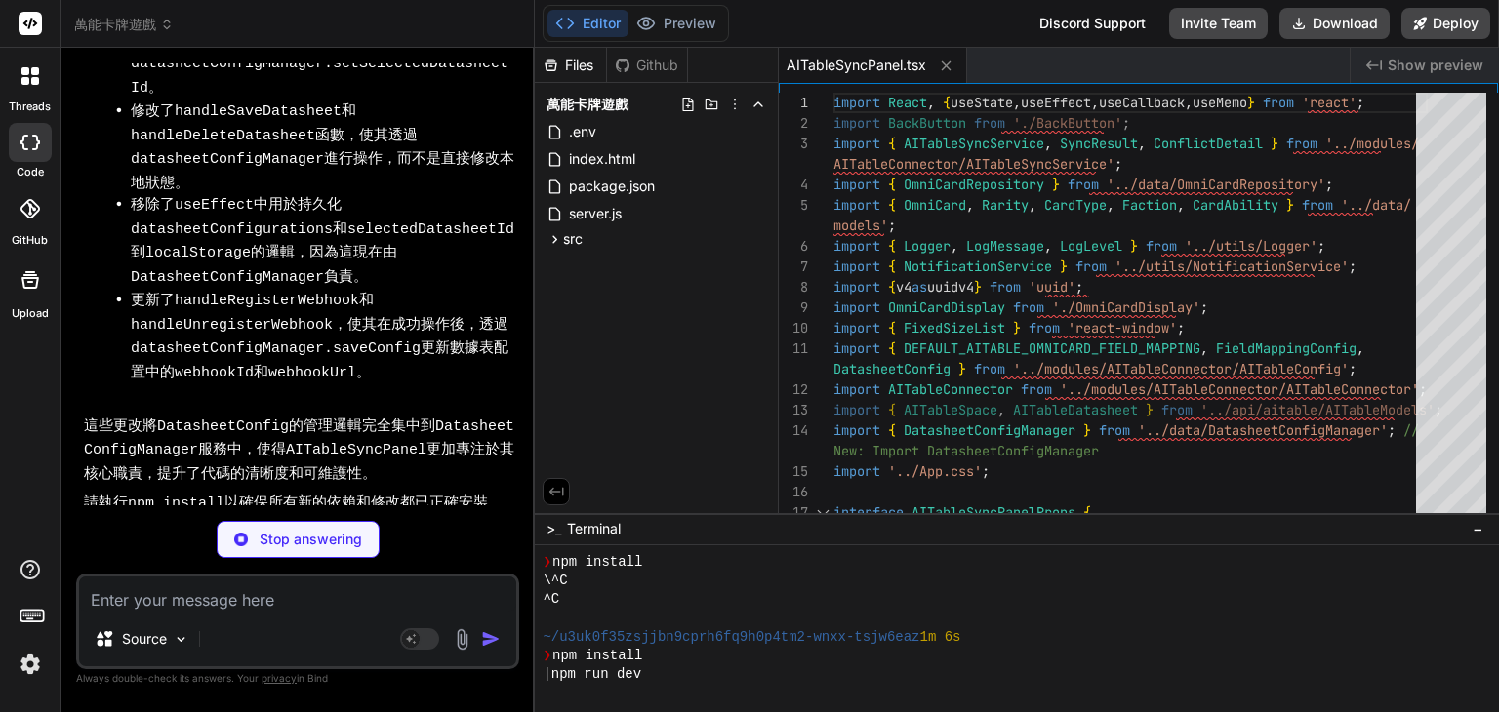
type textarea "x"
type textarea "edOmniCards', omniCardField: 'relatedOmniCards', direction: 'bidirectional', ty…"
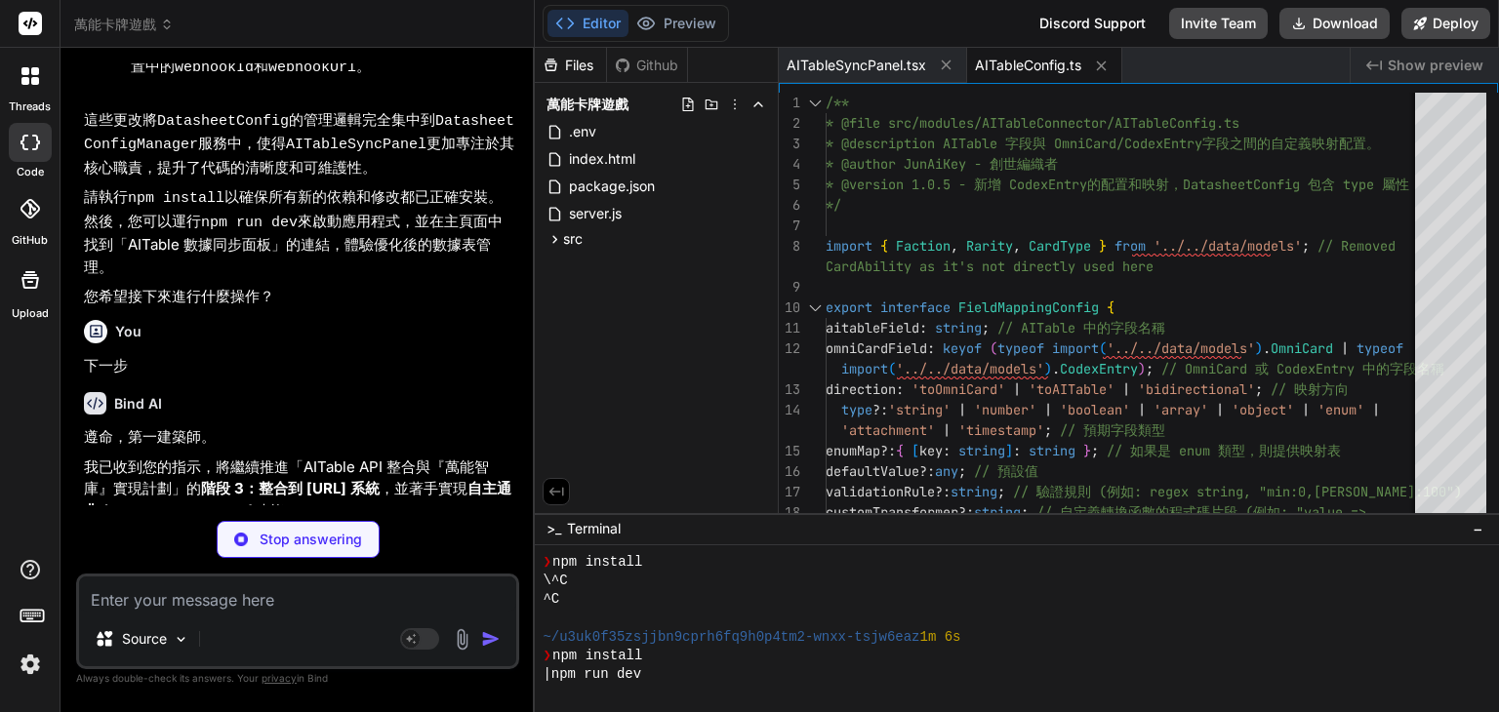
scroll to position [10637, 0]
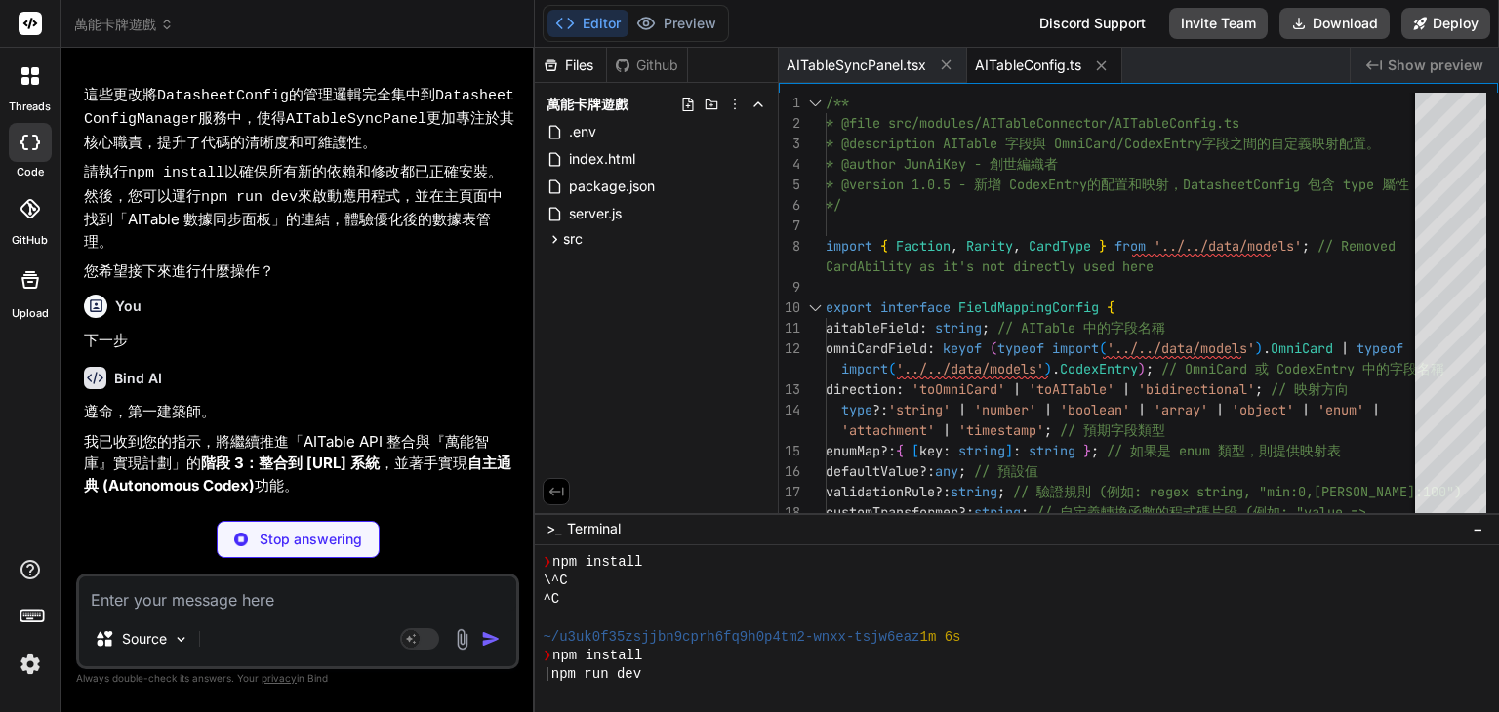
type textarea "x"
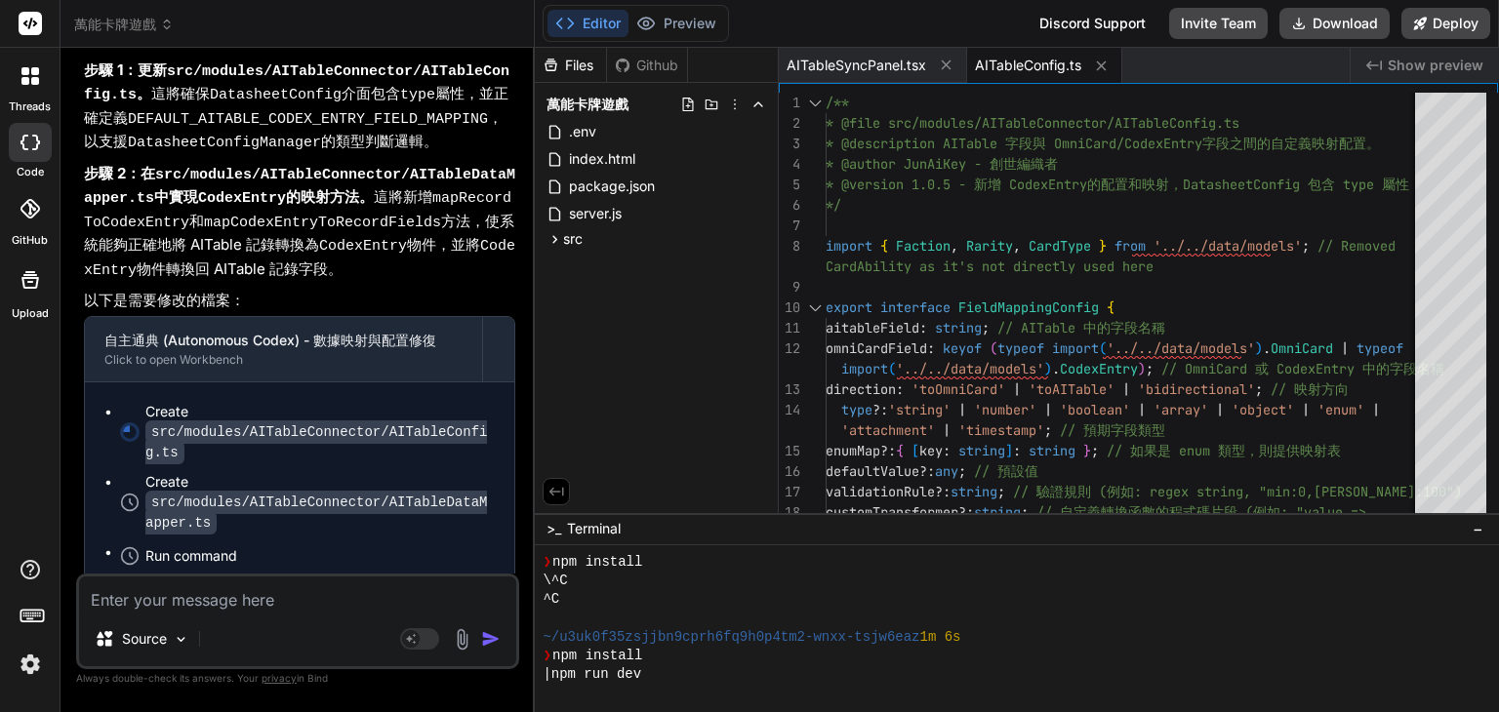
scroll to position [11476, 0]
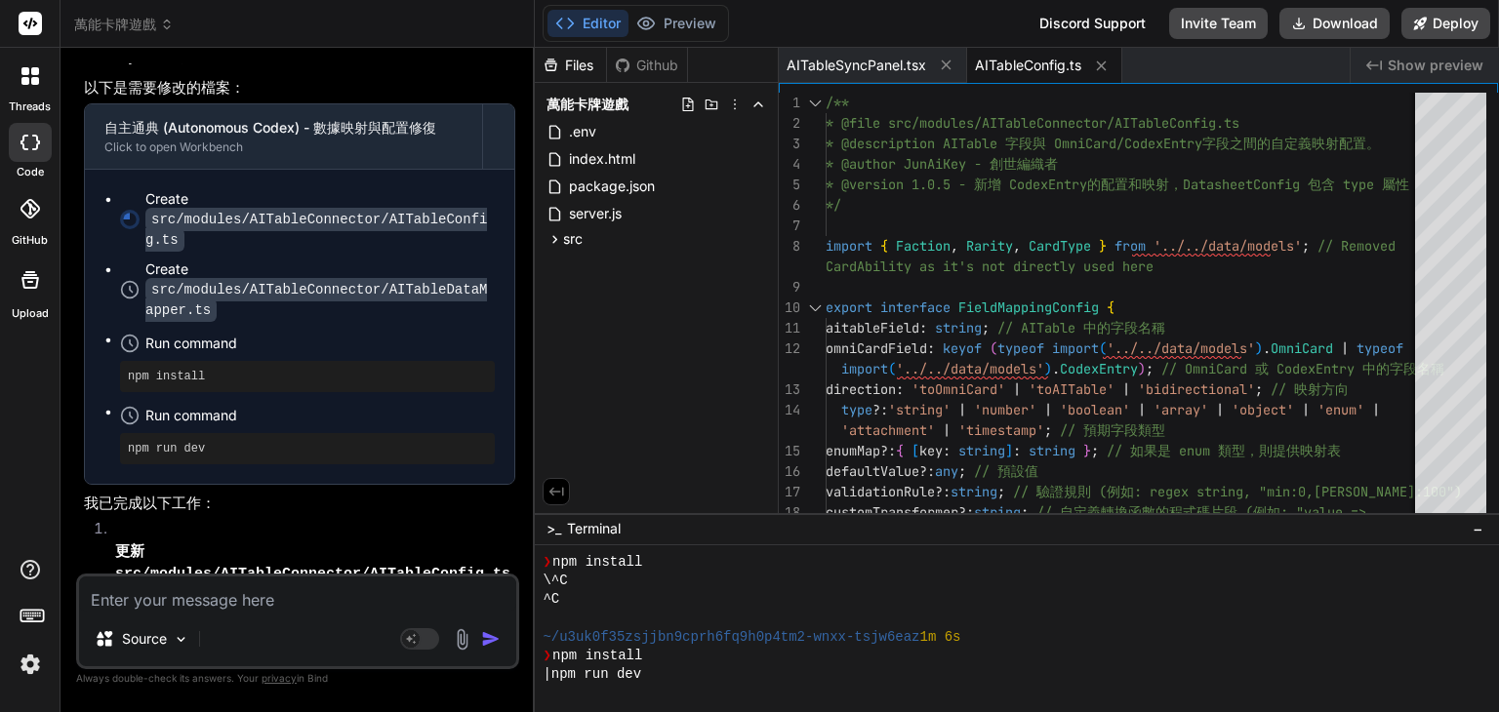
type textarea "x"
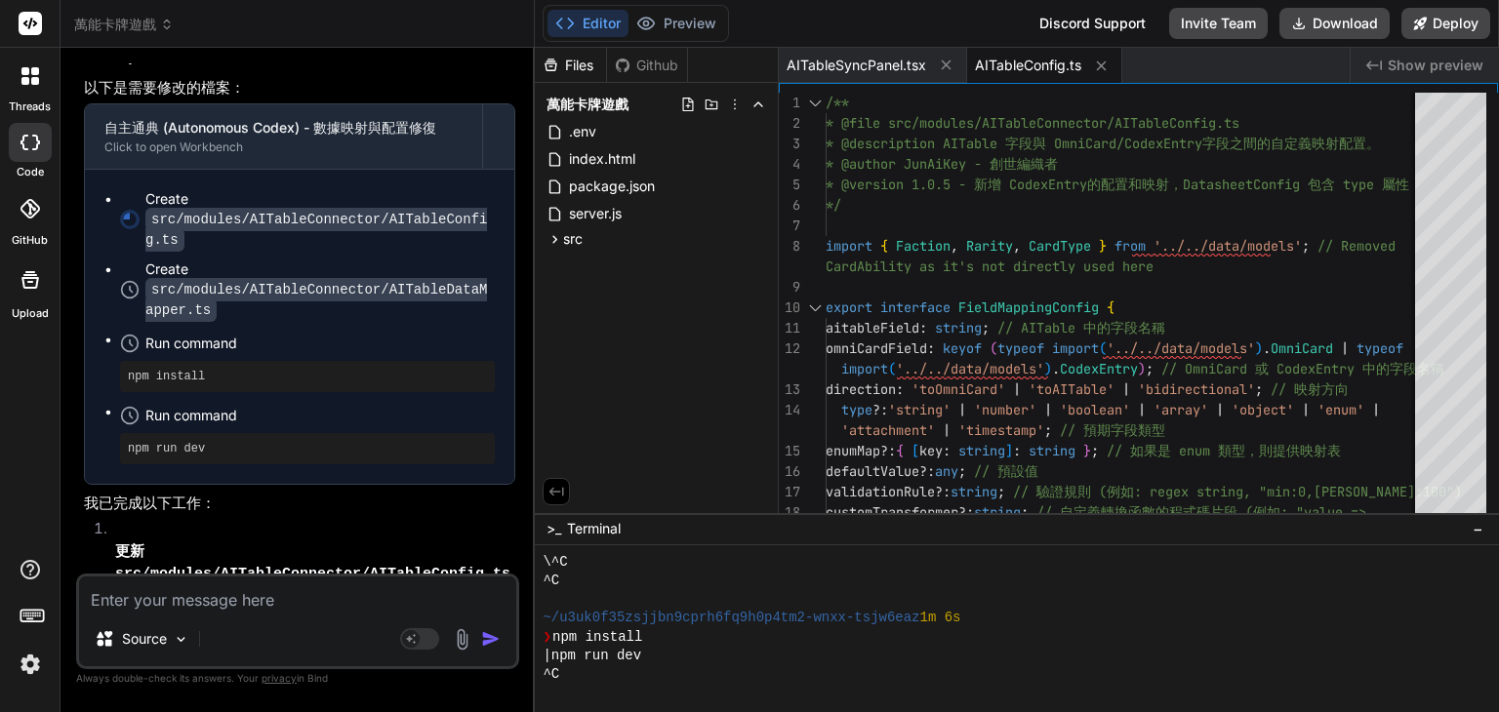
scroll to position [187, 0]
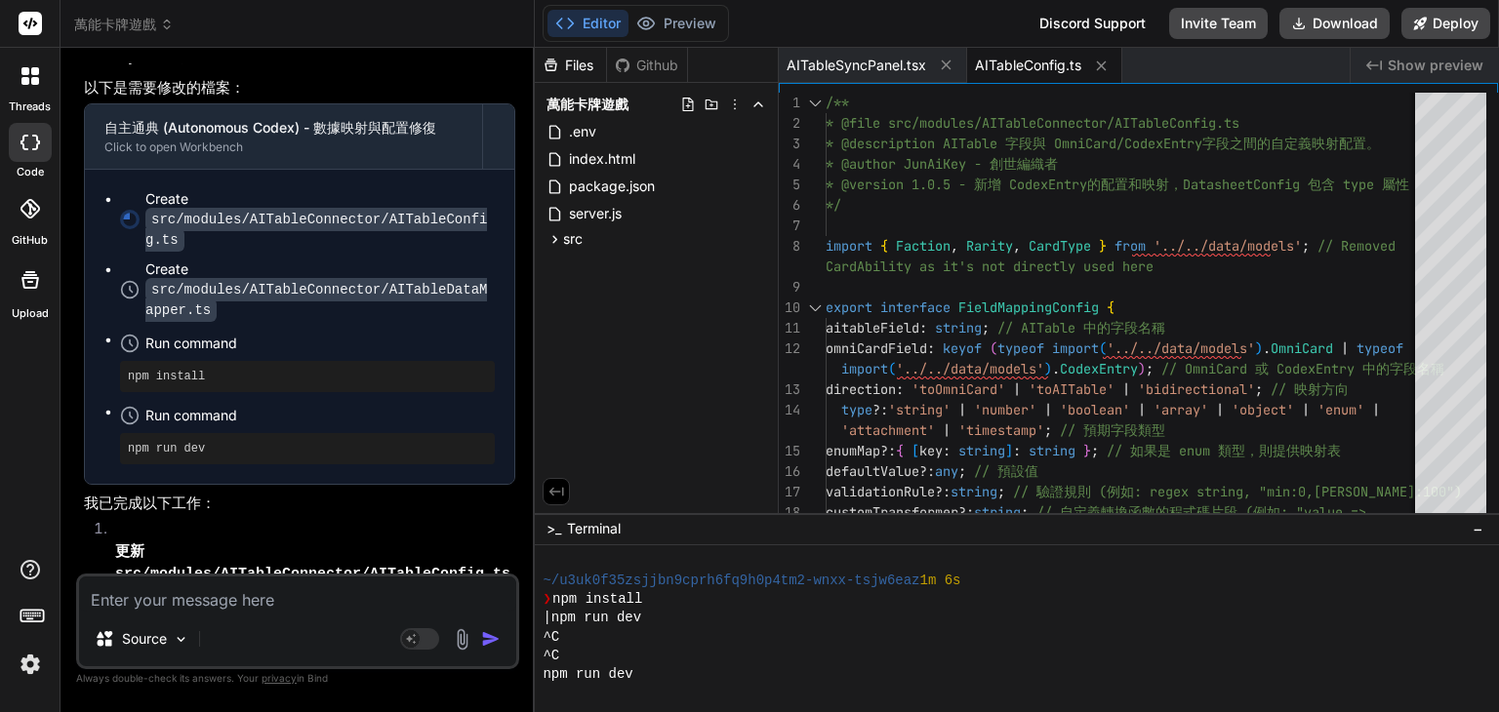
drag, startPoint x: 194, startPoint y: 380, endPoint x: 329, endPoint y: 614, distance: 270.2
click at [344, 607] on textarea at bounding box center [297, 594] width 437 height 35
click at [294, 624] on div "Source" at bounding box center [297, 643] width 437 height 47
click at [212, 598] on textarea at bounding box center [297, 594] width 437 height 35
type textarea "ㄕ"
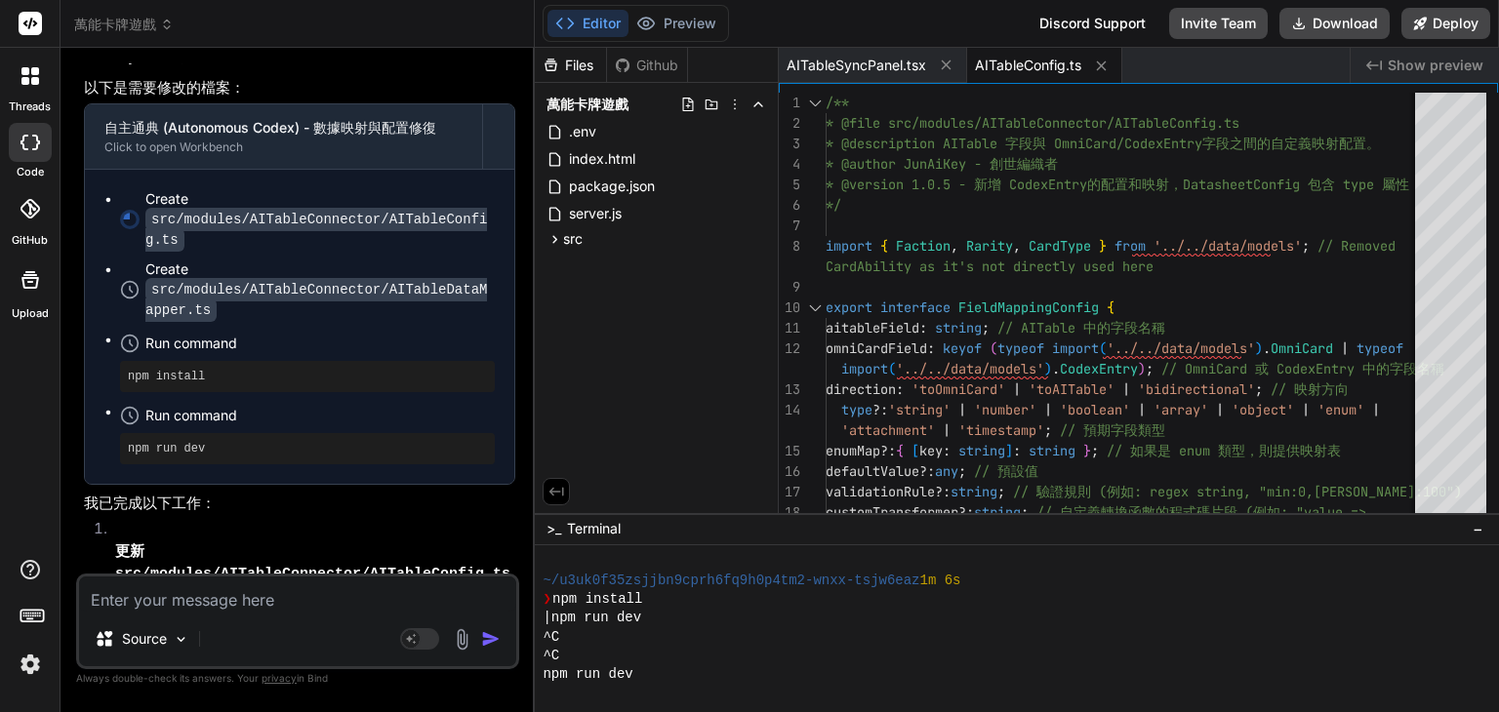
type textarea "x"
type textarea "是"
type textarea "x"
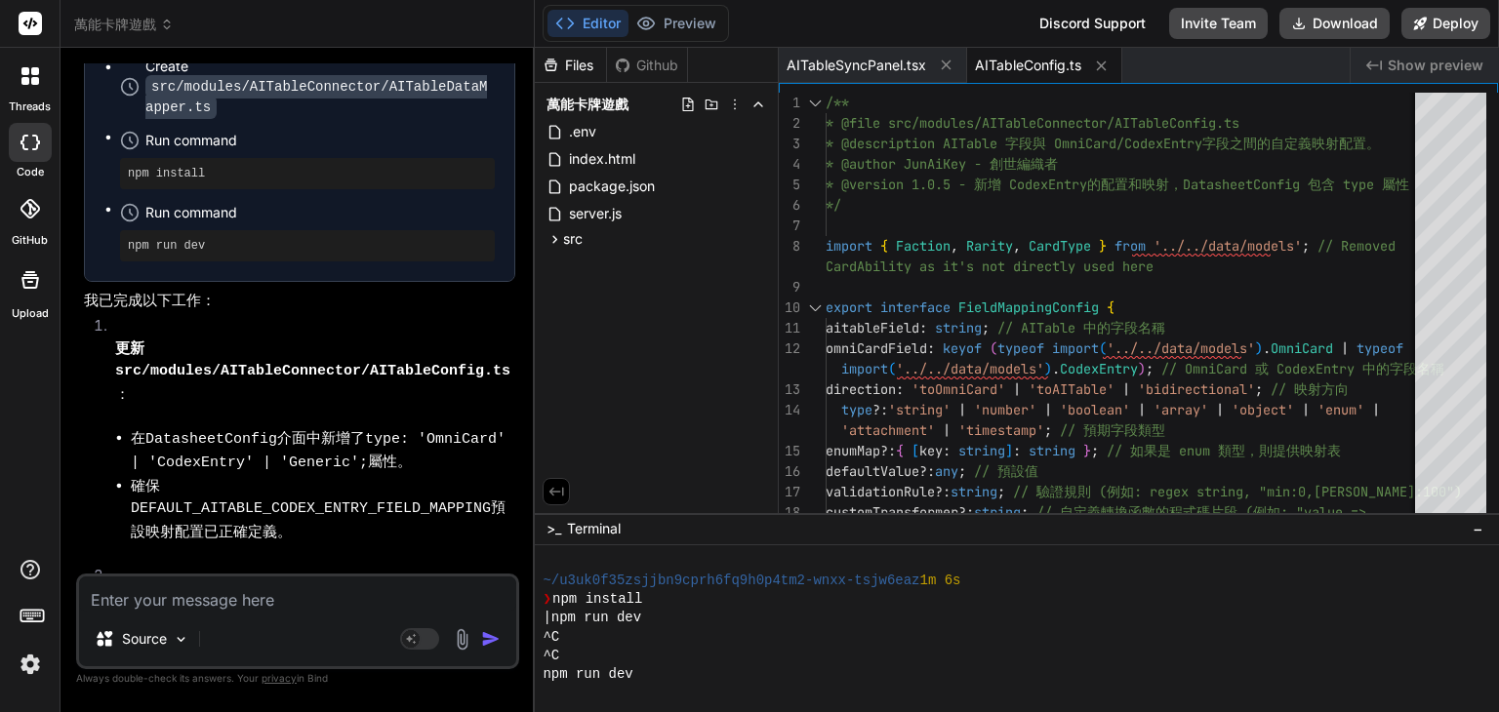
scroll to position [11679, 0]
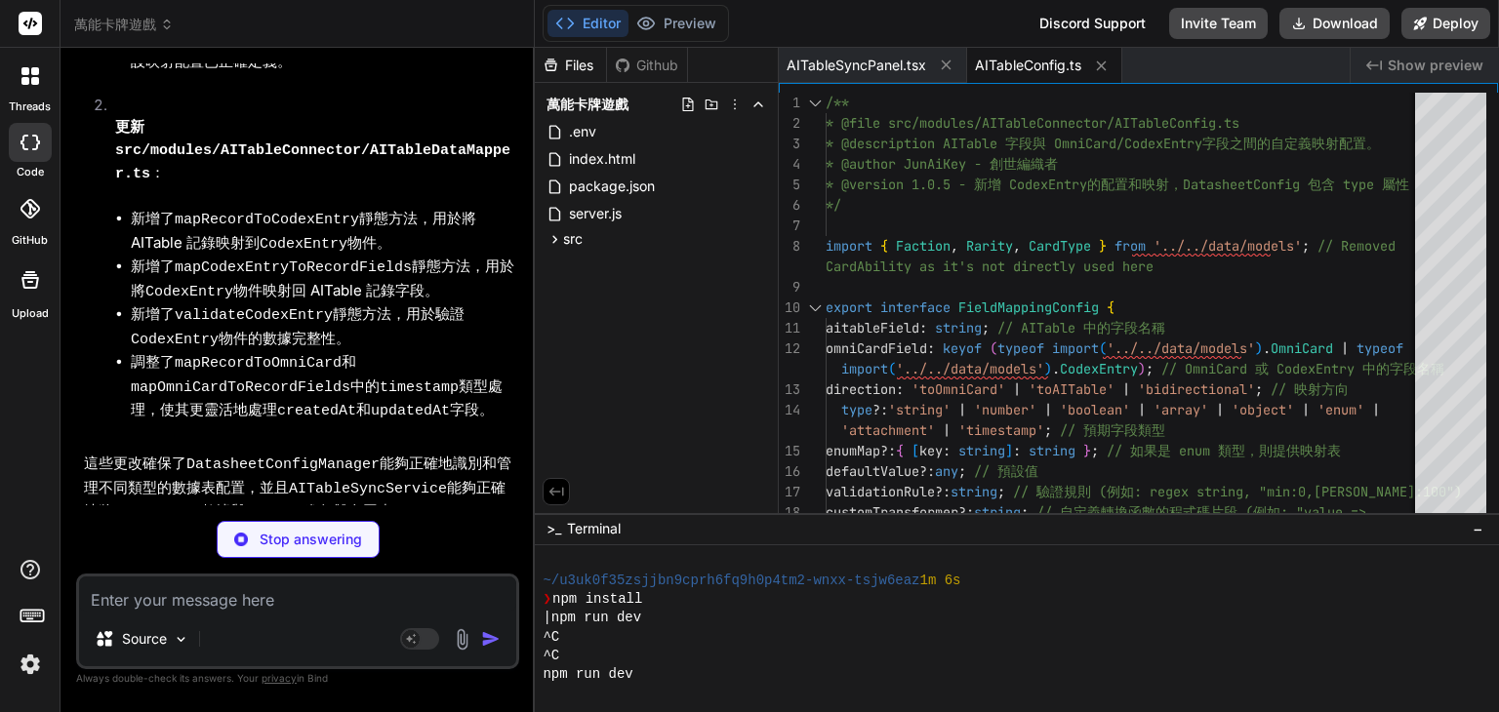
type textarea "x"
type textarea "} ); /** * @description 啟動聖殿：在本地環境中啟動開發伺服器 * 這將允許我們通過開發者 UI 來調用和觀察我們定義的工作流。 */ …"
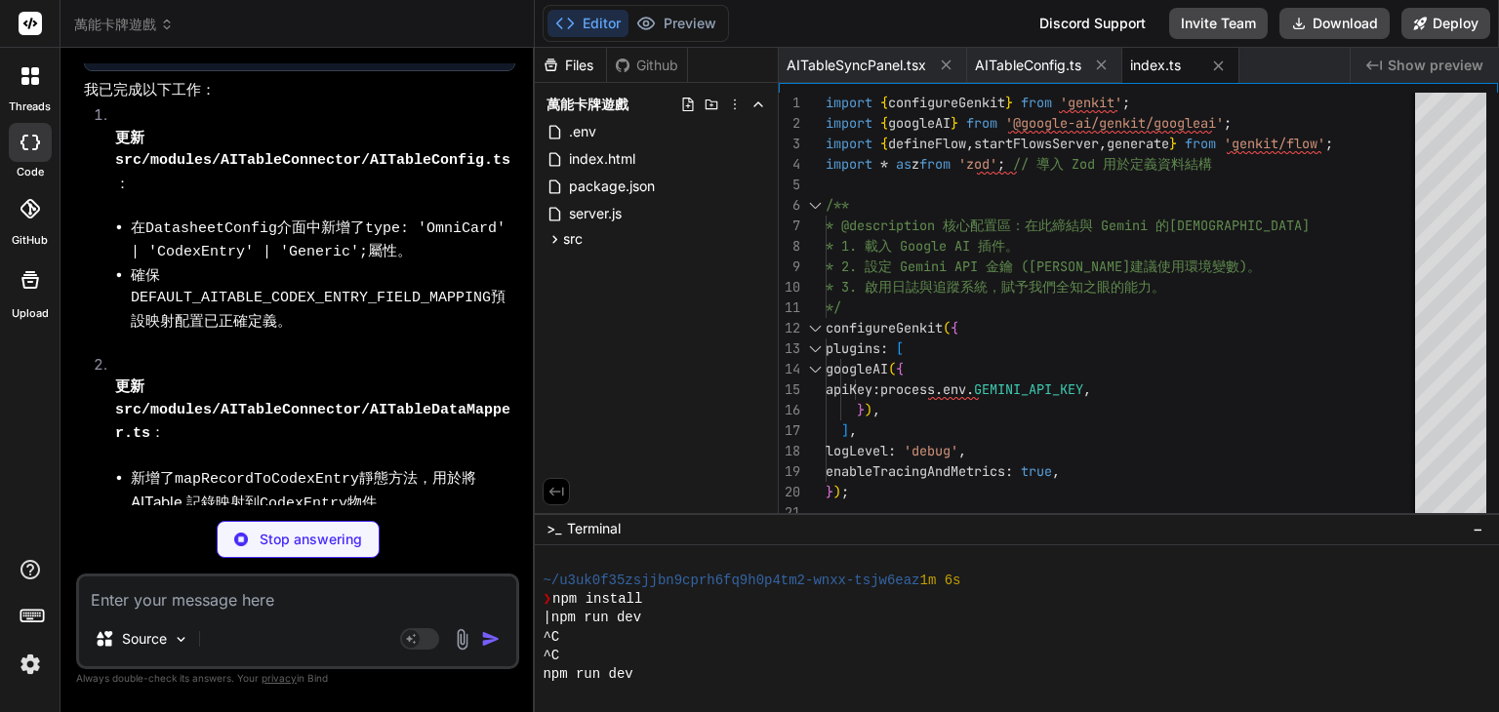
scroll to position [12150, 0]
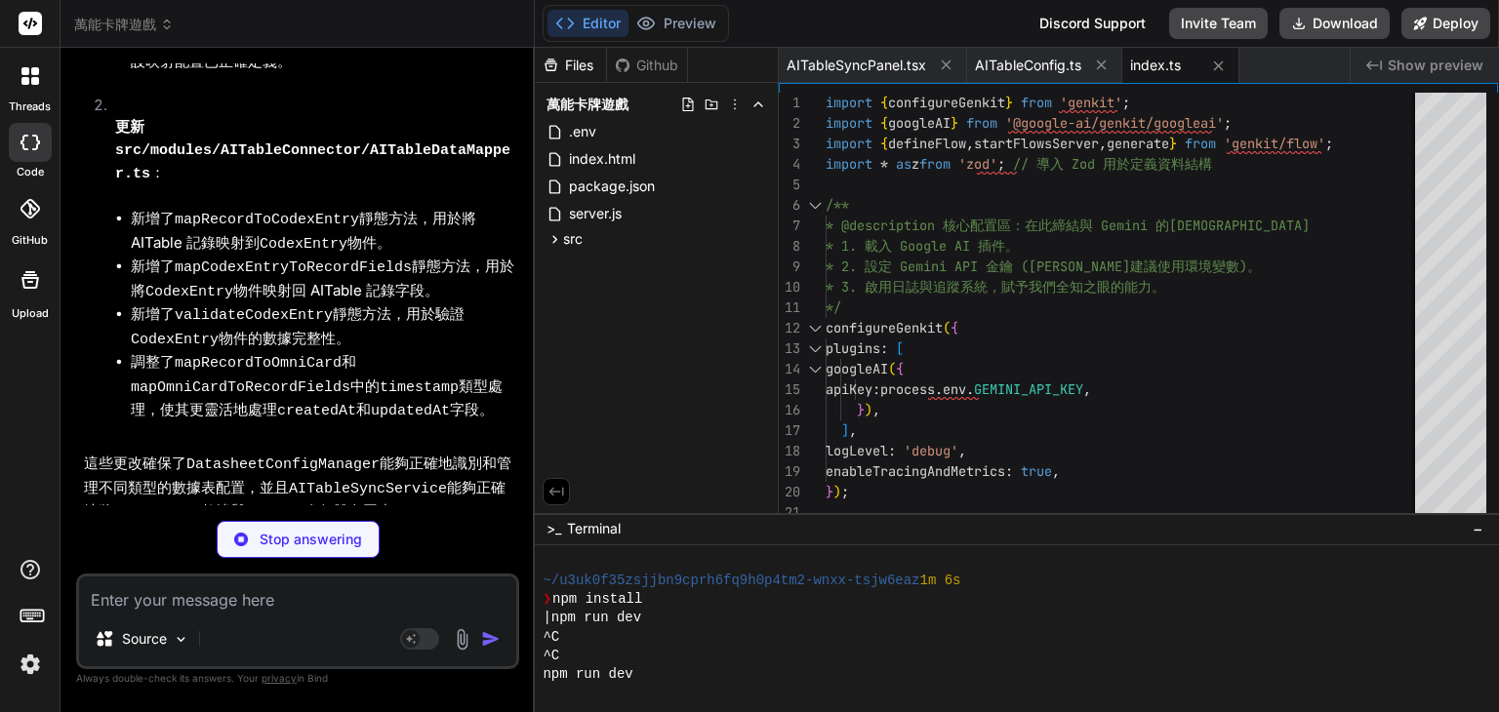
type textarea "x"
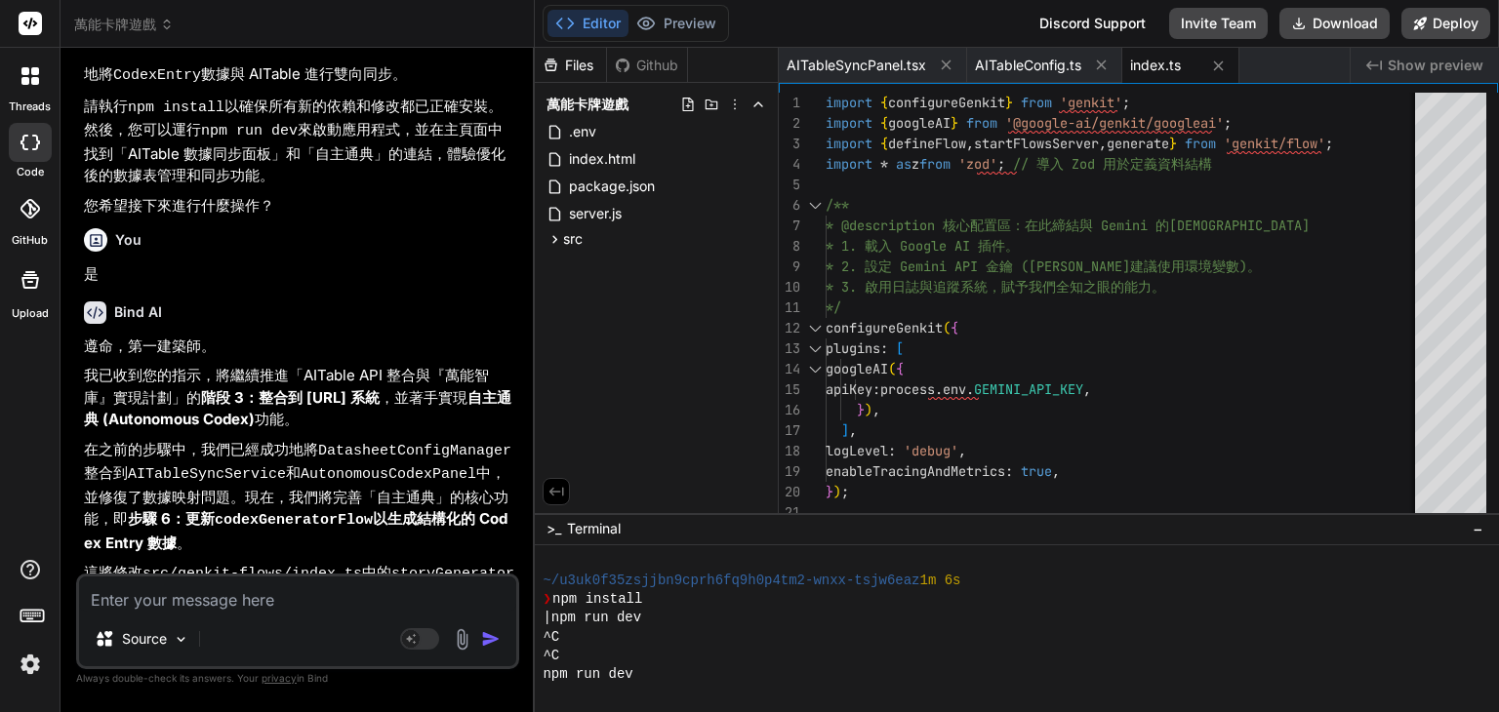
scroll to position [12771, 0]
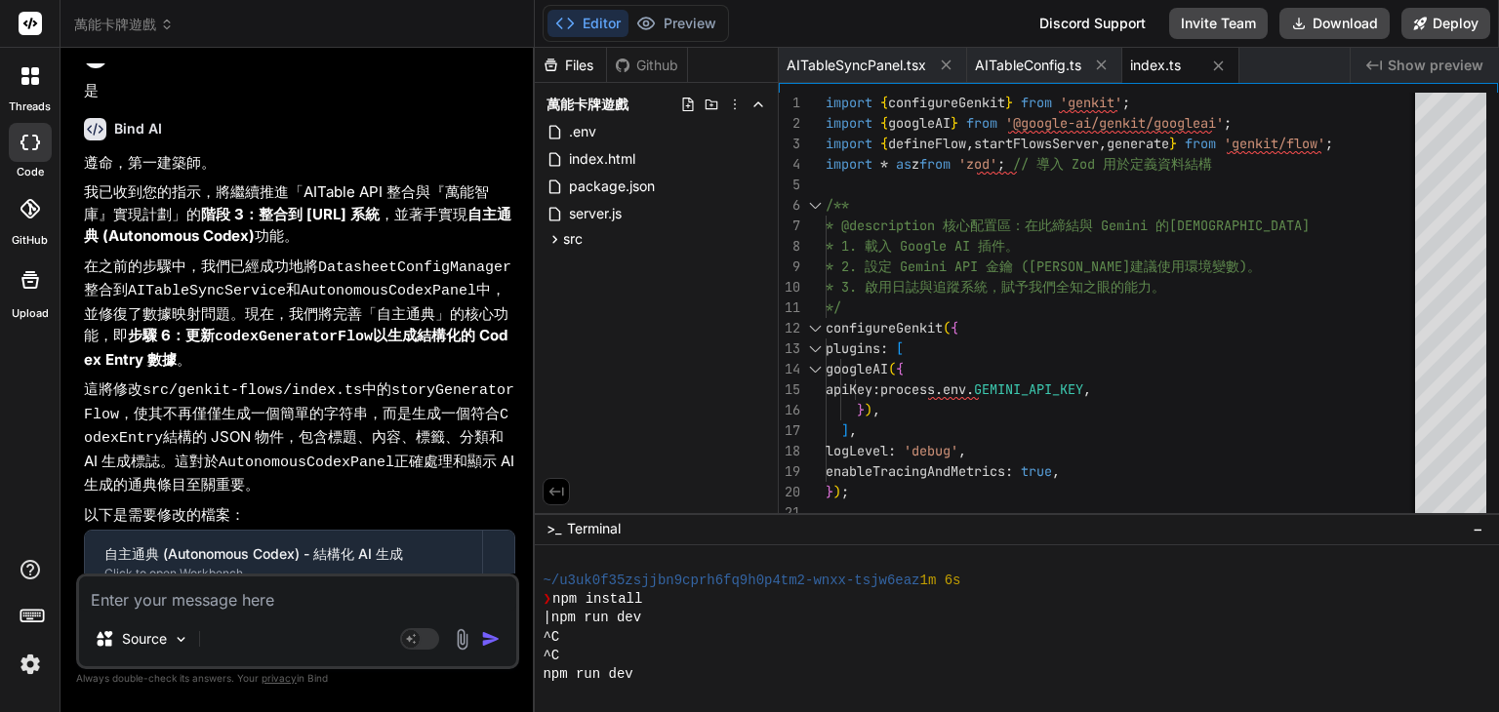
drag, startPoint x: 166, startPoint y: 598, endPoint x: 203, endPoint y: 620, distance: 42.9
click at [168, 598] on textarea at bounding box center [297, 594] width 437 height 35
type textarea "ㄐ"
type textarea "x"
type textarea "ㄐㄧ"
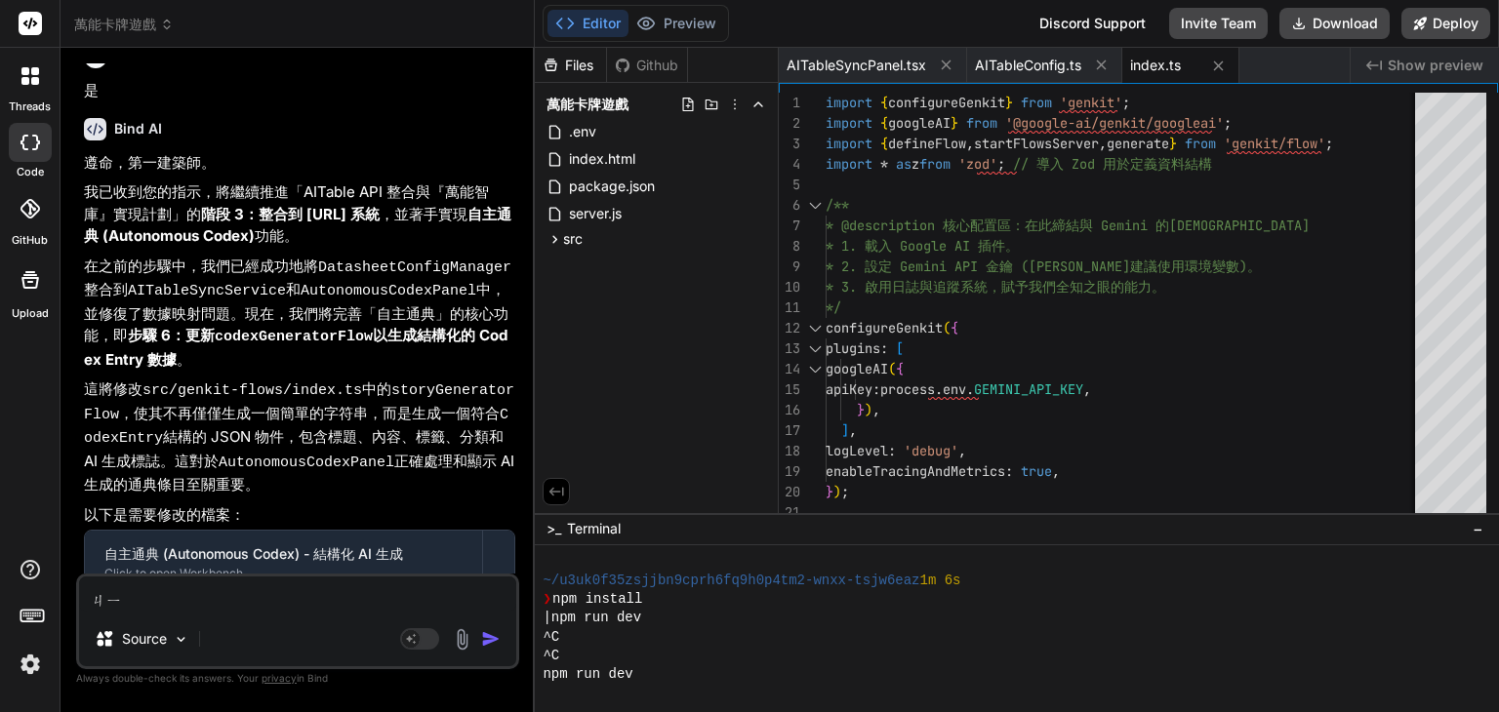
type textarea "x"
type textarea "季"
type textarea "x"
type textarea "季ㄒ"
type textarea "x"
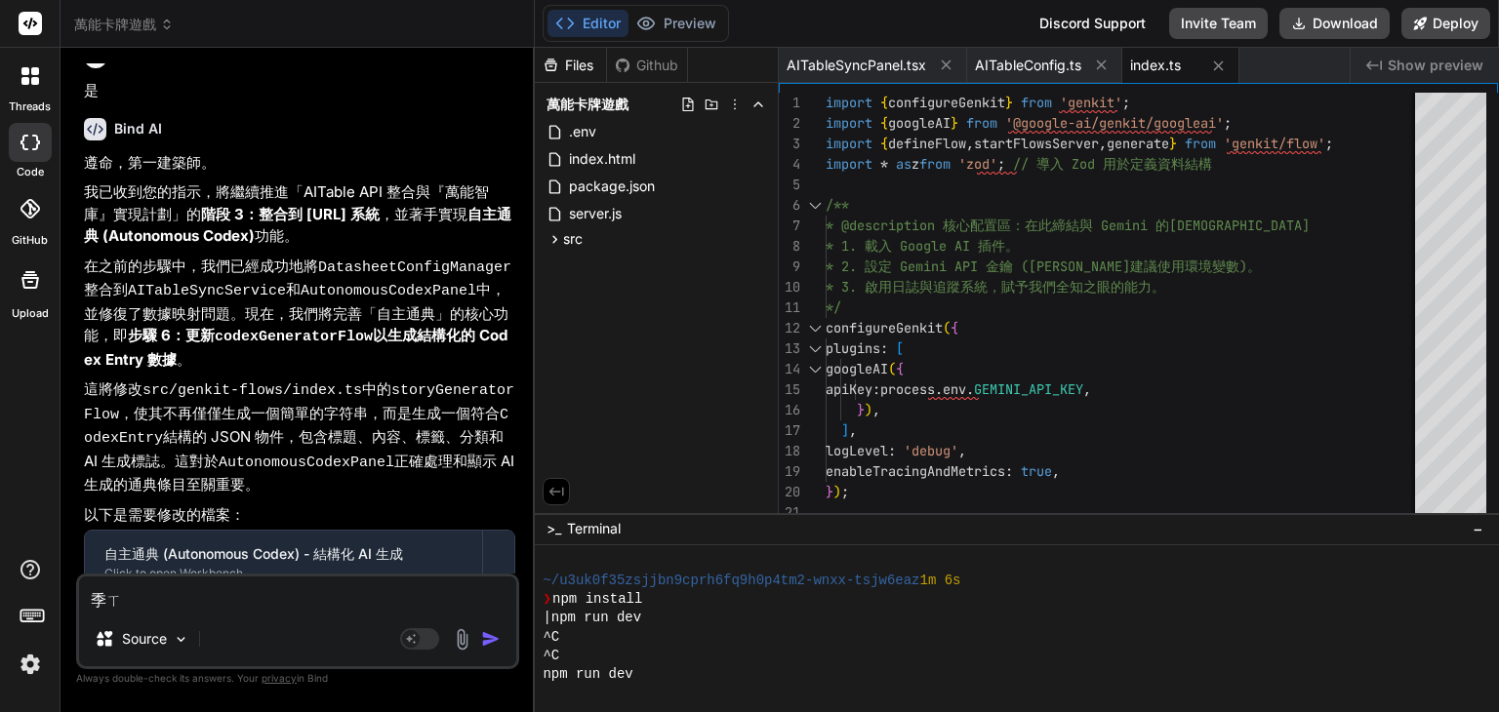
type textarea "季ㄒㄩ"
type textarea "x"
type textarea "繼續"
type textarea "x"
type textarea "繼續ㄨ"
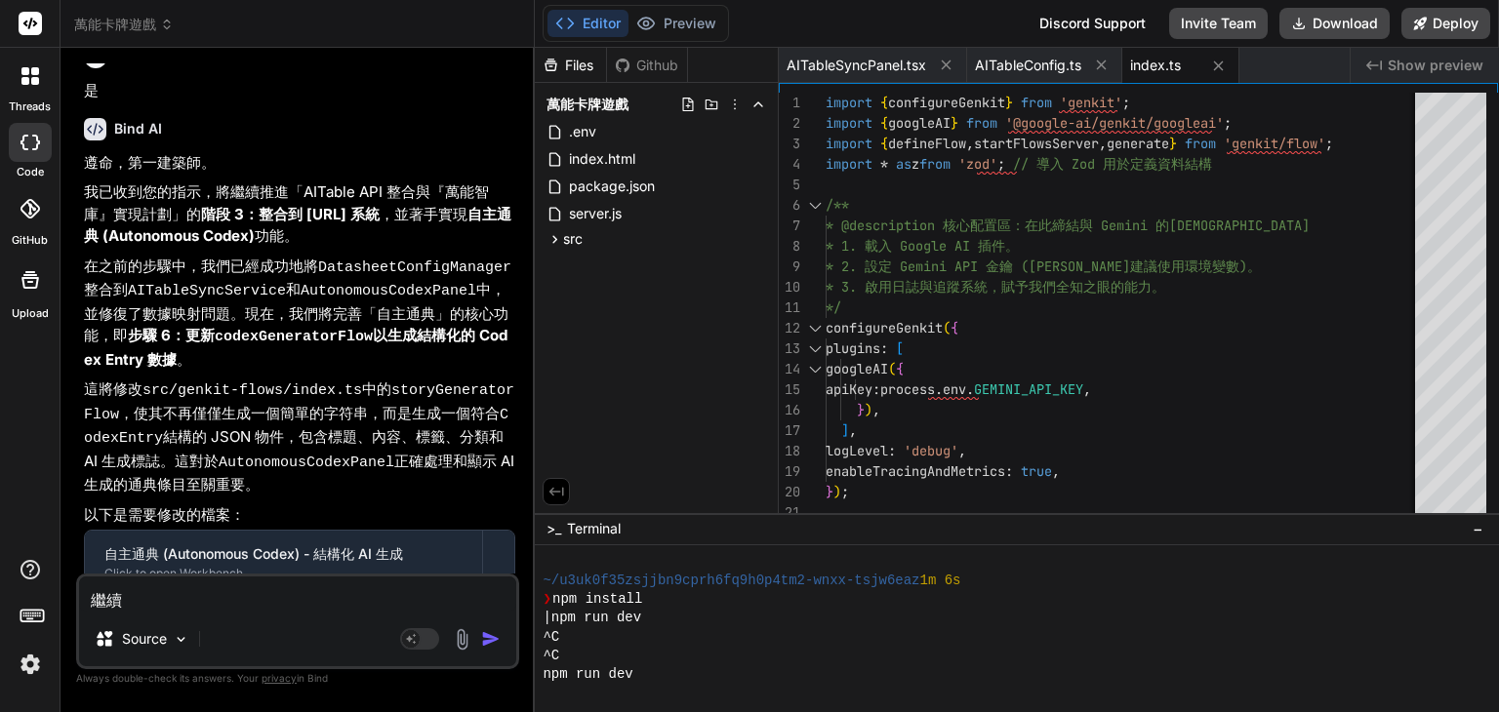
type textarea "x"
type textarea "繼續ㄨㄢ"
type textarea "x"
type textarea "繼續玩"
type textarea "x"
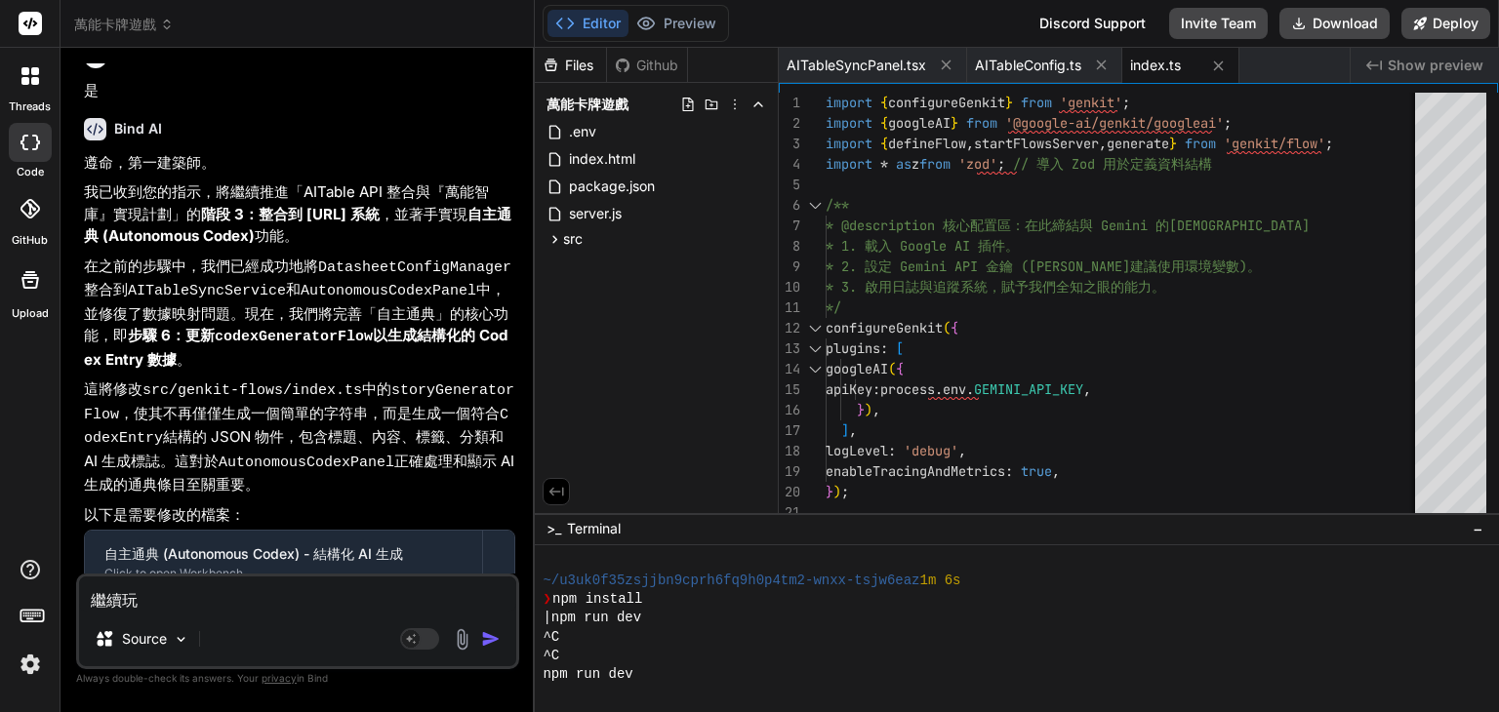
type textarea "繼續玩ㄔ"
type textarea "x"
type textarea "繼續玩ㄔㄥ"
type textarea "x"
type textarea "繼續完成"
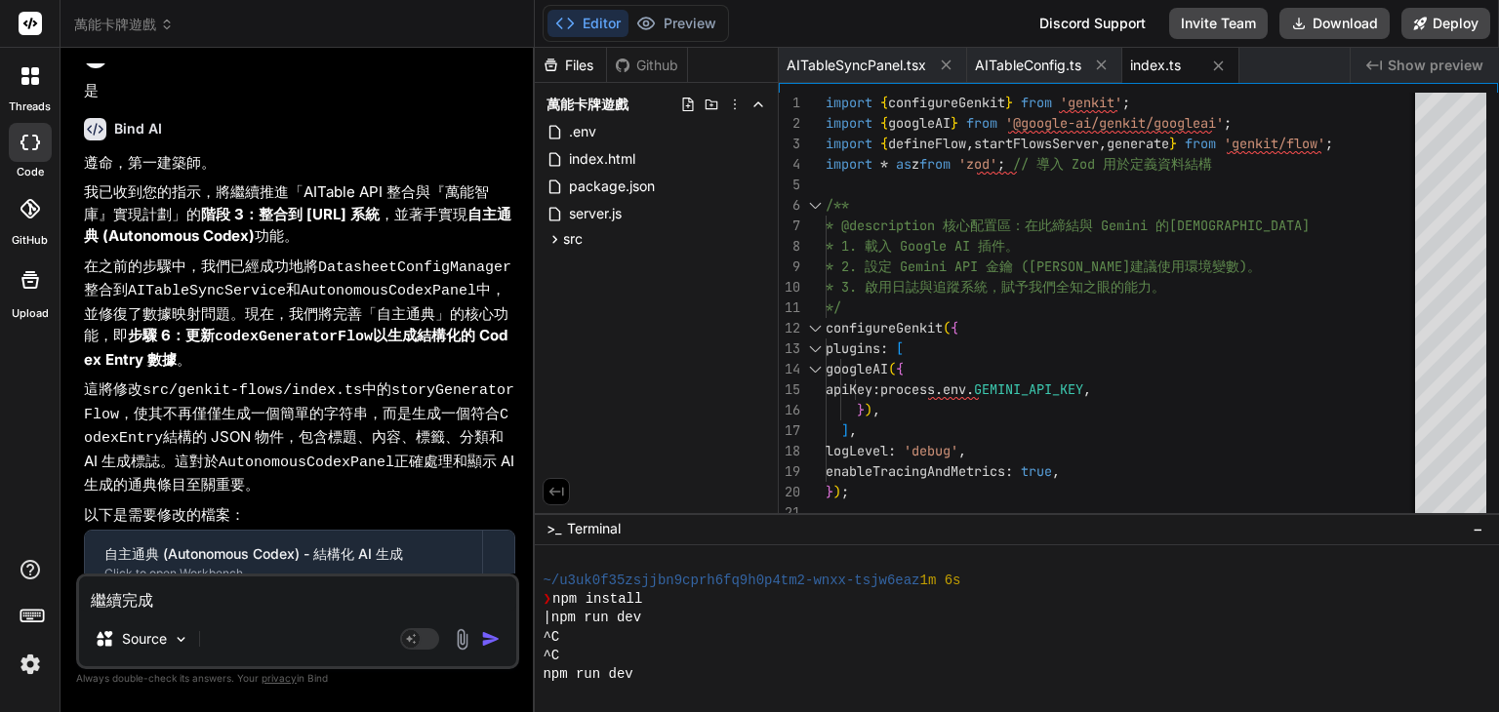
type textarea "x"
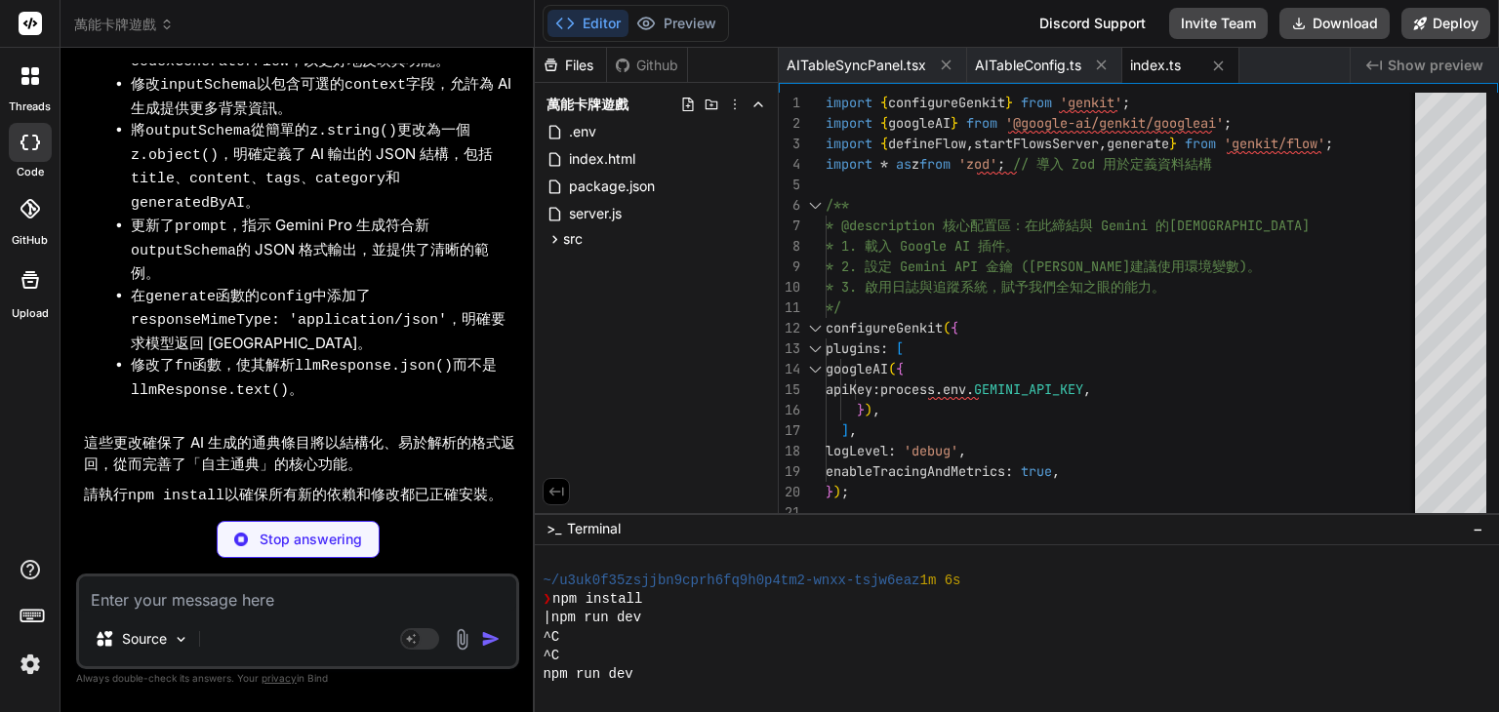
scroll to position [13687, 0]
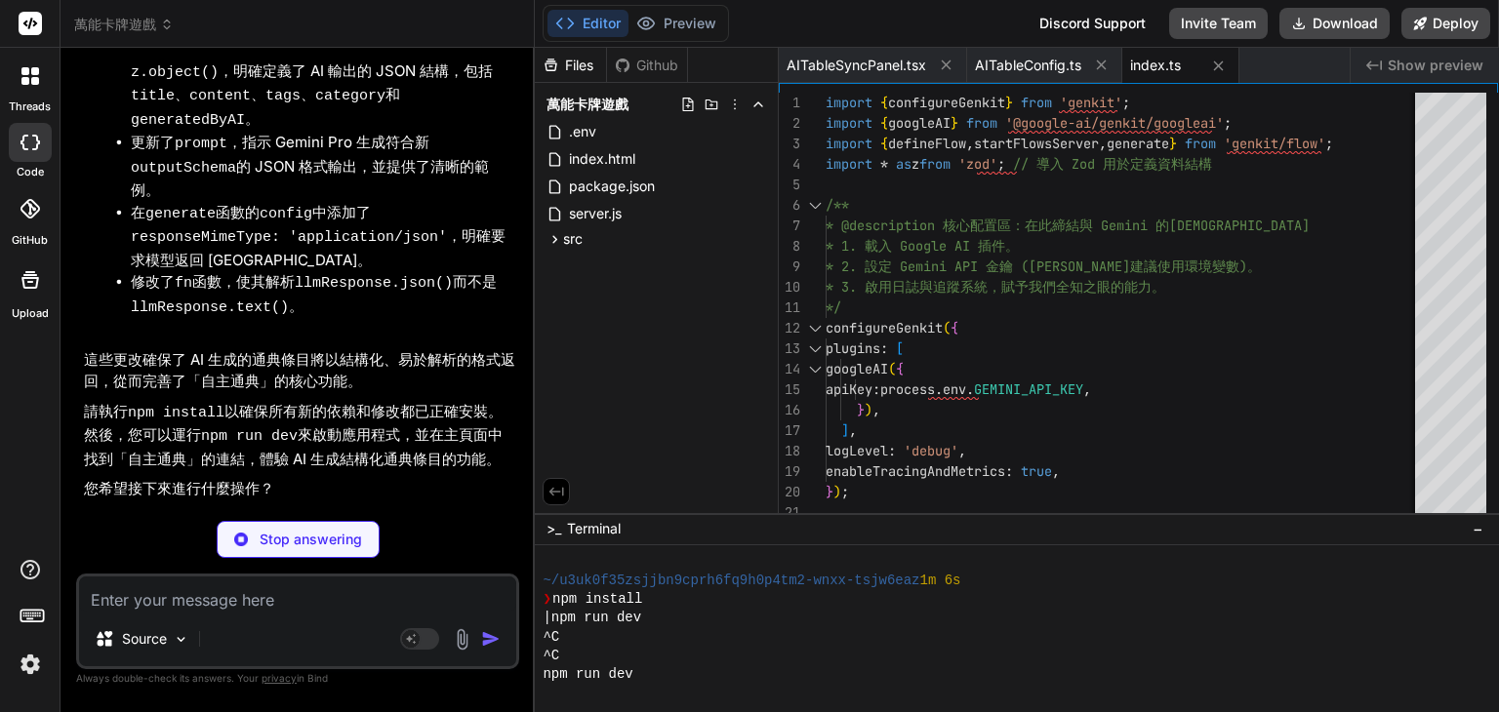
type textarea "x"
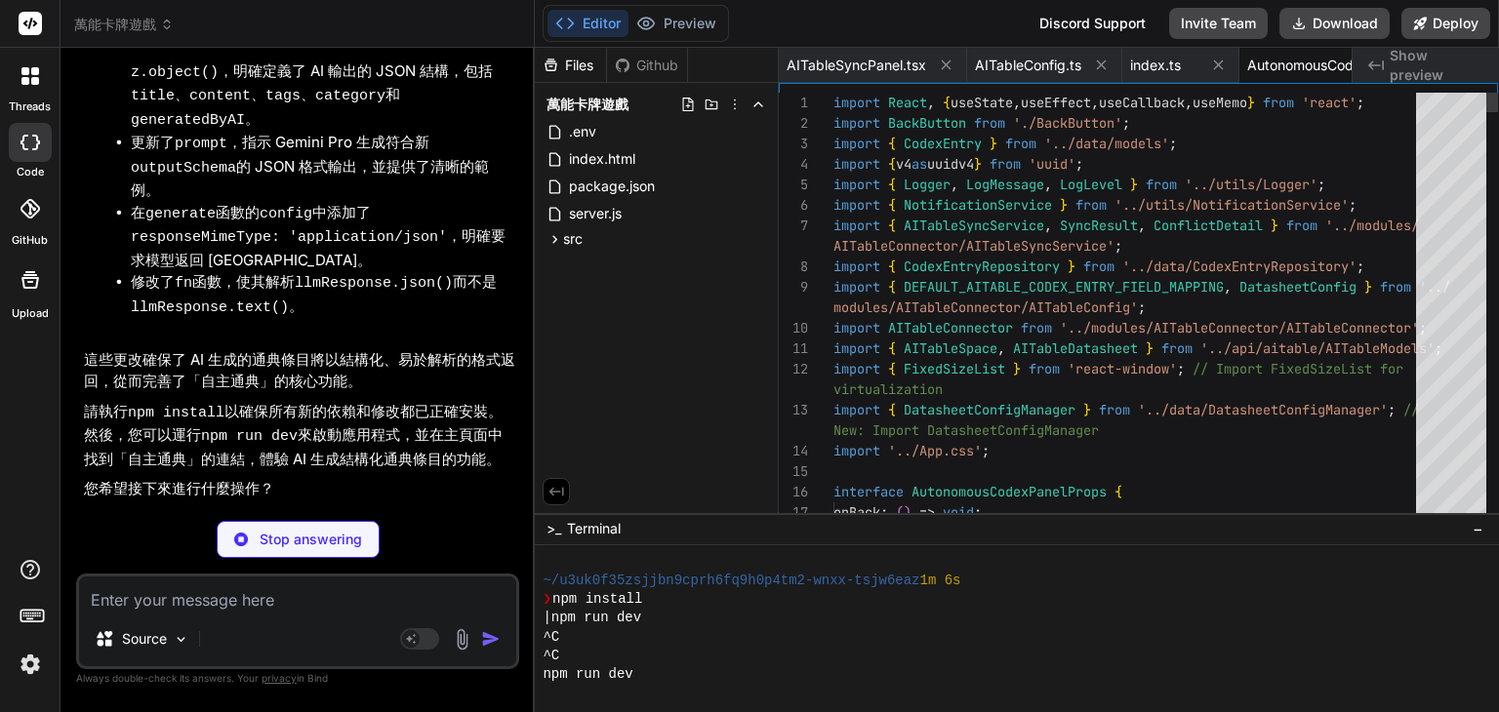
scroll to position [0, 82]
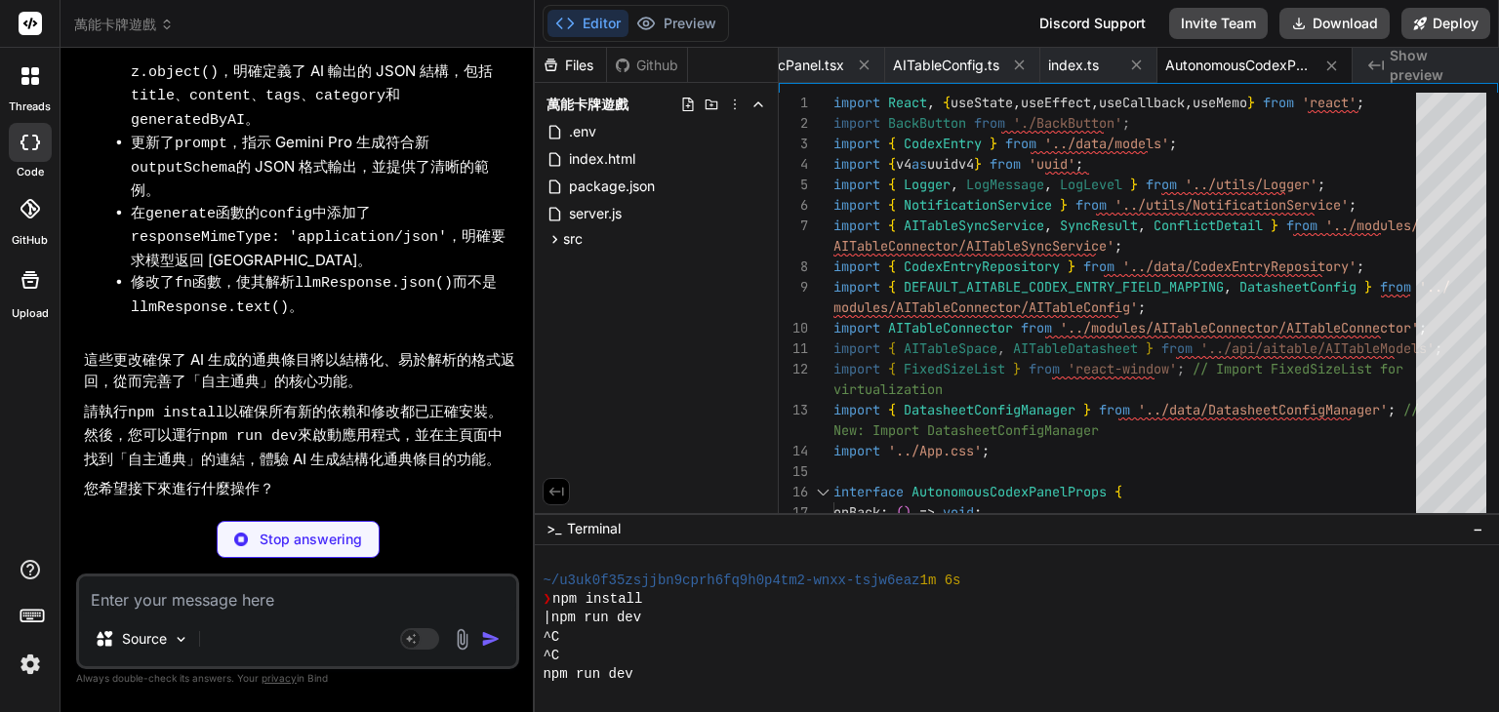
type textarea "x"
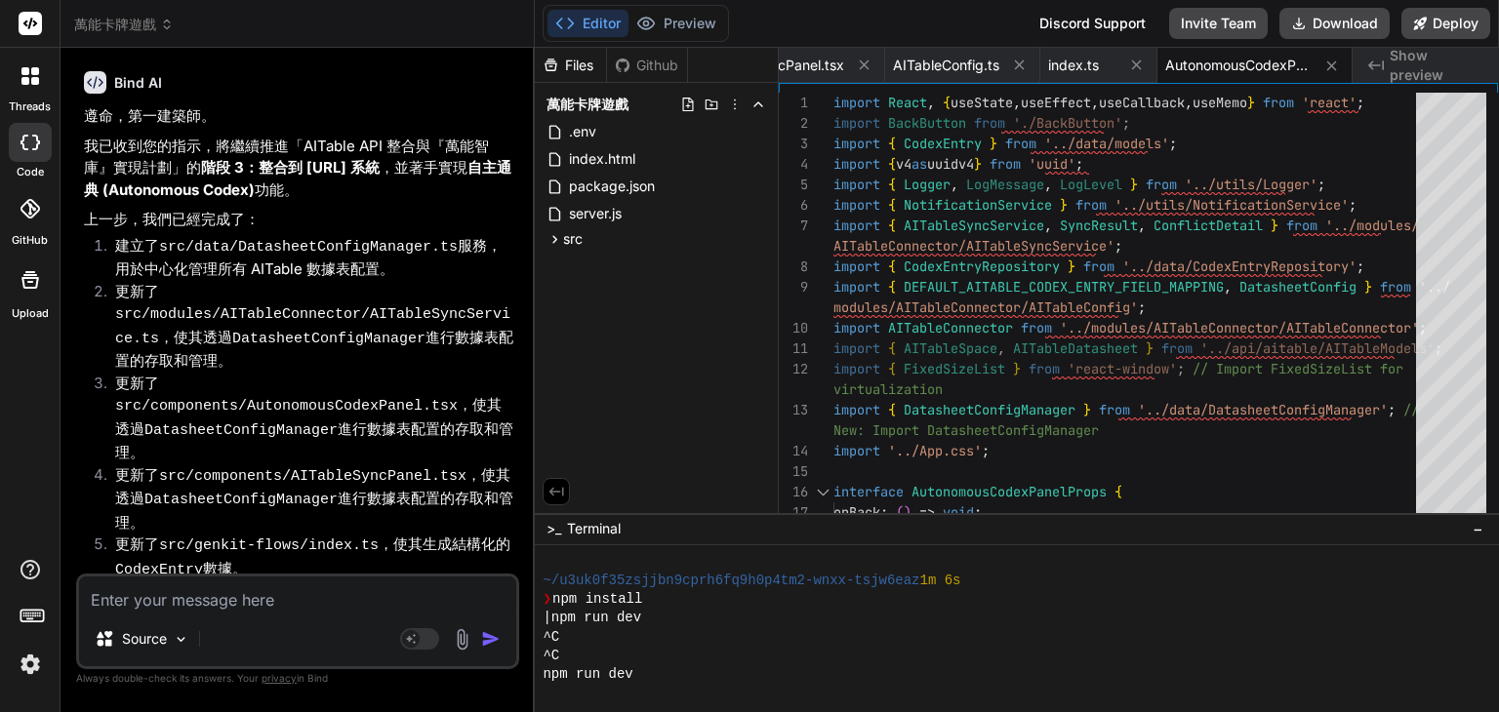
scroll to position [14208, 0]
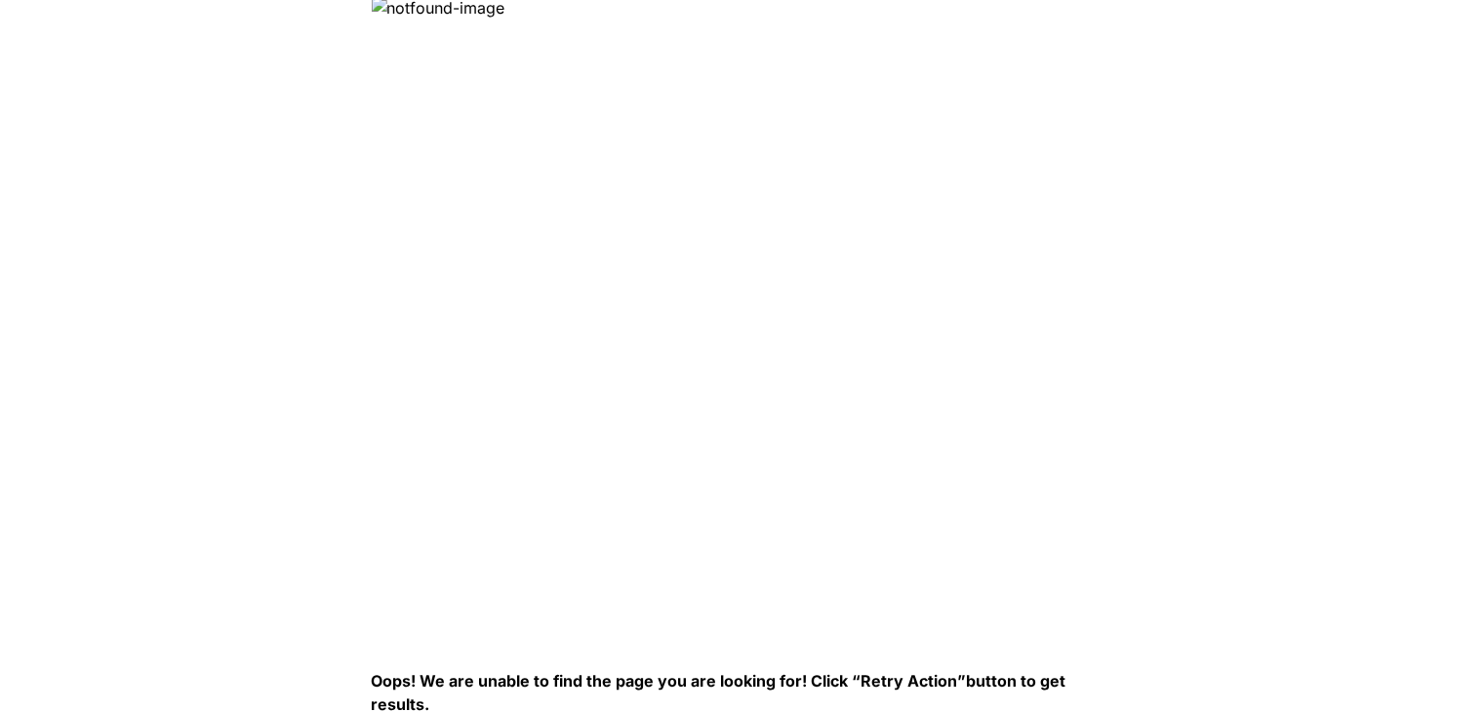
click at [533, 453] on img at bounding box center [688, 313] width 634 height 634
click at [980, 530] on img at bounding box center [688, 313] width 634 height 634
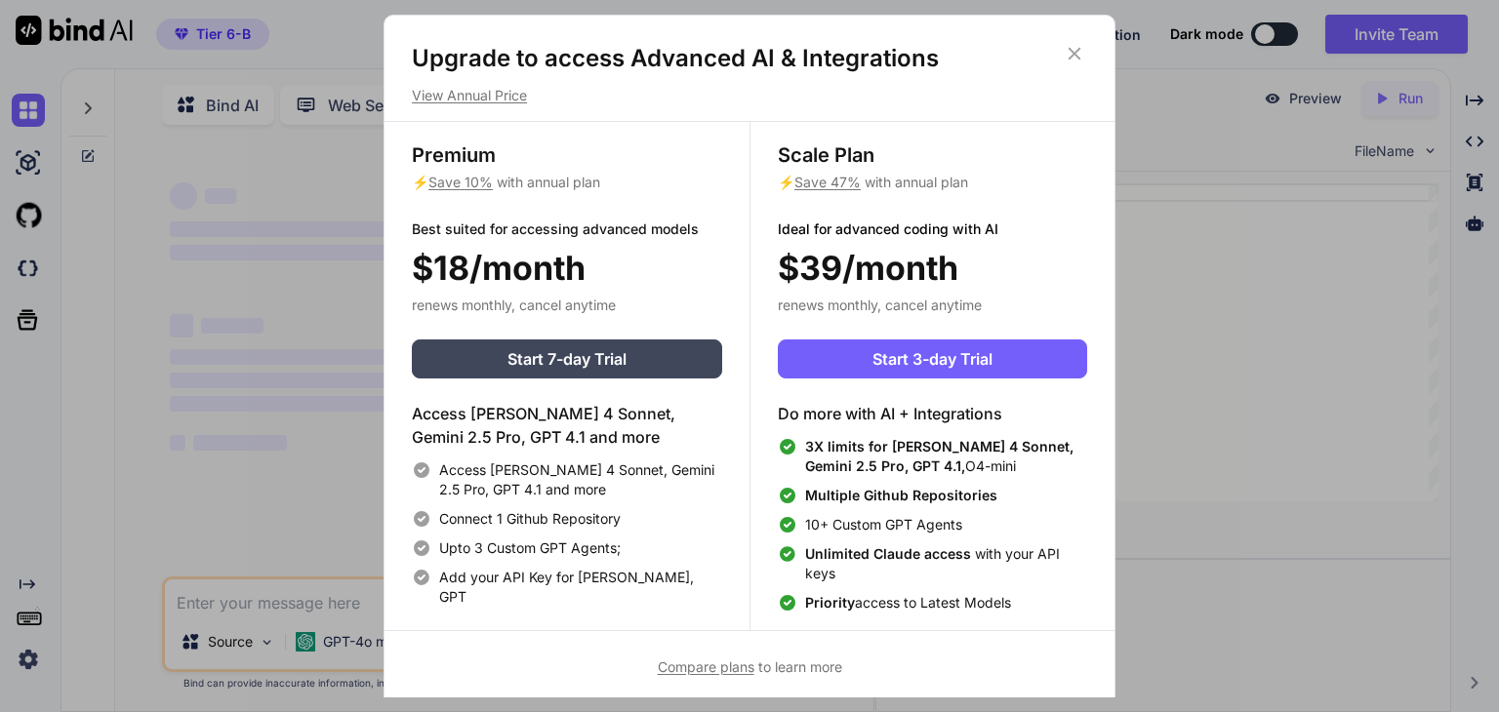
type textarea "x"
click at [1083, 63] on div "Upgrade to access Advanced AI & Integrations View Annual Price Premium ⚡ Save 1…" at bounding box center [750, 360] width 730 height 635
click at [1082, 52] on icon at bounding box center [1074, 53] width 21 height 21
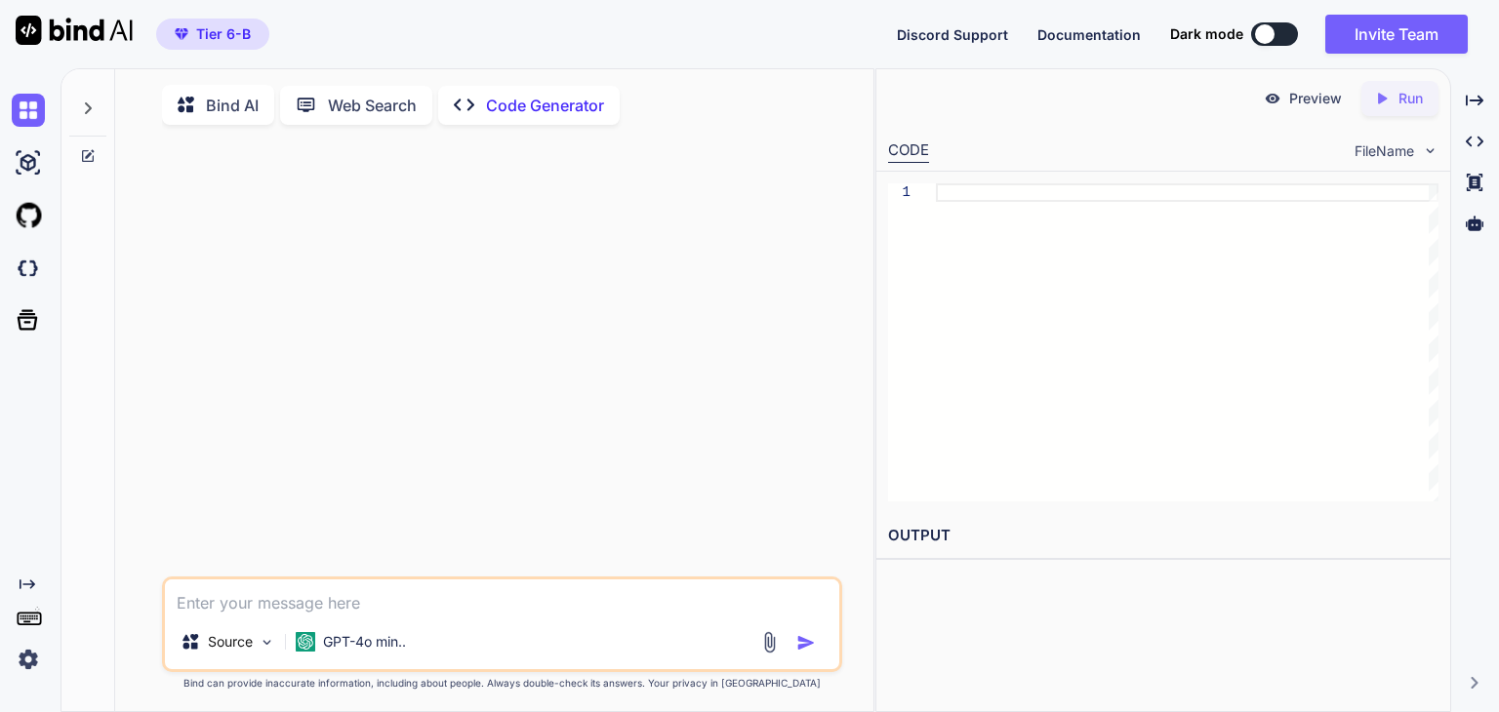
click at [373, 432] on div at bounding box center [504, 359] width 676 height 436
click at [1476, 208] on div at bounding box center [1475, 223] width 32 height 33
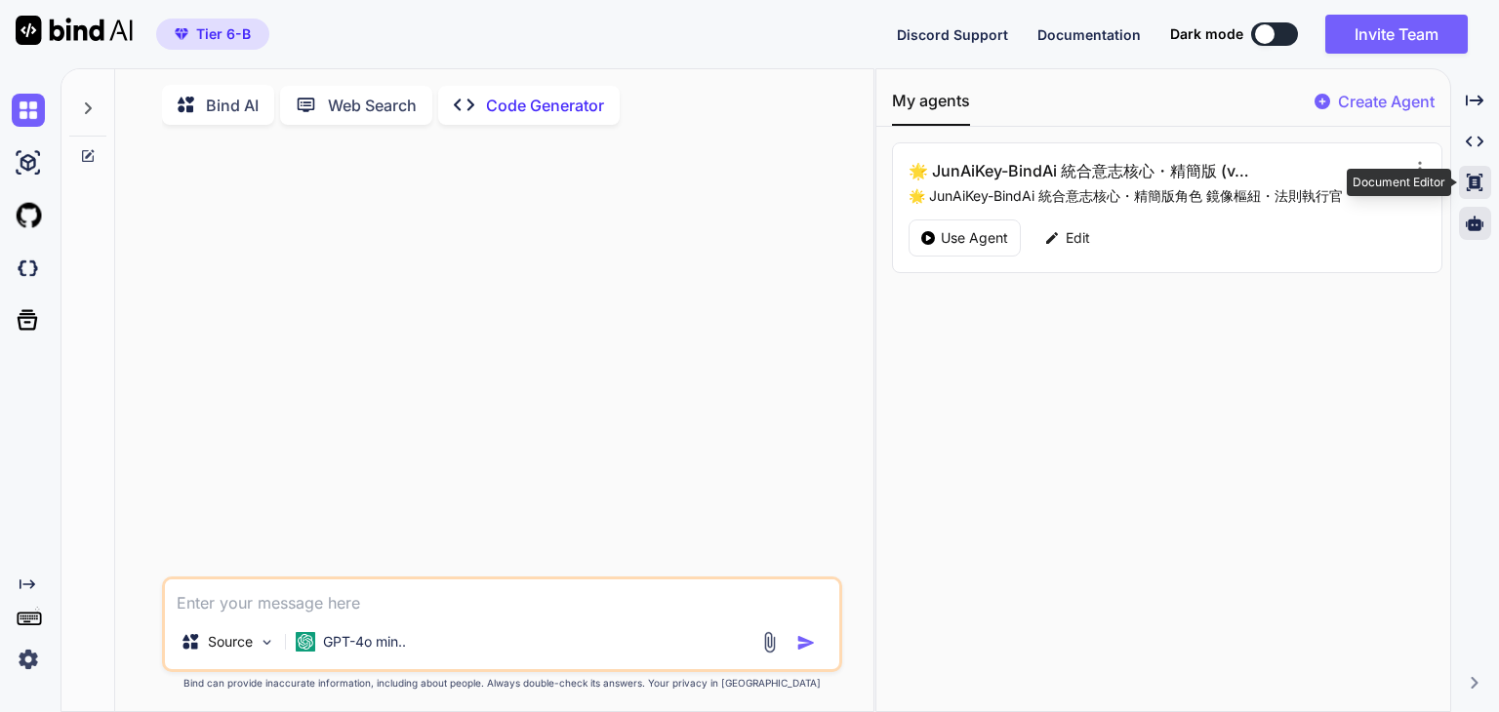
click at [1483, 177] on div "Created with Pixso." at bounding box center [1475, 182] width 32 height 33
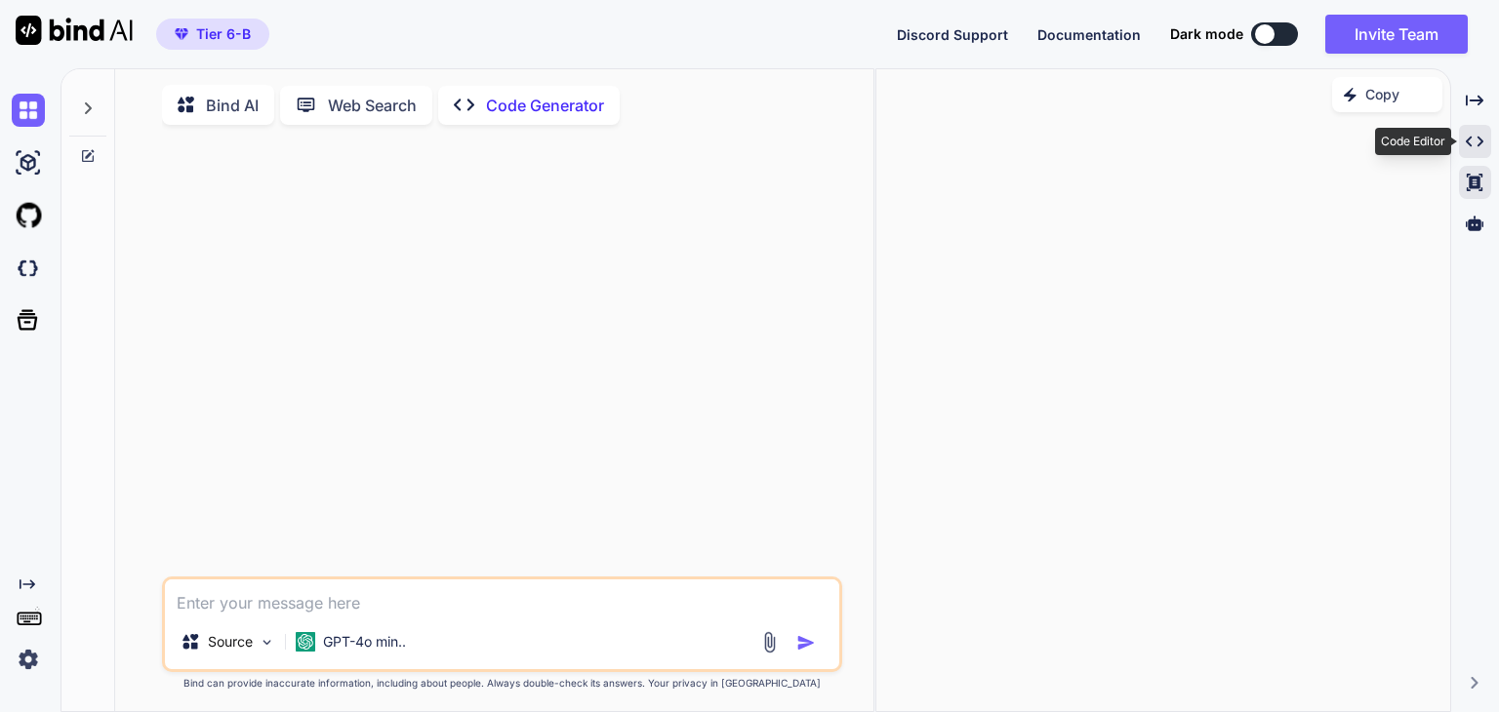
click at [1478, 129] on div "Created with Pixso." at bounding box center [1475, 141] width 32 height 33
click at [1464, 175] on div "Created with Pixso." at bounding box center [1475, 182] width 32 height 33
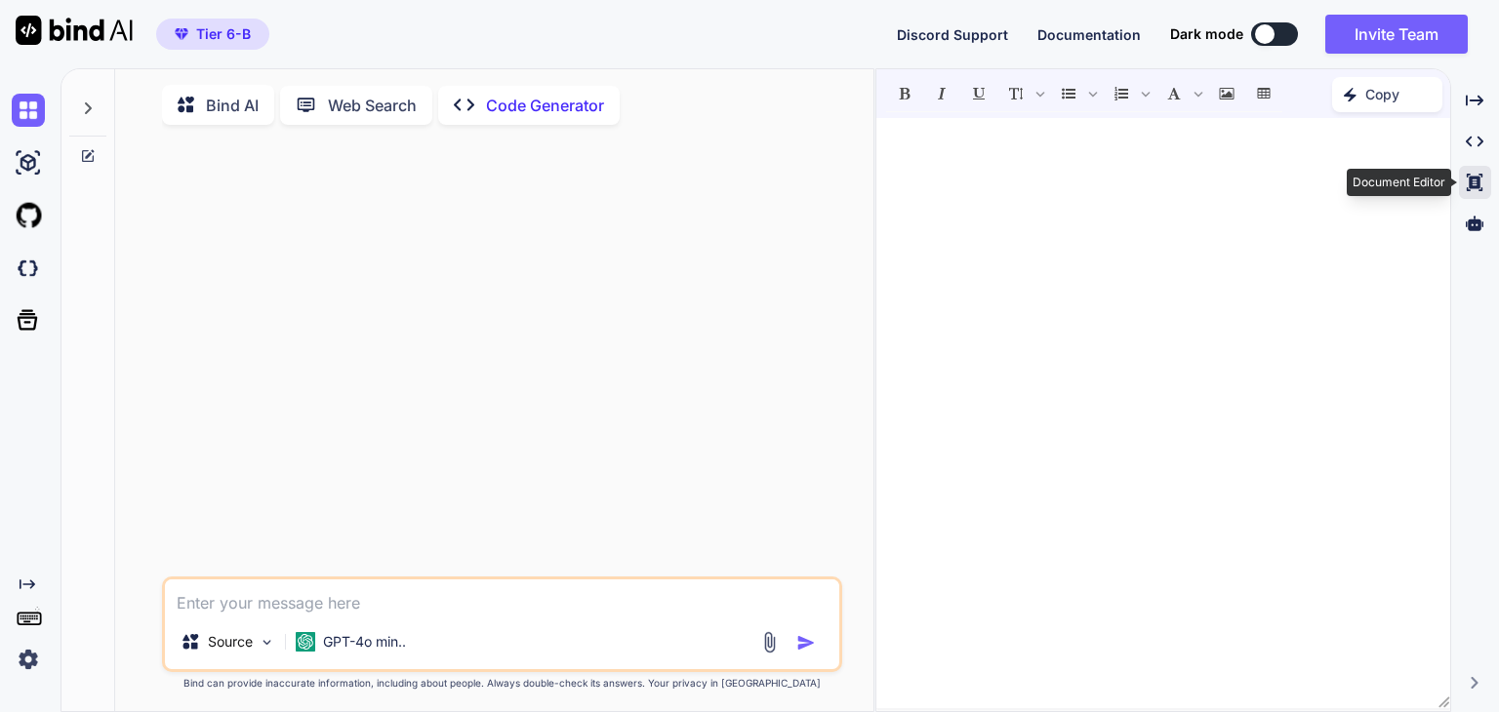
click at [1464, 173] on div "Created with Pixso." at bounding box center [1475, 182] width 32 height 33
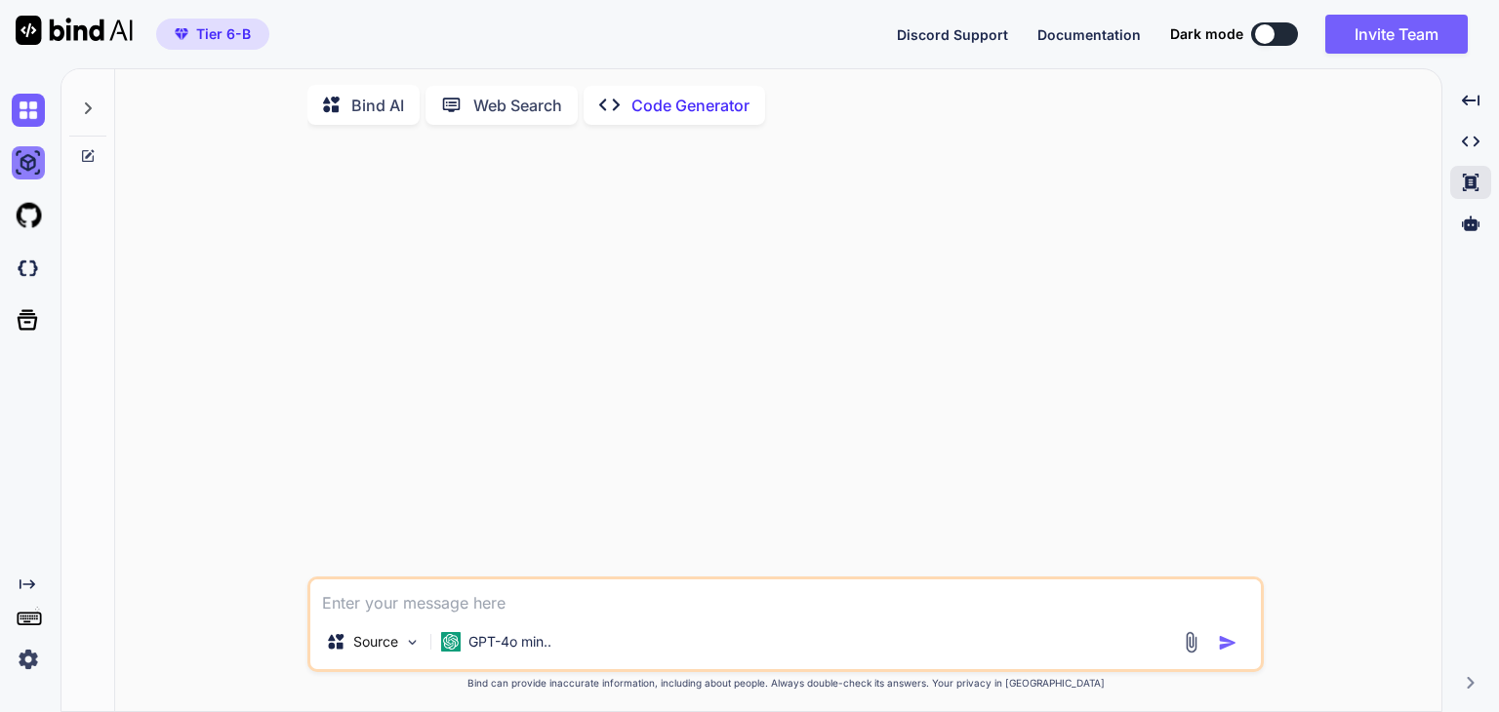
click at [31, 172] on img at bounding box center [28, 162] width 33 height 33
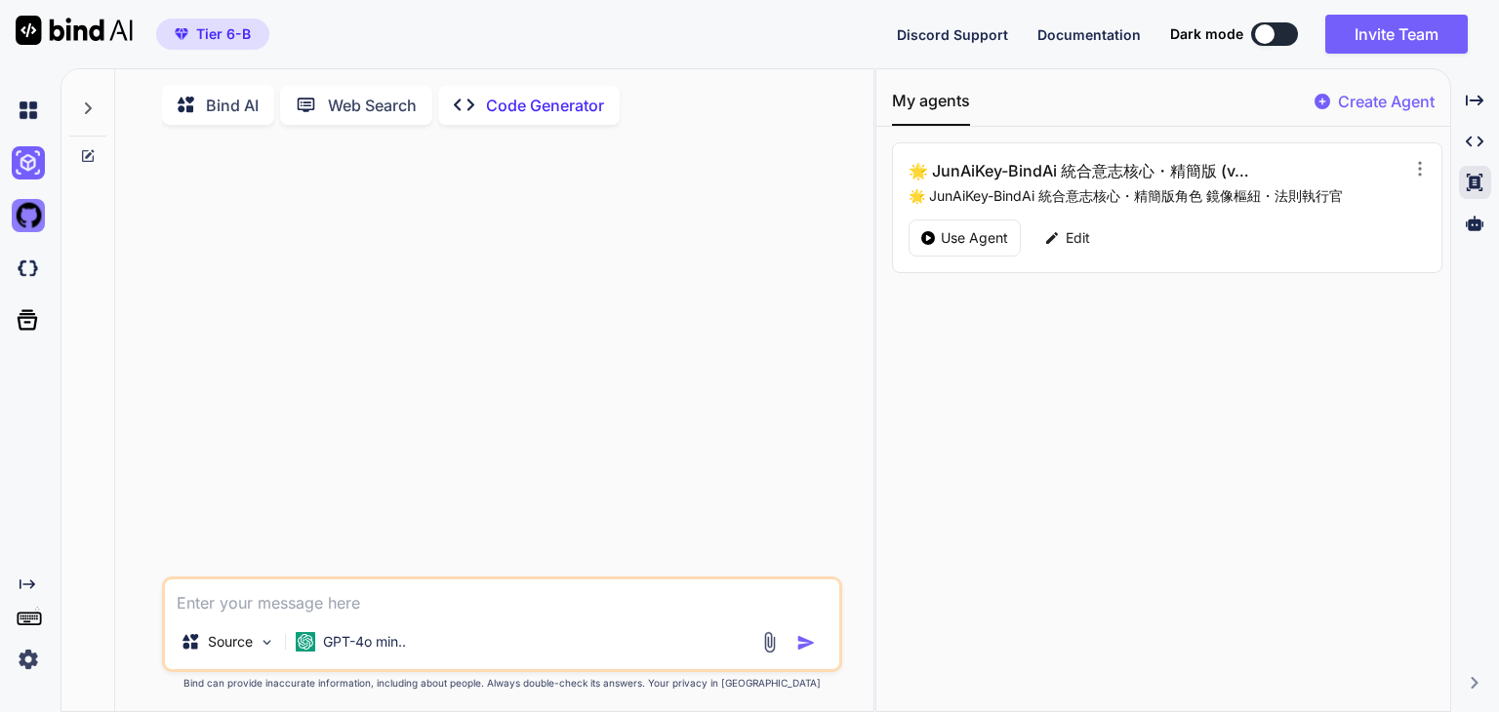
click at [32, 213] on img at bounding box center [28, 215] width 33 height 33
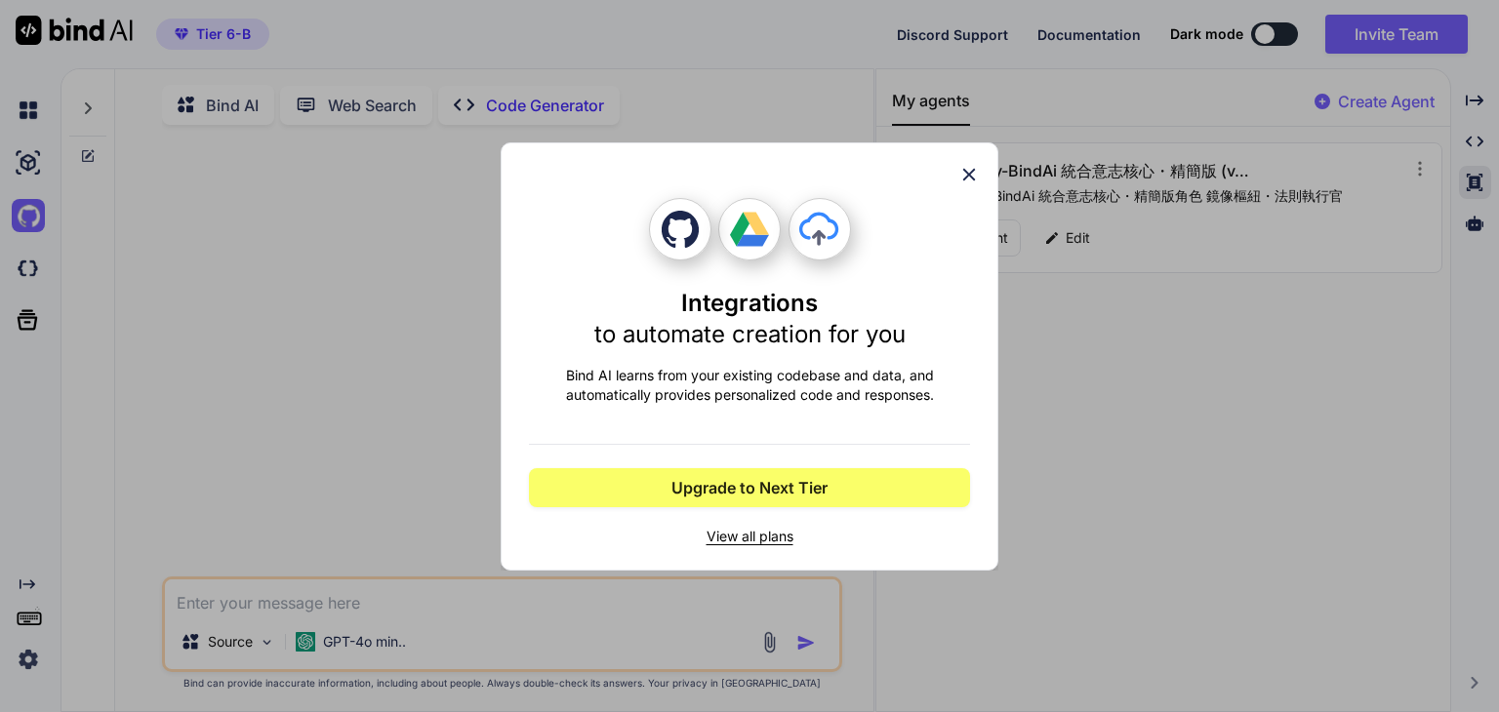
click at [32, 89] on div "Integrations to automate creation for you Bind AI learns from your existing cod…" at bounding box center [749, 356] width 1499 height 712
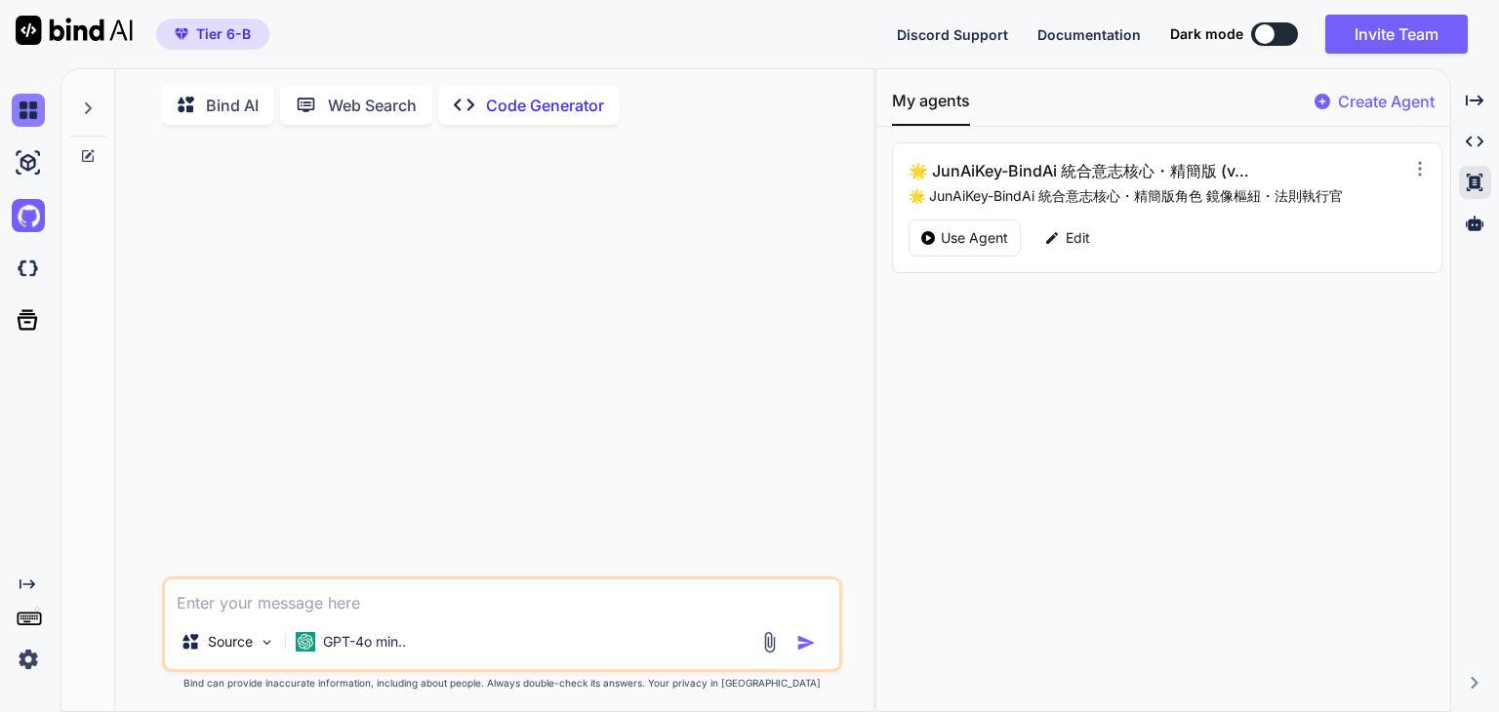
click at [27, 125] on img at bounding box center [28, 110] width 33 height 33
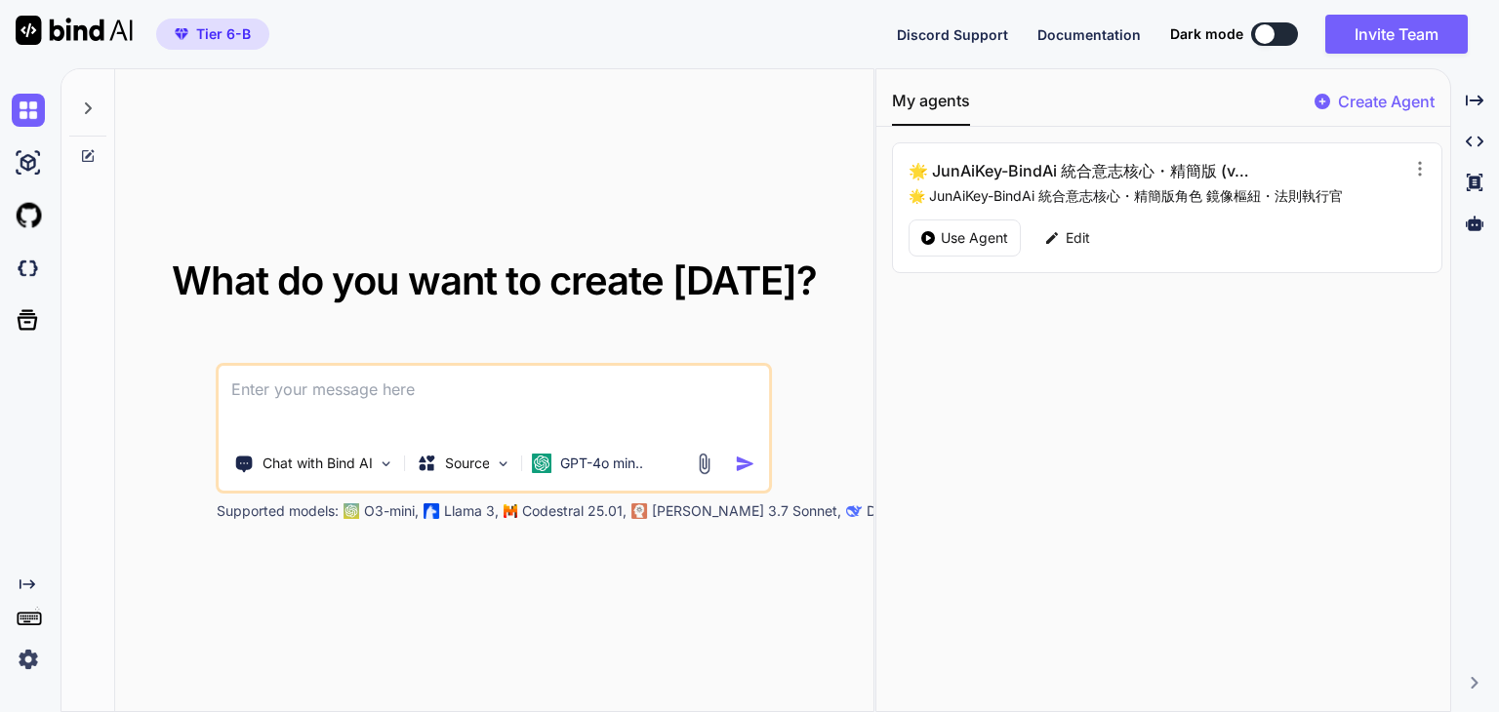
click at [94, 153] on icon at bounding box center [88, 156] width 16 height 16
click at [89, 106] on icon at bounding box center [88, 108] width 7 height 12
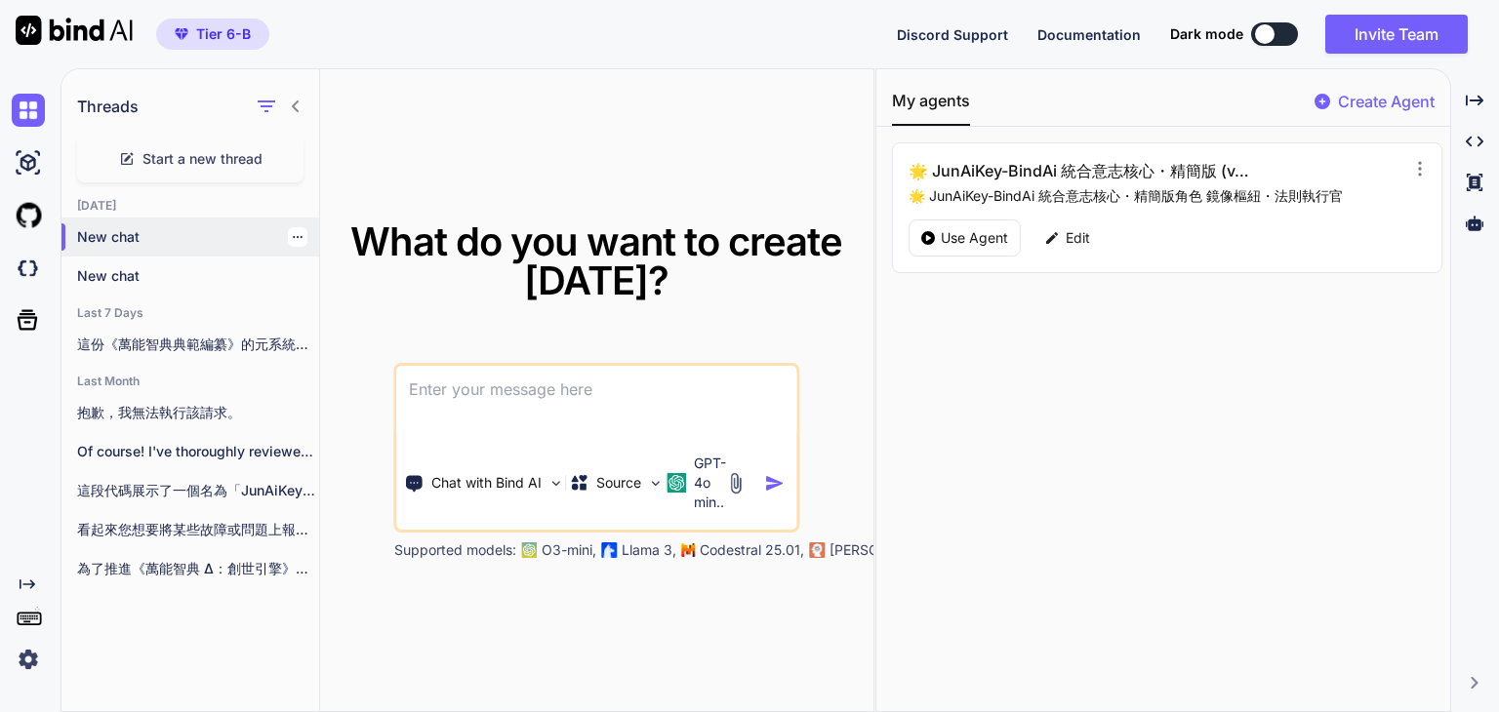
click at [139, 244] on p "New chat" at bounding box center [198, 237] width 242 height 20
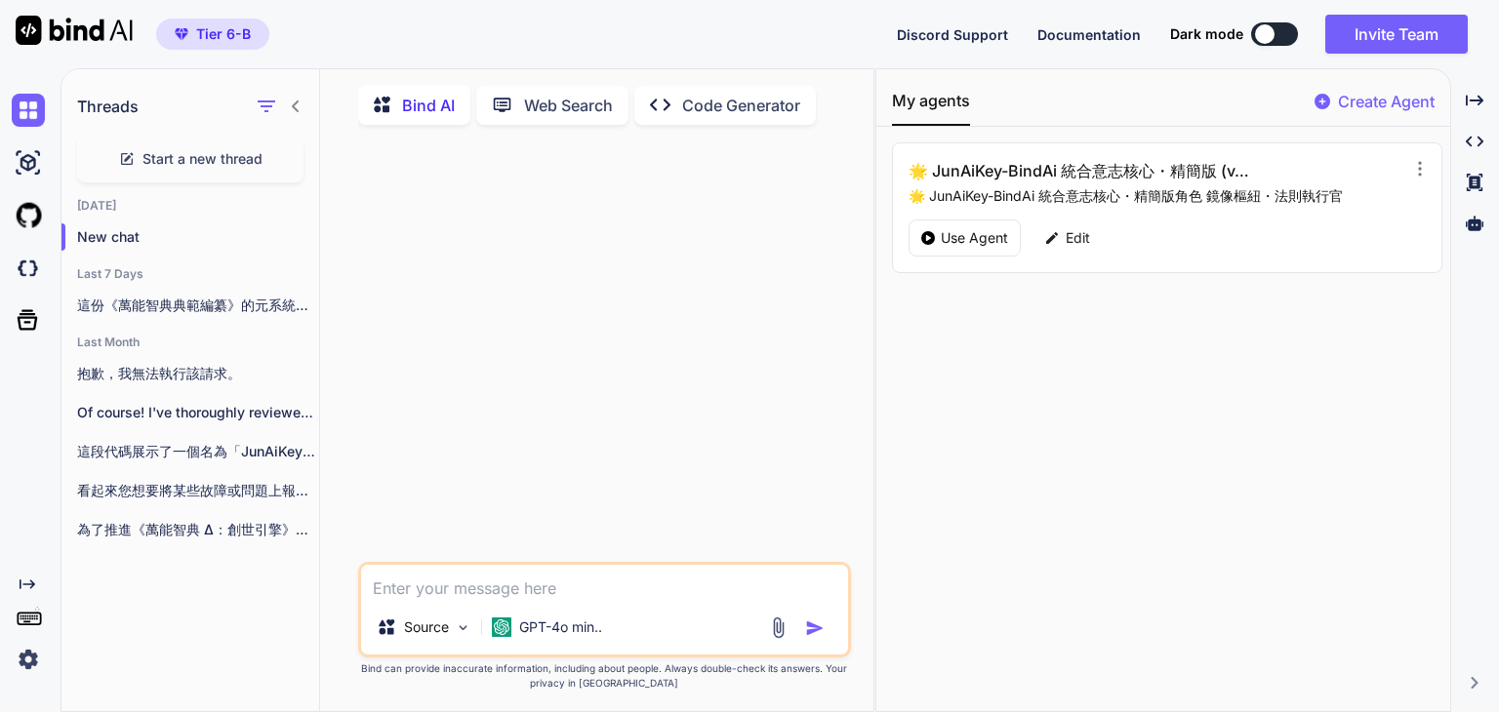
click at [237, 39] on span "Tier 6-B" at bounding box center [223, 34] width 55 height 20
click at [49, 34] on img at bounding box center [74, 30] width 117 height 29
